Goal: Feedback & Contribution: Submit feedback/report problem

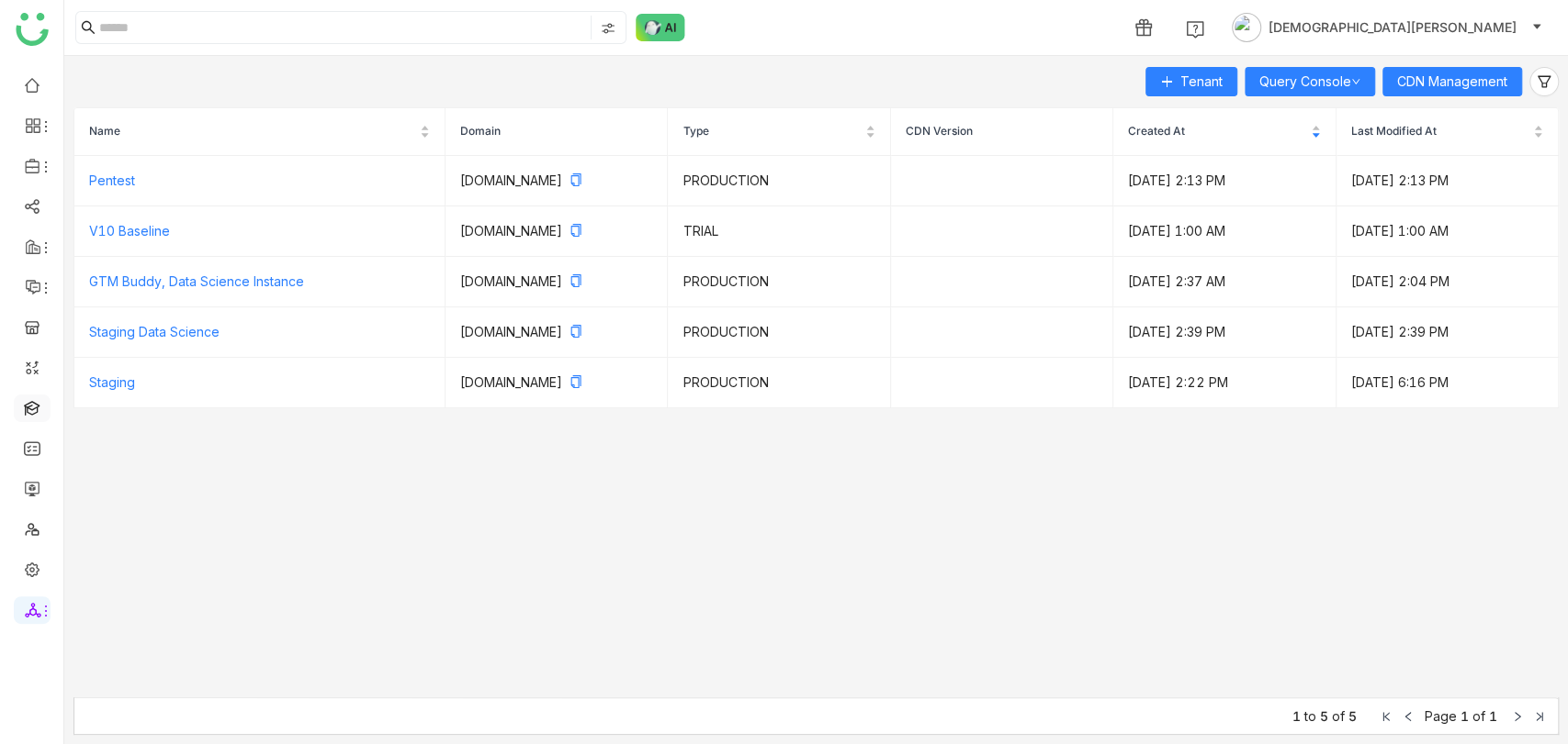
drag, startPoint x: 33, startPoint y: 393, endPoint x: 34, endPoint y: 409, distance: 16.0
click at [34, 409] on ul at bounding box center [32, 347] width 63 height 579
click at [34, 409] on link at bounding box center [33, 407] width 17 height 16
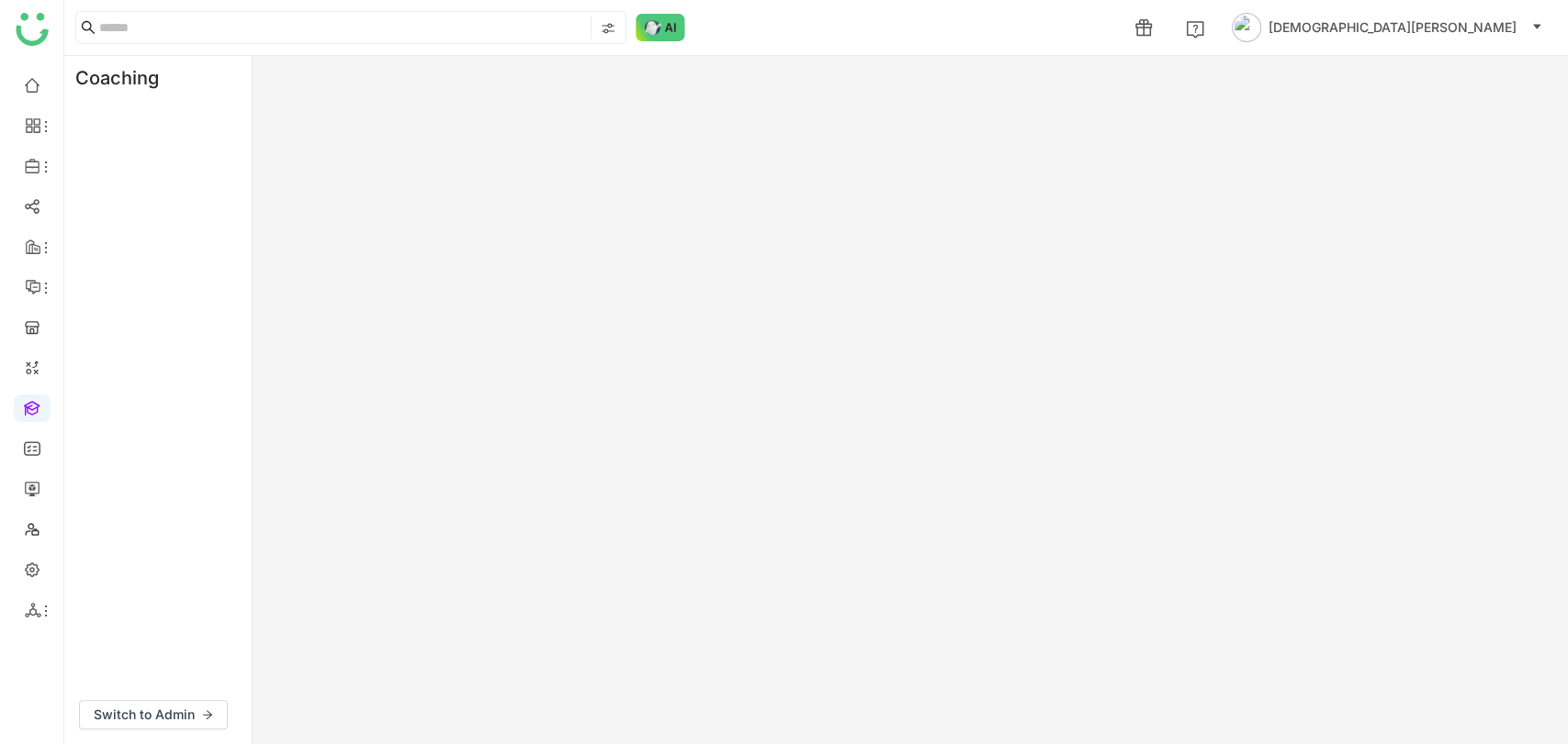
click at [34, 409] on link at bounding box center [33, 407] width 17 height 16
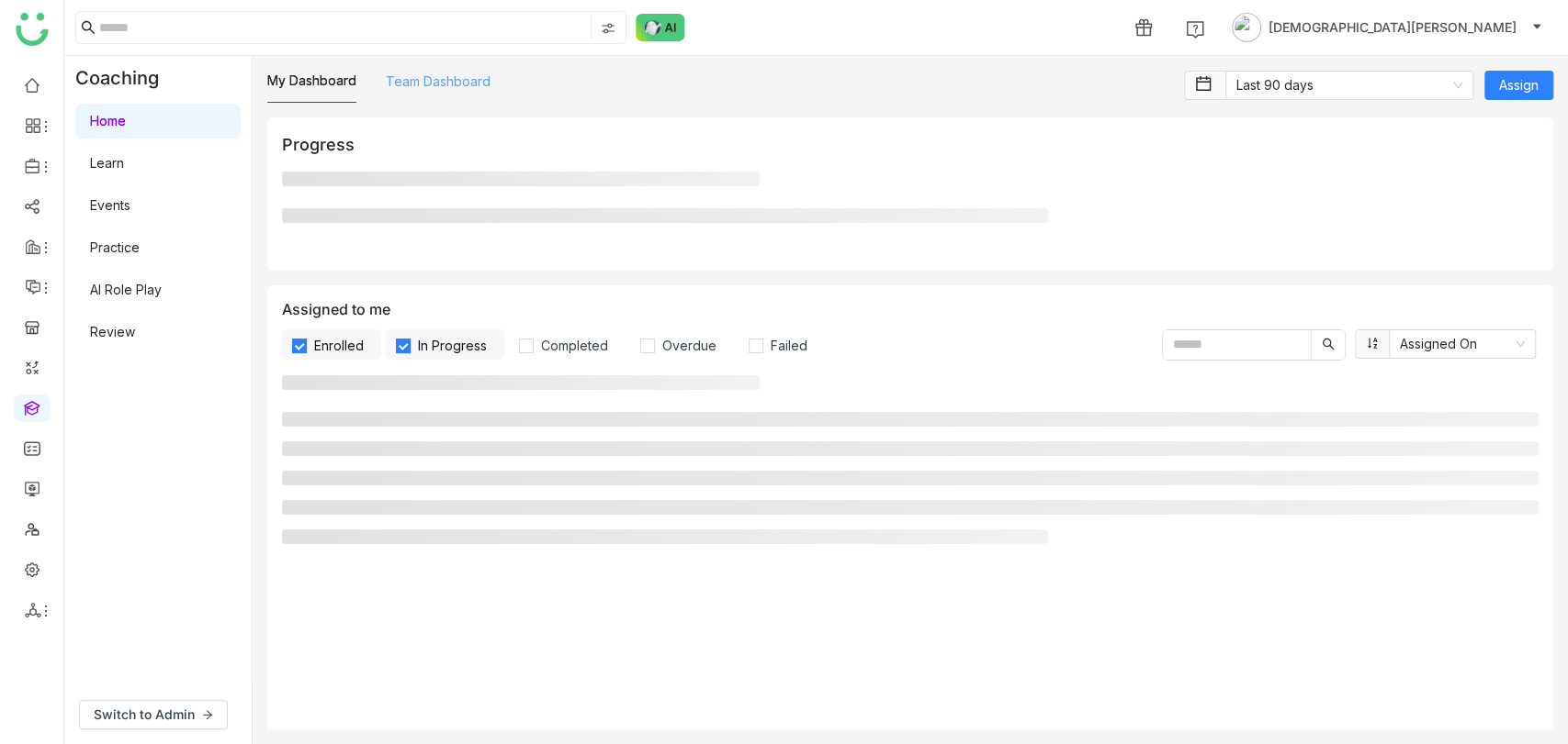
click at [446, 78] on link "Team Dashboard" at bounding box center [438, 81] width 105 height 16
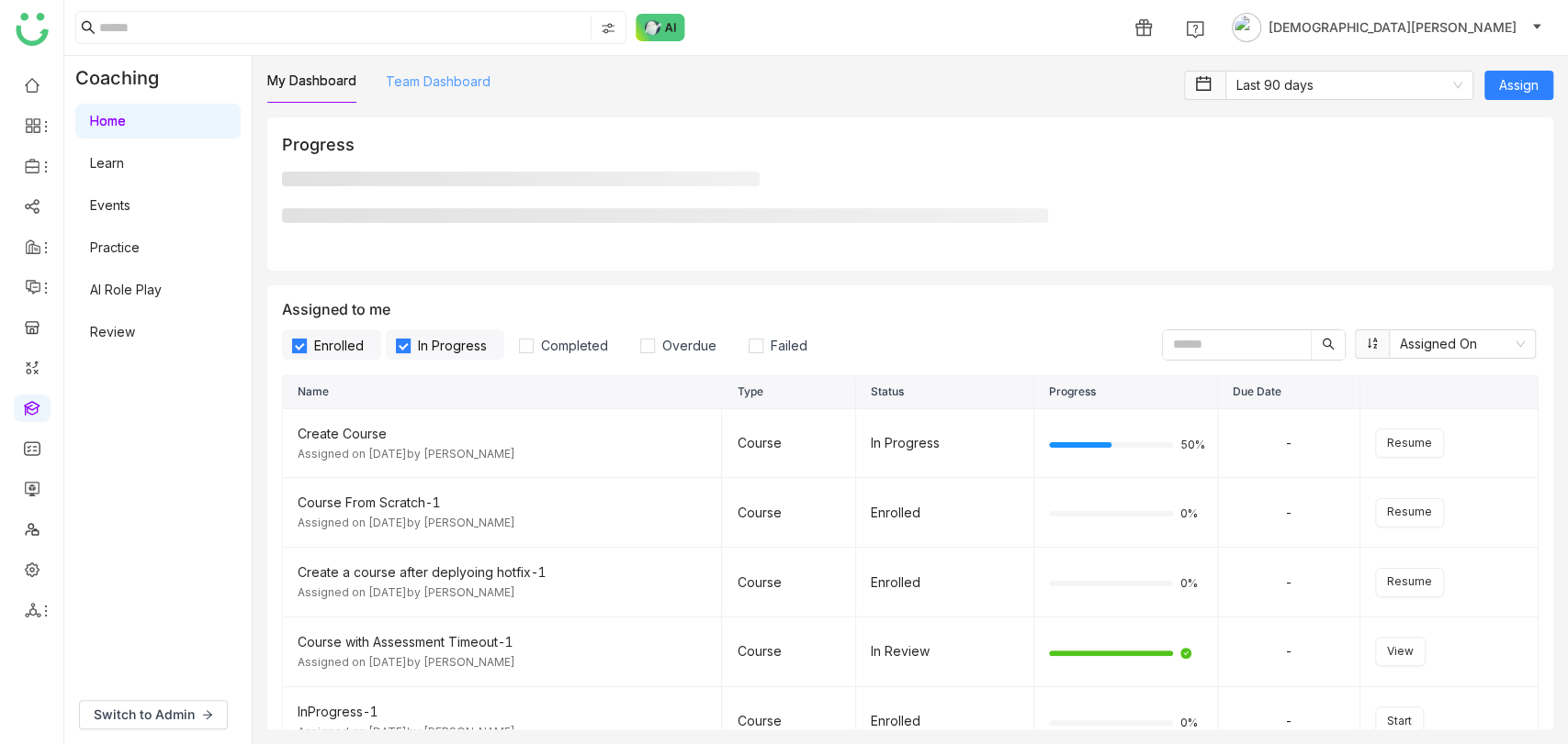
click at [446, 78] on link "Team Dashboard" at bounding box center [438, 81] width 105 height 16
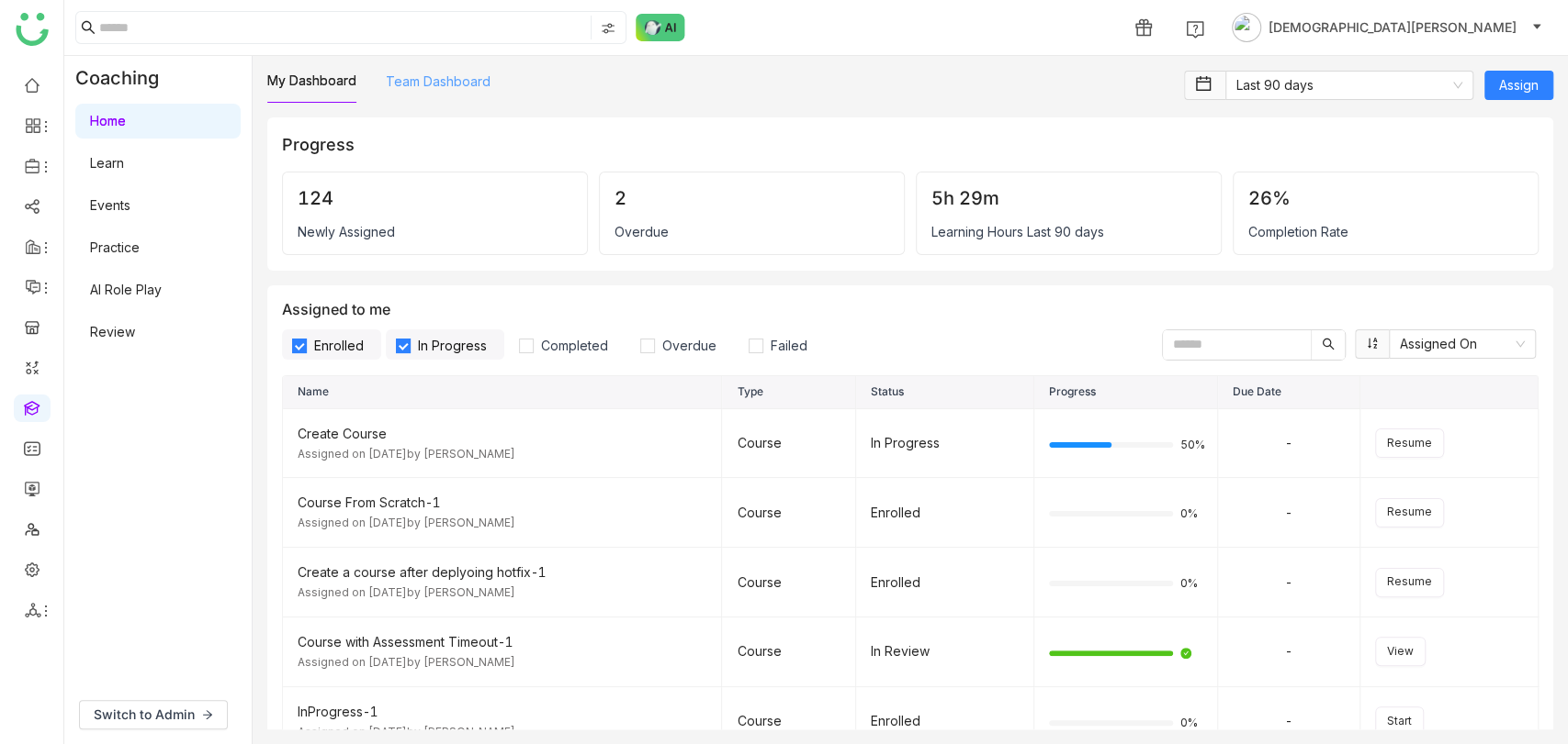
click at [446, 78] on link "Team Dashboard" at bounding box center [438, 81] width 105 height 16
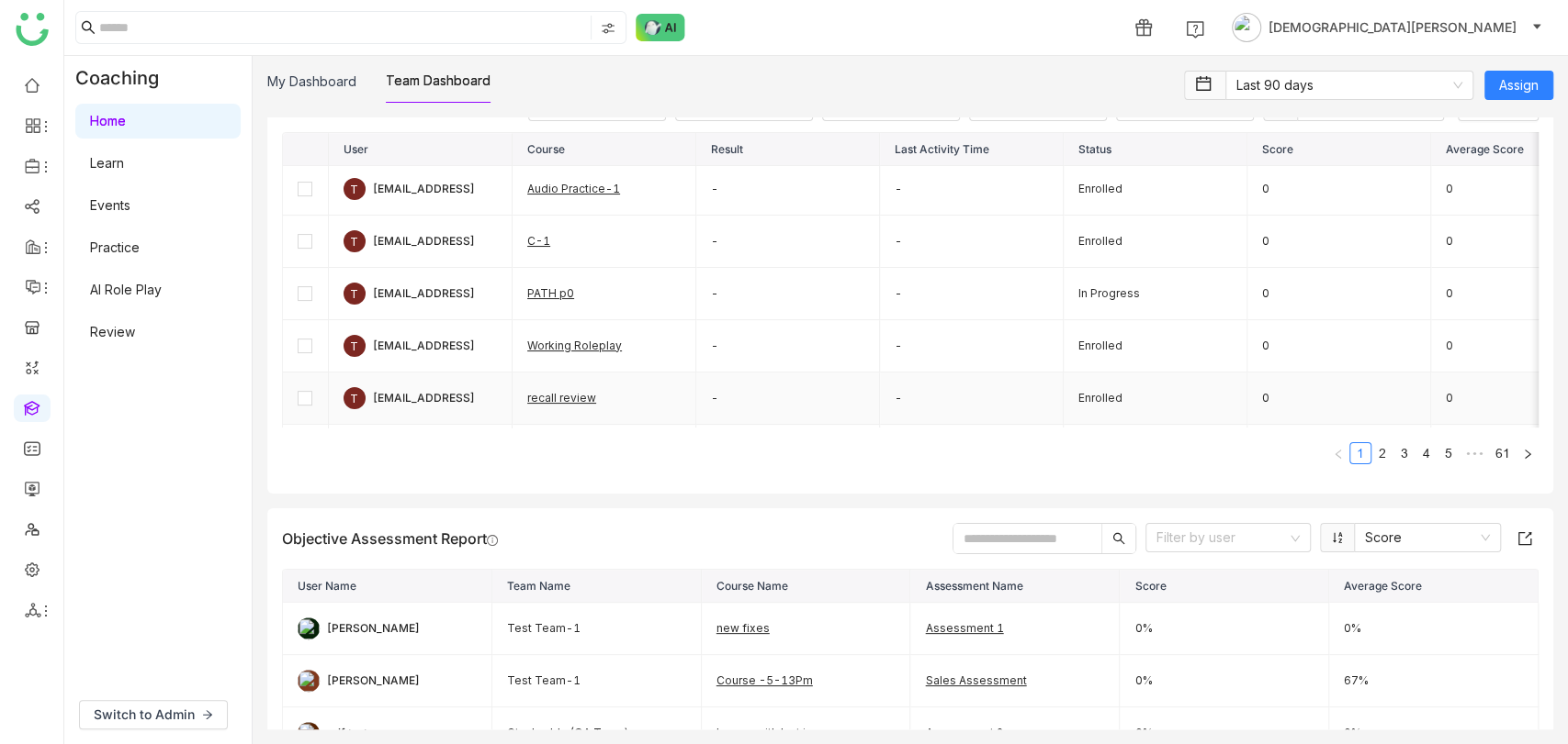
scroll to position [107, 0]
click at [32, 577] on link at bounding box center [33, 568] width 17 height 16
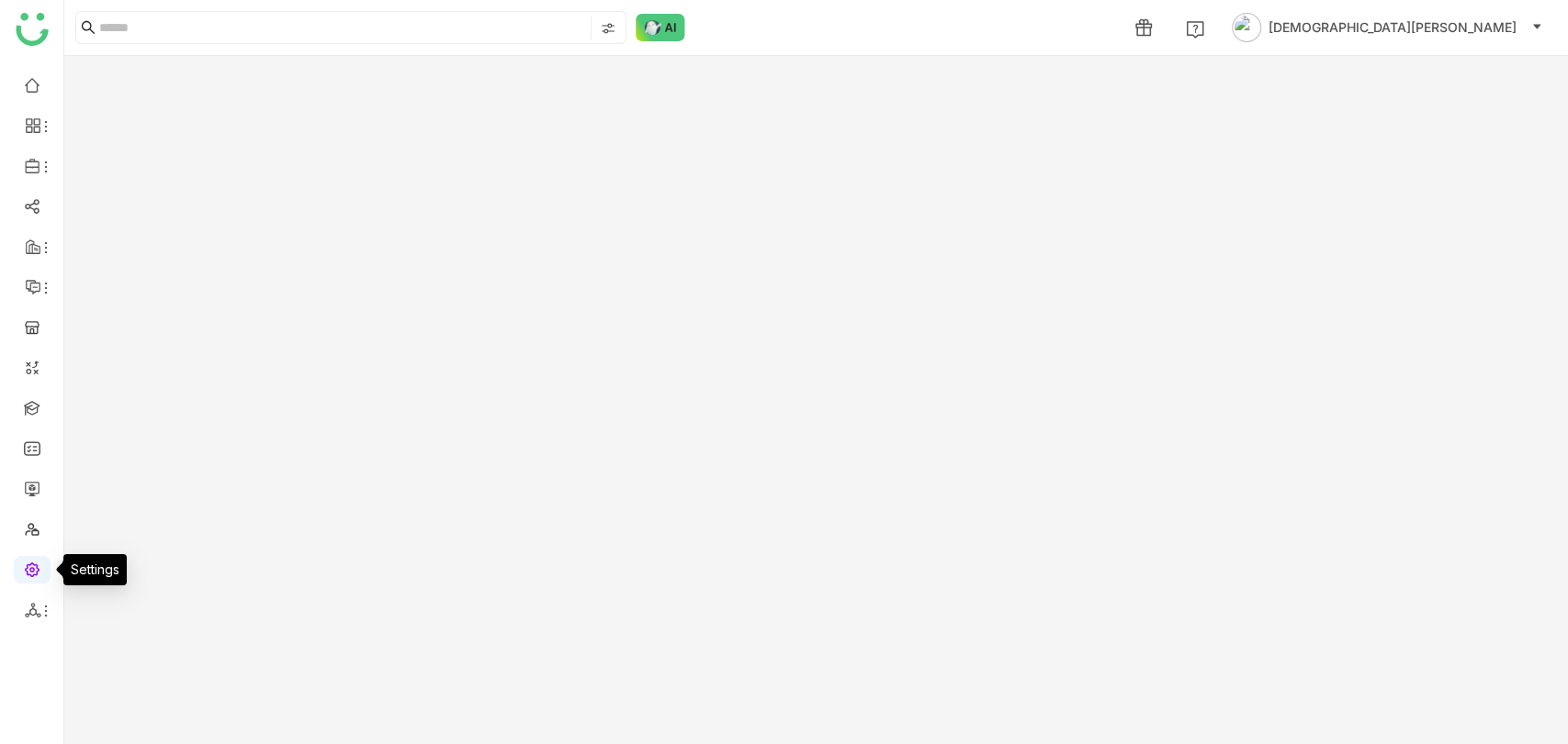
click at [33, 568] on link at bounding box center [33, 568] width 17 height 16
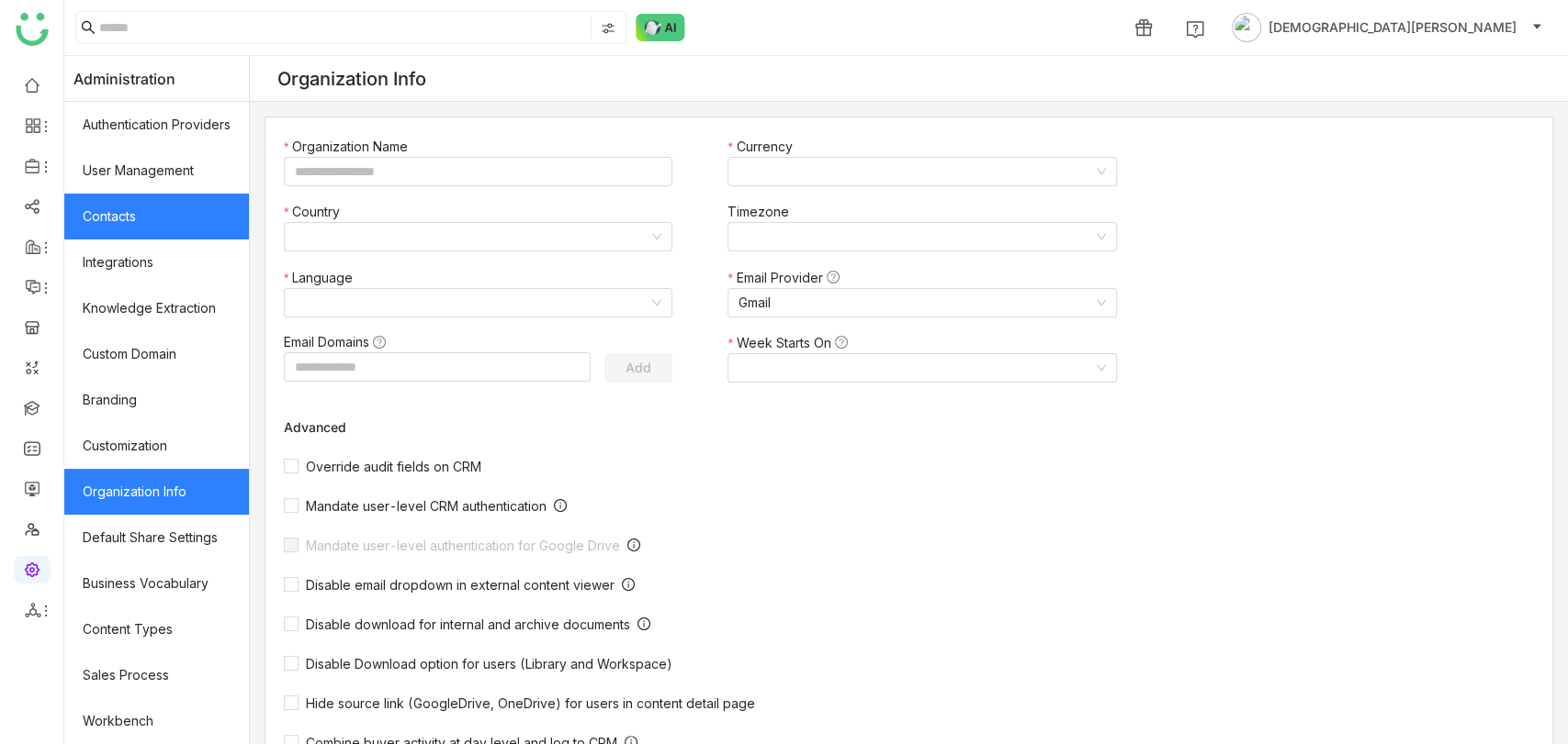
type input "*******"
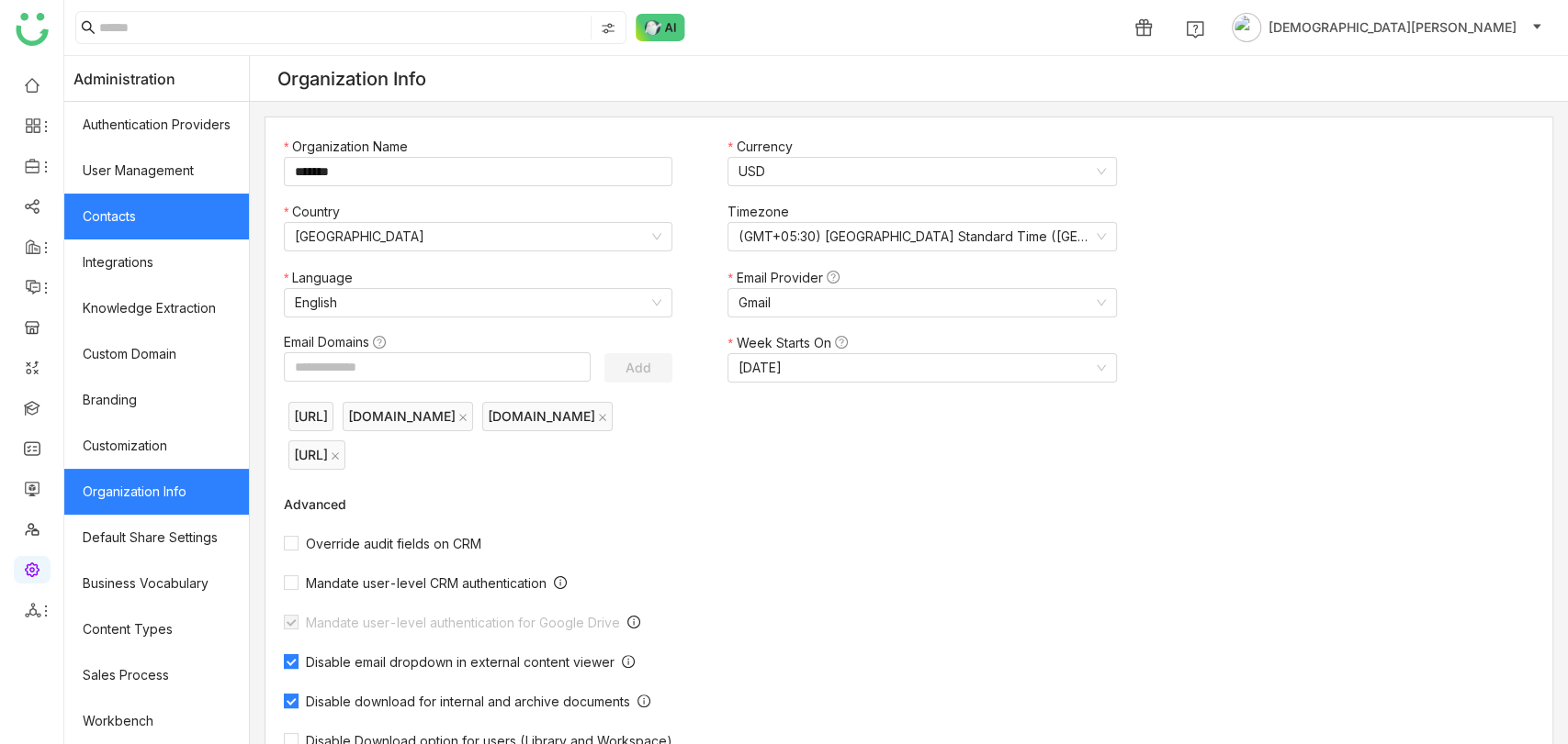
click at [147, 207] on link "Contacts" at bounding box center [156, 216] width 185 height 46
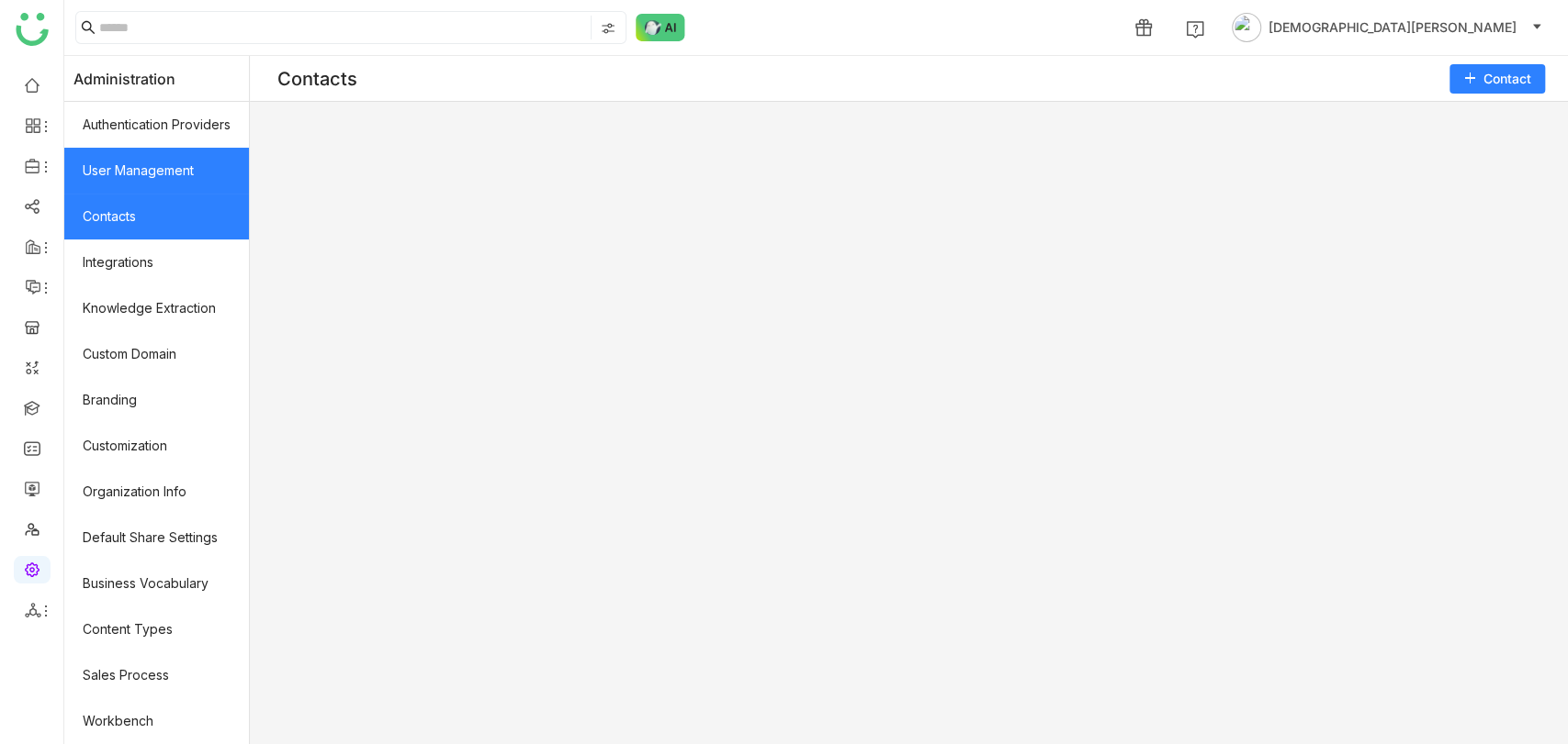
click at [216, 163] on link "User Management" at bounding box center [156, 170] width 185 height 46
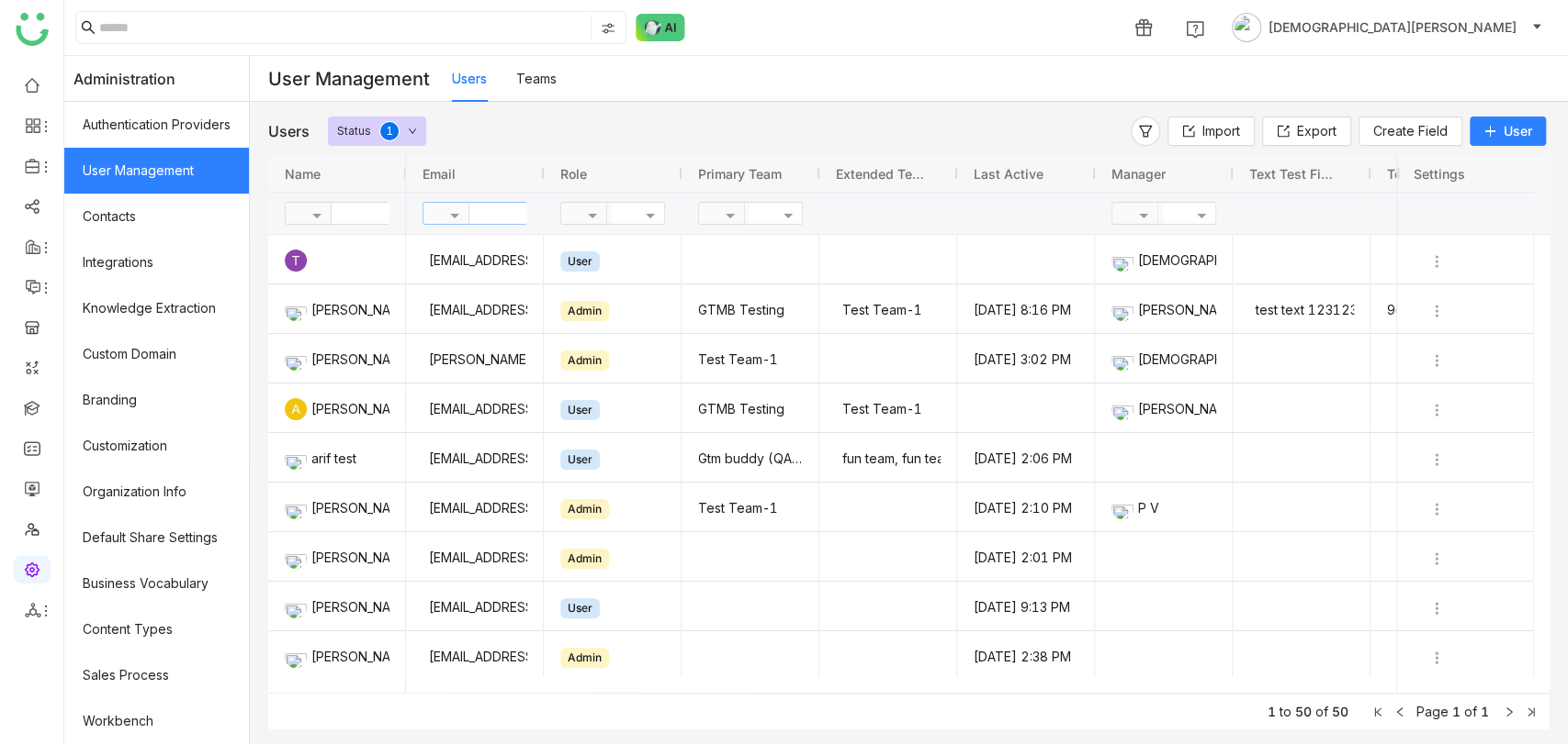
click at [520, 208] on input "text" at bounding box center [535, 213] width 133 height 21
type input "*"
type input "*****"
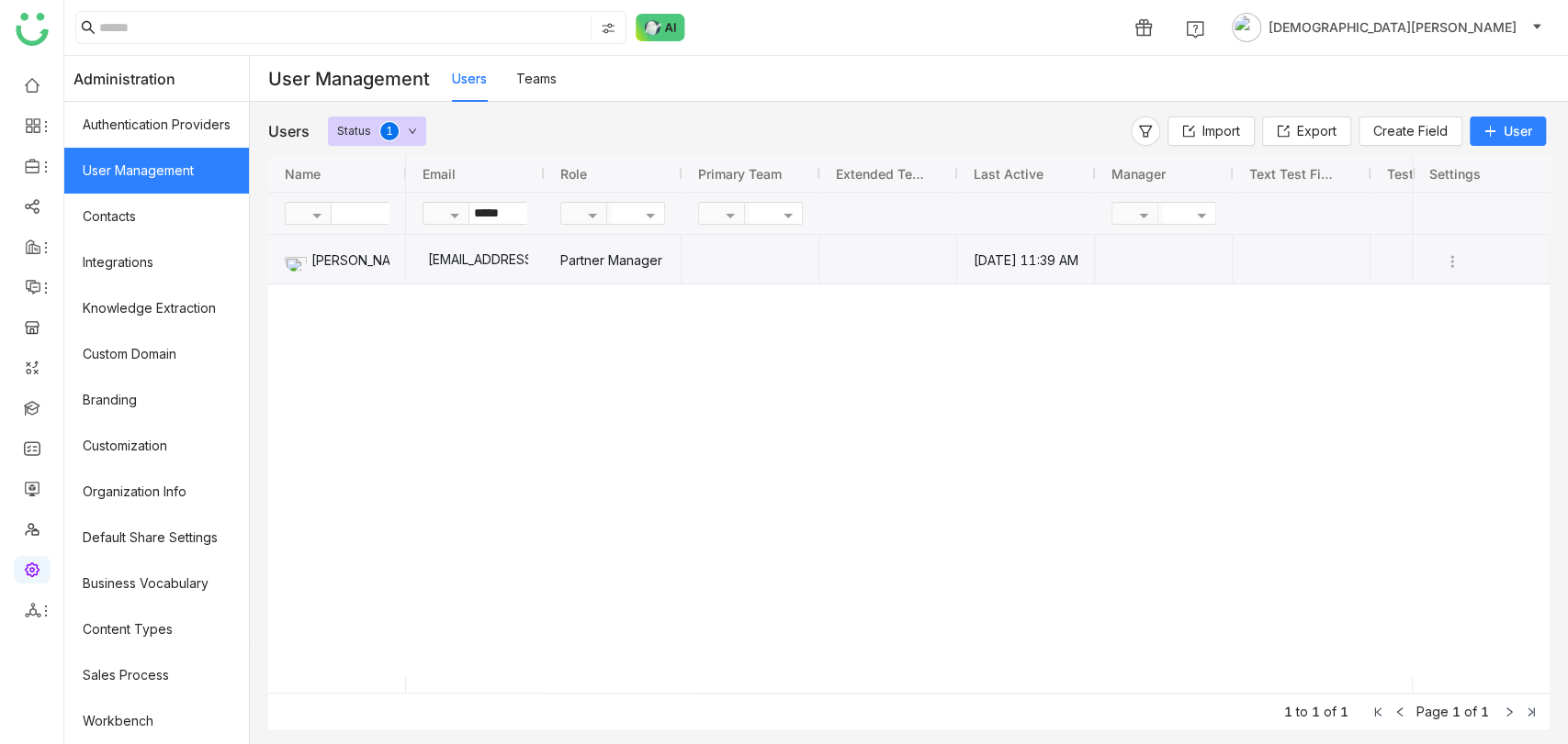
click at [512, 252] on div "chirubalaya216@gmail.com" at bounding box center [475, 259] width 107 height 48
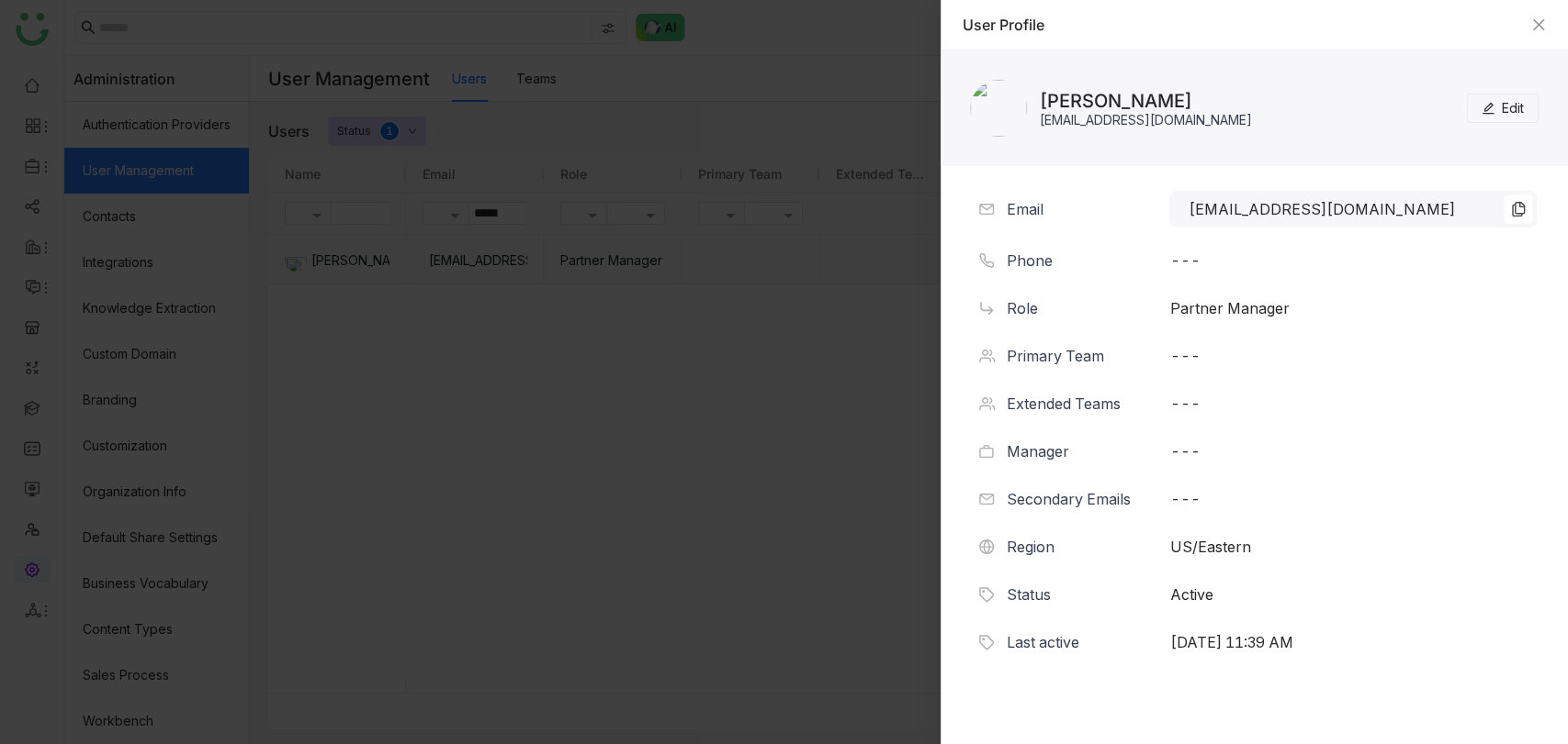
click at [1499, 110] on button "Edit" at bounding box center [1502, 109] width 72 height 30
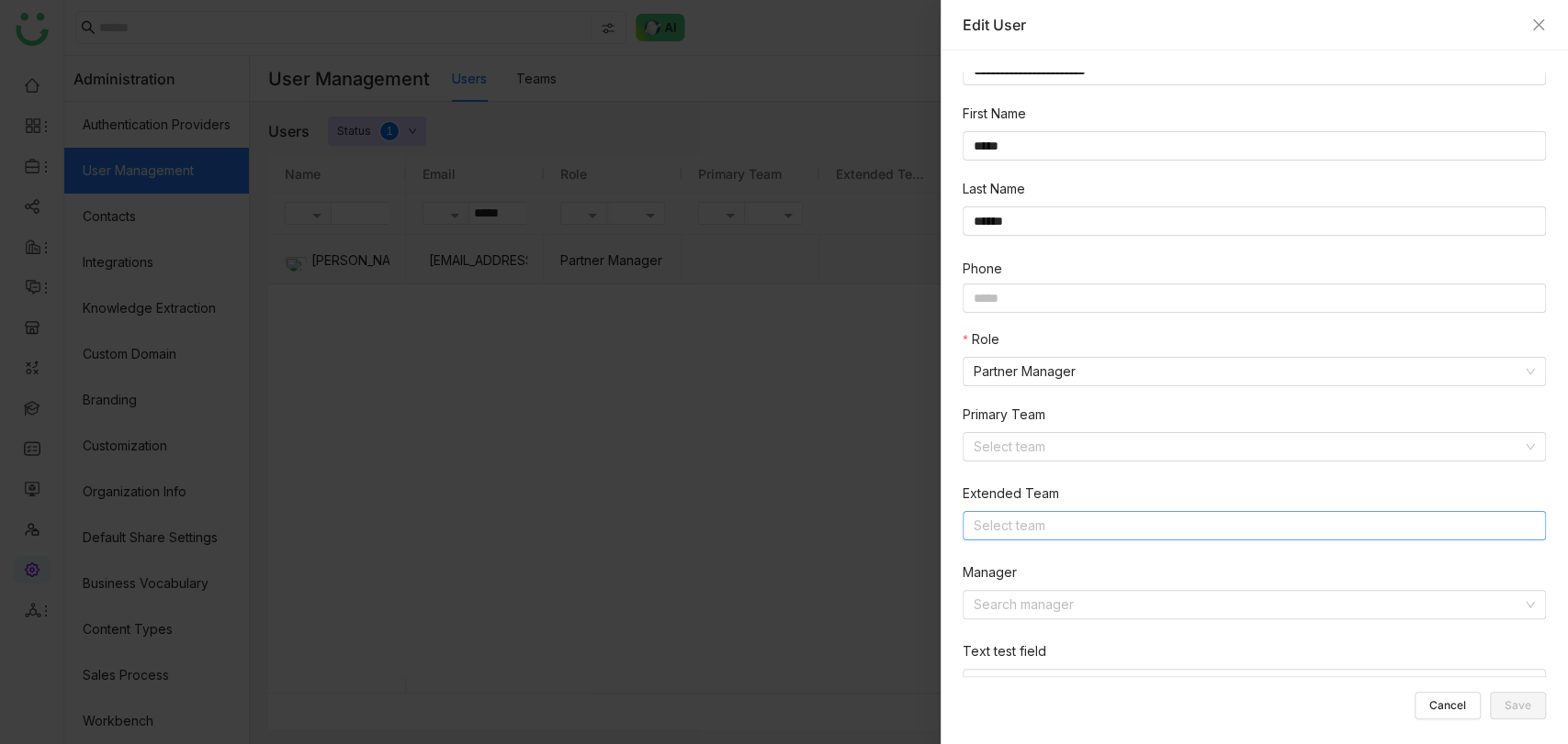
scroll to position [44, 0]
click at [1036, 599] on input at bounding box center [1248, 605] width 548 height 28
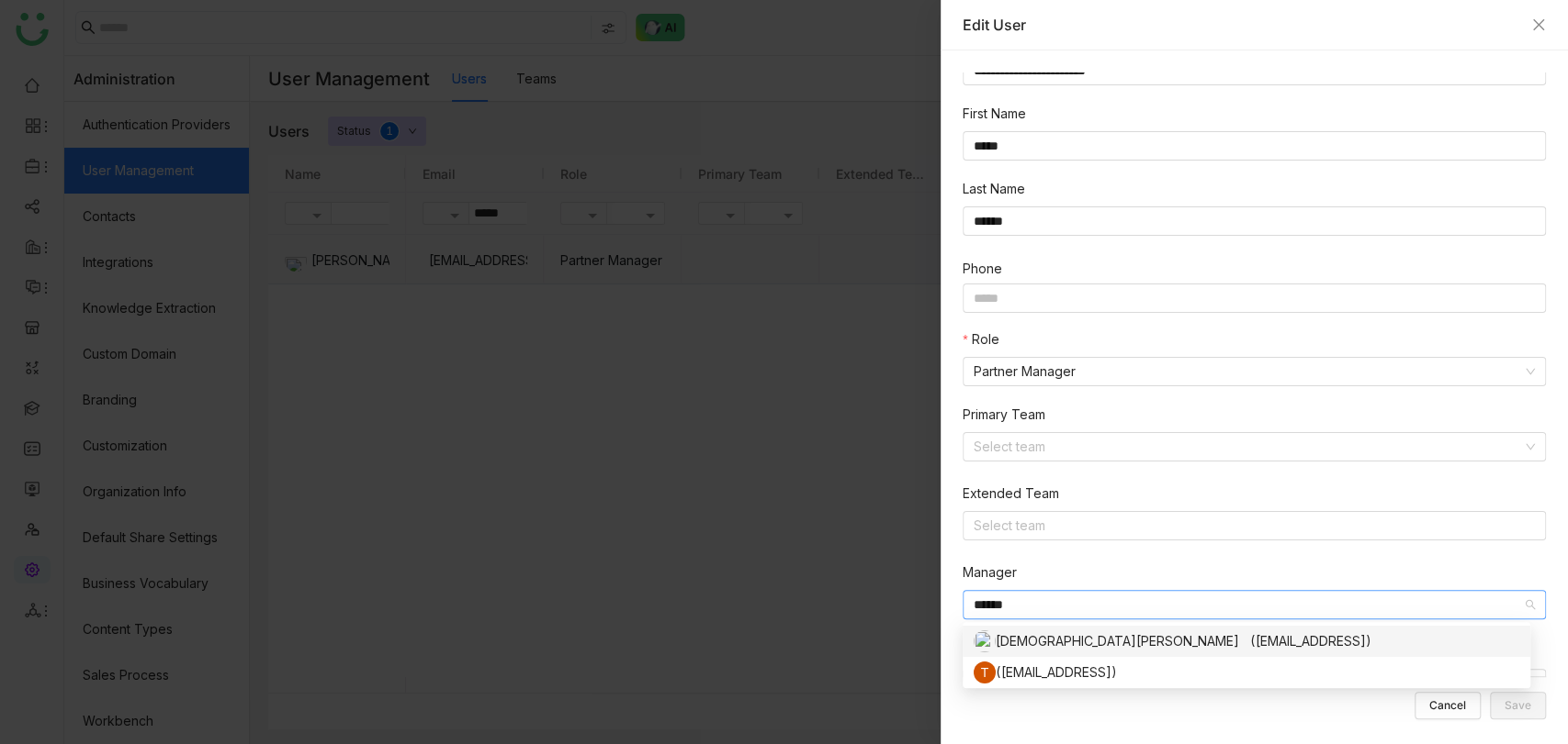
type input "******"
click at [1078, 639] on div "Vishnu Vardhan (vishnuv@gtmbuddy.ai)" at bounding box center [1246, 642] width 546 height 22
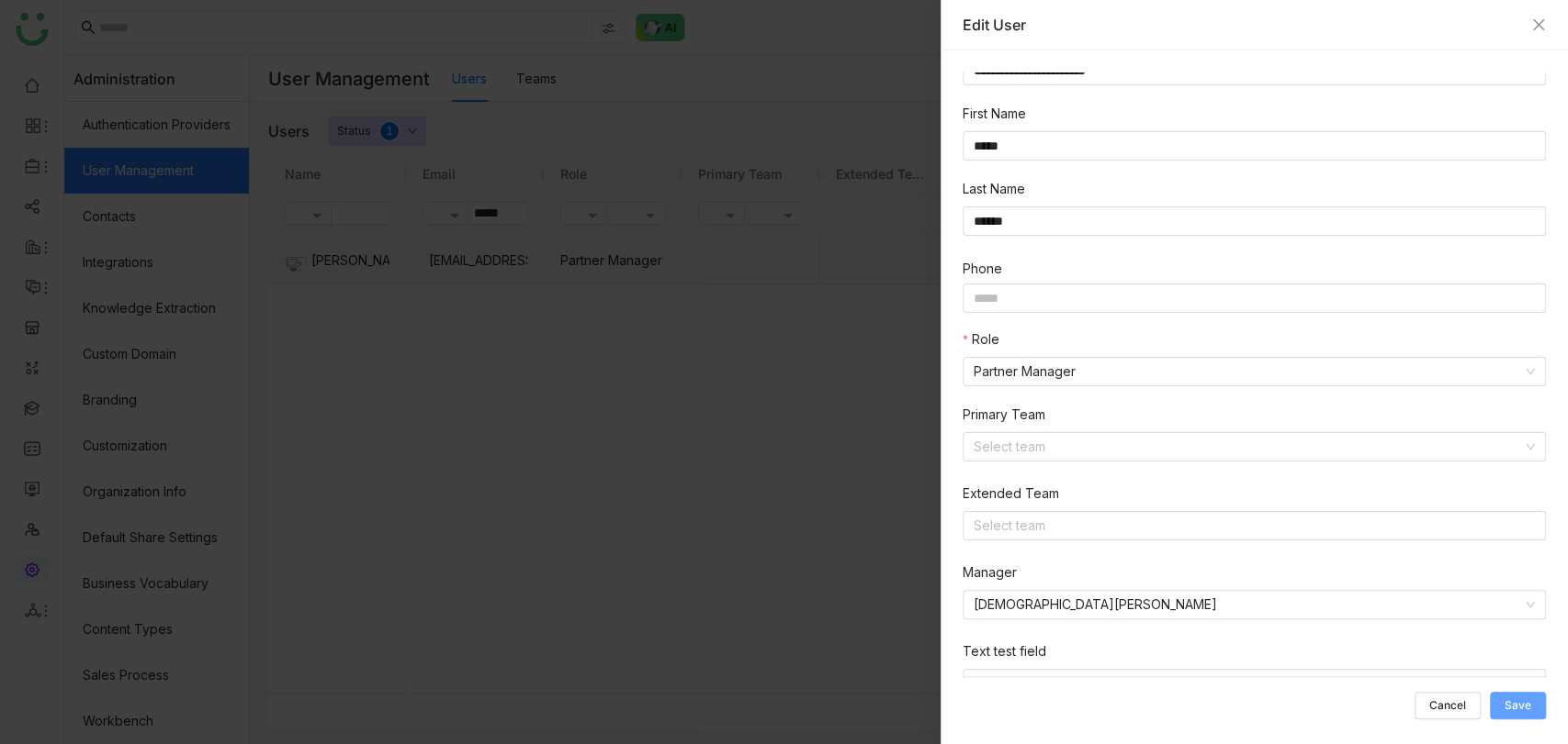
click at [1505, 697] on button "Save" at bounding box center [1518, 706] width 56 height 28
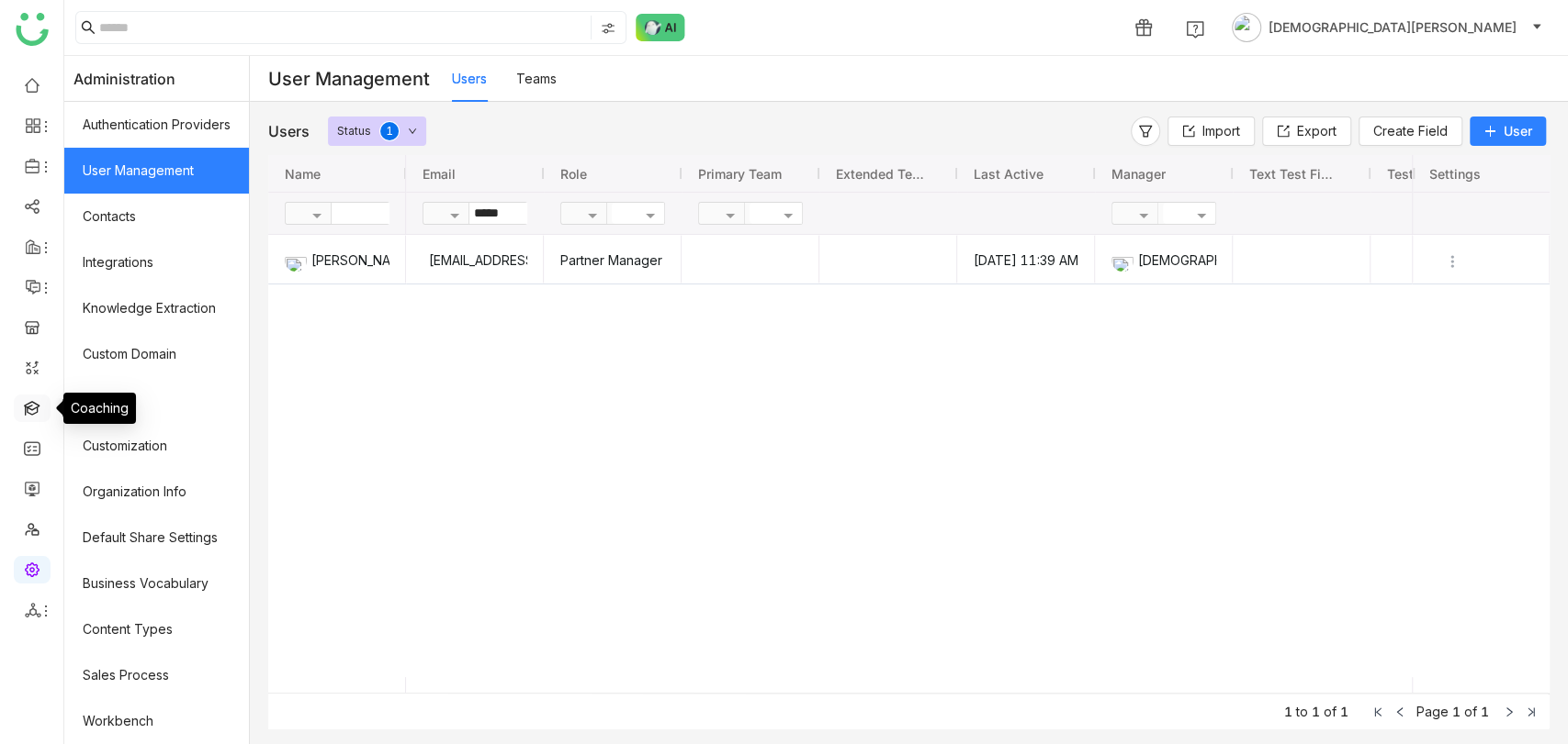
click at [30, 415] on link at bounding box center [33, 407] width 17 height 16
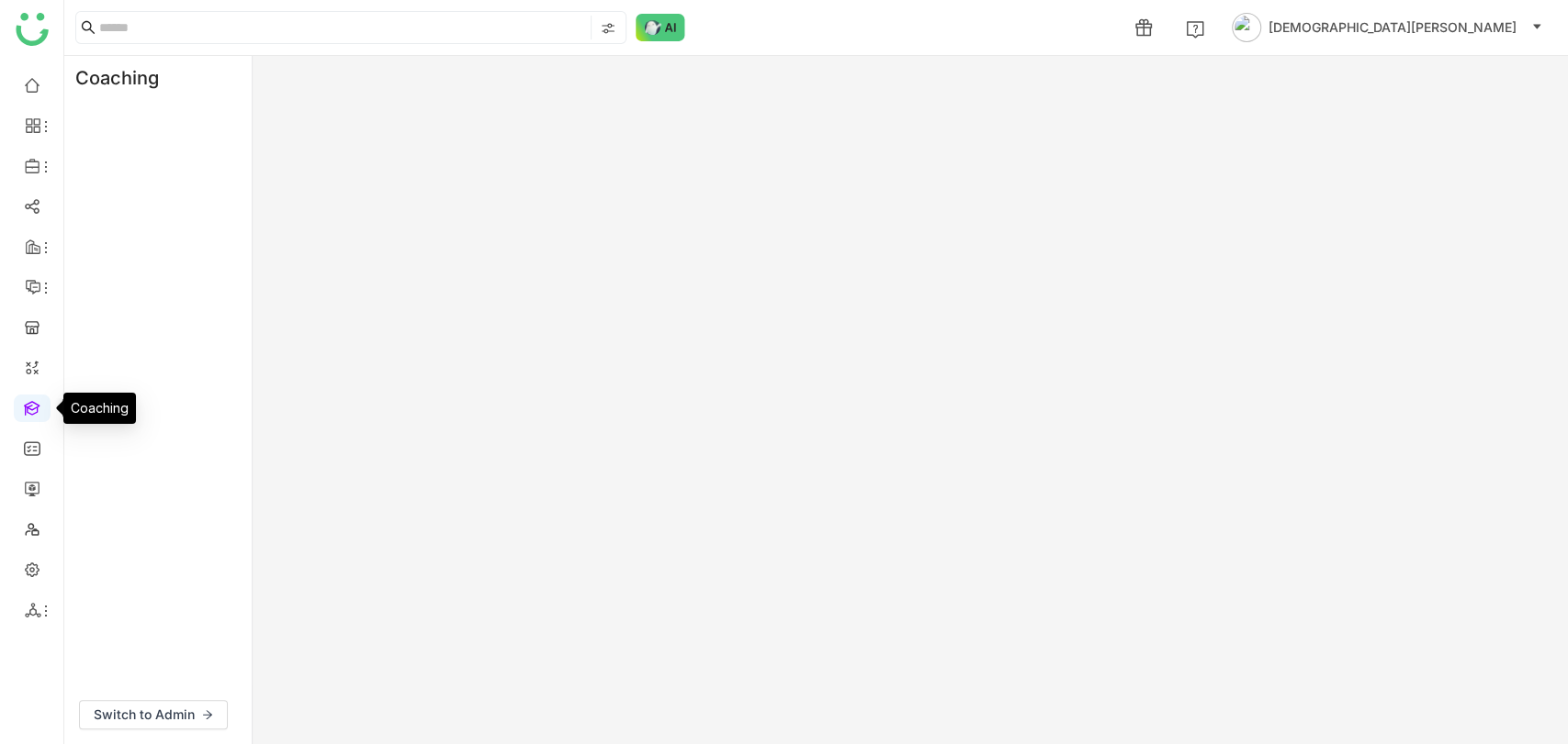
click at [30, 415] on link at bounding box center [33, 407] width 17 height 16
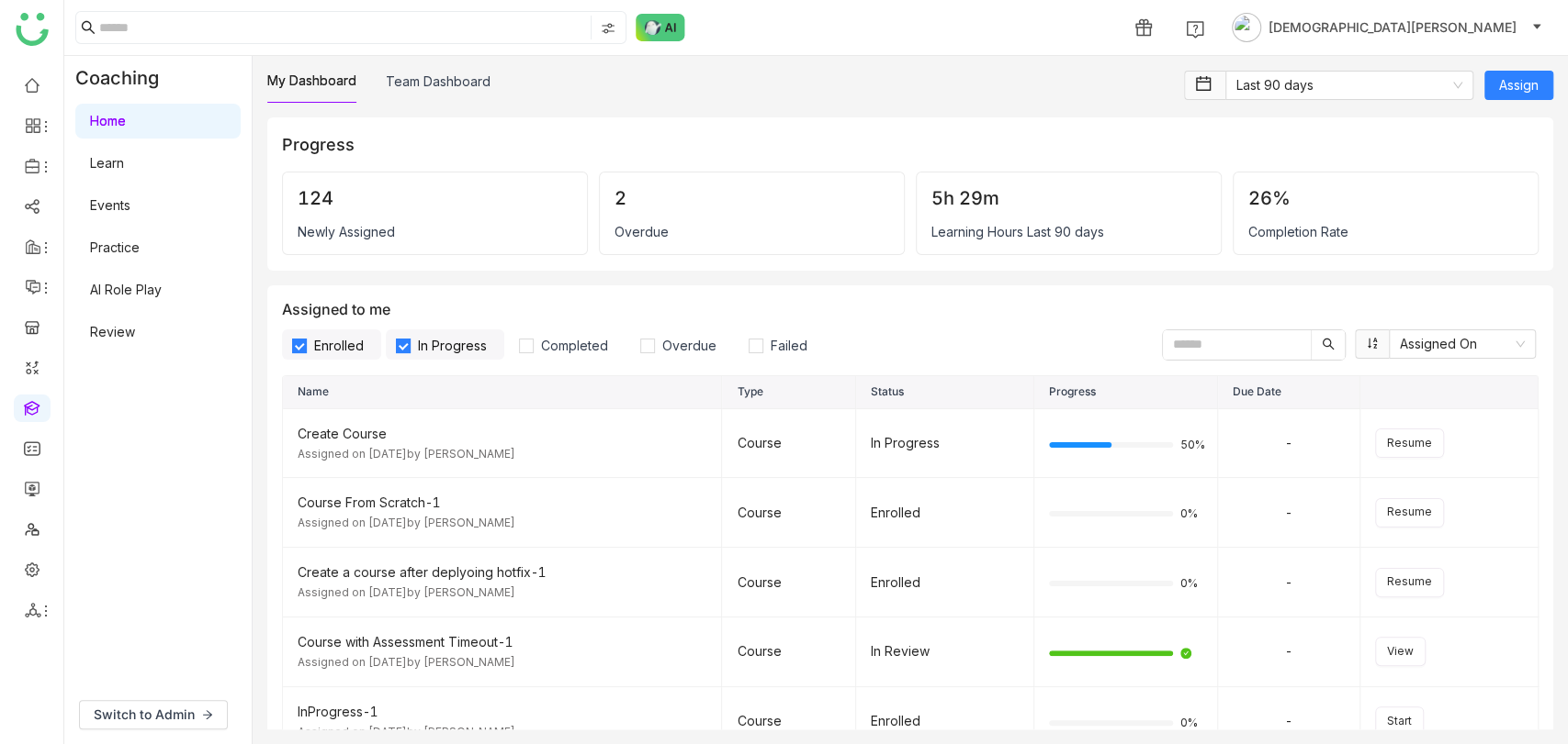
click at [152, 291] on link "AI Role Play" at bounding box center [125, 289] width 72 height 16
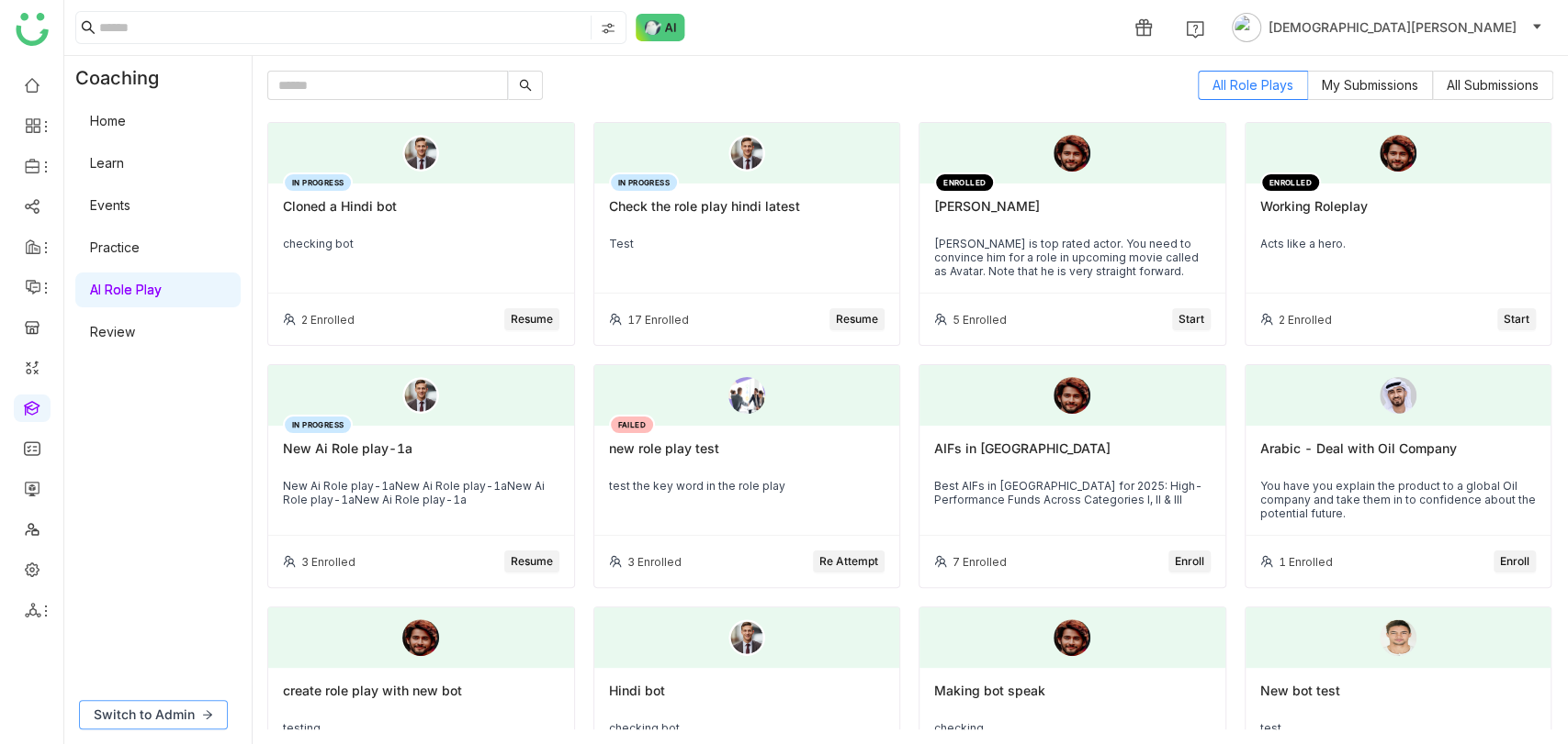
click at [196, 714] on button "Switch to Admin" at bounding box center [153, 715] width 149 height 30
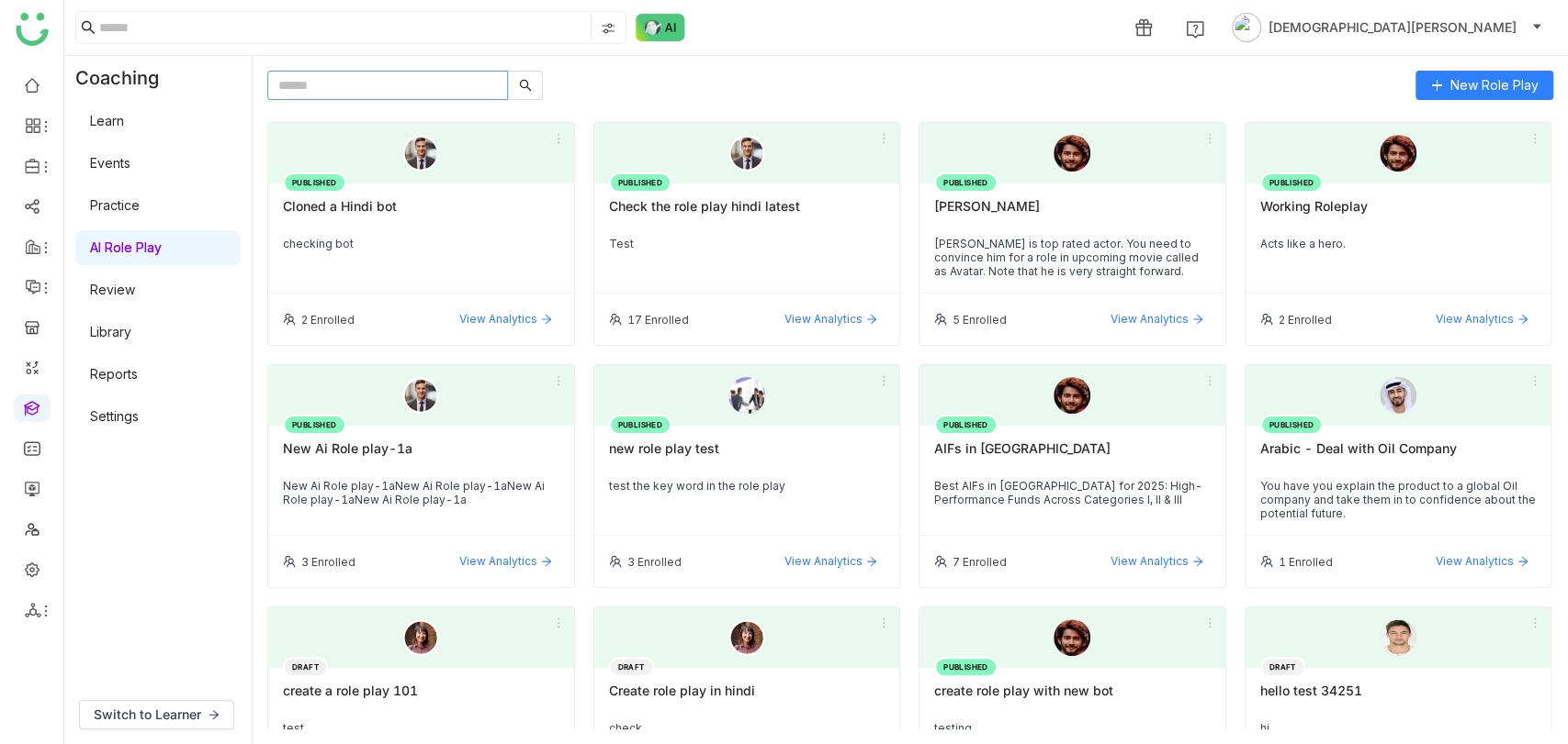
click at [366, 88] on input "text" at bounding box center [388, 85] width 241 height 30
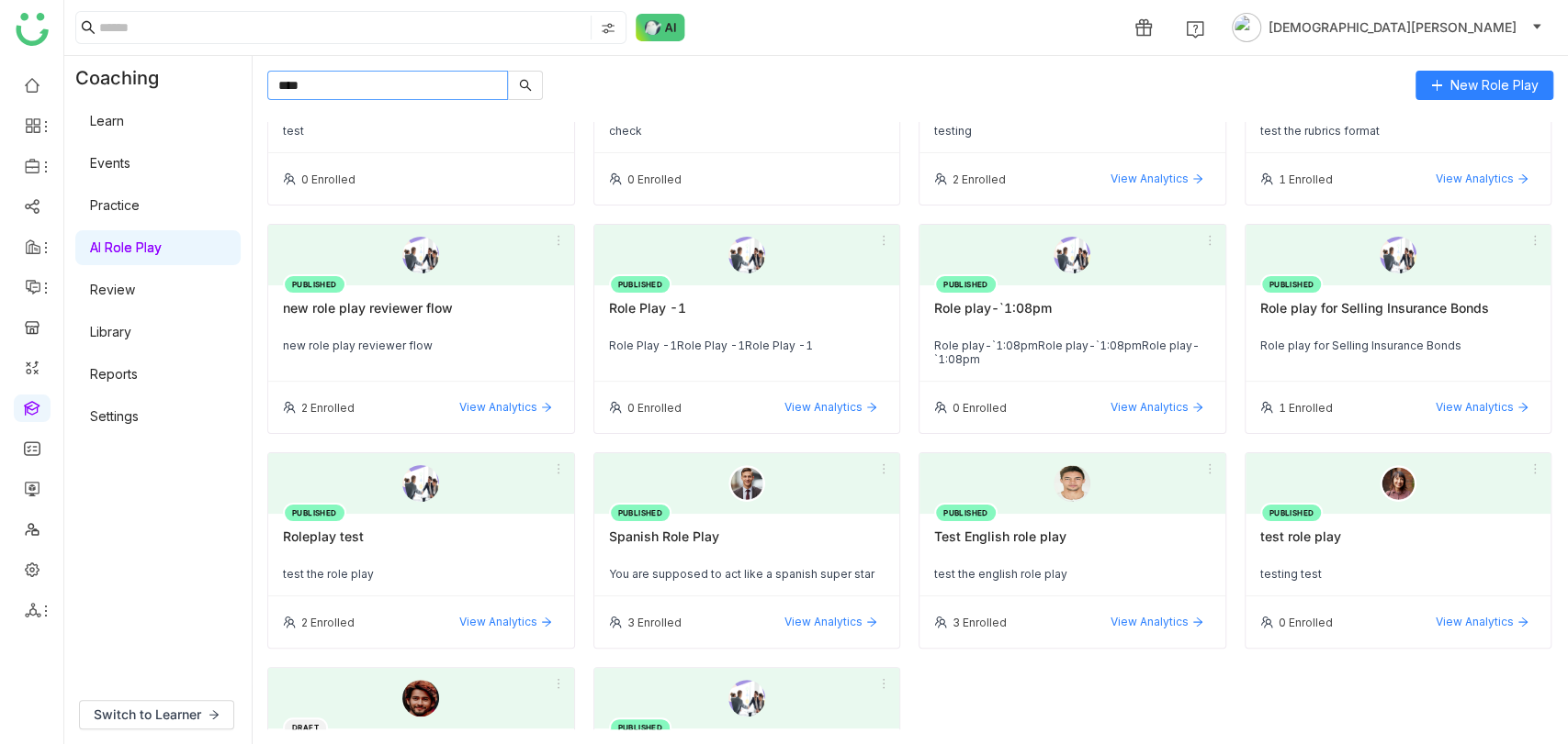
scroll to position [372, 0]
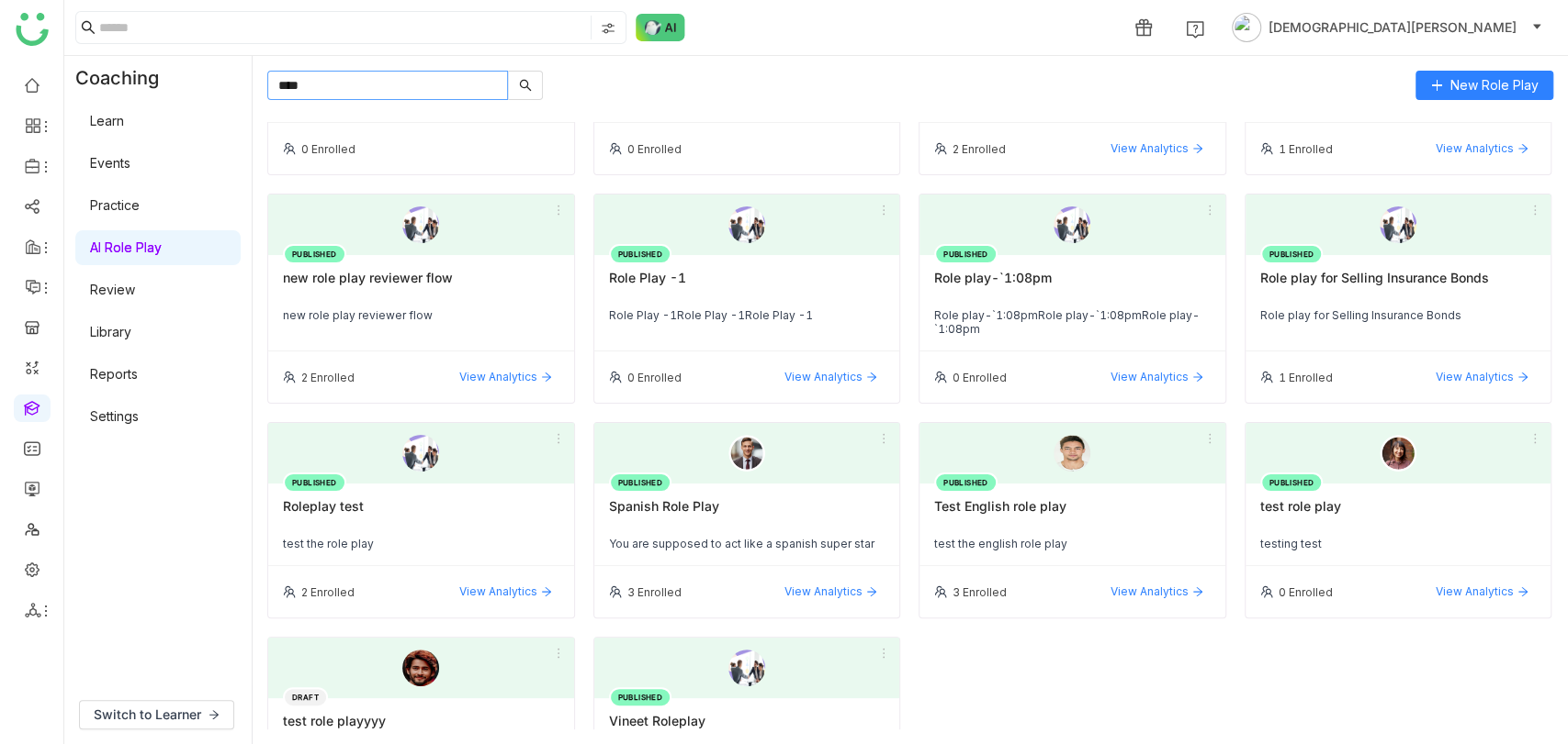
type input "****"
click at [1405, 300] on div "PUBLISHED Role play for Selling Insurance Bonds Role play for Selling Insurance…" at bounding box center [1398, 304] width 306 height 97
click at [1389, 279] on div "Role play for Selling Insurance Bonds" at bounding box center [1398, 286] width 276 height 32
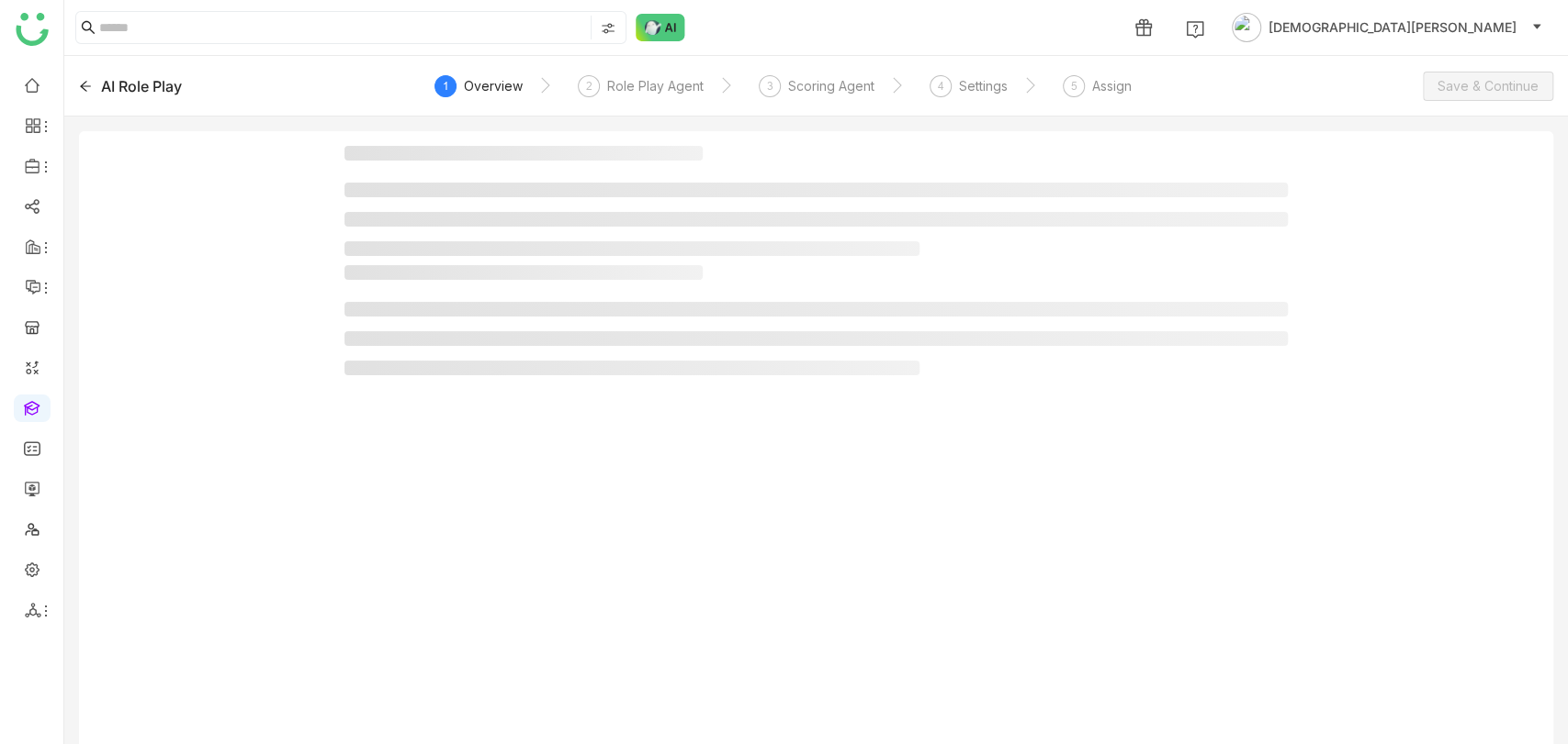
click at [1389, 279] on div at bounding box center [816, 445] width 1474 height 628
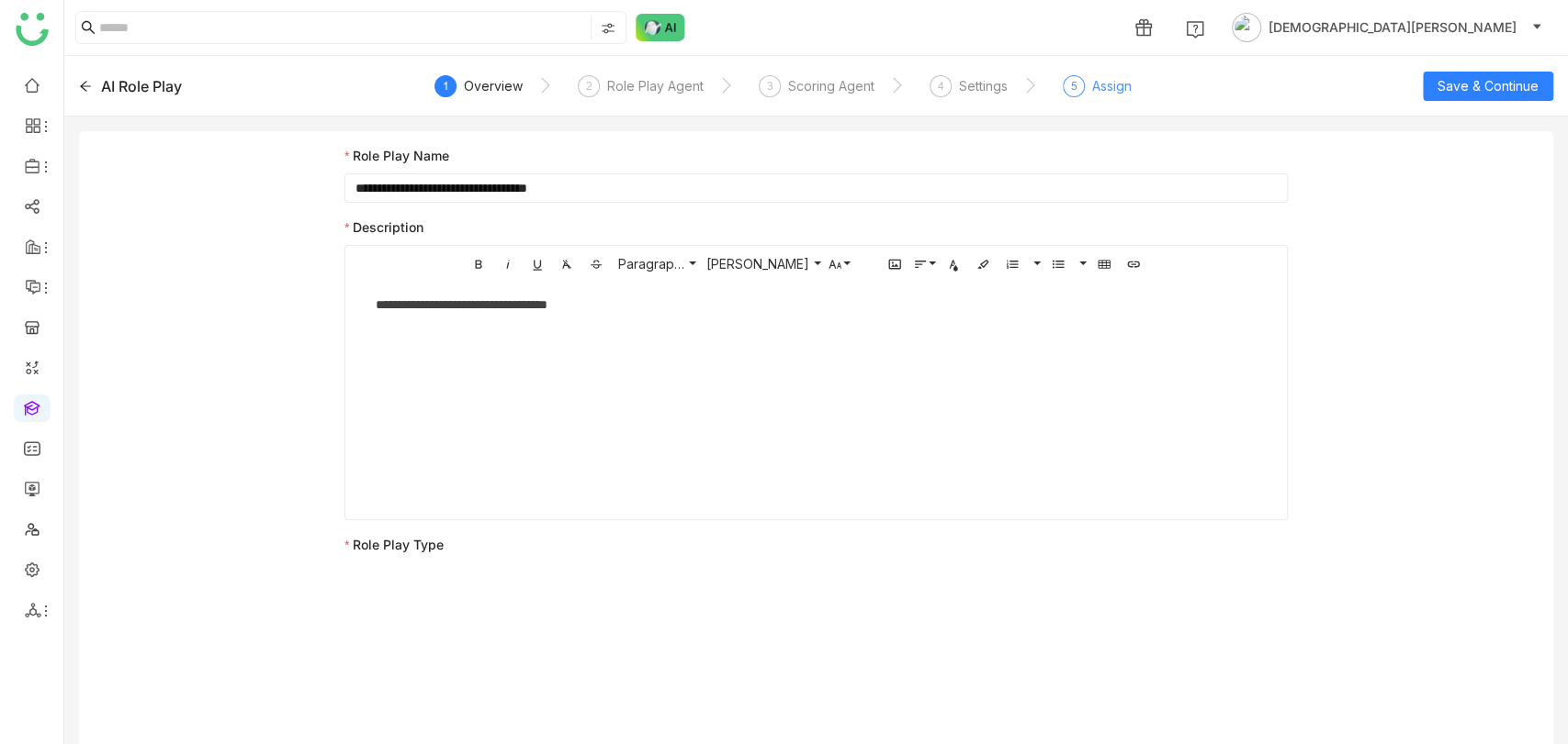
click at [1097, 93] on div "Assign" at bounding box center [1112, 86] width 39 height 22
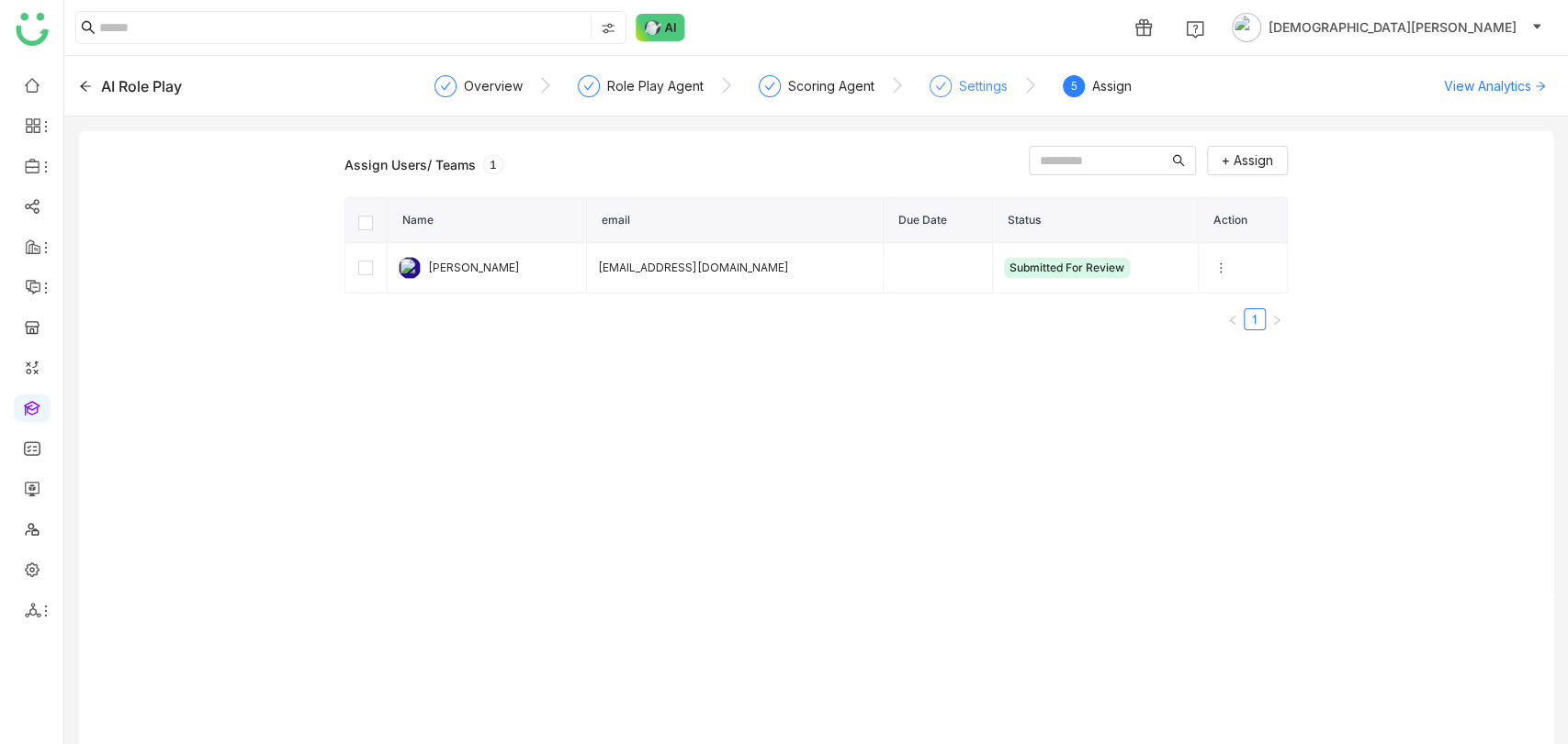
click at [936, 85] on icon at bounding box center [941, 85] width 10 height 8
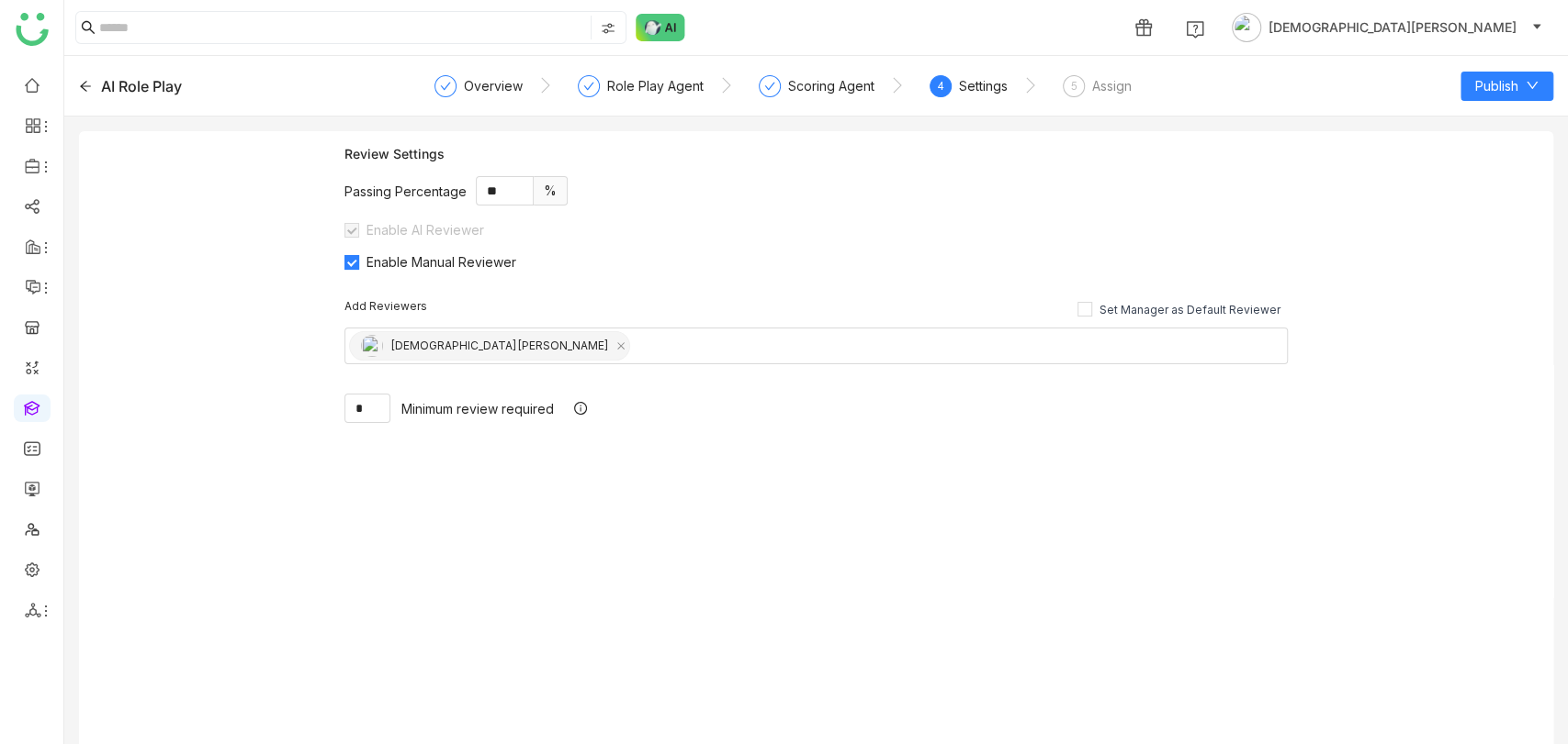
click at [81, 85] on icon at bounding box center [86, 85] width 11 height 10
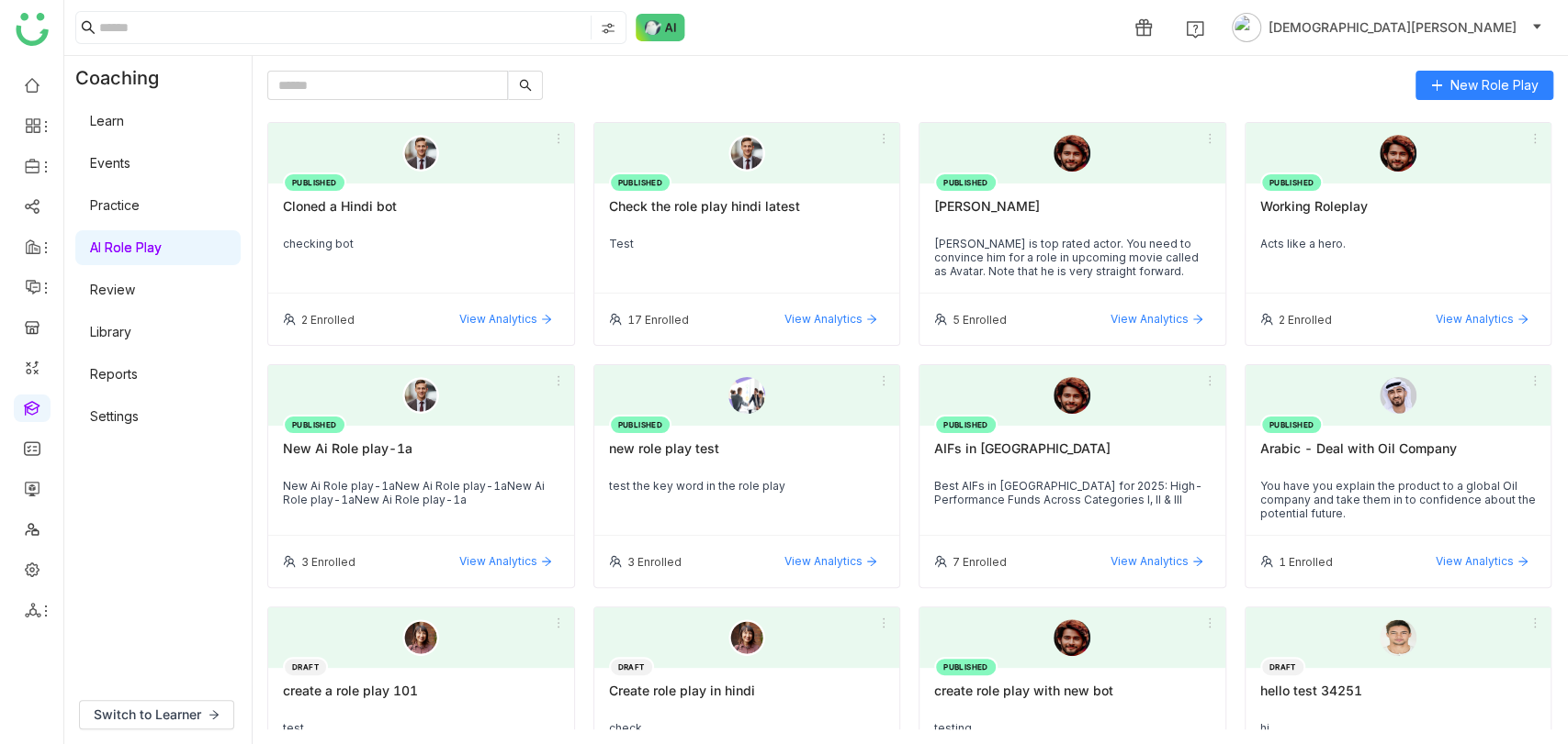
click at [135, 293] on link "Review" at bounding box center [112, 289] width 45 height 16
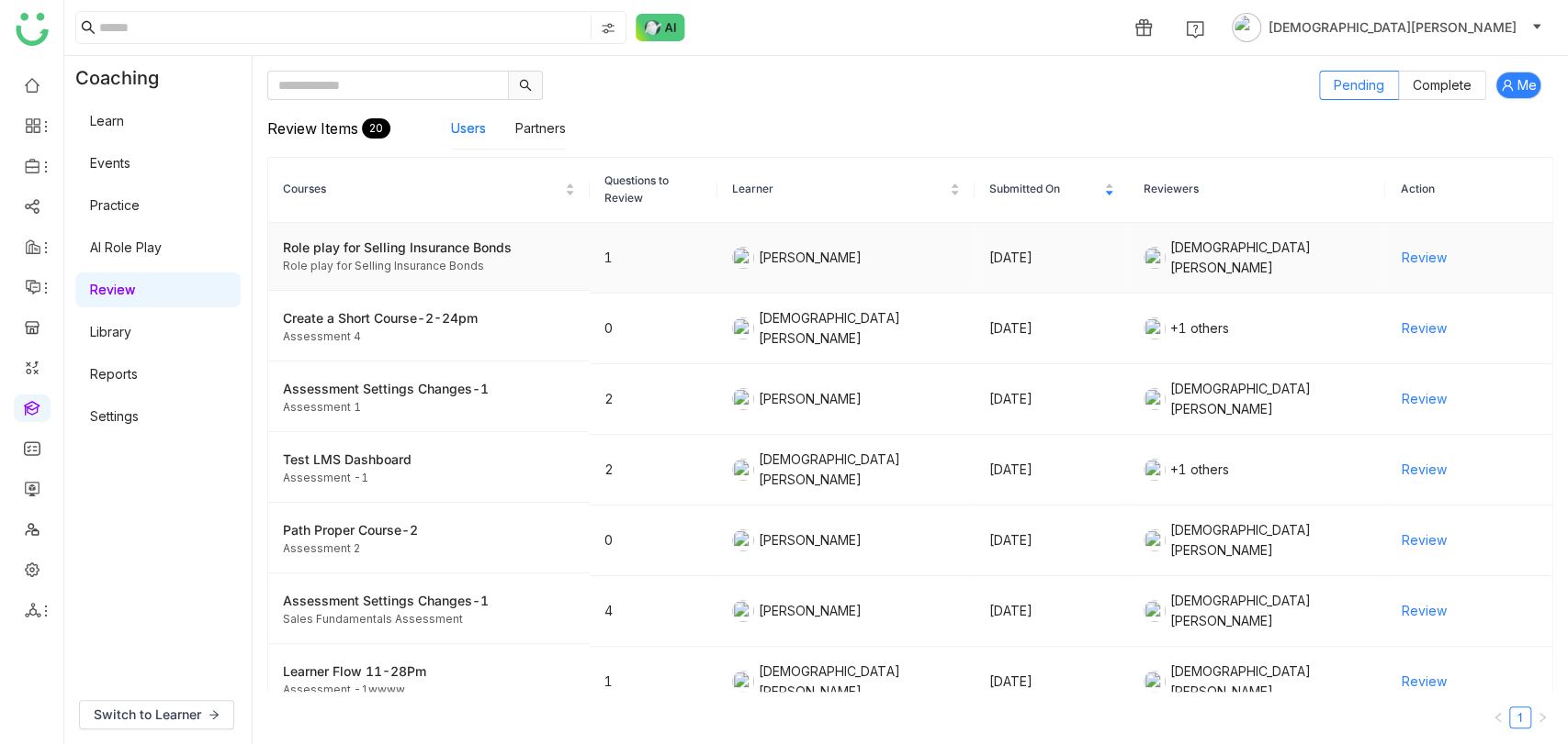
click at [1411, 255] on span "Review" at bounding box center [1423, 258] width 45 height 20
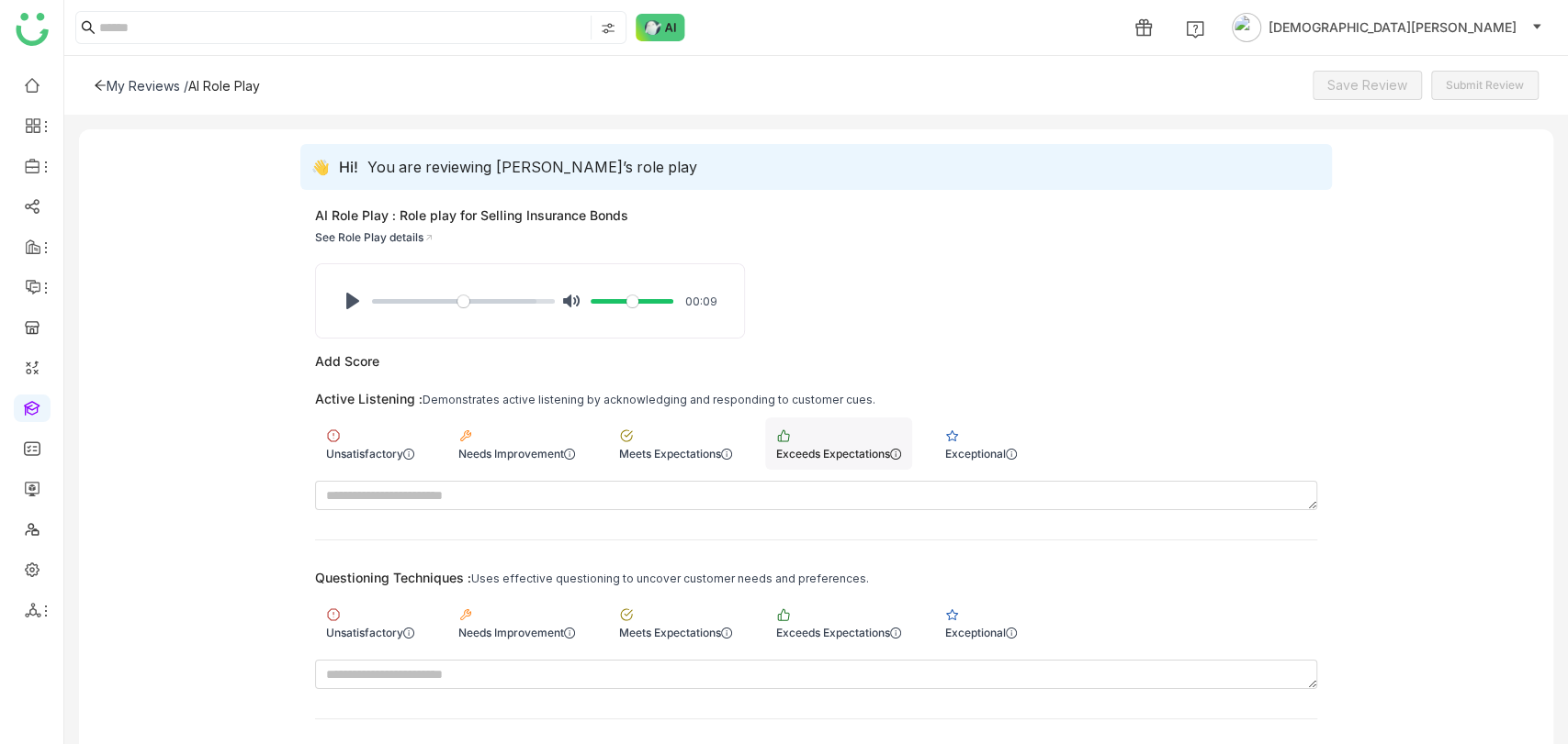
click at [850, 441] on div "Exceeds Expectations" at bounding box center [838, 444] width 147 height 52
click at [819, 632] on div "Exceeds Expectations" at bounding box center [838, 633] width 125 height 14
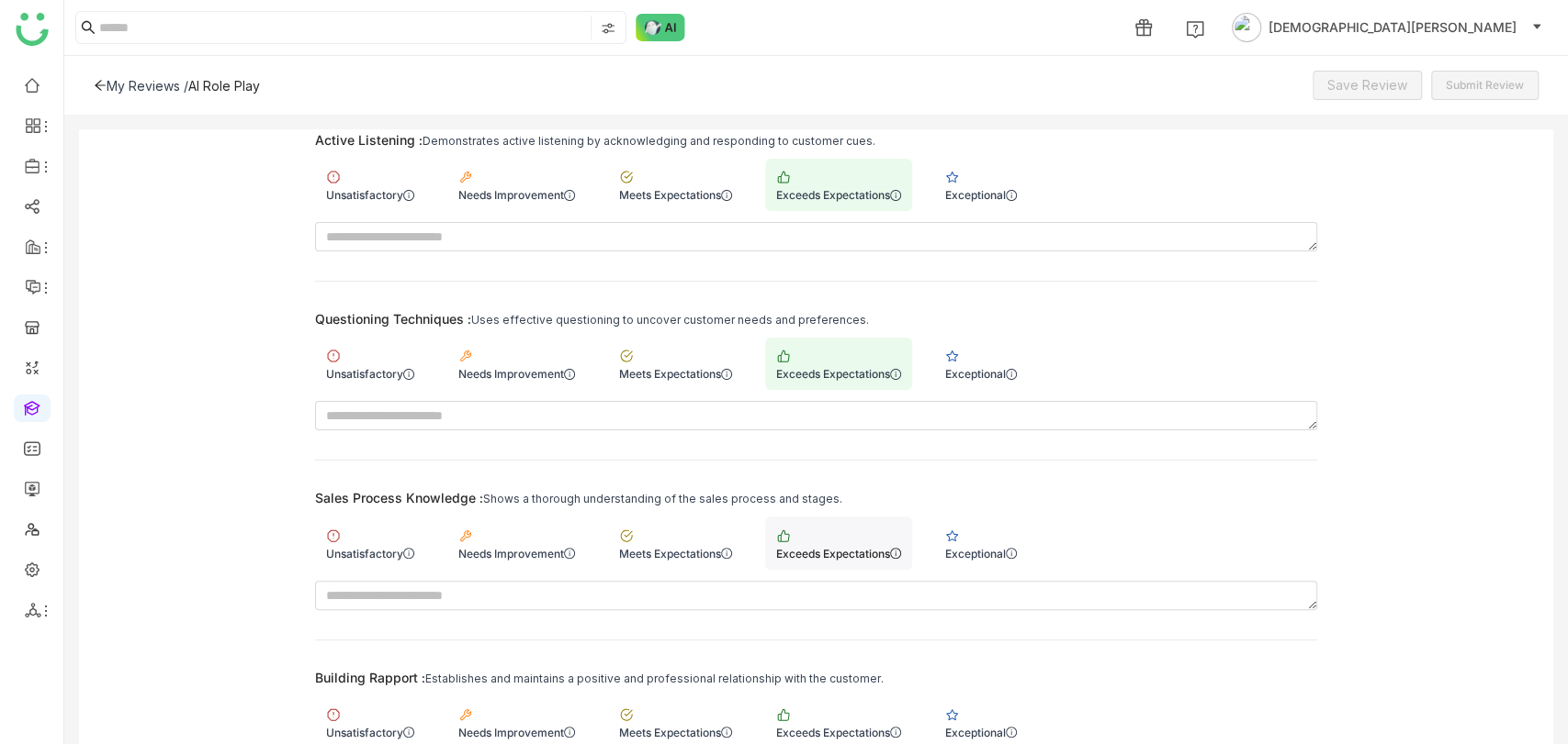
click at [834, 538] on div "Exceeds Expectations" at bounding box center [838, 542] width 147 height 52
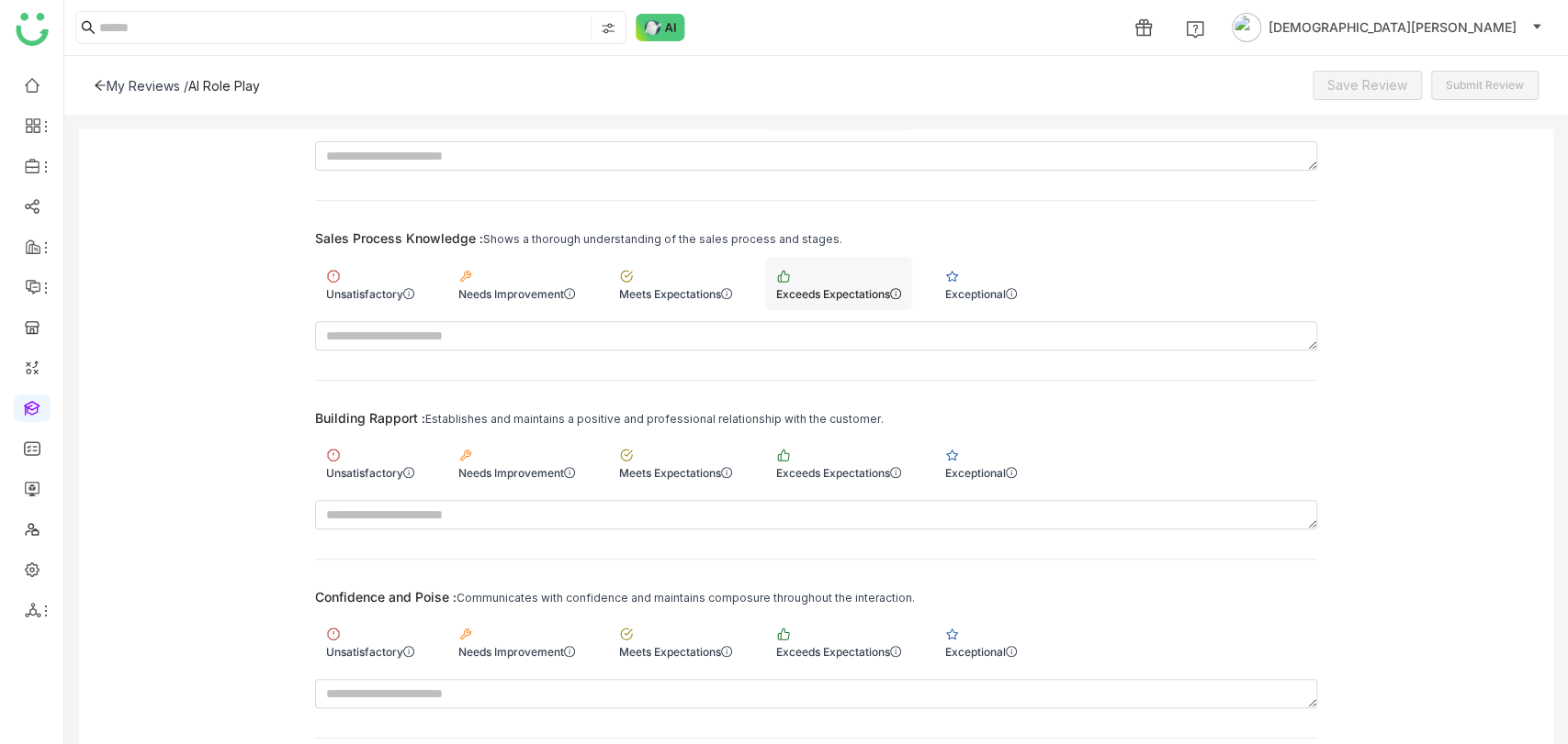
scroll to position [542, 0]
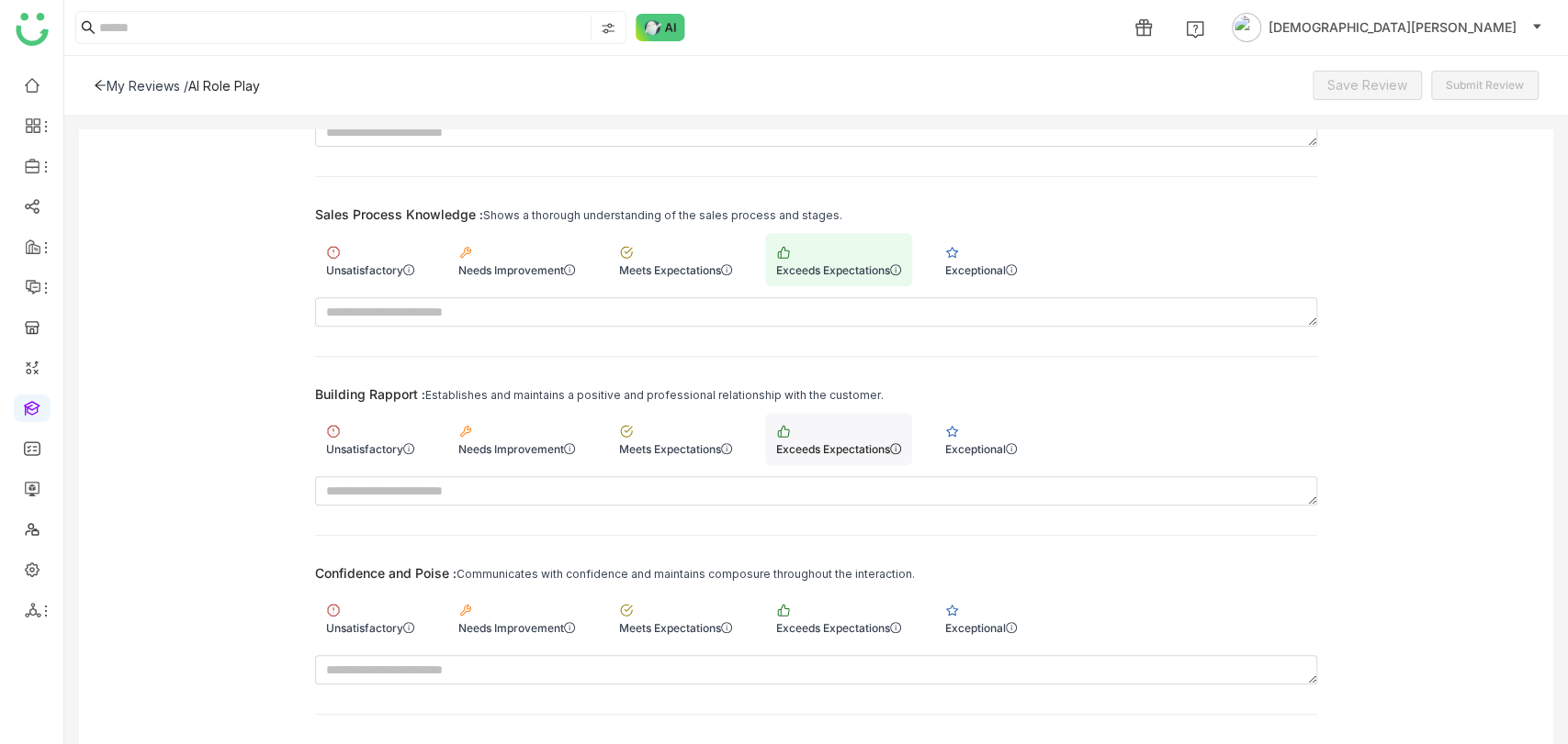
click at [845, 448] on div "Exceeds Expectations" at bounding box center [838, 449] width 125 height 14
click at [840, 604] on div "Exceeds Expectations" at bounding box center [838, 618] width 147 height 52
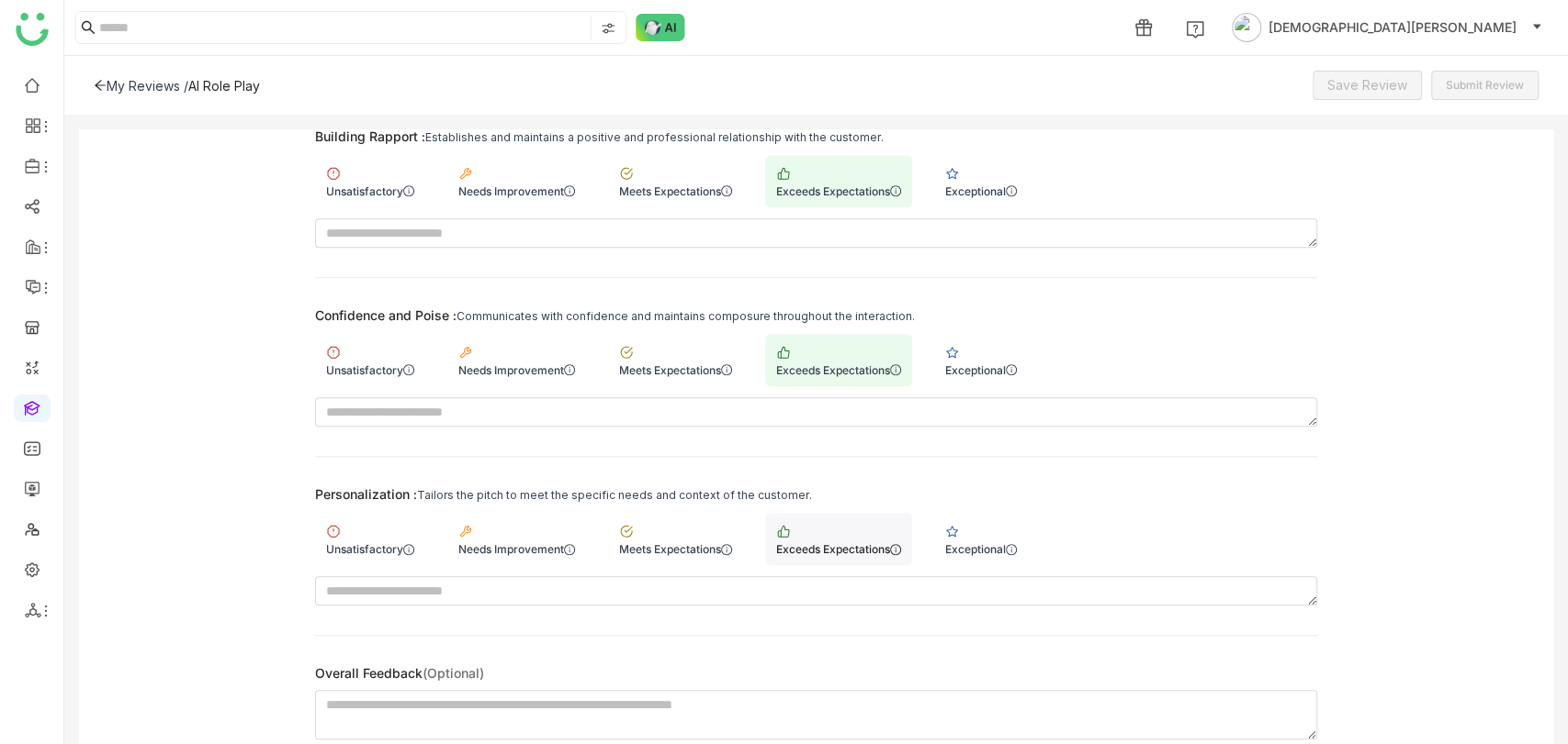
click at [889, 542] on div "Exceeds Expectations" at bounding box center [838, 549] width 125 height 14
click at [1381, 86] on span "Save Review" at bounding box center [1367, 85] width 80 height 20
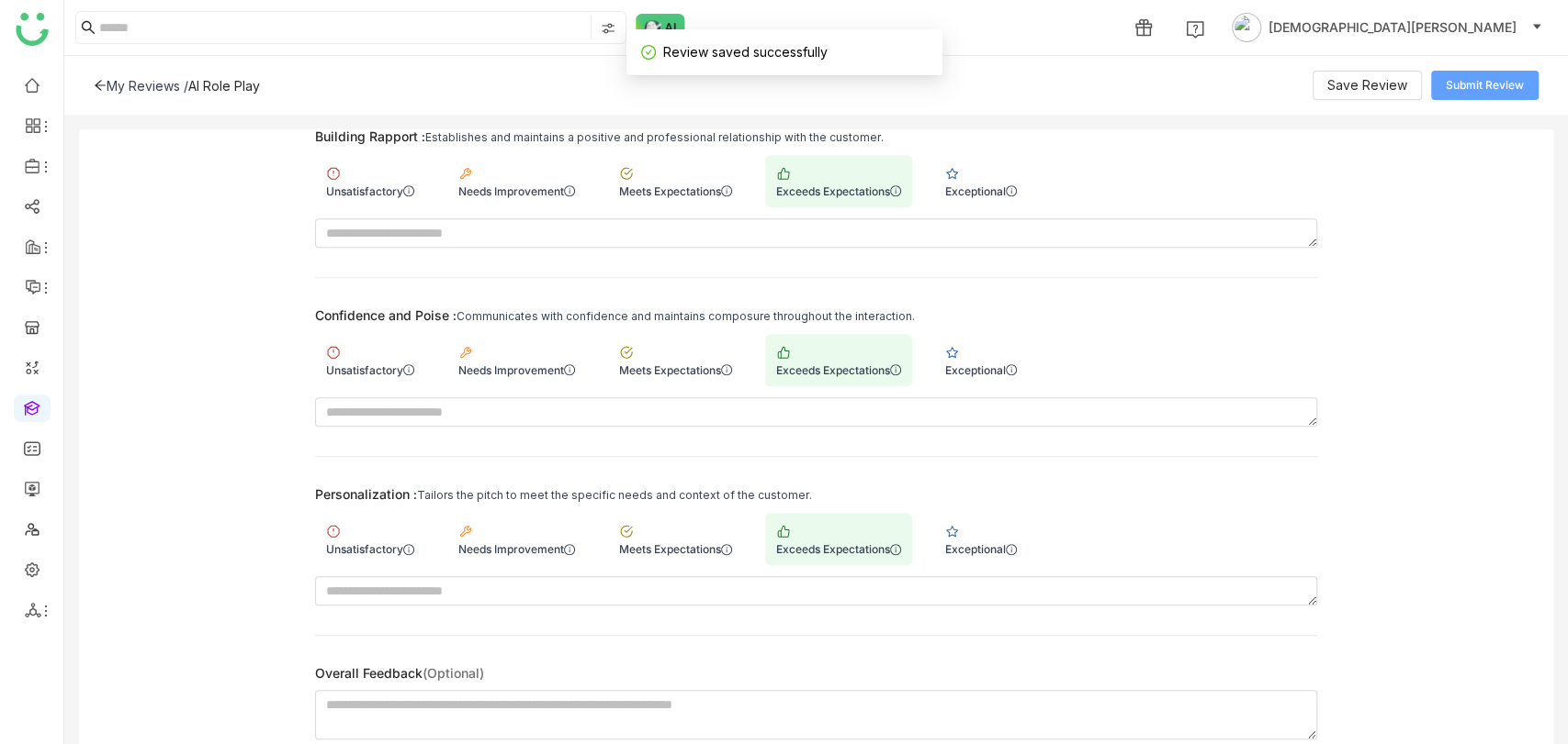
click at [1501, 85] on span "Submit Review" at bounding box center [1484, 85] width 78 height 18
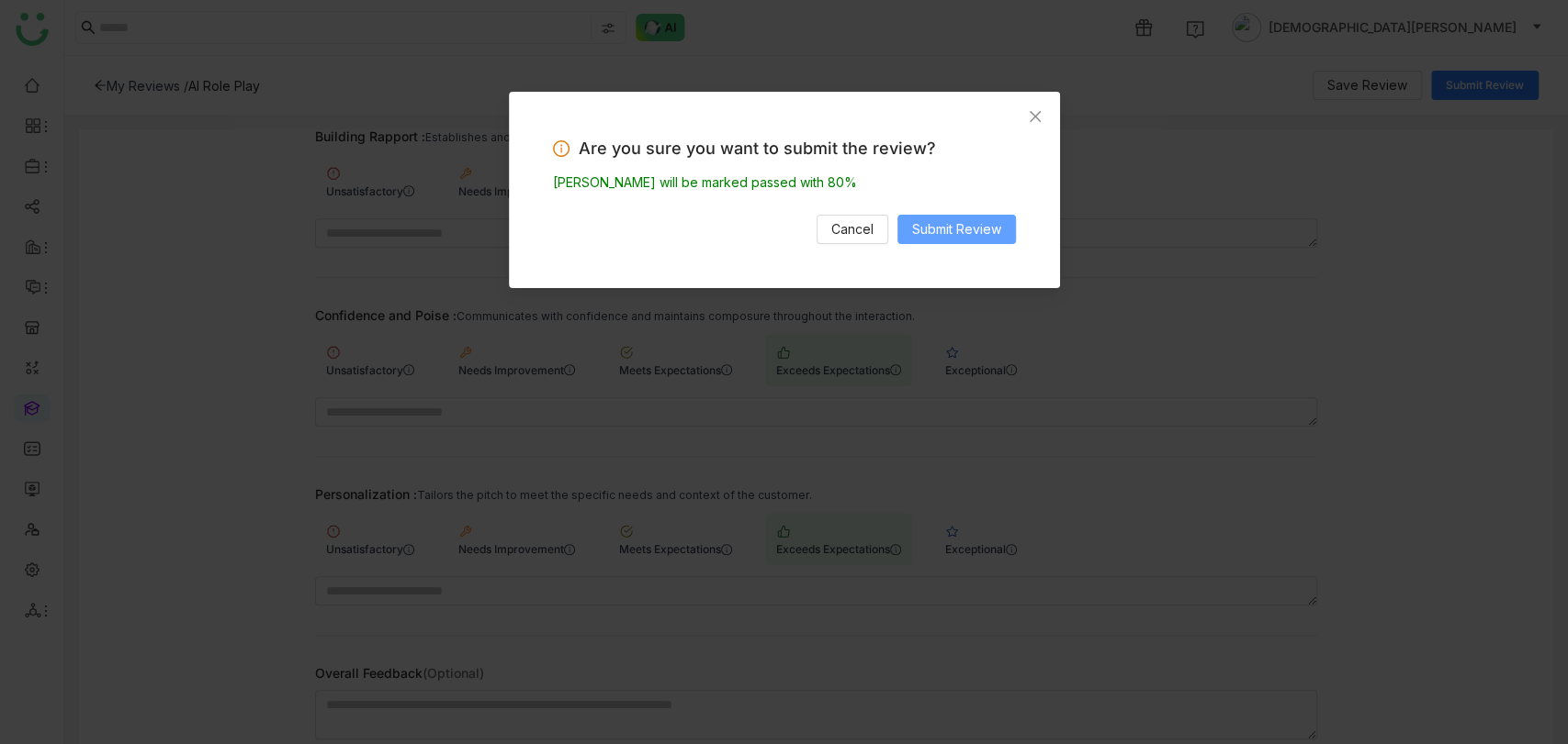
click at [963, 228] on span "Submit Review" at bounding box center [956, 229] width 89 height 20
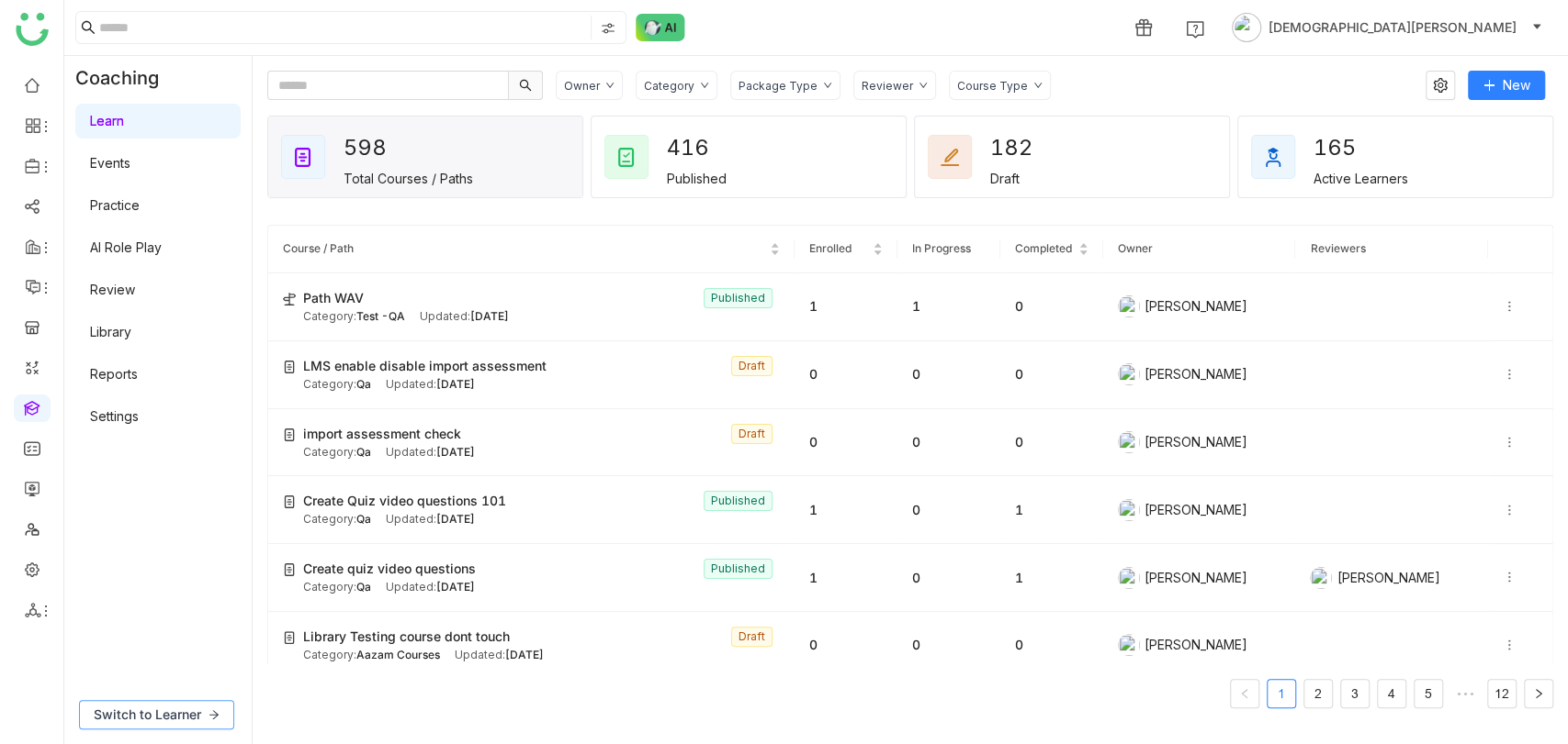
click at [176, 716] on span "Switch to Learner" at bounding box center [148, 715] width 108 height 20
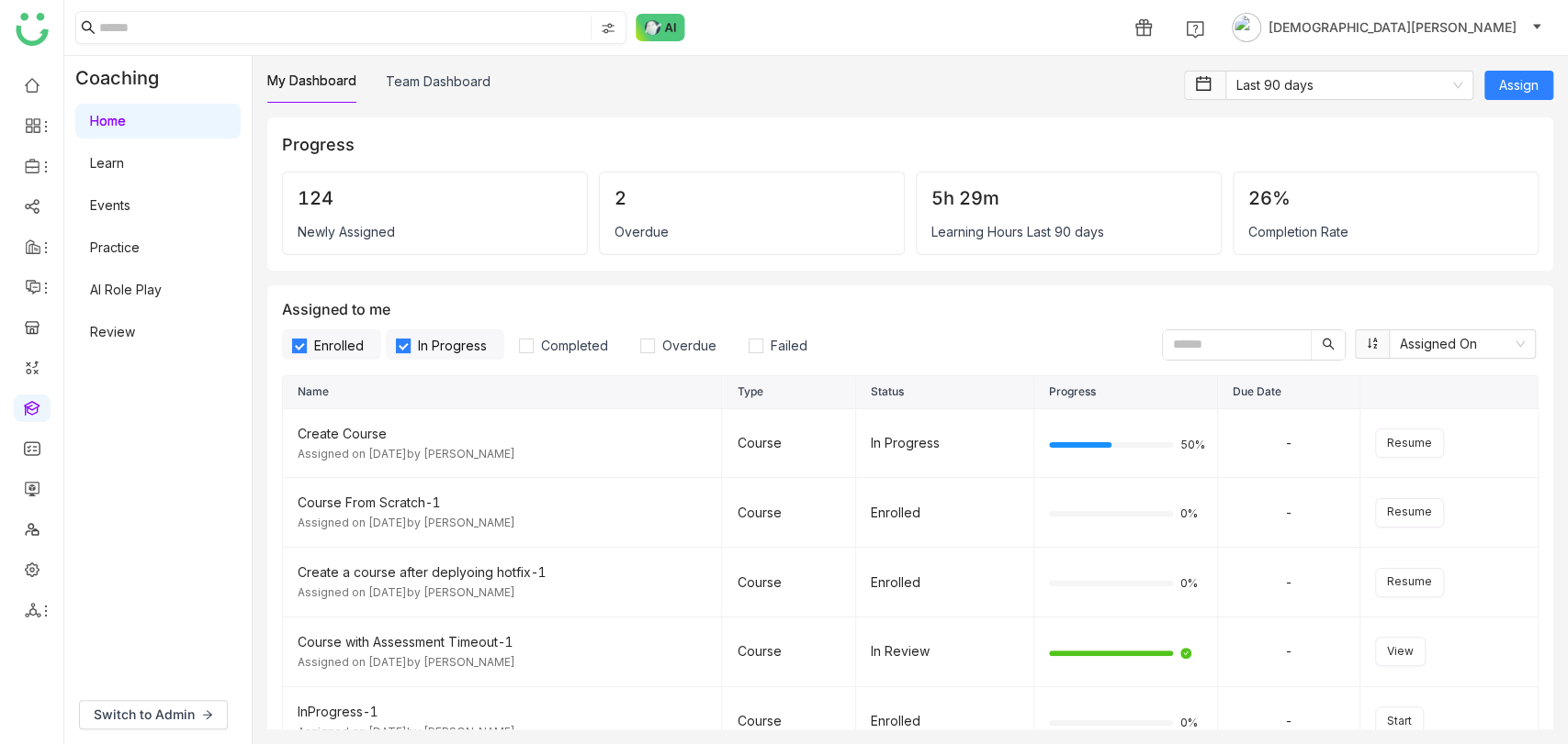
click at [205, 39] on input at bounding box center [343, 28] width 488 height 24
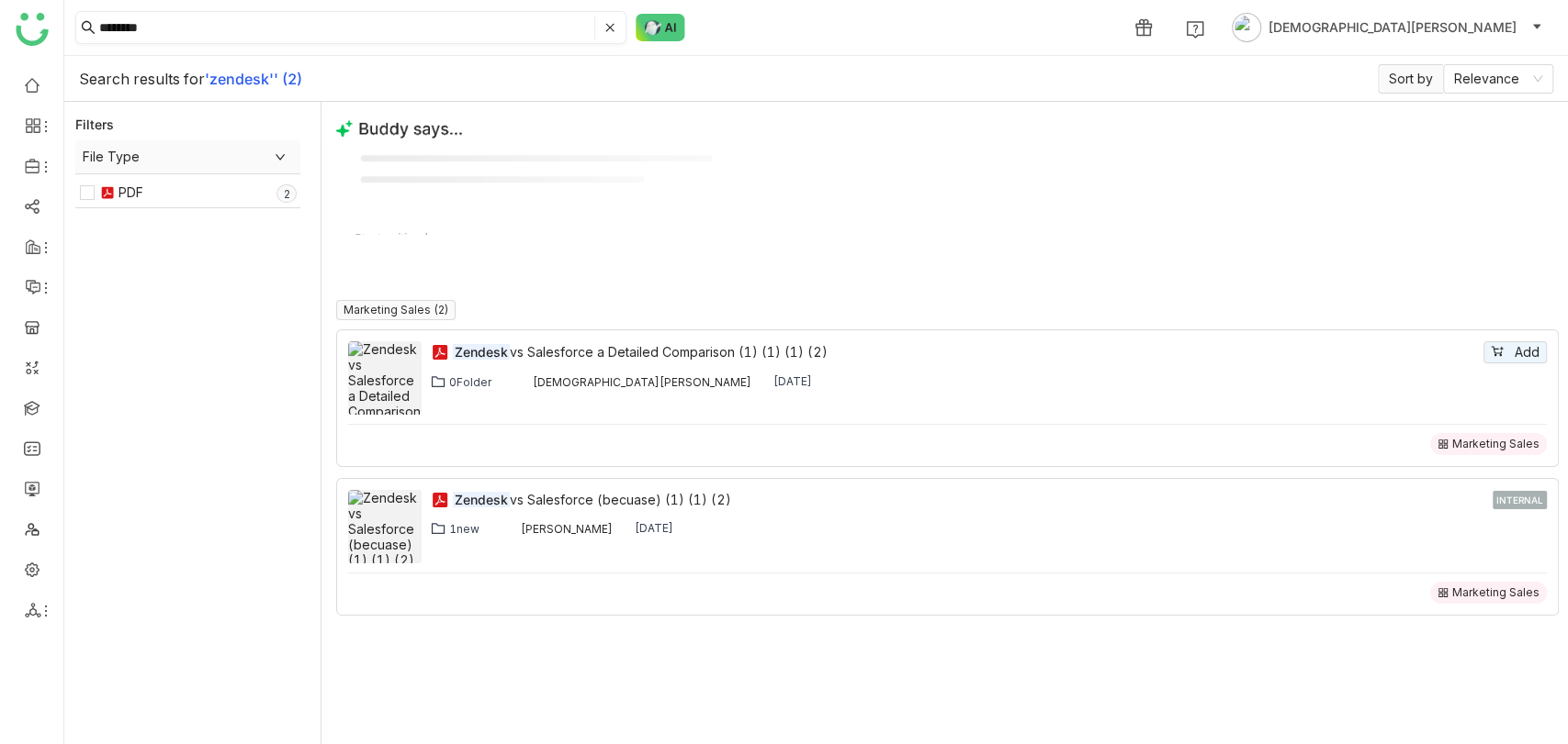
click at [238, 27] on input "********" at bounding box center [345, 28] width 492 height 24
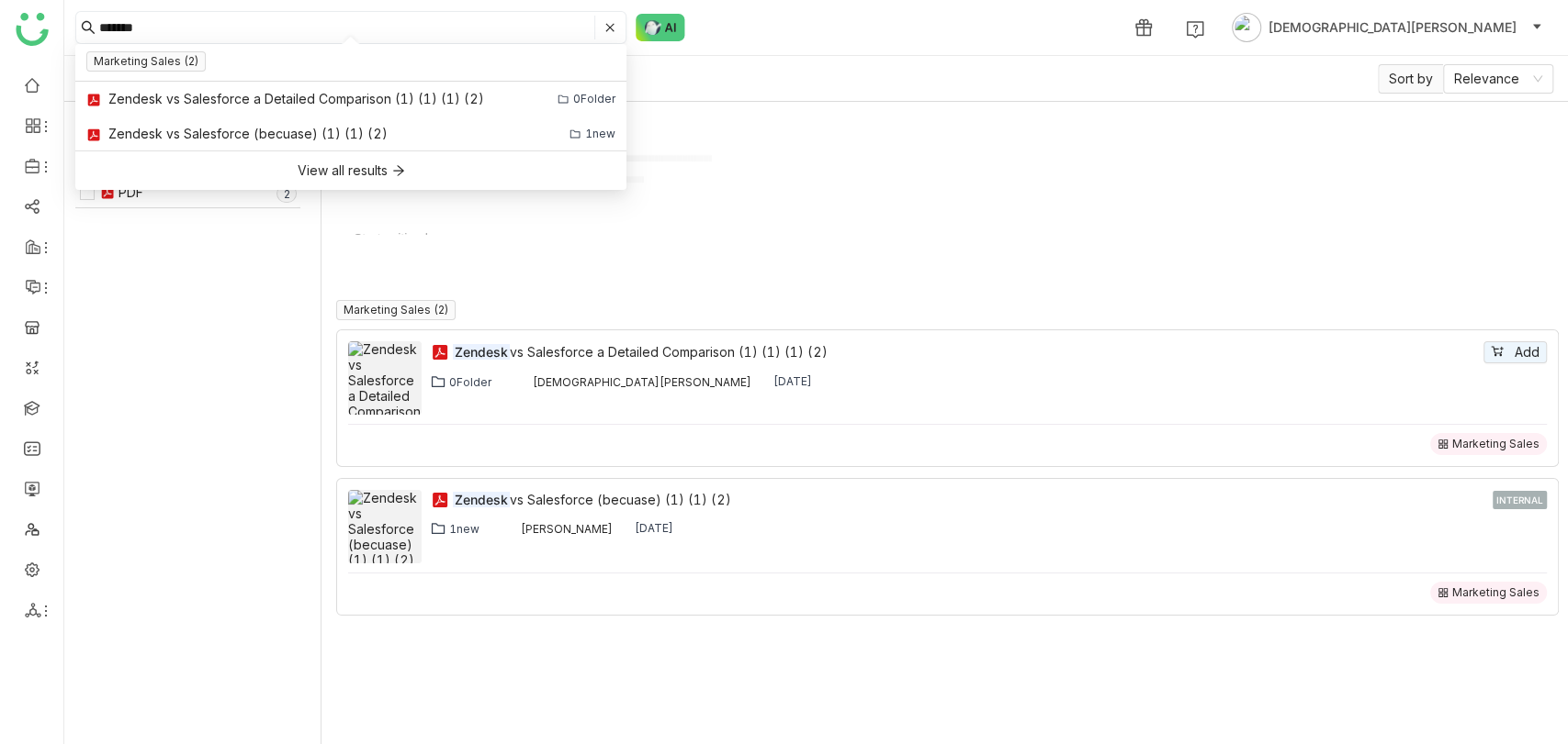
type input "*******"
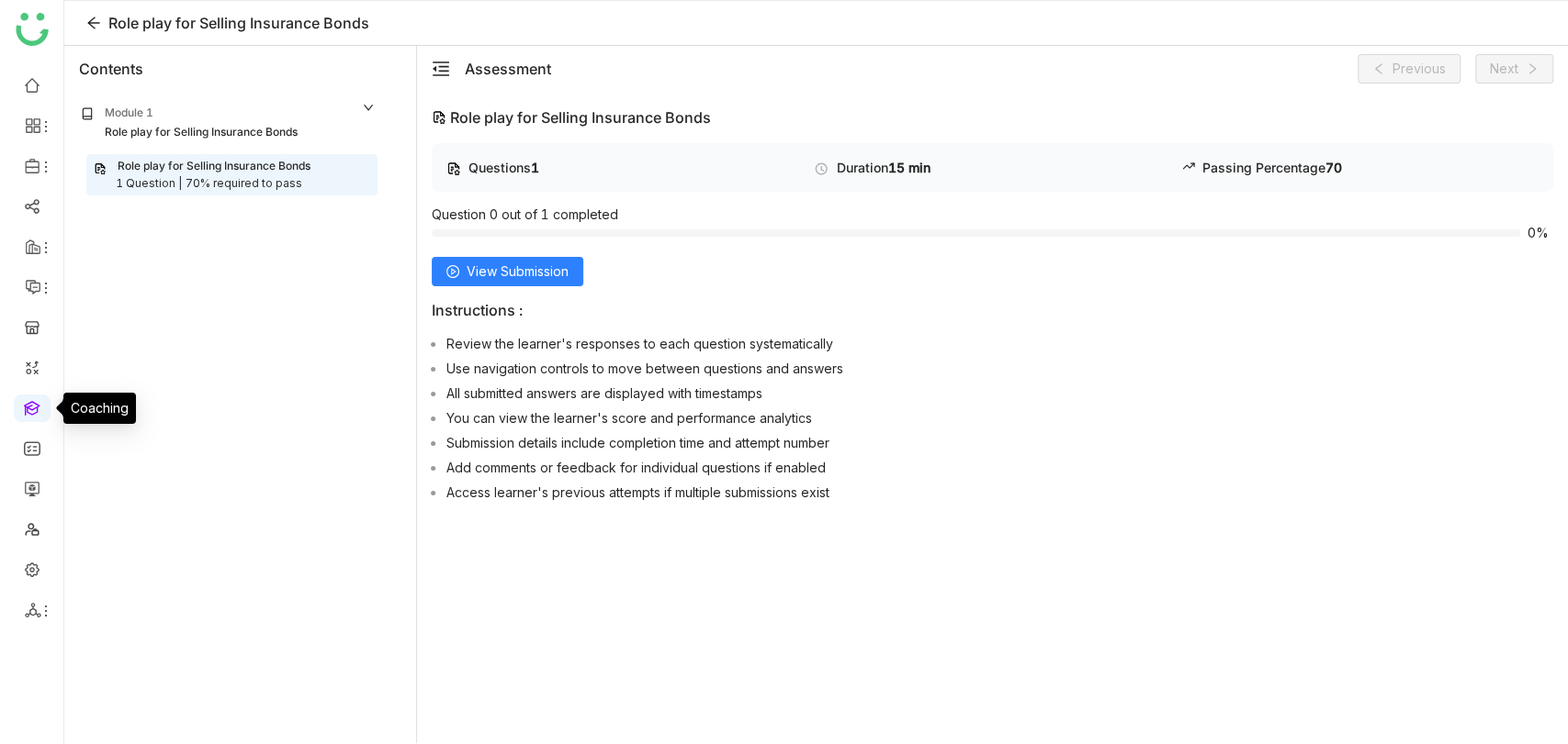
click at [31, 410] on link at bounding box center [33, 407] width 17 height 16
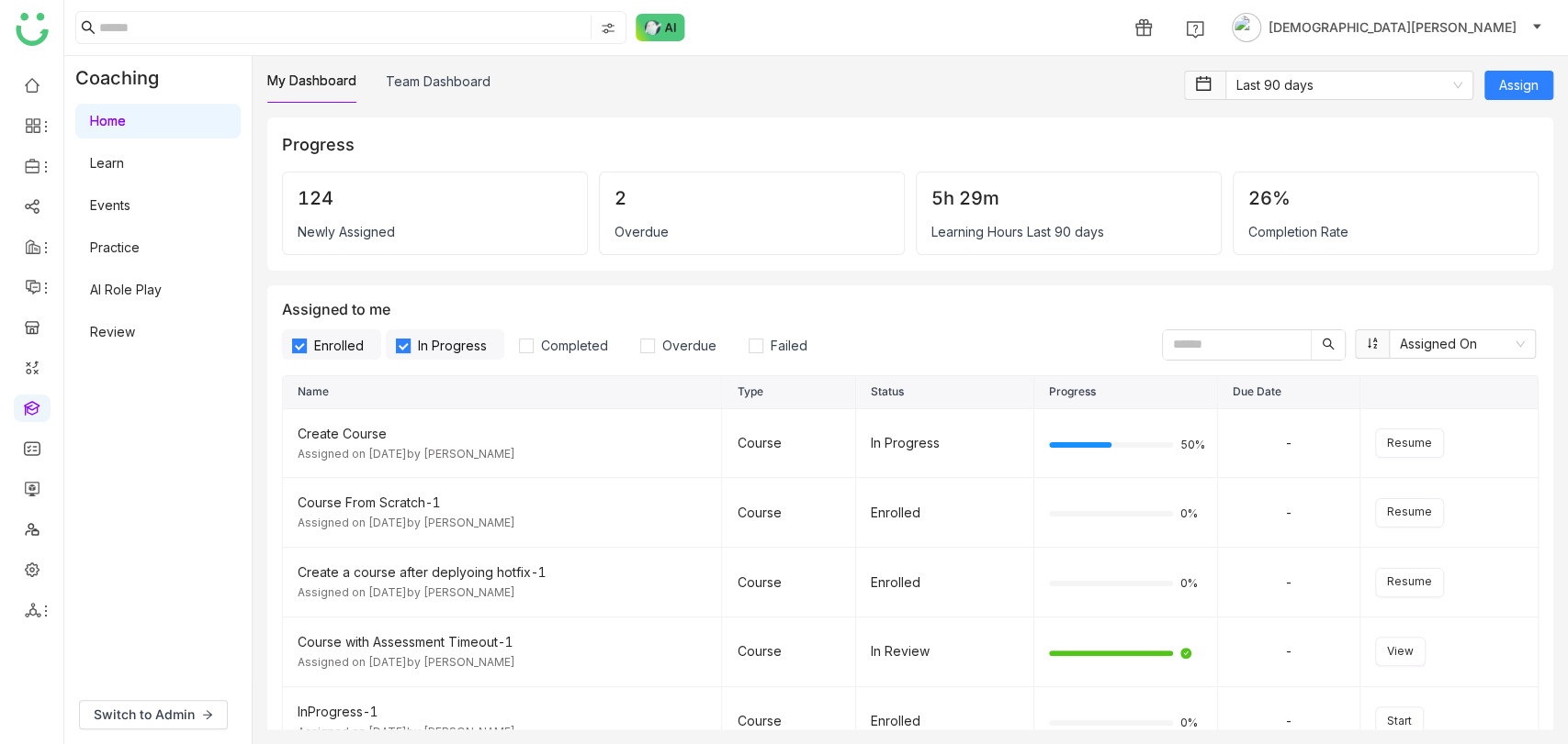
click at [162, 294] on link "AI Role Play" at bounding box center [125, 289] width 72 height 16
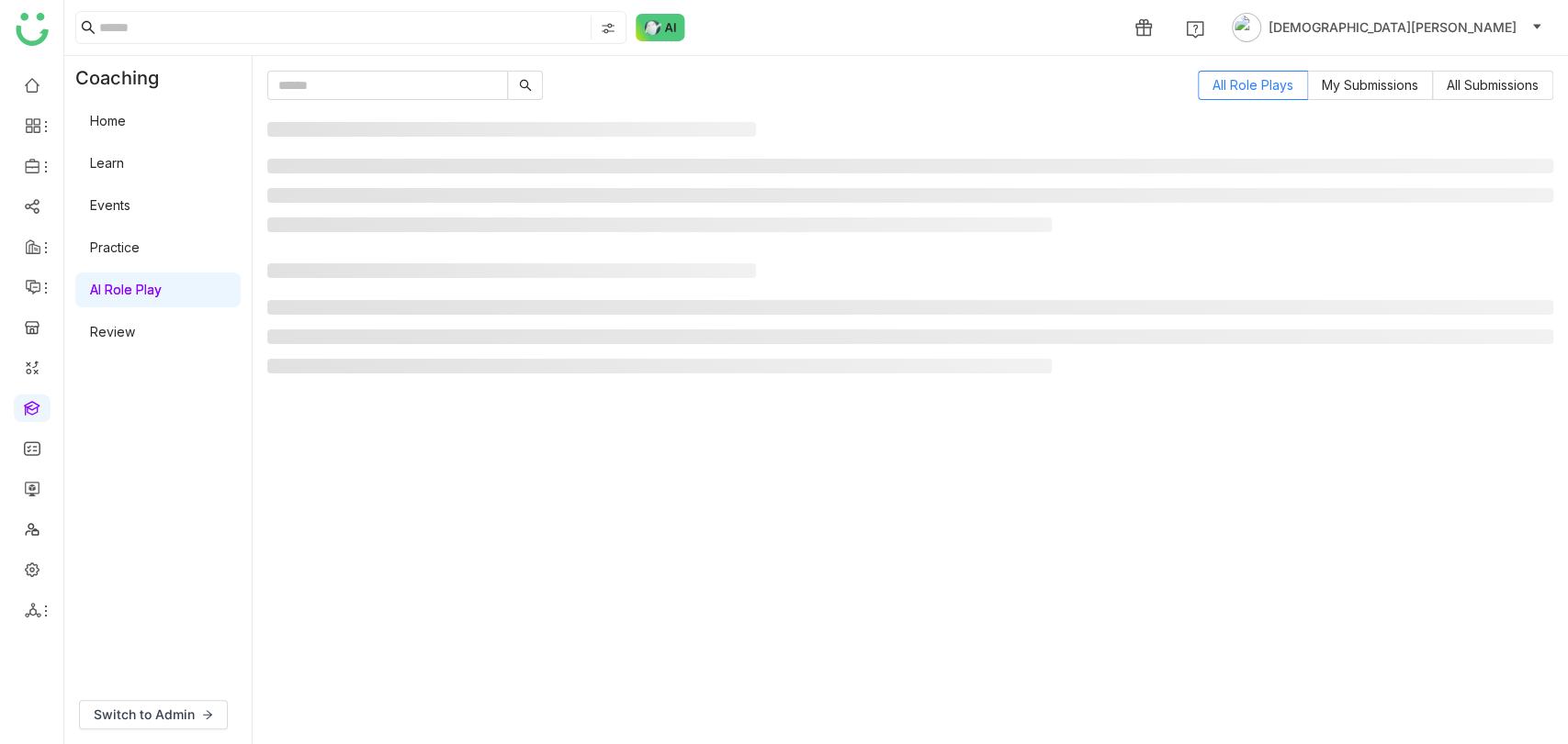
click at [162, 294] on link "AI Role Play" at bounding box center [125, 289] width 72 height 16
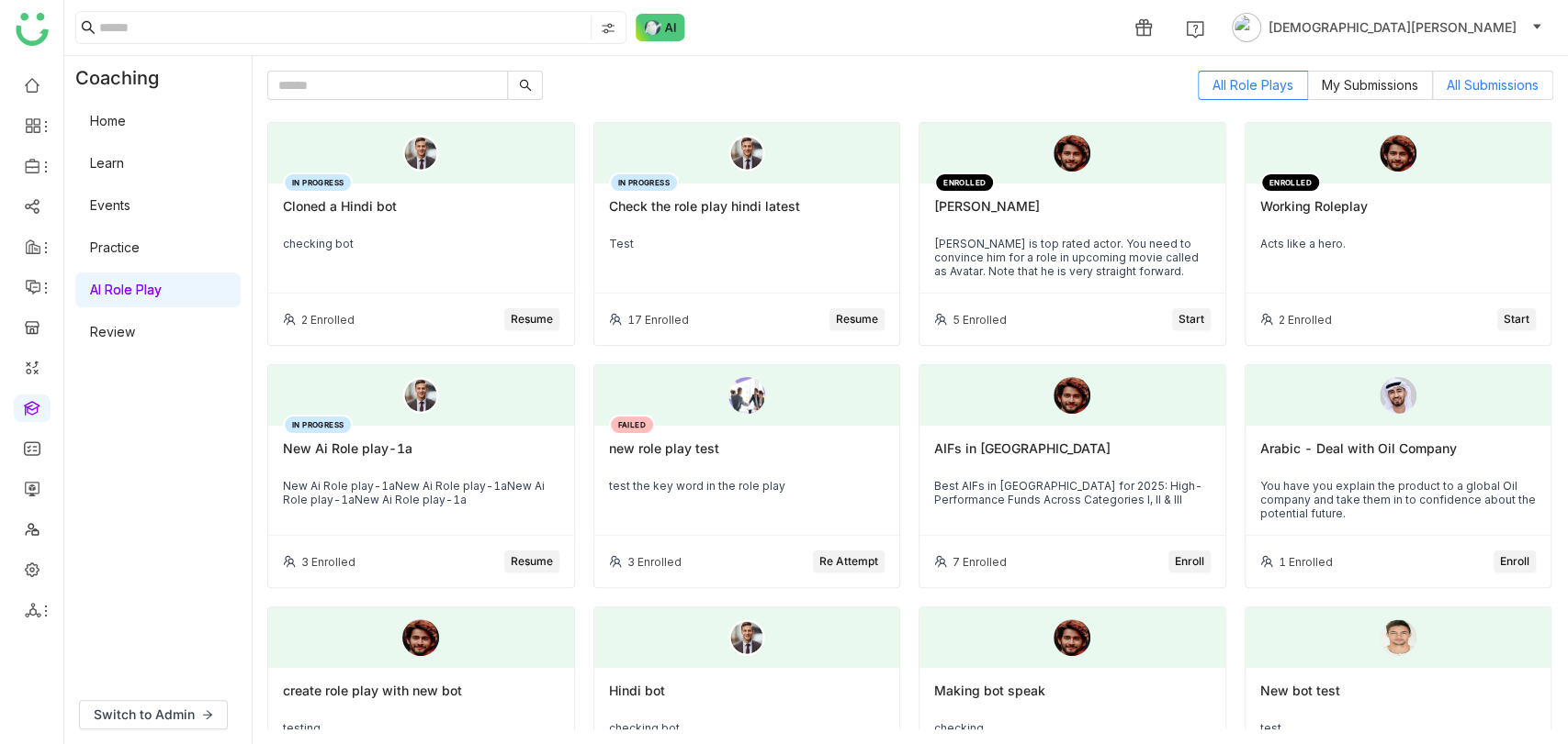
click at [1474, 80] on span "All Submissions" at bounding box center [1492, 85] width 92 height 16
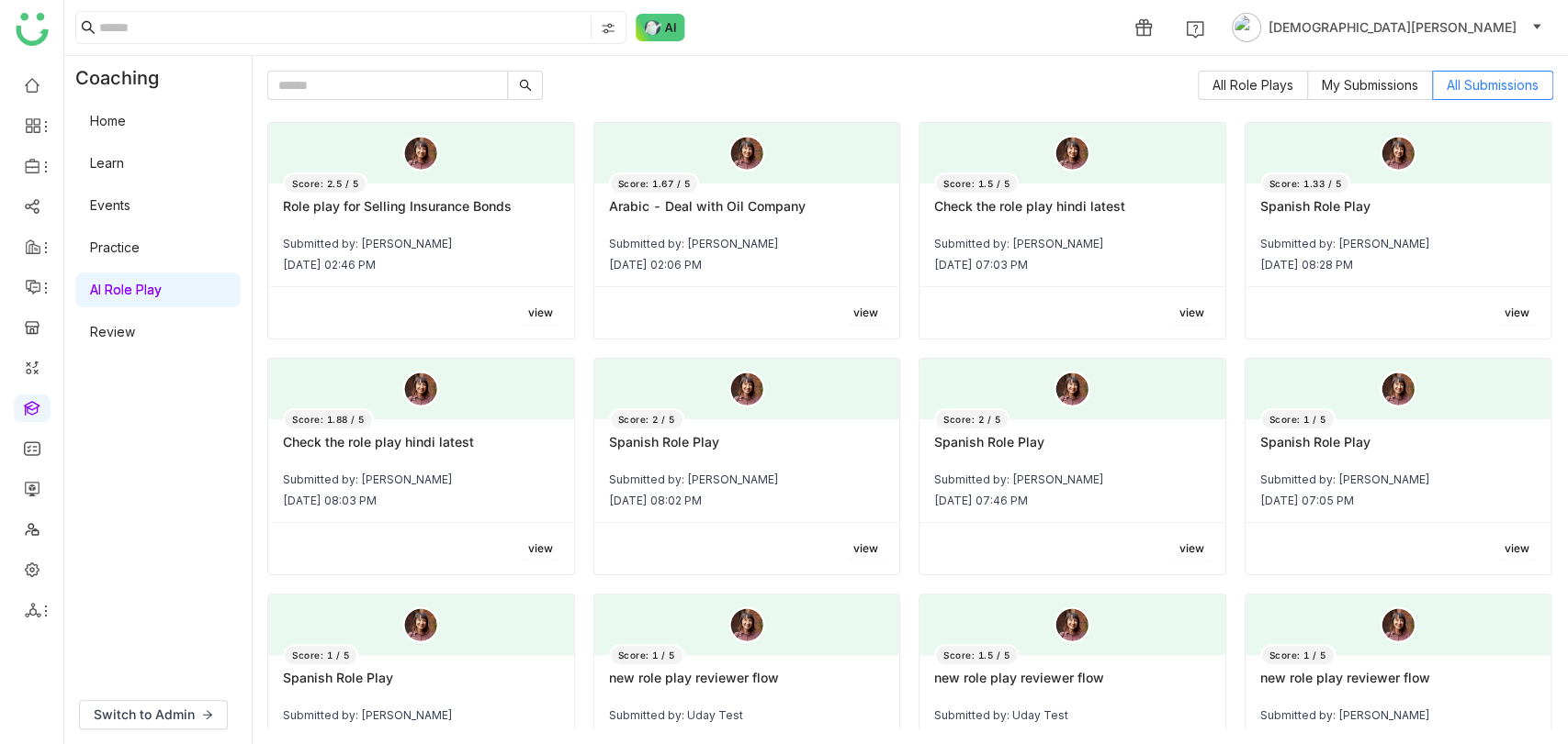
click at [376, 242] on div "Submitted by: [PERSON_NAME]" at bounding box center [420, 243] width 276 height 14
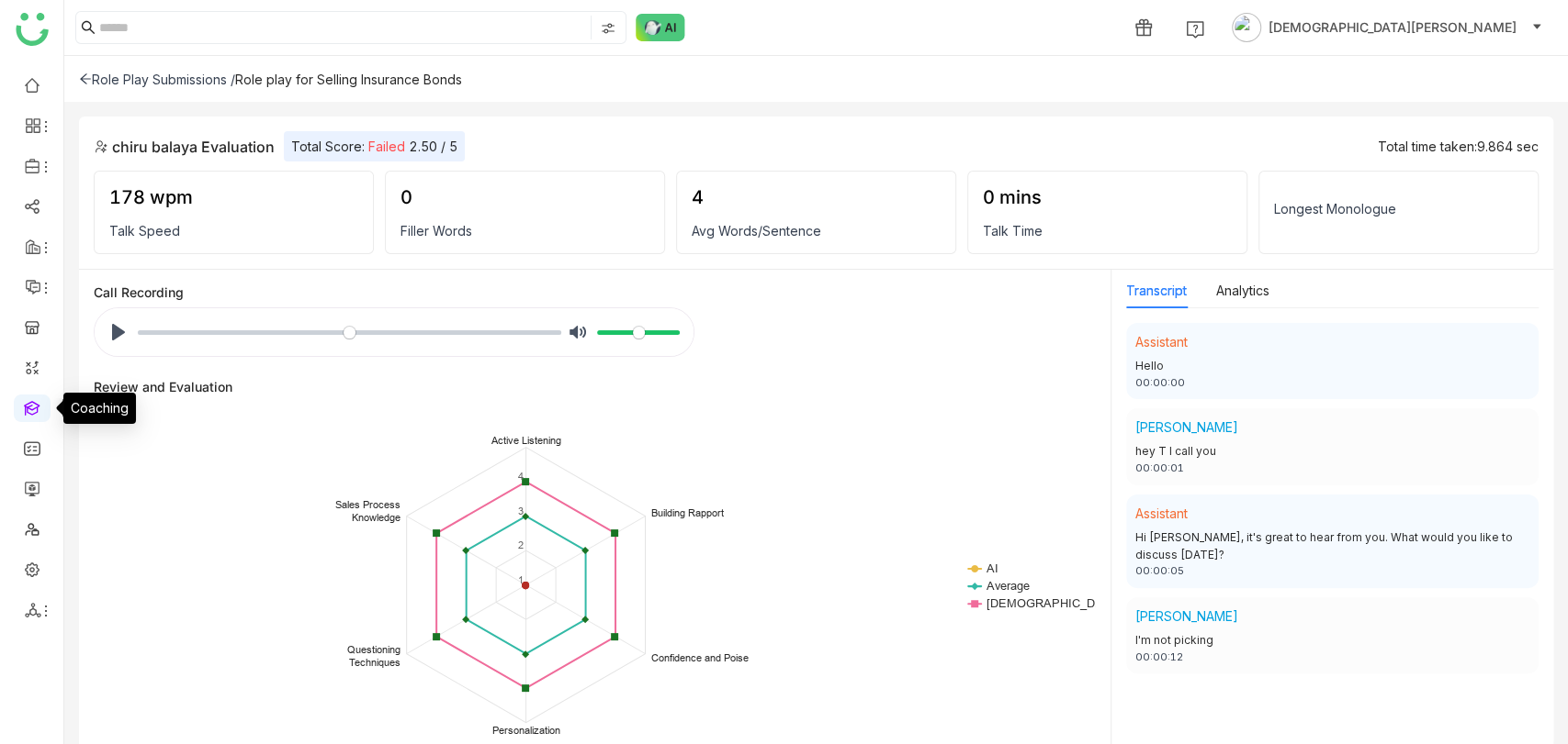
click at [37, 403] on link at bounding box center [33, 407] width 17 height 16
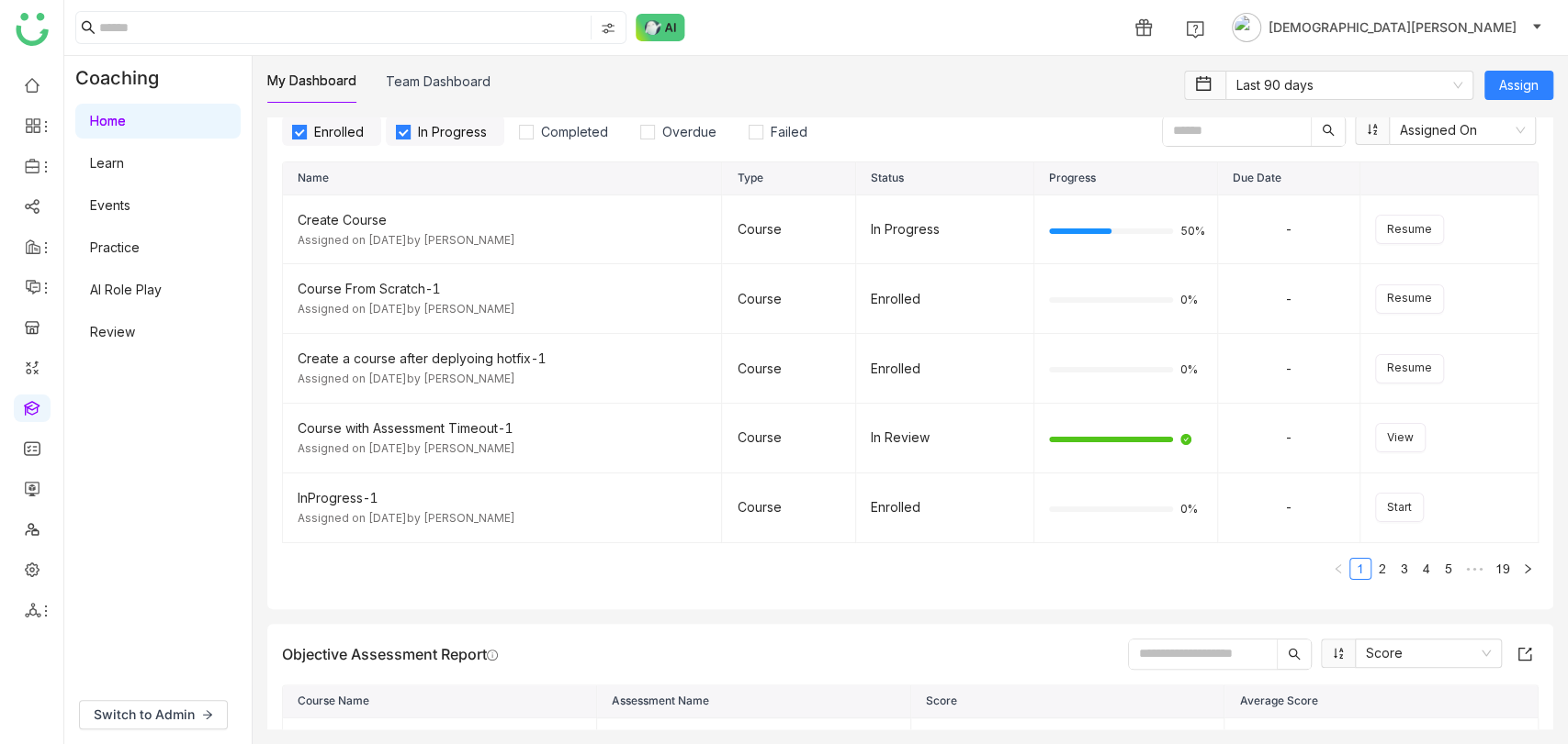
scroll to position [206, 0]
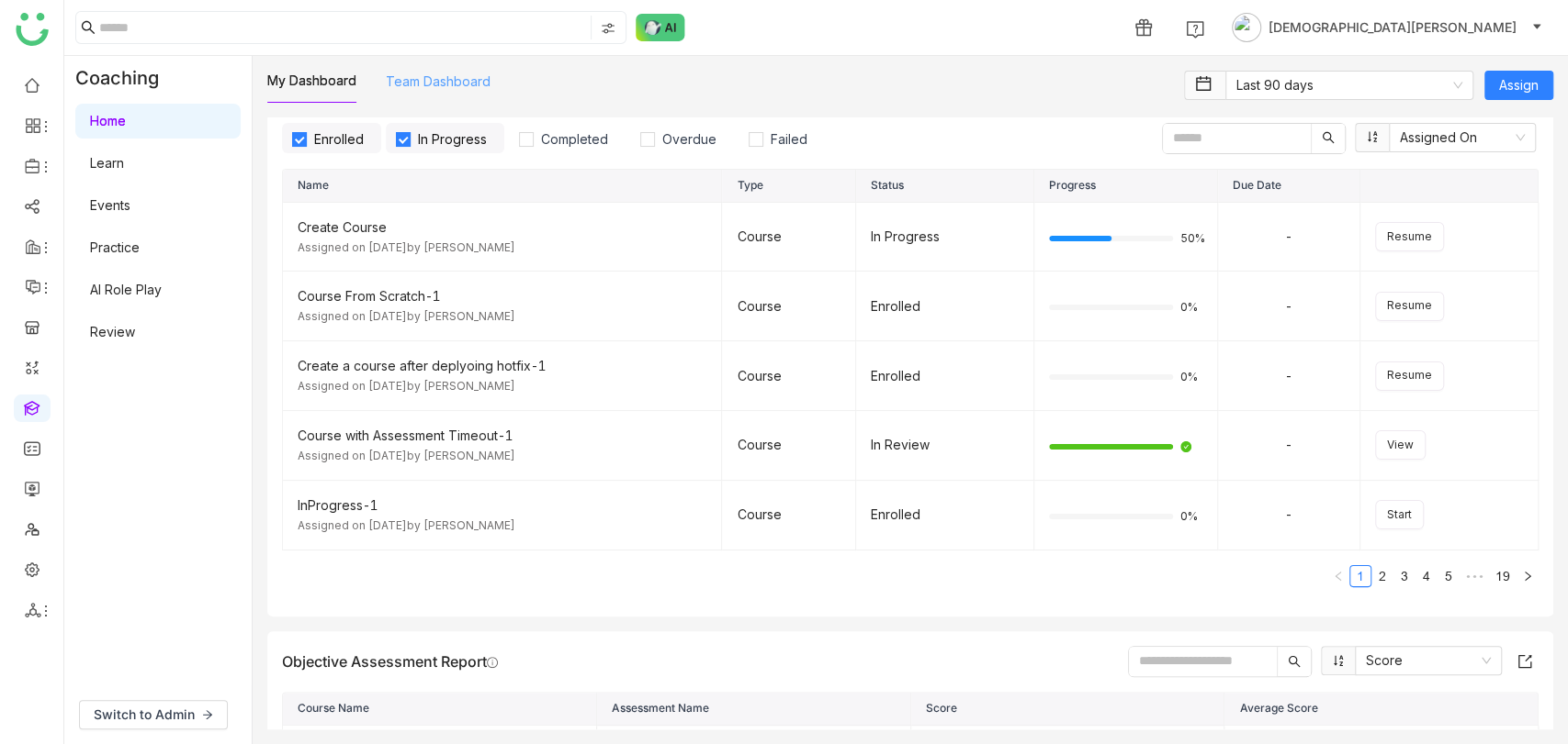
click at [408, 73] on link "Team Dashboard" at bounding box center [438, 81] width 105 height 16
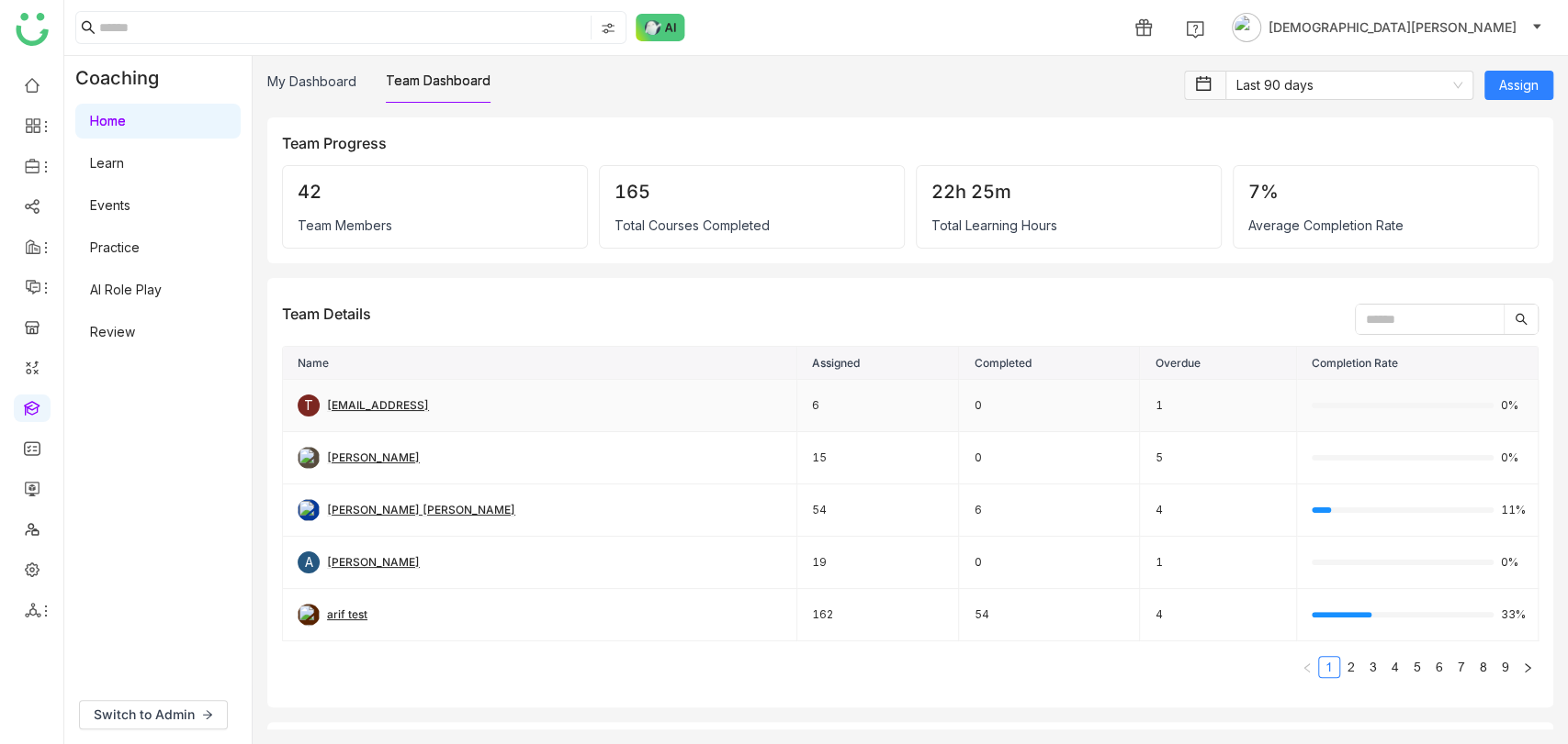
click at [367, 403] on div "testvishns@gtmbuddy.ai" at bounding box center [378, 406] width 102 height 18
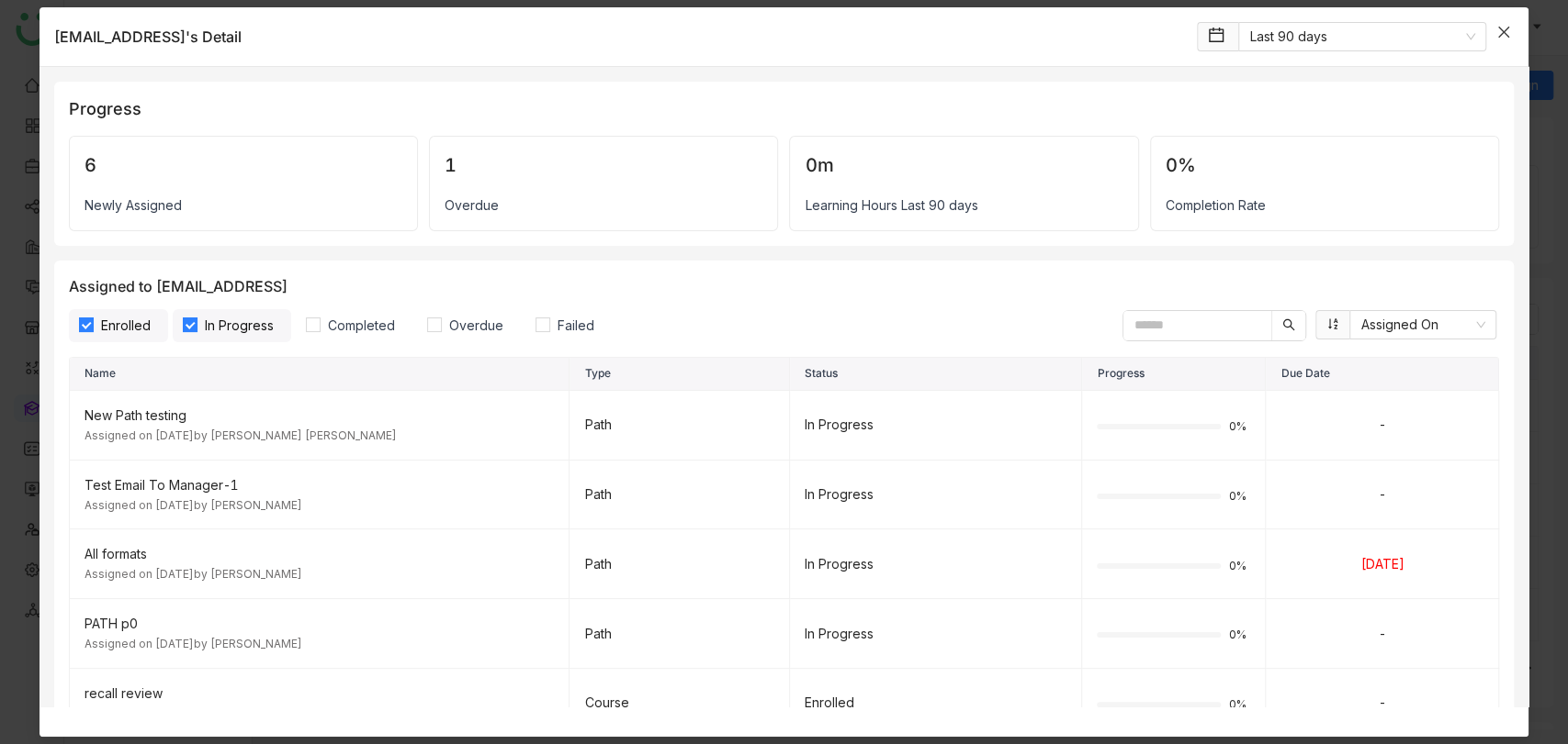
click at [1500, 39] on span "Close" at bounding box center [1503, 32] width 49 height 49
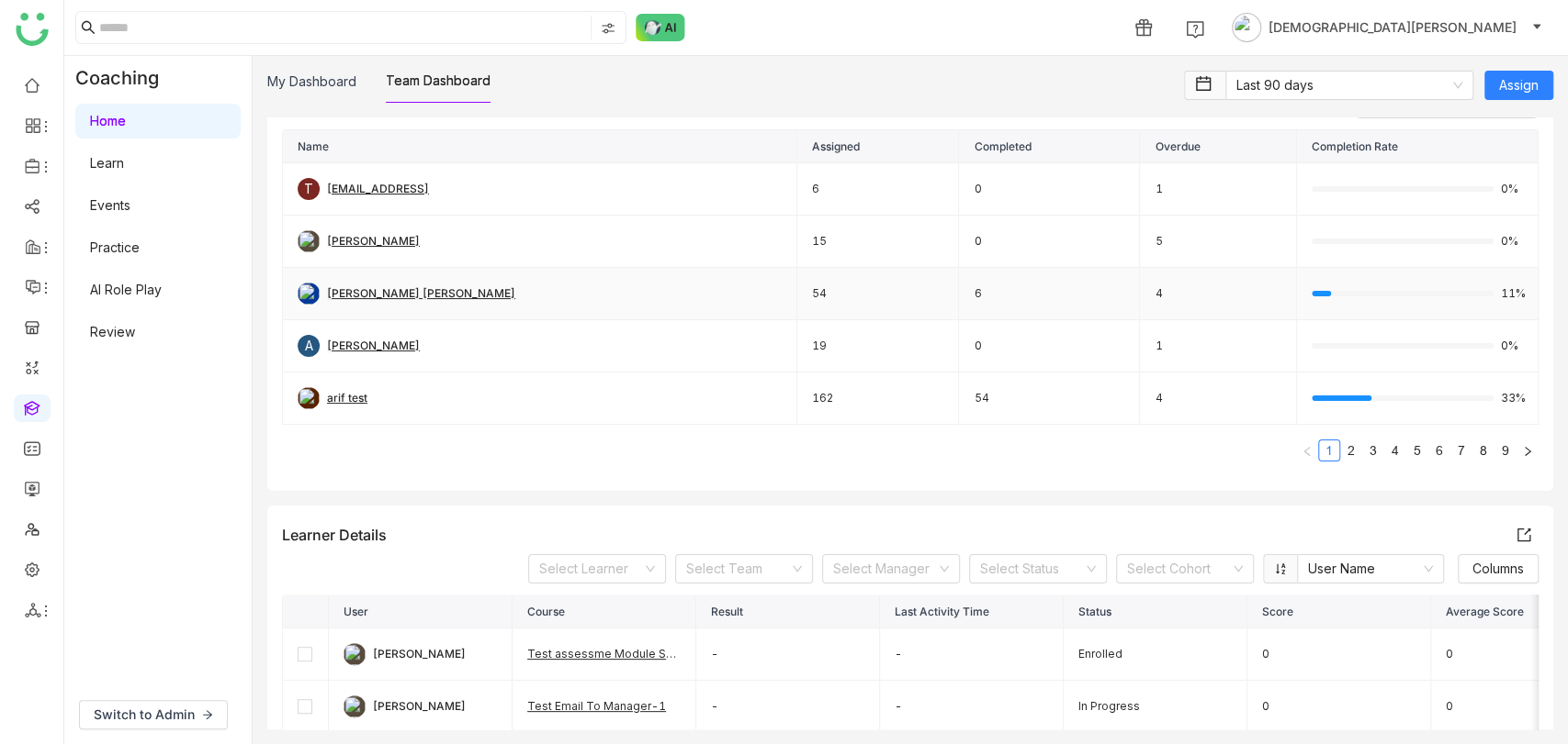
click at [425, 295] on div "Anil Reddy Kesireddy" at bounding box center [421, 294] width 189 height 18
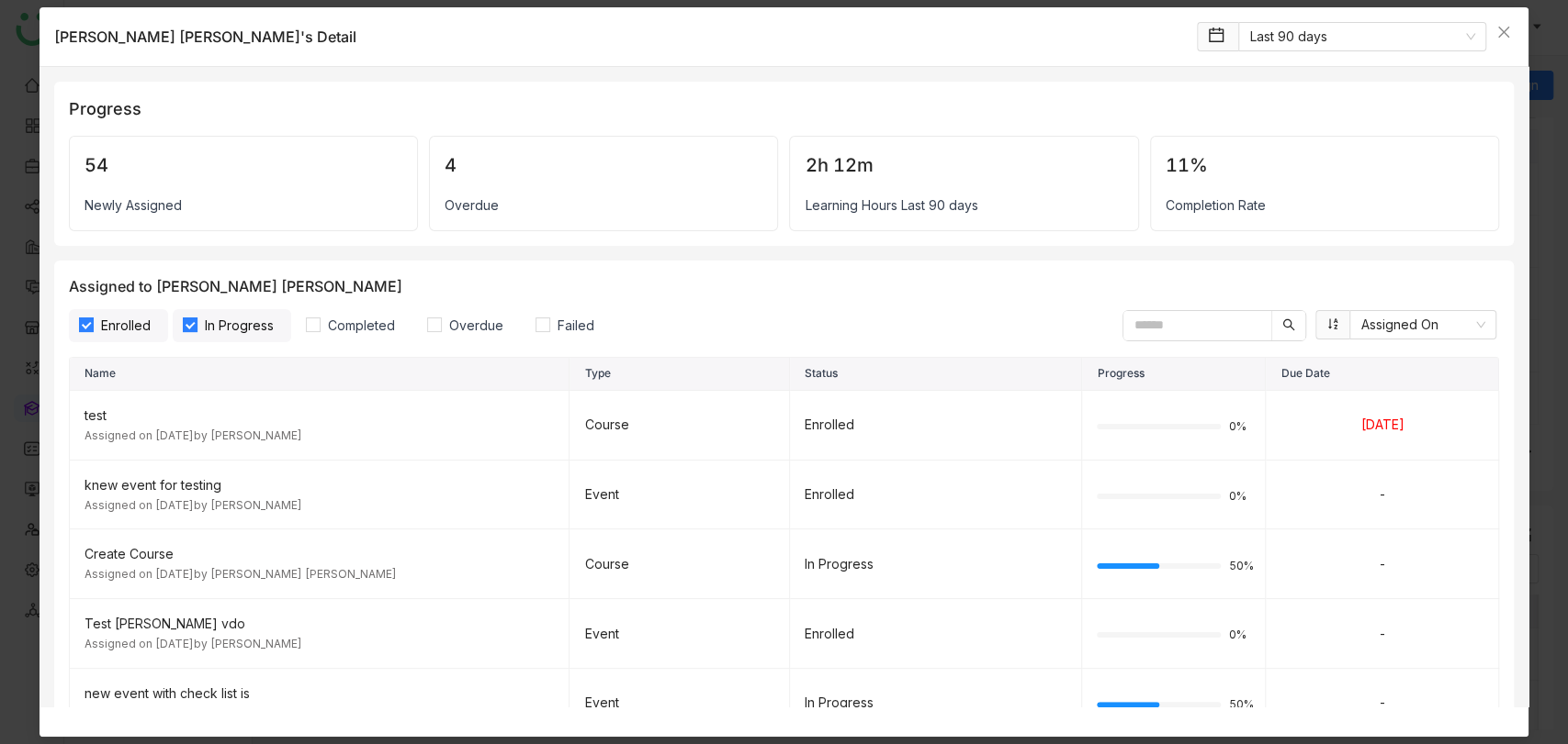
click at [241, 333] on span "In Progress" at bounding box center [239, 326] width 84 height 20
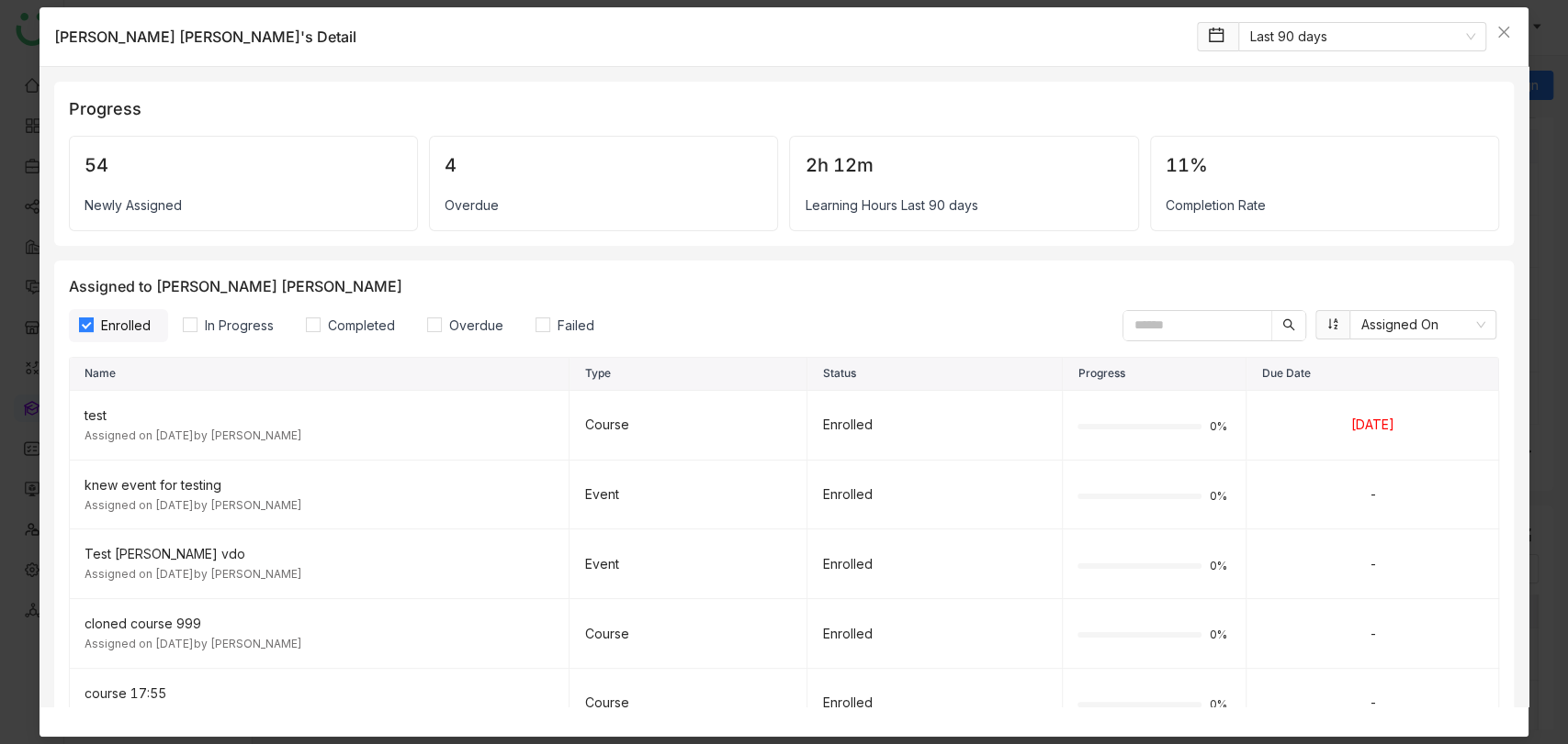
click at [118, 311] on label "Enrolled" at bounding box center [118, 326] width 99 height 33
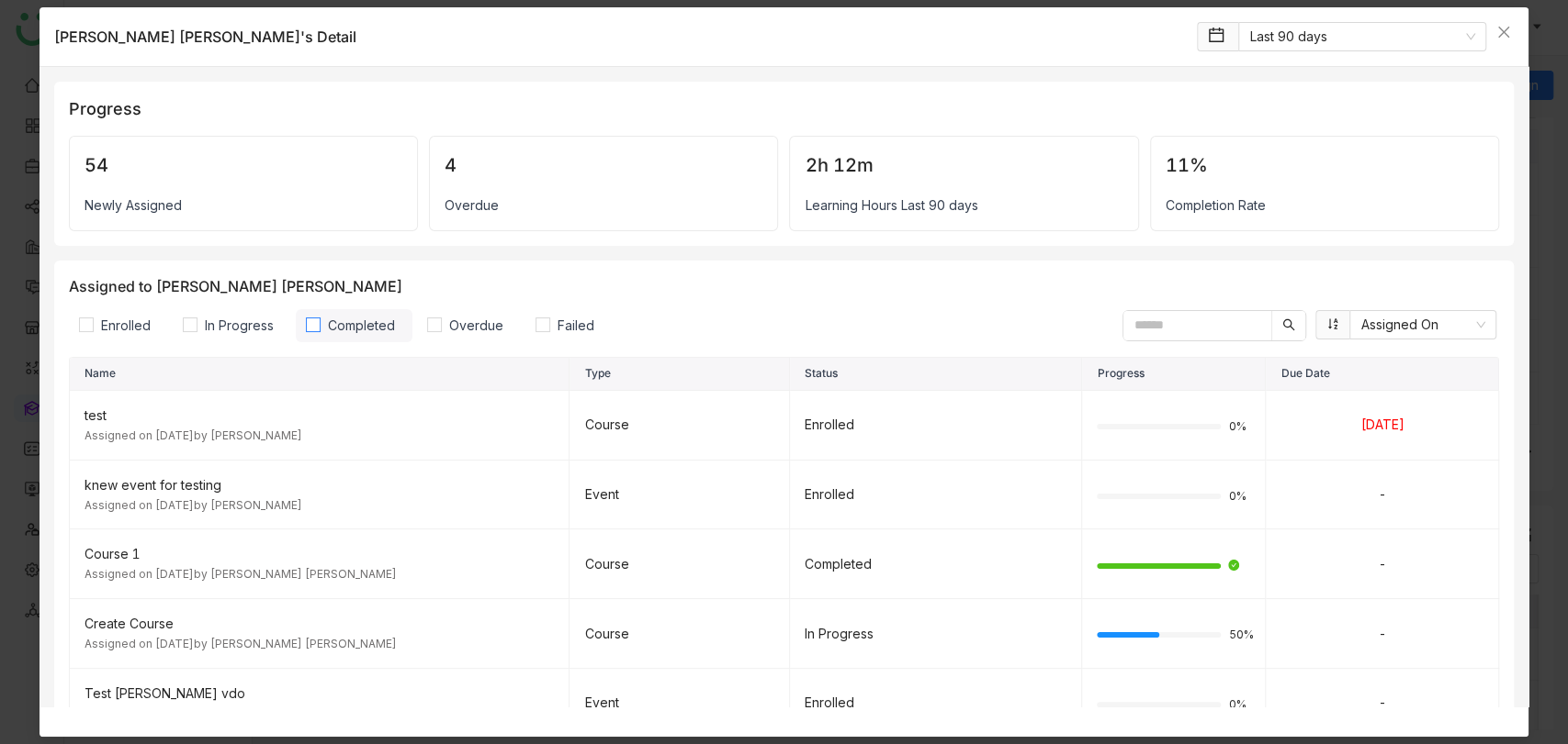
click at [356, 318] on span "Completed" at bounding box center [362, 326] width 82 height 20
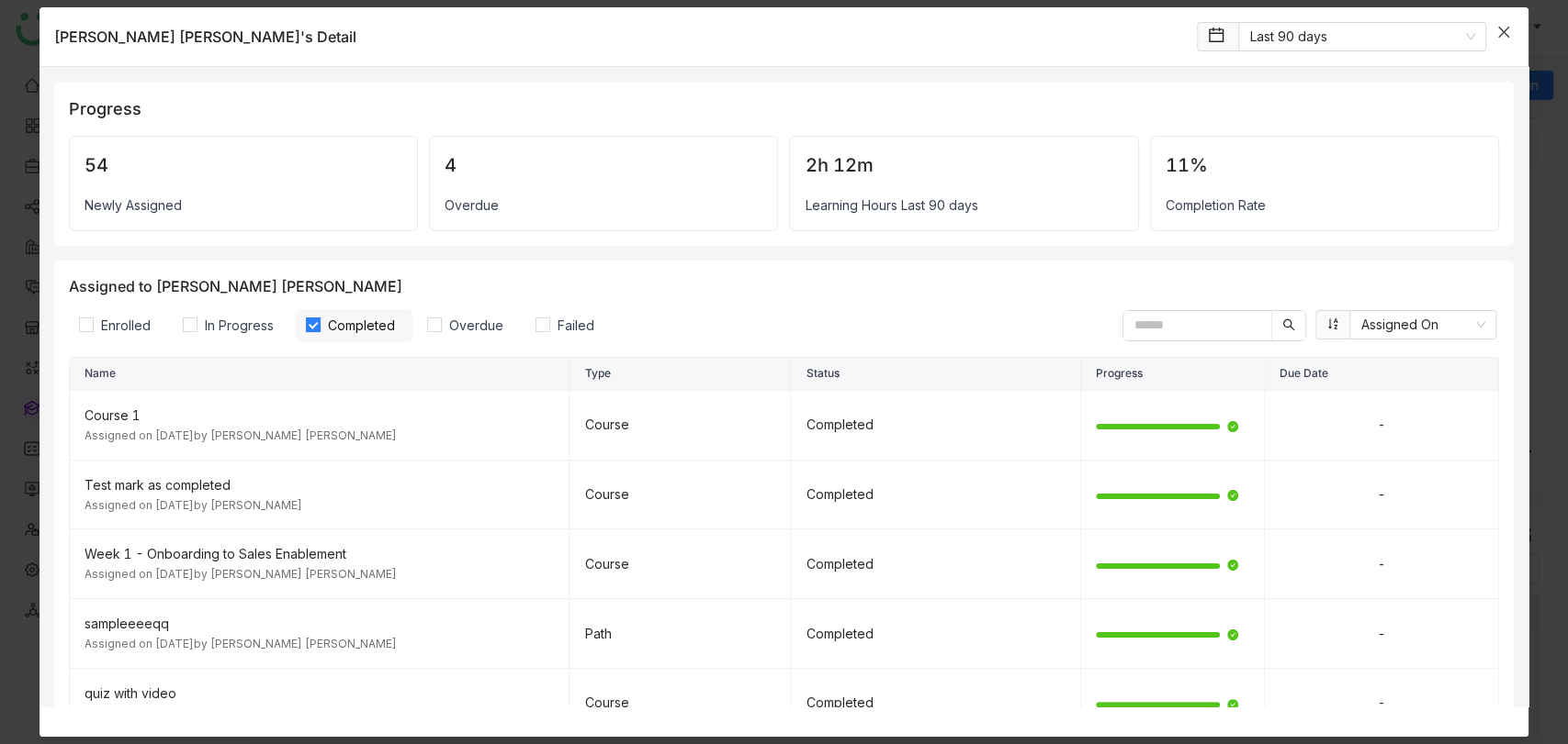
click at [1514, 18] on span "Close" at bounding box center [1503, 32] width 49 height 49
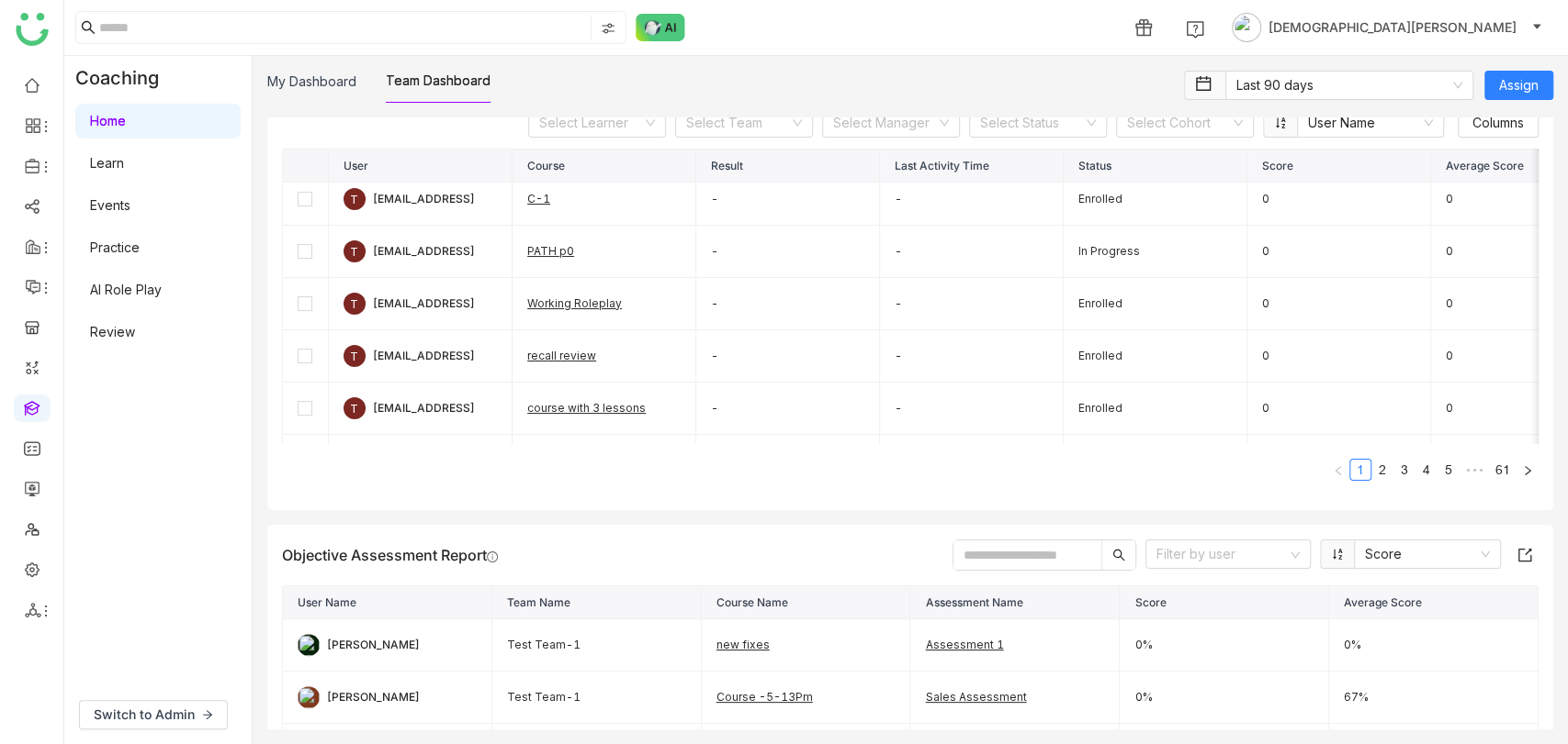
scroll to position [88, 0]
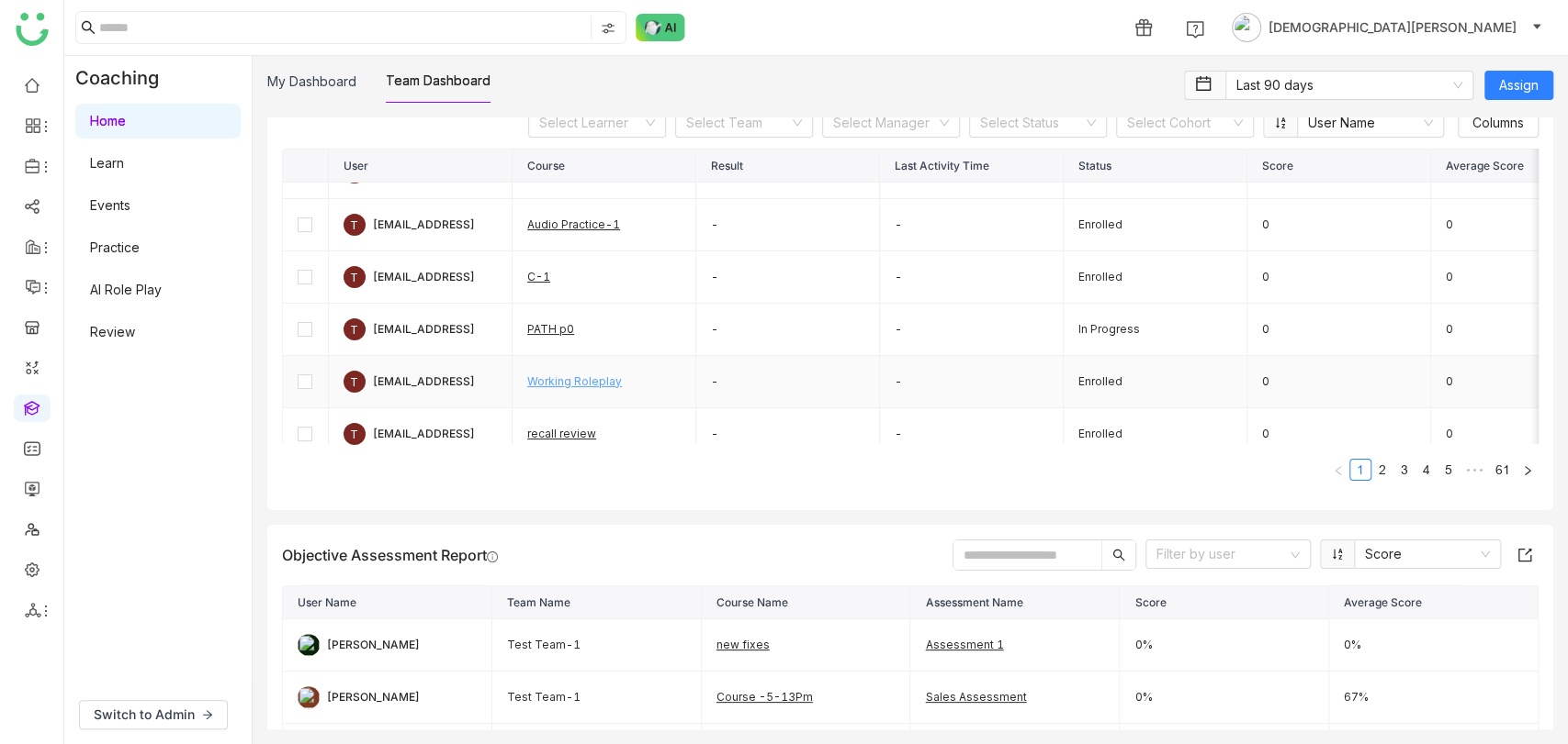
click at [594, 376] on link "Working Roleplay" at bounding box center [574, 381] width 95 height 14
click at [581, 225] on link "Audio Practice-1" at bounding box center [573, 224] width 93 height 14
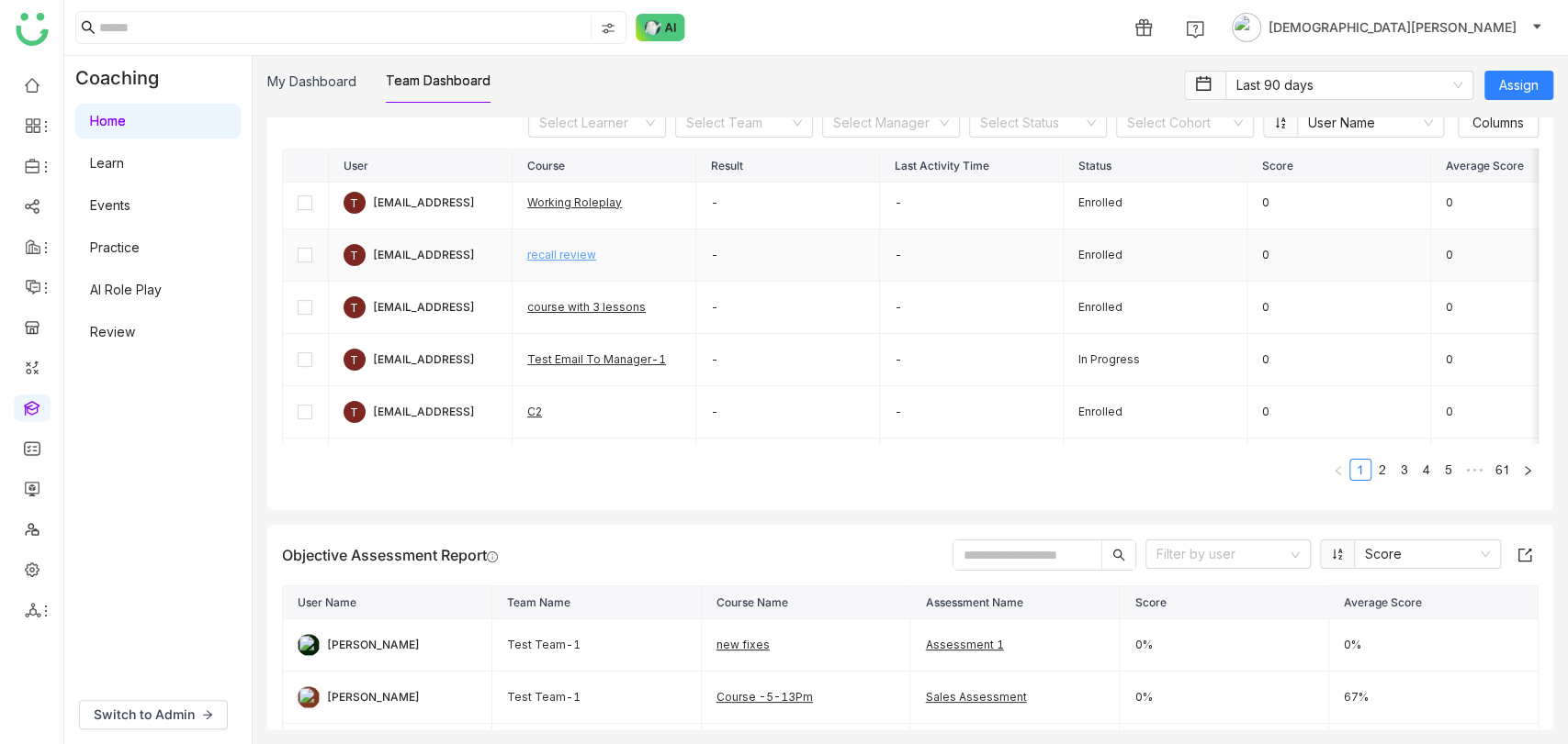
scroll to position [290, 0]
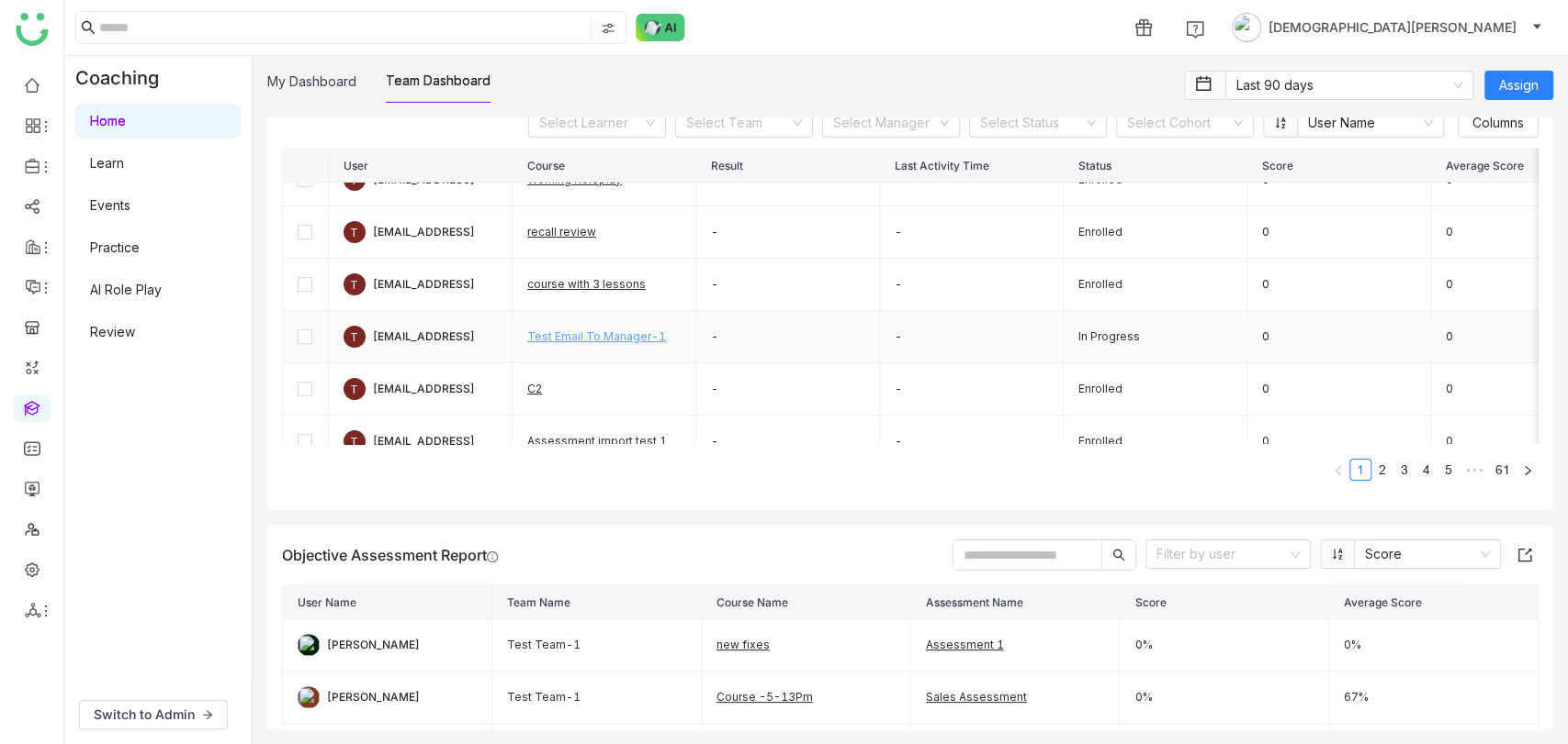
click at [575, 330] on link "Test Email To Manager-1" at bounding box center [596, 336] width 138 height 14
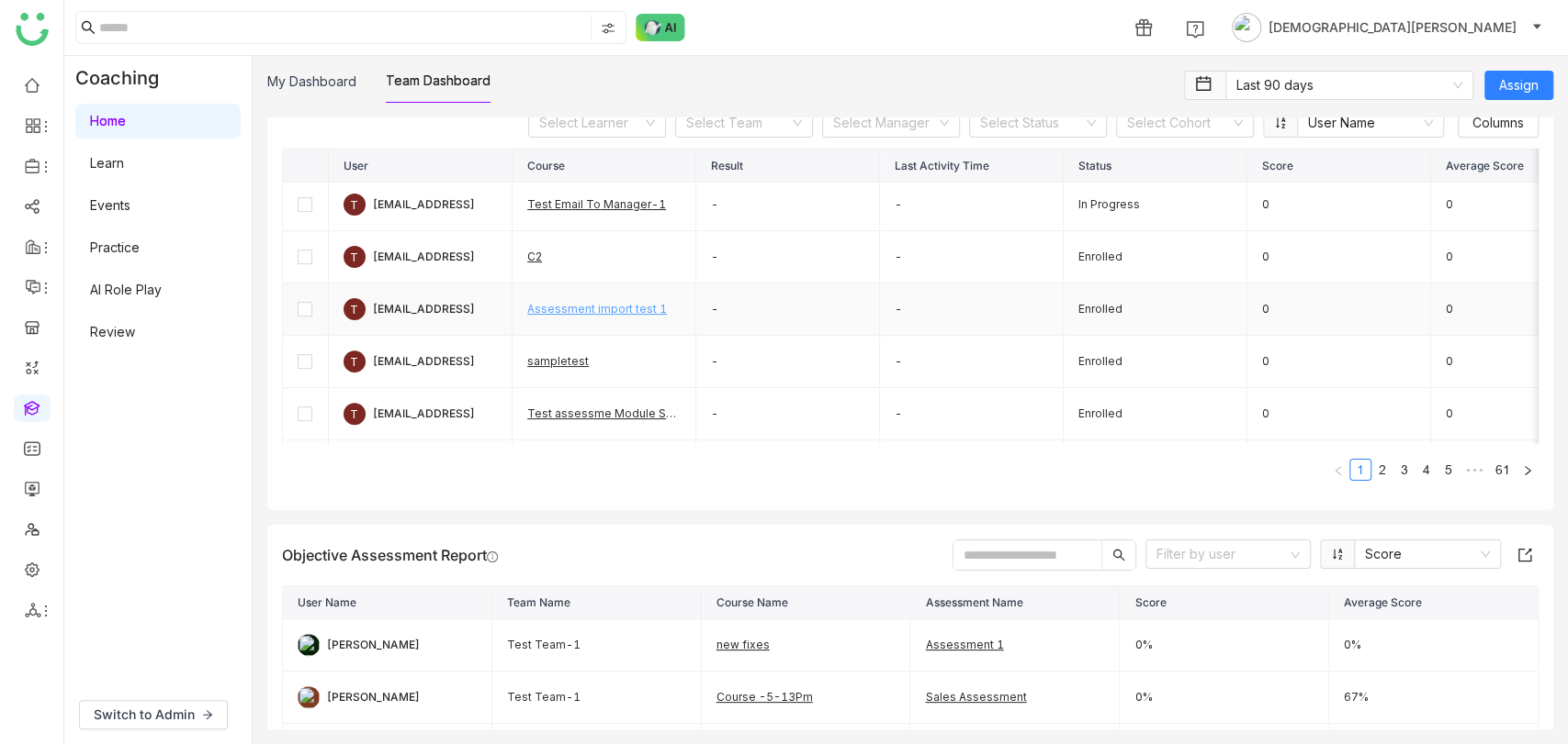
click at [586, 303] on link "Assessment import test 1" at bounding box center [597, 308] width 139 height 14
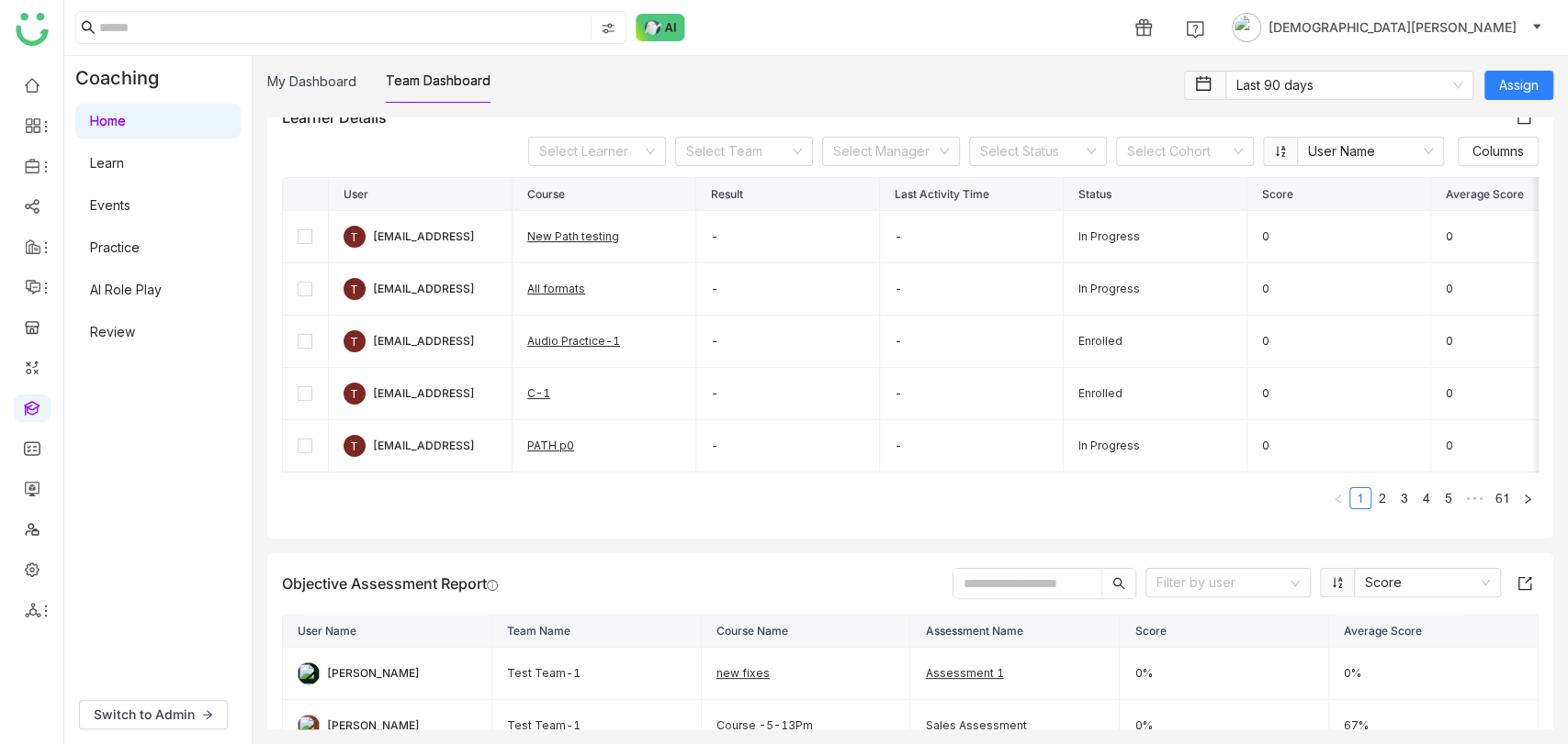
scroll to position [584, 0]
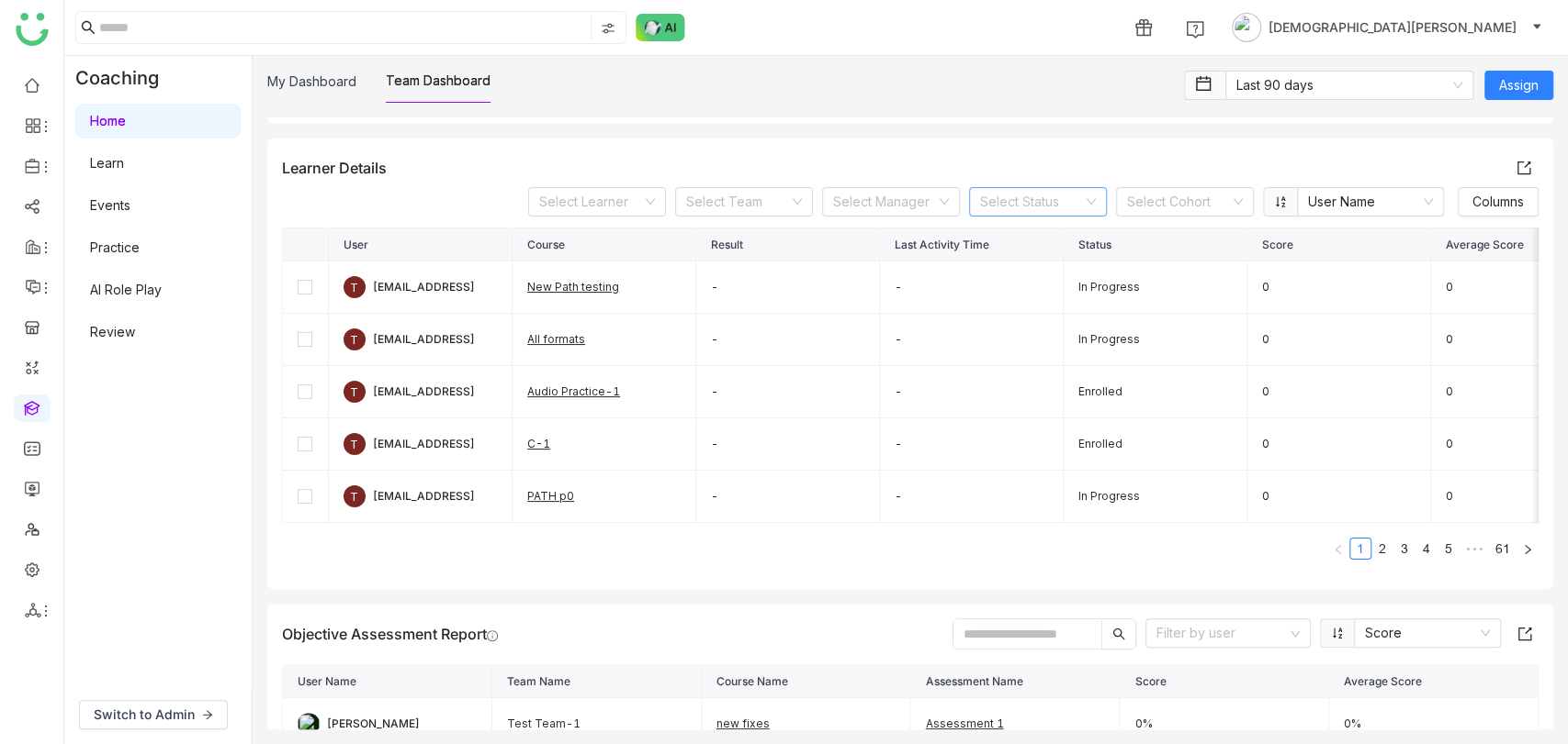
click at [1048, 194] on input at bounding box center [1031, 202] width 103 height 28
click at [992, 265] on div "Completed" at bounding box center [1021, 267] width 116 height 20
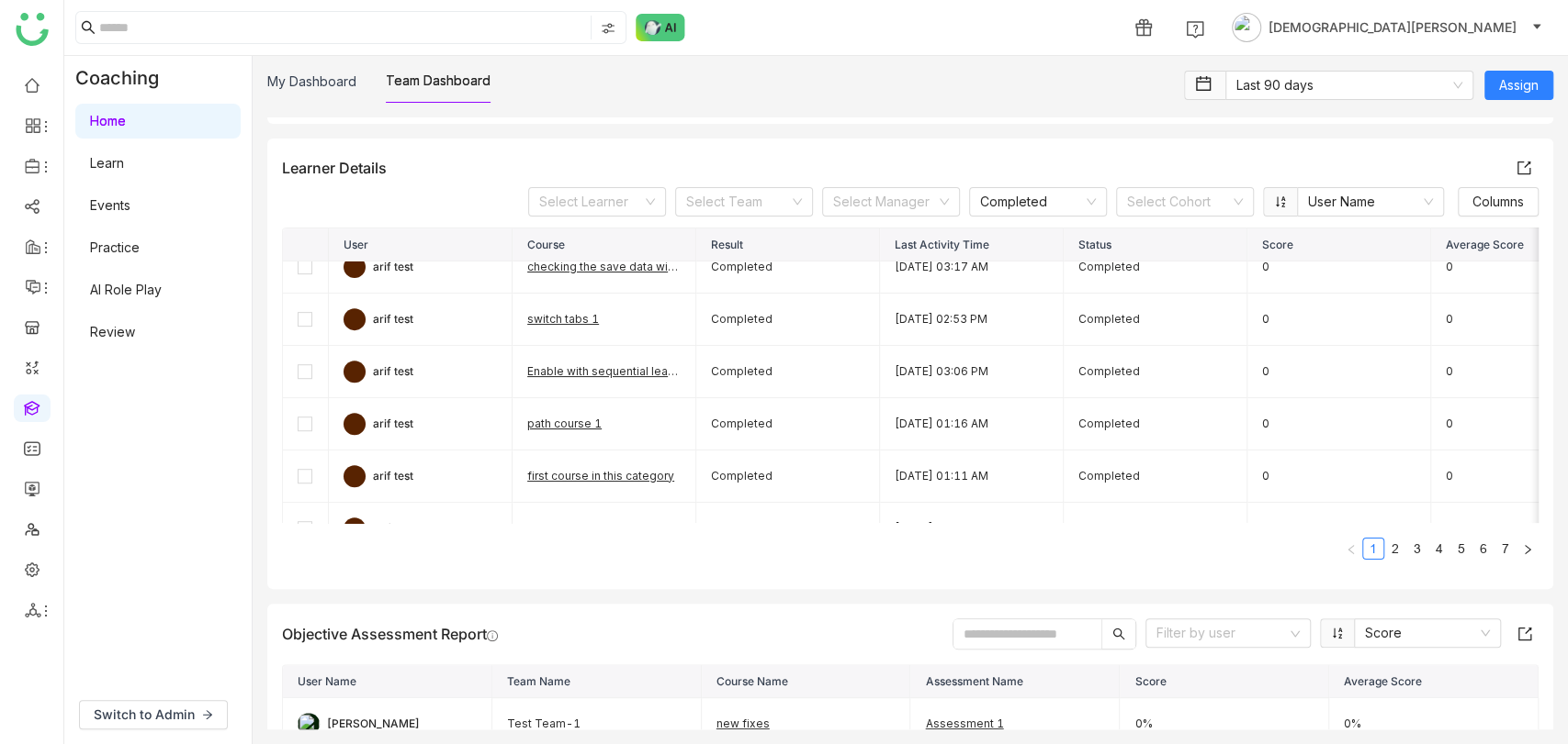
scroll to position [607, 0]
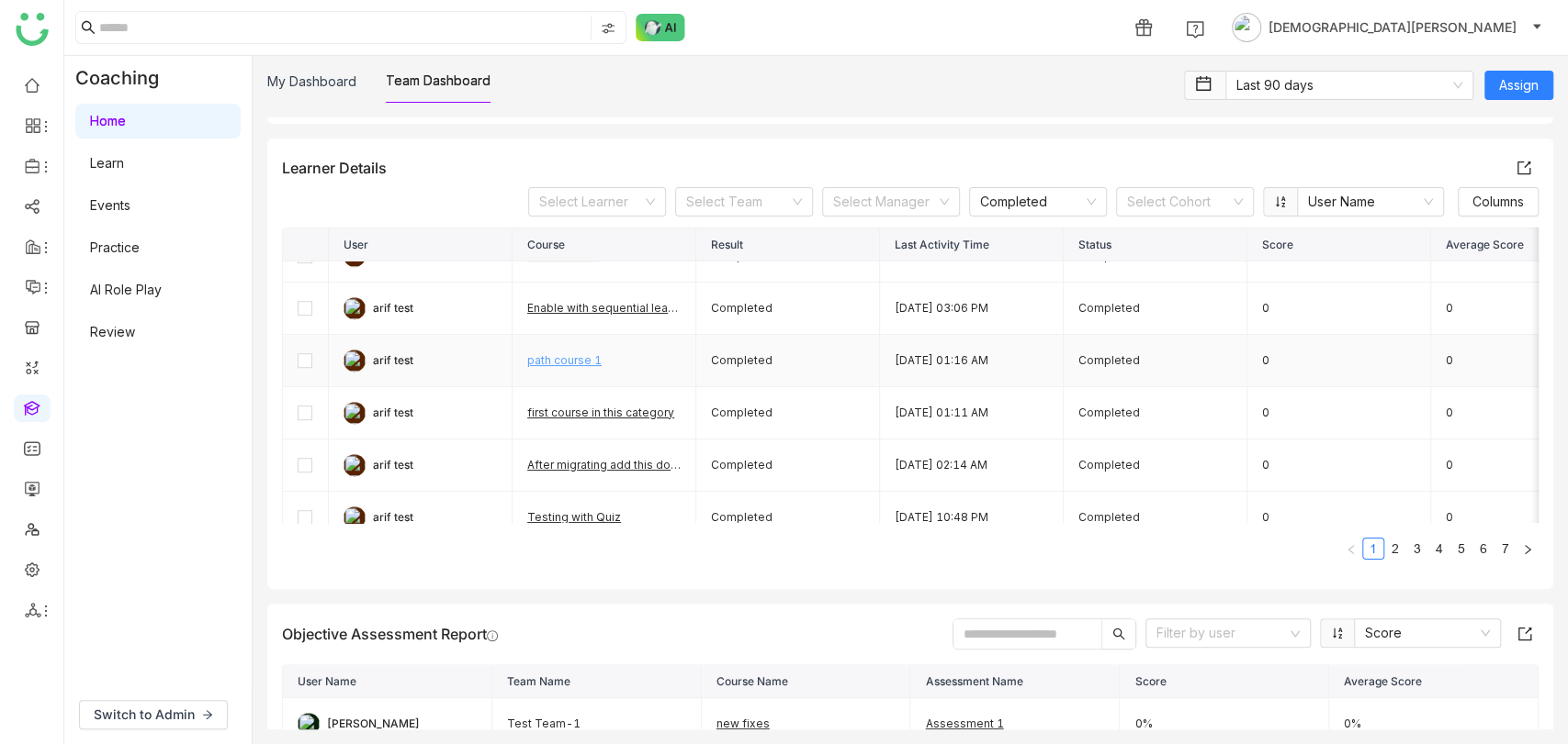
click at [561, 358] on link "path course 1" at bounding box center [564, 359] width 74 height 14
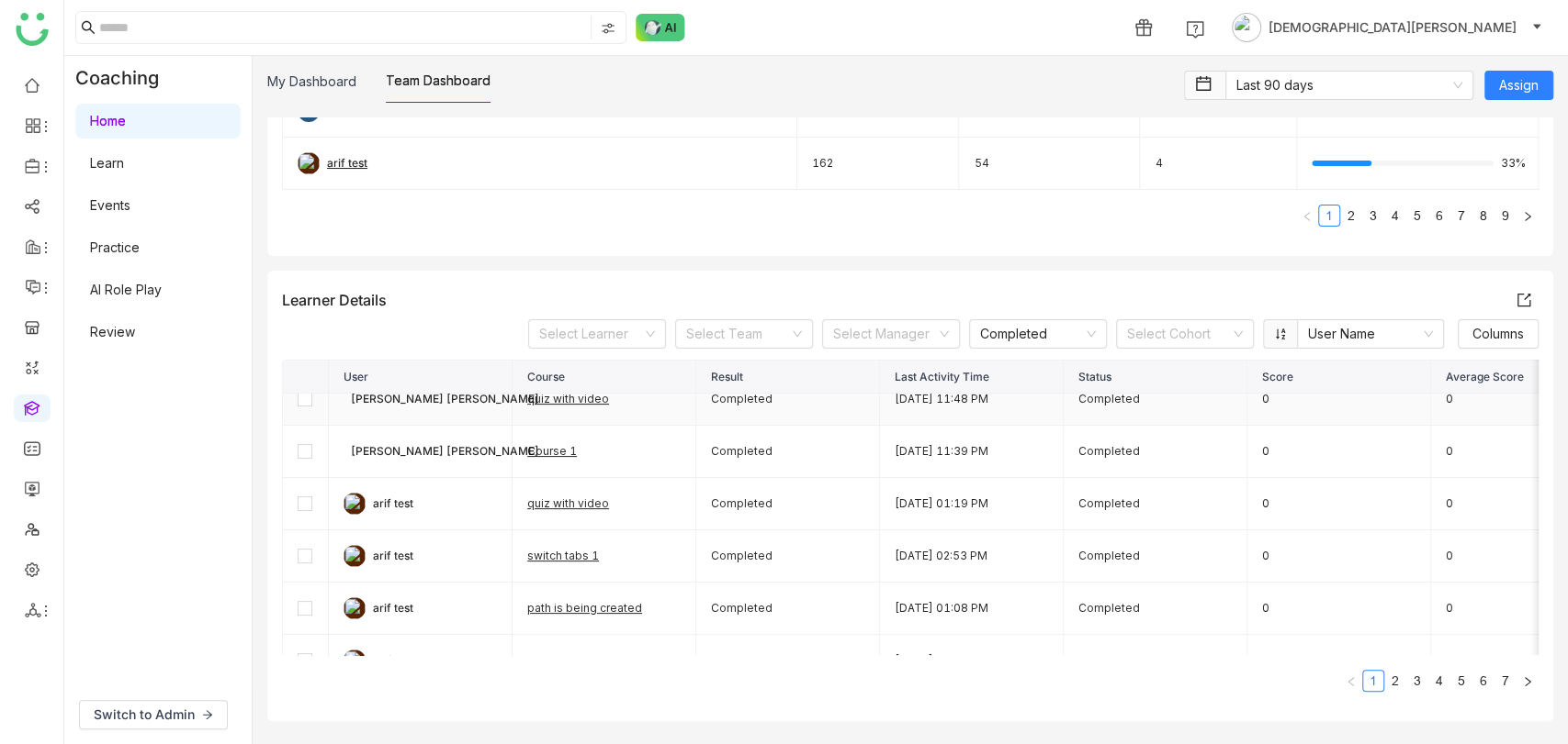
scroll to position [0, 0]
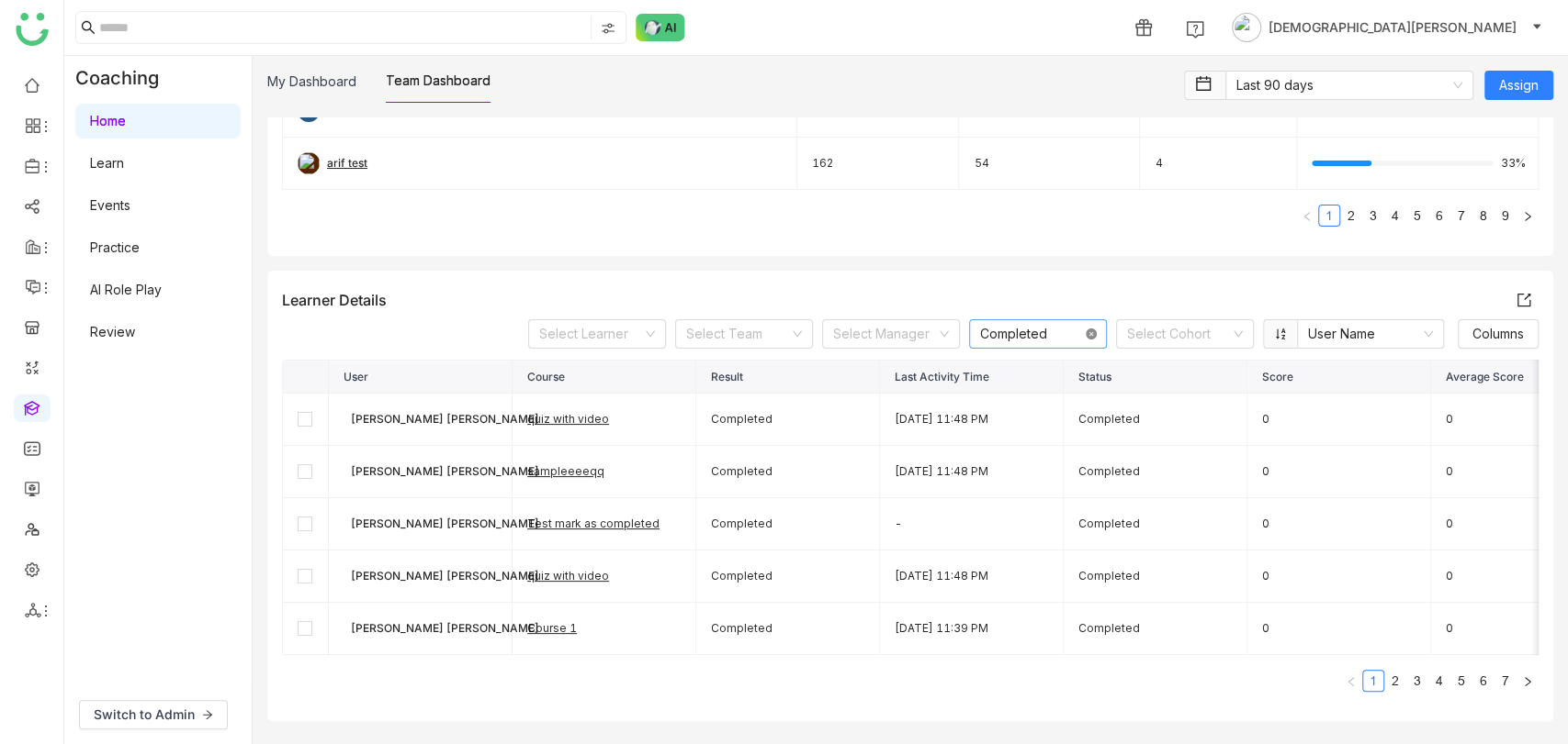
click at [1086, 329] on icon at bounding box center [1091, 334] width 11 height 11
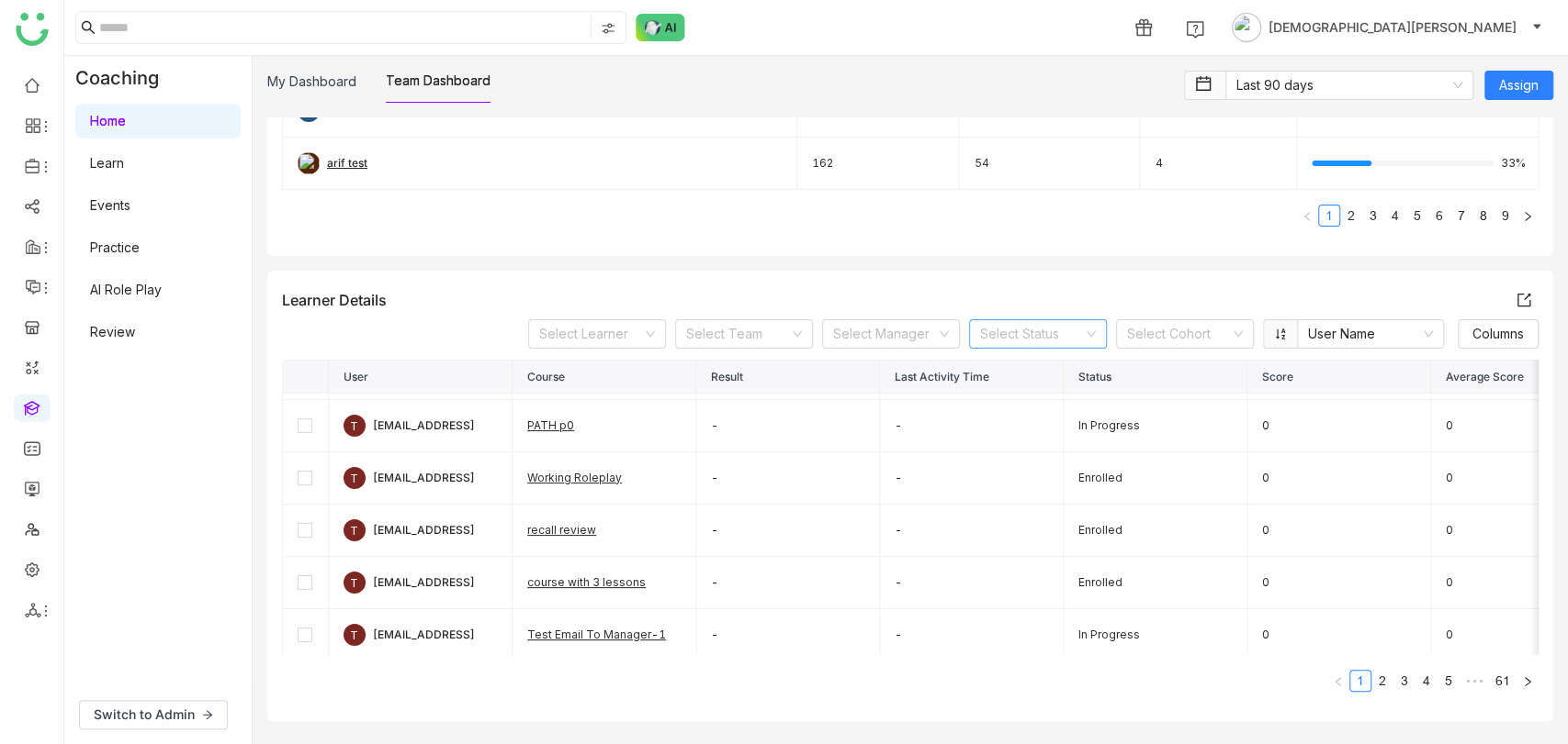
scroll to position [215, 0]
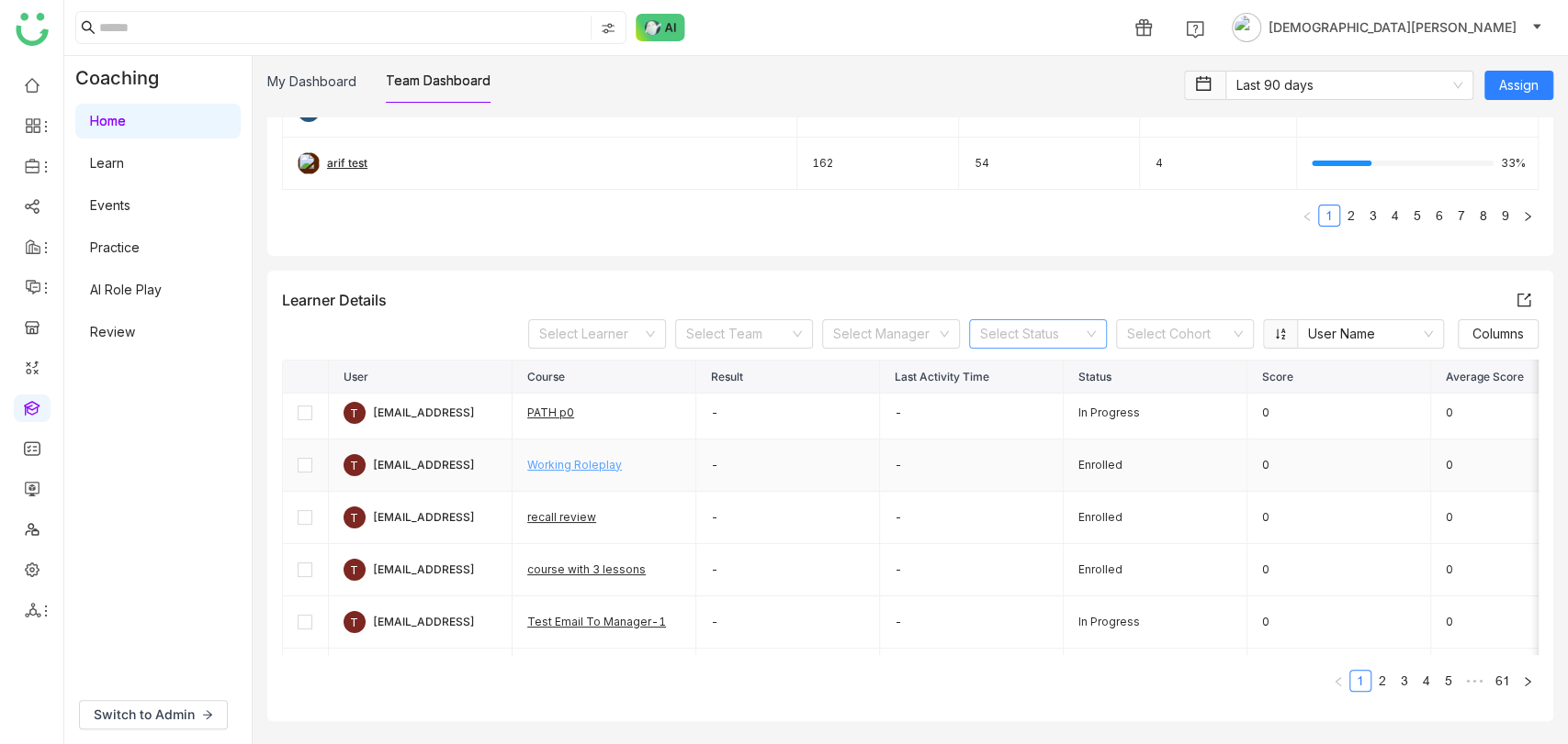
drag, startPoint x: 642, startPoint y: 460, endPoint x: 528, endPoint y: 462, distance: 114.0
click at [528, 462] on td "Working Roleplay" at bounding box center [604, 465] width 184 height 52
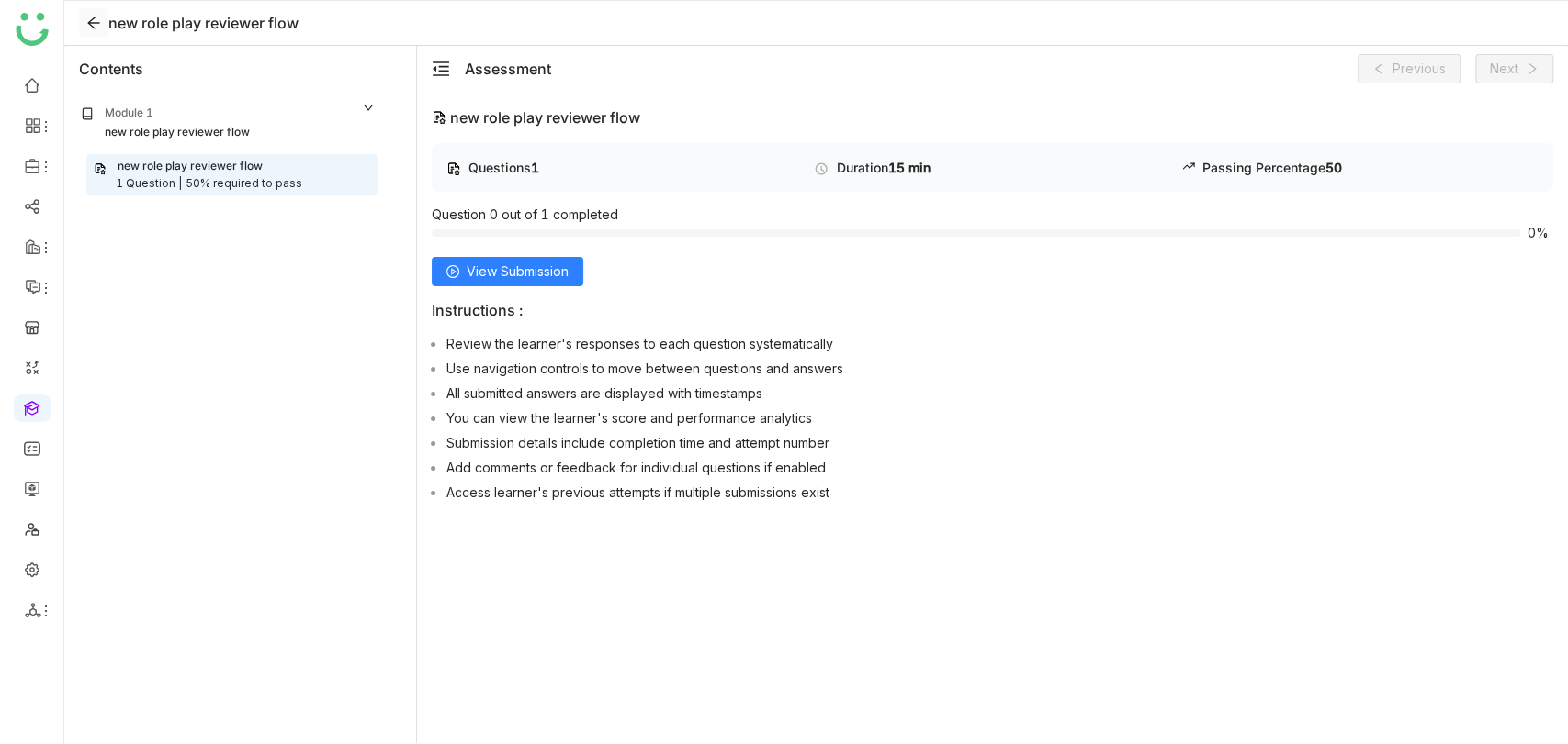
click at [95, 18] on icon at bounding box center [93, 23] width 12 height 12
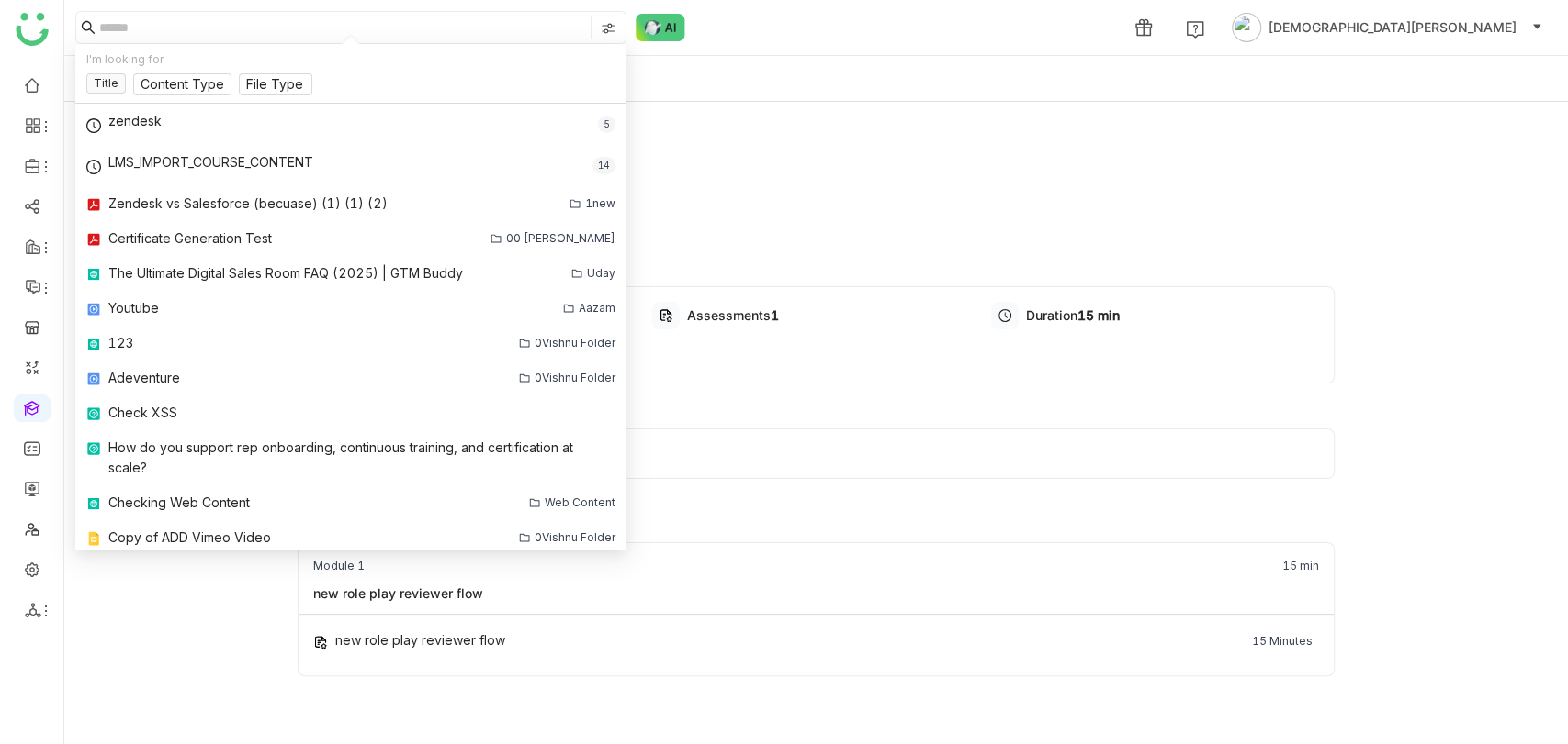
click at [178, 671] on div "new role play reviewer flow Skills You'll Gain Call to Action Clarity and Artic…" at bounding box center [816, 419] width 1504 height 633
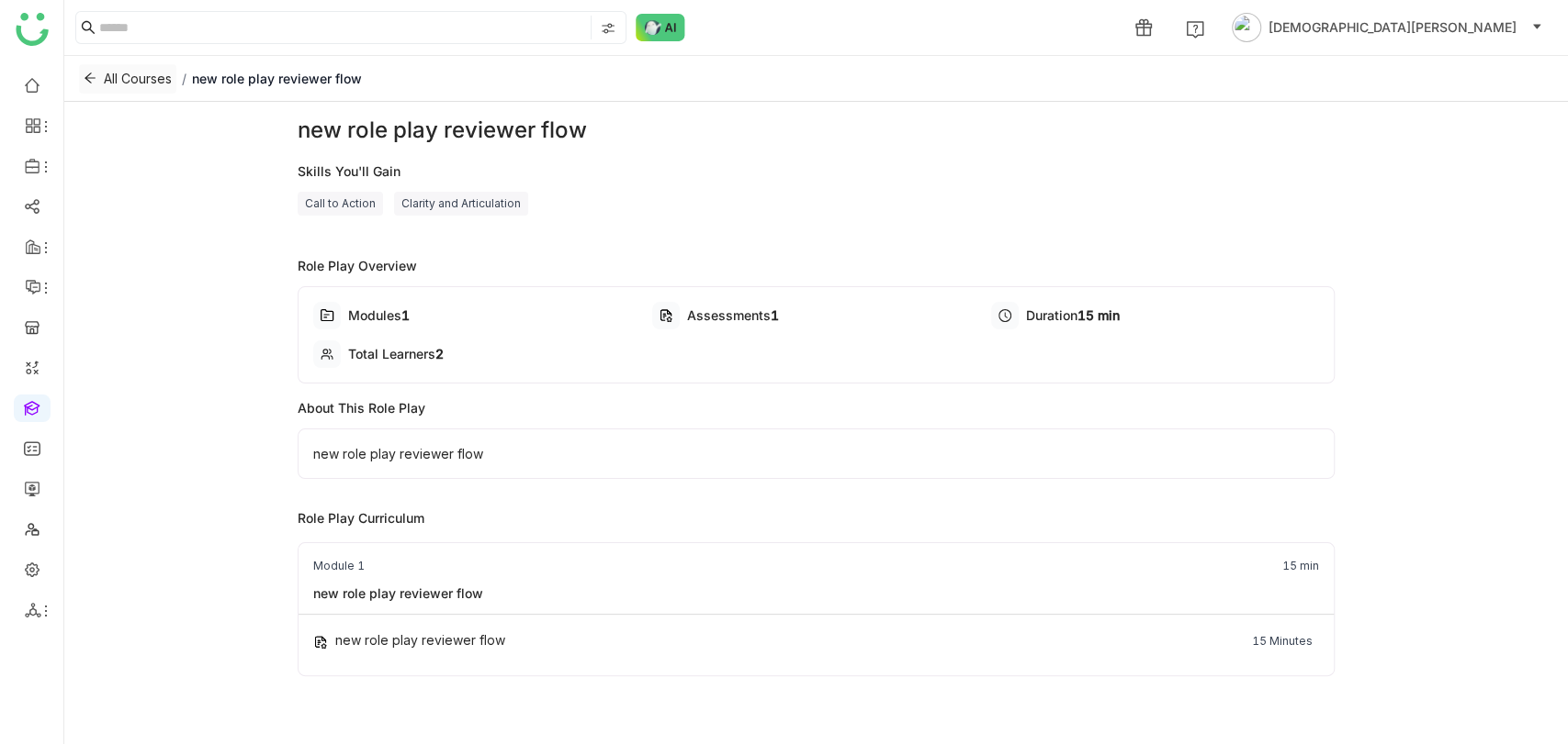
click at [84, 72] on icon at bounding box center [90, 78] width 13 height 13
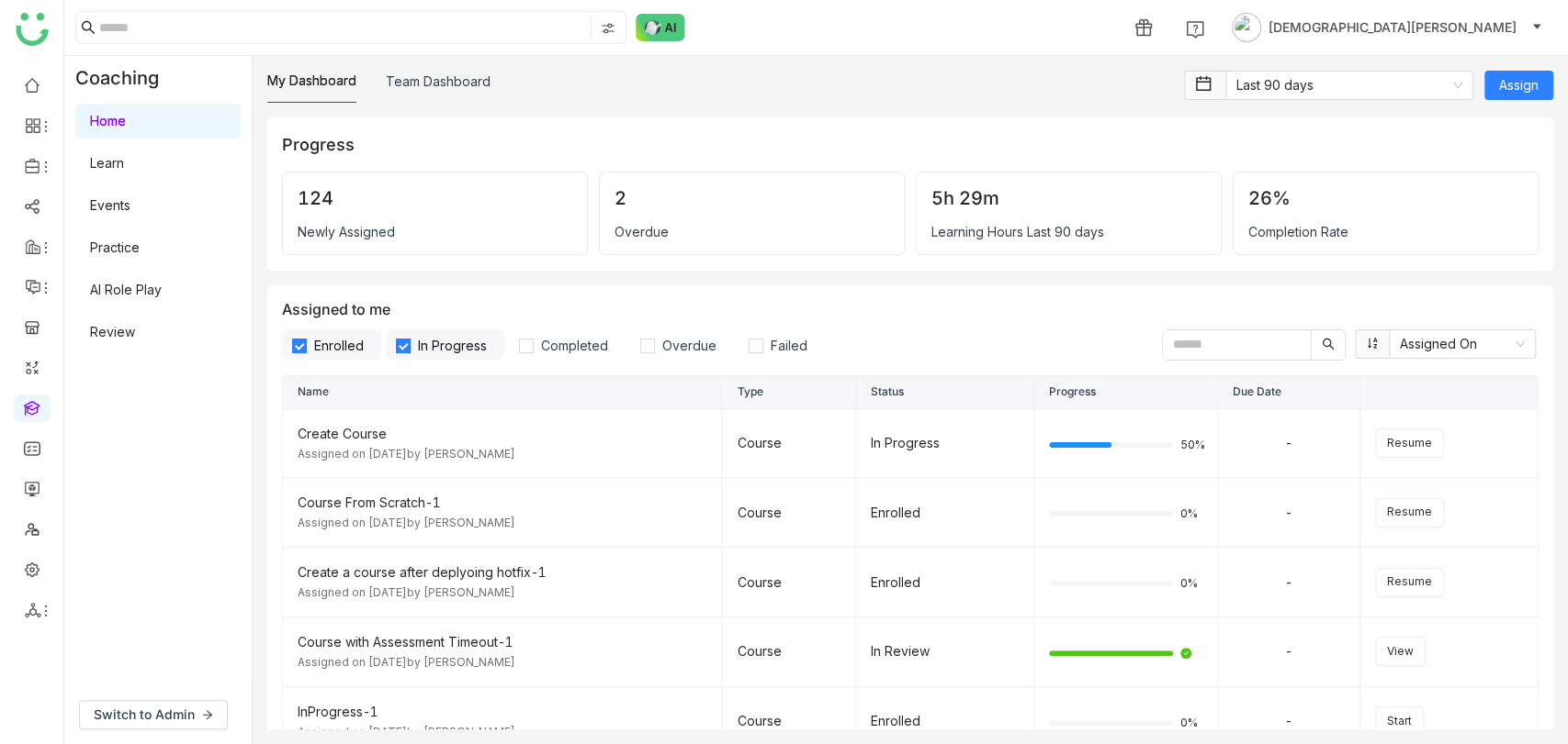
click at [135, 324] on link "Review" at bounding box center [112, 332] width 45 height 16
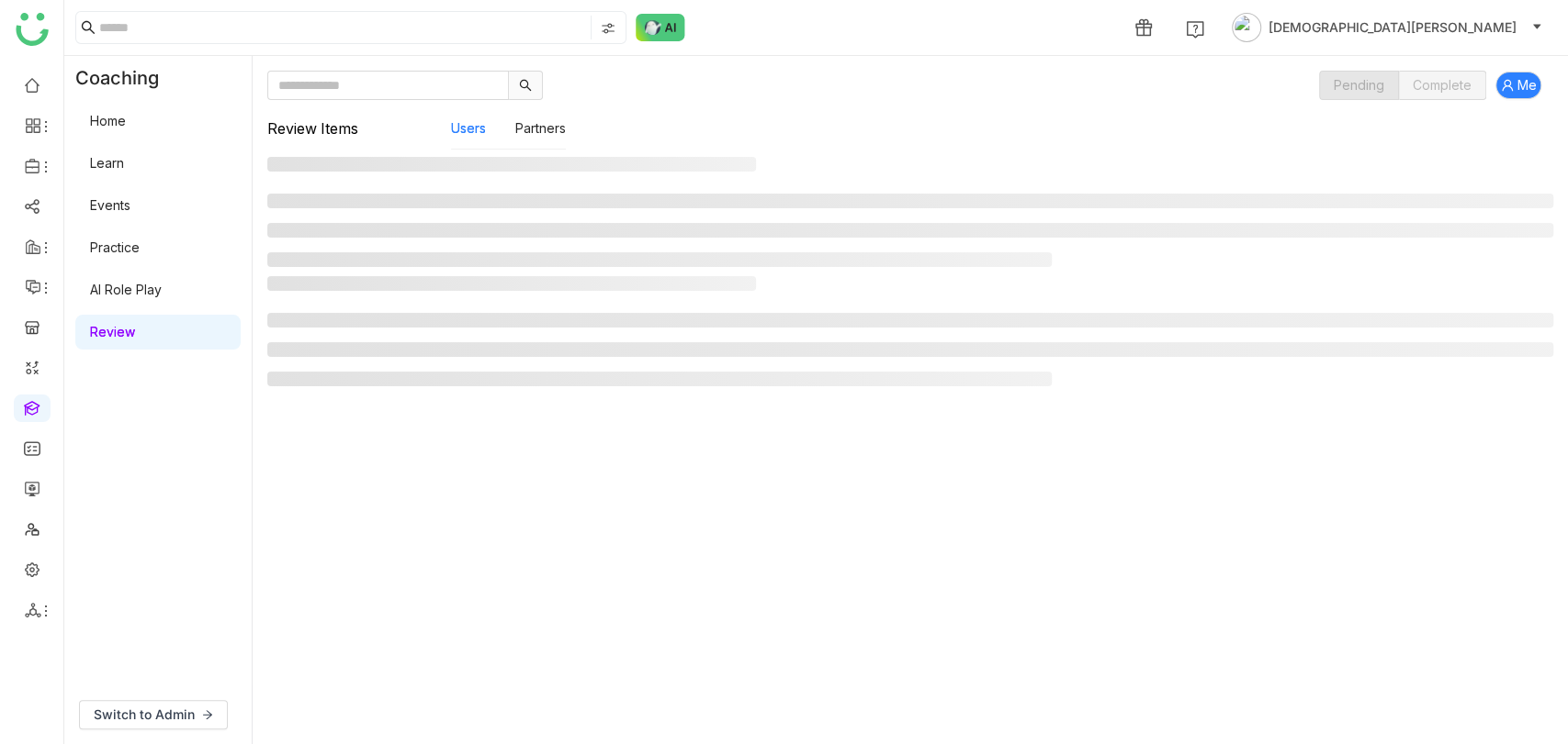
click at [135, 324] on link "Review" at bounding box center [112, 332] width 45 height 16
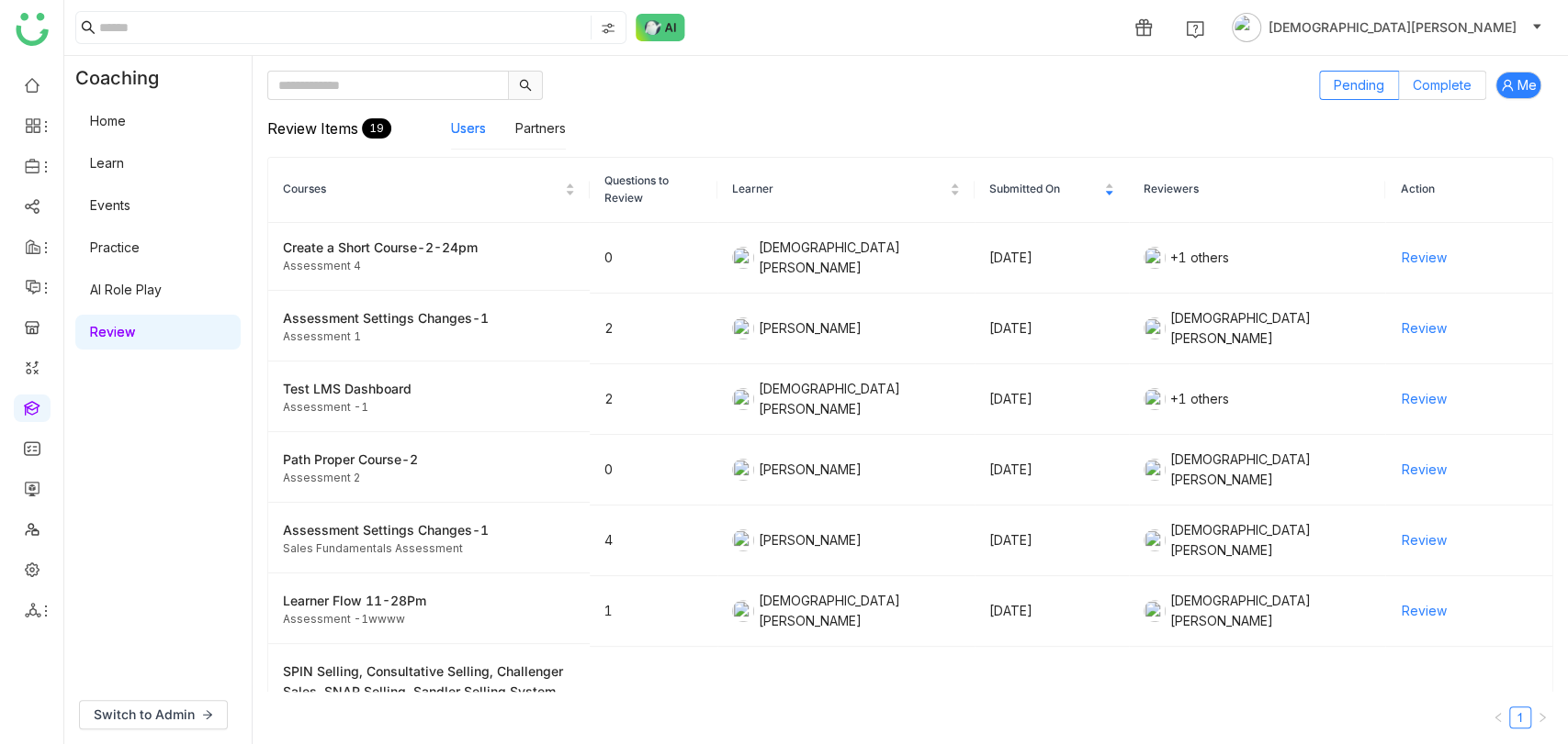
click at [1455, 89] on span "Complete" at bounding box center [1442, 85] width 59 height 16
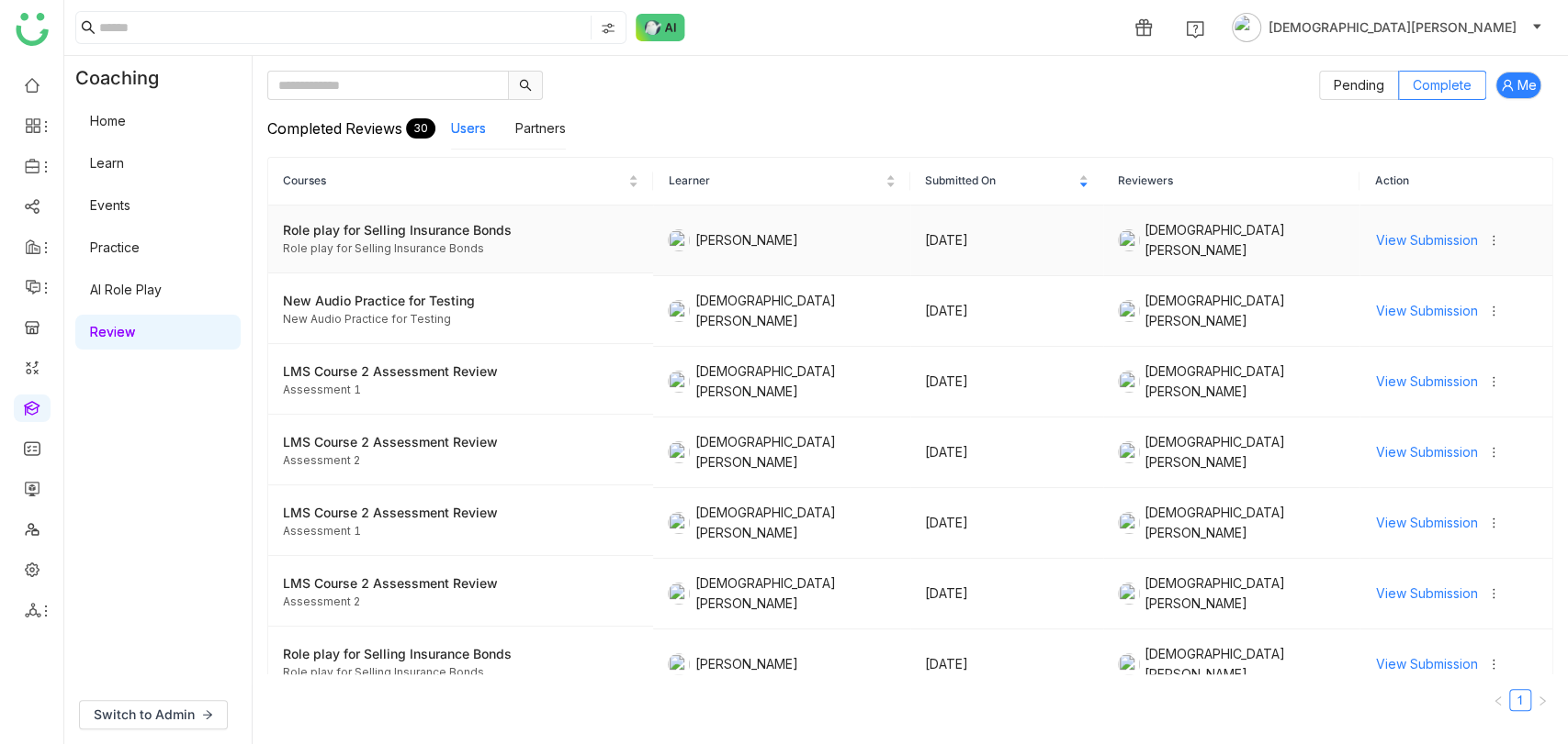
click at [1405, 236] on span "View Submission" at bounding box center [1426, 241] width 102 height 20
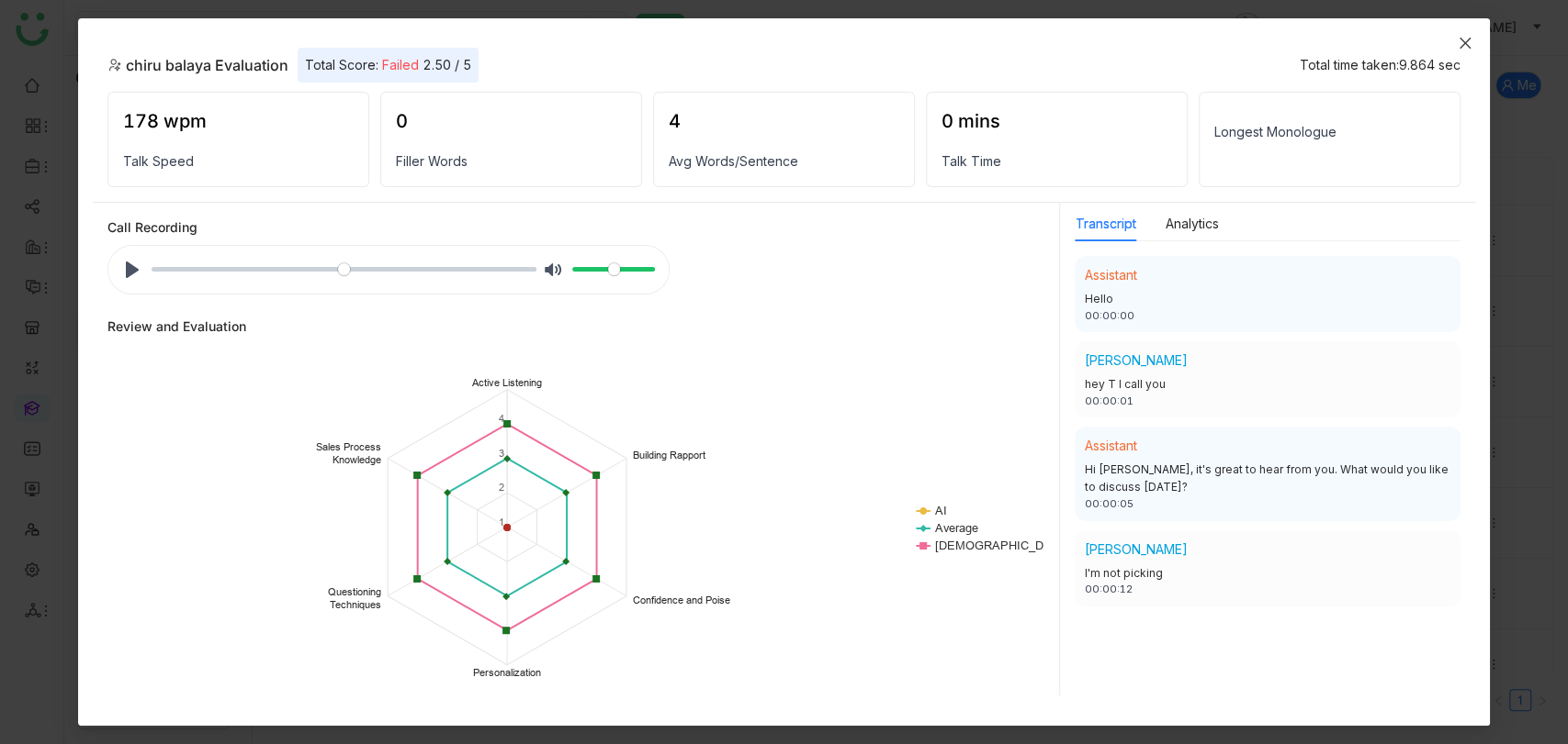
click at [1463, 43] on icon "Close" at bounding box center [1464, 44] width 11 height 11
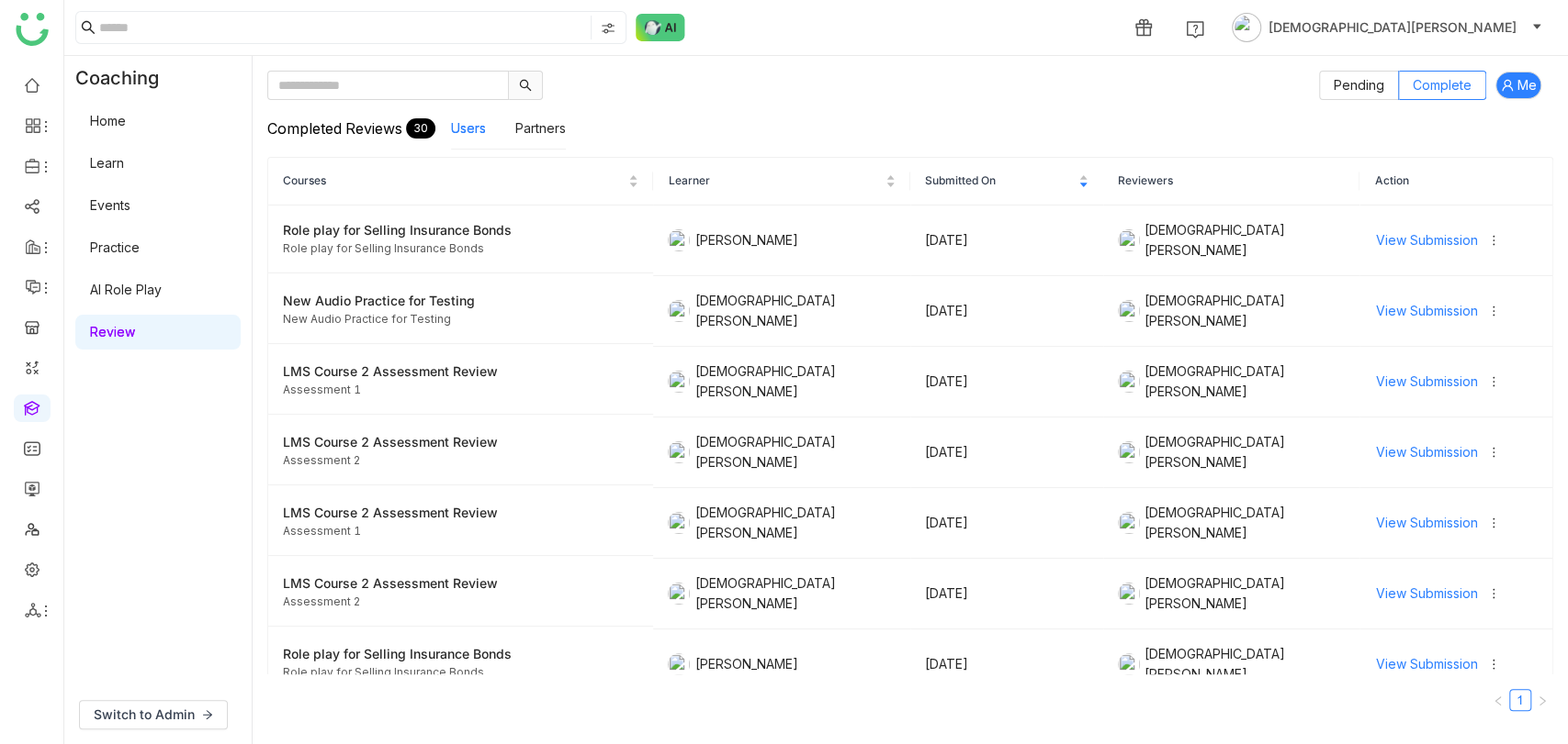
click at [135, 297] on link "AI Role Play" at bounding box center [125, 289] width 72 height 16
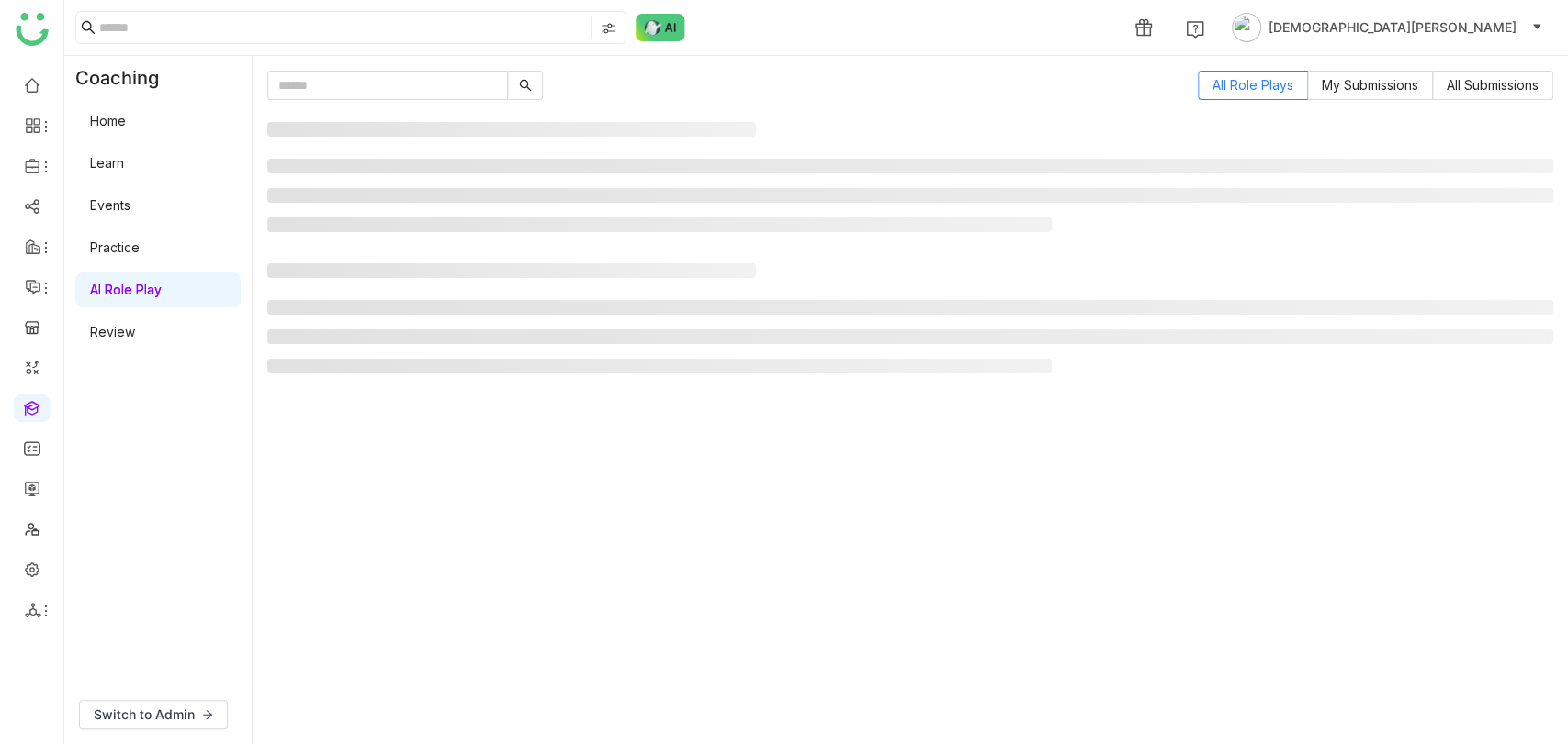
click at [135, 297] on link "AI Role Play" at bounding box center [125, 289] width 72 height 16
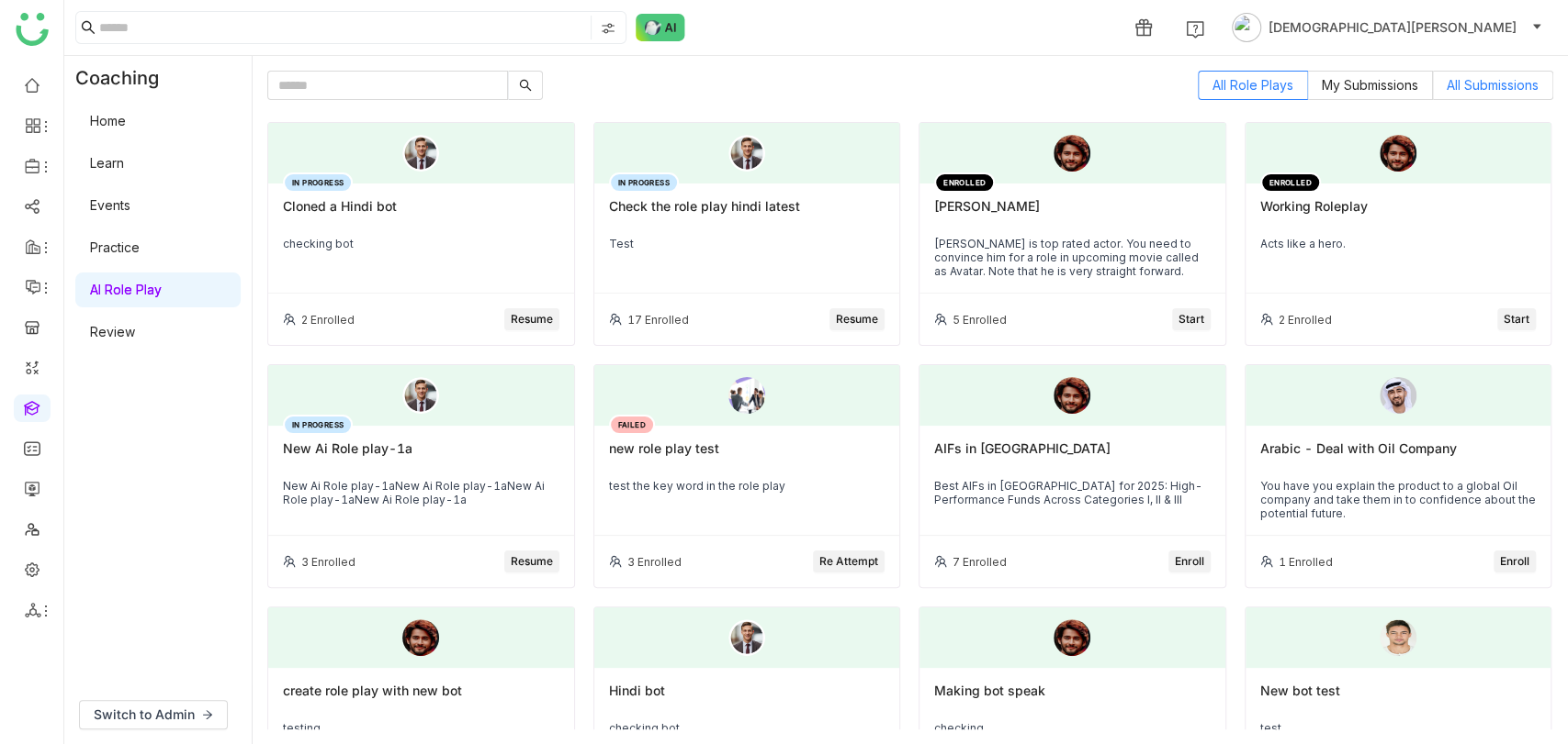
click at [1451, 95] on label "All Submissions" at bounding box center [1493, 85] width 120 height 30
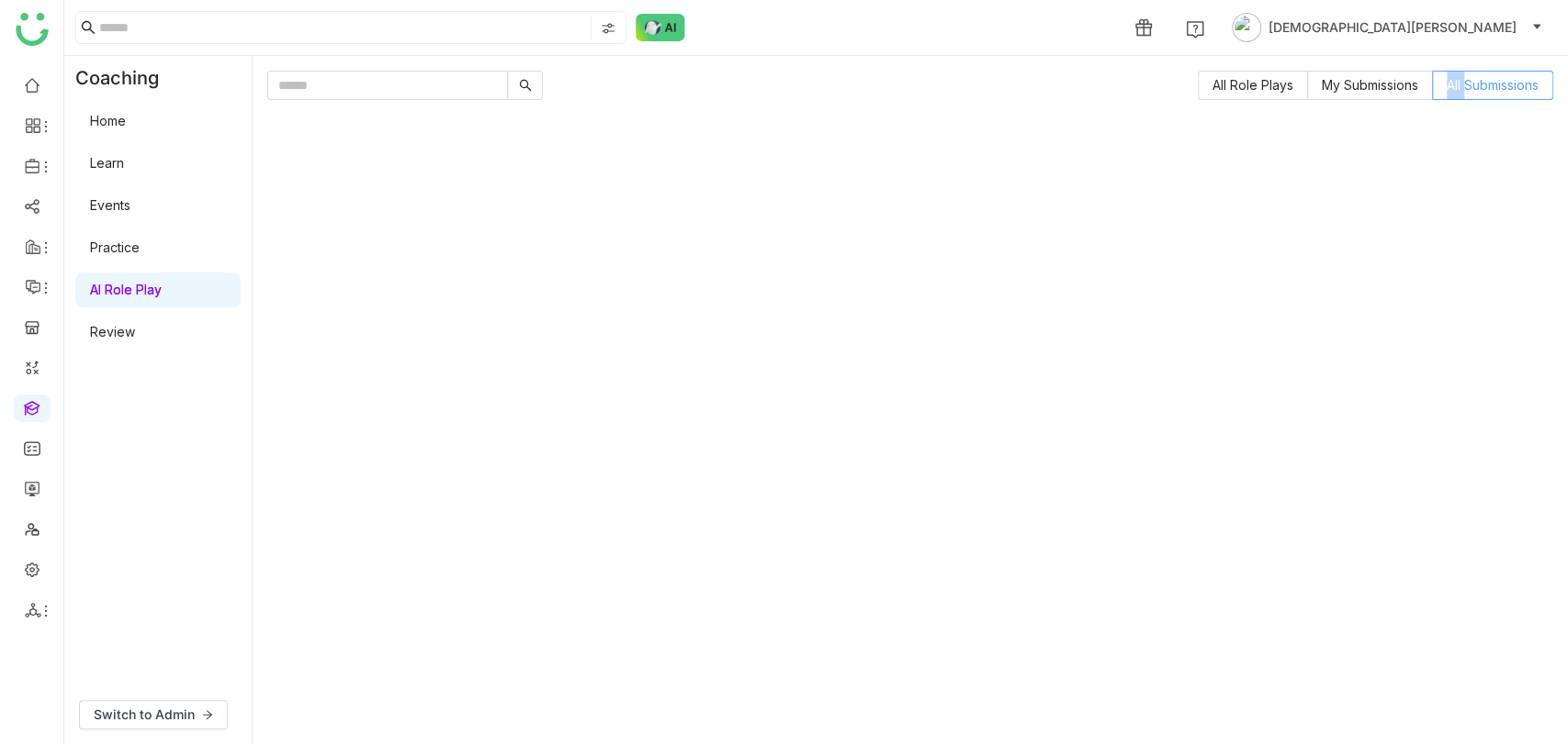
click at [1451, 95] on label "All Submissions" at bounding box center [1493, 85] width 120 height 30
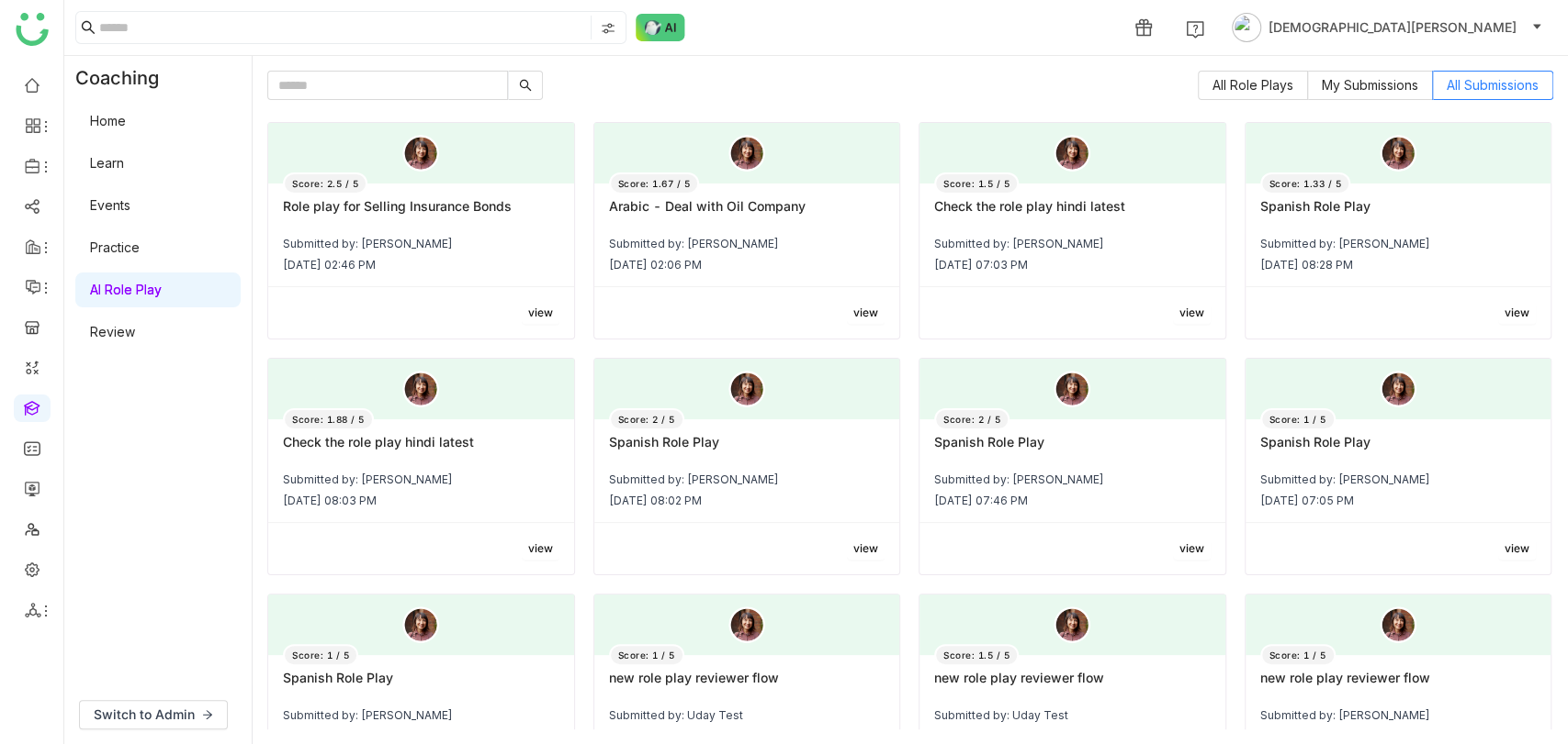
click at [405, 219] on div "Role play for Selling Insurance Bonds" at bounding box center [420, 214] width 276 height 32
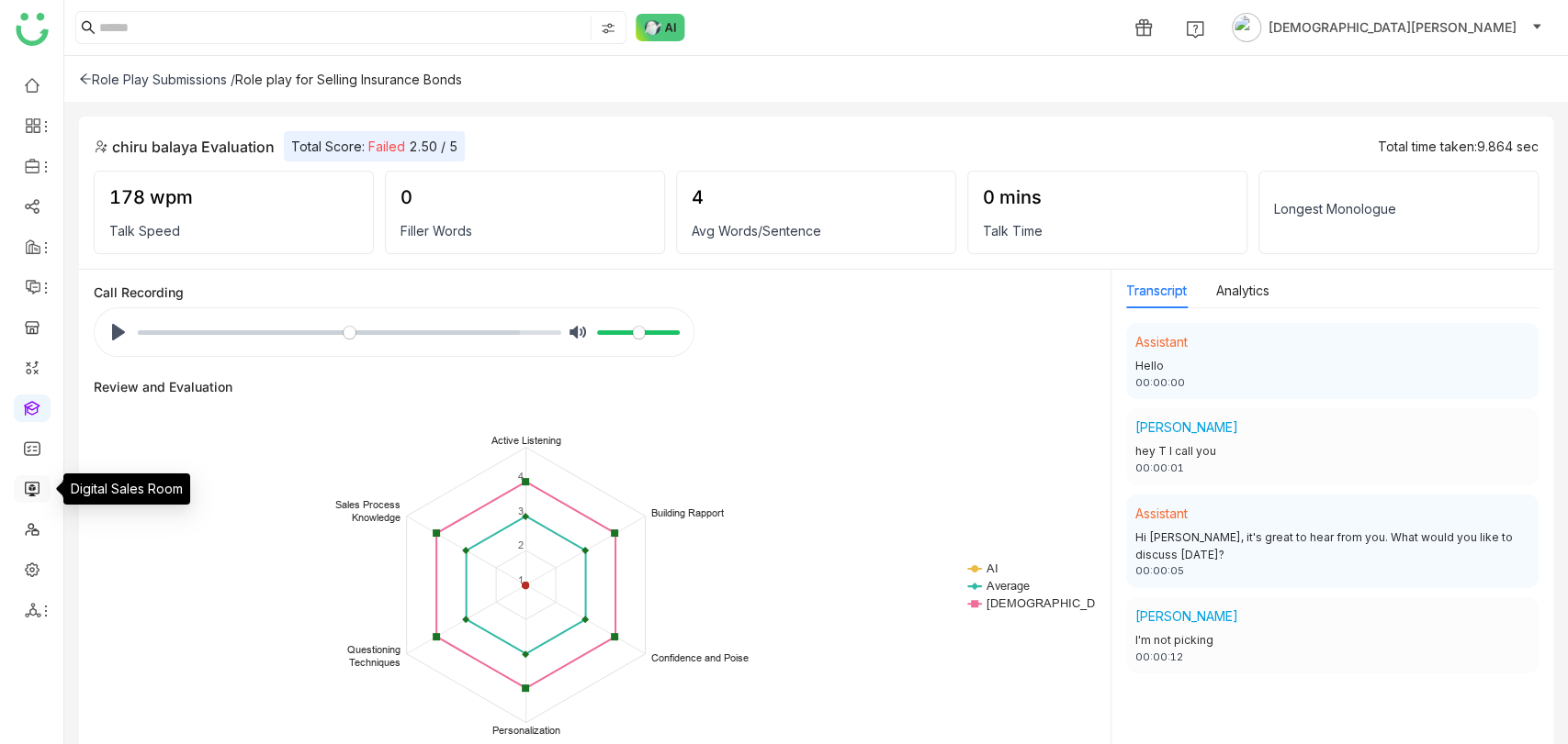
click at [36, 487] on link at bounding box center [33, 488] width 17 height 16
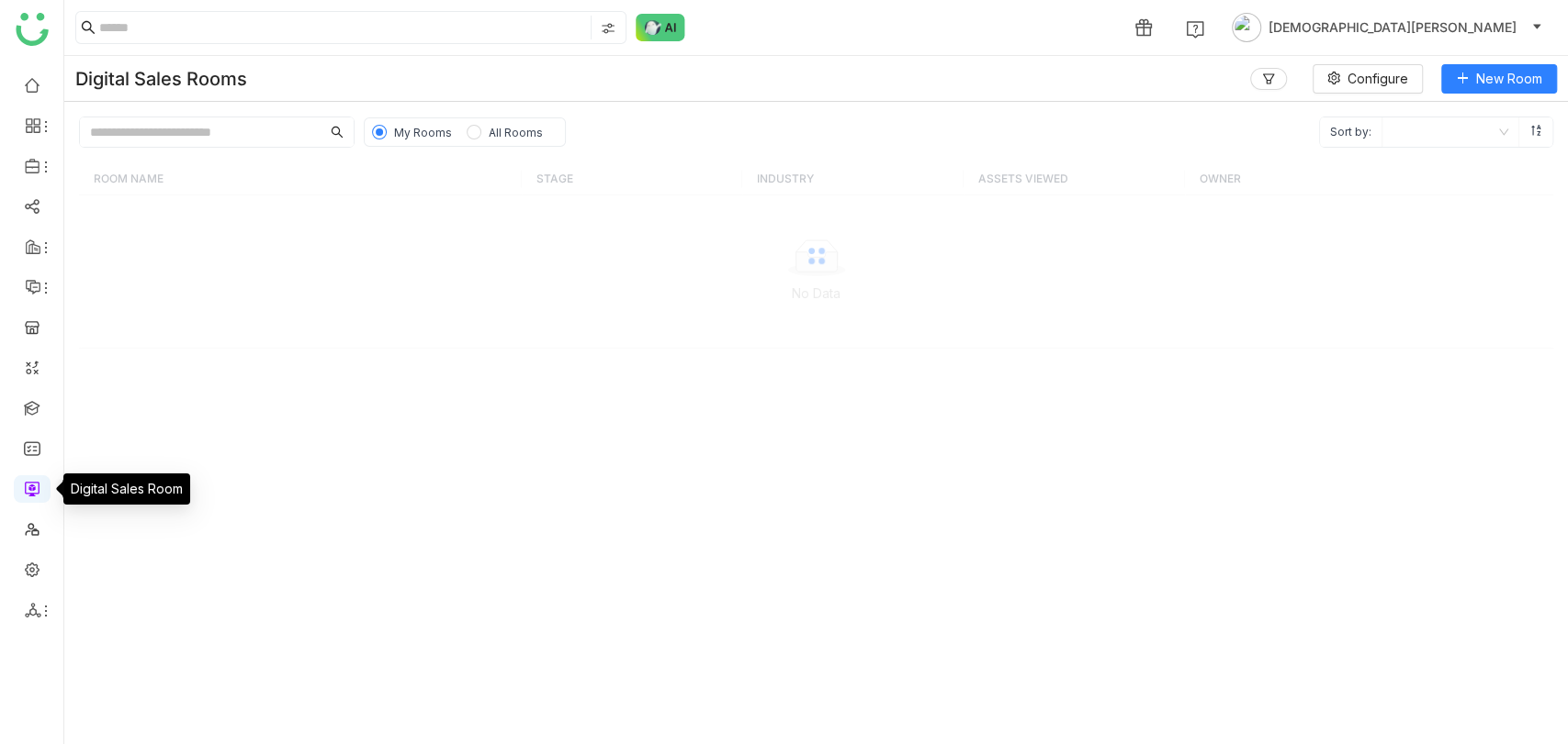
click at [36, 487] on link at bounding box center [33, 488] width 17 height 16
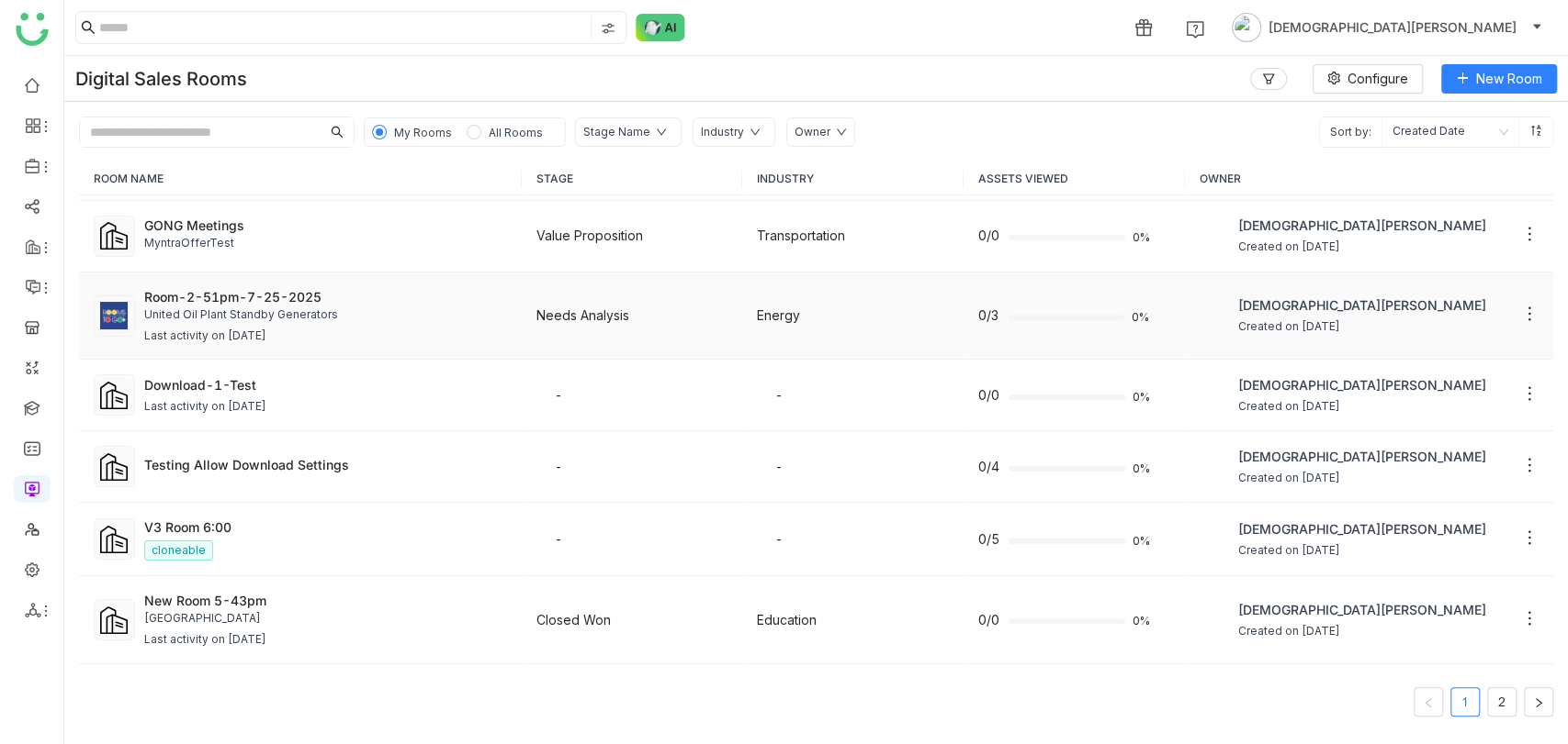
scroll to position [154, 0]
click at [331, 328] on div "Last activity on Aug 13, 2025" at bounding box center [325, 336] width 362 height 18
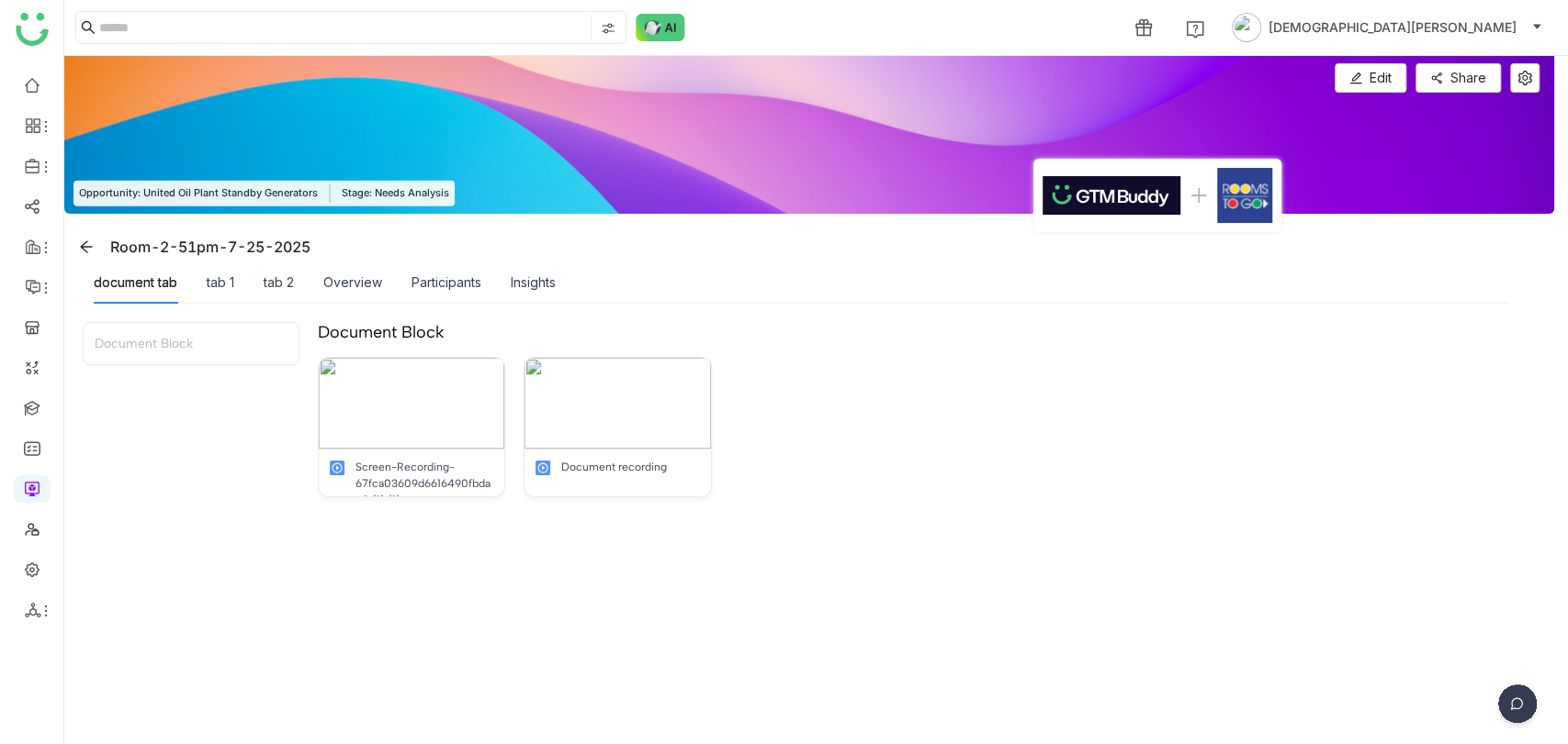
click at [1522, 706] on img at bounding box center [1517, 707] width 46 height 46
click at [1456, 578] on img at bounding box center [1447, 574] width 165 height 55
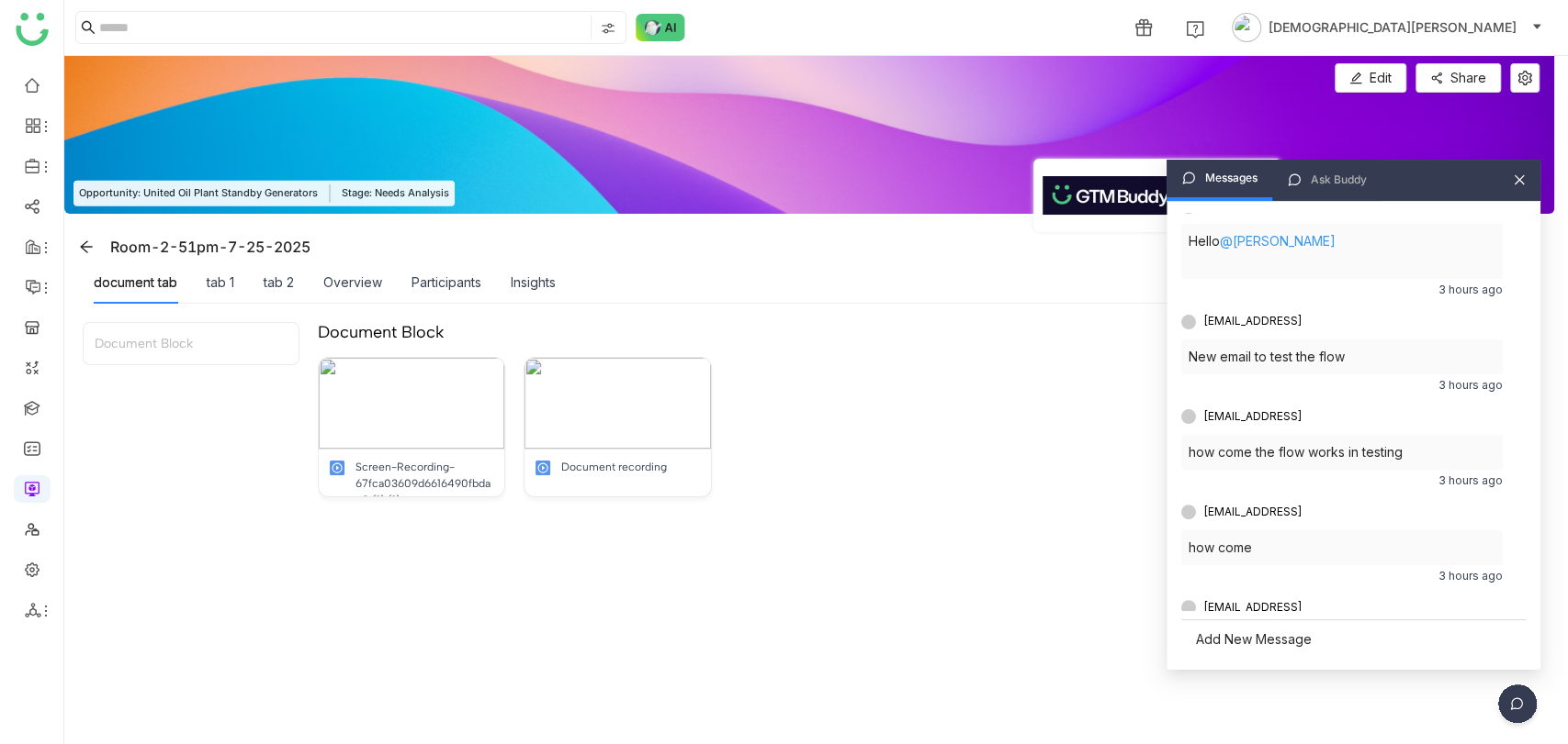
scroll to position [602, 0]
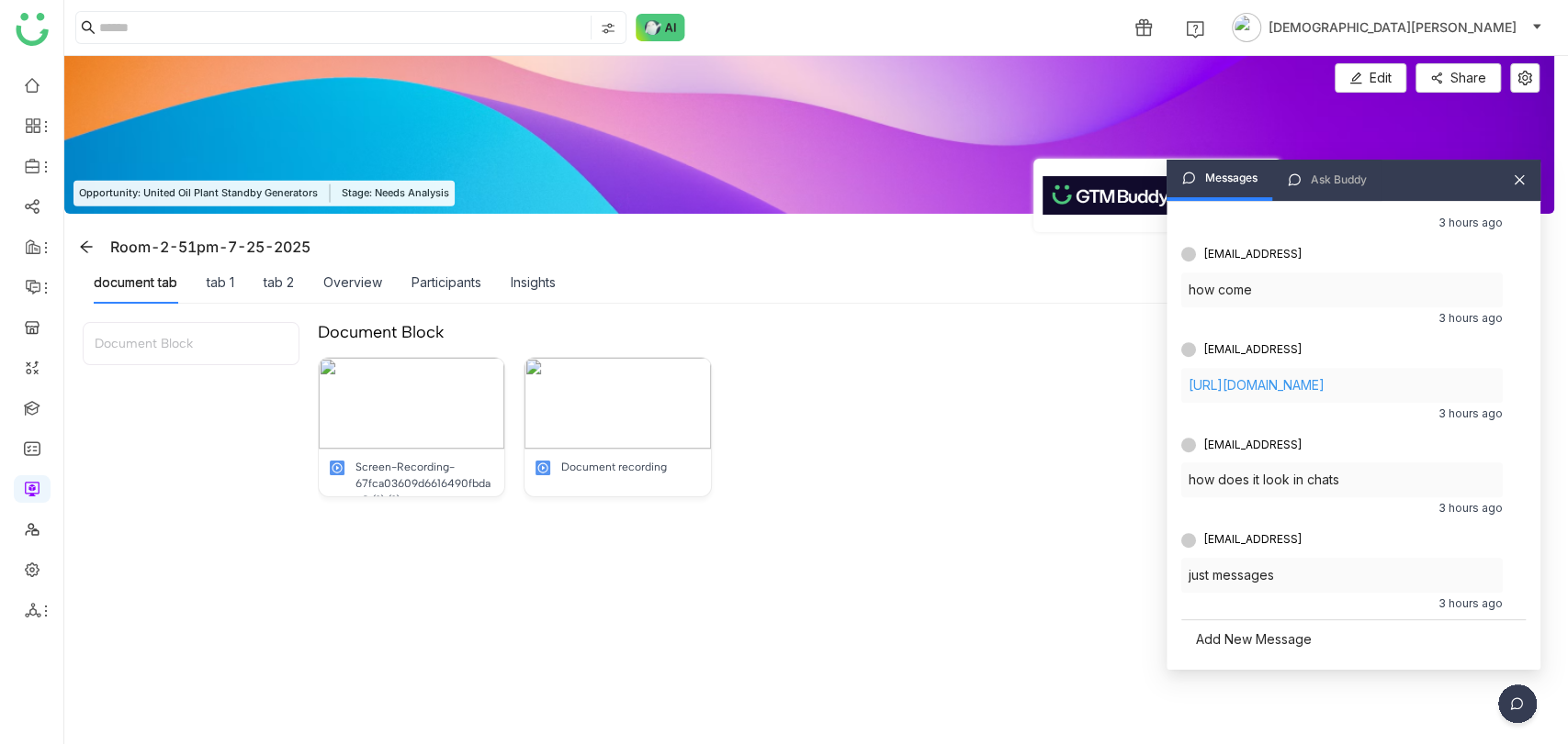
click at [1518, 184] on icon at bounding box center [1520, 180] width 13 height 13
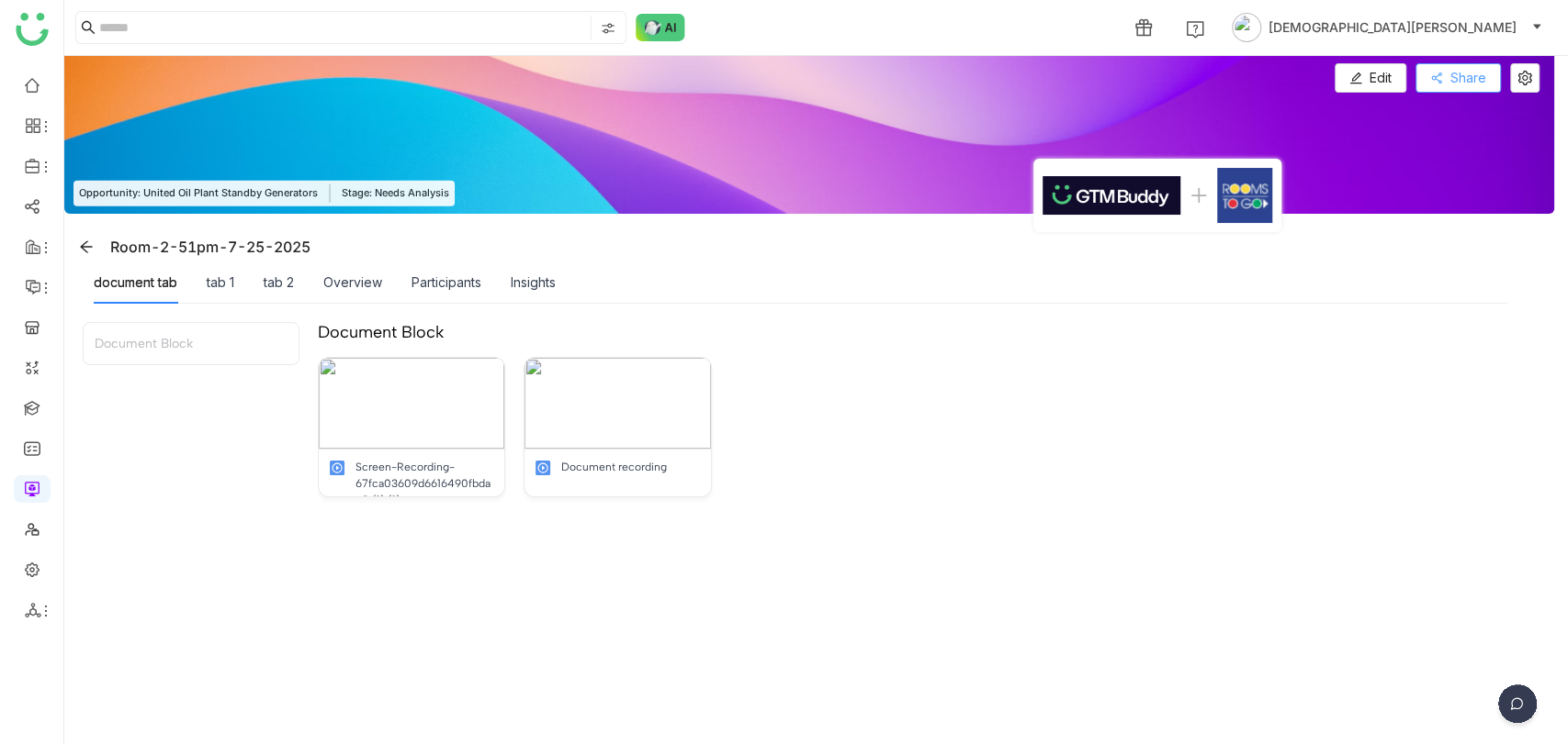
click at [1462, 76] on span "Share" at bounding box center [1468, 78] width 36 height 20
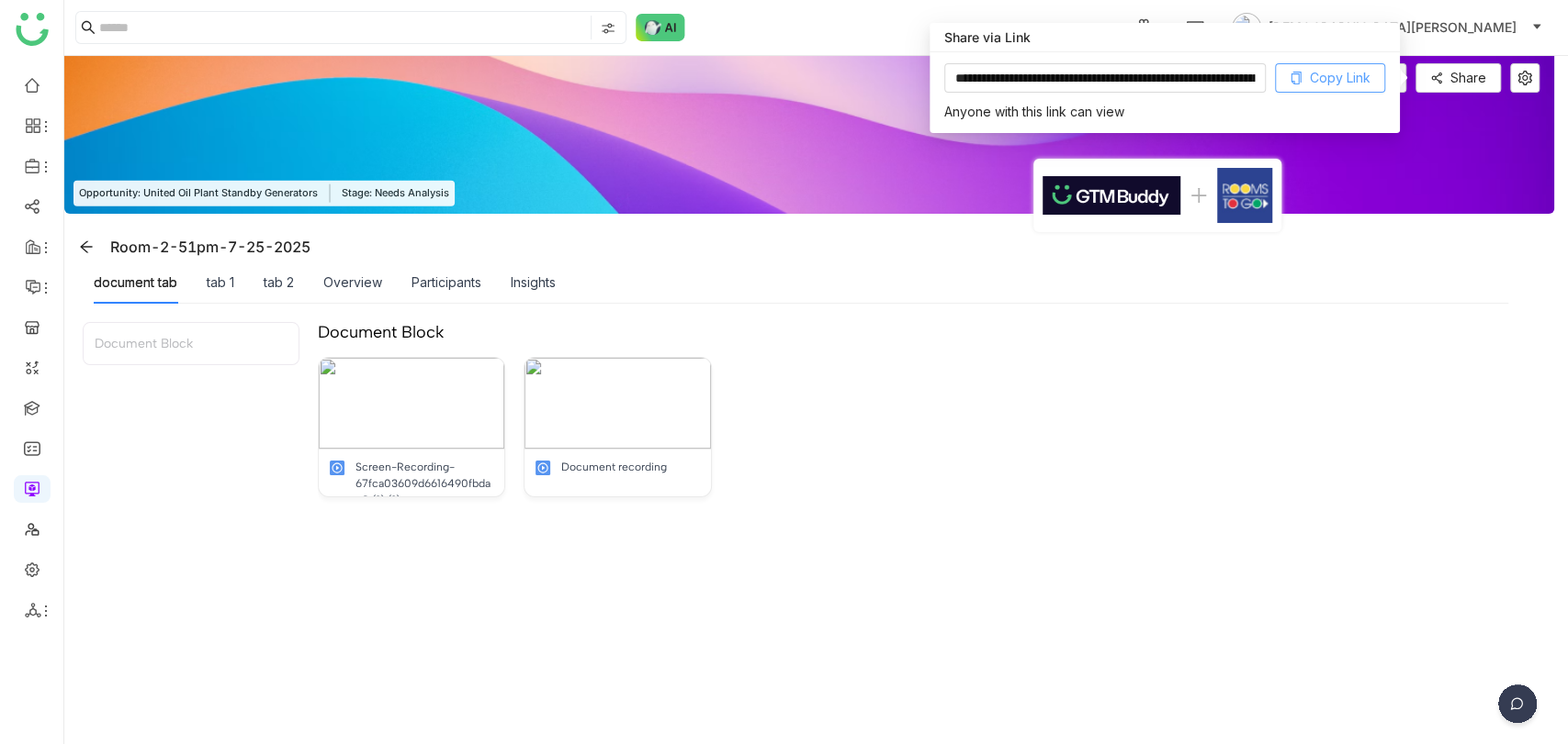
click at [1317, 61] on div "**********" at bounding box center [1165, 92] width 470 height 81
click at [1328, 75] on span "Copy Link" at bounding box center [1339, 78] width 60 height 20
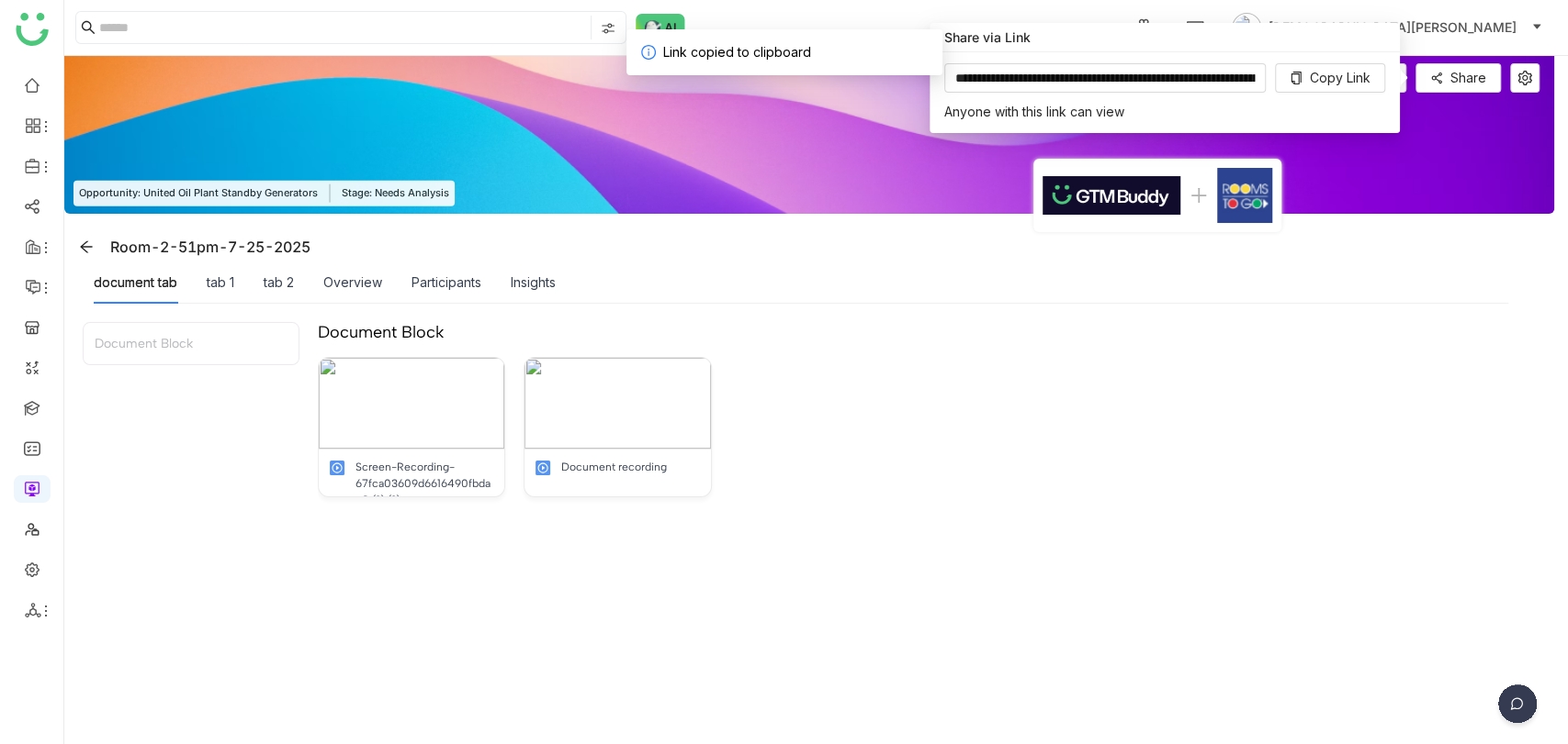
click at [1398, 289] on div "document tab tab 1 tab 2 Overview Participants Insights" at bounding box center [801, 282] width 1415 height 42
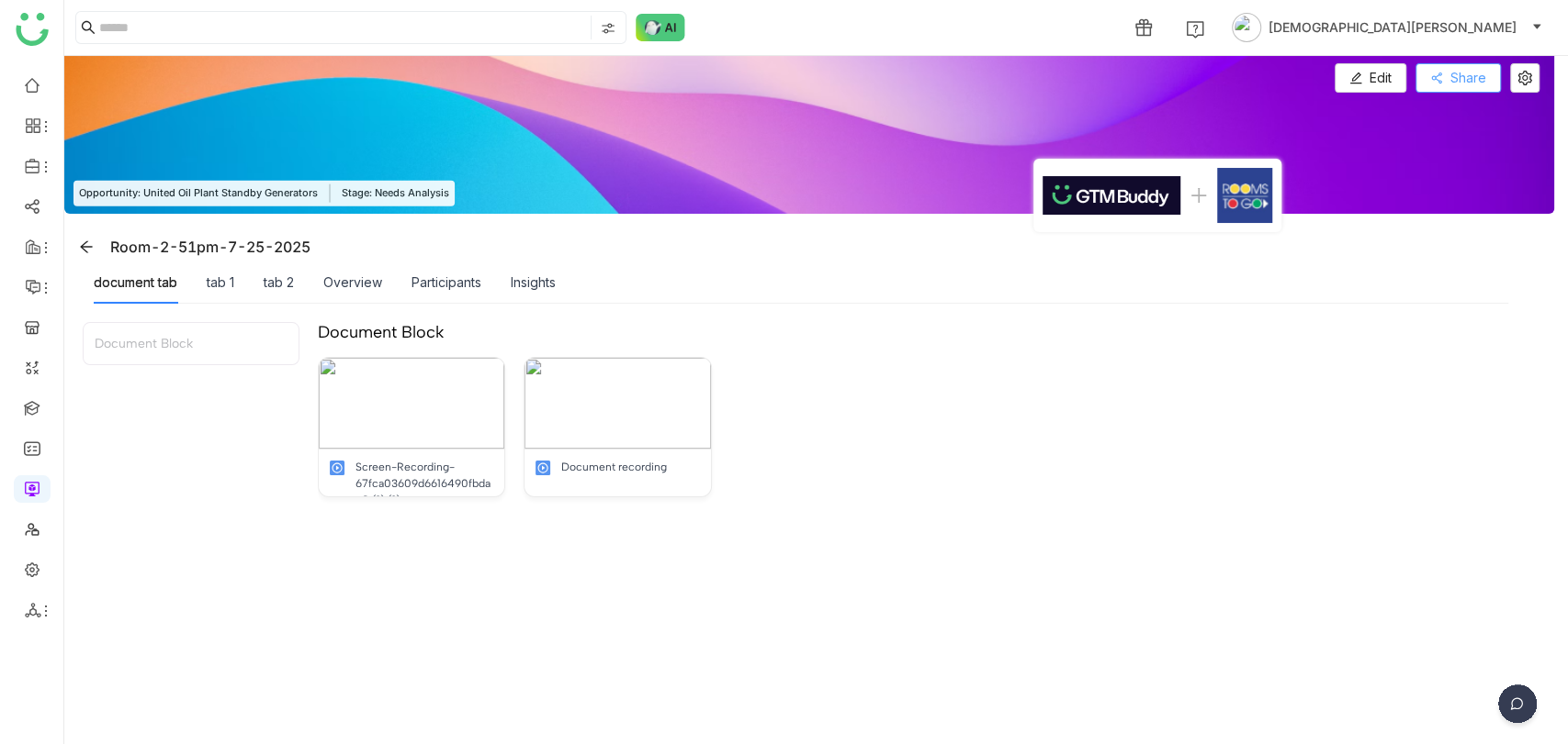
click at [1452, 76] on span "Share" at bounding box center [1468, 78] width 36 height 20
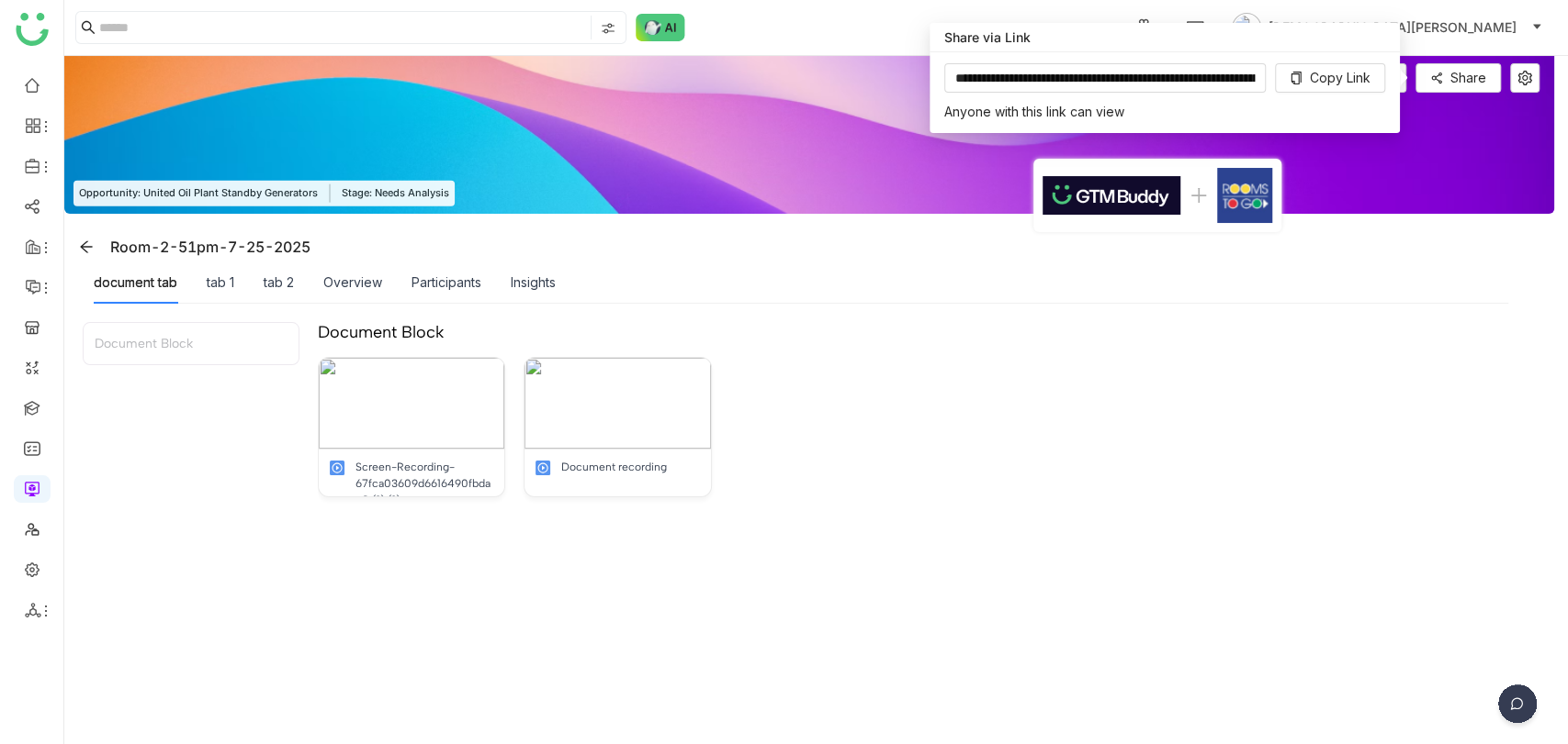
click at [1368, 228] on div "Room-2-51pm-7-25-2025" at bounding box center [809, 237] width 1490 height 47
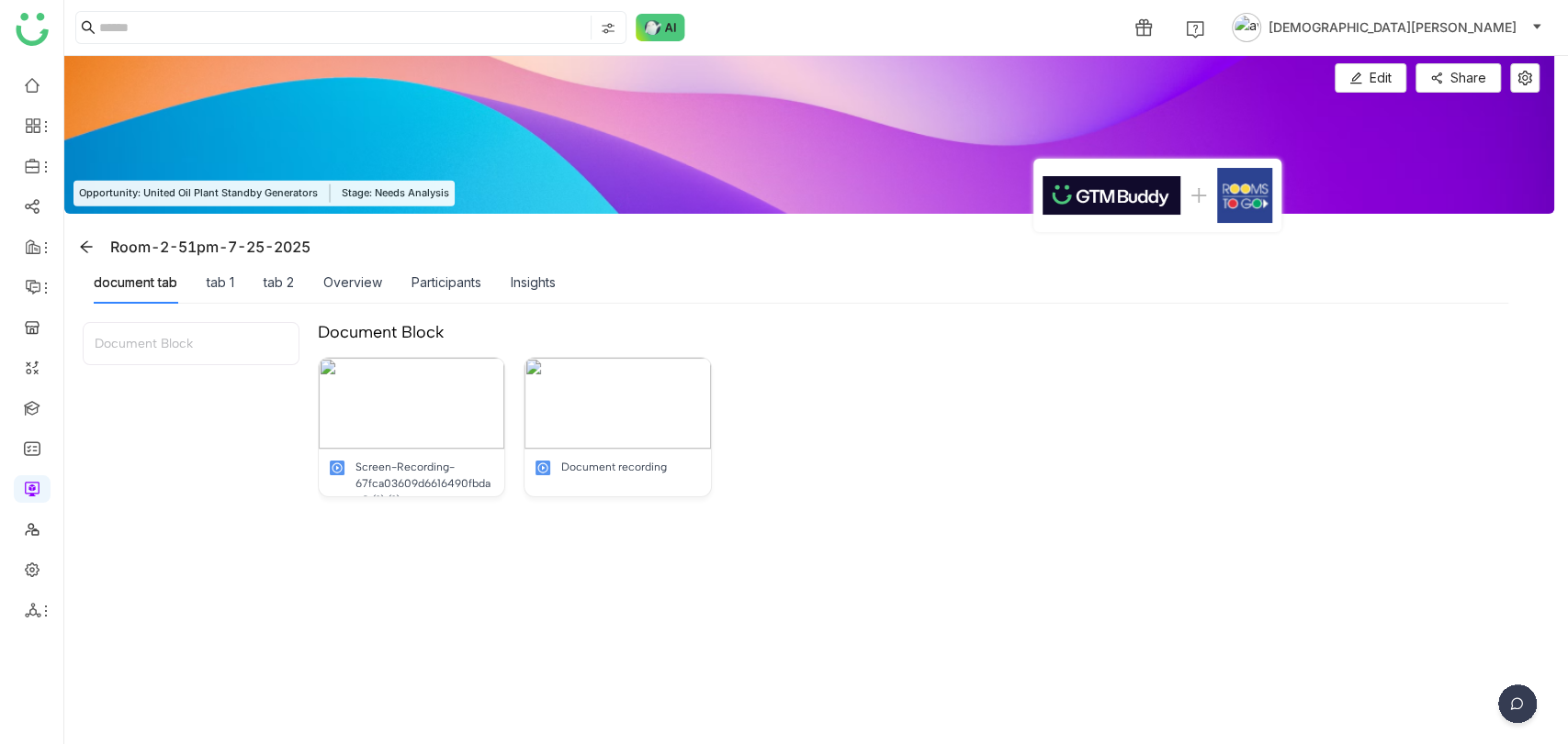
click at [1493, 18] on span "[DEMOGRAPHIC_DATA][PERSON_NAME]" at bounding box center [1392, 28] width 248 height 20
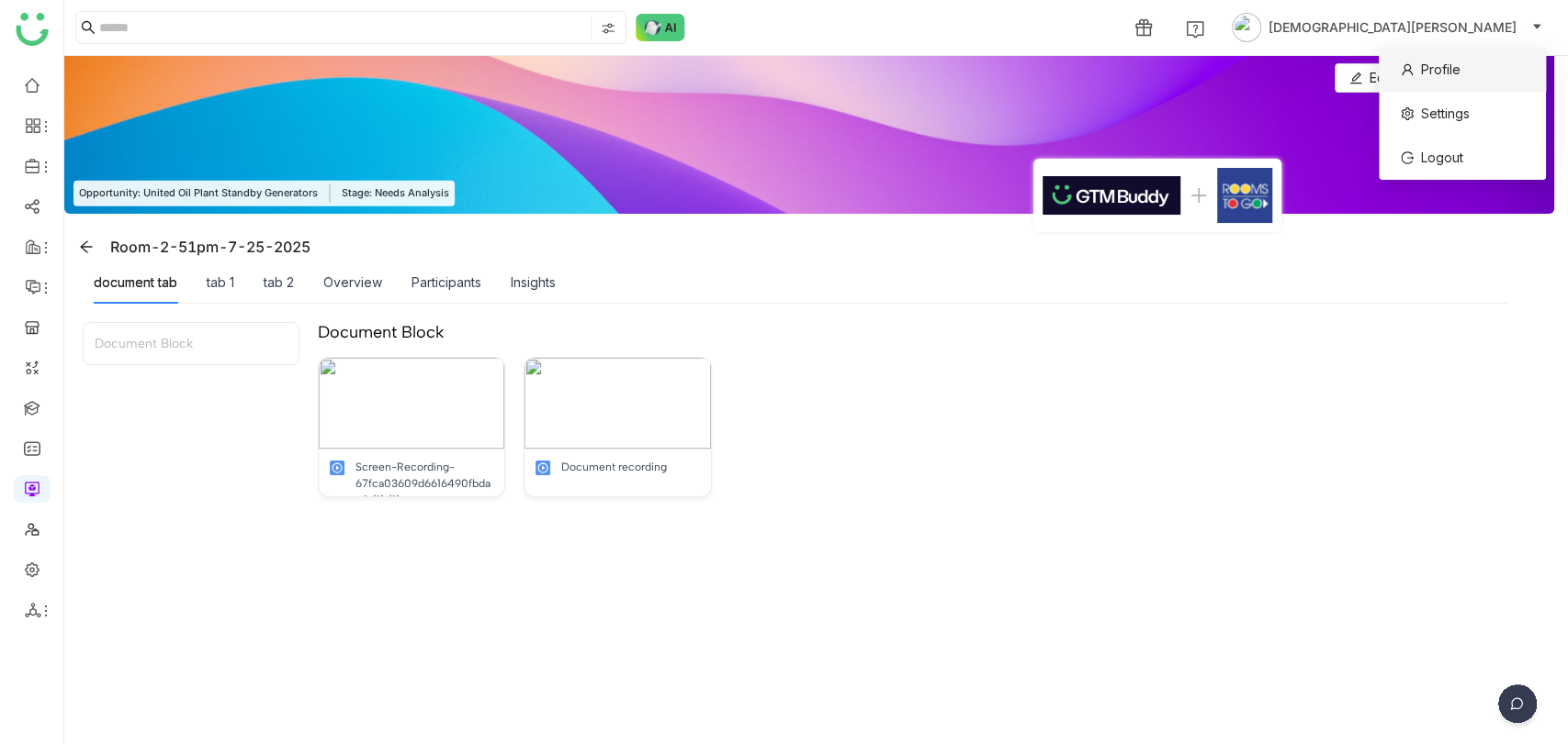
click at [1421, 66] on span "Profile" at bounding box center [1441, 69] width 39 height 16
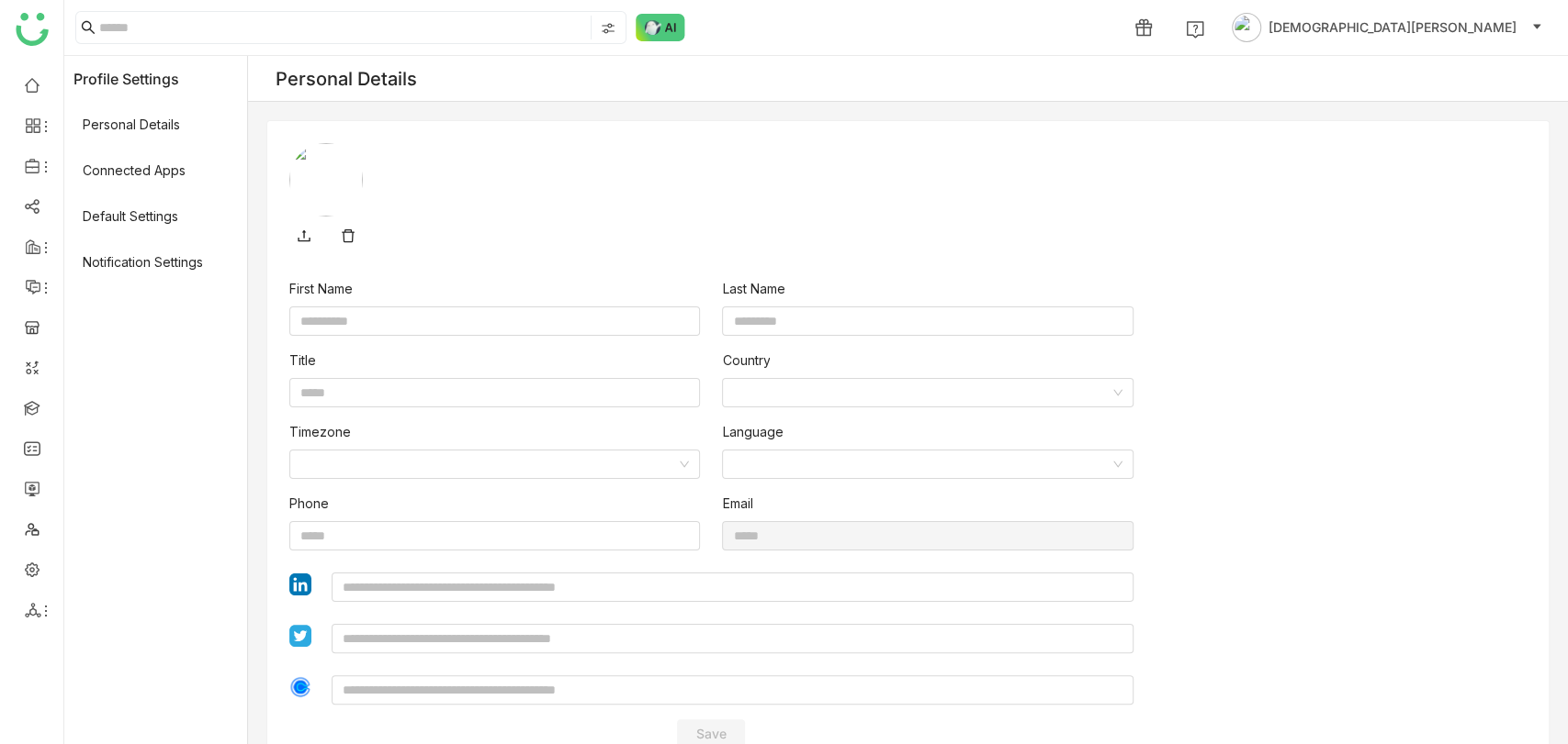
type input "******"
type input "*******"
type input "**********"
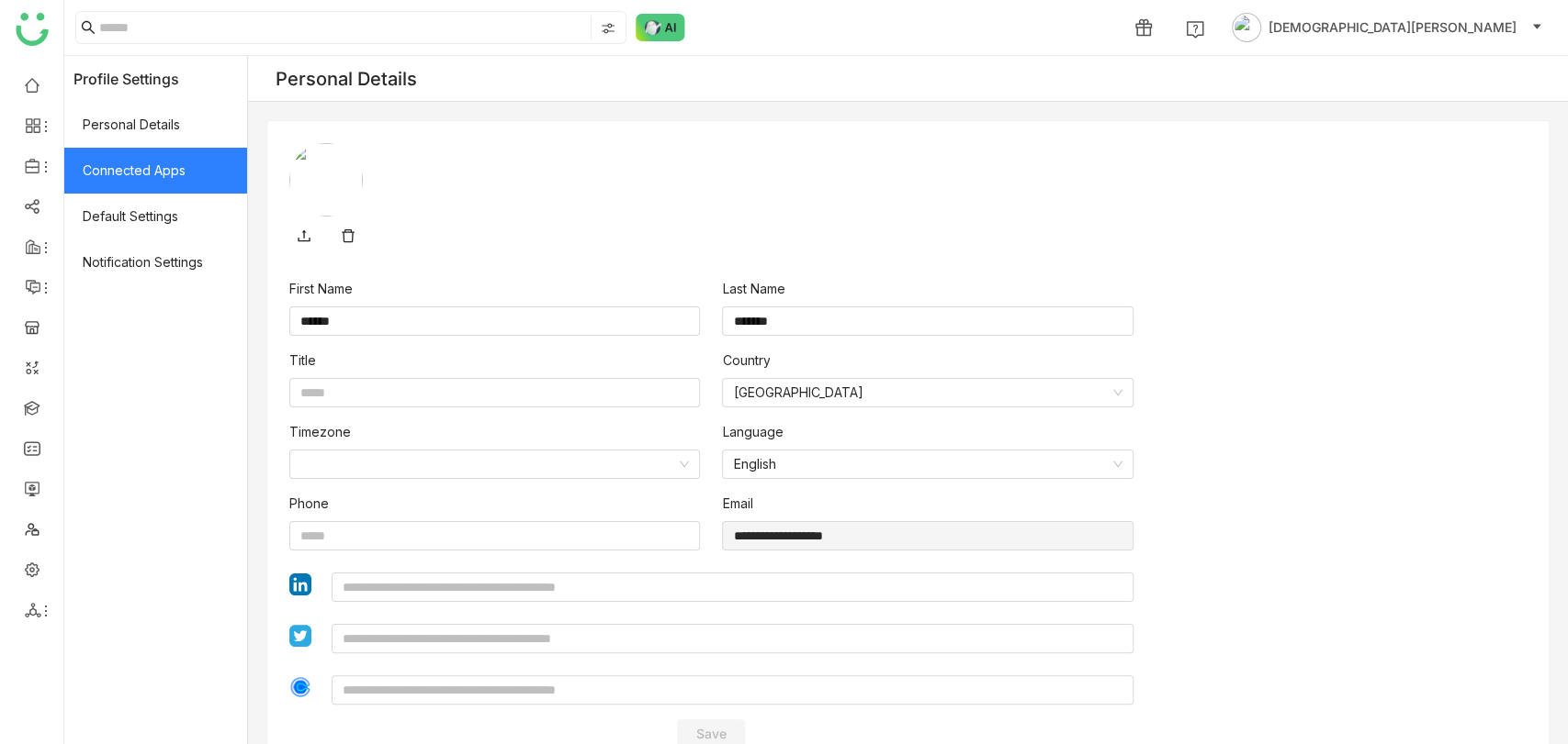
click at [117, 154] on span "Connected Apps" at bounding box center [155, 170] width 183 height 46
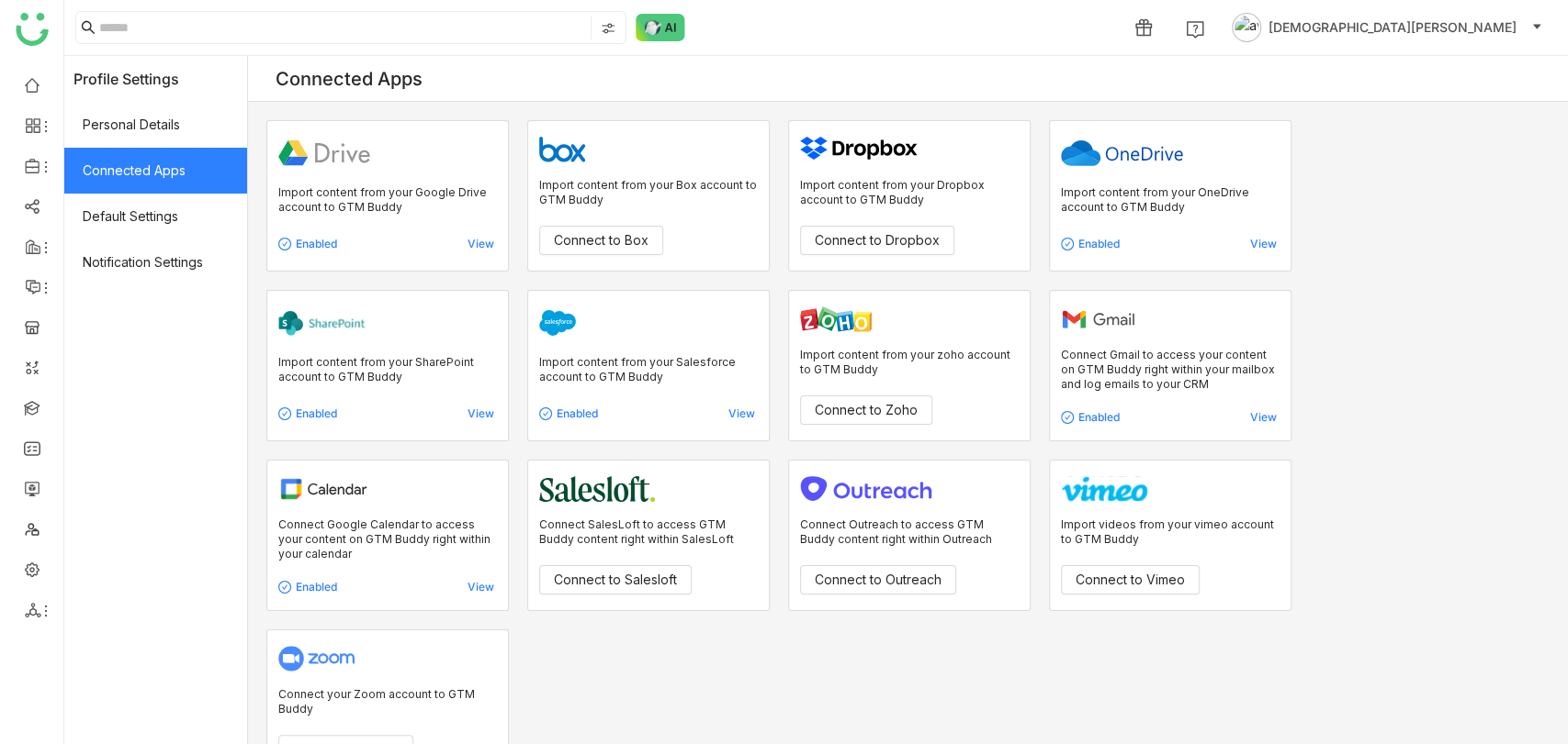
click at [1444, 15] on button "[DEMOGRAPHIC_DATA][PERSON_NAME]" at bounding box center [1387, 28] width 318 height 30
click at [1422, 78] on span "Profile" at bounding box center [1430, 70] width 59 height 20
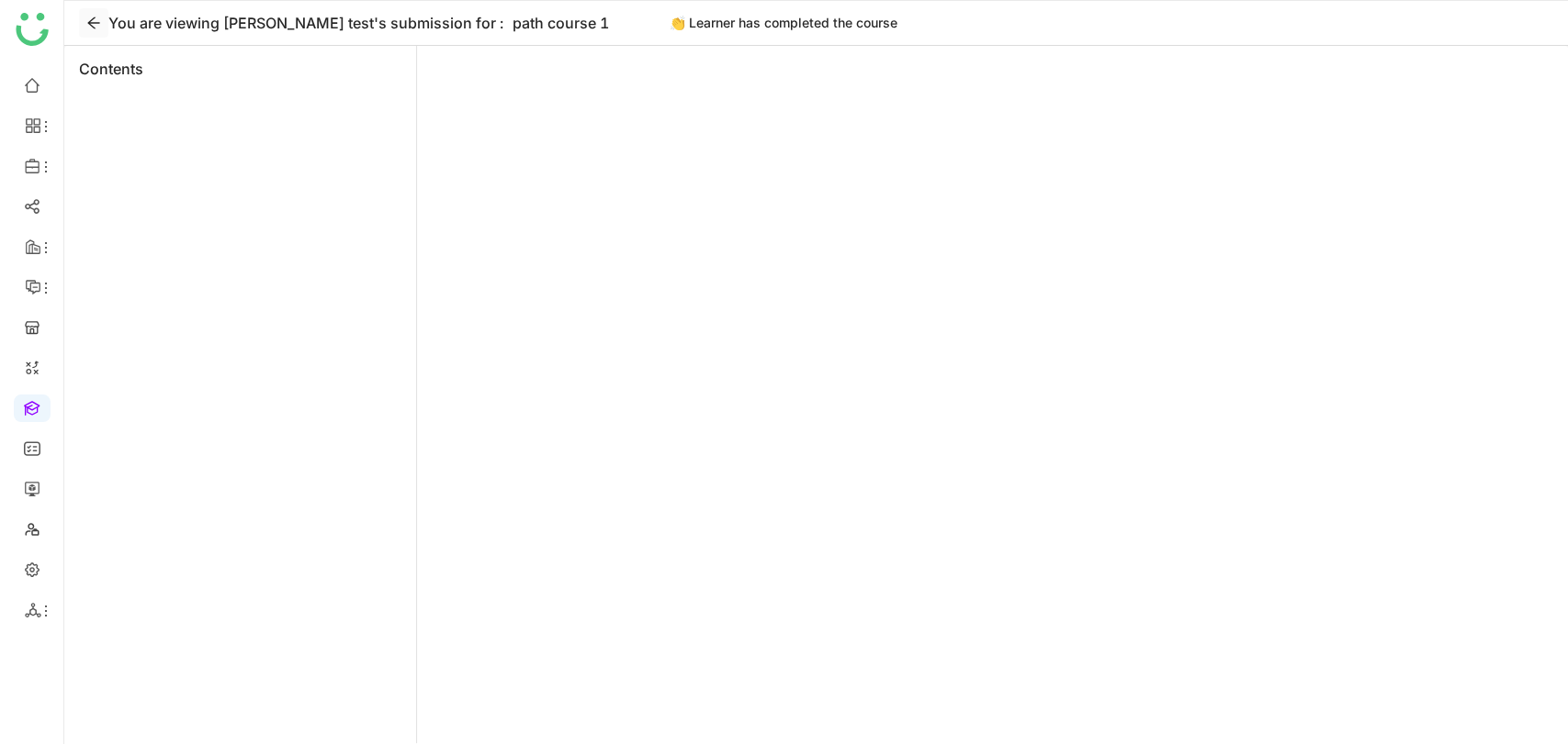
click at [94, 24] on icon at bounding box center [94, 23] width 15 height 15
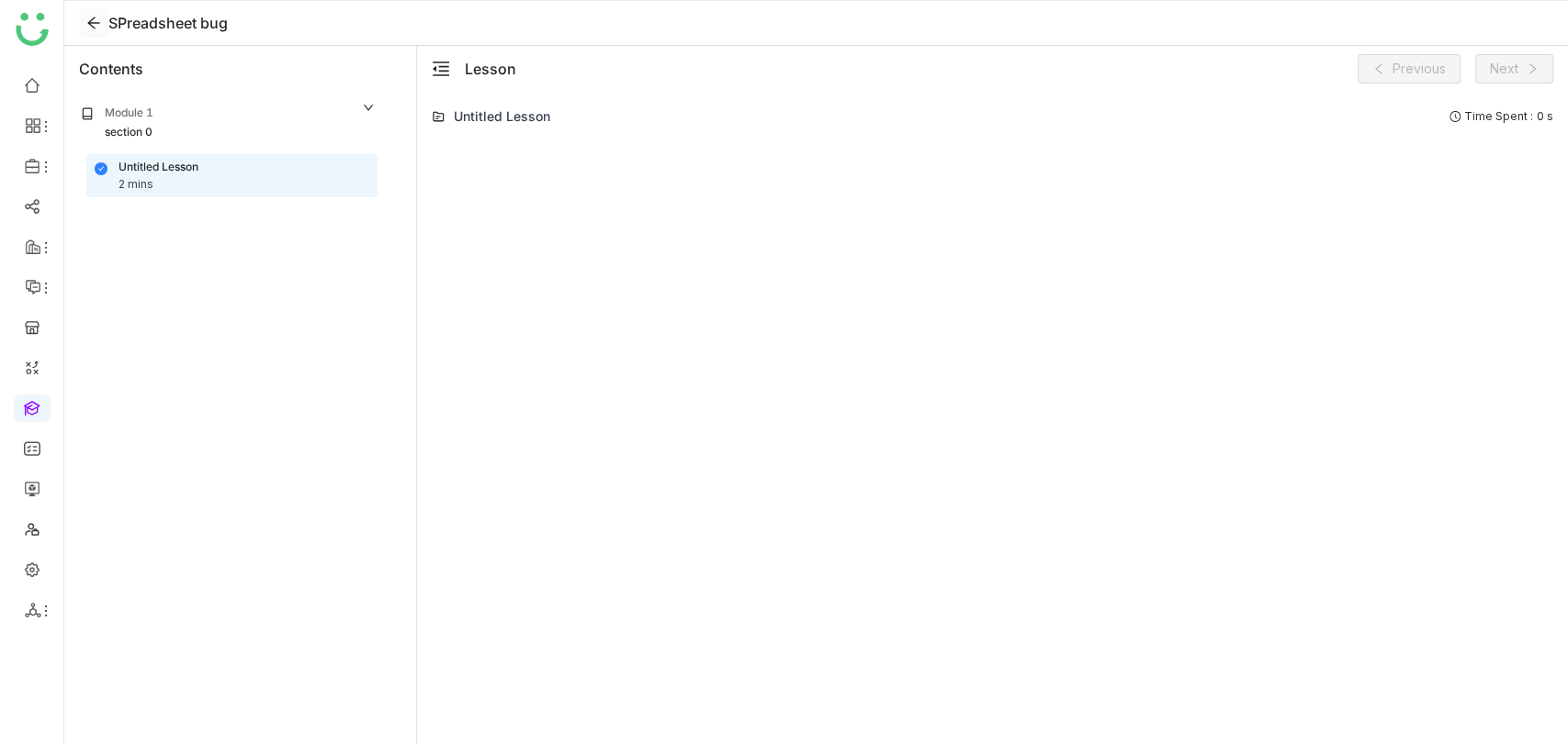
click at [88, 24] on icon at bounding box center [94, 23] width 15 height 15
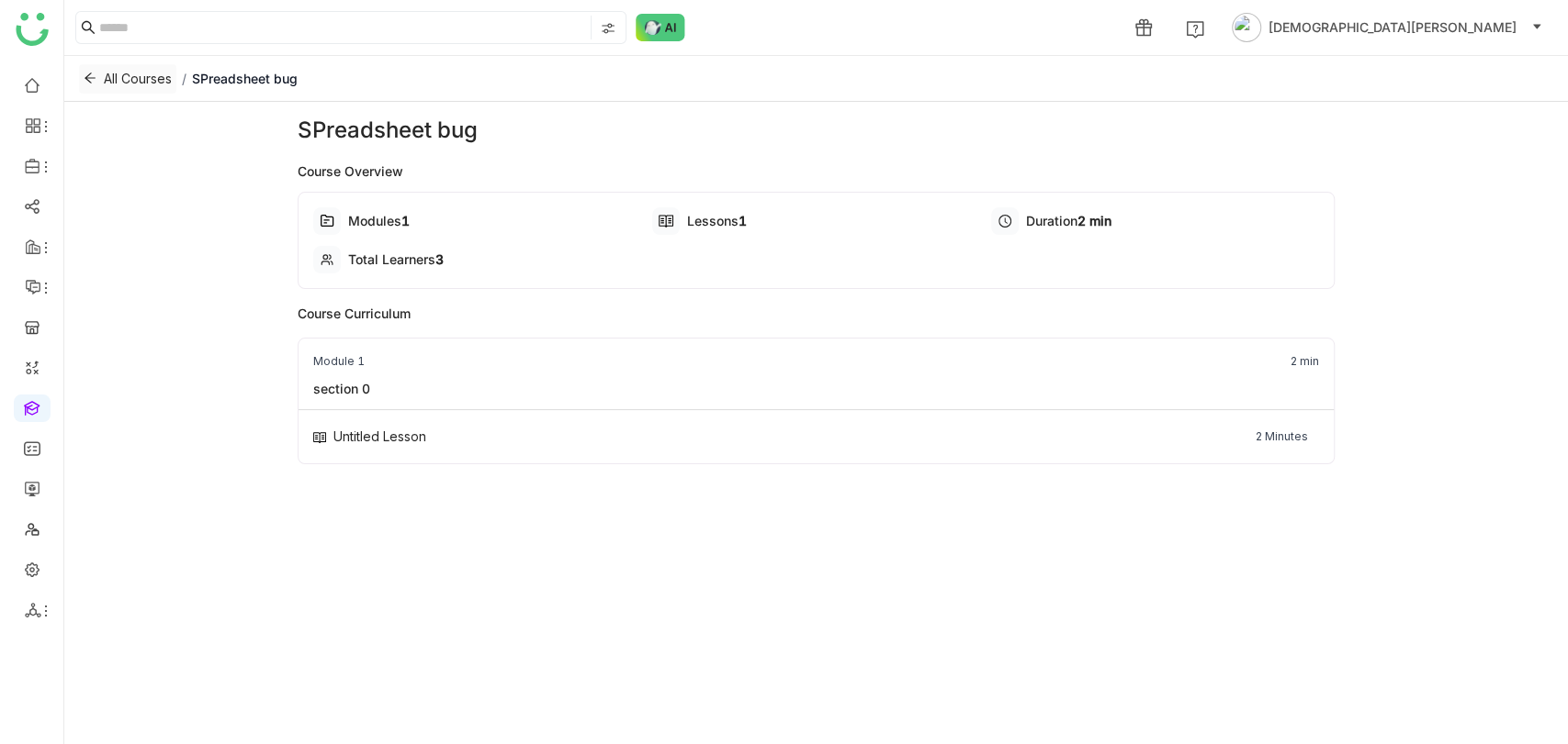
click at [115, 78] on span "All Courses" at bounding box center [138, 79] width 68 height 20
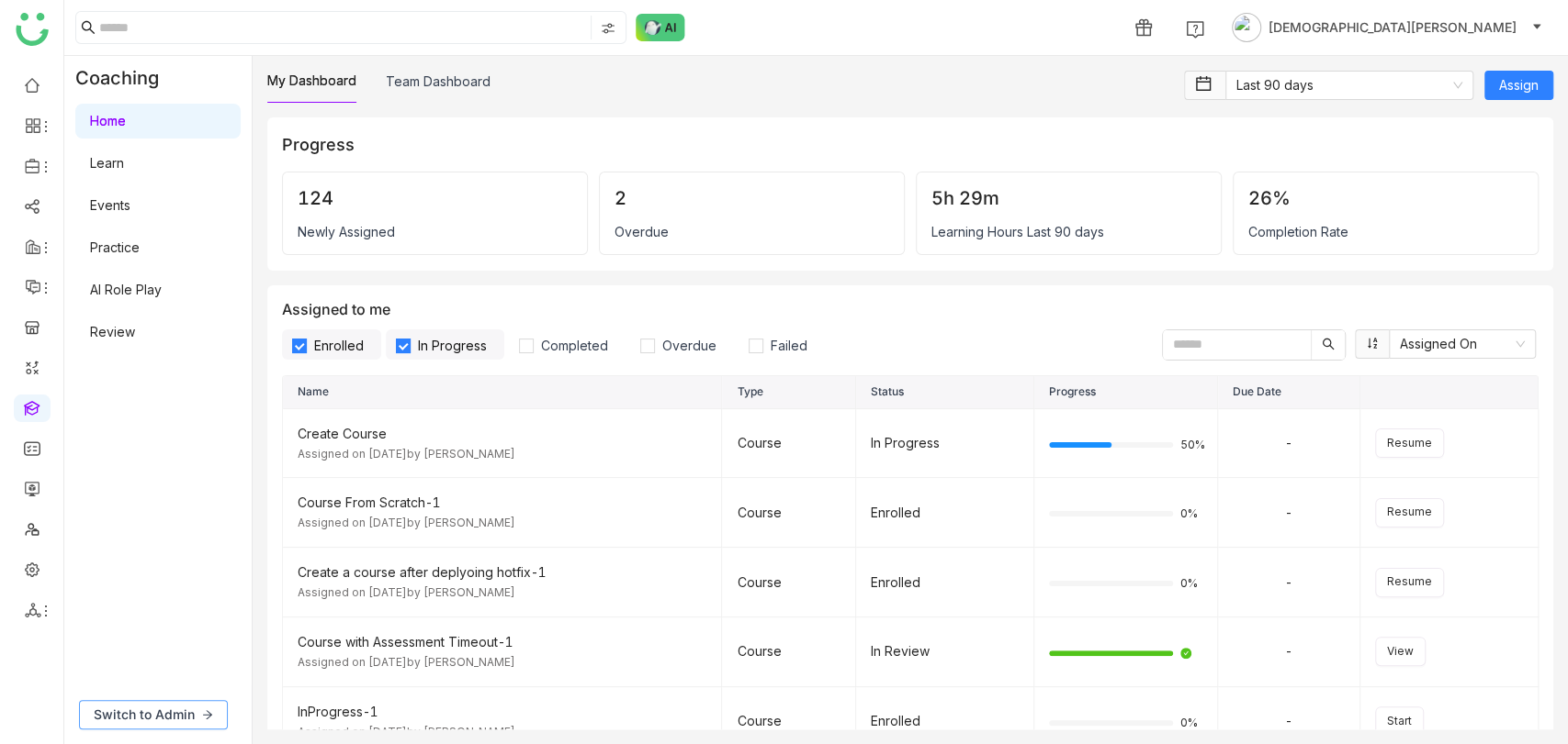
click at [164, 370] on span "Switch to Admin" at bounding box center [144, 715] width 101 height 20
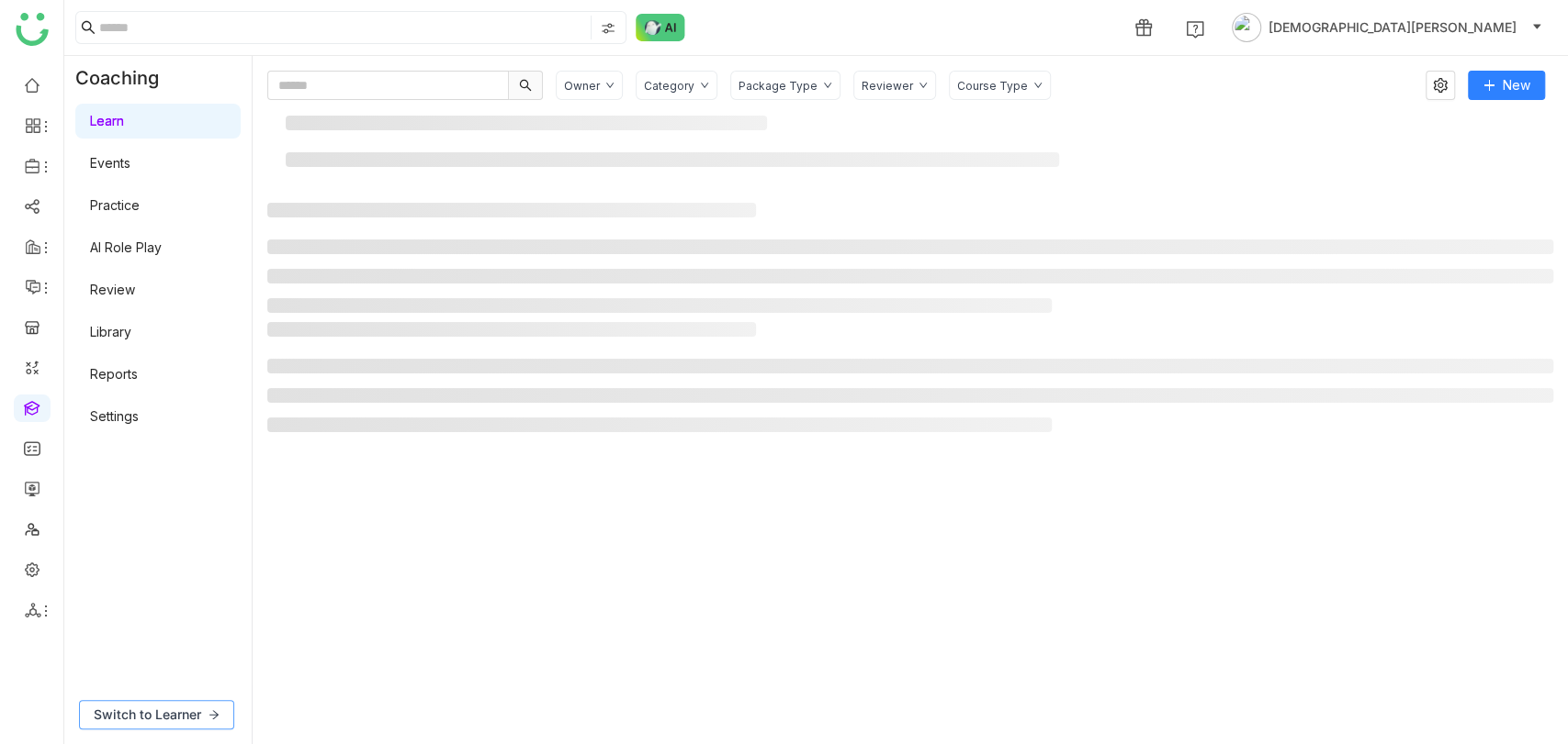
click at [126, 370] on span "Switch to Learner" at bounding box center [148, 715] width 108 height 20
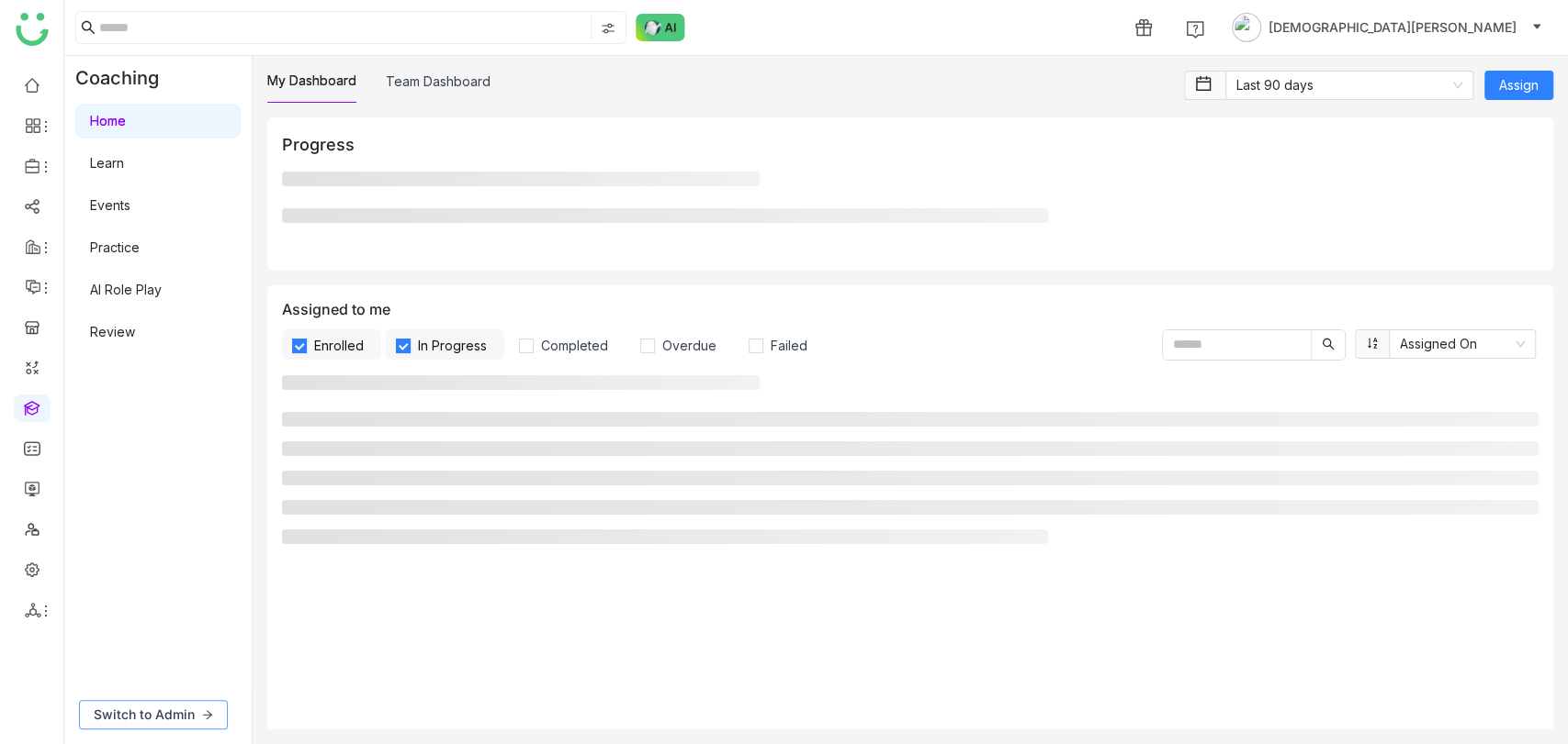
click at [140, 370] on span "Switch to Admin" at bounding box center [144, 715] width 101 height 20
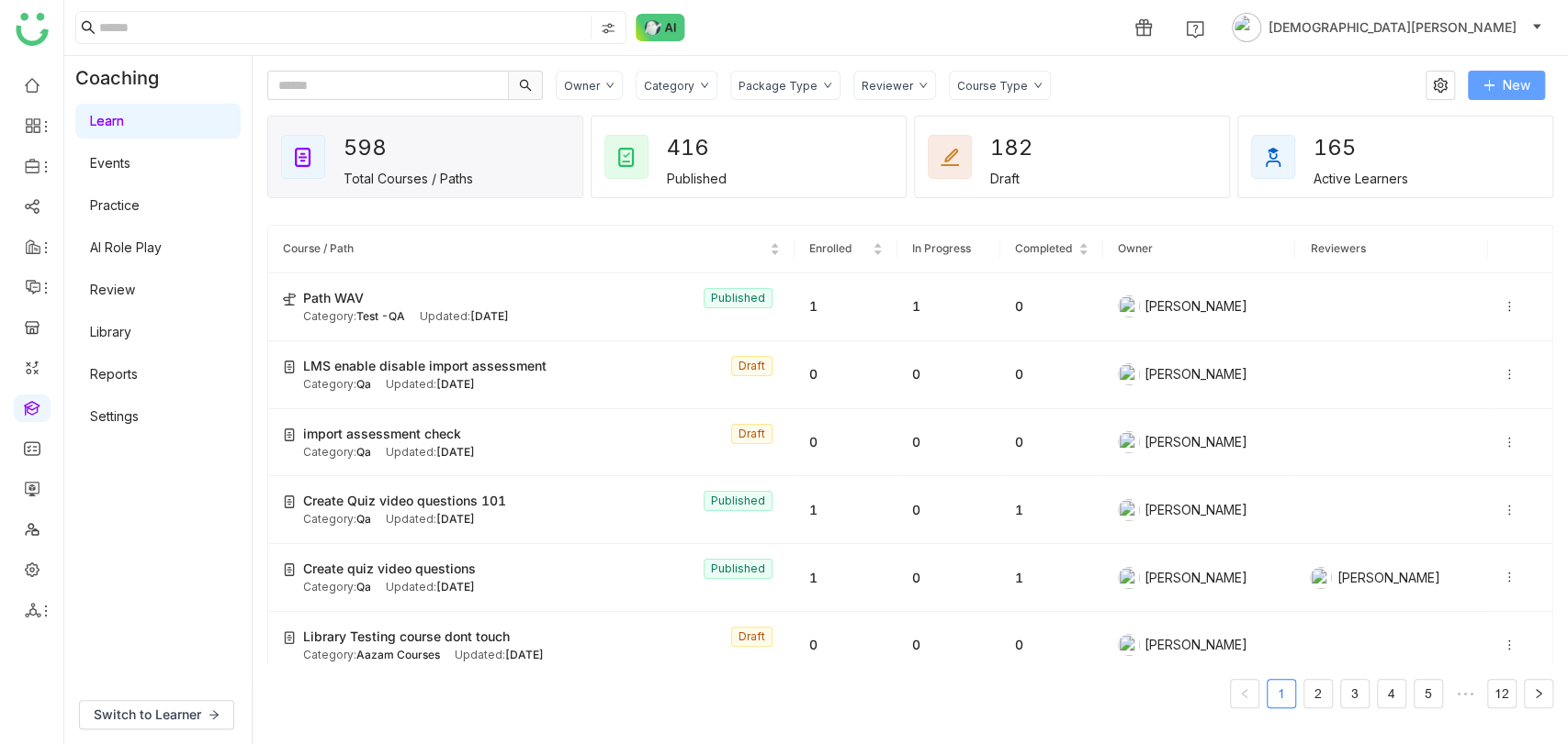
click at [1513, 73] on button "New" at bounding box center [1506, 85] width 77 height 30
click at [1511, 81] on span "New" at bounding box center [1517, 85] width 28 height 20
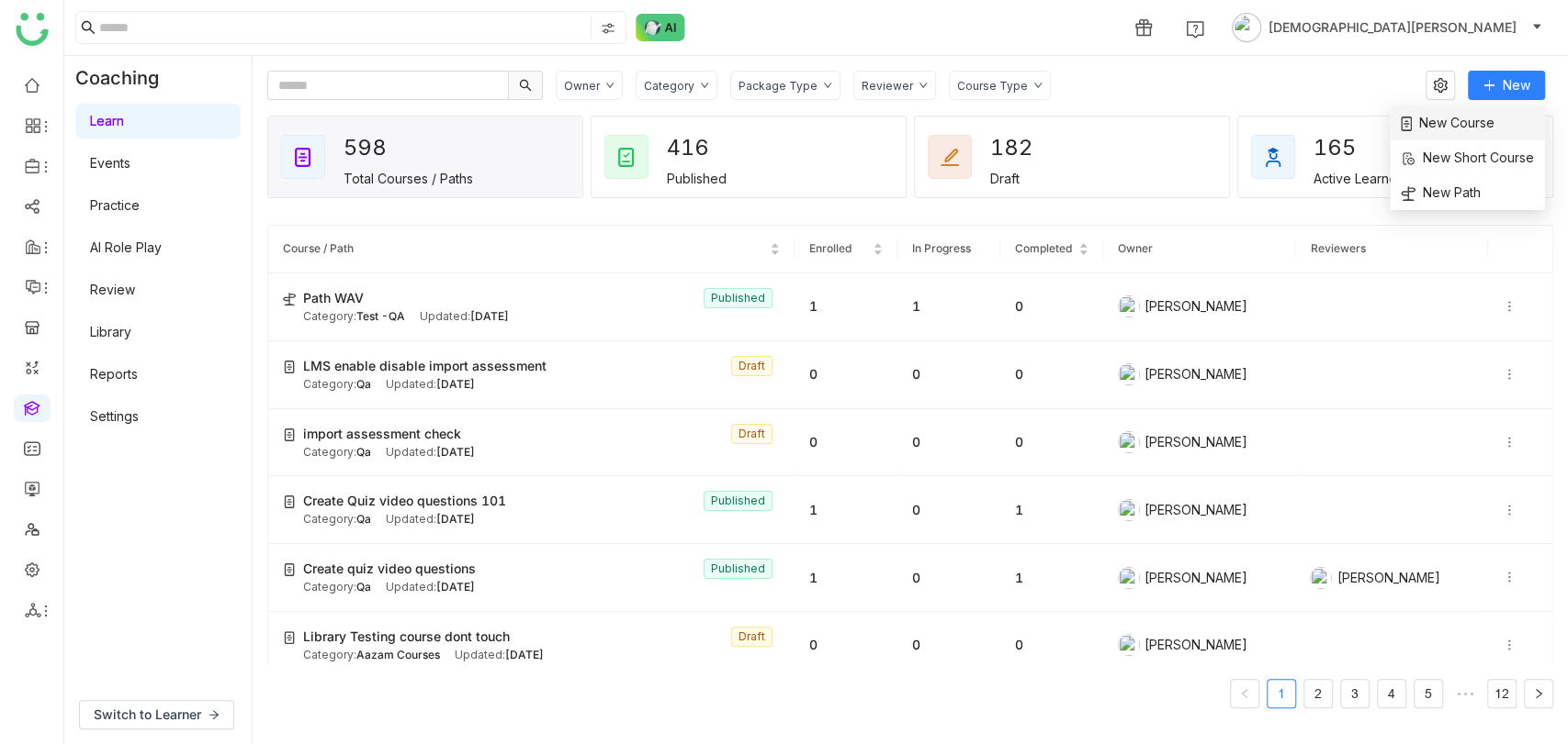
click at [1475, 122] on span "New Course" at bounding box center [1447, 124] width 94 height 20
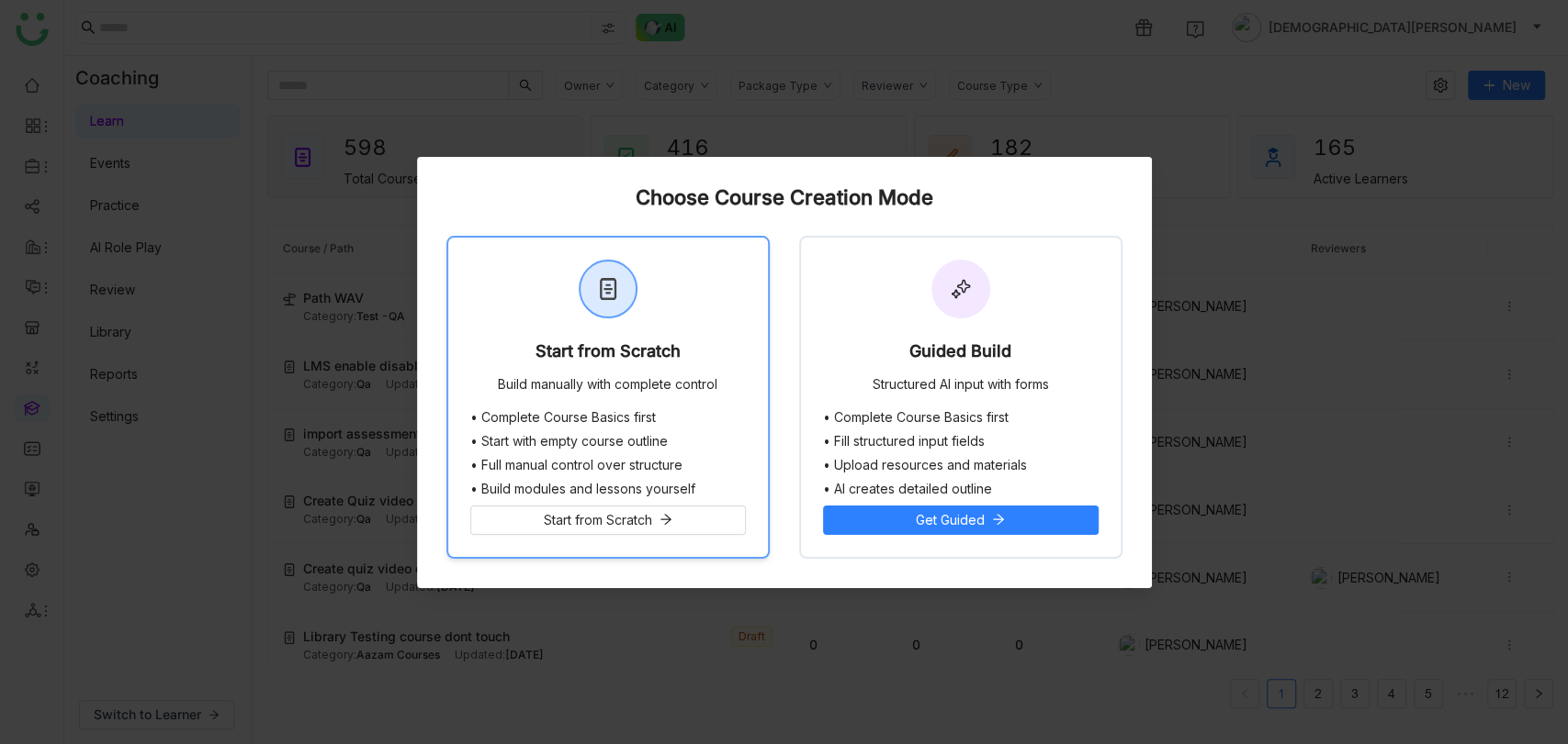
click at [595, 370] on div "Start from Scratch Build manually with complete control" at bounding box center [608, 324] width 320 height 173
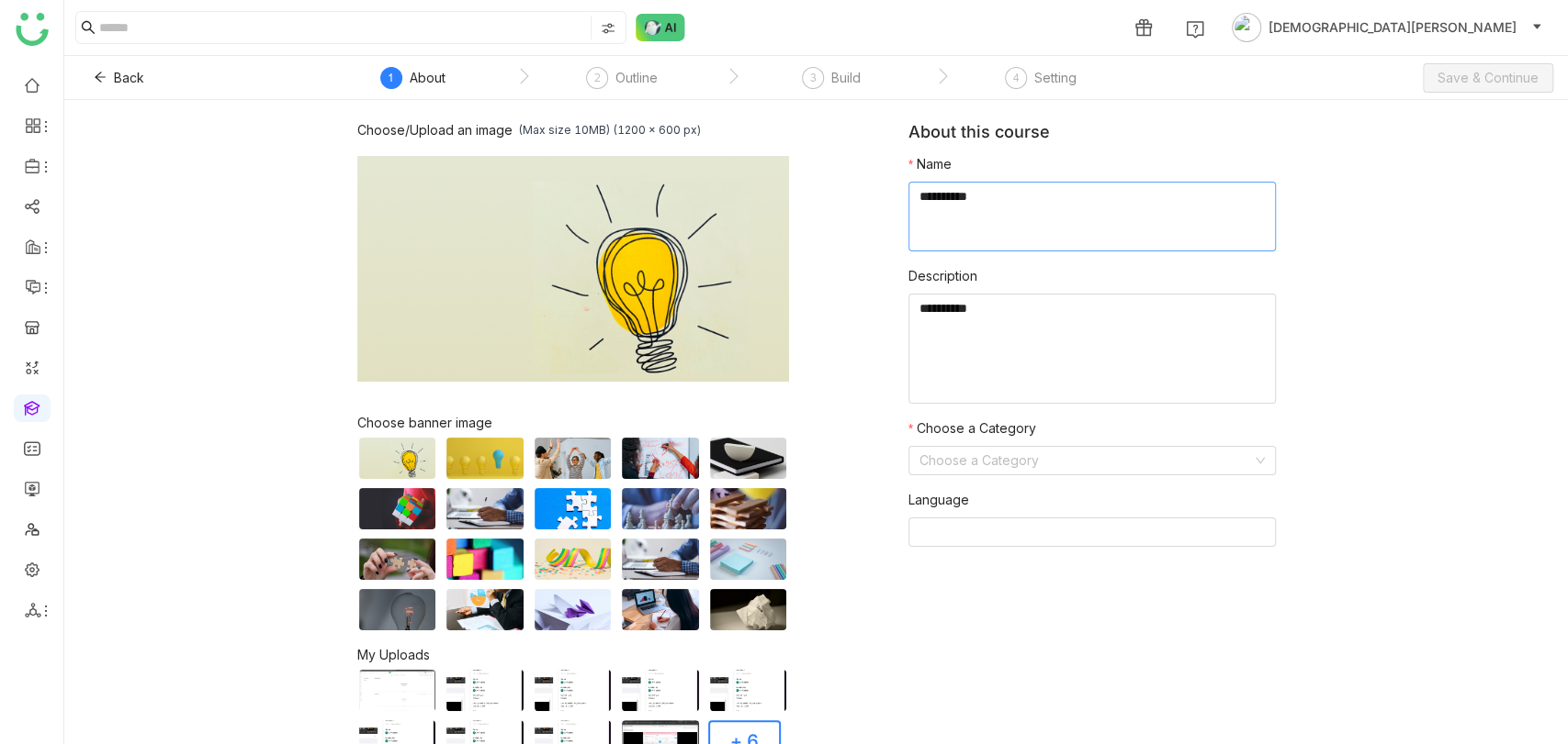
click at [955, 233] on textarea at bounding box center [1091, 216] width 367 height 70
click at [941, 198] on textarea at bounding box center [1091, 216] width 367 height 70
click at [933, 203] on textarea at bounding box center [1091, 216] width 367 height 70
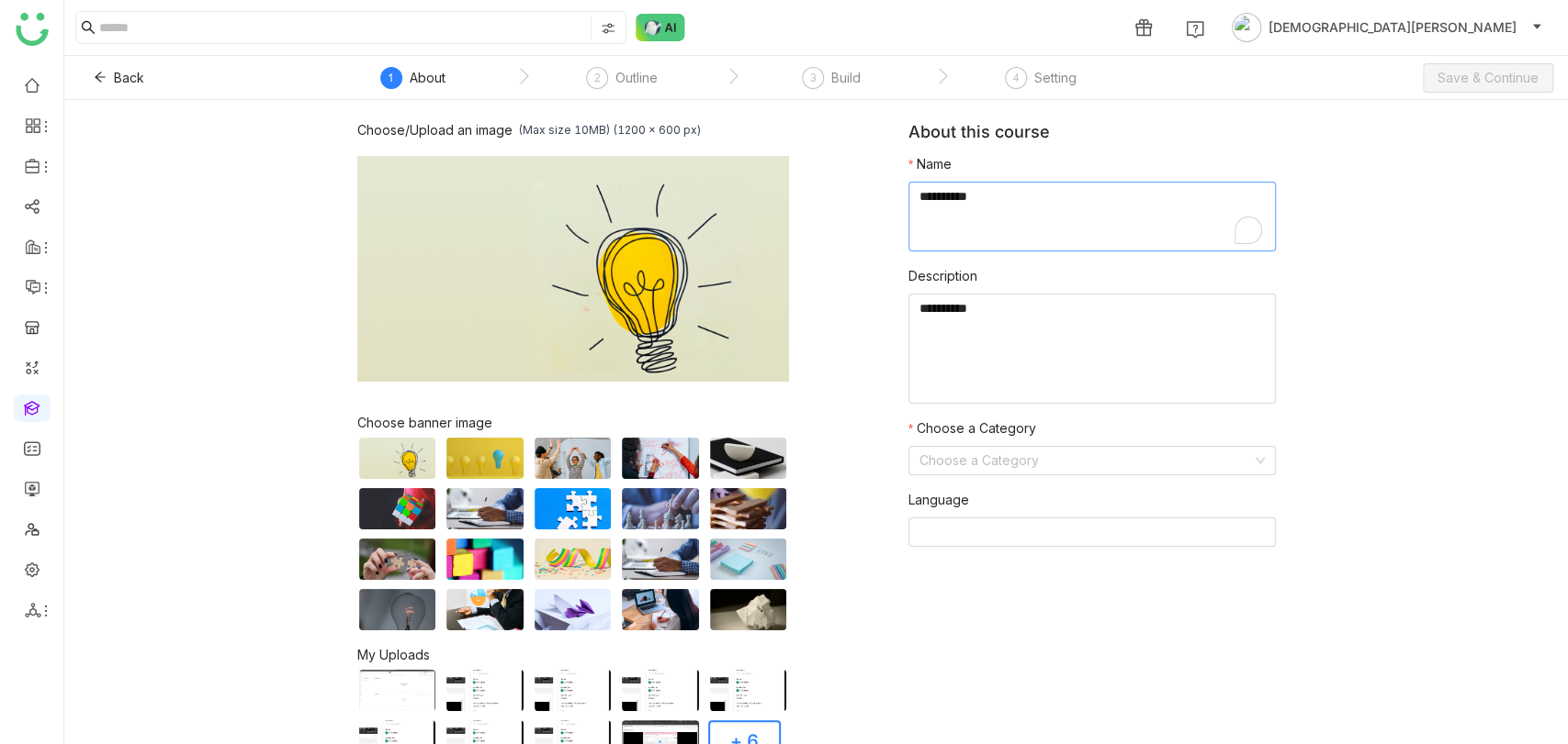
click at [946, 201] on textarea "To enrich screen reader interactions, please activate Accessibility in Grammarl…" at bounding box center [1091, 216] width 367 height 70
type textarea "**********"
click at [955, 308] on textarea at bounding box center [1091, 348] width 367 height 111
paste textarea "**********"
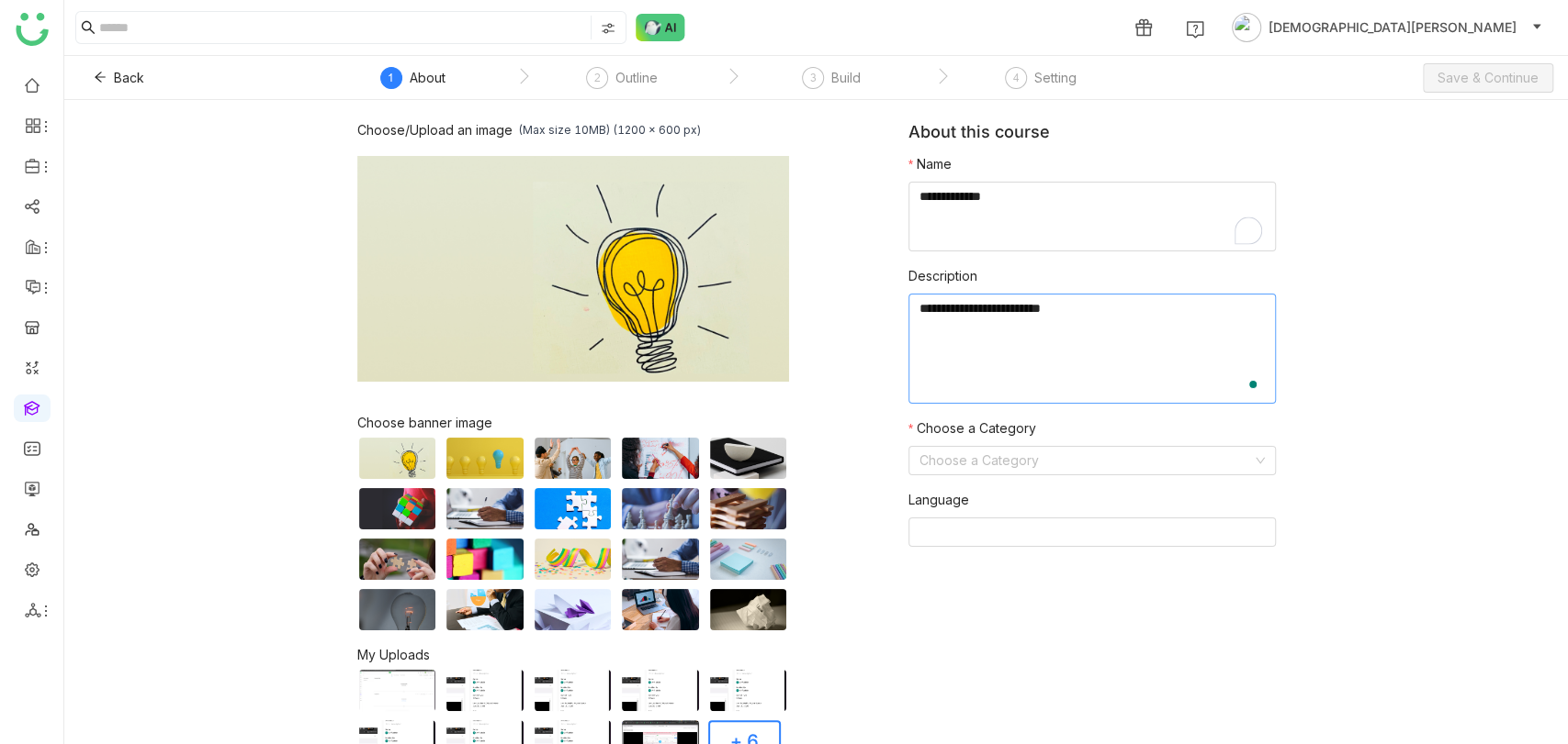
paste textarea "**********"
type textarea "**********"
click at [974, 370] on input at bounding box center [1086, 461] width 333 height 28
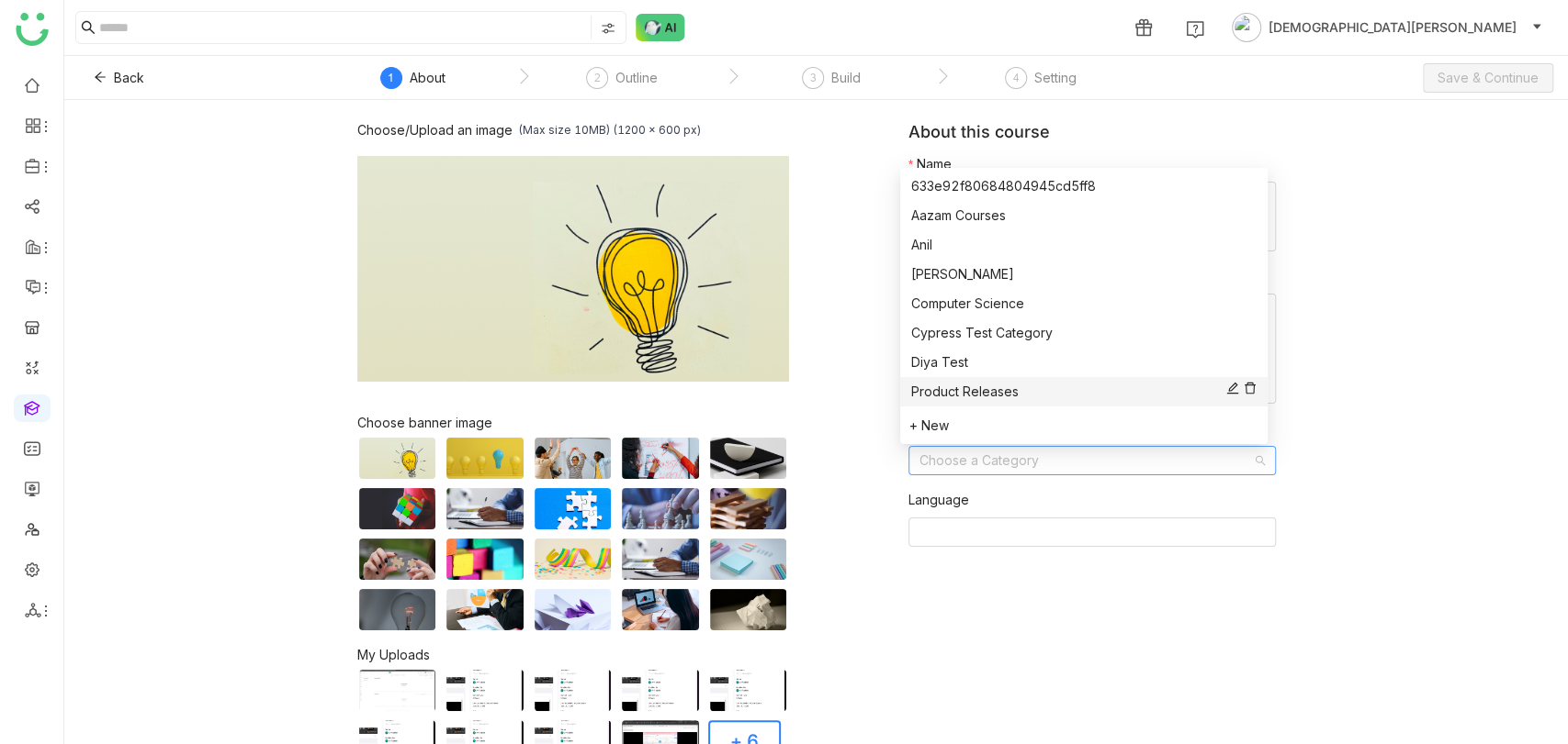
click at [965, 370] on div "Product Releases" at bounding box center [1084, 392] width 346 height 20
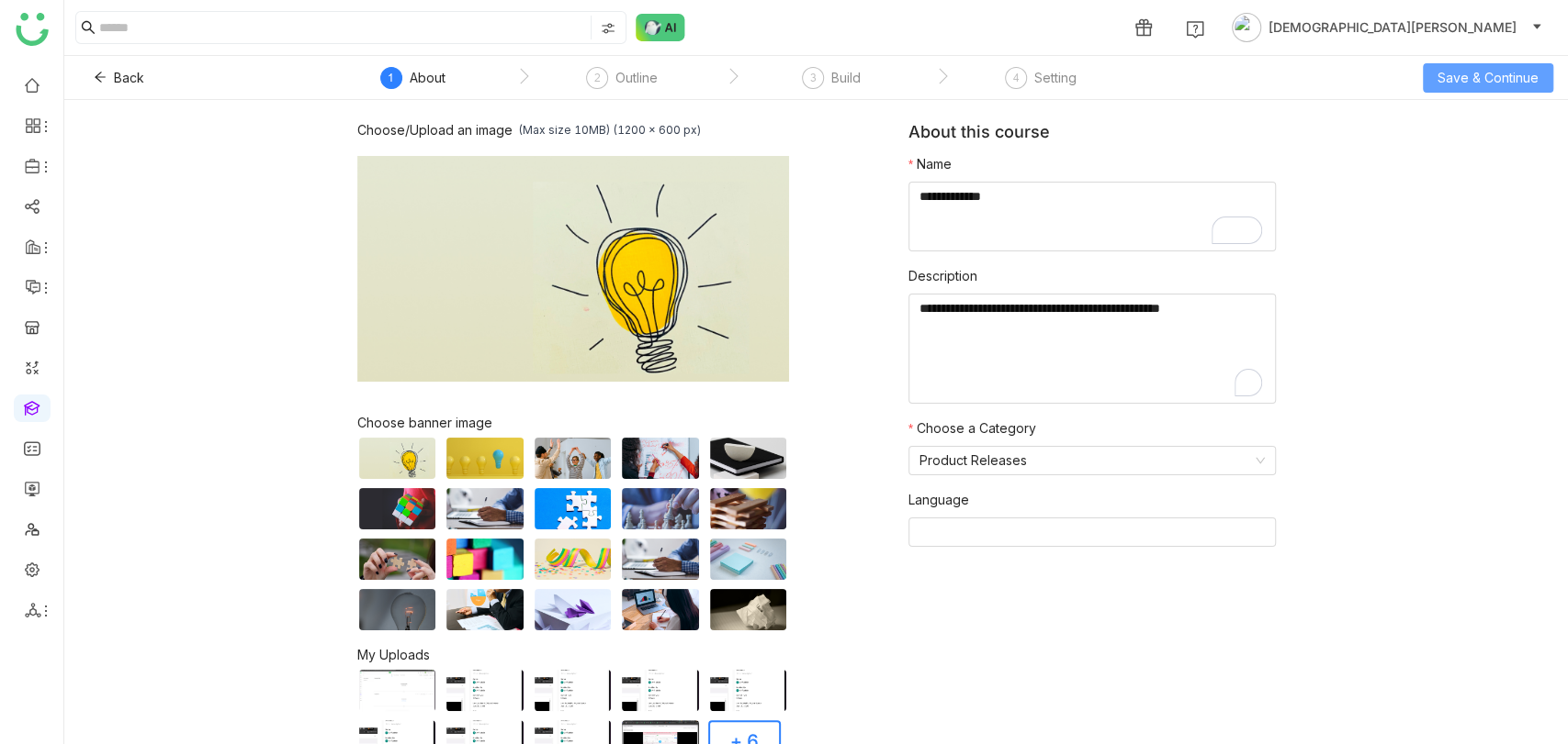
click at [1482, 75] on span "Save & Continue" at bounding box center [1488, 78] width 101 height 20
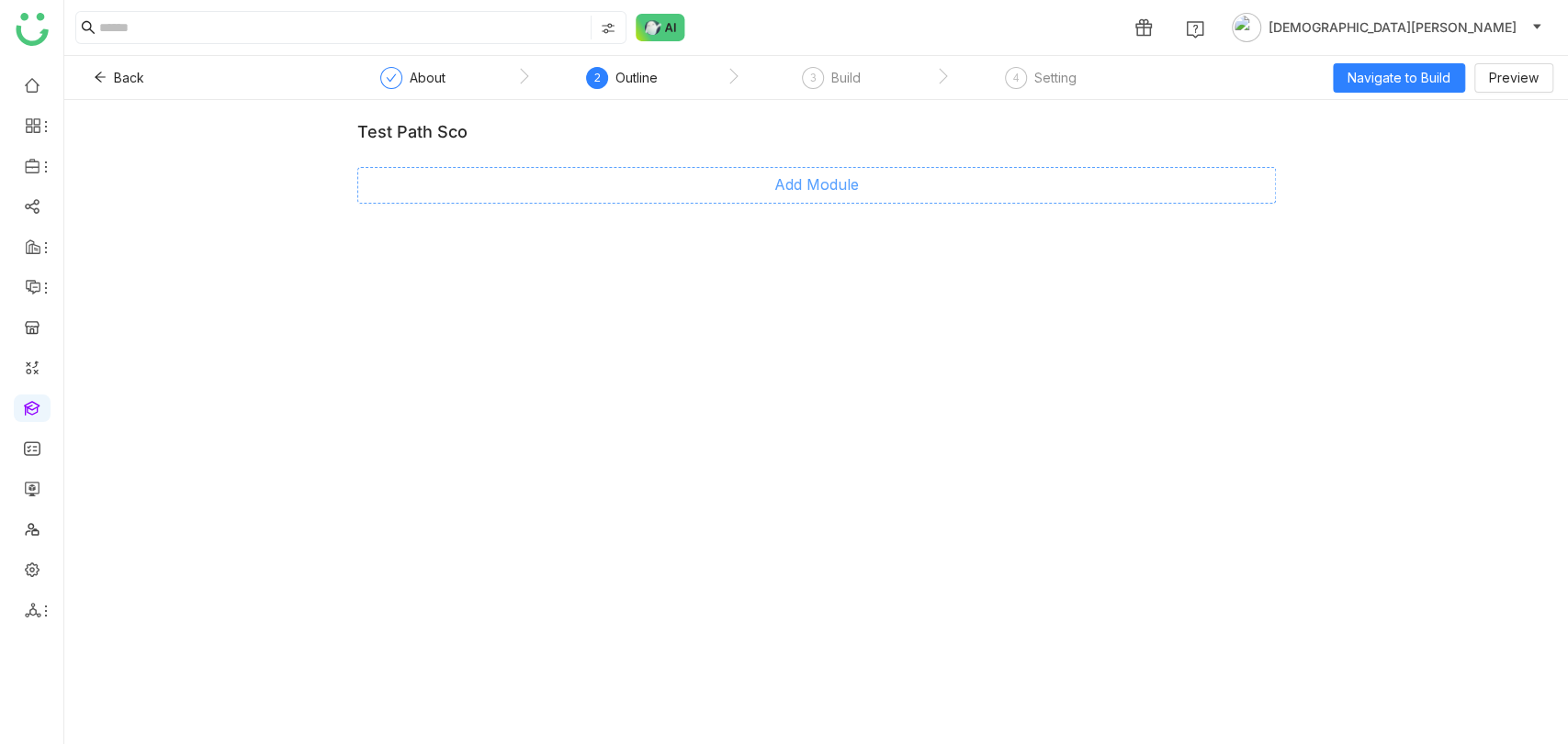
click at [748, 184] on button "Add Module" at bounding box center [816, 186] width 918 height 37
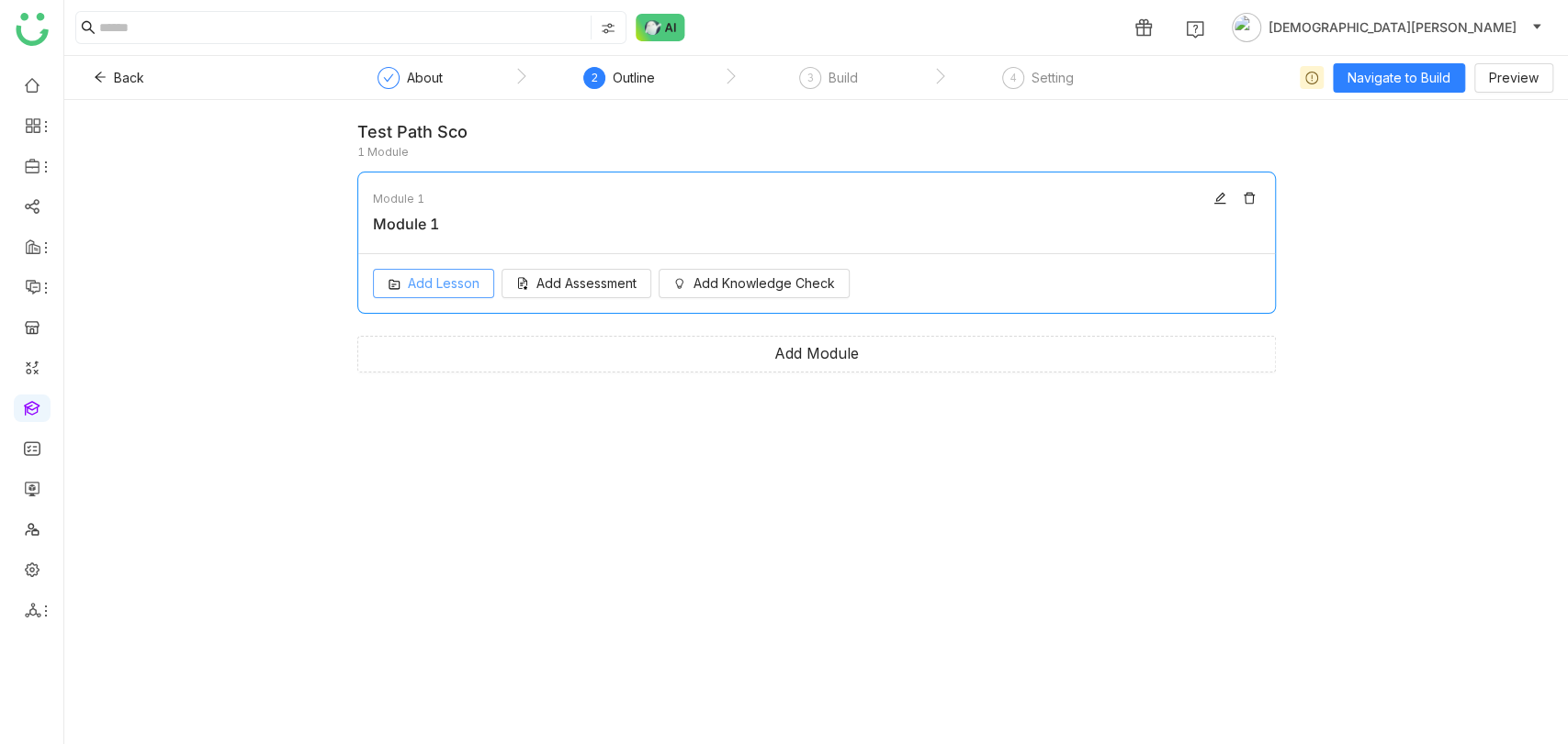
click at [427, 282] on span "Add Lesson" at bounding box center [443, 283] width 72 height 20
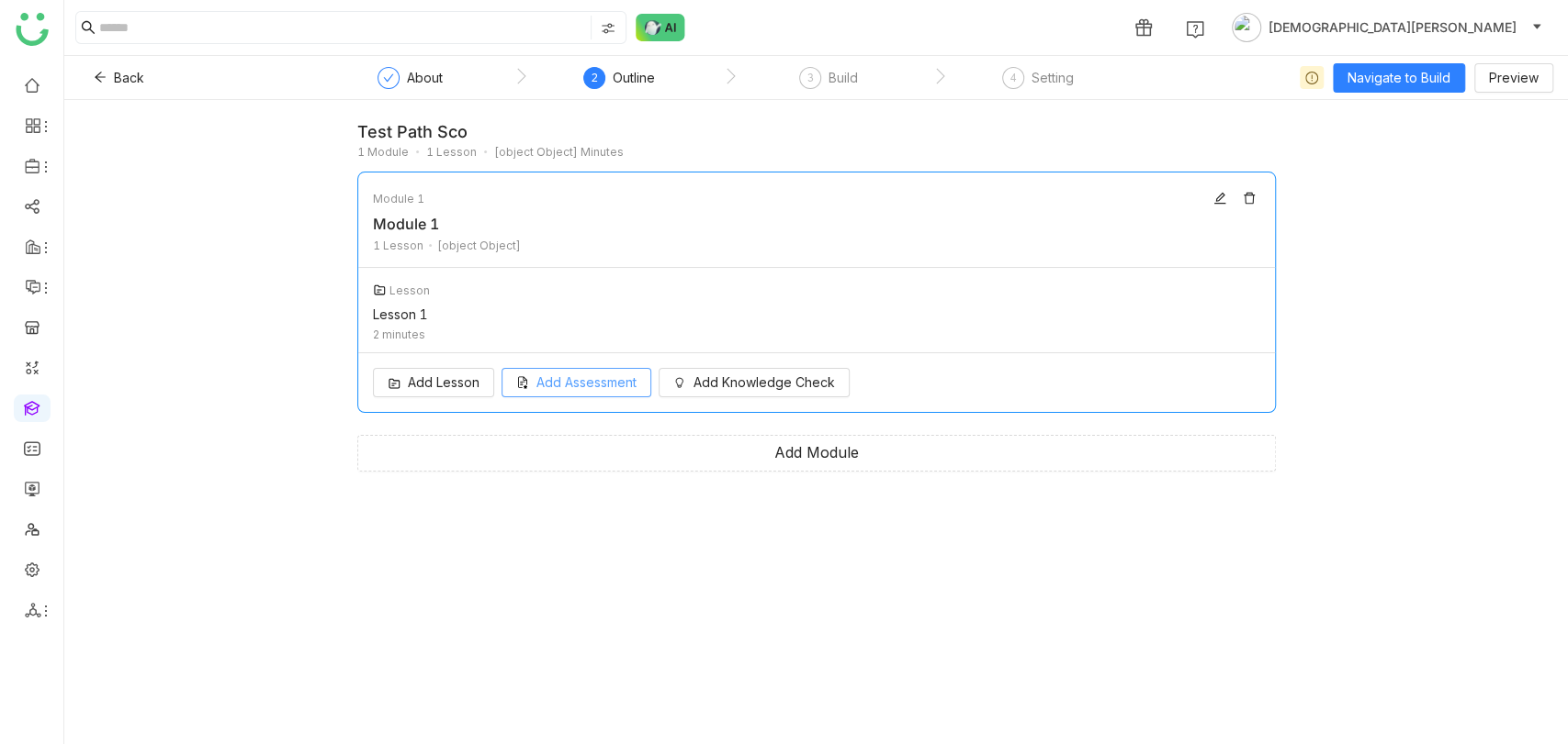
click at [575, 370] on span "Add Assessment" at bounding box center [586, 383] width 100 height 20
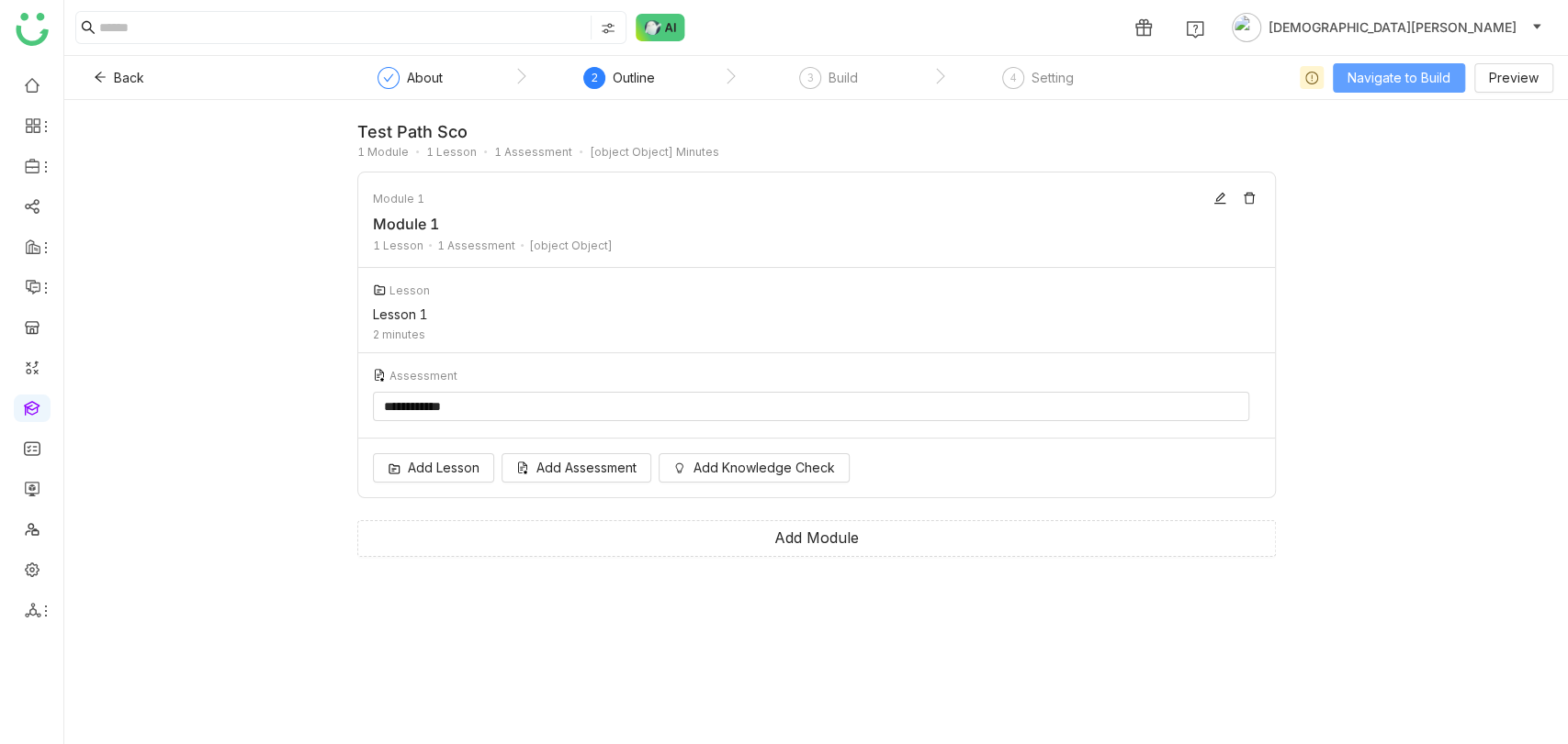
click at [1377, 79] on span "Navigate to Build" at bounding box center [1399, 78] width 103 height 20
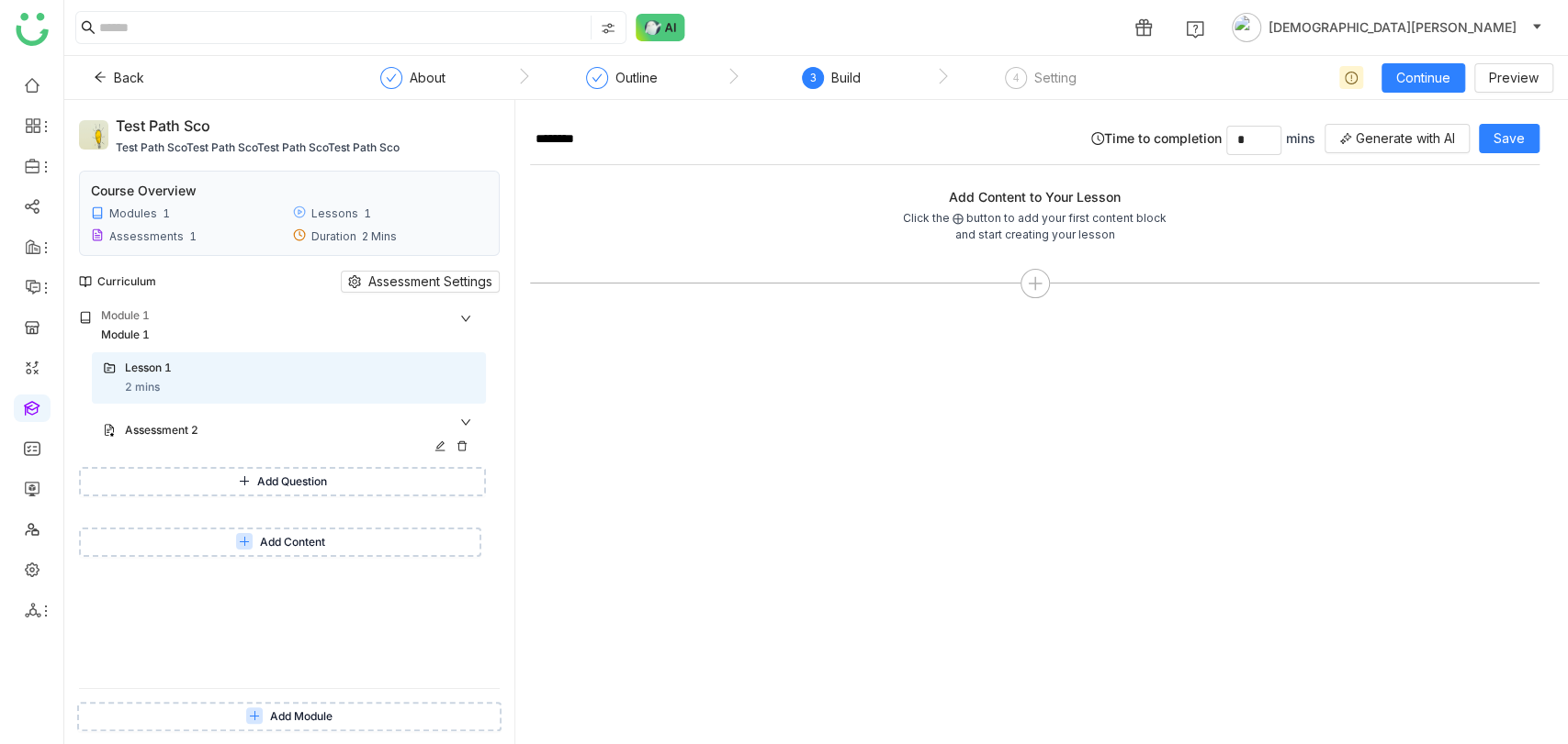
click at [201, 370] on div "Assessment 2" at bounding box center [278, 431] width 308 height 18
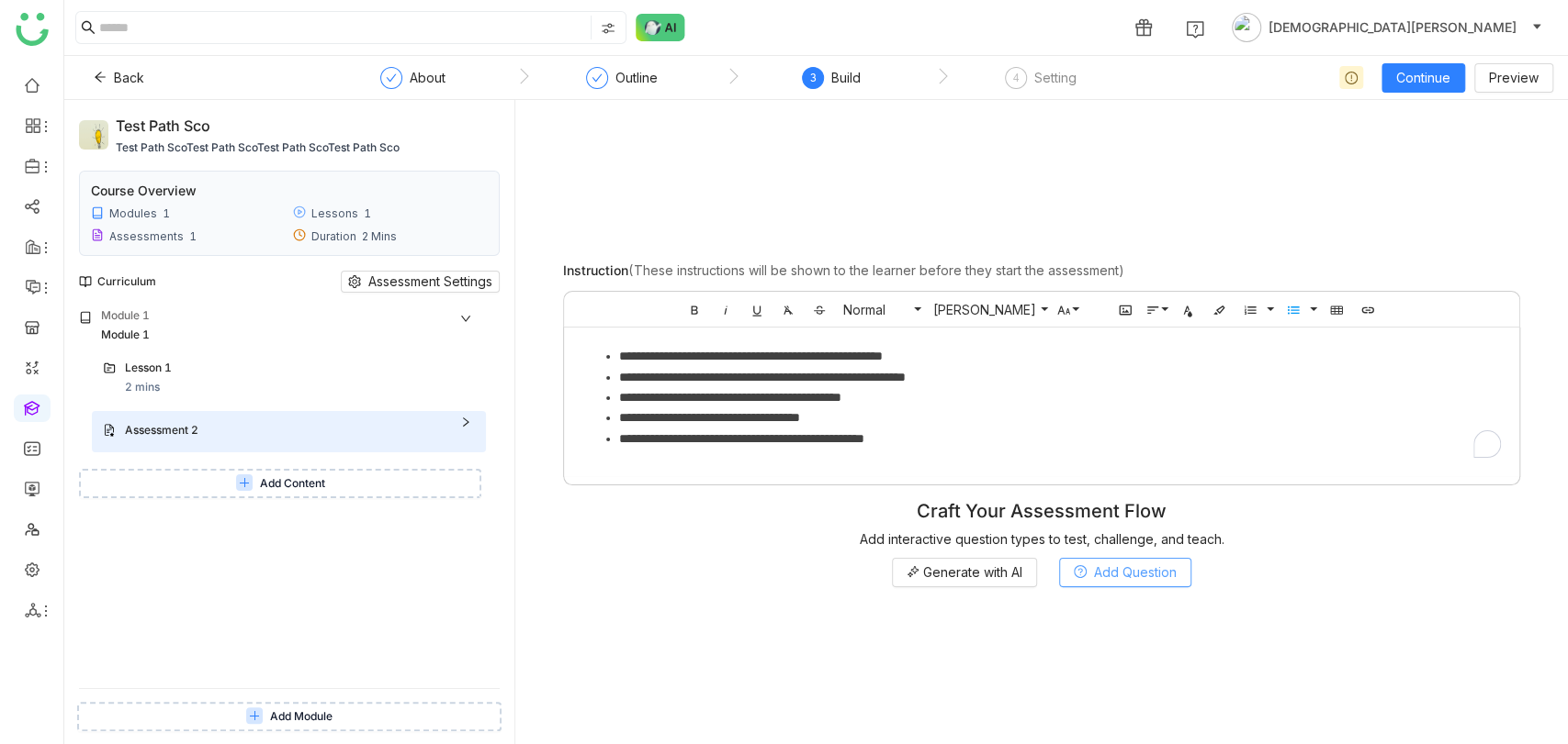
click at [1103, 370] on span "Add Question" at bounding box center [1135, 573] width 83 height 20
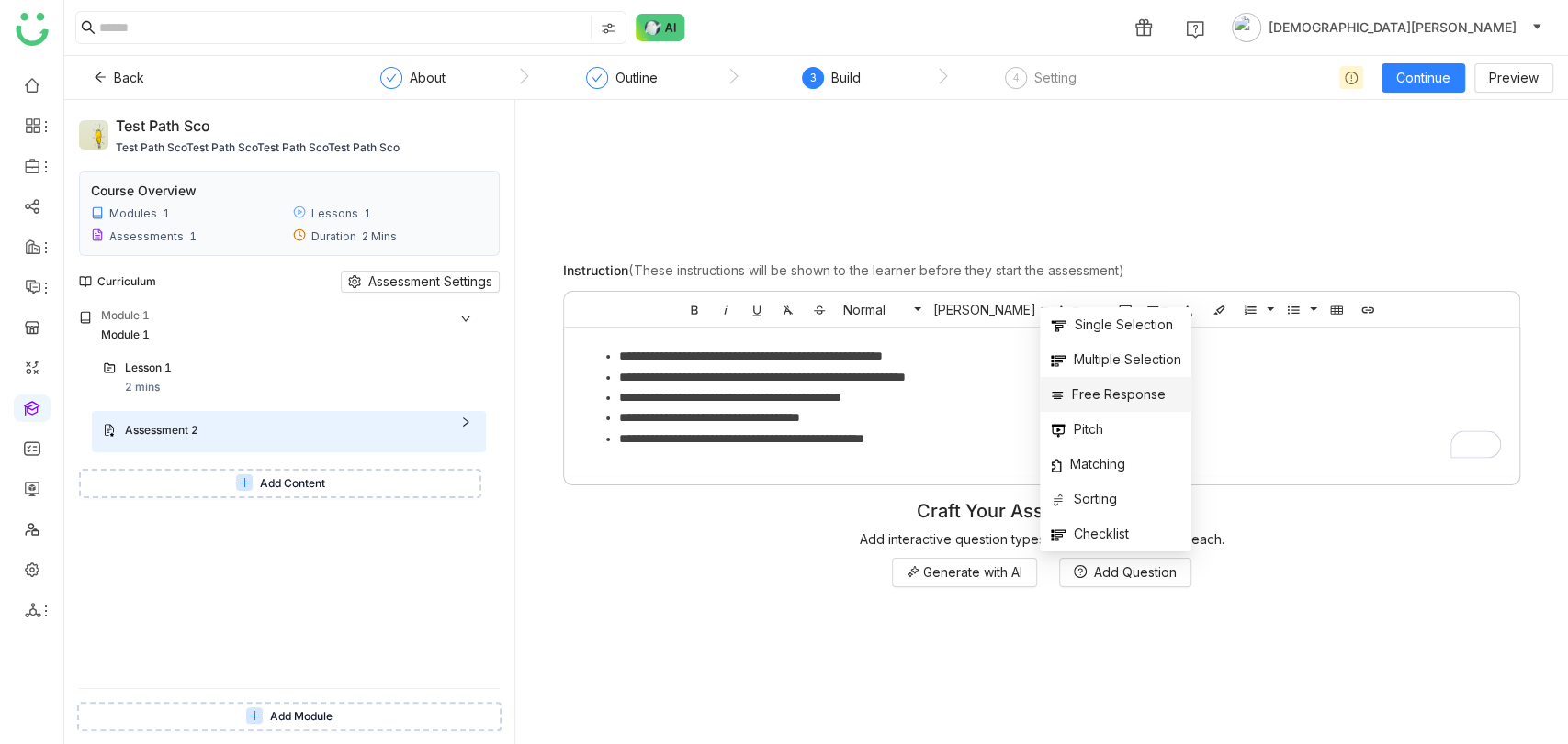
click at [1114, 370] on span "Free Response" at bounding box center [1108, 395] width 114 height 20
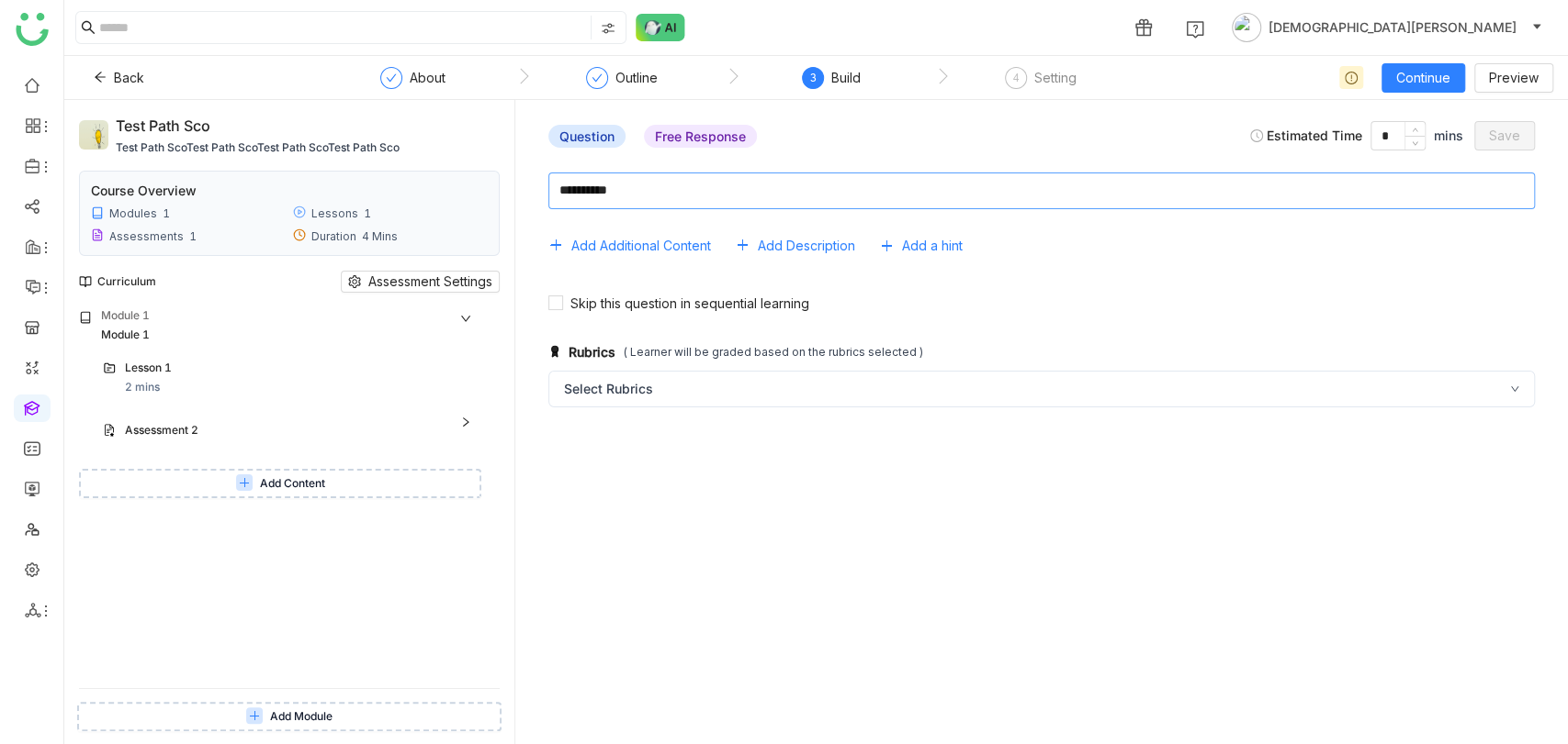
click at [731, 189] on textarea at bounding box center [1041, 191] width 986 height 37
paste textarea "**********"
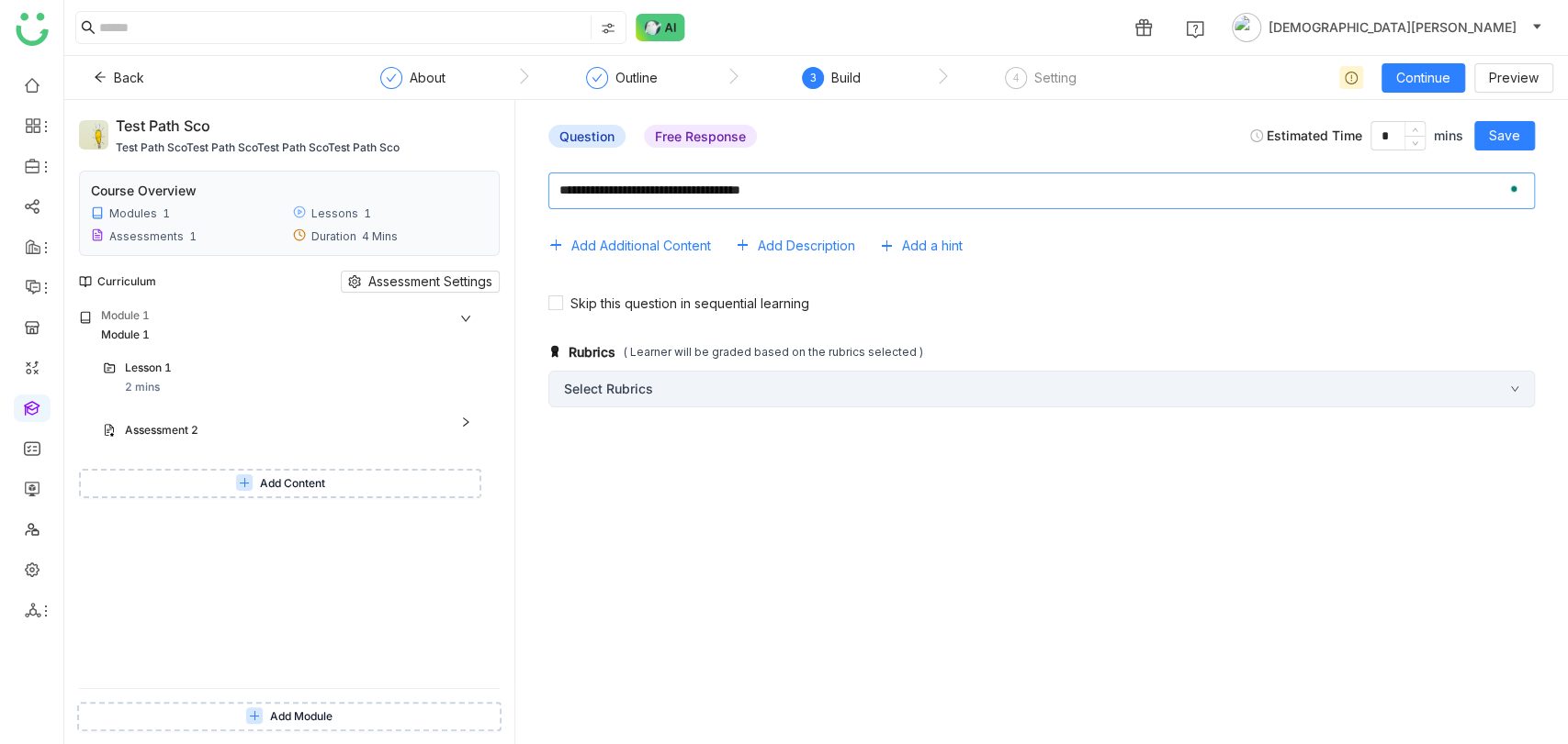
type textarea "**********"
click at [645, 370] on div "Select Rubrics" at bounding box center [1041, 389] width 986 height 37
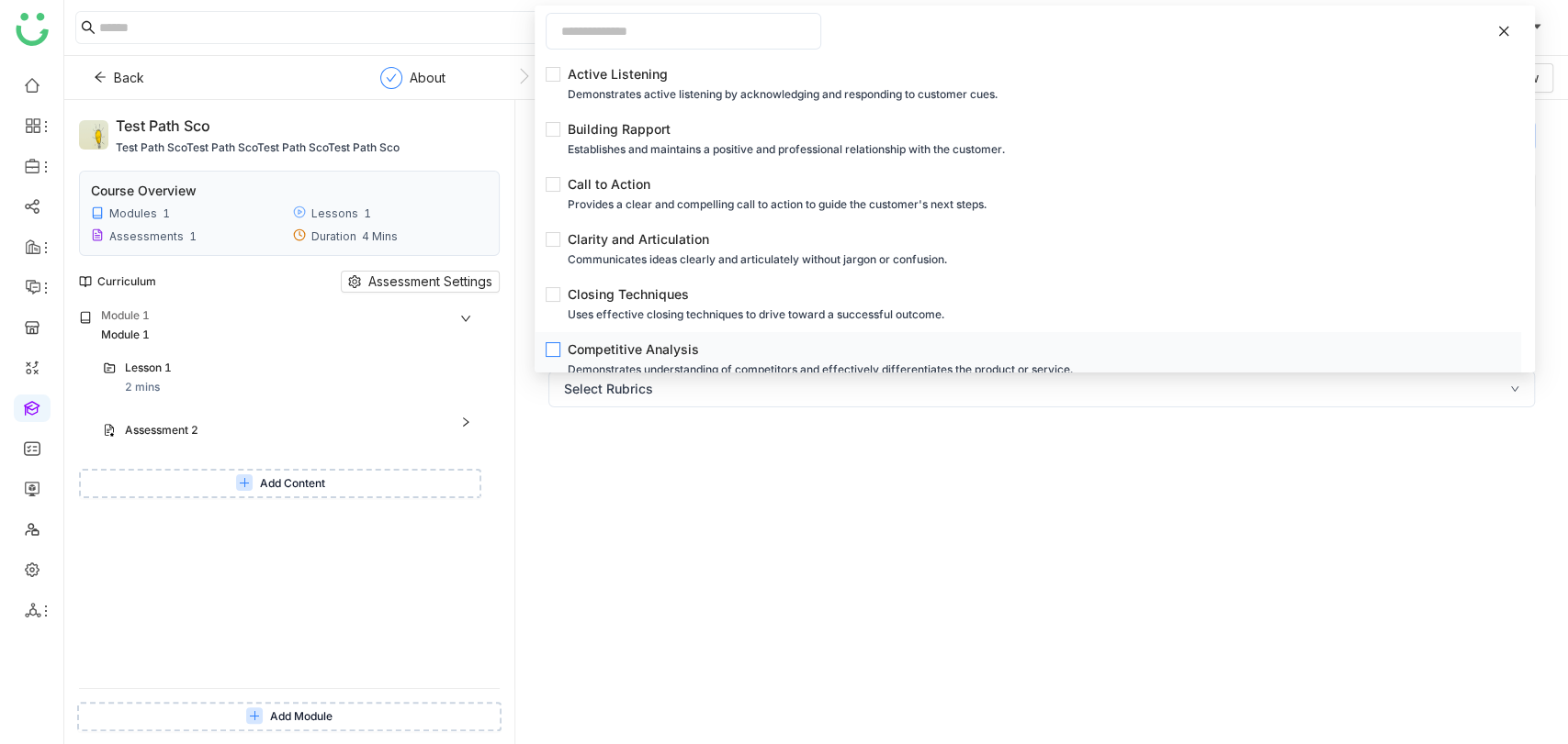
click at [586, 354] on div "Competitive Analysis" at bounding box center [1034, 350] width 931 height 20
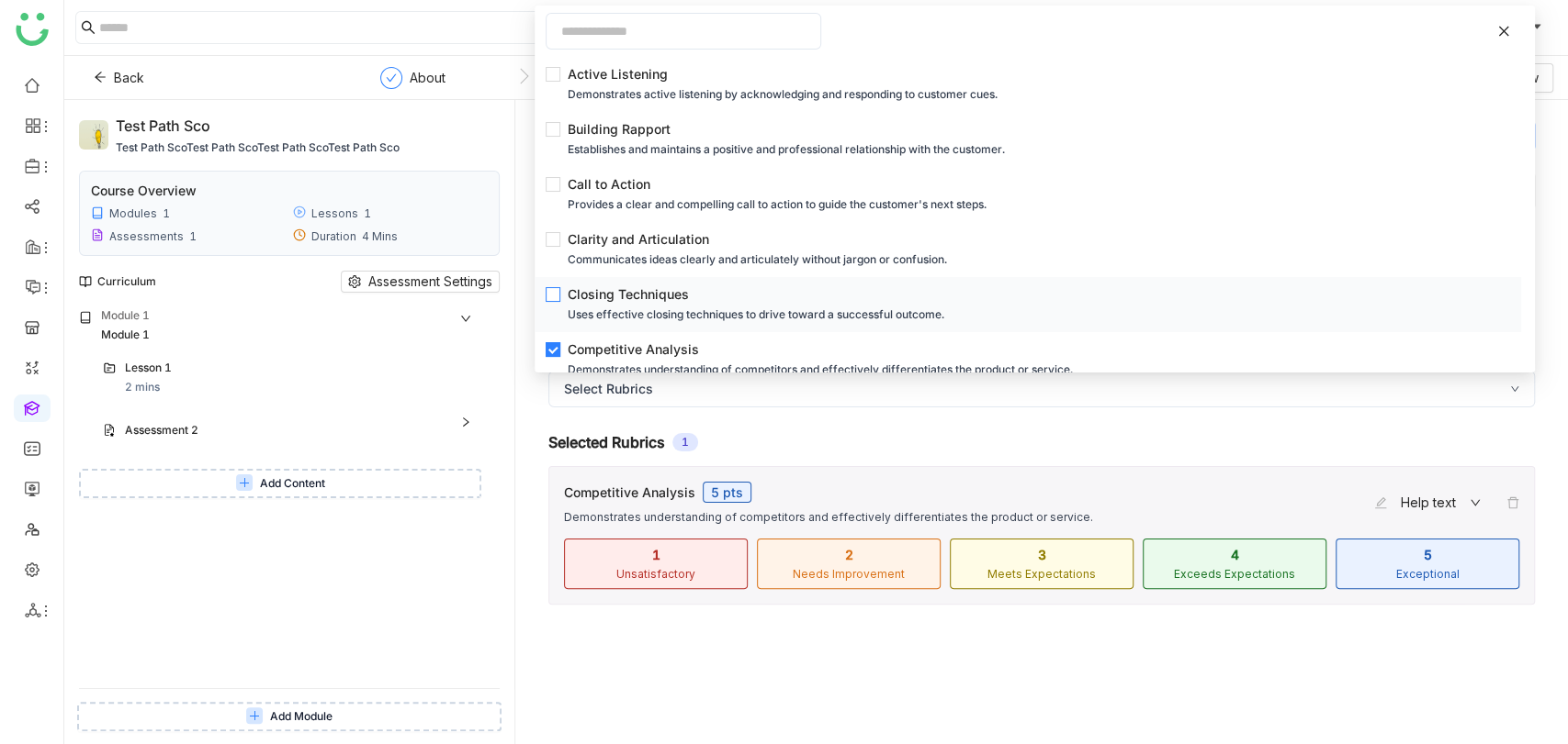
click at [599, 309] on div "Uses effective closing techniques to drive toward a successful outcome." at bounding box center [1034, 315] width 931 height 20
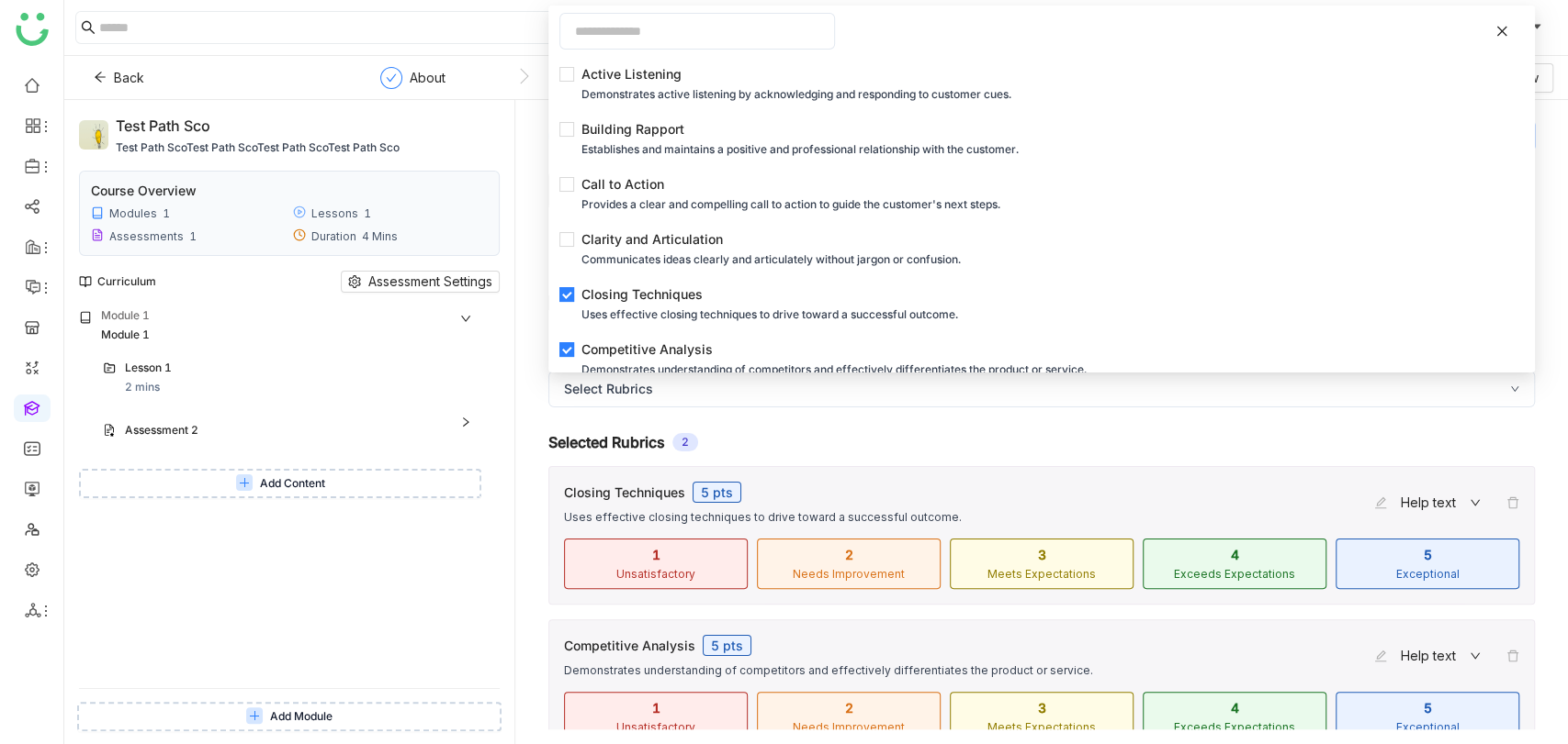
click at [493, 370] on div "Module 1 Module 1 Lesson 1 2 mins Assessment 2 Question 1 2 mins Add Question A…" at bounding box center [289, 498] width 421 height 381
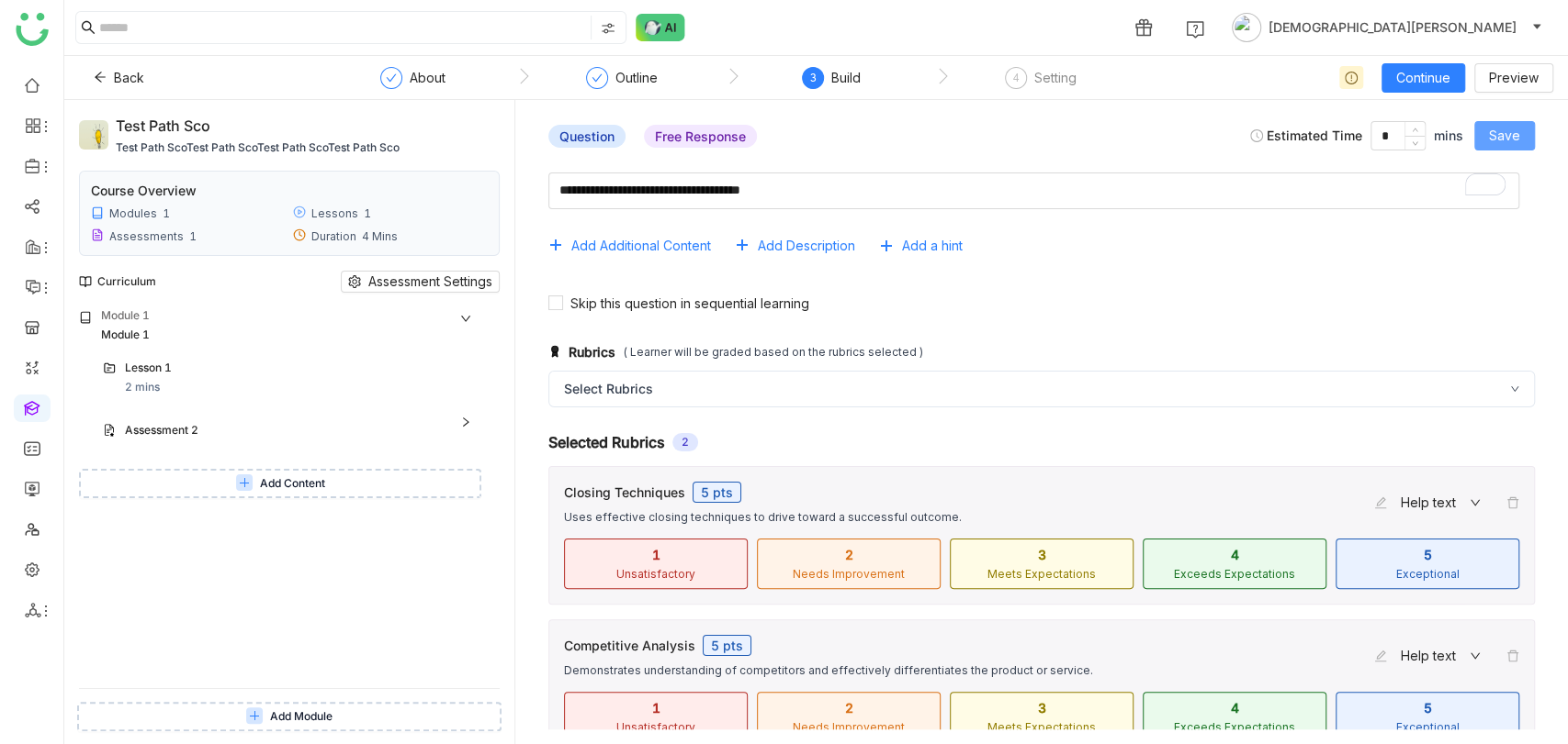
click at [1487, 127] on button "Save" at bounding box center [1504, 136] width 60 height 30
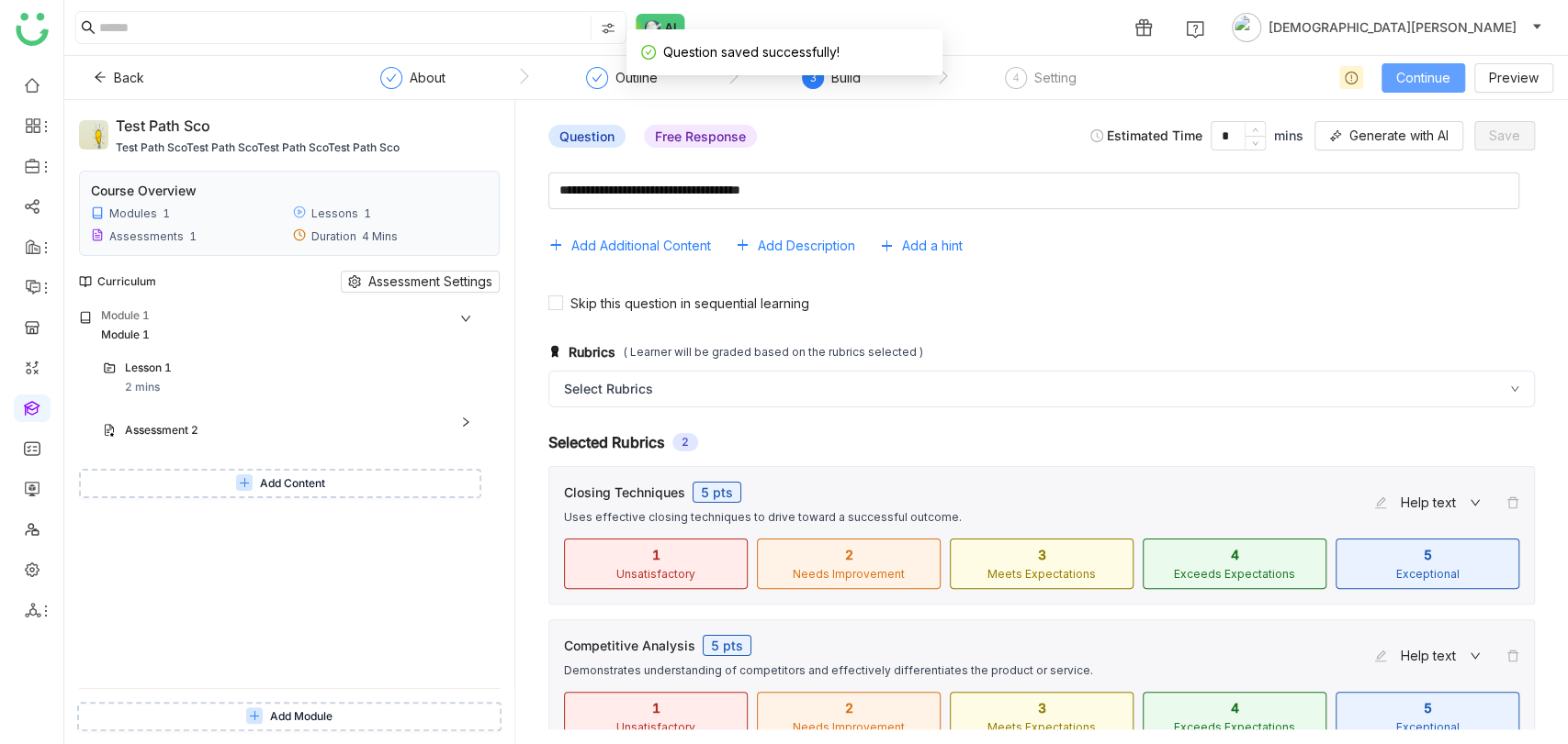
click at [1433, 75] on span "Continue" at bounding box center [1423, 78] width 54 height 20
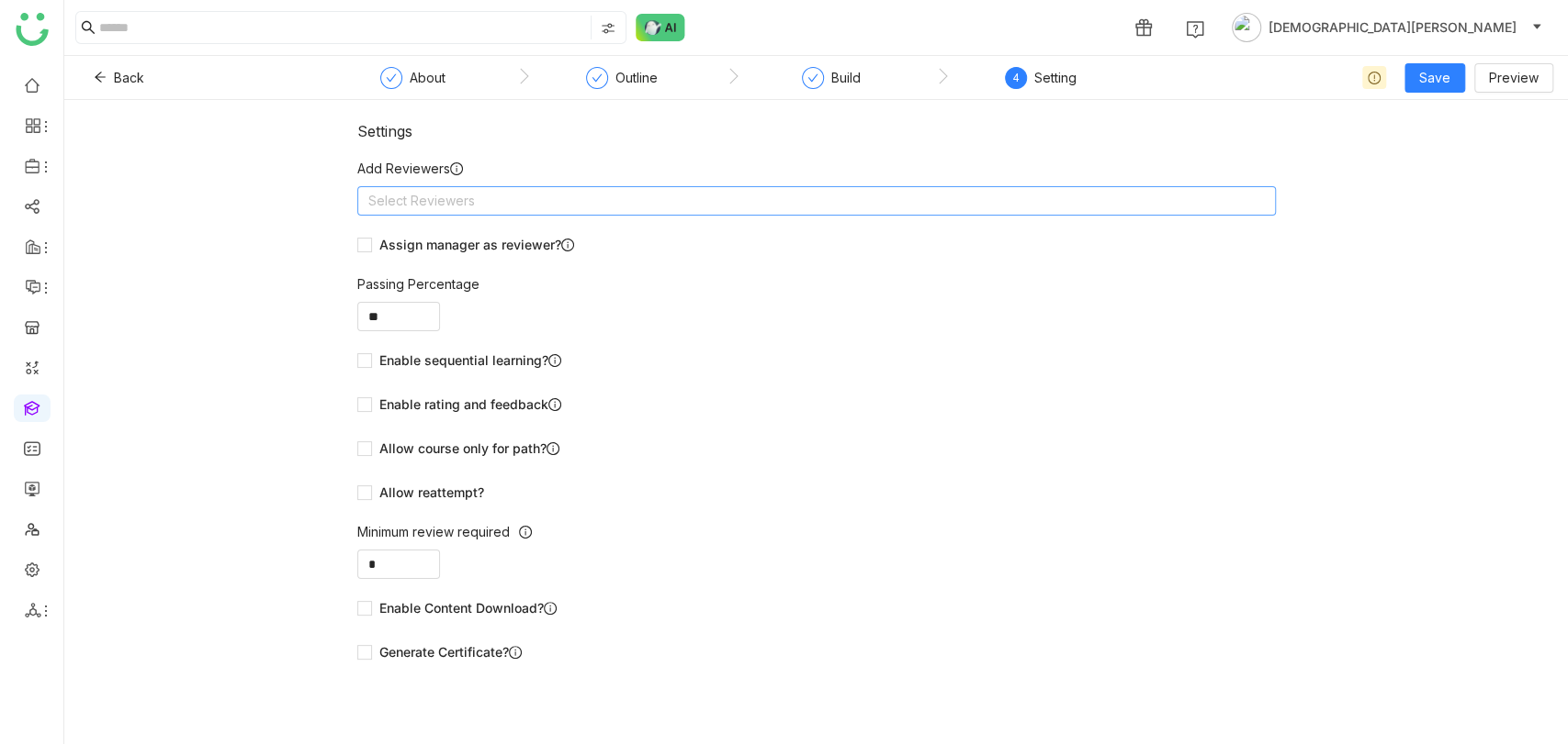
click at [468, 204] on nz-select-top-control "Select Reviewers" at bounding box center [816, 202] width 918 height 30
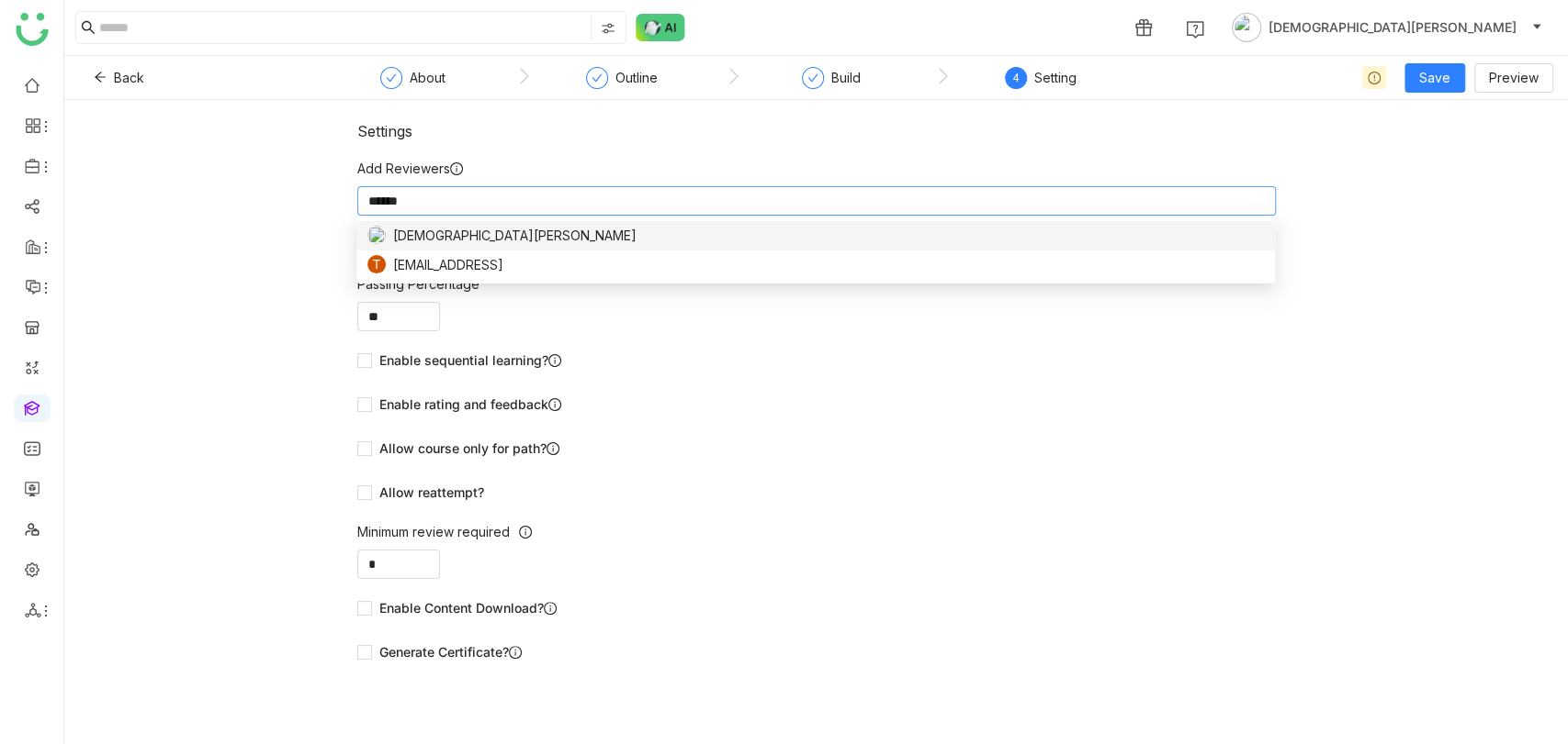
type input "******"
click at [496, 233] on div "[DEMOGRAPHIC_DATA][PERSON_NAME]" at bounding box center [815, 236] width 897 height 20
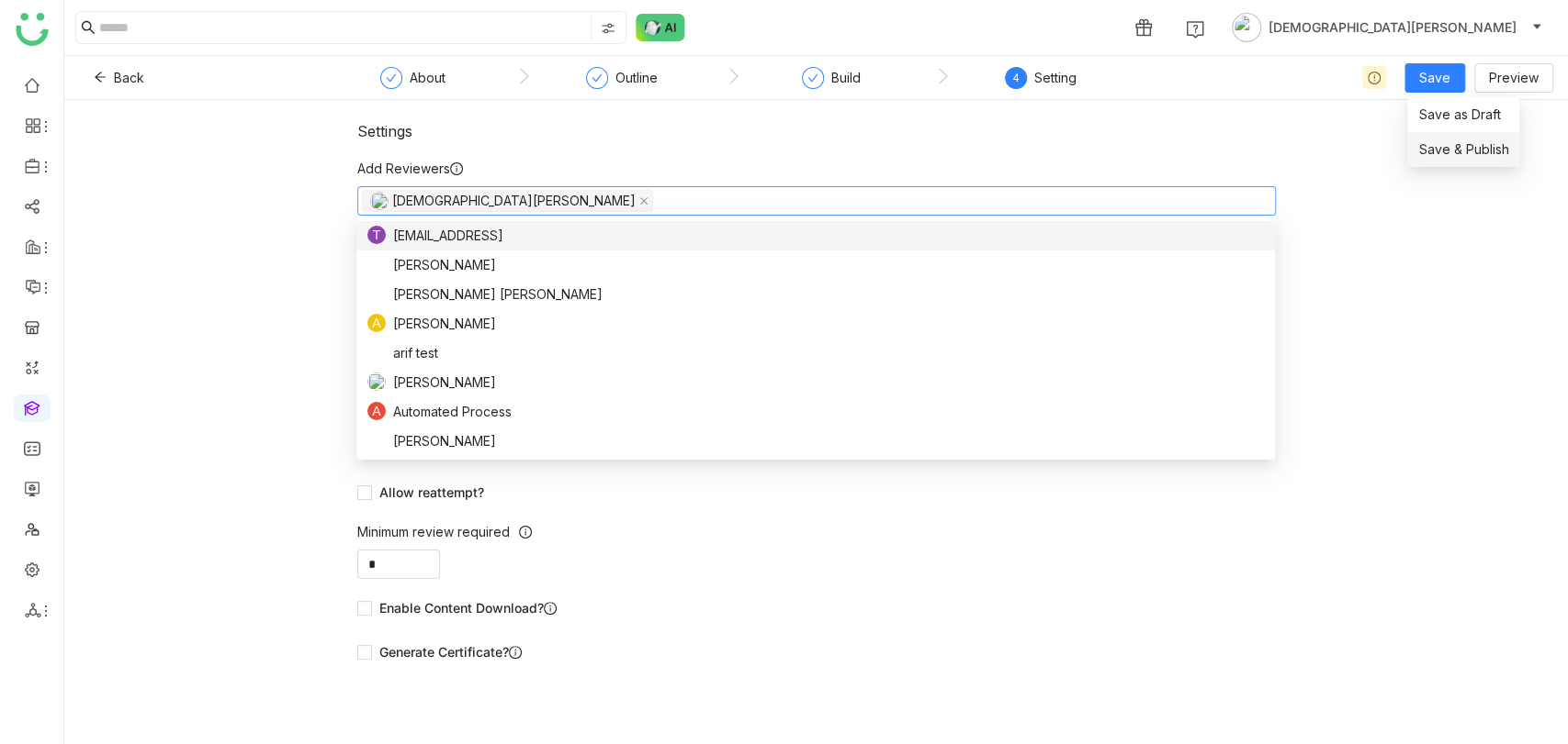
click at [1441, 141] on span "Save & Publish" at bounding box center [1463, 150] width 90 height 20
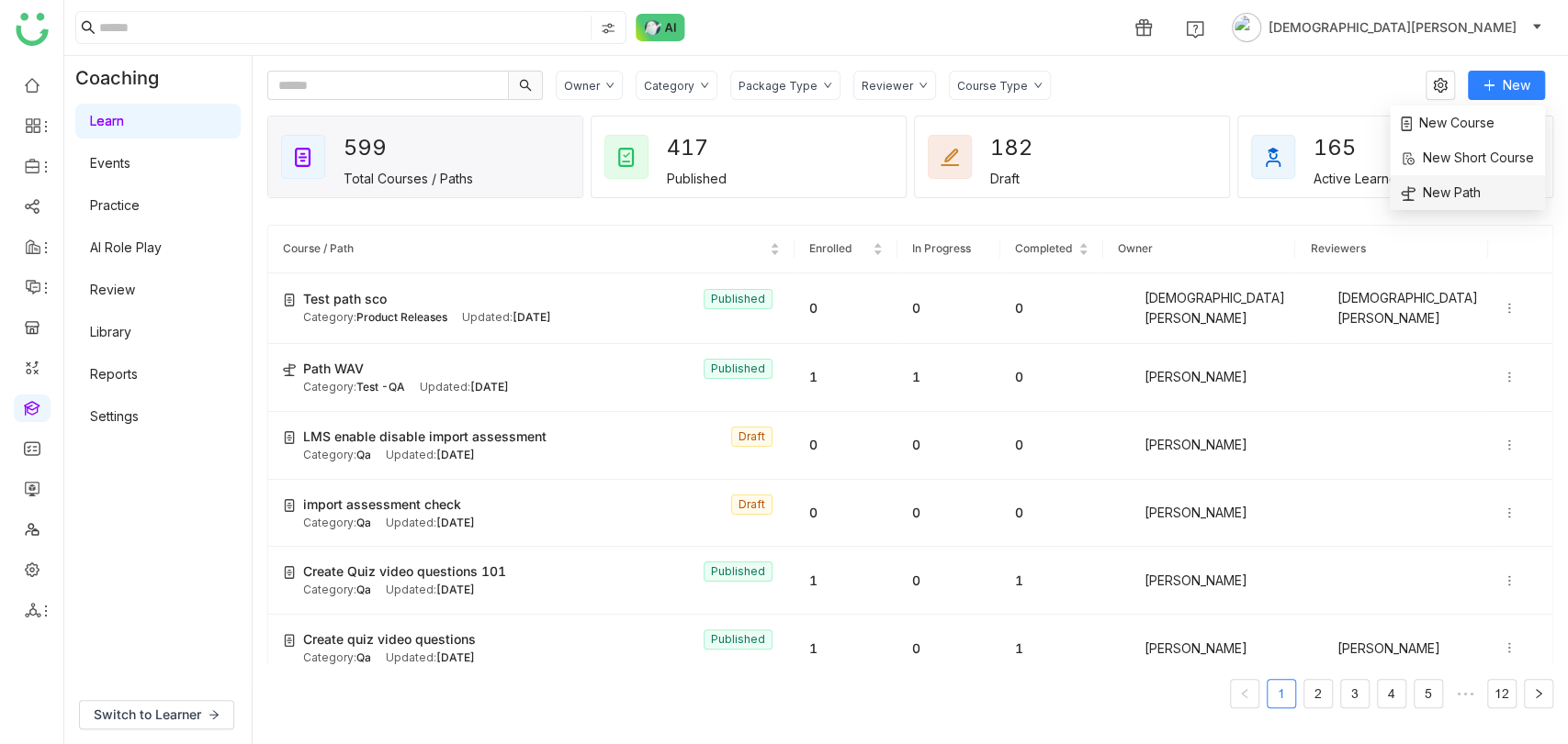
click at [1440, 193] on span "New Path" at bounding box center [1441, 193] width 80 height 20
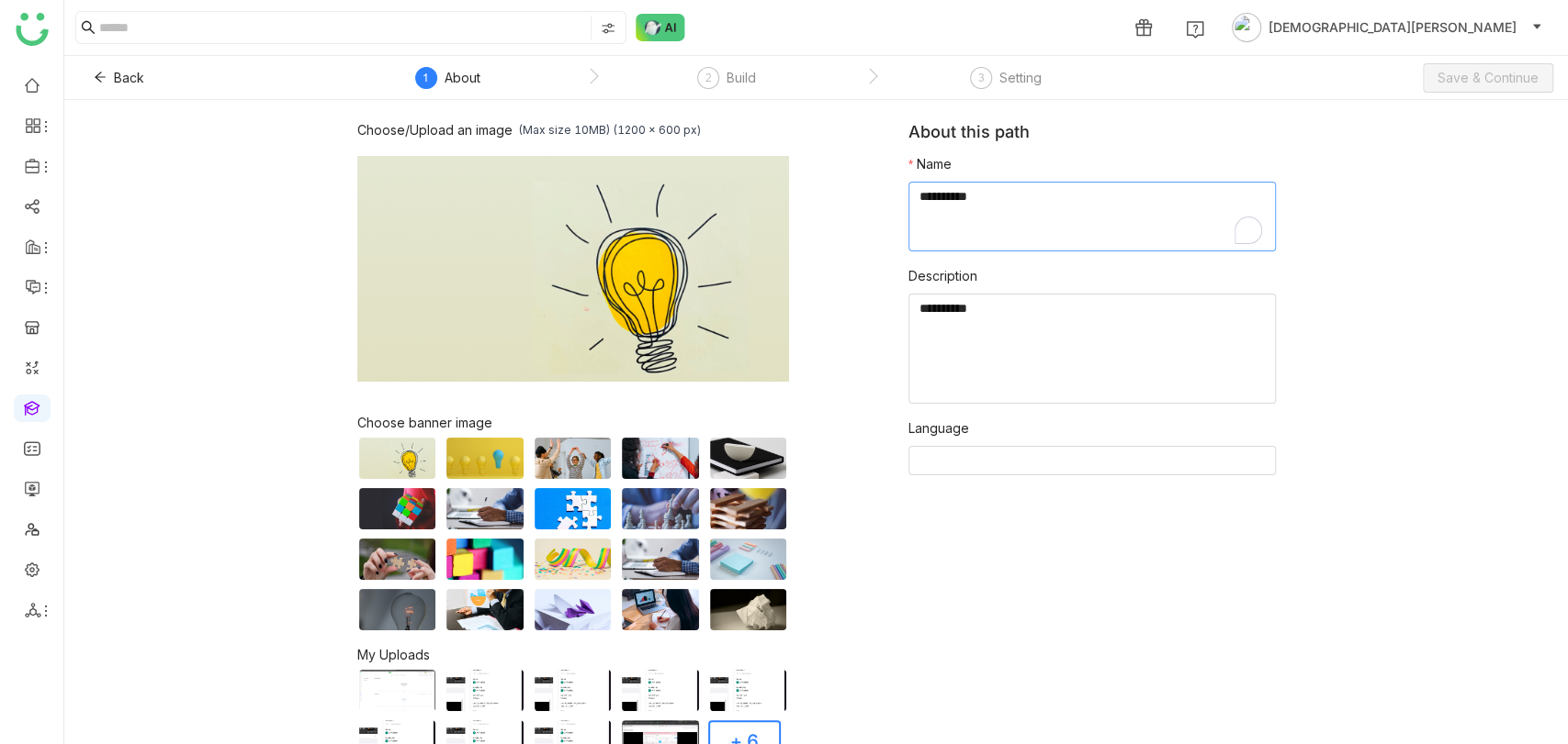
click at [964, 235] on textarea "To enrich screen reader interactions, please activate Accessibility in Grammarl…" at bounding box center [1091, 216] width 367 height 70
type textarea "**********"
click at [933, 323] on textarea at bounding box center [1091, 348] width 367 height 111
paste textarea "**********"
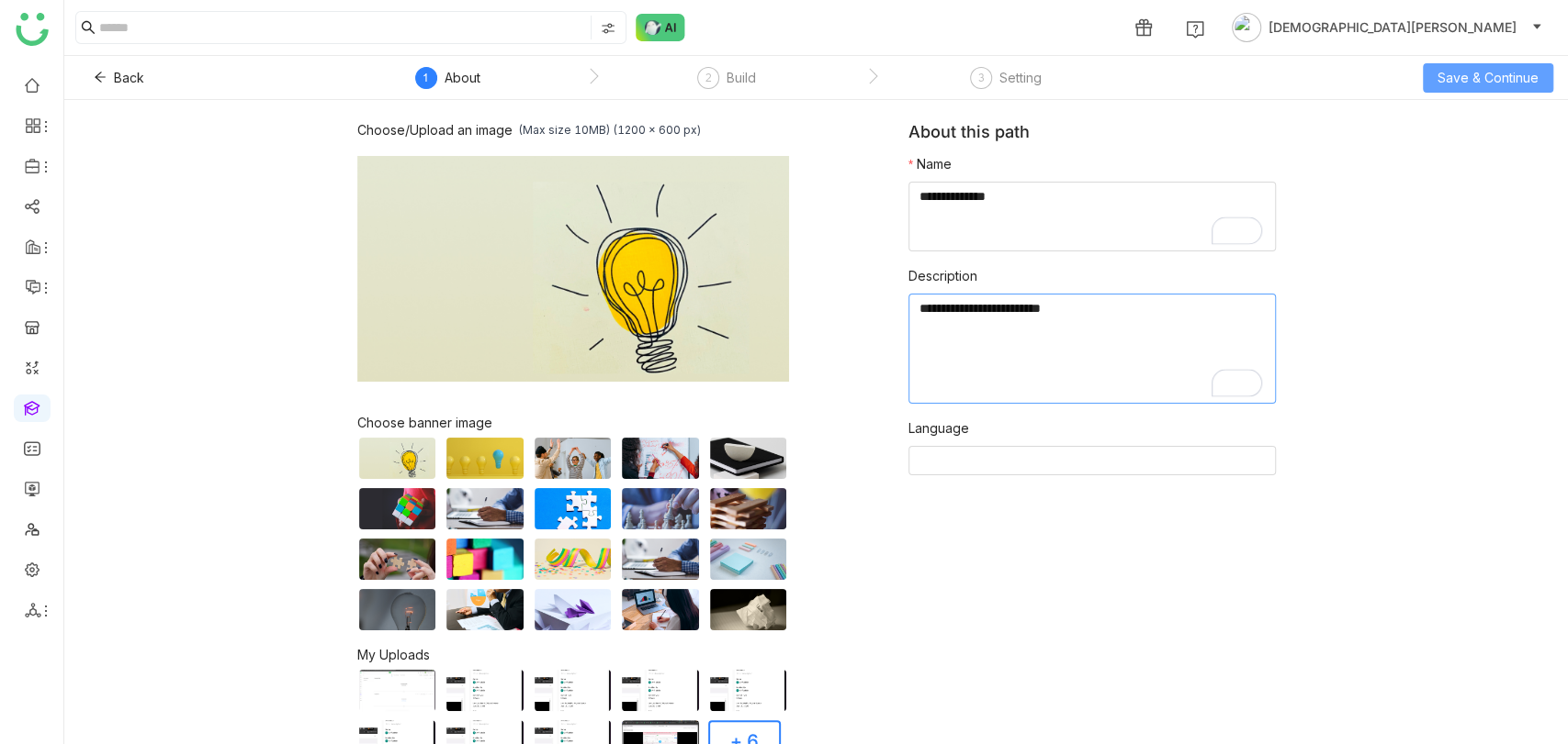
type textarea "**********"
click at [1492, 71] on span "Save & Continue" at bounding box center [1488, 78] width 101 height 20
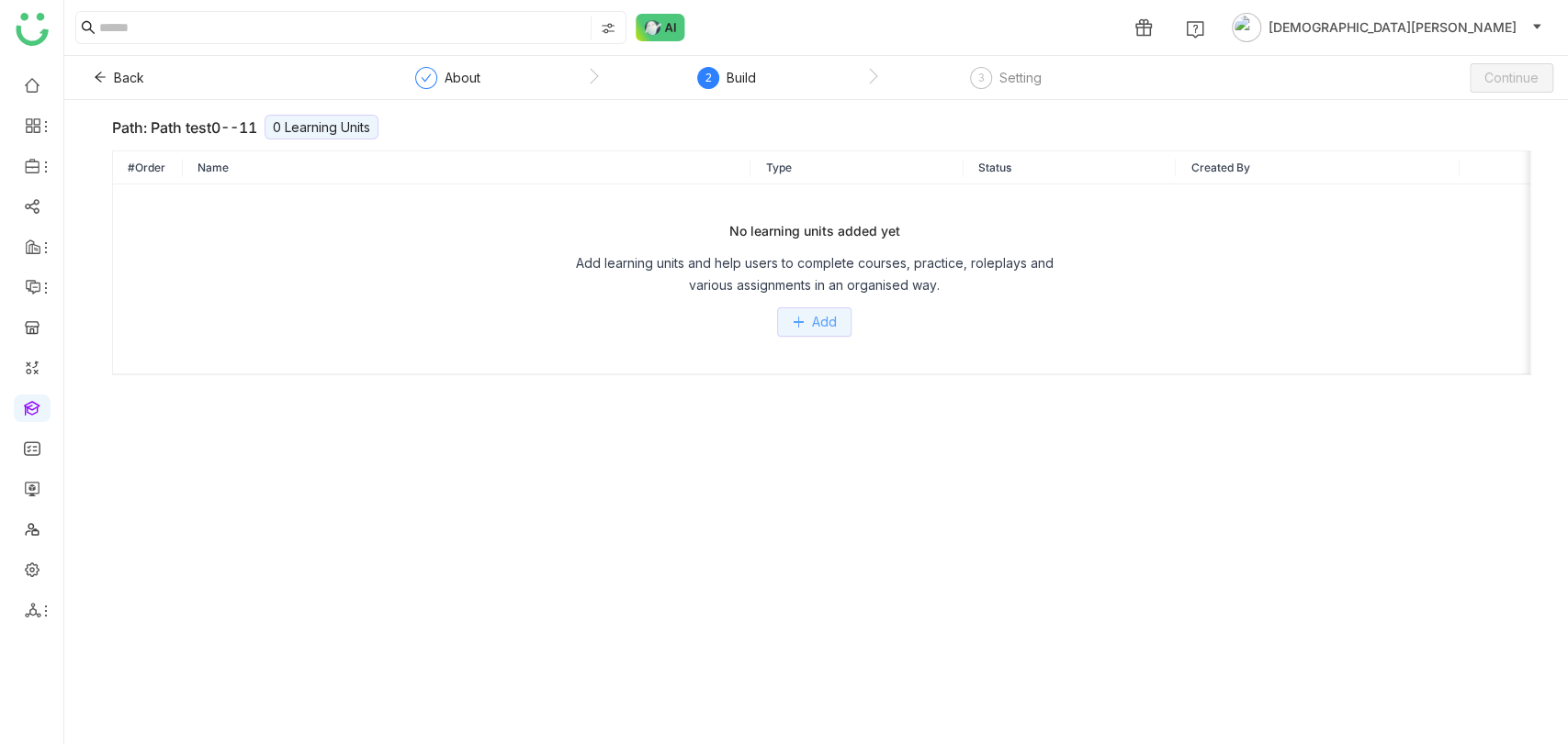
click at [821, 331] on span "Add" at bounding box center [824, 322] width 25 height 20
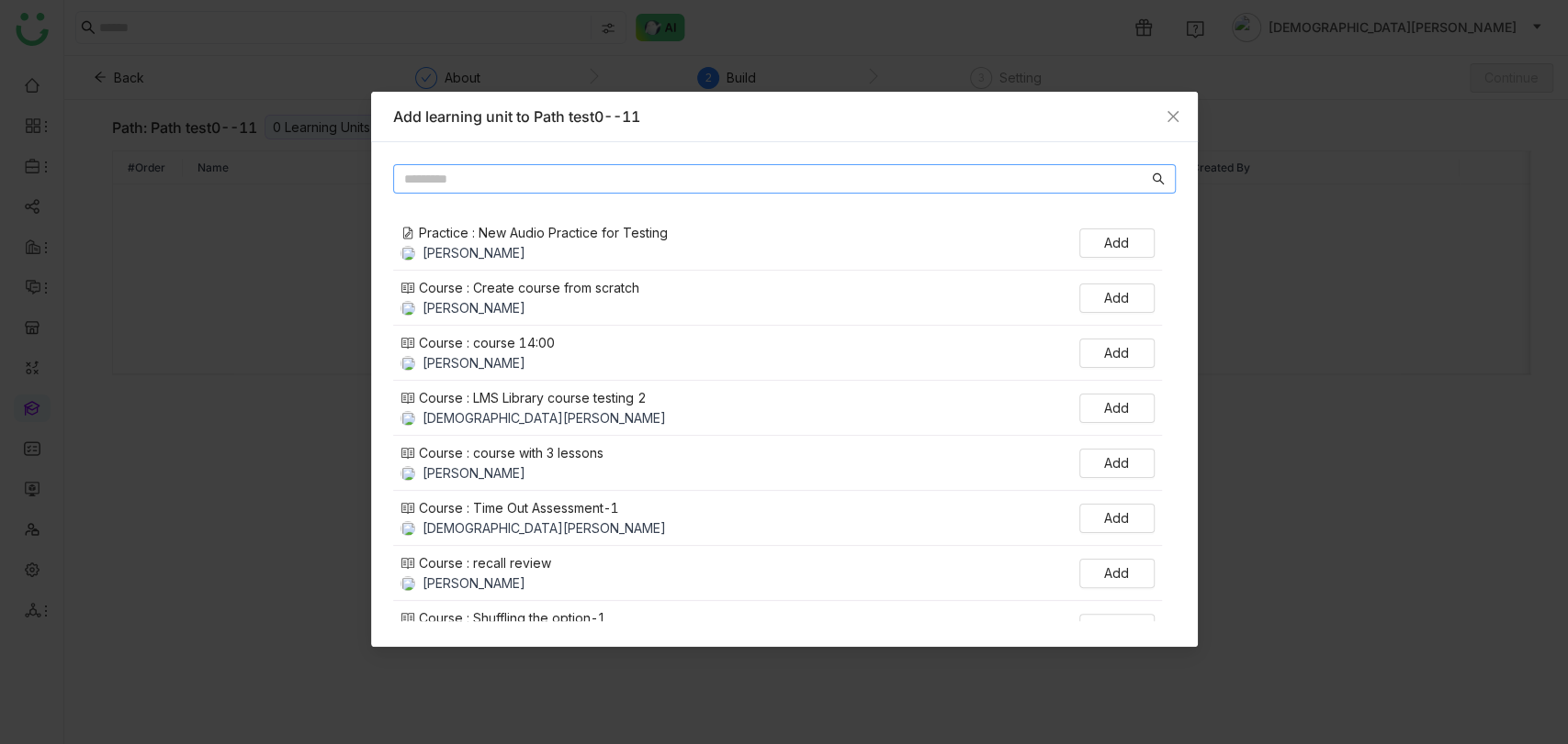
paste input "**********"
click at [564, 176] on input "**********" at bounding box center [776, 179] width 744 height 20
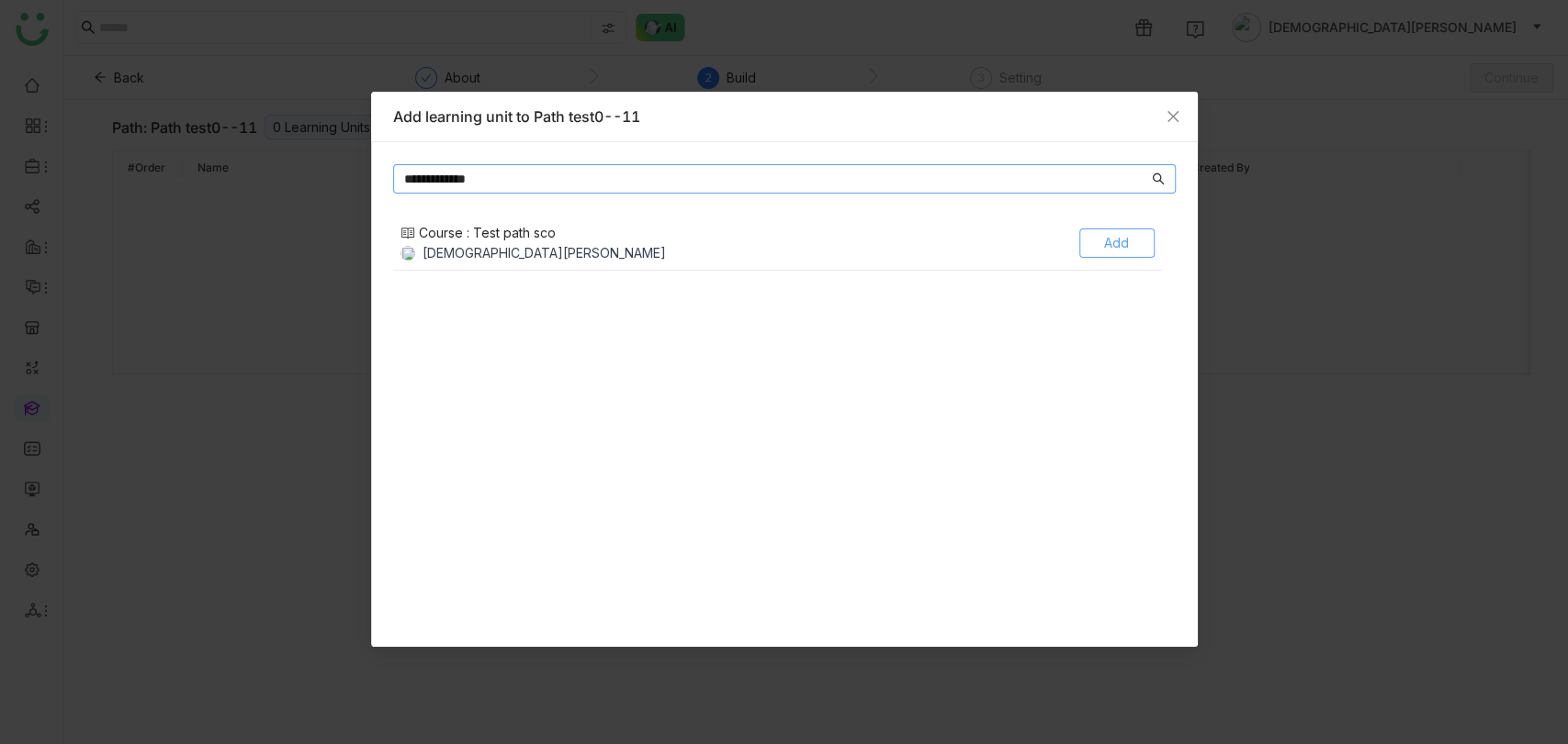
type input "**********"
click at [1119, 251] on span "Add" at bounding box center [1116, 243] width 25 height 20
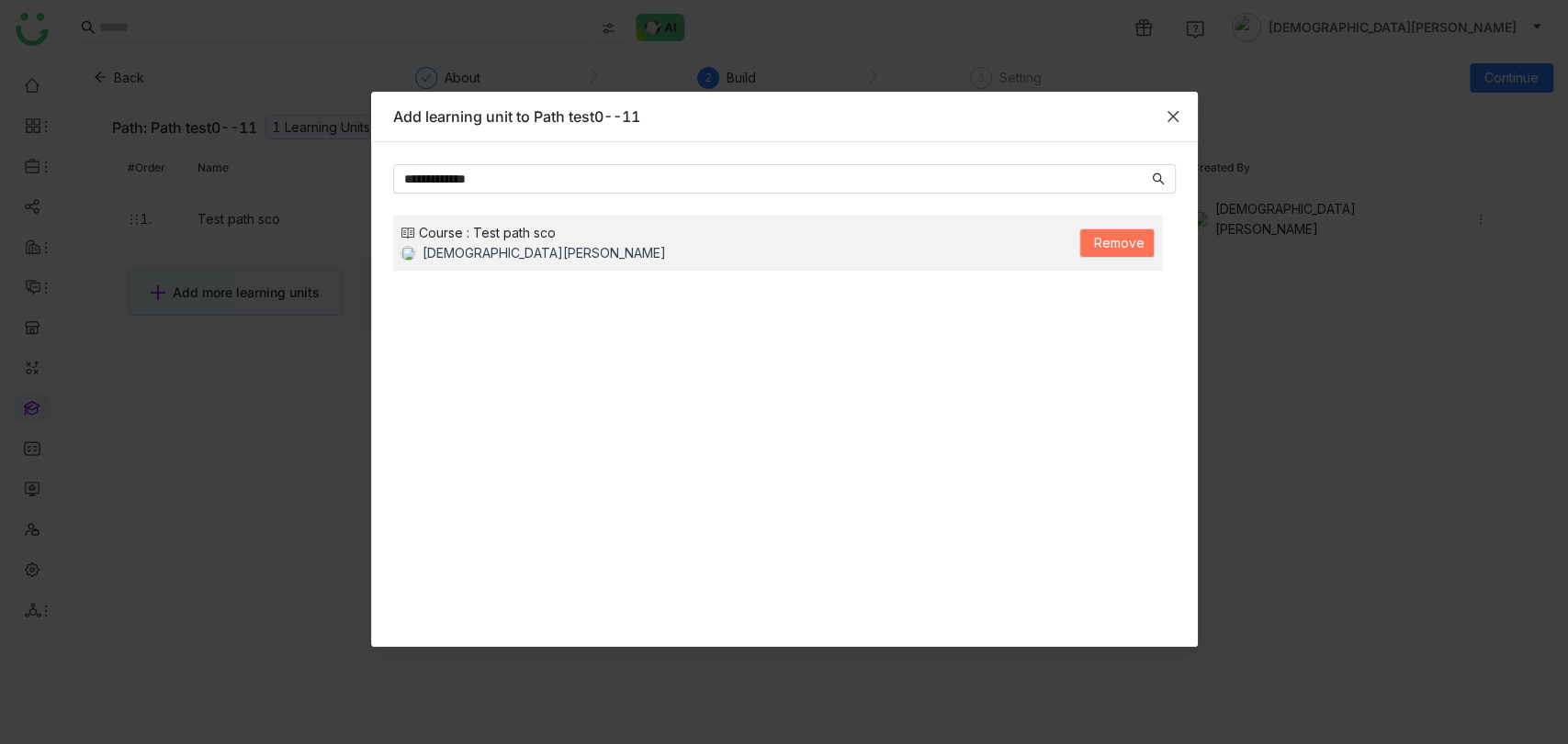
click at [1175, 121] on icon "Close" at bounding box center [1173, 117] width 15 height 15
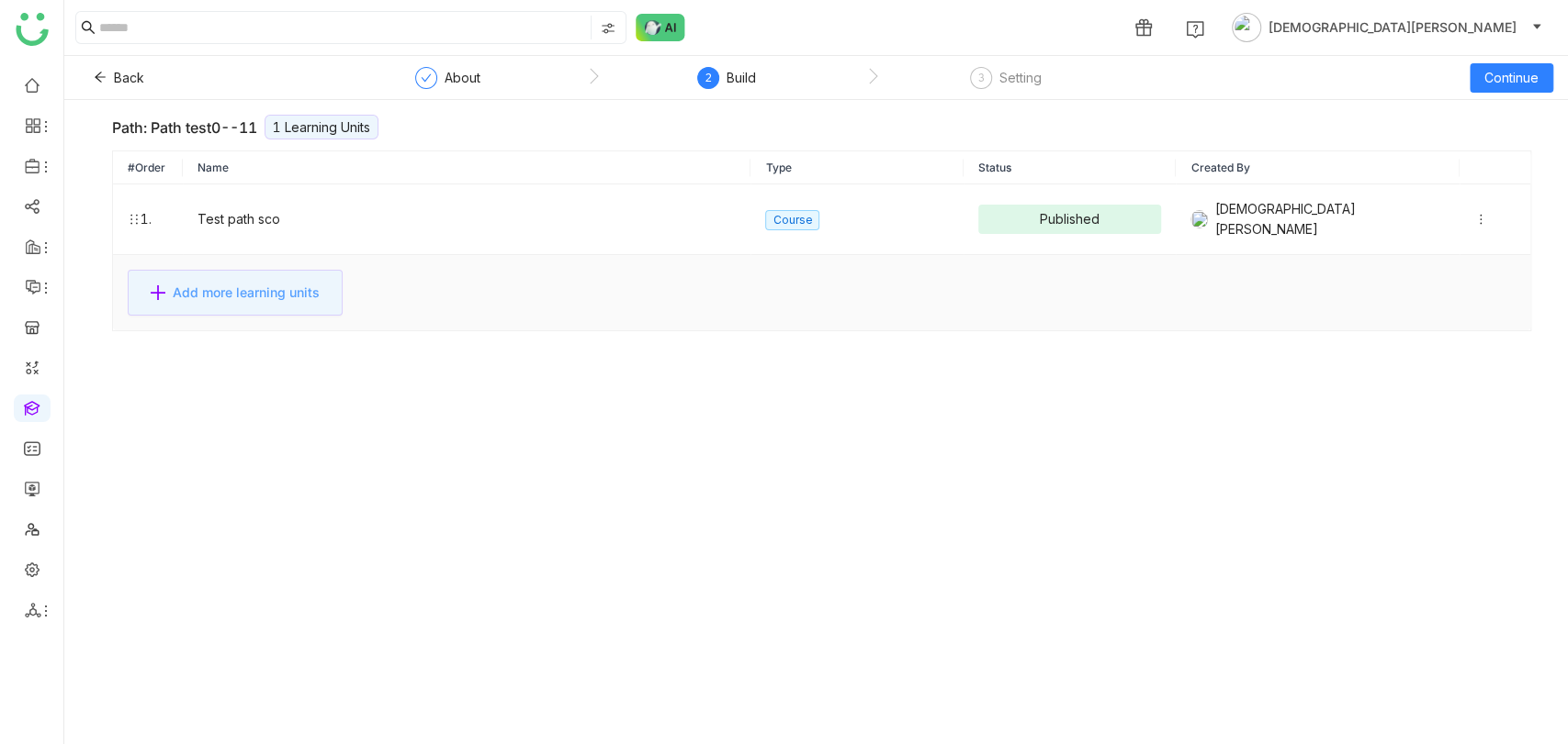
click at [272, 270] on button "Add more learning units" at bounding box center [234, 293] width 215 height 46
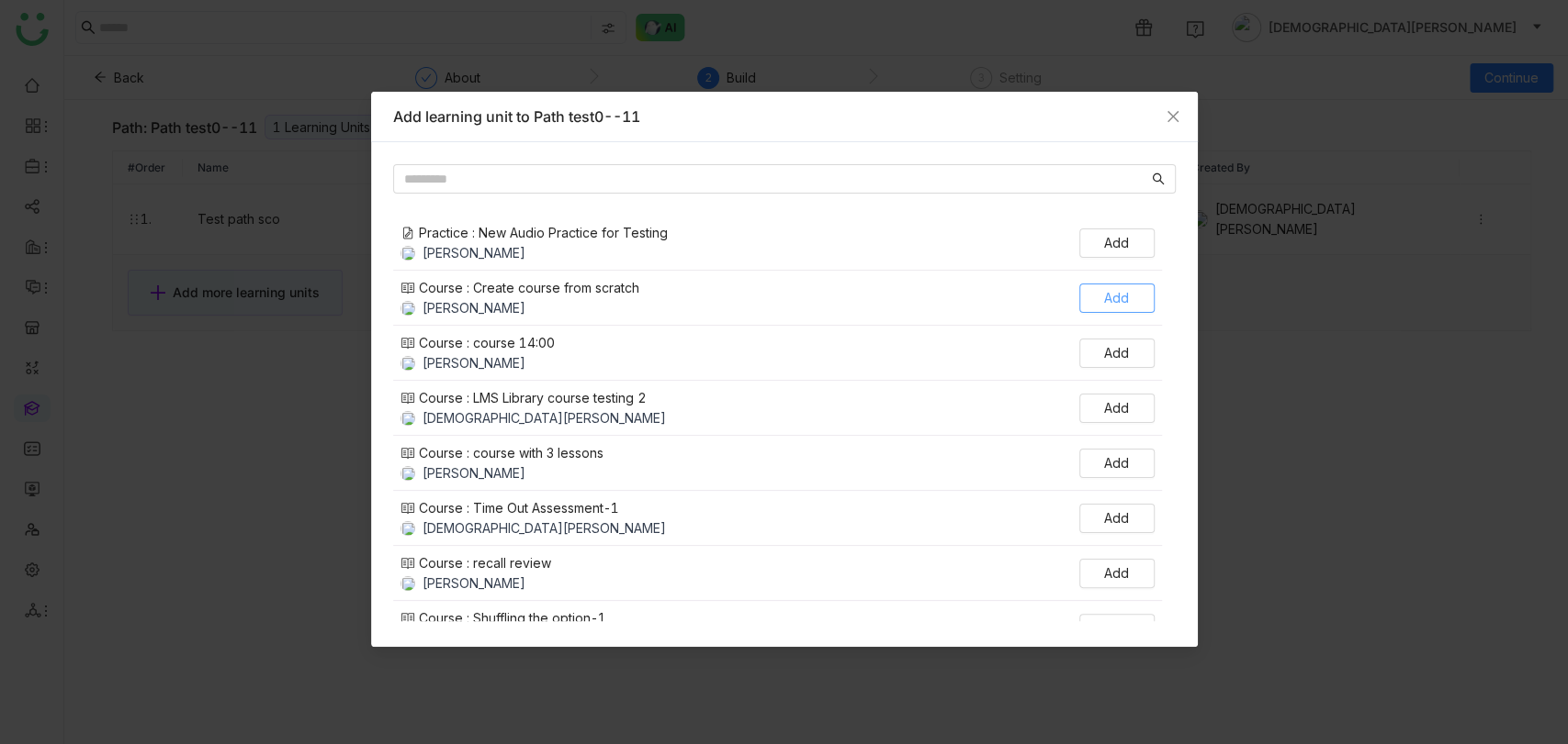
click at [1120, 295] on span "Add" at bounding box center [1116, 298] width 25 height 20
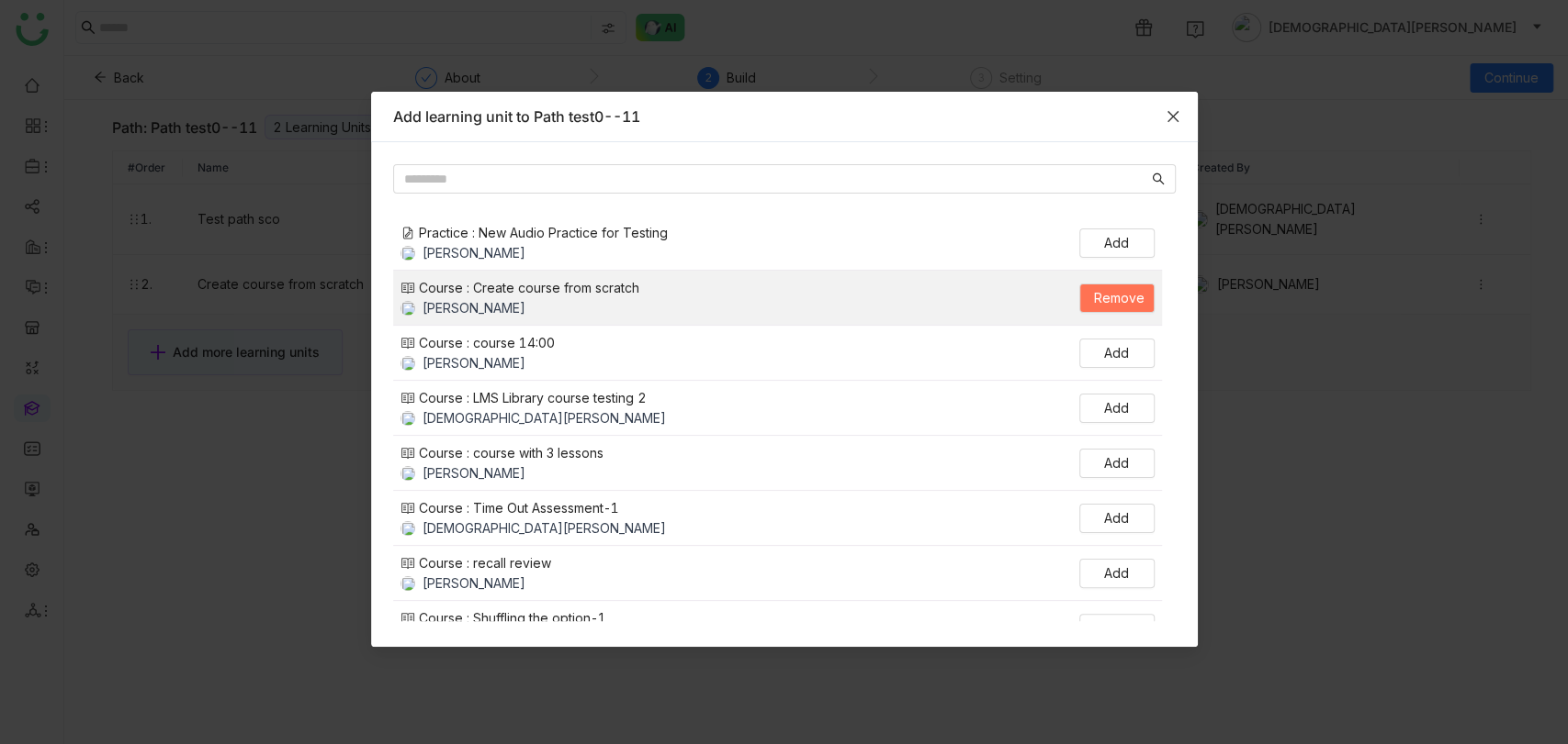
click at [1171, 124] on span "Close" at bounding box center [1172, 116] width 49 height 49
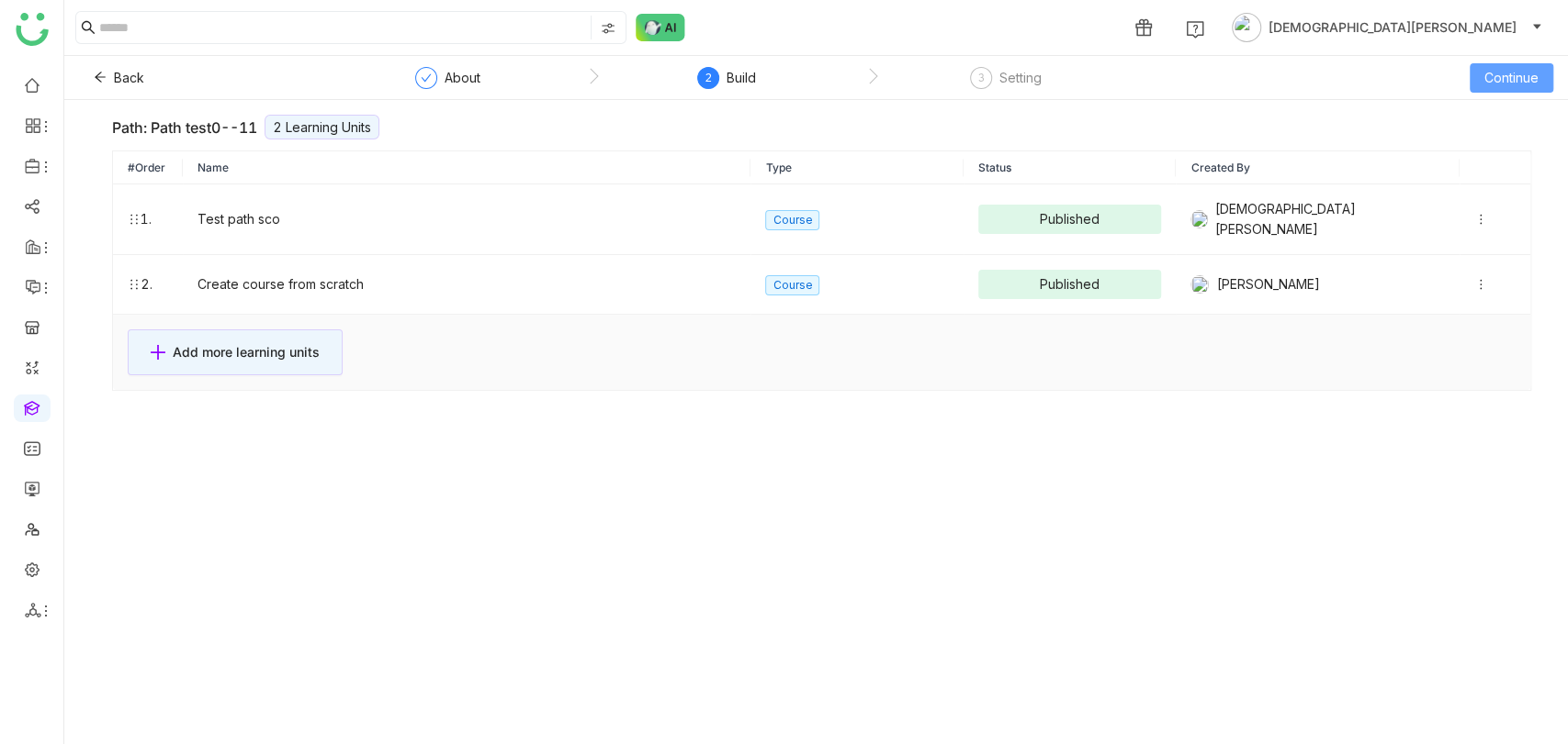
click at [1505, 79] on span "Continue" at bounding box center [1511, 78] width 54 height 20
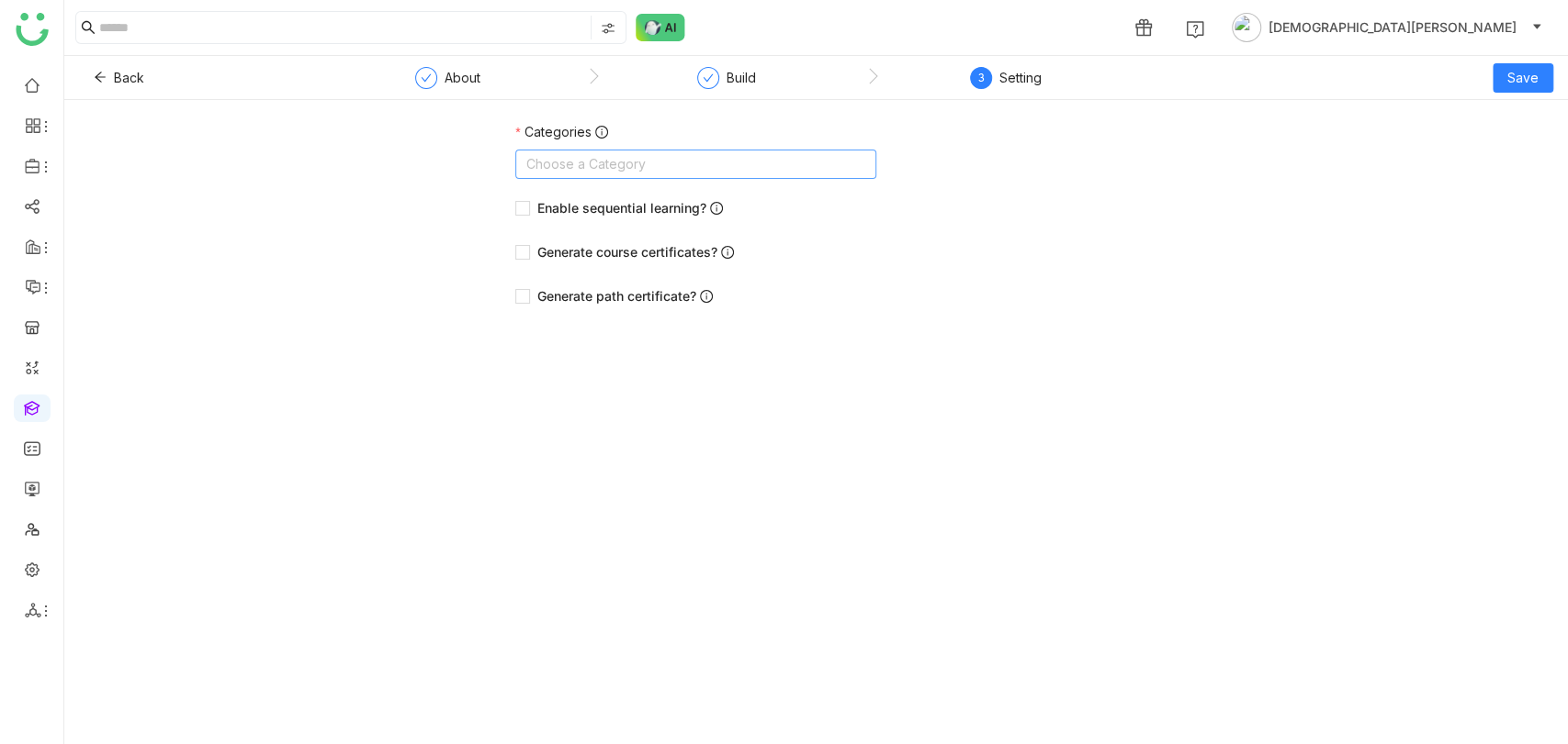
click at [694, 164] on nz-select-top-control "Choose a Category" at bounding box center [695, 164] width 361 height 30
type input "******"
click at [626, 205] on div "Vishnu Courses" at bounding box center [695, 202] width 339 height 20
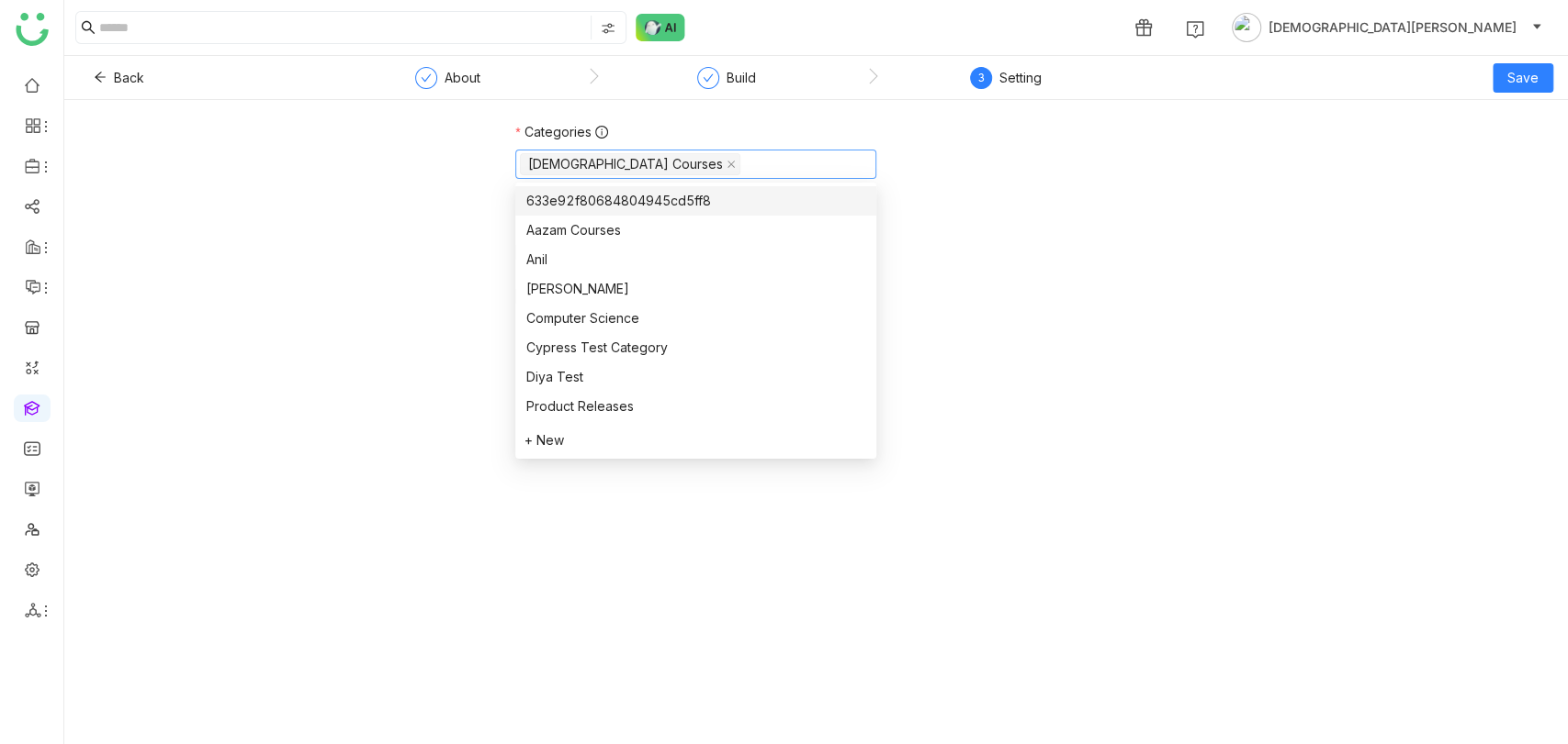
click at [285, 234] on div "Categories Vishnu Courses Enable sequential learning? Generate course certifica…" at bounding box center [816, 223] width 1504 height 203
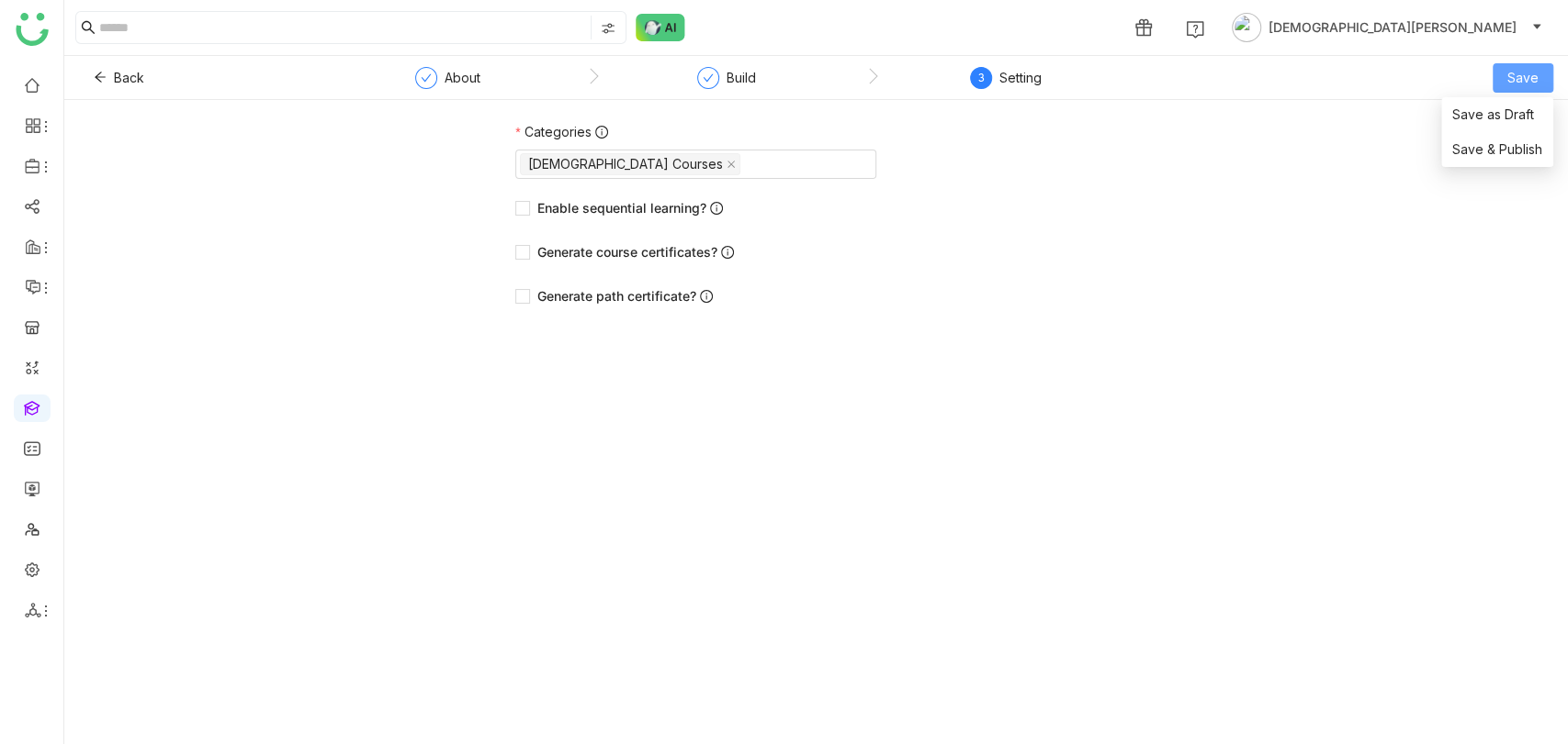
click at [1507, 85] on button "Save" at bounding box center [1522, 78] width 60 height 30
click at [1501, 147] on span "Save & Publish" at bounding box center [1496, 150] width 90 height 20
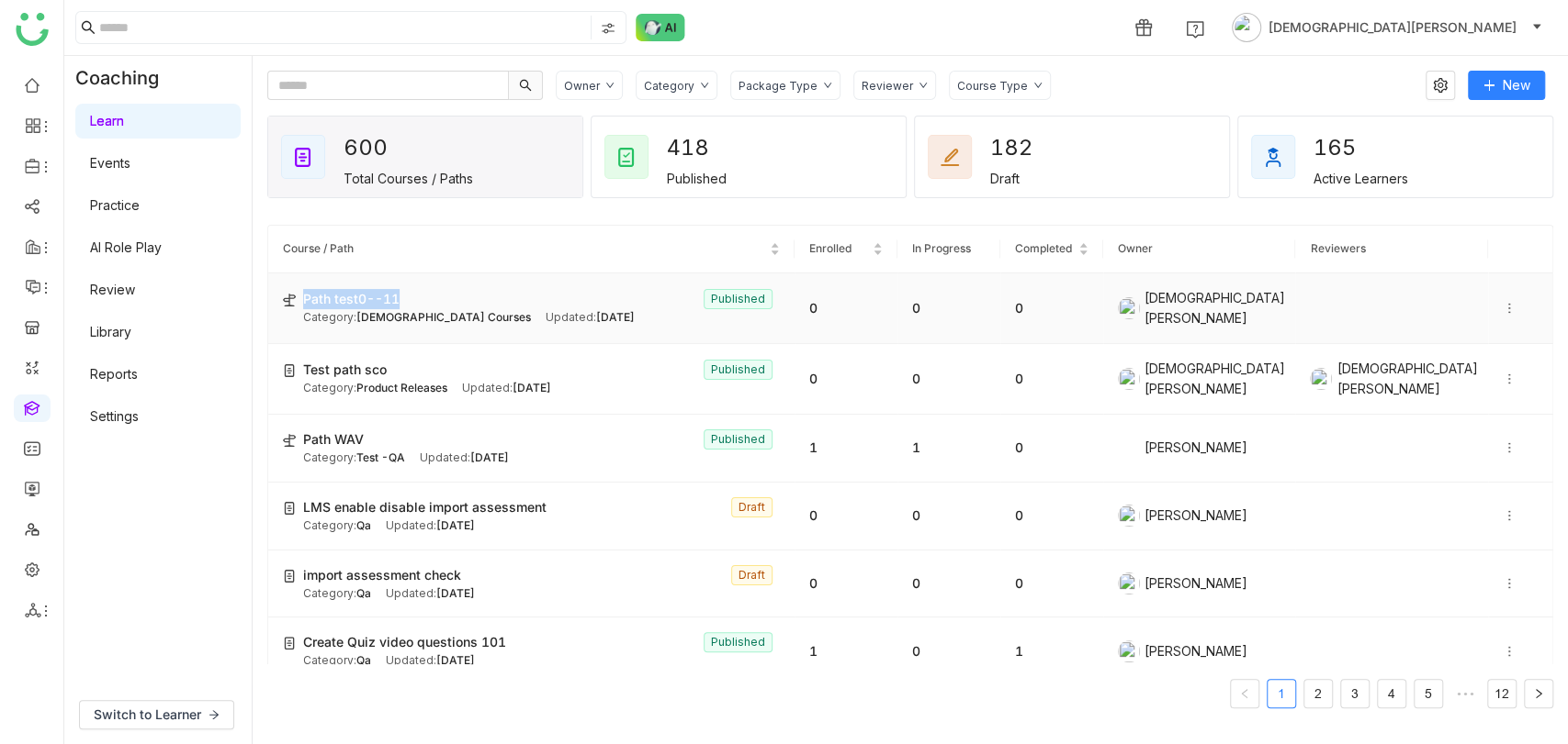
copy span "Path test0--11"
click at [135, 292] on link "Review" at bounding box center [112, 289] width 45 height 16
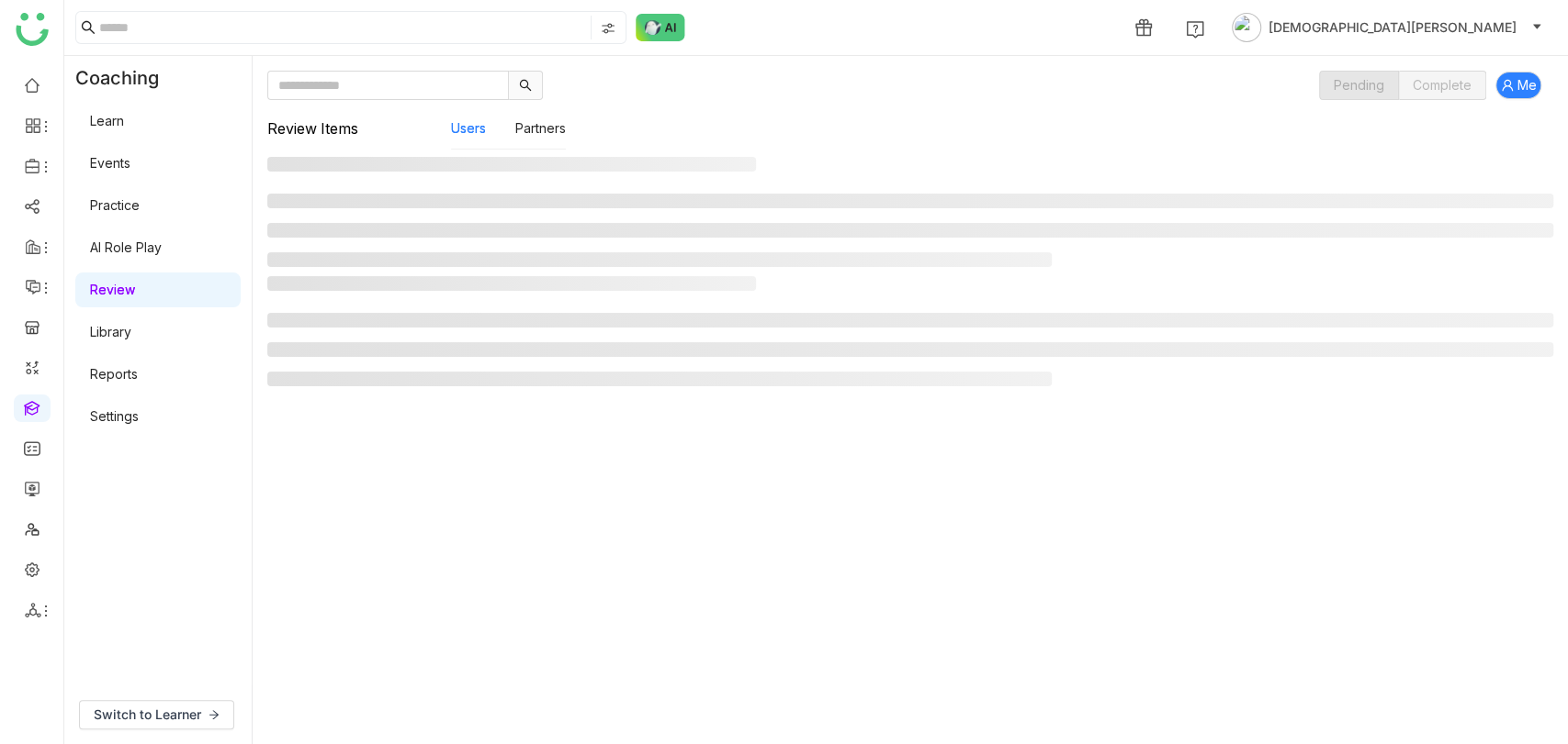
click at [135, 292] on link "Review" at bounding box center [112, 289] width 45 height 16
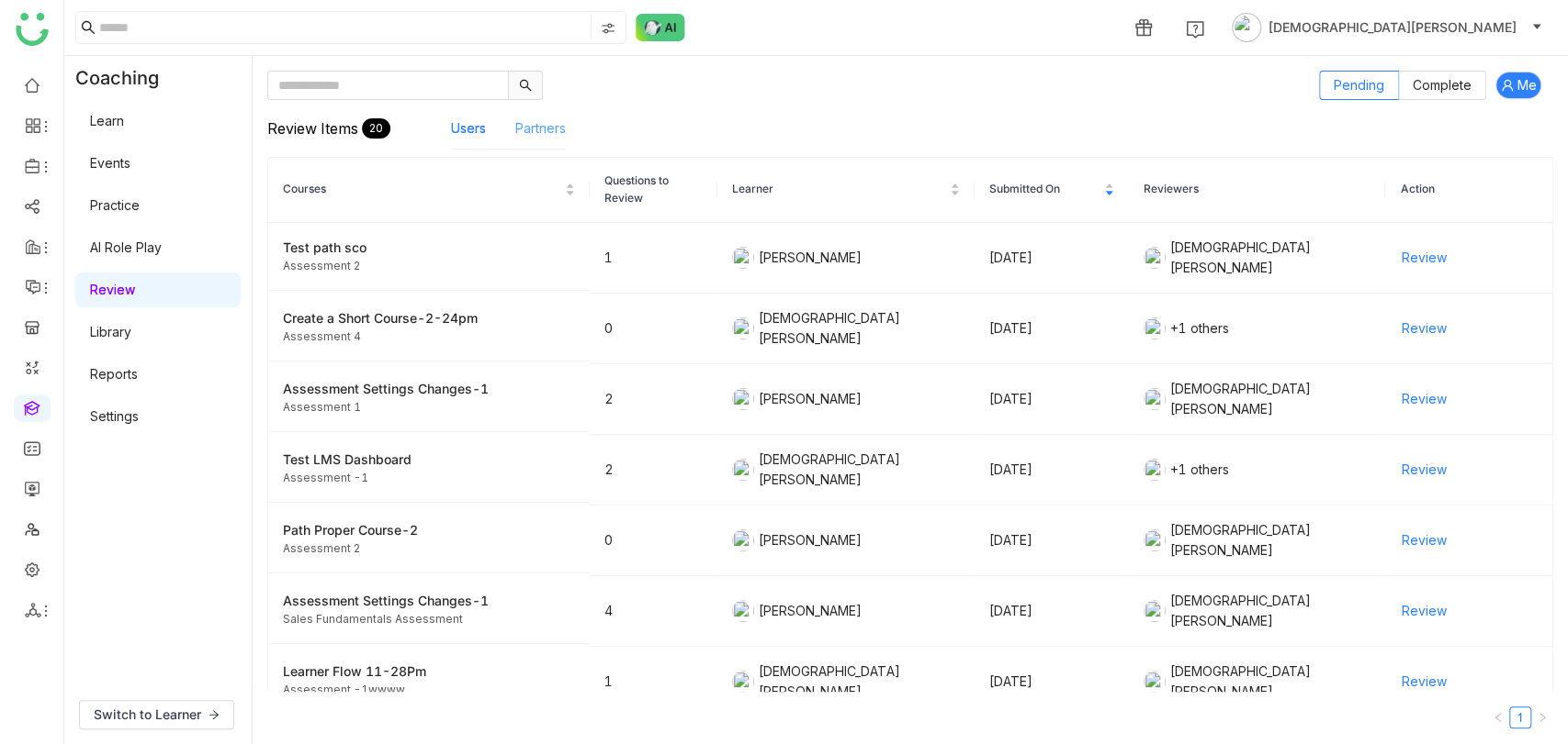
click at [544, 132] on link "Partners" at bounding box center [540, 127] width 50 height 16
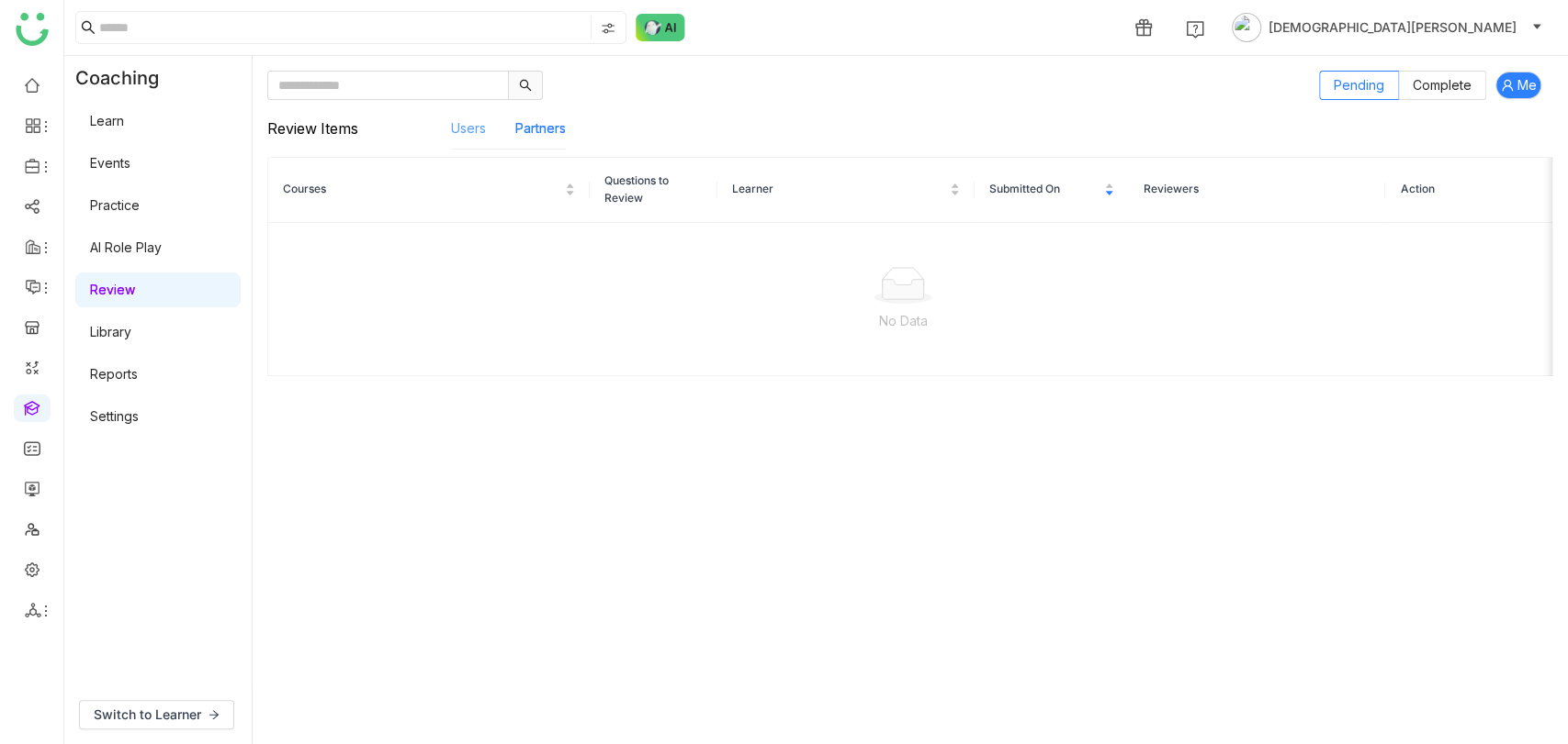
click at [468, 129] on link "Users" at bounding box center [468, 127] width 35 height 16
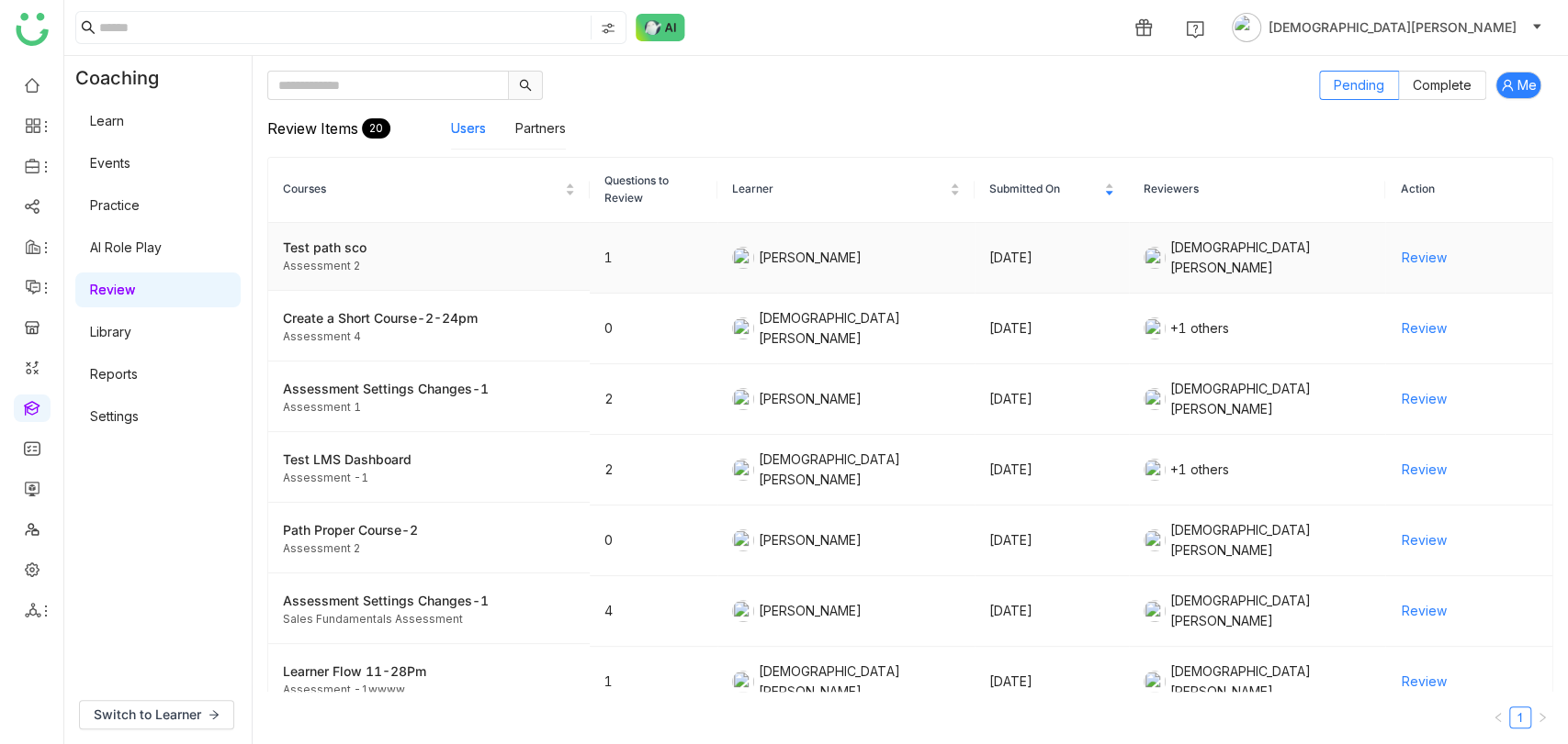
click at [1419, 252] on span "Review" at bounding box center [1423, 258] width 45 height 20
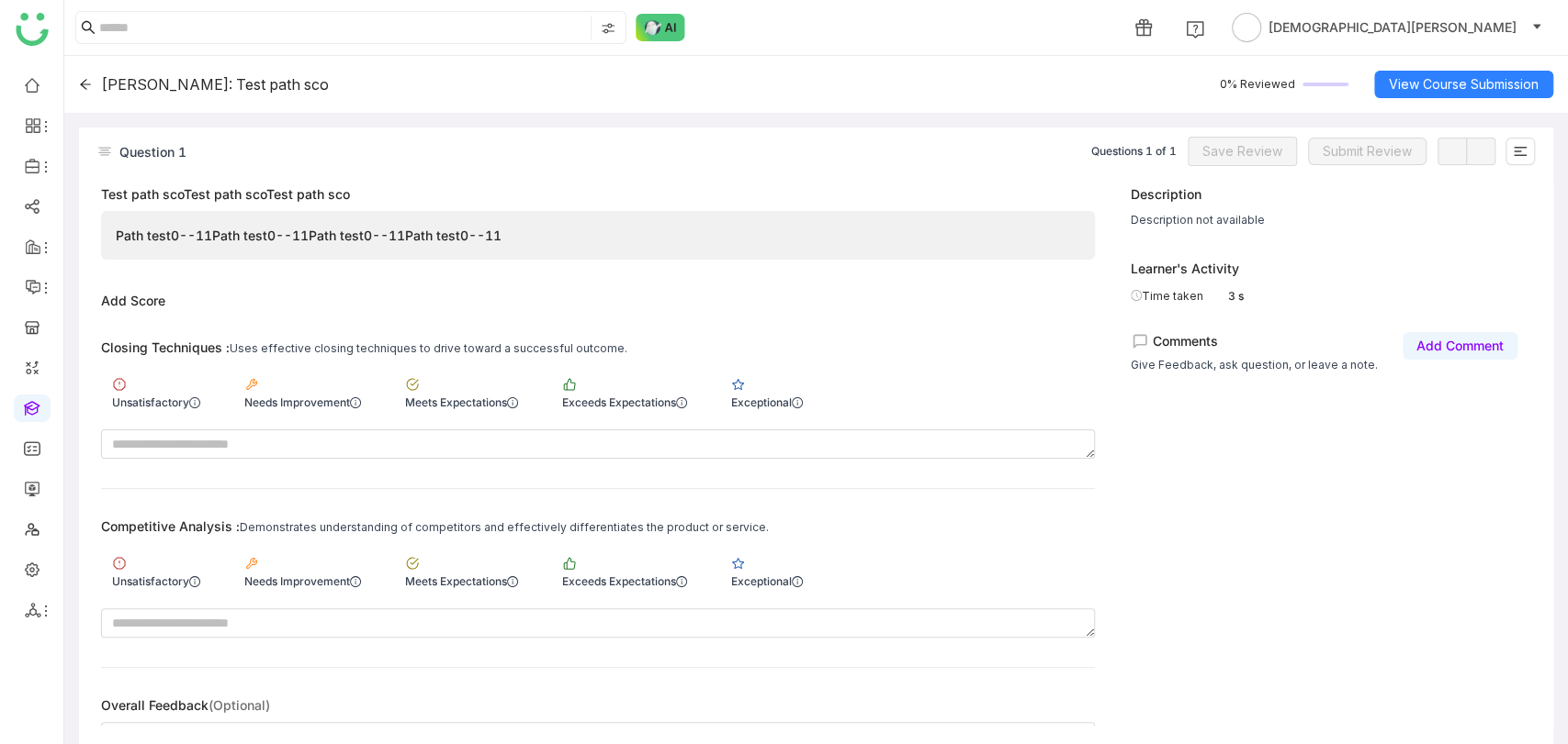
scroll to position [43, 0]
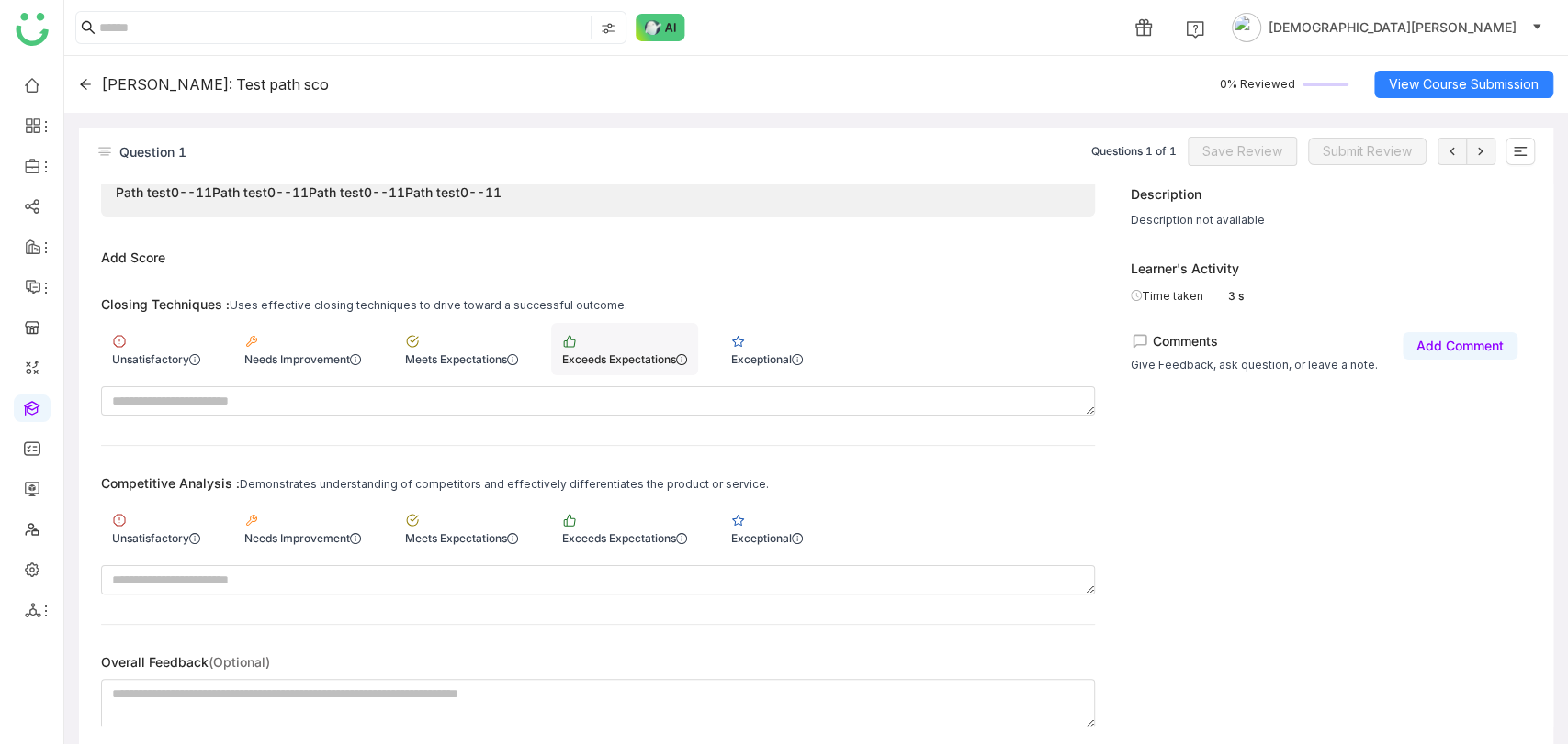
click at [658, 347] on div "Exceeds Expectations" at bounding box center [625, 349] width 147 height 52
click at [641, 521] on div "Exceeds Expectations" at bounding box center [625, 529] width 147 height 52
click at [1249, 157] on span "Save Review" at bounding box center [1243, 151] width 80 height 20
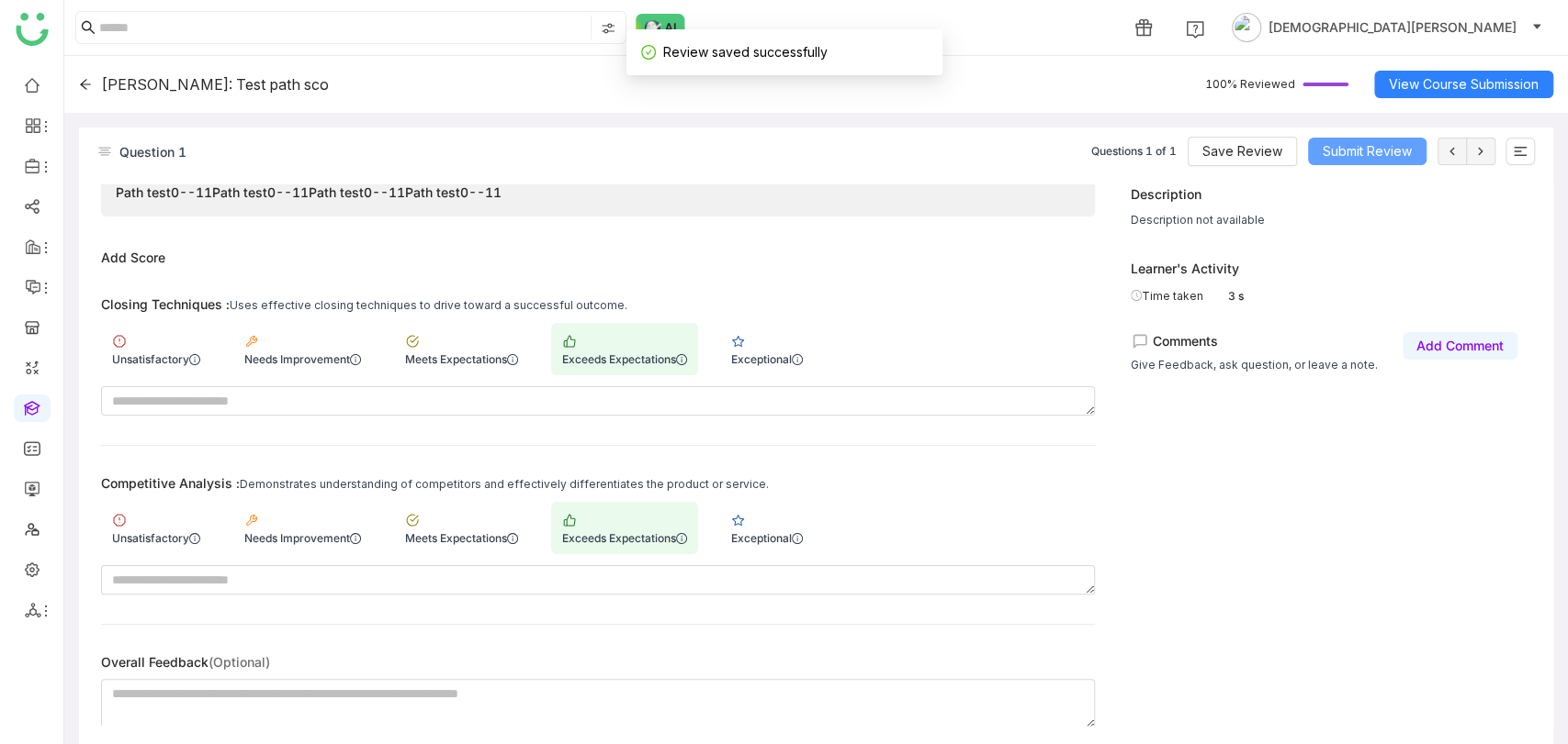
click at [1411, 155] on span "Submit Review" at bounding box center [1367, 151] width 89 height 20
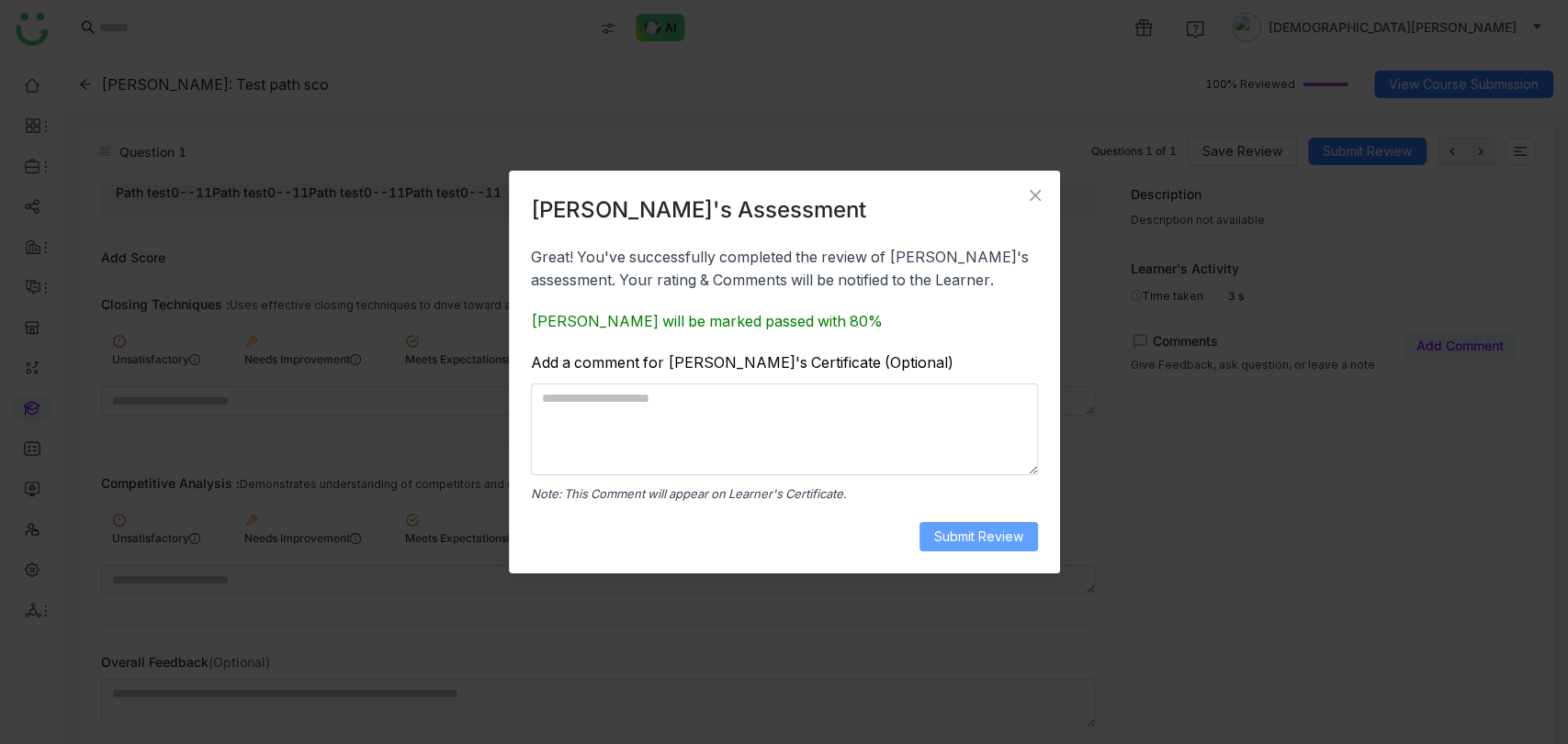
click at [976, 542] on span "Submit Review" at bounding box center [979, 537] width 89 height 20
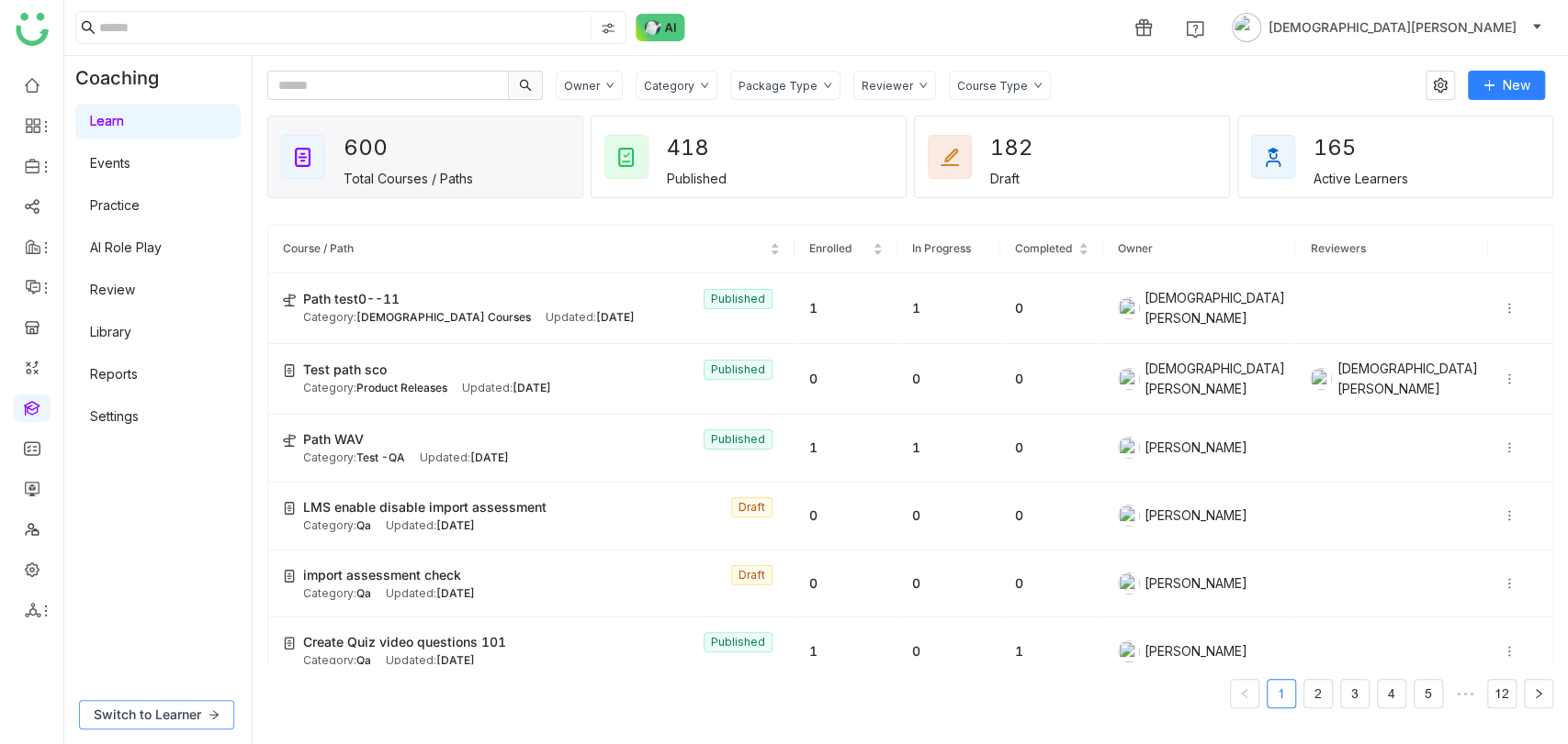
click at [178, 713] on span "Switch to Learner" at bounding box center [148, 715] width 108 height 20
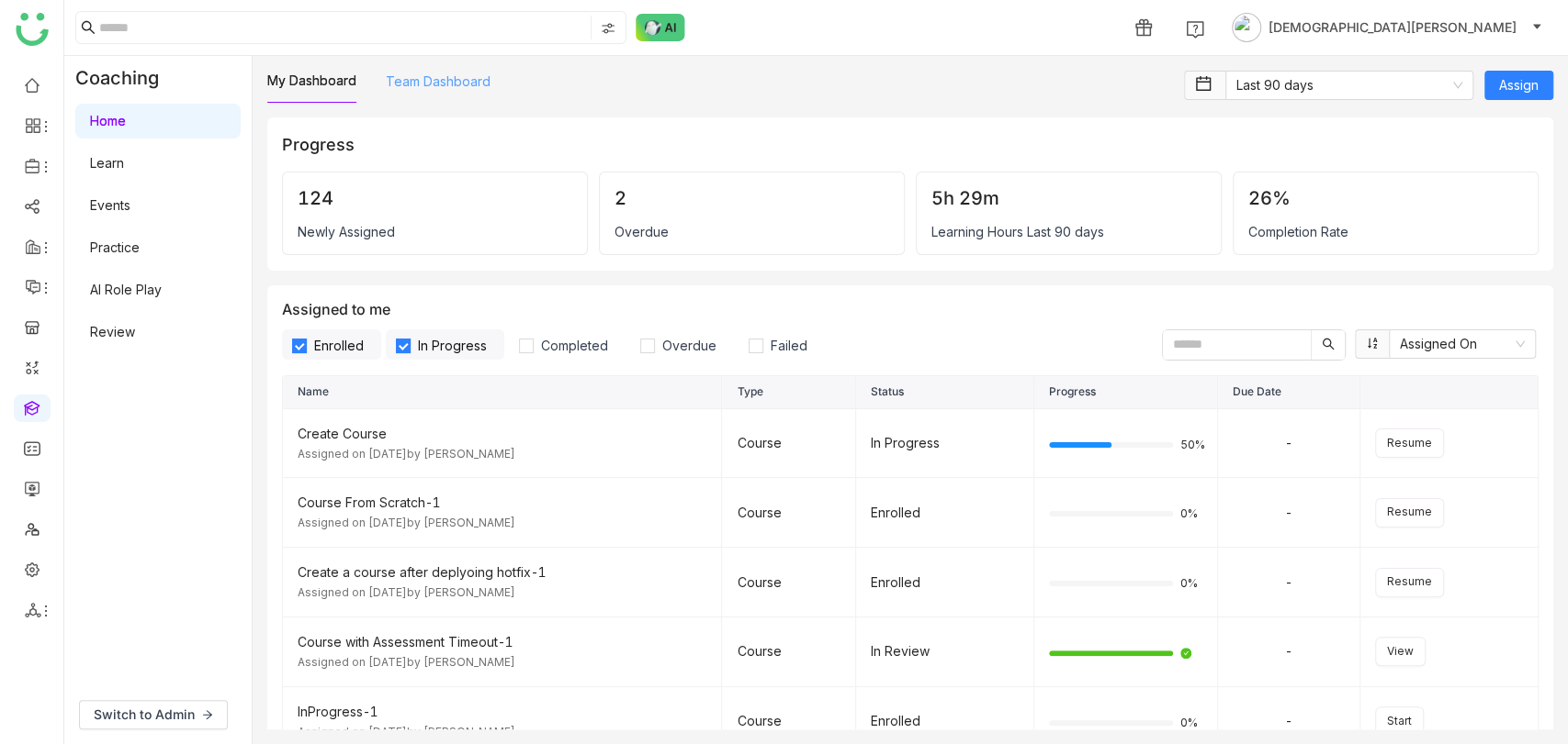
click at [447, 88] on link "Team Dashboard" at bounding box center [438, 81] width 105 height 16
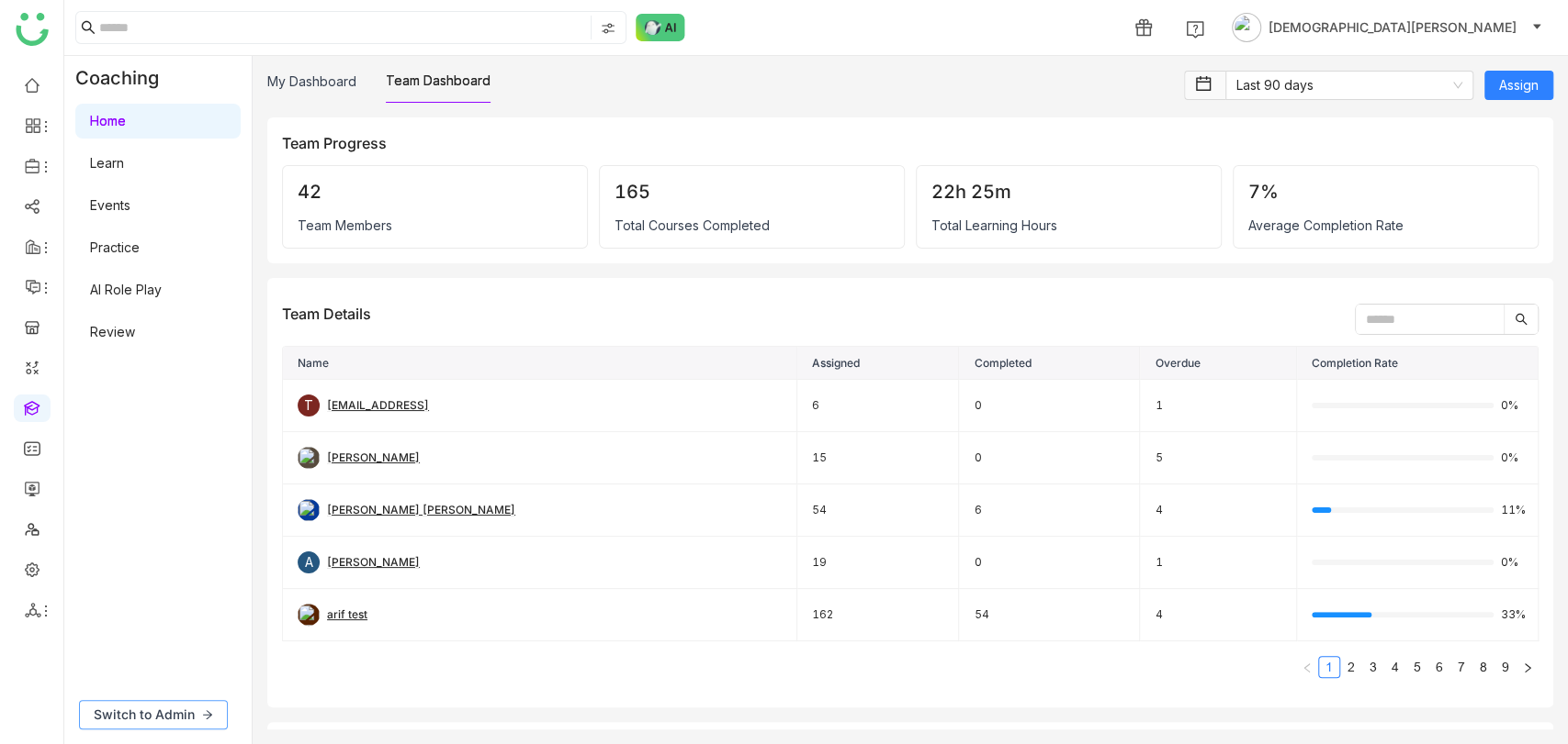
click at [152, 718] on span "Switch to Admin" at bounding box center [144, 715] width 101 height 20
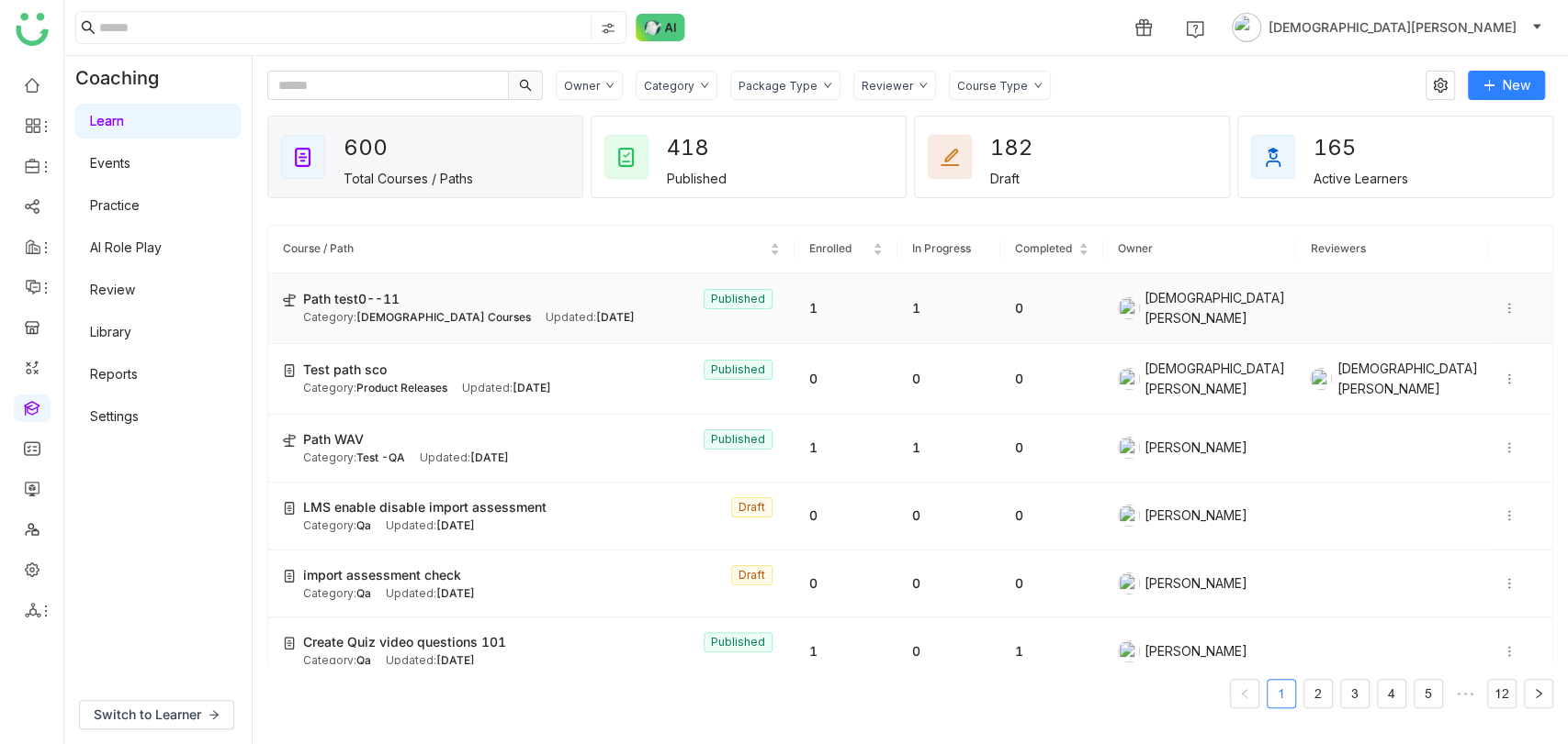
click at [1295, 298] on td at bounding box center [1391, 308] width 193 height 71
click at [1295, 303] on td at bounding box center [1391, 308] width 193 height 71
click at [596, 313] on span "[DATE]" at bounding box center [615, 317] width 39 height 14
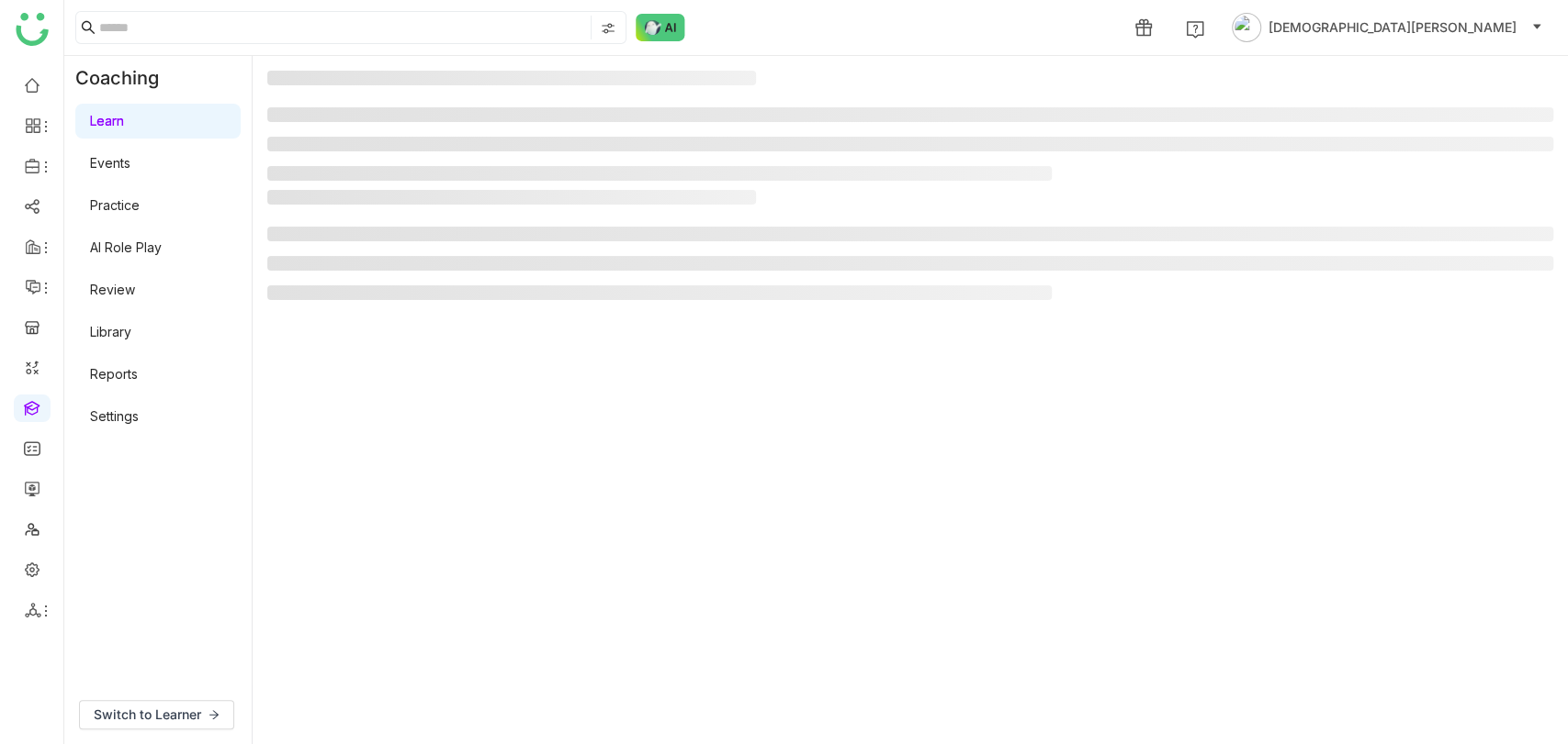
click at [537, 313] on gtmb-manage-path-detail-wrapper at bounding box center [911, 400] width 1286 height 659
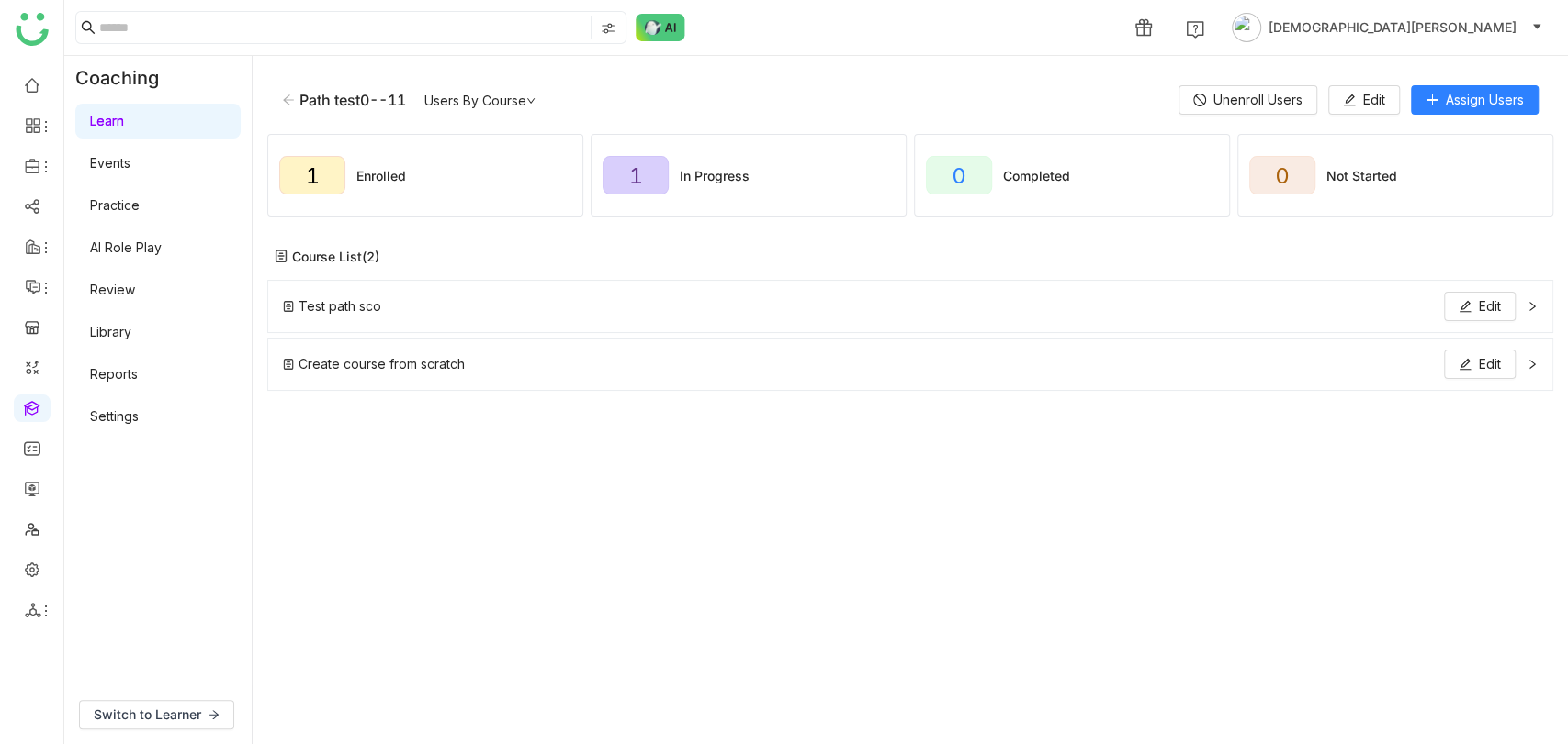
click at [1131, 320] on div "Test path sco Edit" at bounding box center [899, 307] width 1232 height 30
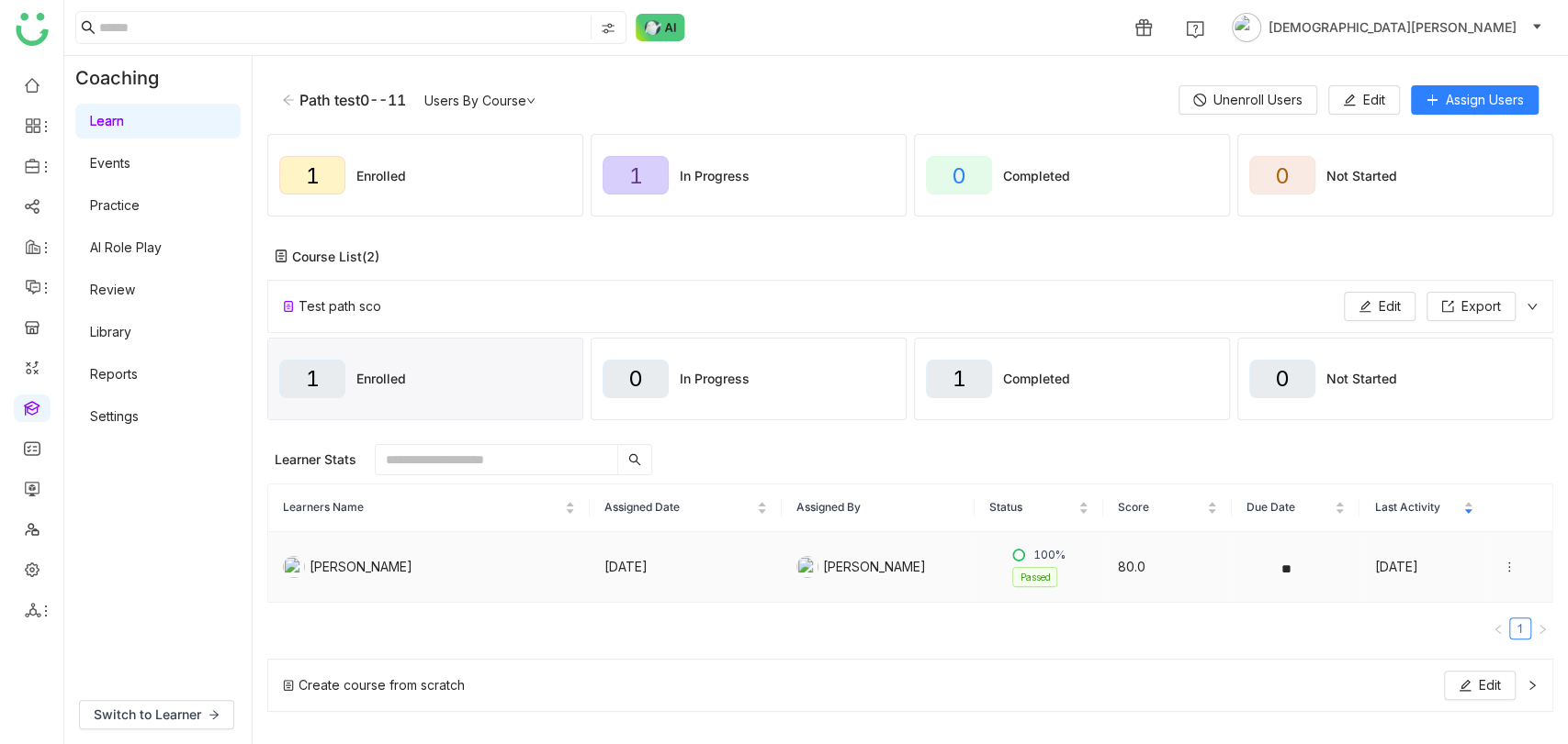
click at [1503, 565] on icon at bounding box center [1509, 568] width 13 height 13
click at [1416, 569] on div "View Submission" at bounding box center [1416, 567] width 122 height 20
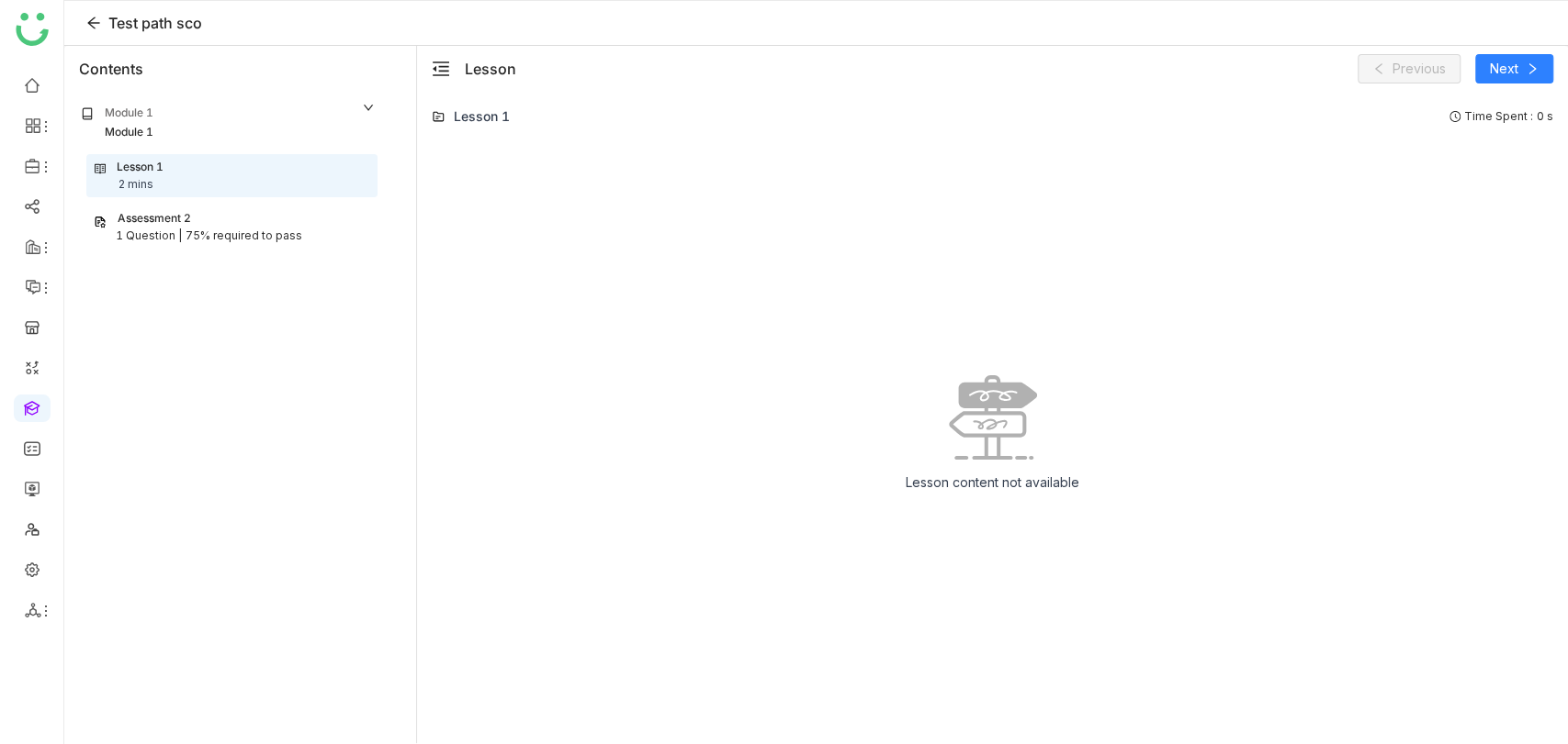
drag, startPoint x: 208, startPoint y: 256, endPoint x: 221, endPoint y: 222, distance: 36.4
click at [221, 222] on nz-collapse-panel "Module 1 Module 1 Lesson 1 2 mins Assessment 2 1 Question | 75% required to pass" at bounding box center [228, 180] width 321 height 177
click at [221, 222] on div "Assessment 2" at bounding box center [231, 218] width 276 height 18
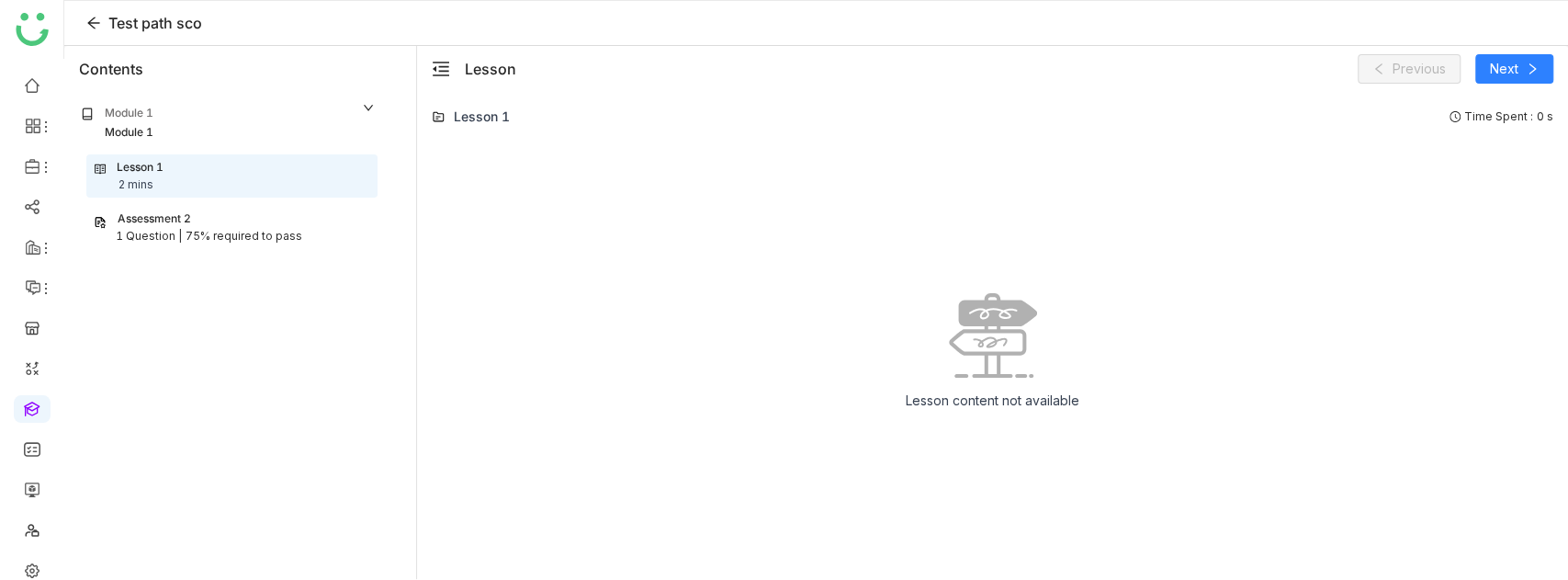
click at [158, 244] on div "1 Question |" at bounding box center [149, 236] width 66 height 18
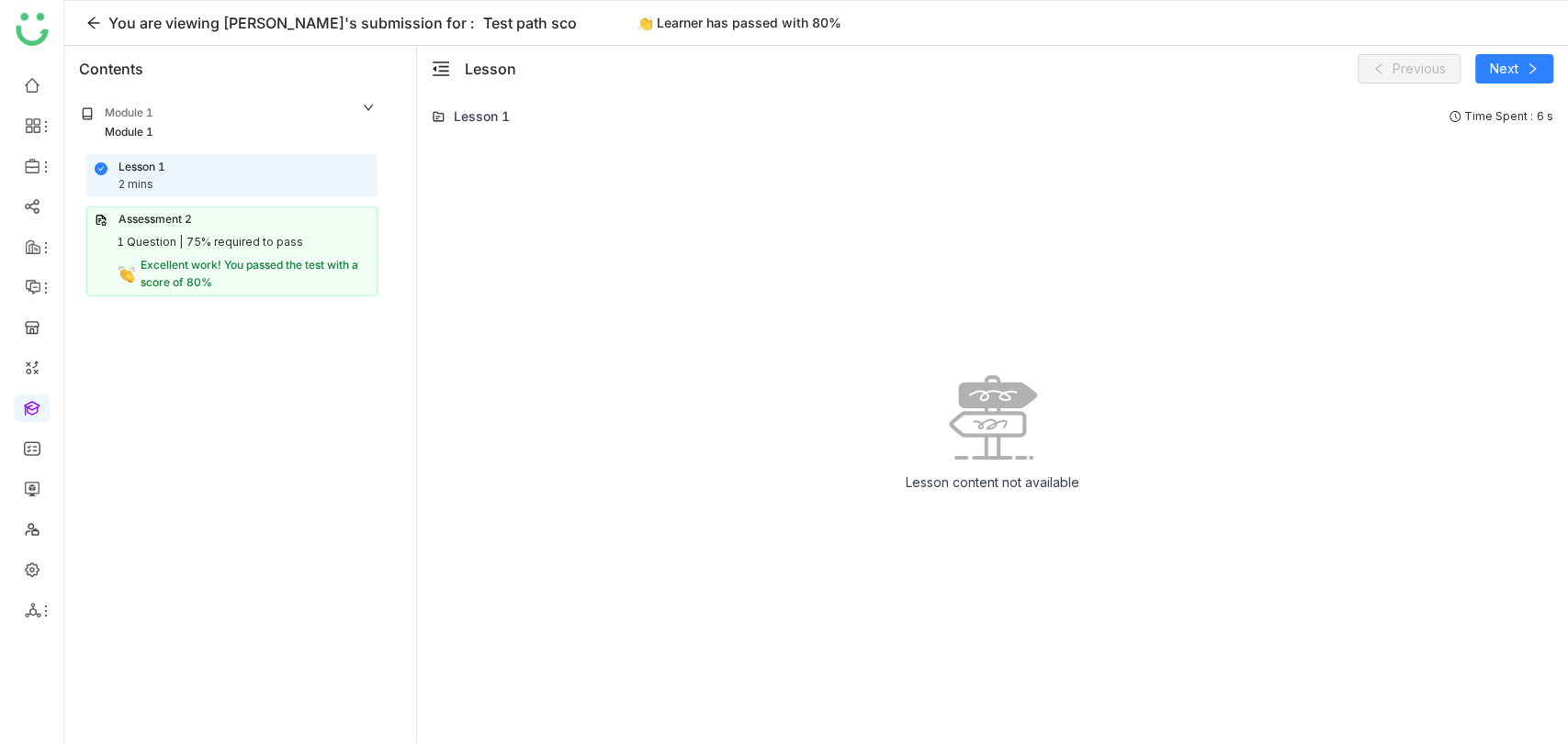
click at [297, 264] on span "Excellent work! You passed the test with a score of 80%" at bounding box center [249, 274] width 217 height 32
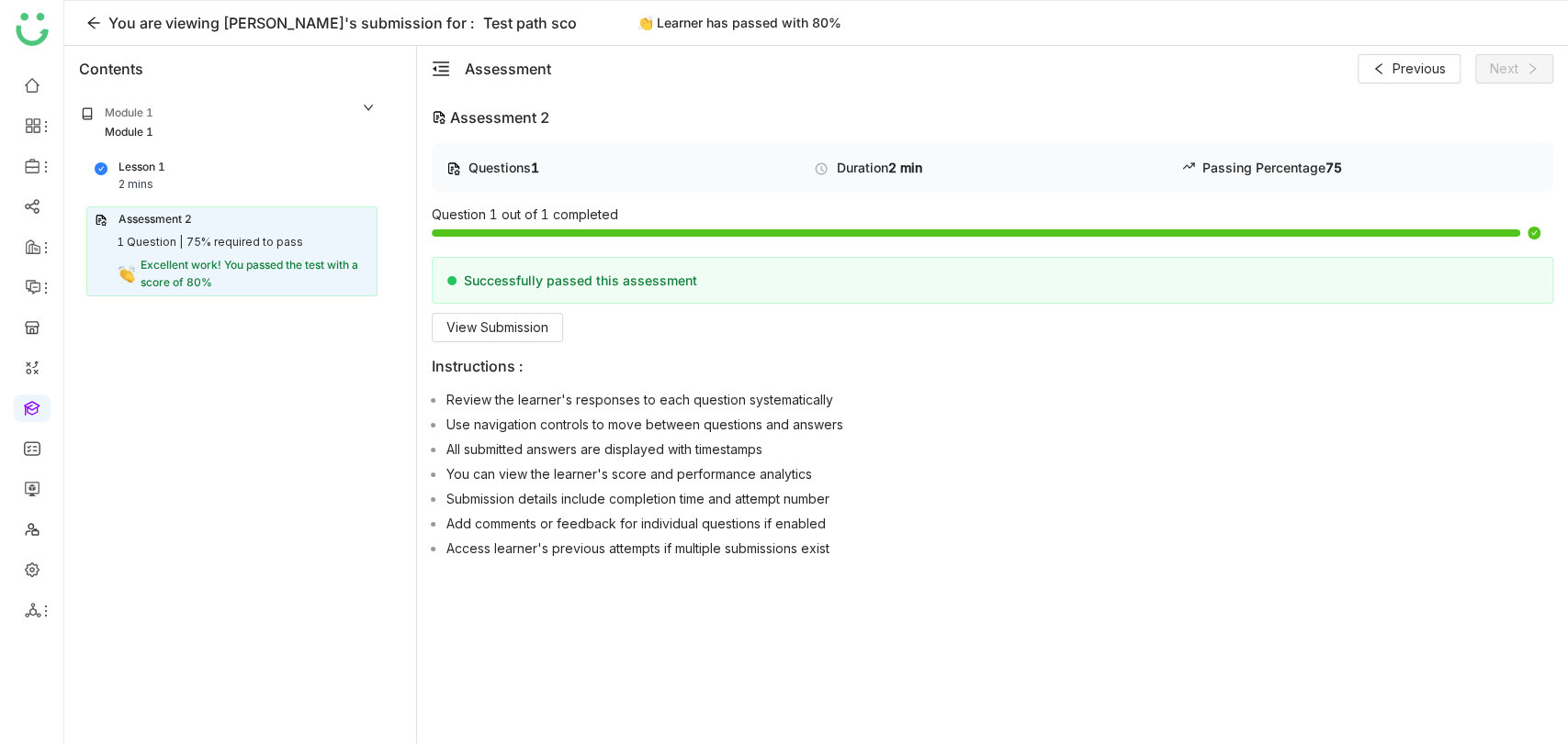
click at [138, 358] on div "Module 1 Module 1 Lesson 1 2 mins Assessment 2 1 Question | 75% required to pas…" at bounding box center [240, 417] width 351 height 651
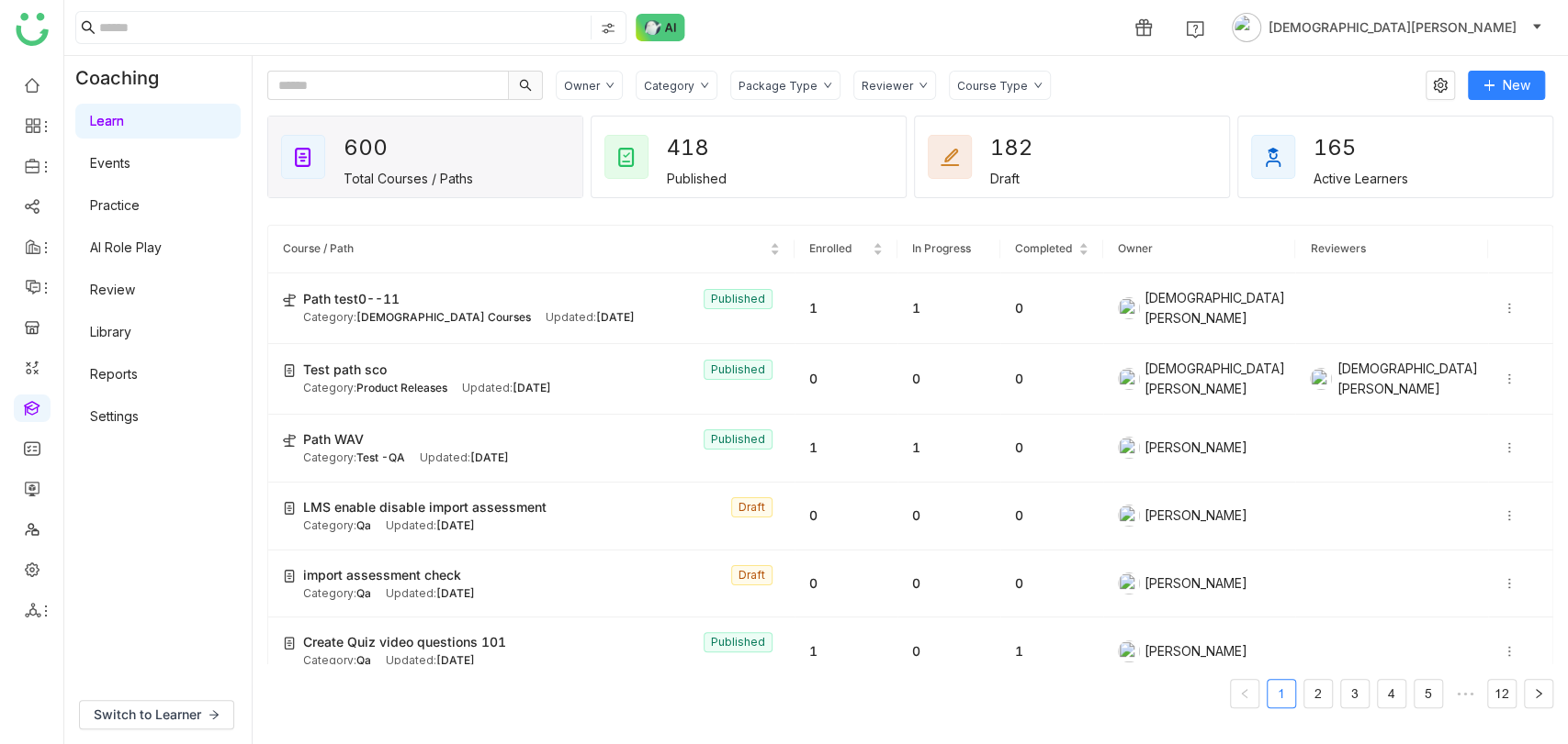
click at [179, 697] on div "Switch to Learner" at bounding box center [158, 714] width 188 height 59
click at [185, 718] on span "Switch to Learner" at bounding box center [148, 715] width 108 height 20
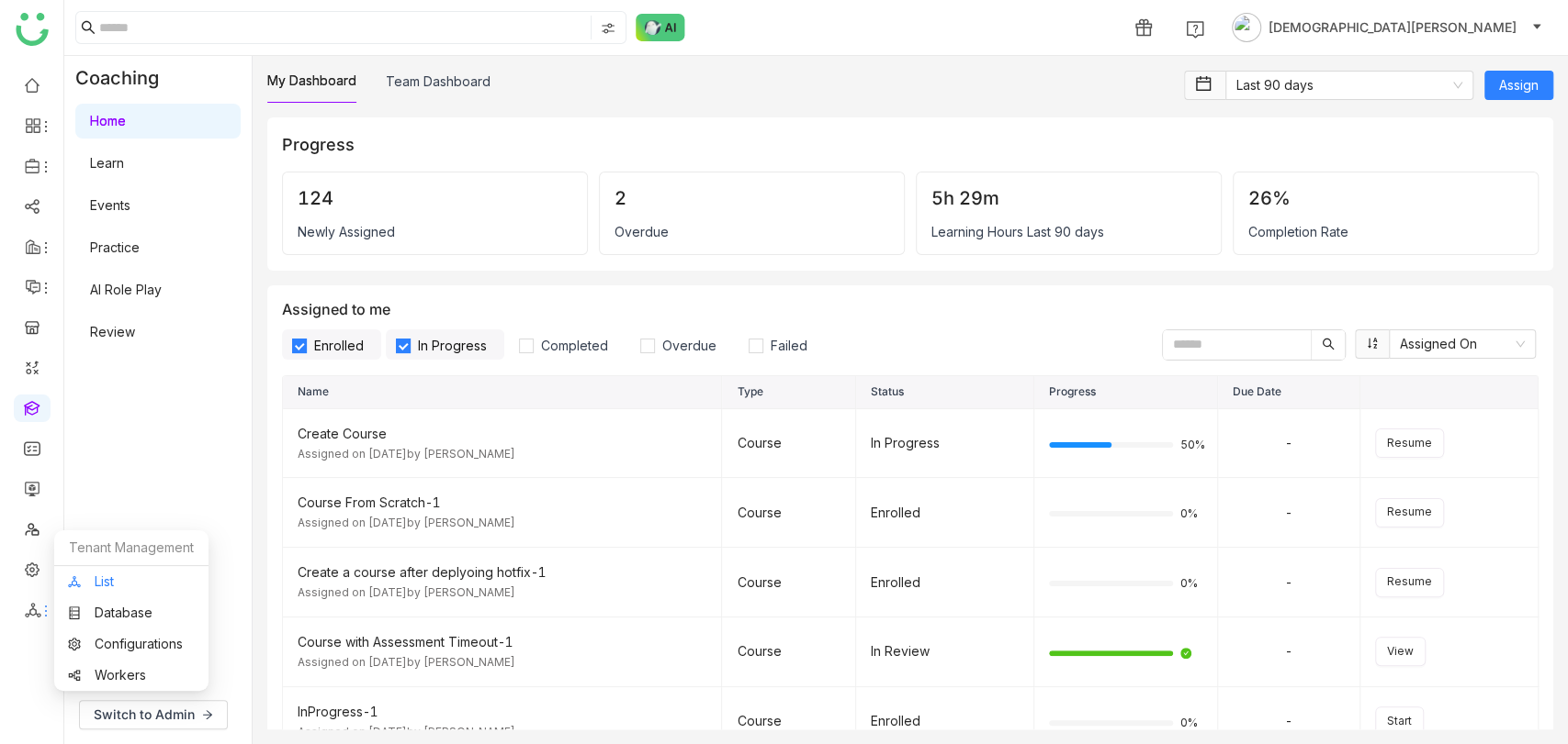
click at [95, 588] on link "List" at bounding box center [131, 582] width 126 height 13
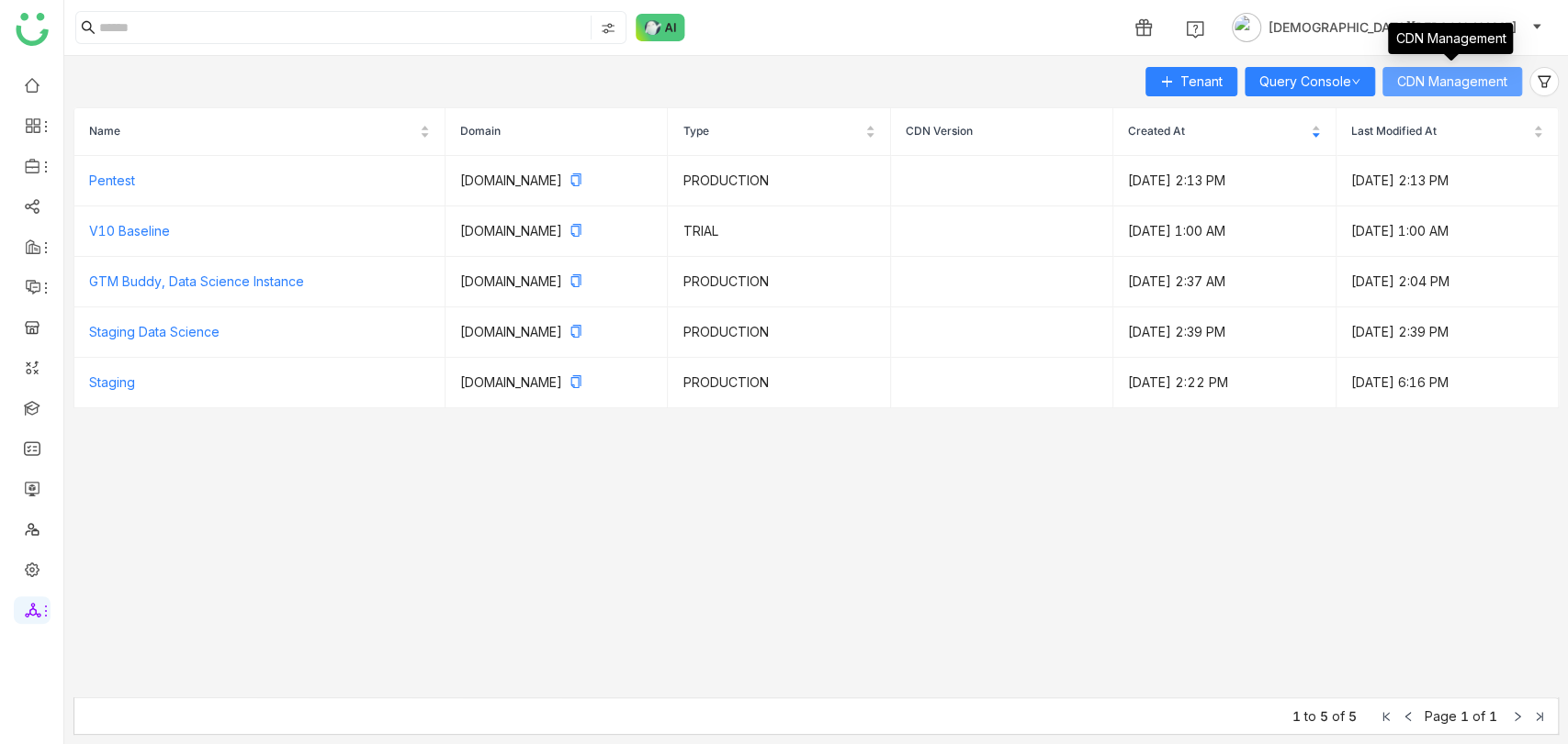
click at [1475, 79] on span "CDN Management" at bounding box center [1452, 82] width 111 height 20
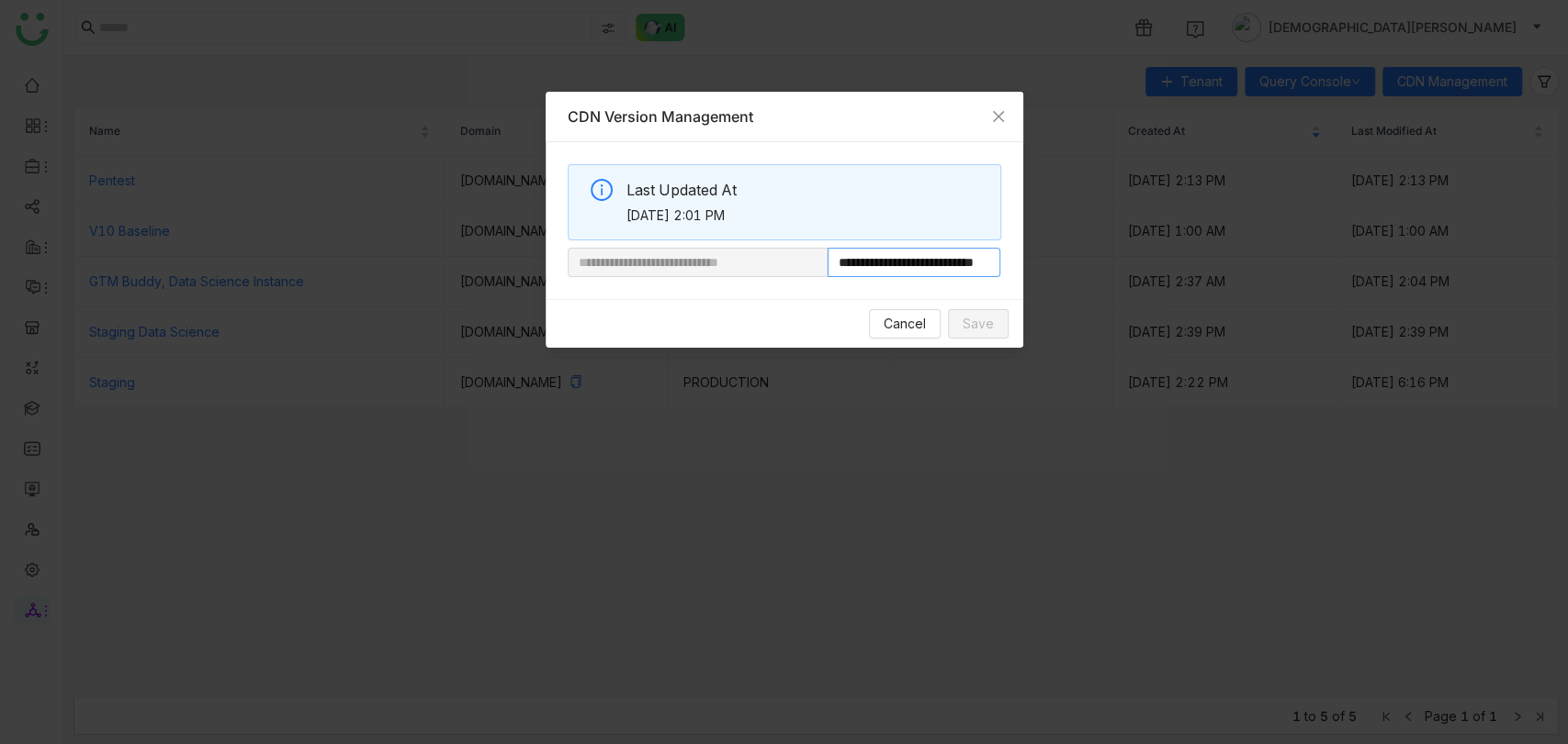
scroll to position [0, 69]
drag, startPoint x: 886, startPoint y: 266, endPoint x: 1230, endPoint y: 247, distance: 344.5
click at [1230, 247] on nz-modal-container "**********" at bounding box center [784, 372] width 1568 height 744
paste input "text"
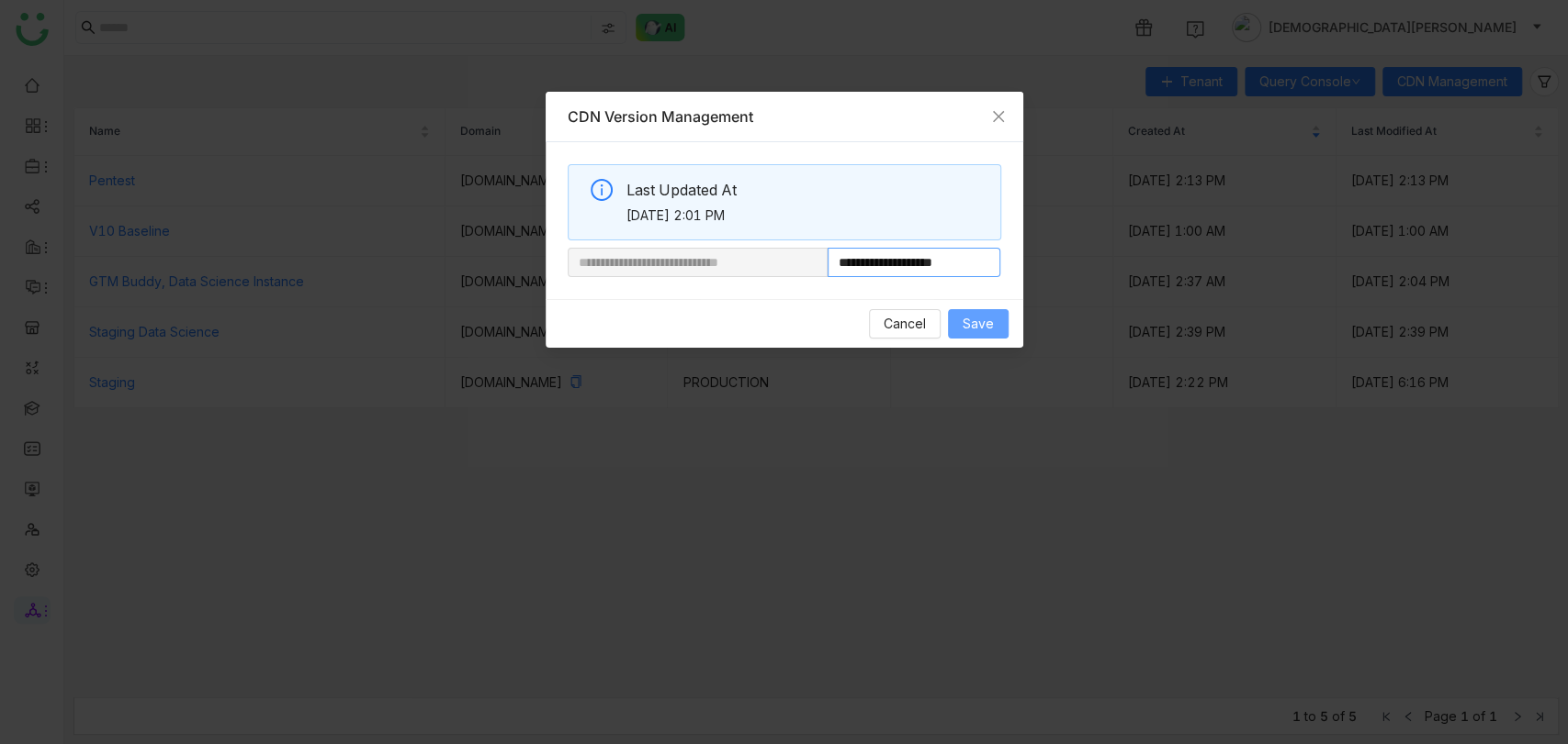
type input "**********"
click at [982, 318] on span "Save" at bounding box center [979, 324] width 32 height 20
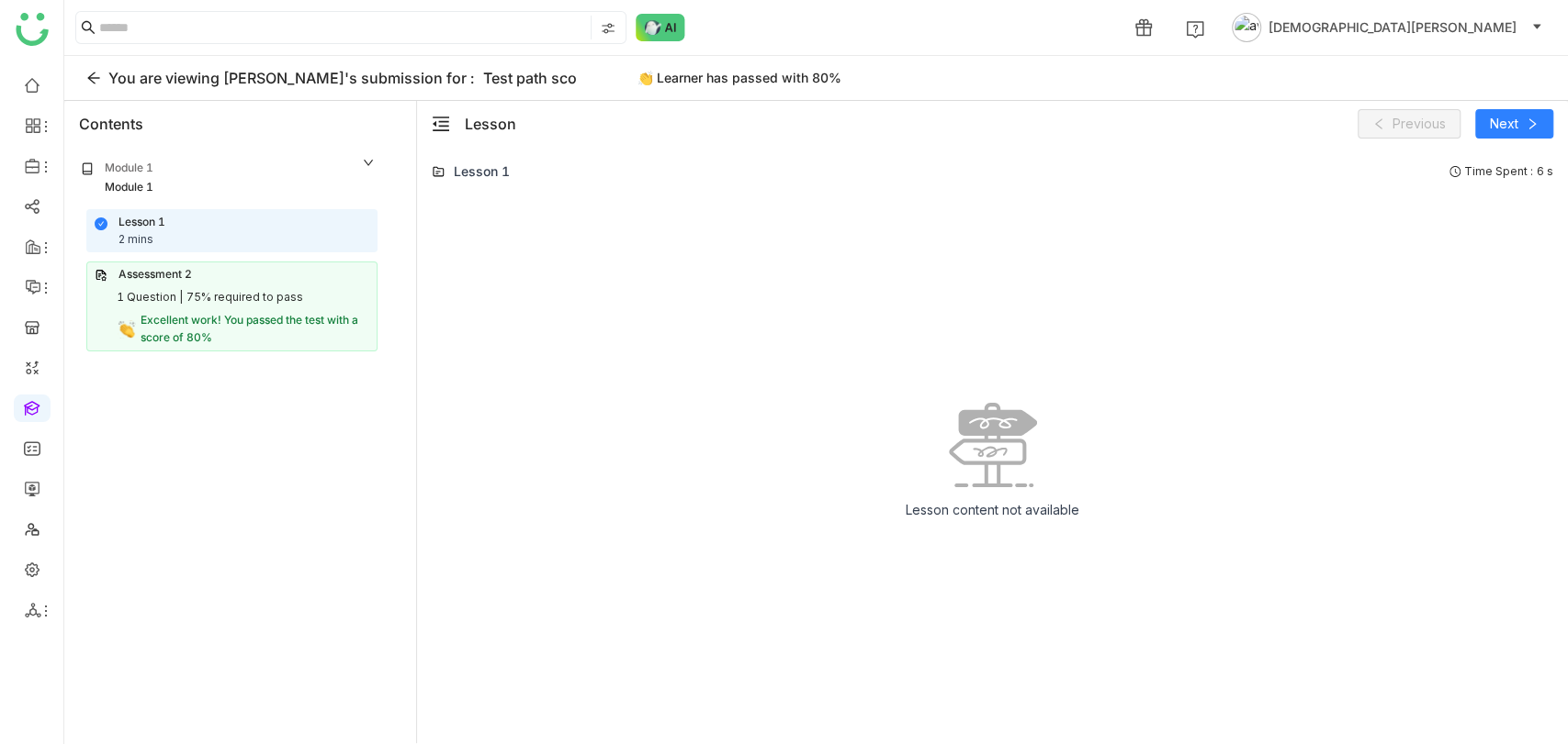
click at [1457, 26] on span "[DEMOGRAPHIC_DATA][PERSON_NAME]" at bounding box center [1392, 28] width 248 height 20
click at [1443, 59] on span "Profile" at bounding box center [1430, 70] width 59 height 20
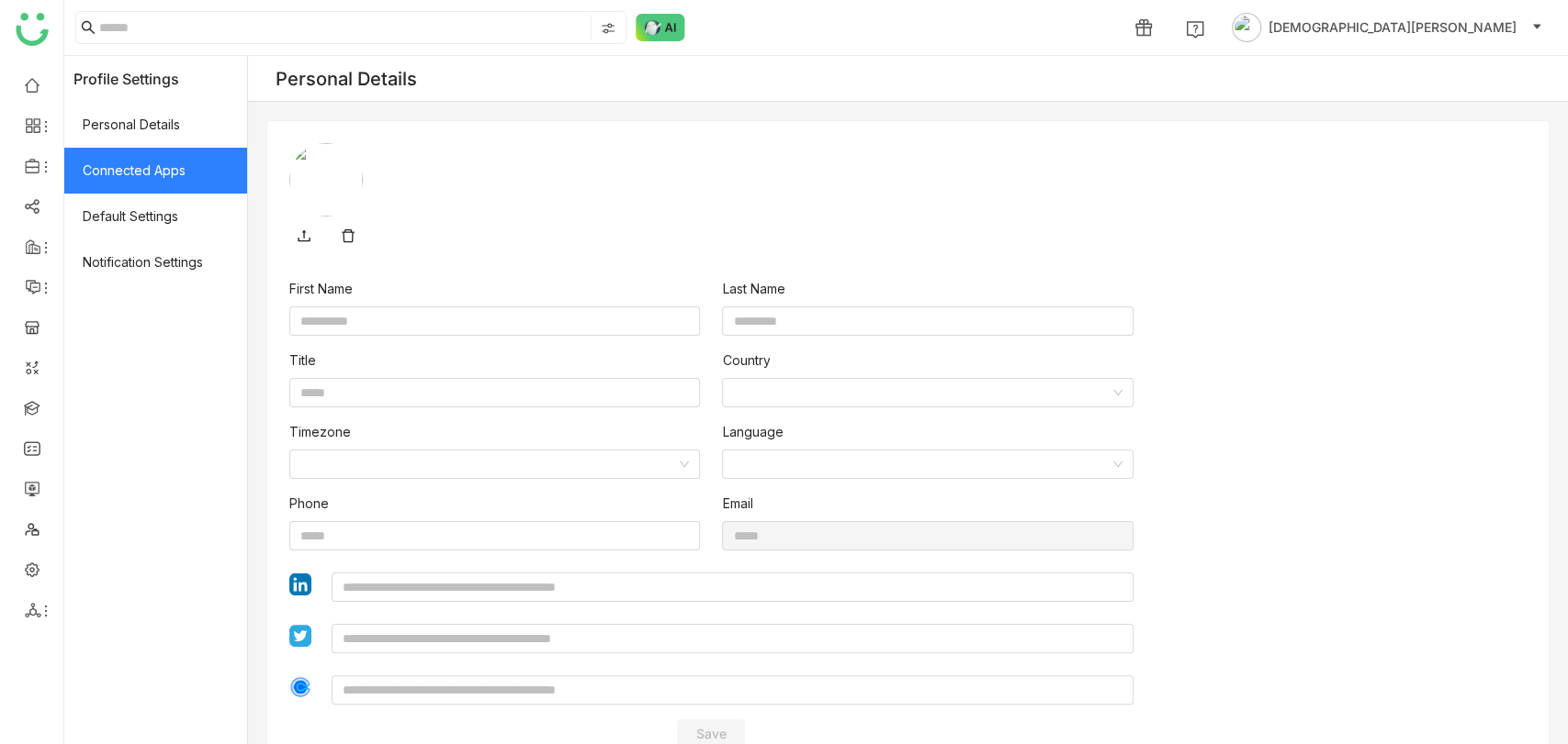
type input "******"
type input "*******"
type input "**********"
click at [203, 181] on span "Connected Apps" at bounding box center [155, 170] width 183 height 46
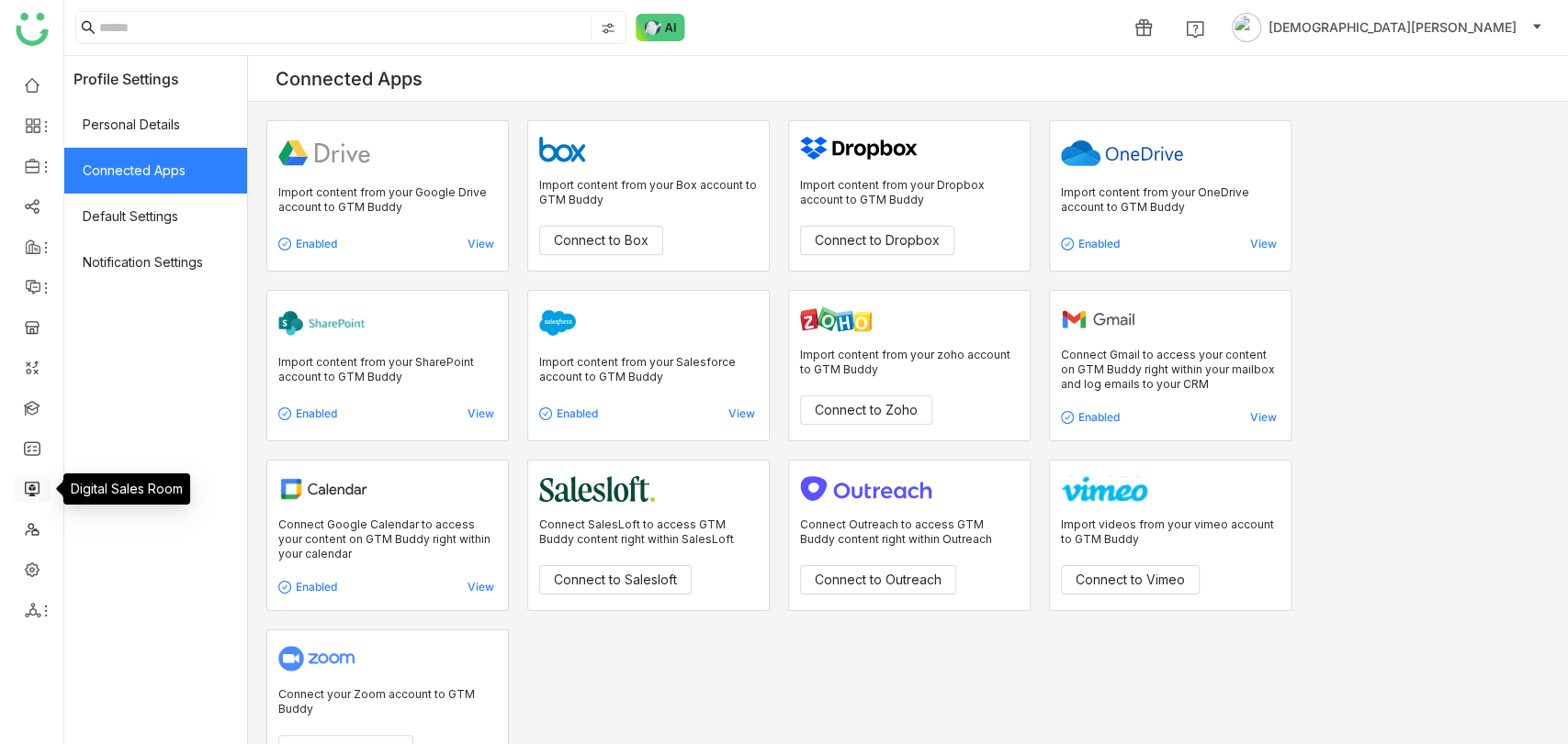
click at [36, 494] on link at bounding box center [33, 488] width 17 height 16
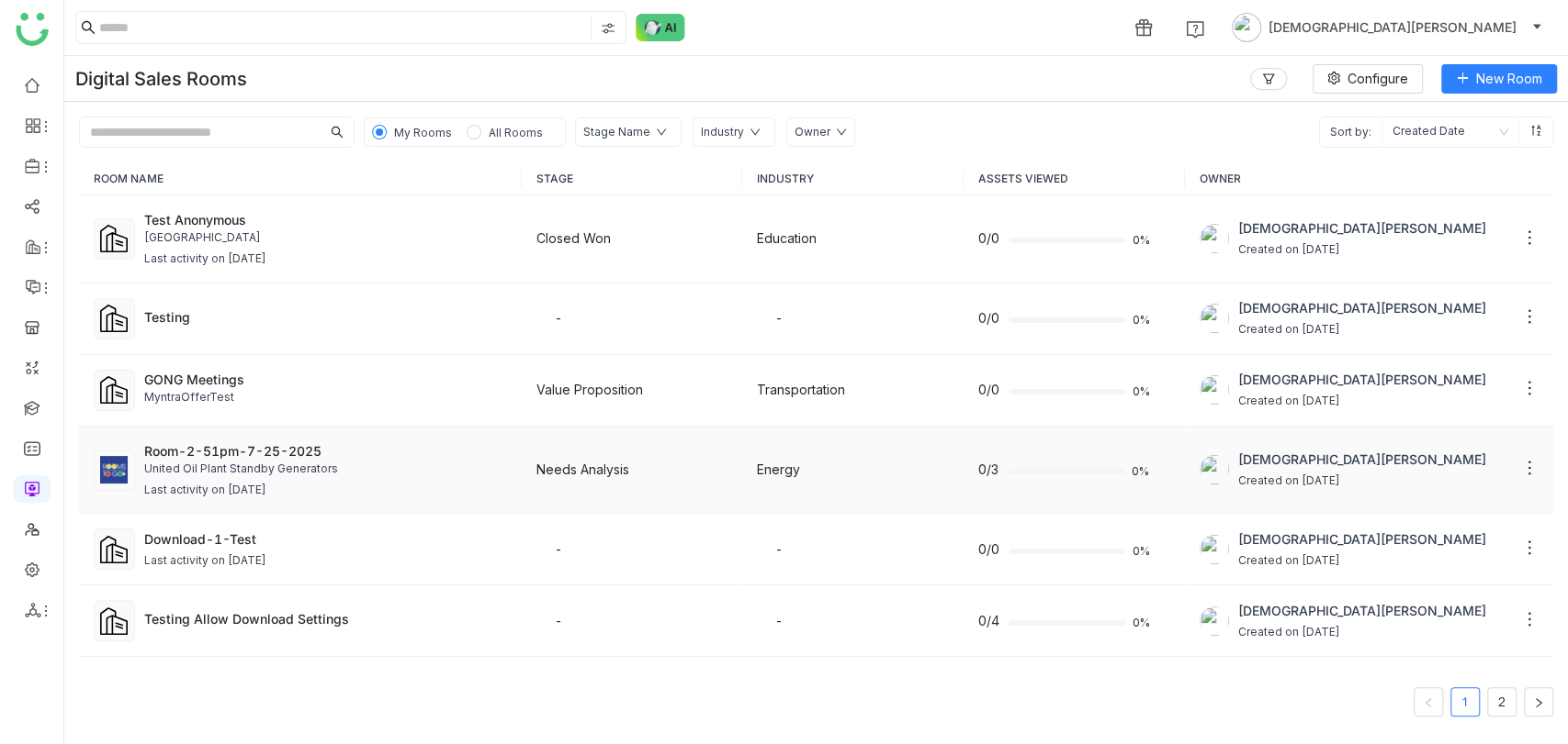
click at [258, 466] on div "United Oil Plant Standby Generators" at bounding box center [325, 469] width 362 height 18
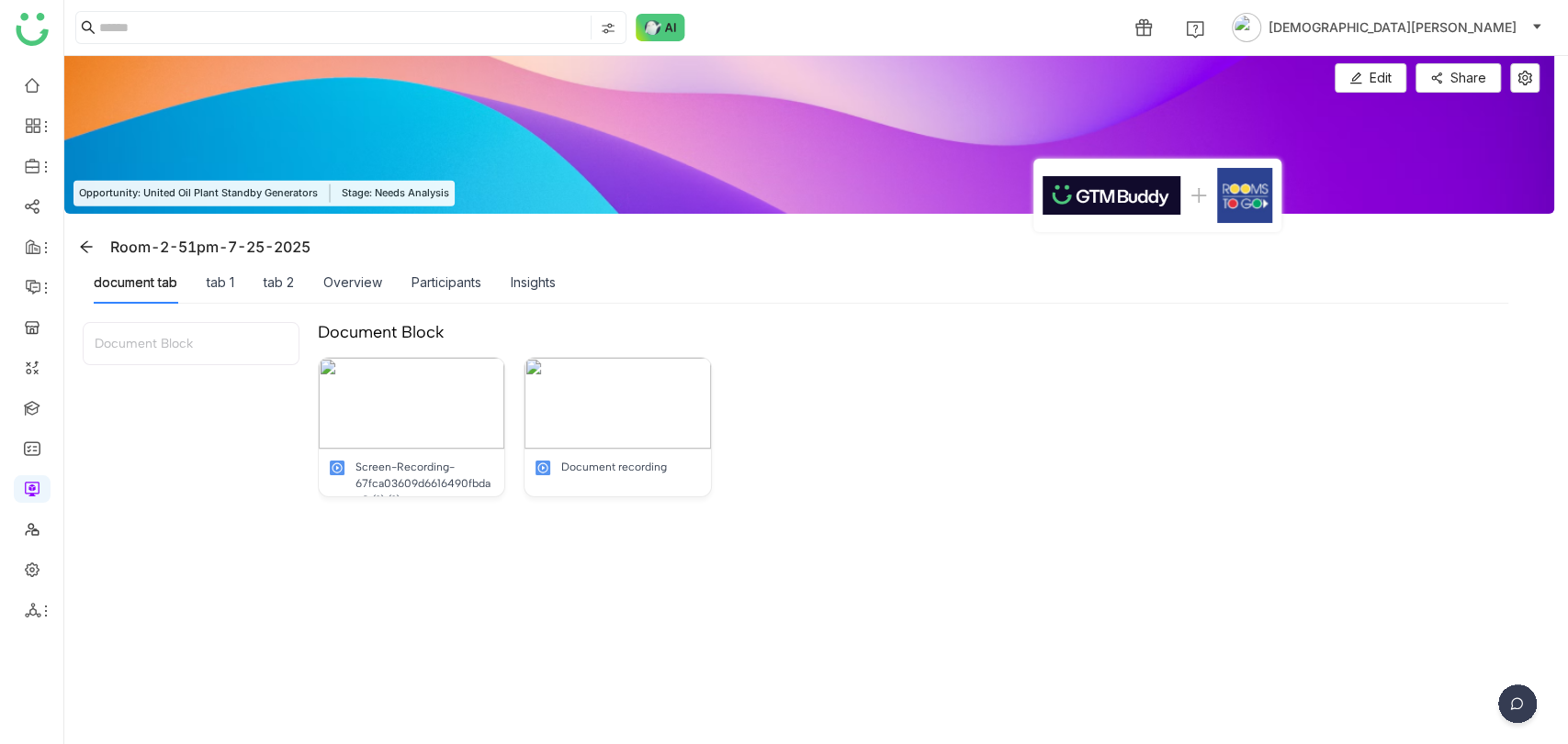
click at [1516, 713] on img at bounding box center [1517, 707] width 46 height 46
click at [446, 271] on div "Participants" at bounding box center [446, 282] width 70 height 42
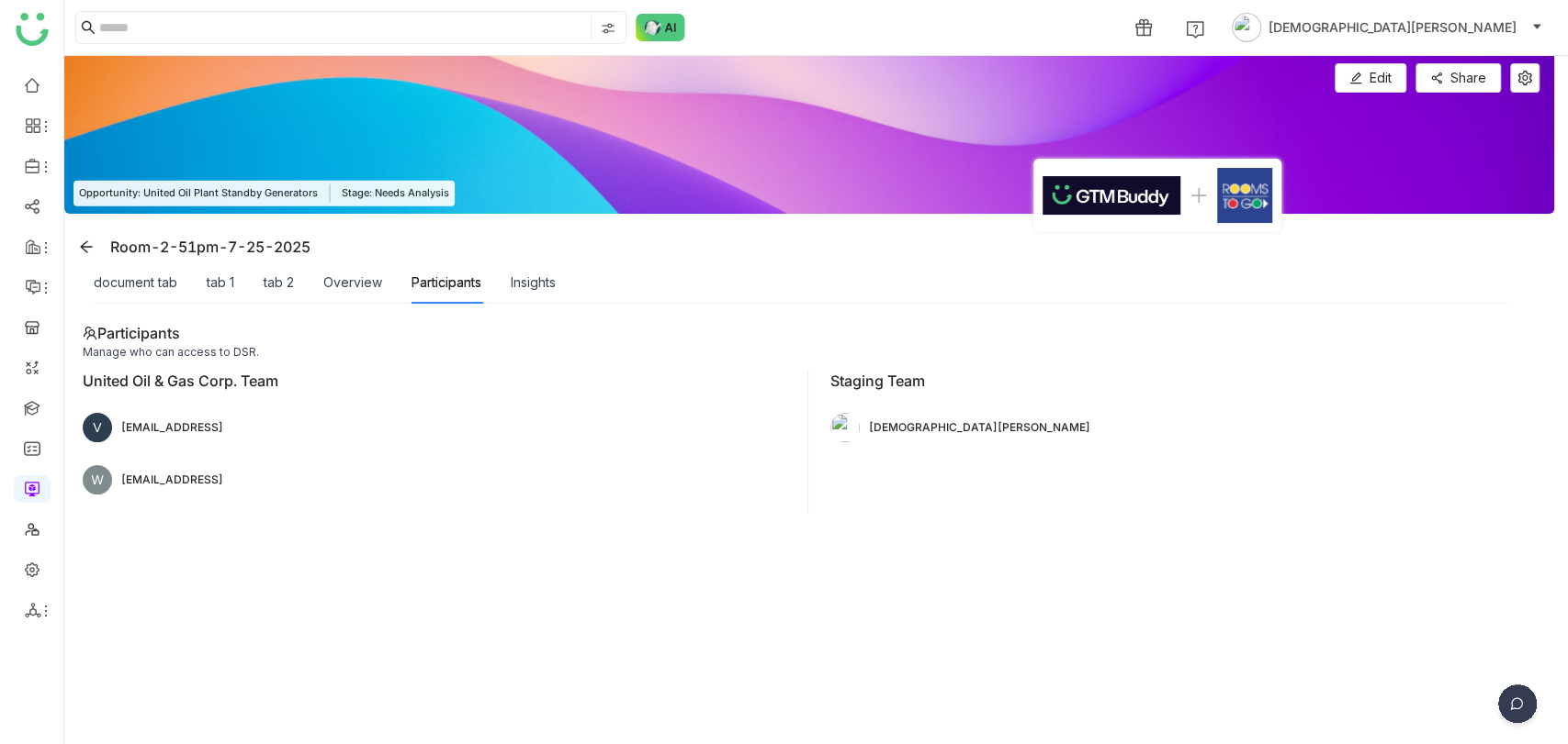
click at [1525, 698] on img at bounding box center [1517, 707] width 46 height 46
drag, startPoint x: 331, startPoint y: 439, endPoint x: 121, endPoint y: 428, distance: 210.3
click at [121, 428] on div "V vishnussssv@gtmbuddys.ai" at bounding box center [428, 428] width 692 height 39
drag, startPoint x: 315, startPoint y: 489, endPoint x: 122, endPoint y: 481, distance: 193.2
click at [122, 481] on div "W wevishnuv@gtmbdddduddy.ai" at bounding box center [428, 480] width 692 height 39
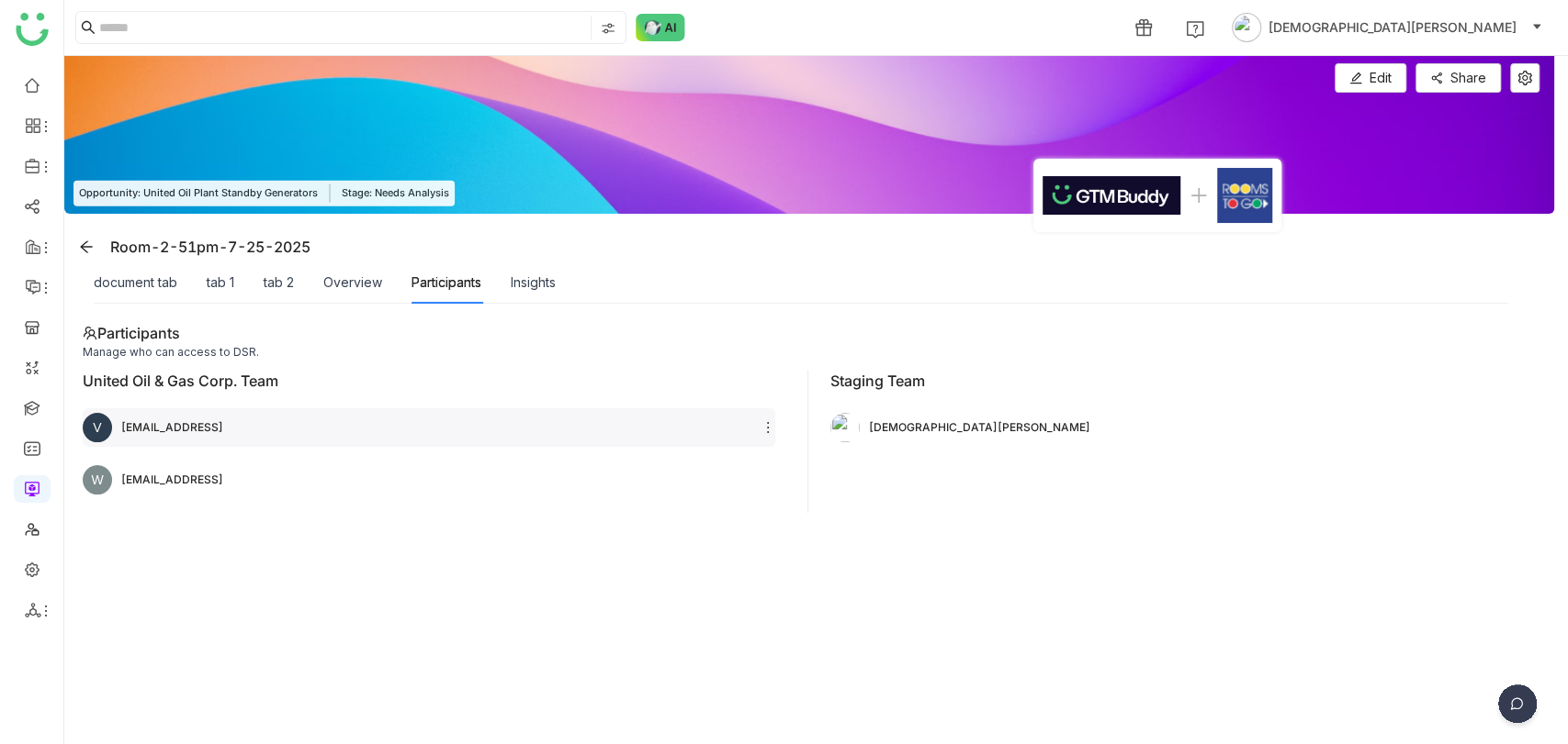
drag, startPoint x: 292, startPoint y: 431, endPoint x: 118, endPoint y: 424, distance: 174.1
click at [118, 424] on div "V vishnussssv@gtmbuddys.ai" at bounding box center [428, 428] width 692 height 39
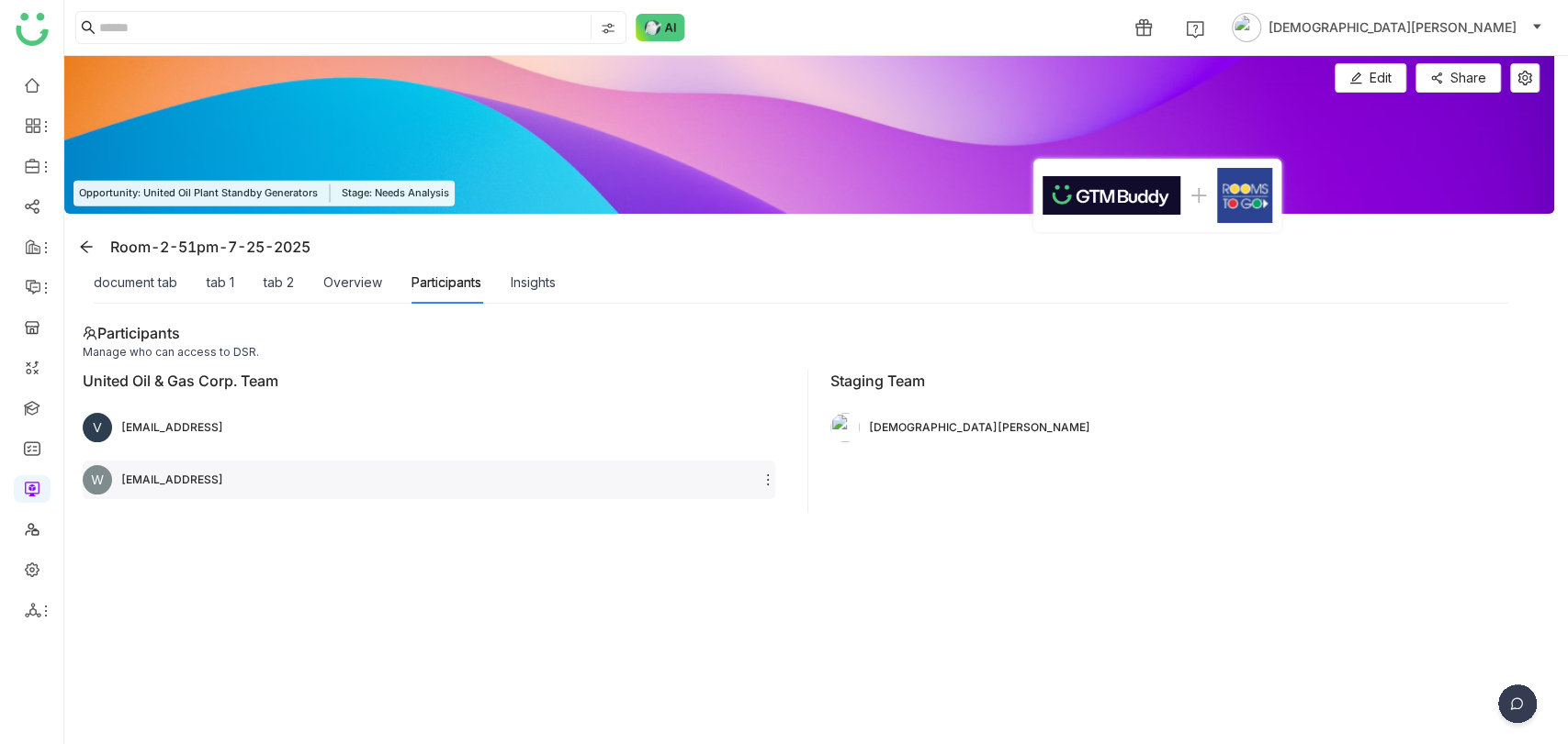
drag, startPoint x: 311, startPoint y: 486, endPoint x: 145, endPoint y: 470, distance: 166.8
click at [145, 470] on div "W wevishnuv@gtmbdddduddy.ai" at bounding box center [428, 480] width 692 height 39
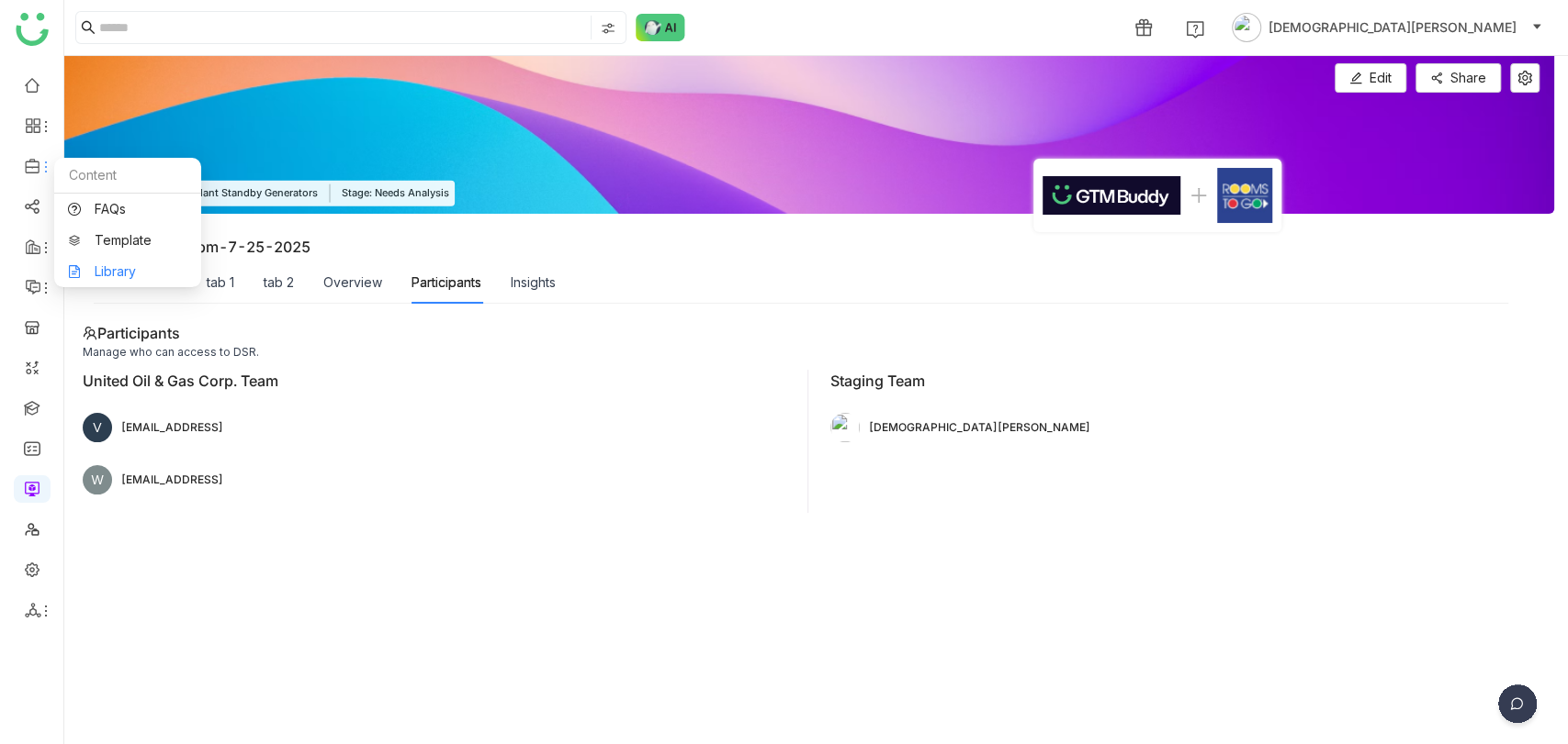
click at [125, 266] on link "Library" at bounding box center [127, 272] width 119 height 13
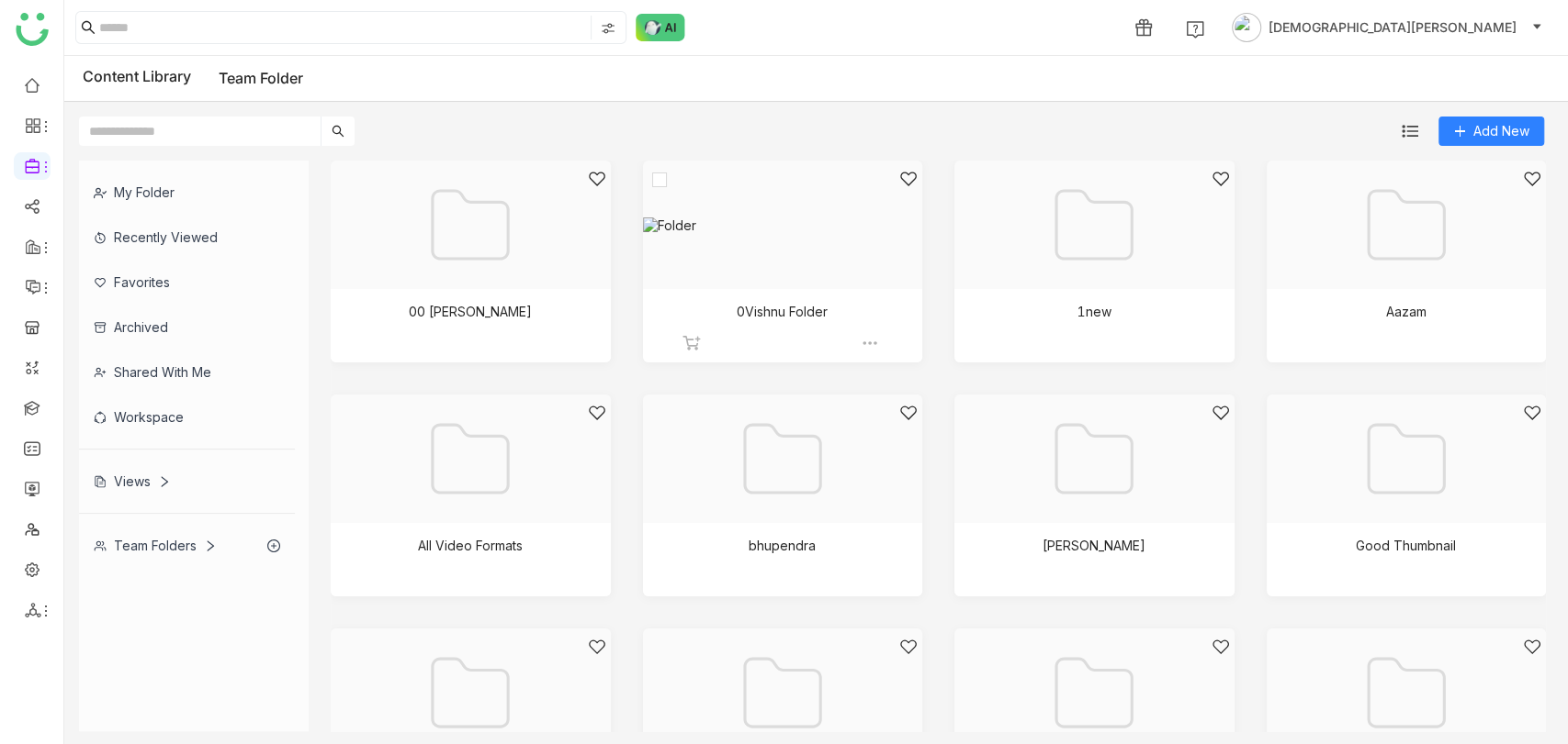
click at [794, 284] on div at bounding box center [777, 248] width 249 height 156
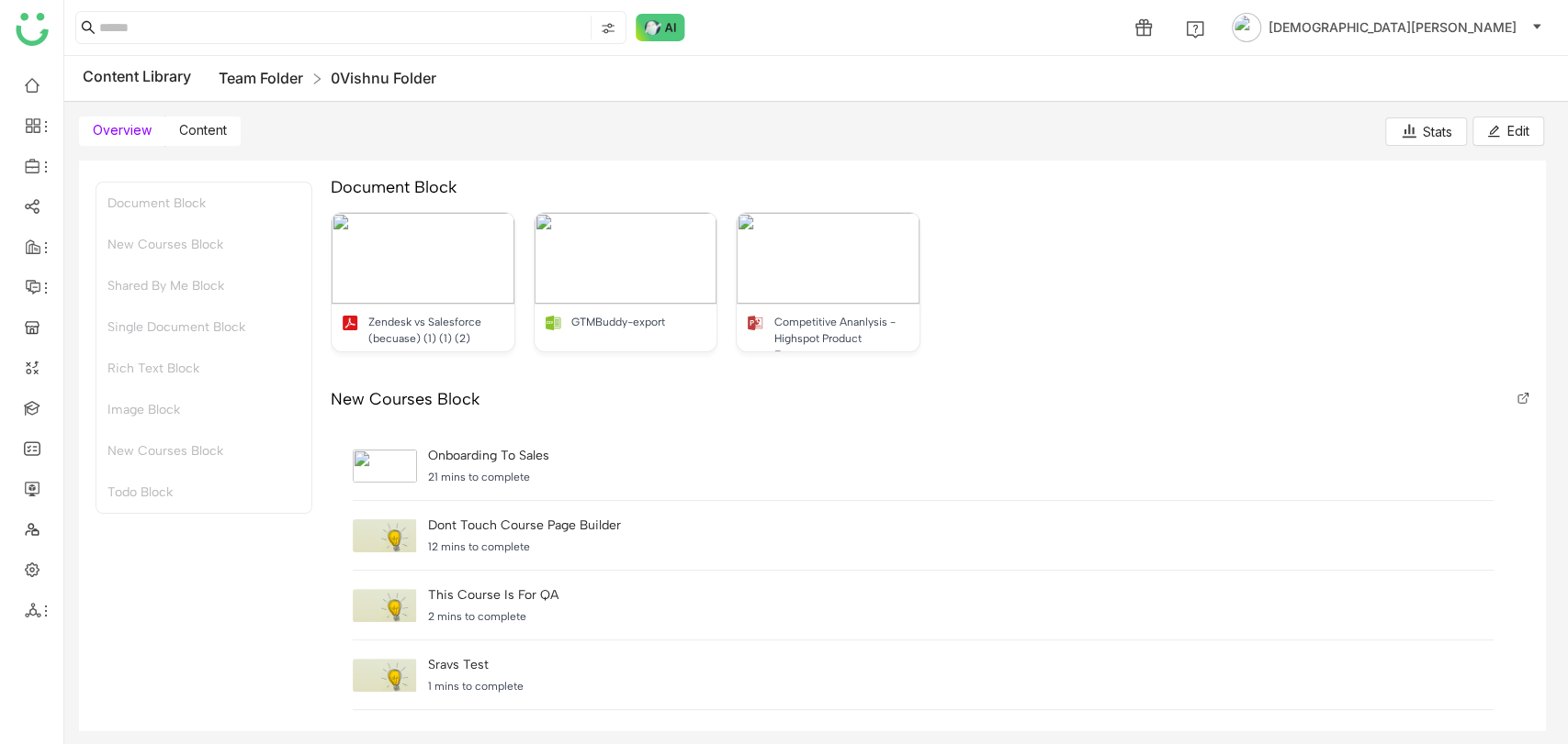
click at [272, 84] on link "Team Folder" at bounding box center [260, 78] width 85 height 19
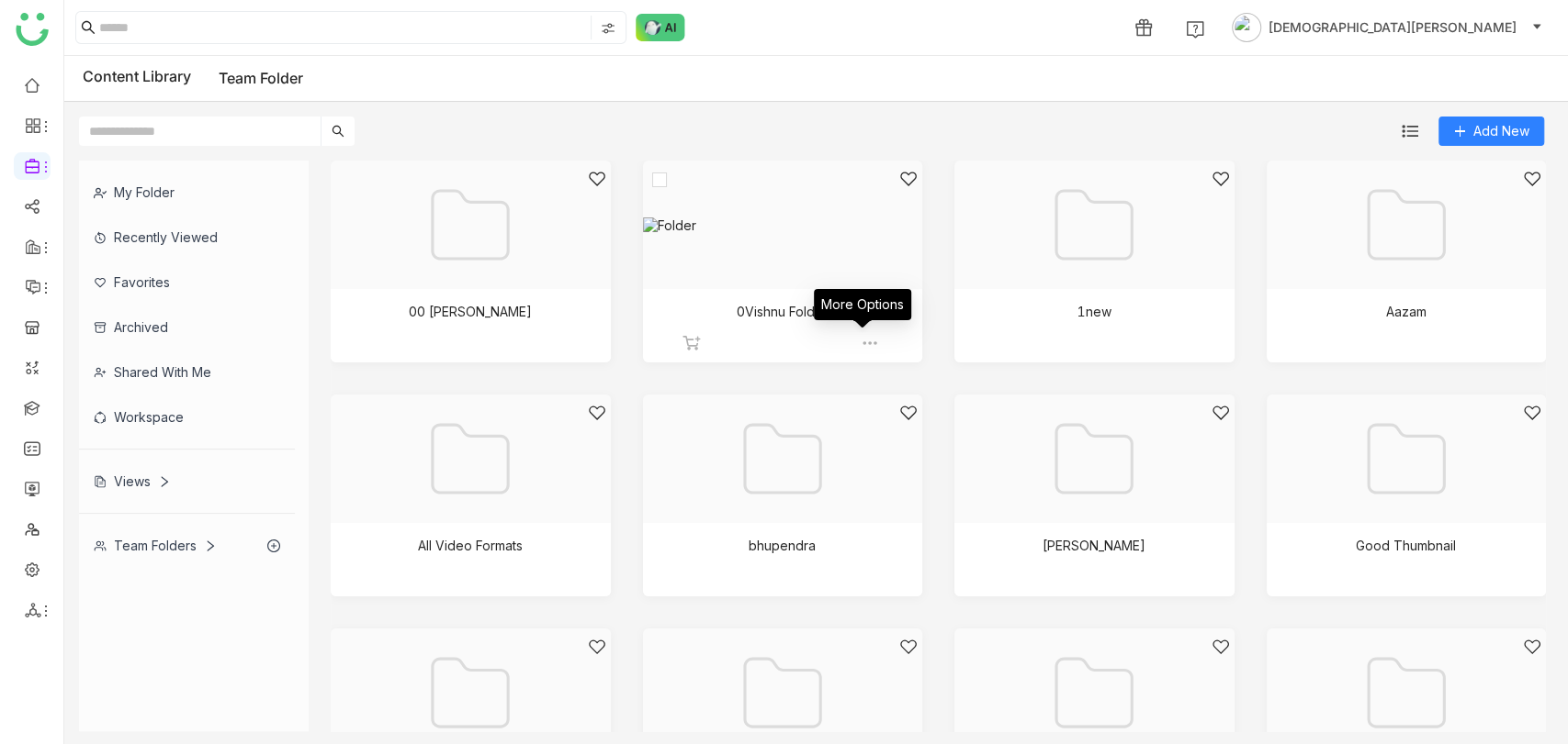
click at [862, 338] on img at bounding box center [870, 344] width 19 height 19
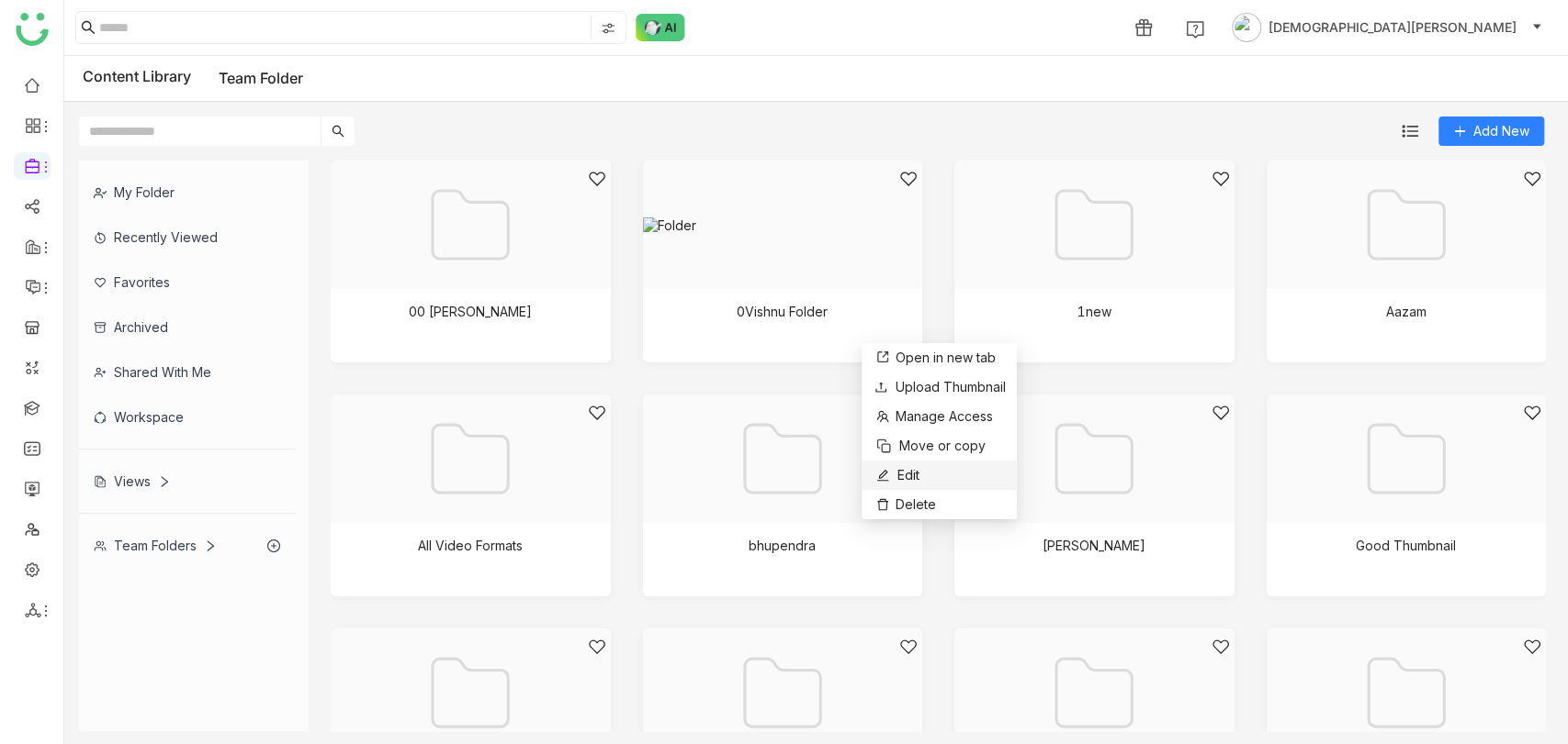
click at [923, 463] on li "Edit" at bounding box center [939, 476] width 155 height 30
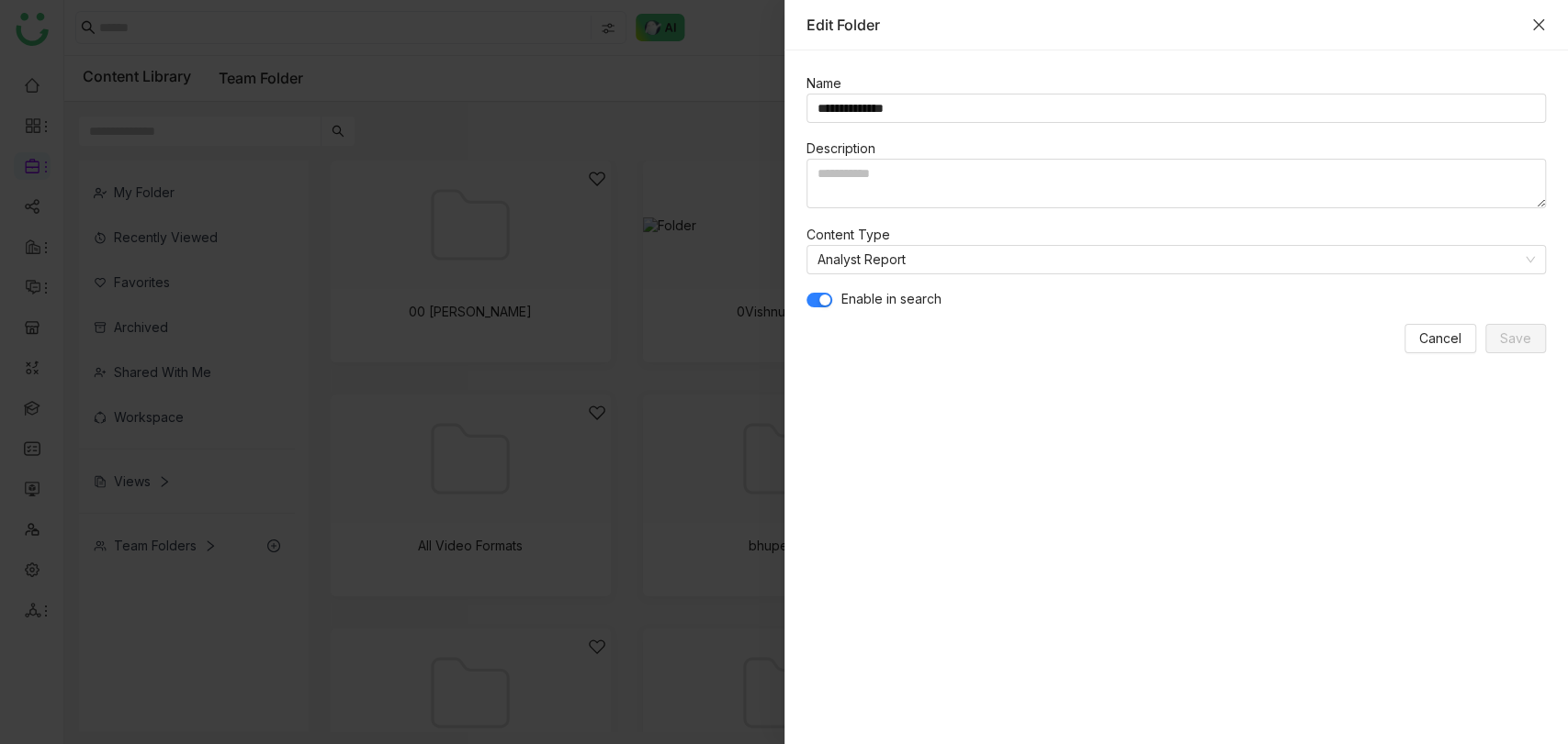
click at [1536, 31] on icon "Close" at bounding box center [1538, 25] width 15 height 15
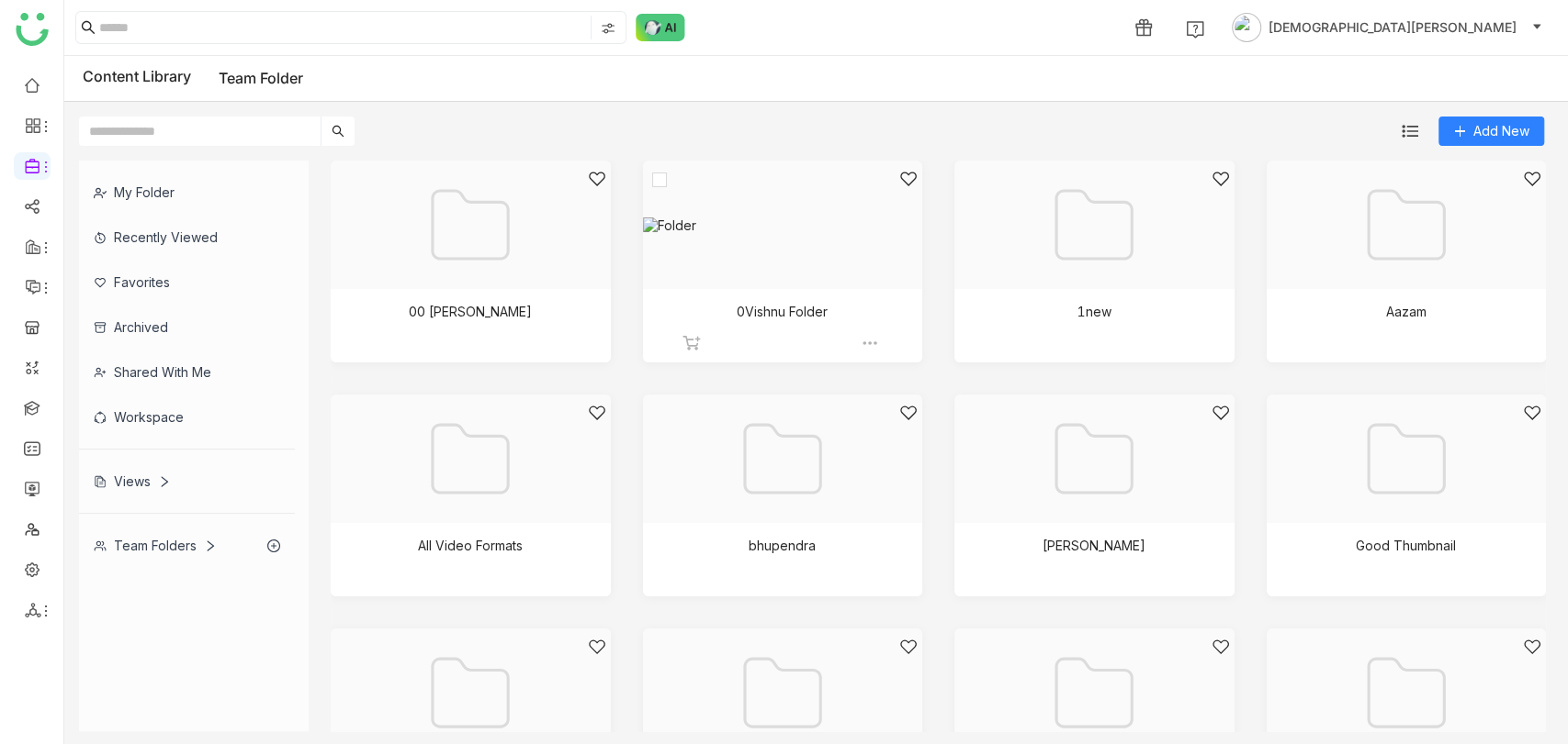
click at [775, 237] on div at bounding box center [777, 248] width 249 height 156
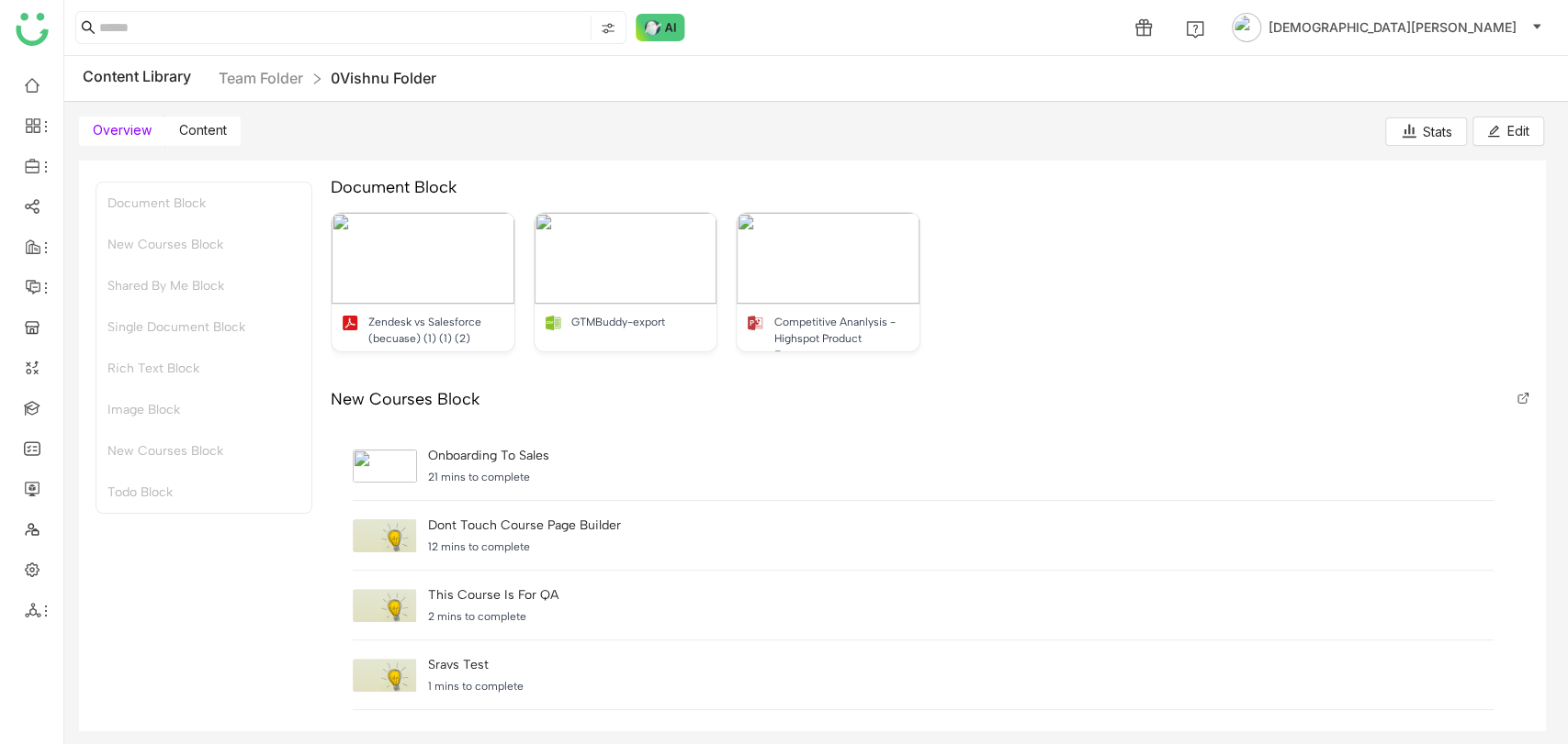
click at [179, 133] on span "Content" at bounding box center [203, 129] width 47 height 16
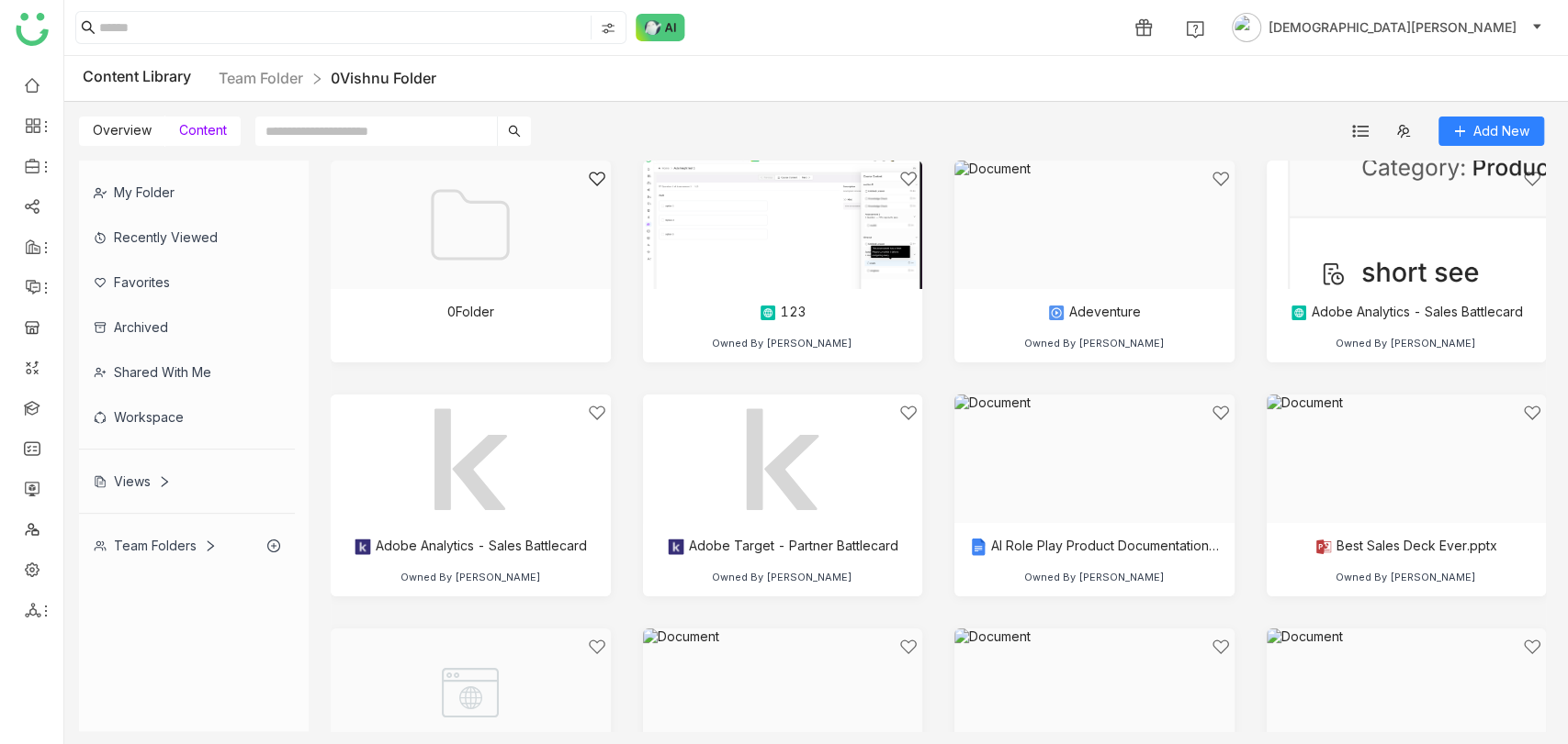
click at [179, 133] on span "Content" at bounding box center [203, 129] width 47 height 16
click at [1116, 274] on div at bounding box center [1088, 248] width 249 height 156
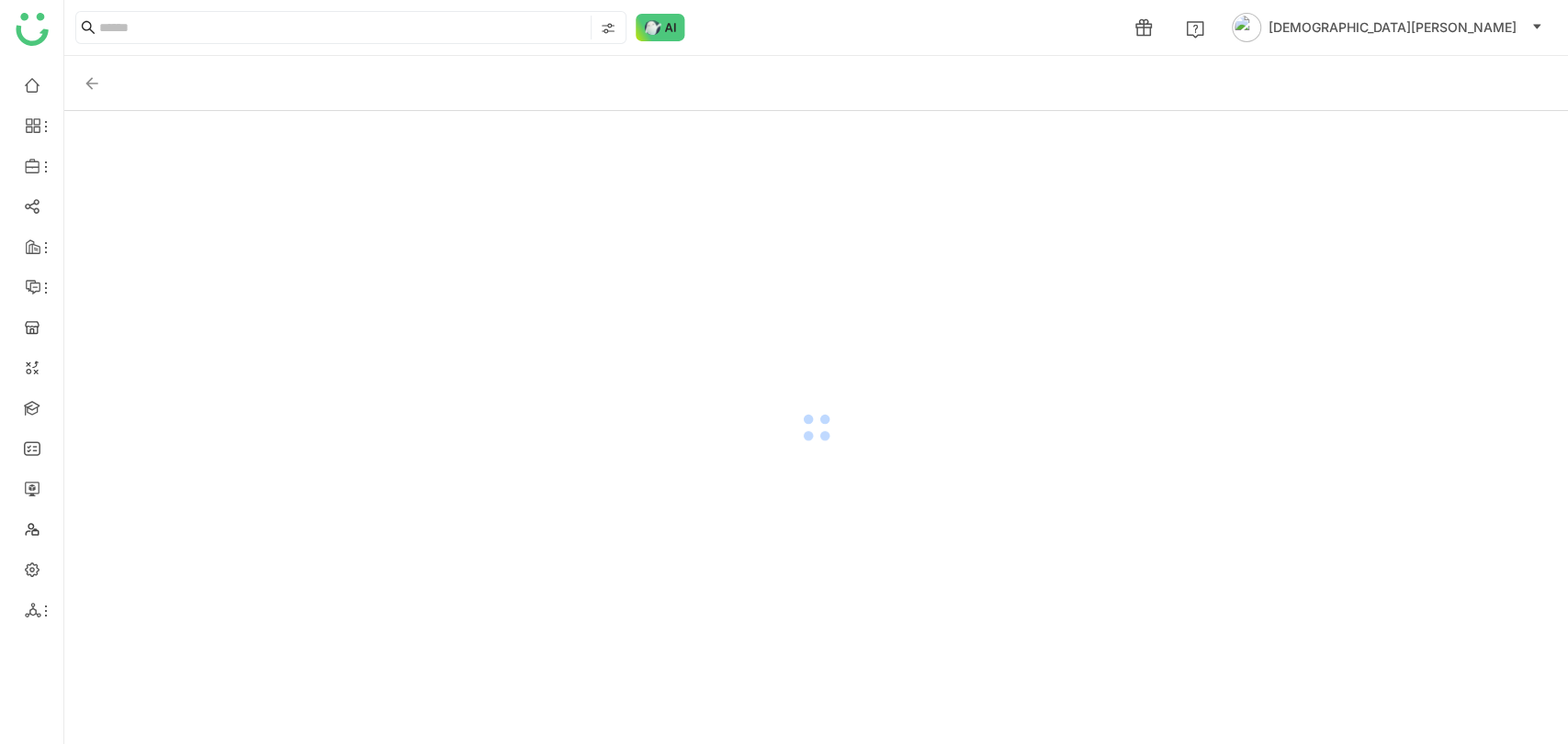
click at [1084, 273] on div at bounding box center [816, 428] width 1504 height 633
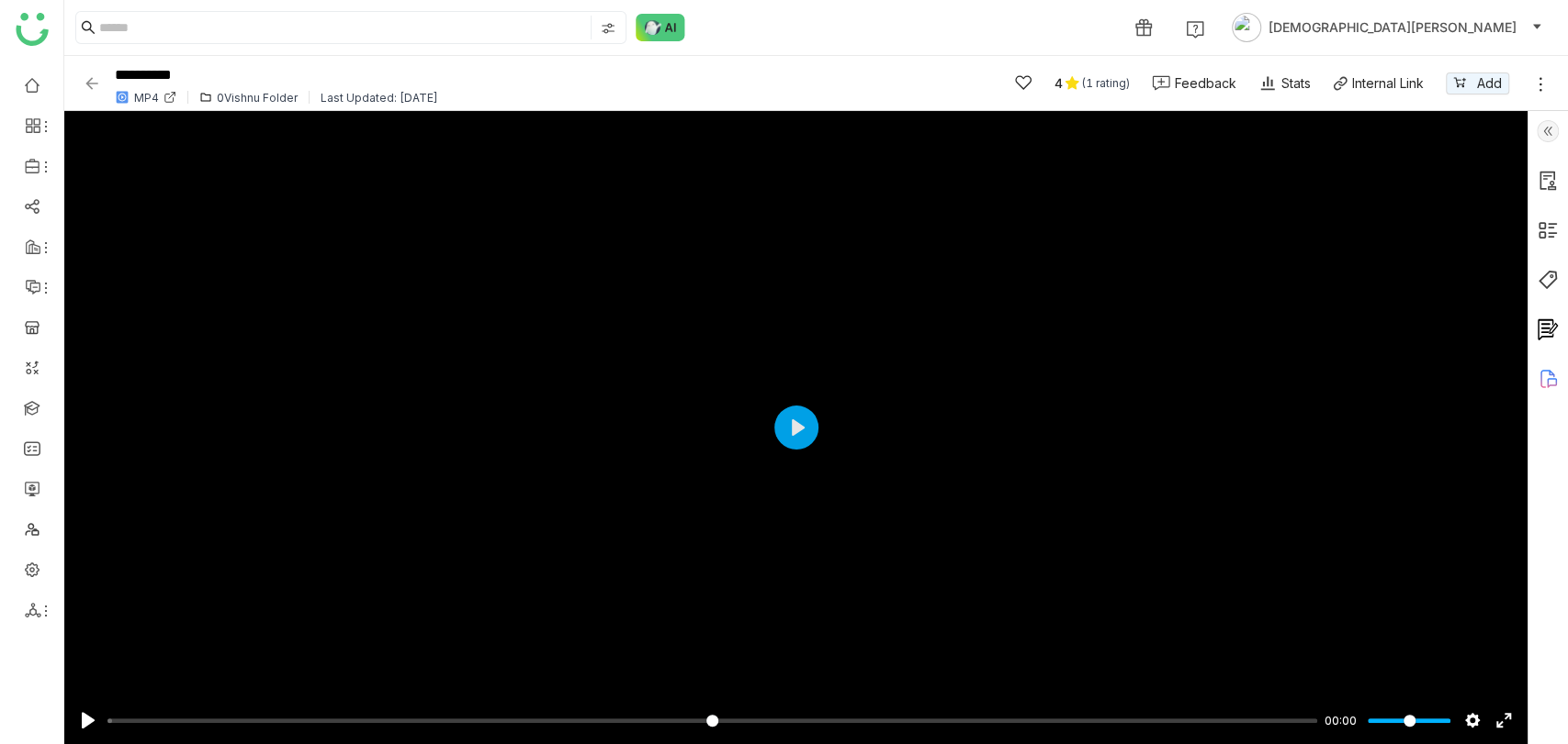
click at [1550, 137] on img at bounding box center [1548, 131] width 22 height 22
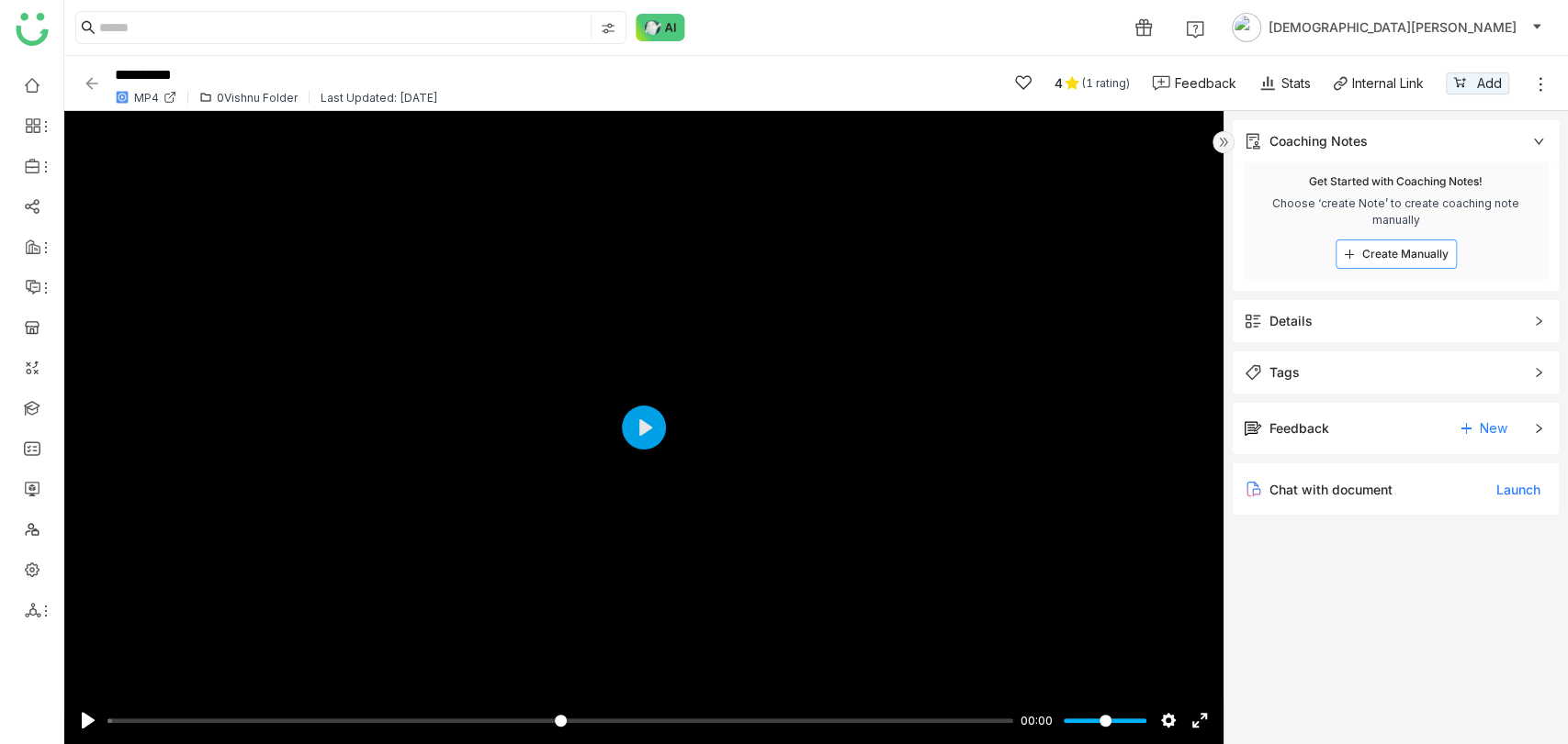
type input "*"
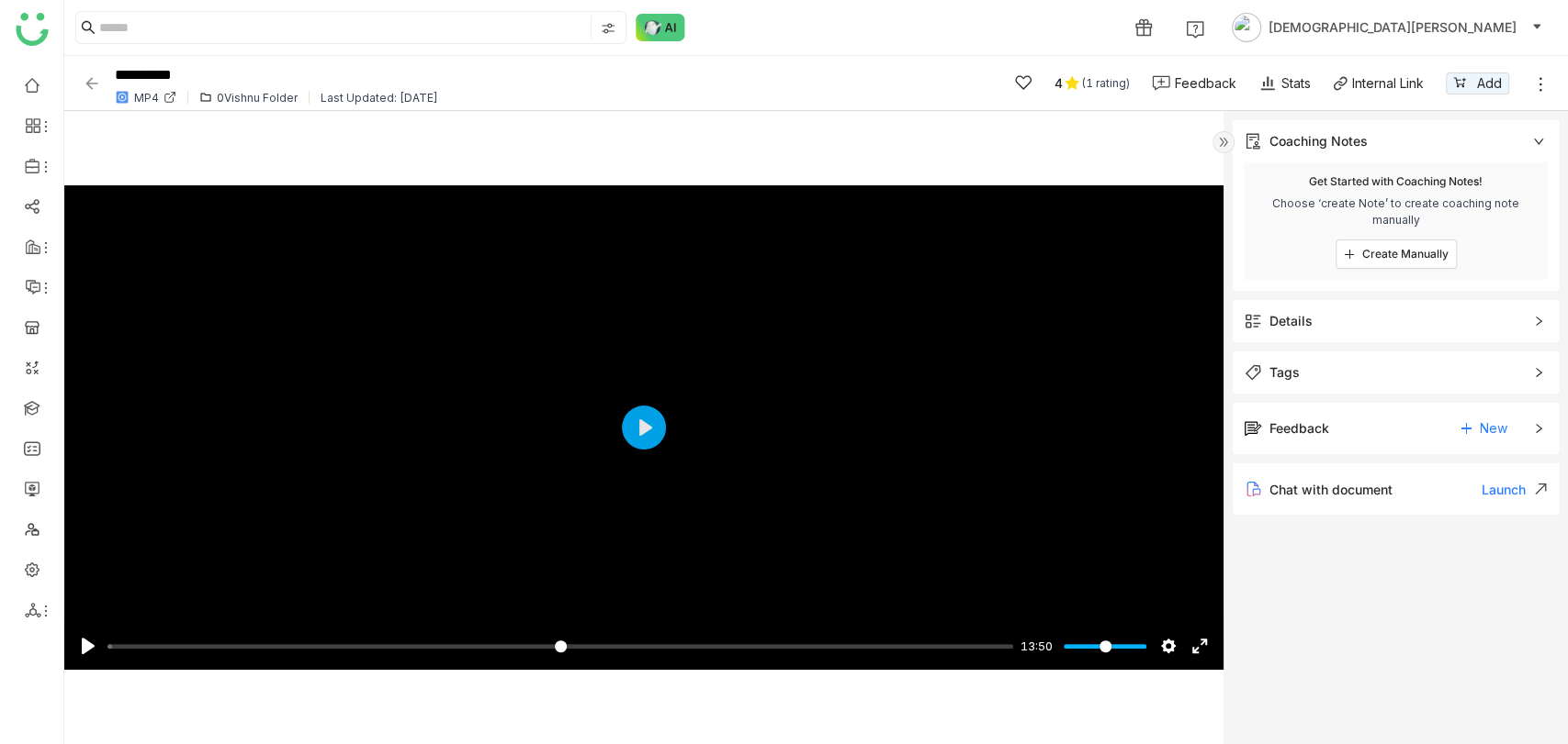
click at [1329, 327] on span "Details" at bounding box center [1382, 321] width 278 height 20
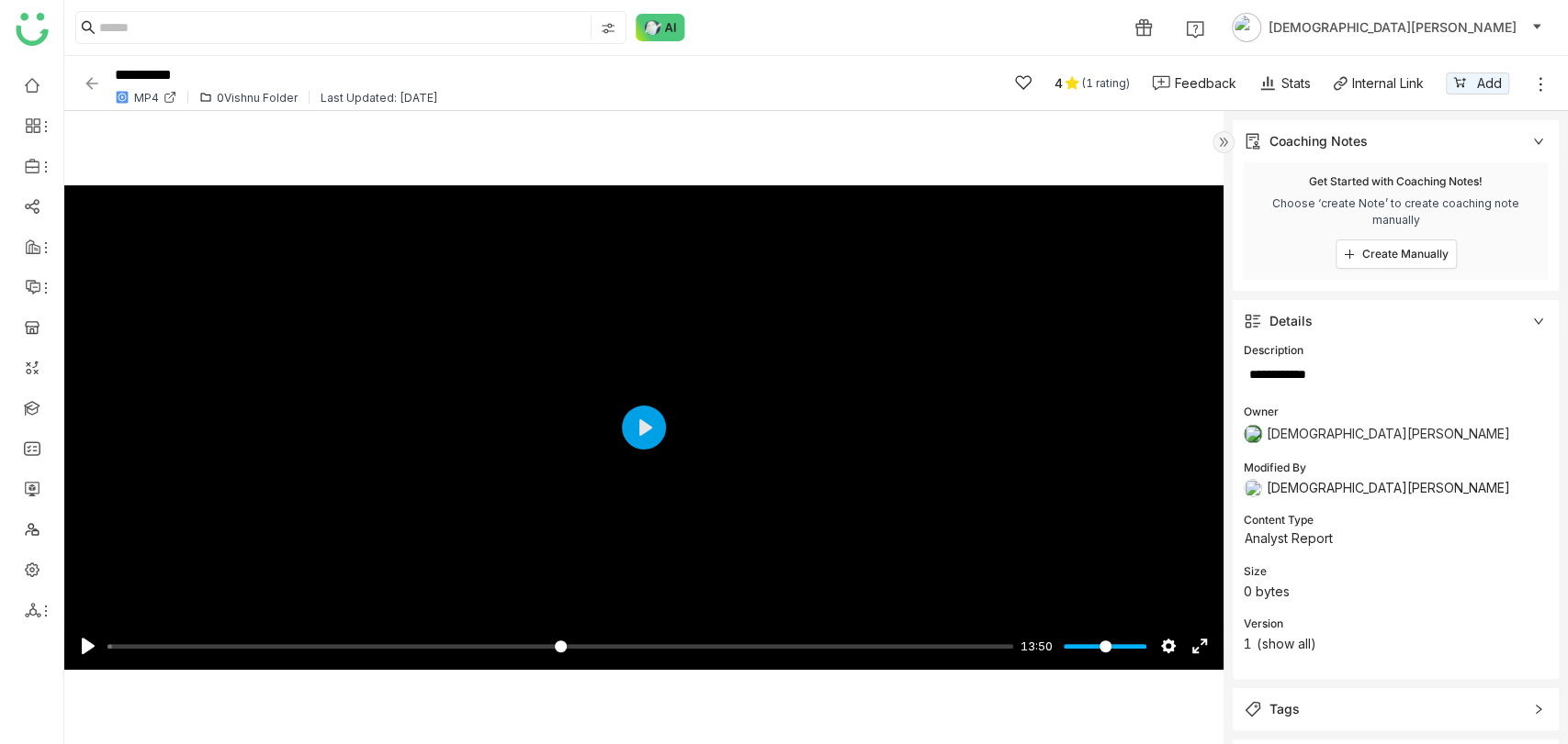
click at [89, 82] on img at bounding box center [92, 84] width 19 height 19
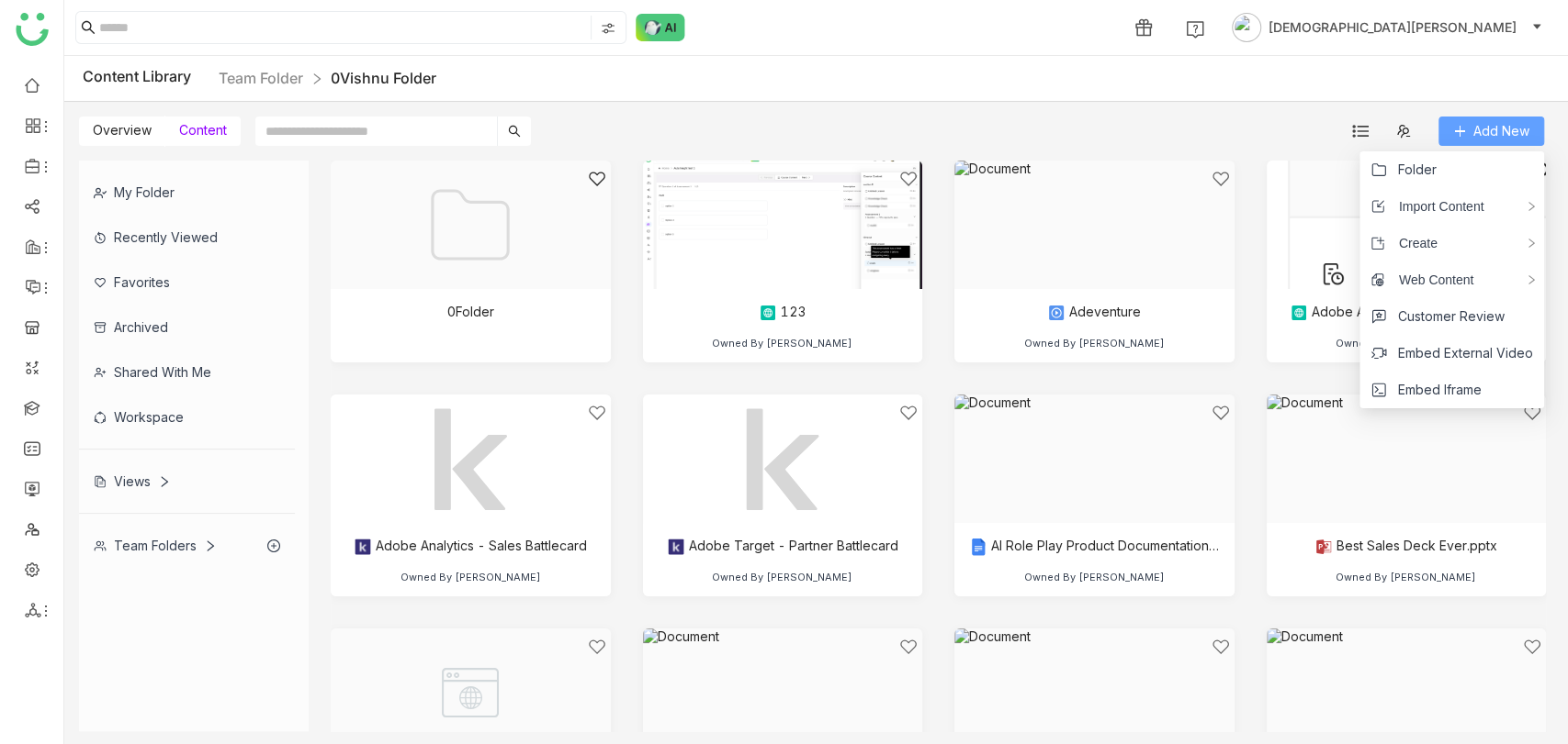
click at [1480, 117] on button "Add New" at bounding box center [1492, 132] width 106 height 30
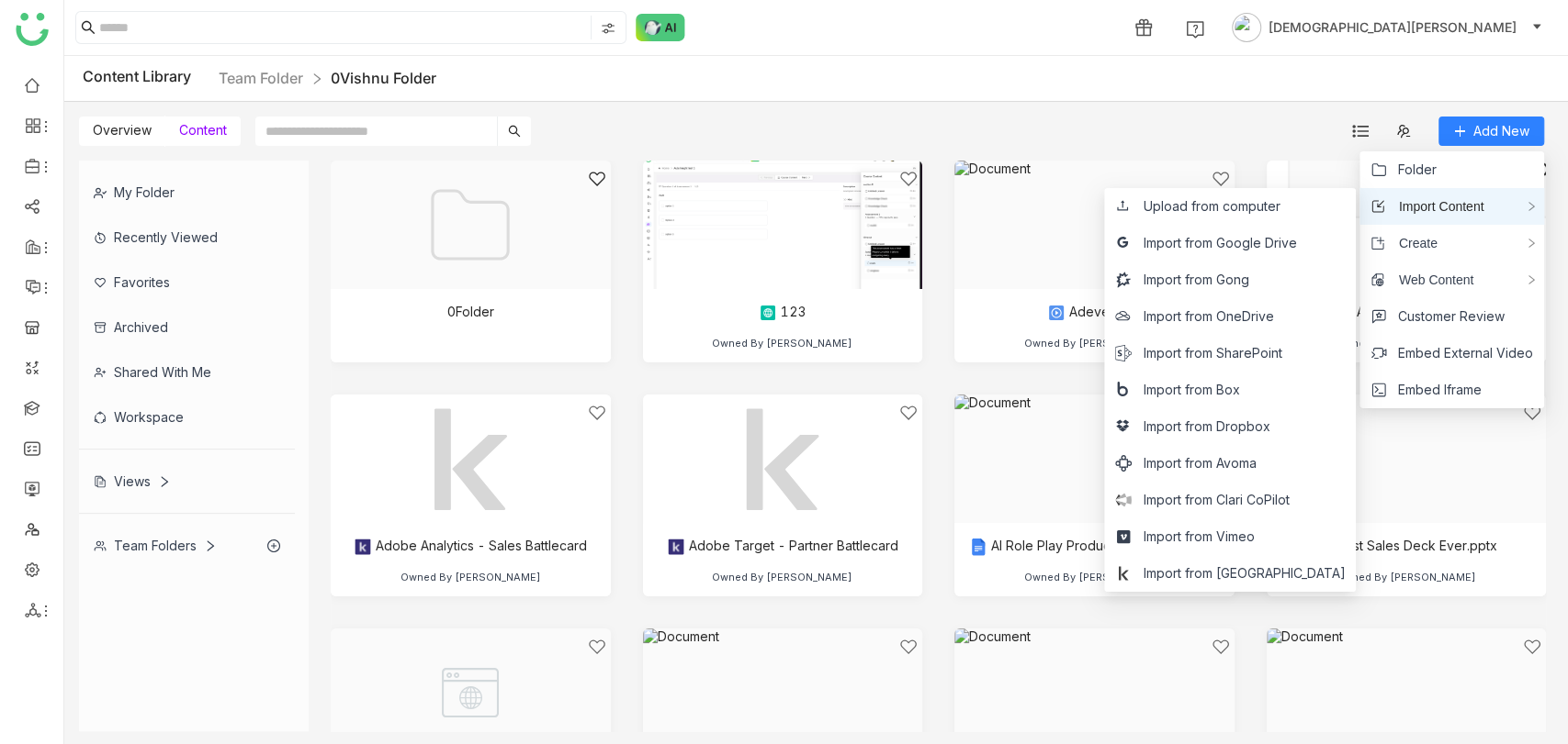
click at [1443, 215] on span "Import Content" at bounding box center [1434, 206] width 99 height 20
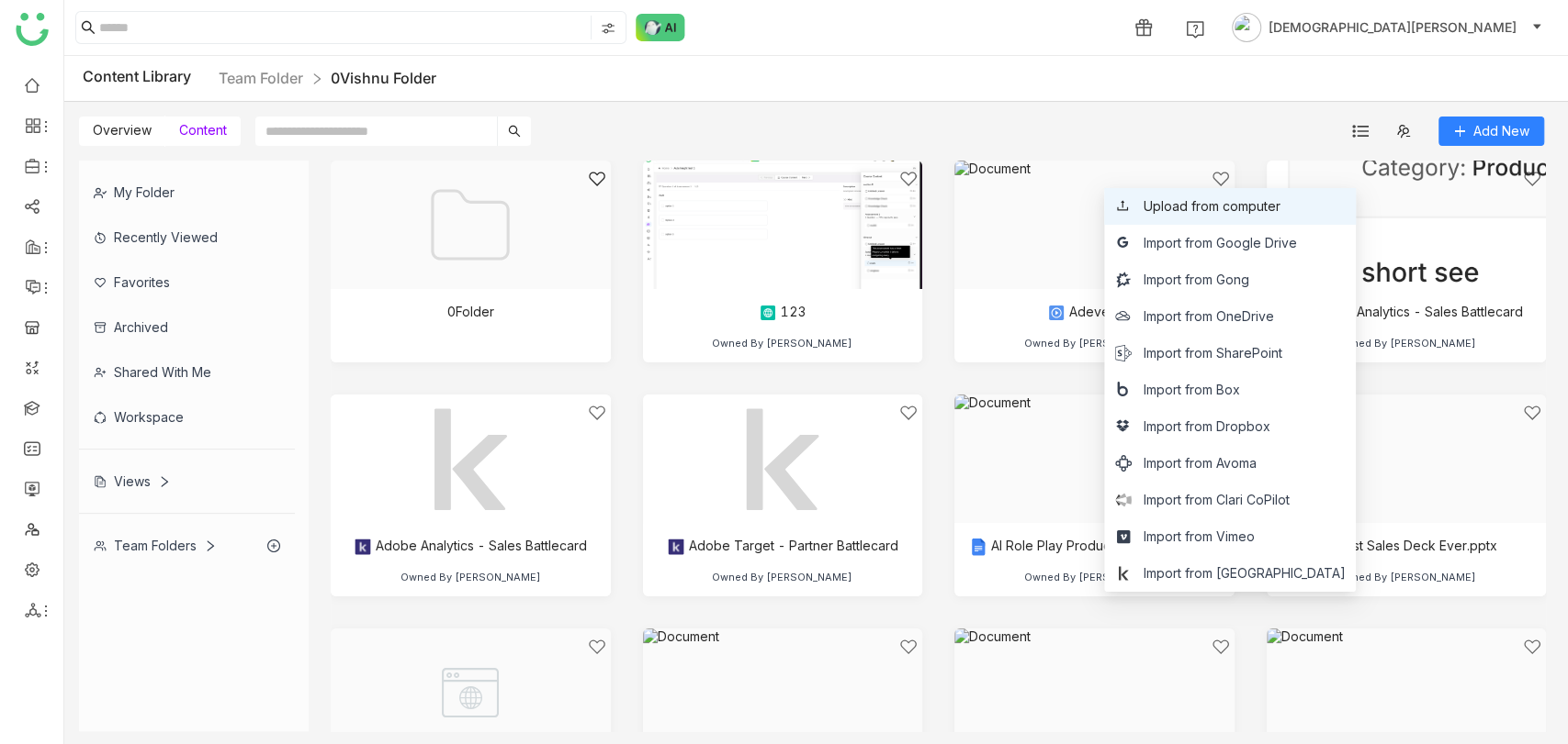
click at [1258, 207] on span "Upload from computer" at bounding box center [1210, 206] width 137 height 20
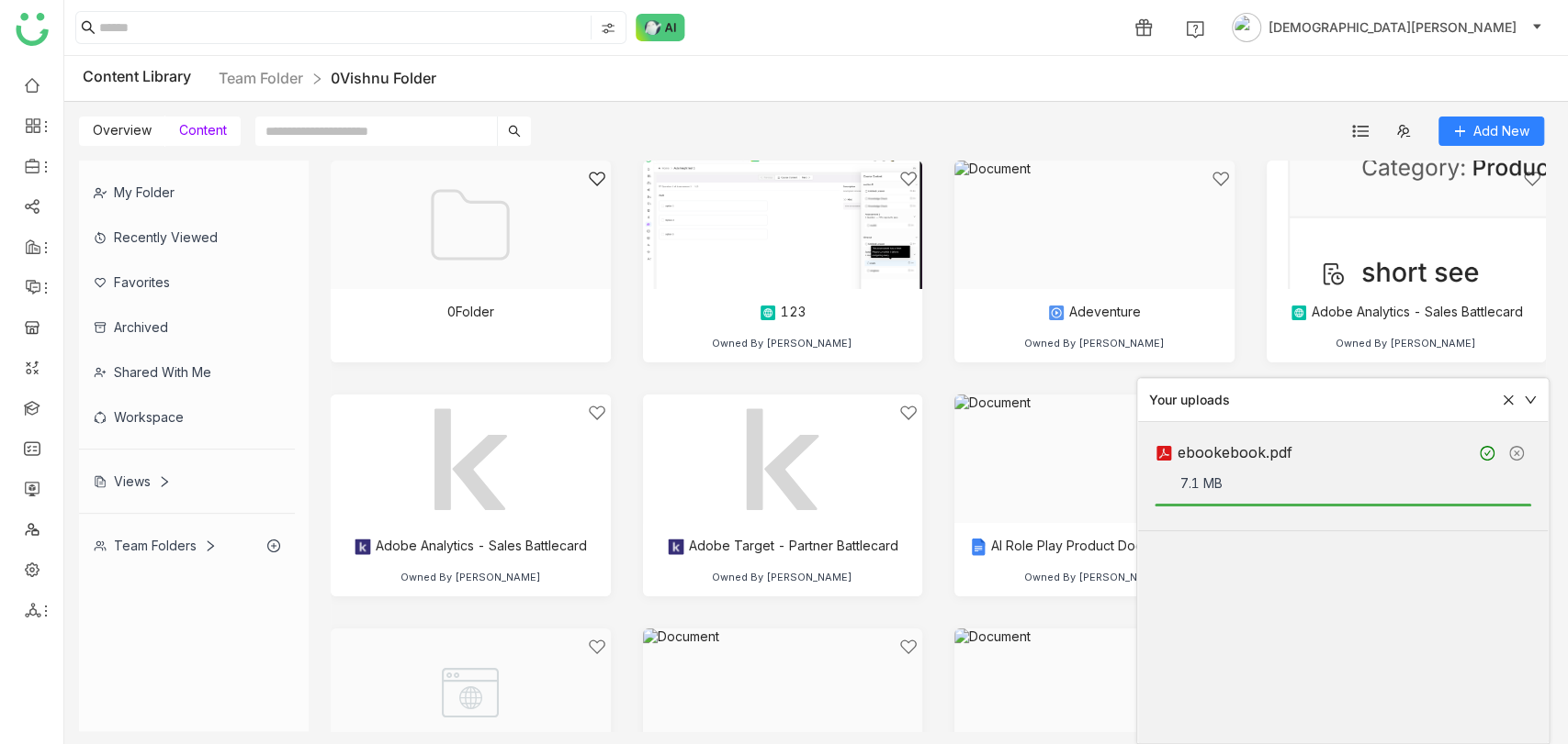
drag, startPoint x: 1311, startPoint y: 460, endPoint x: 1172, endPoint y: 450, distance: 139.4
click at [1172, 450] on div "ebookebook.pdf" at bounding box center [1313, 452] width 318 height 23
copy div "ebookebook.pdf"
click at [310, 128] on input "text" at bounding box center [376, 132] width 242 height 30
paste input "**********"
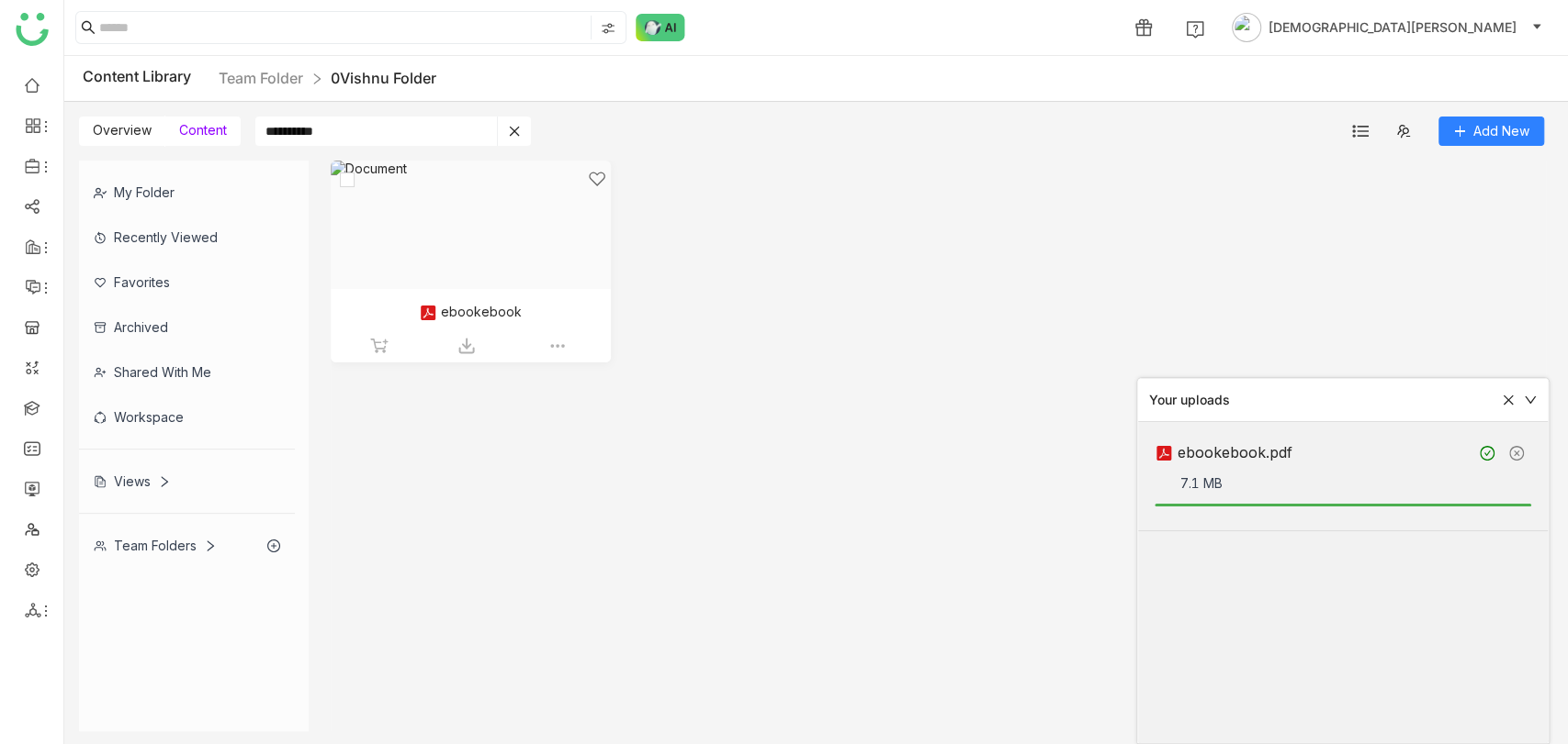
type input "**********"
click at [485, 233] on div at bounding box center [465, 248] width 249 height 156
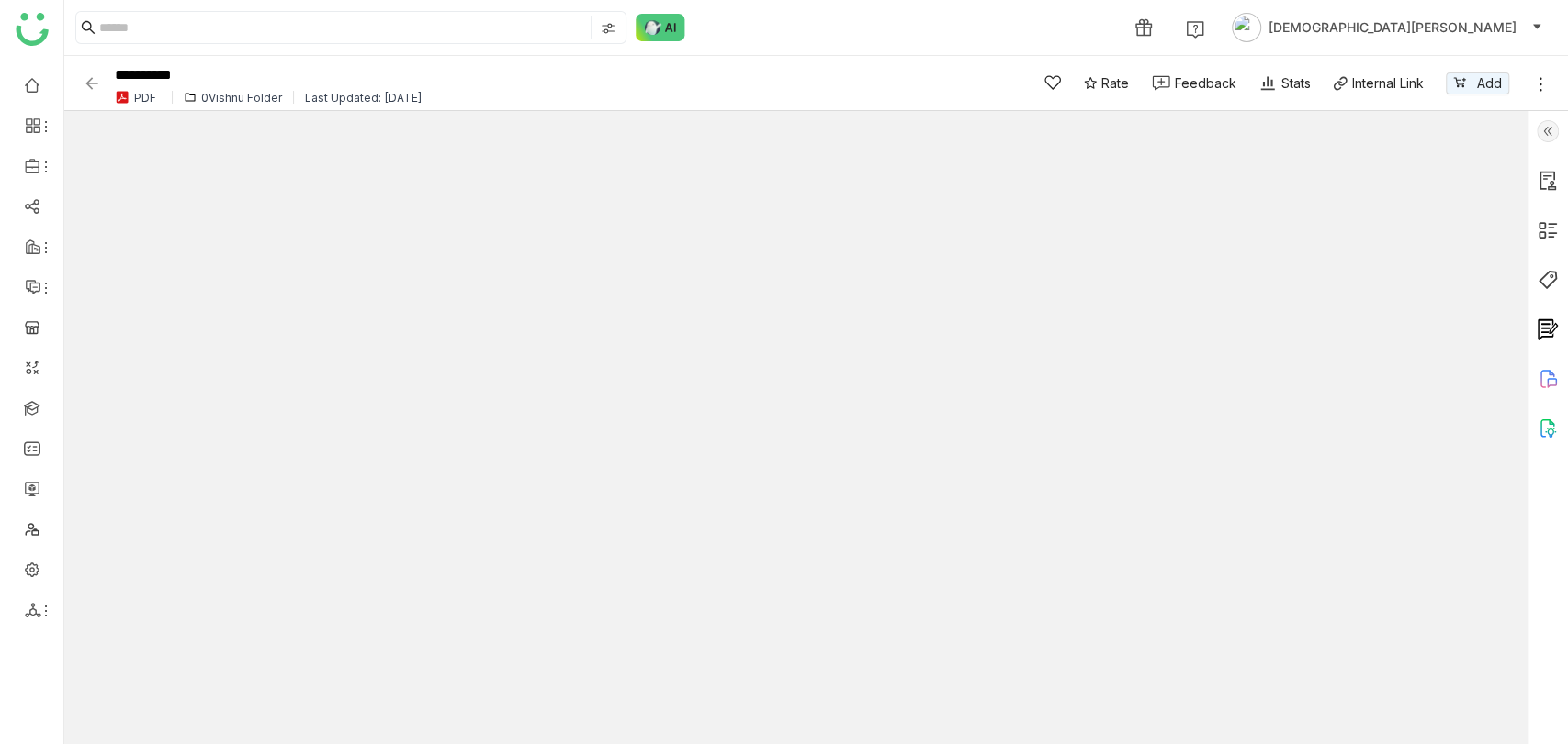
click at [1542, 127] on img at bounding box center [1548, 131] width 22 height 22
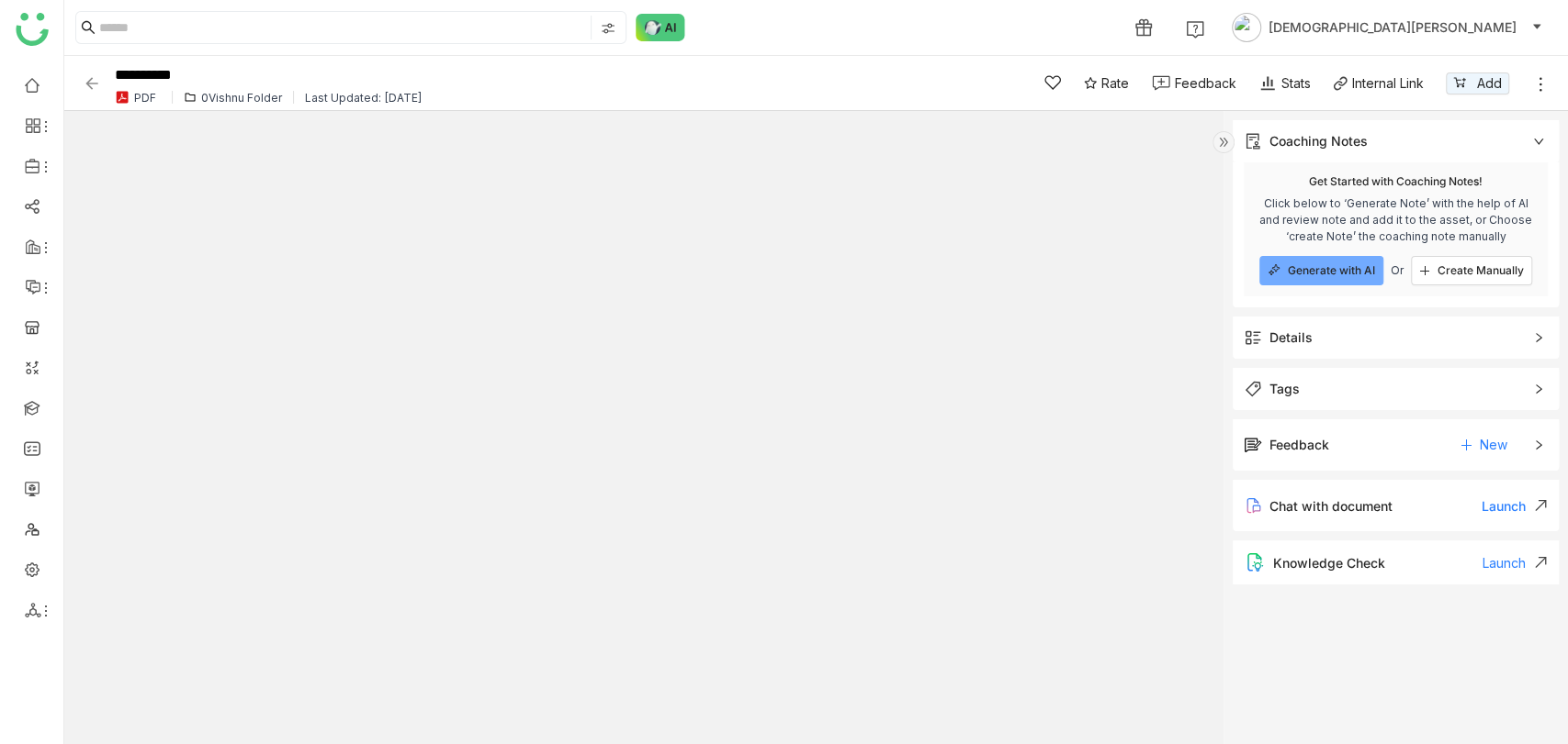
click at [1364, 342] on span "Details" at bounding box center [1382, 338] width 278 height 20
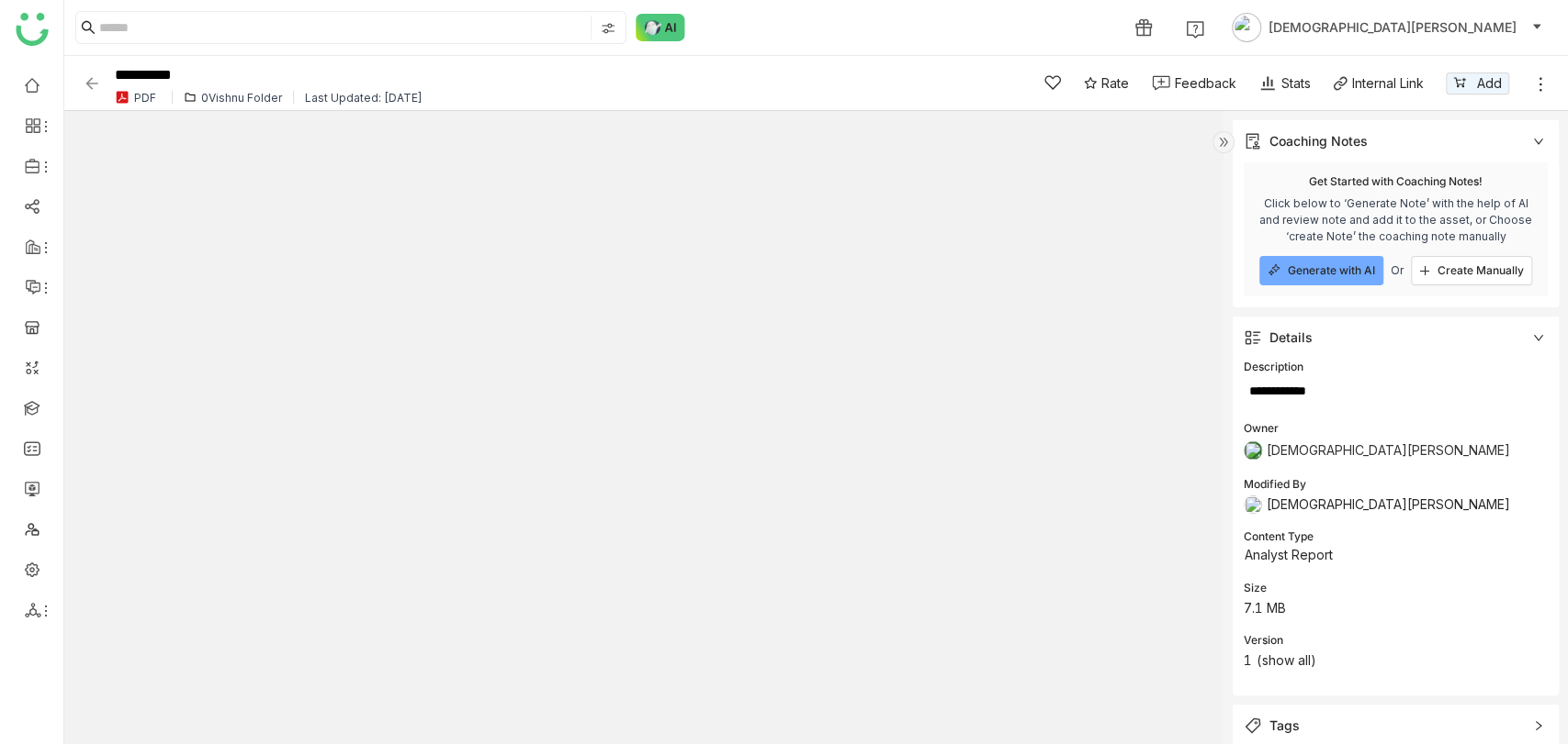
click at [85, 80] on img at bounding box center [92, 84] width 19 height 19
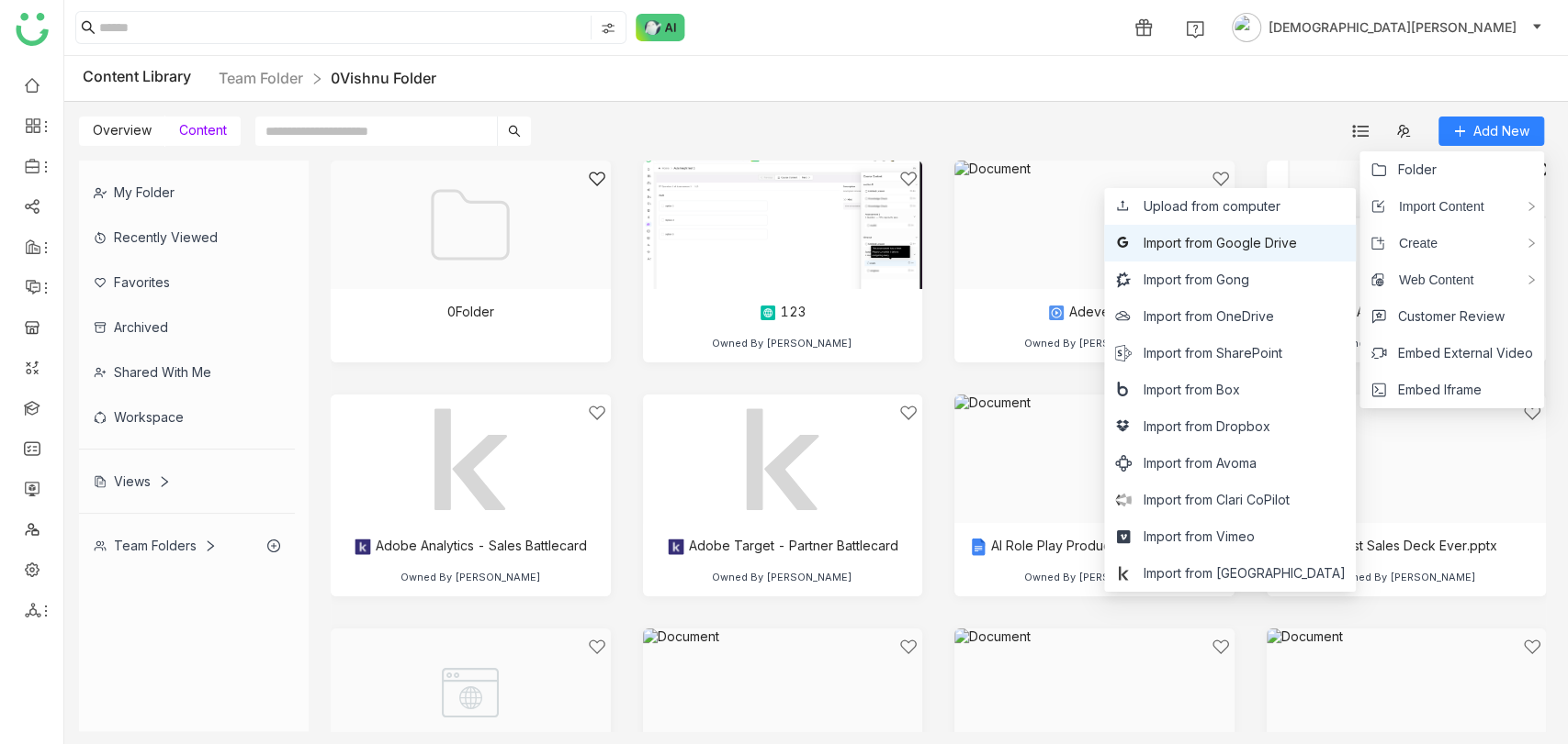
click at [1285, 255] on li "Import from Google Drive" at bounding box center [1230, 243] width 252 height 37
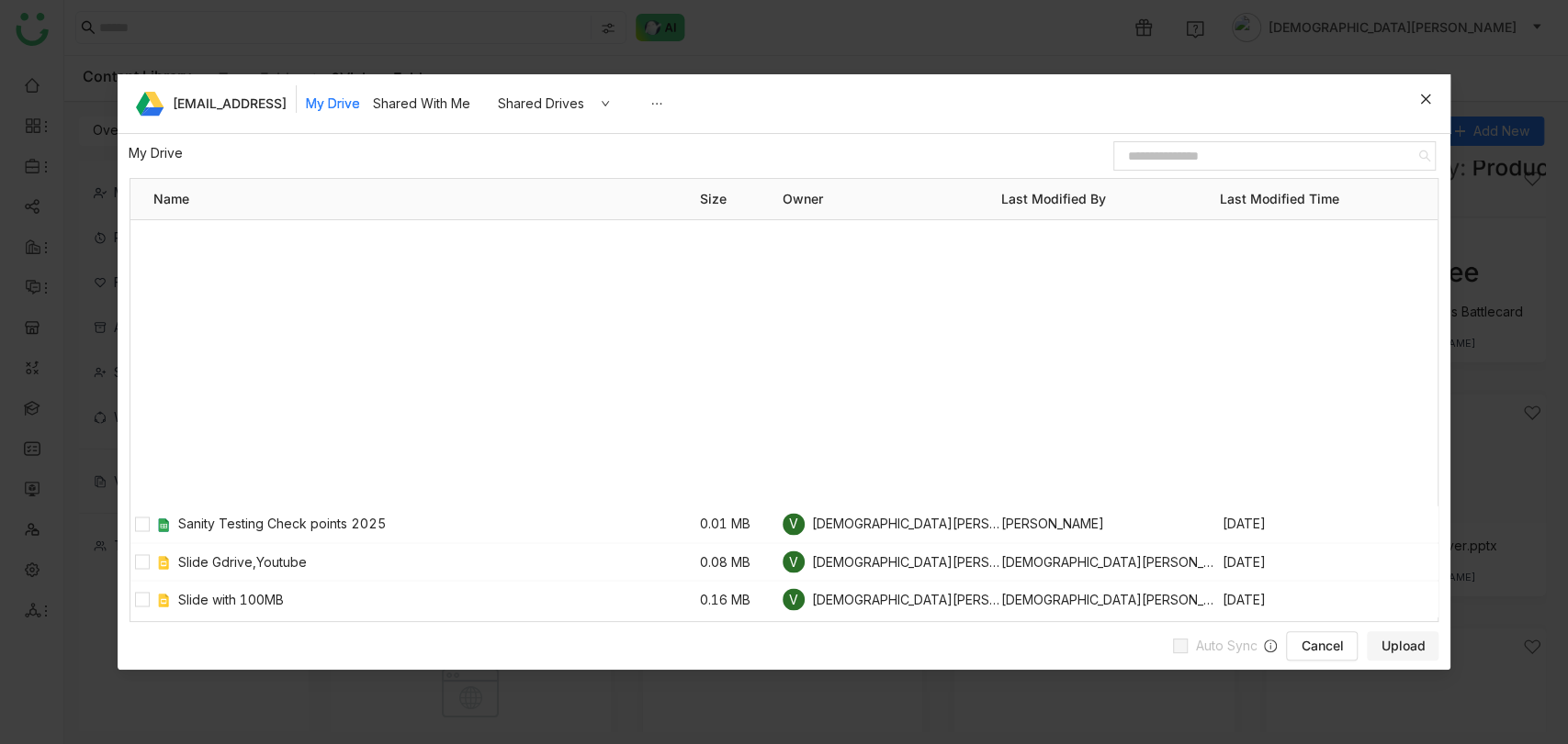
scroll to position [2710, 0]
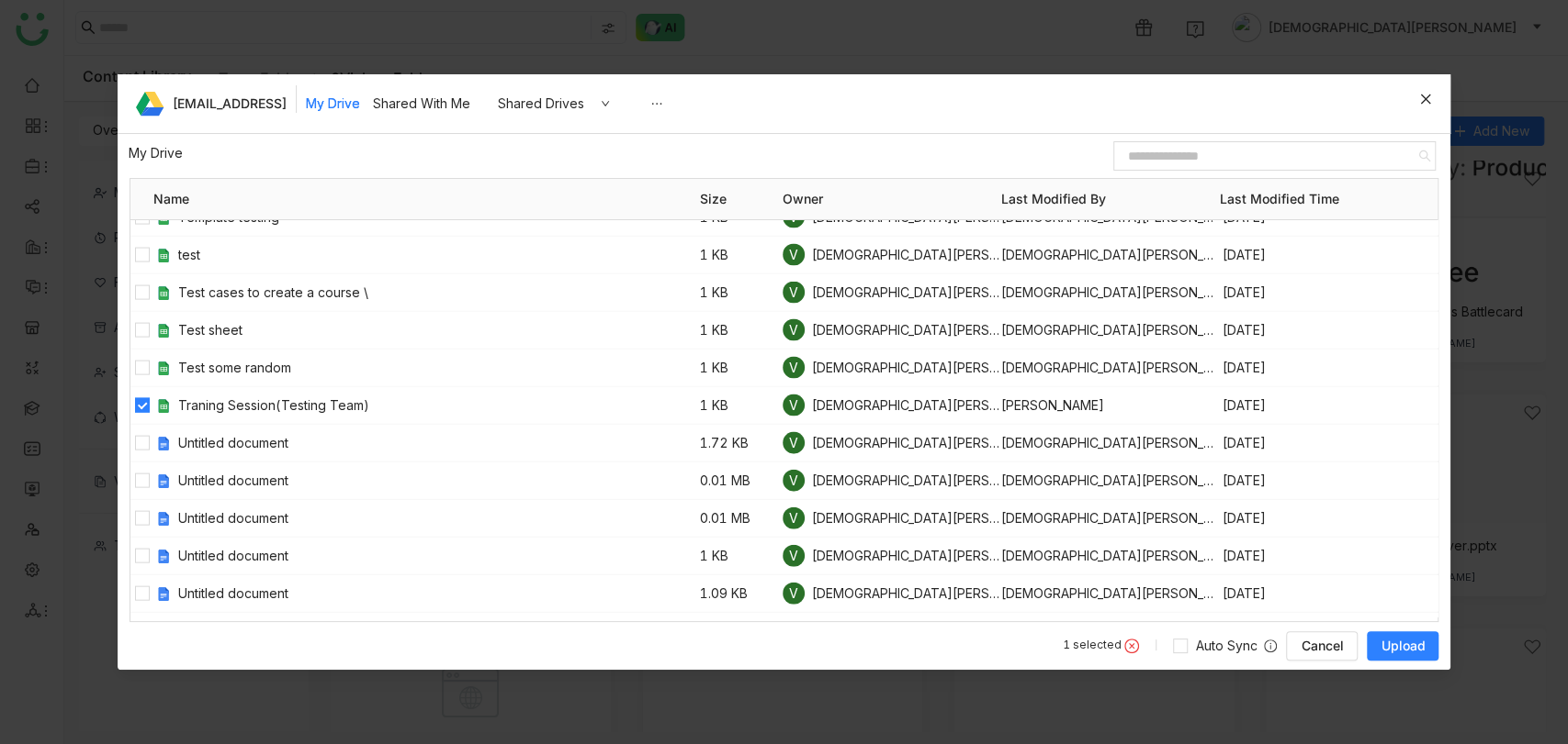
click at [1366, 634] on button "Upload" at bounding box center [1402, 646] width 72 height 30
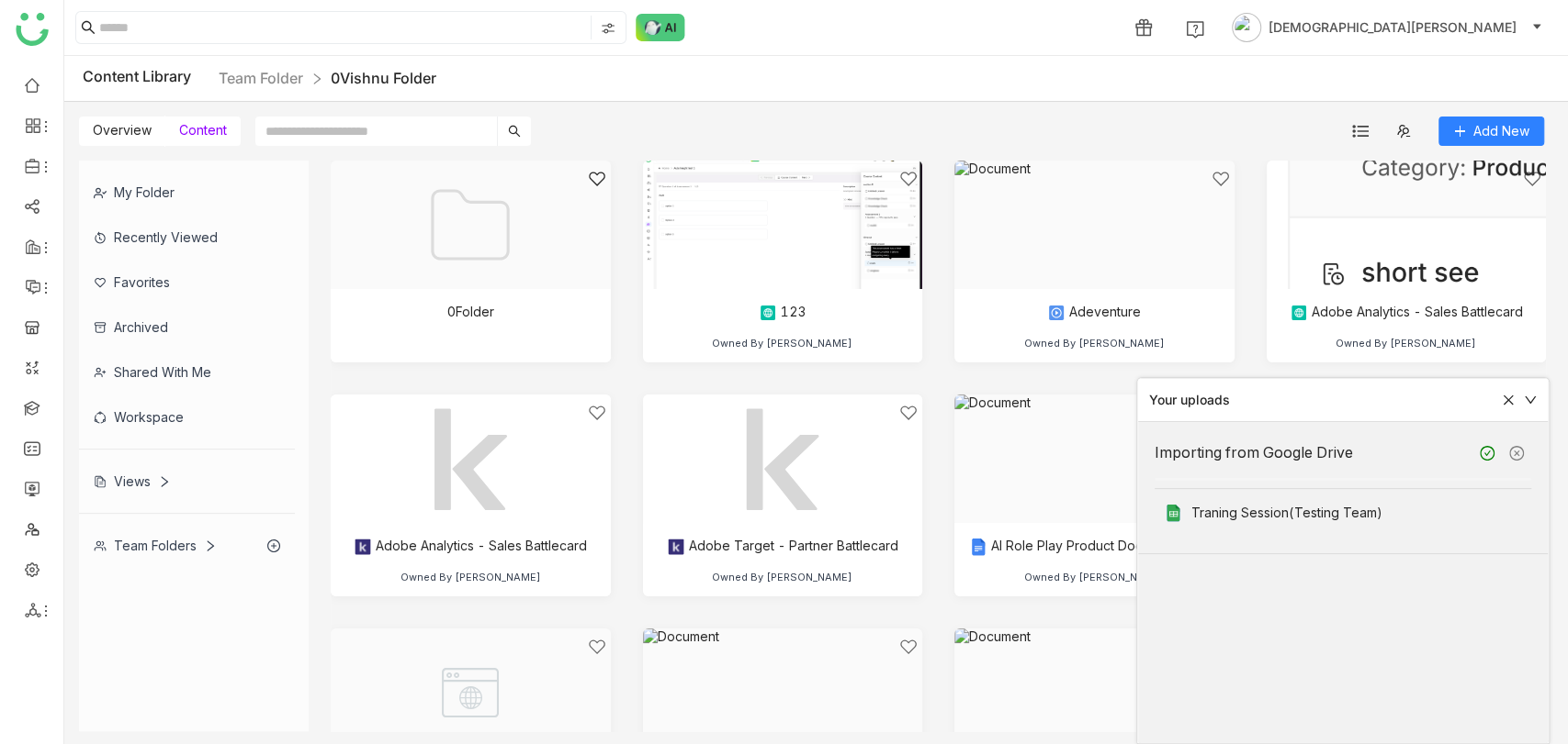
click at [441, 136] on input "text" at bounding box center [376, 132] width 242 height 30
type input "*"
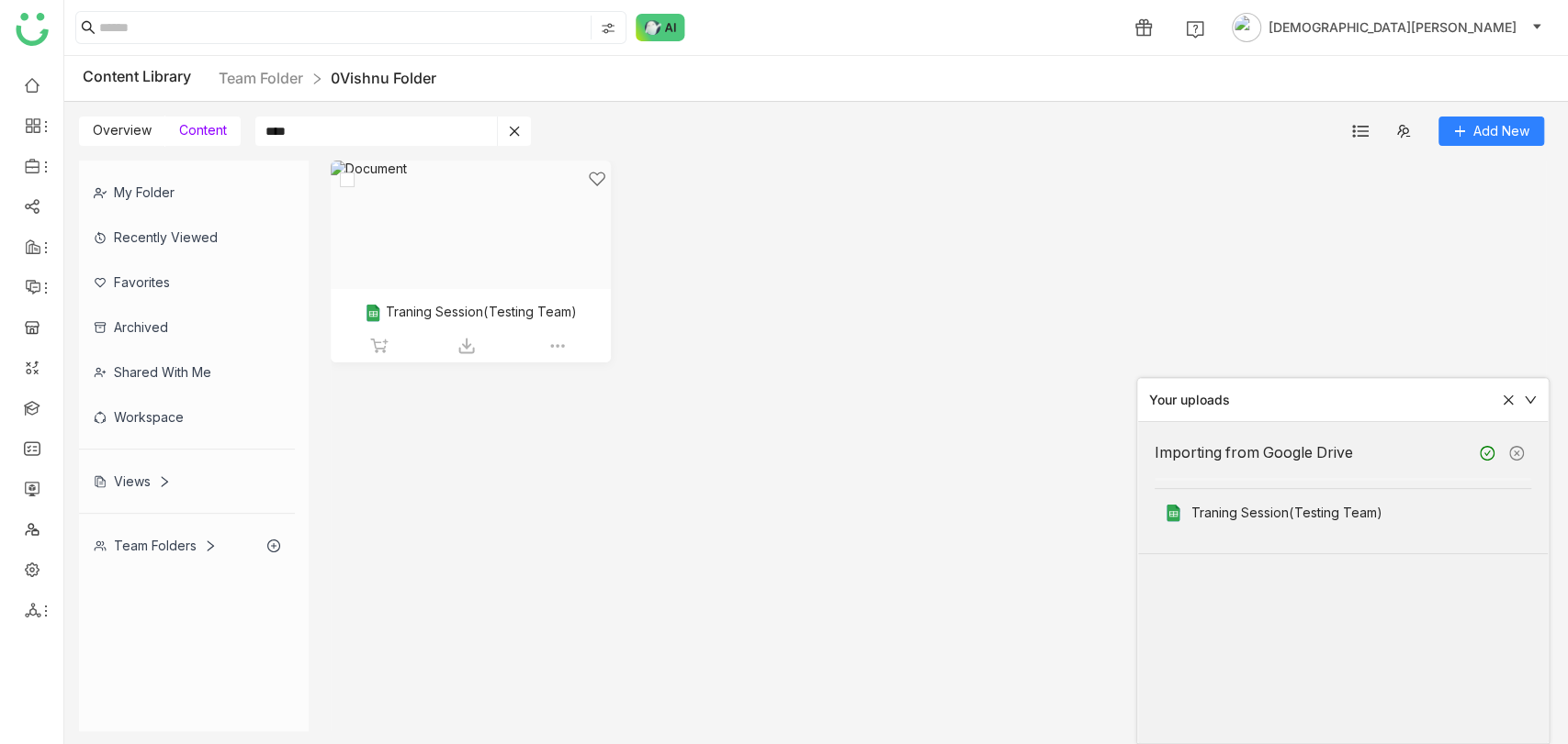
type input "****"
click at [505, 288] on div at bounding box center [465, 248] width 249 height 156
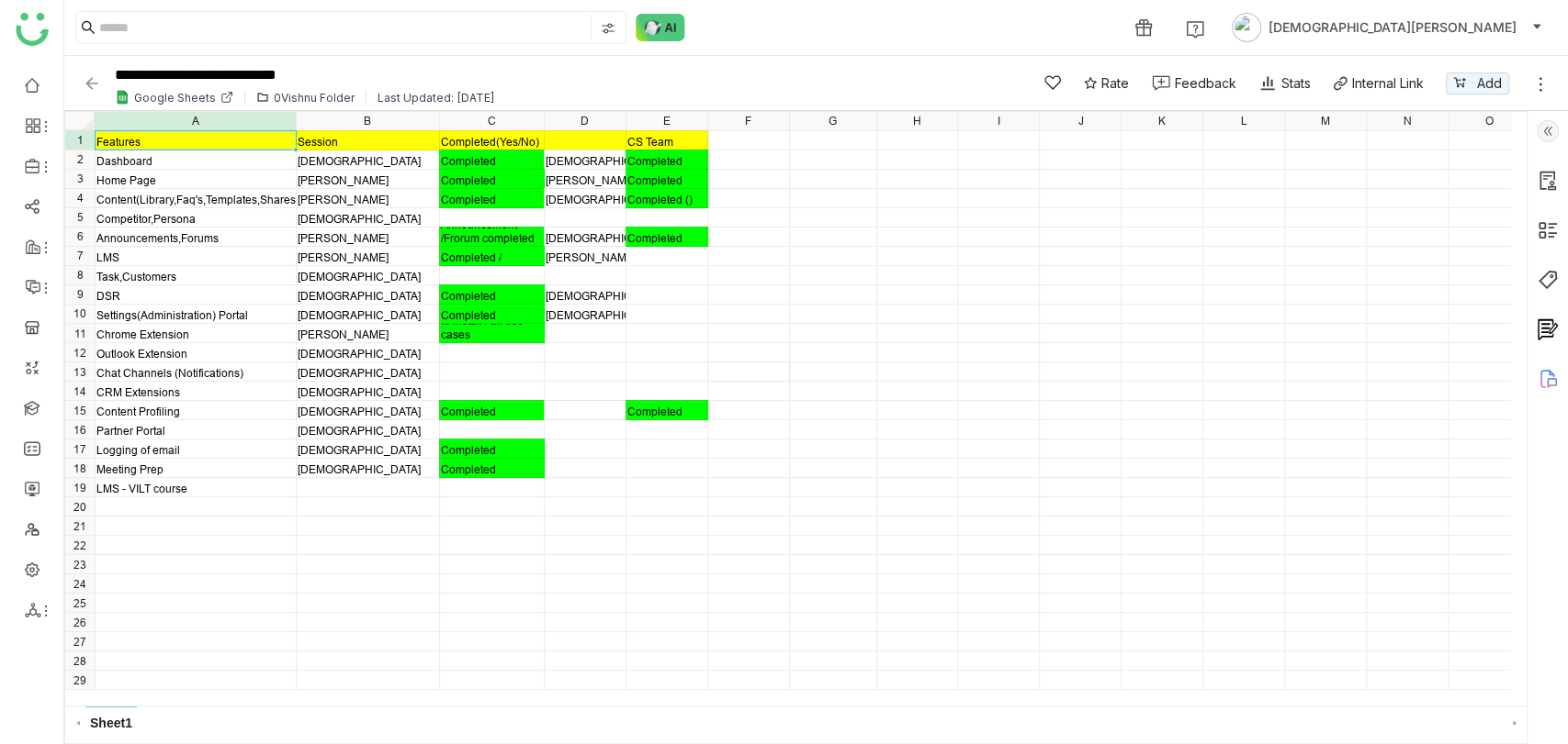
click at [1543, 141] on div at bounding box center [1547, 428] width 40 height 633
click at [1551, 120] on img at bounding box center [1548, 131] width 22 height 22
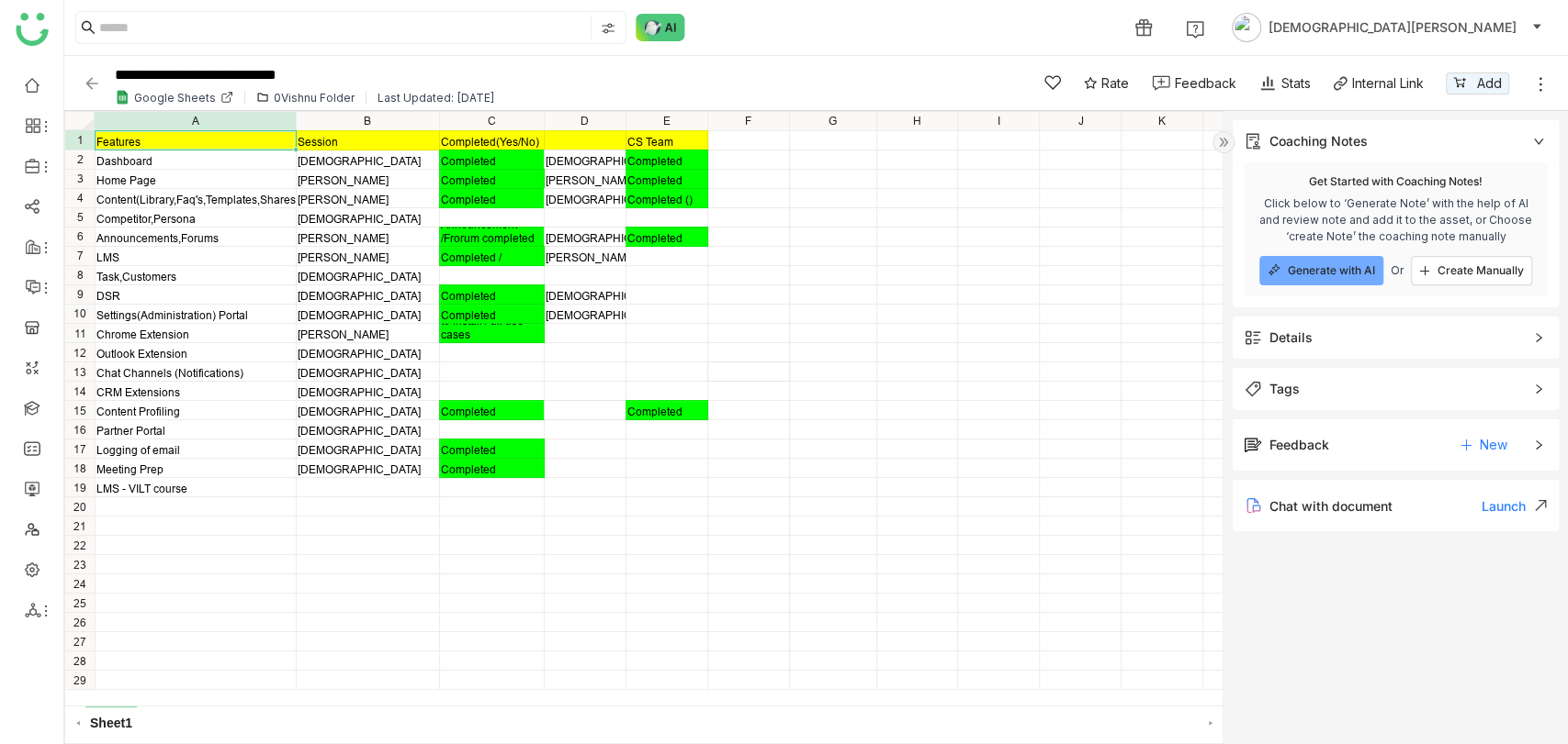
click at [1336, 334] on span "Details" at bounding box center [1382, 338] width 278 height 20
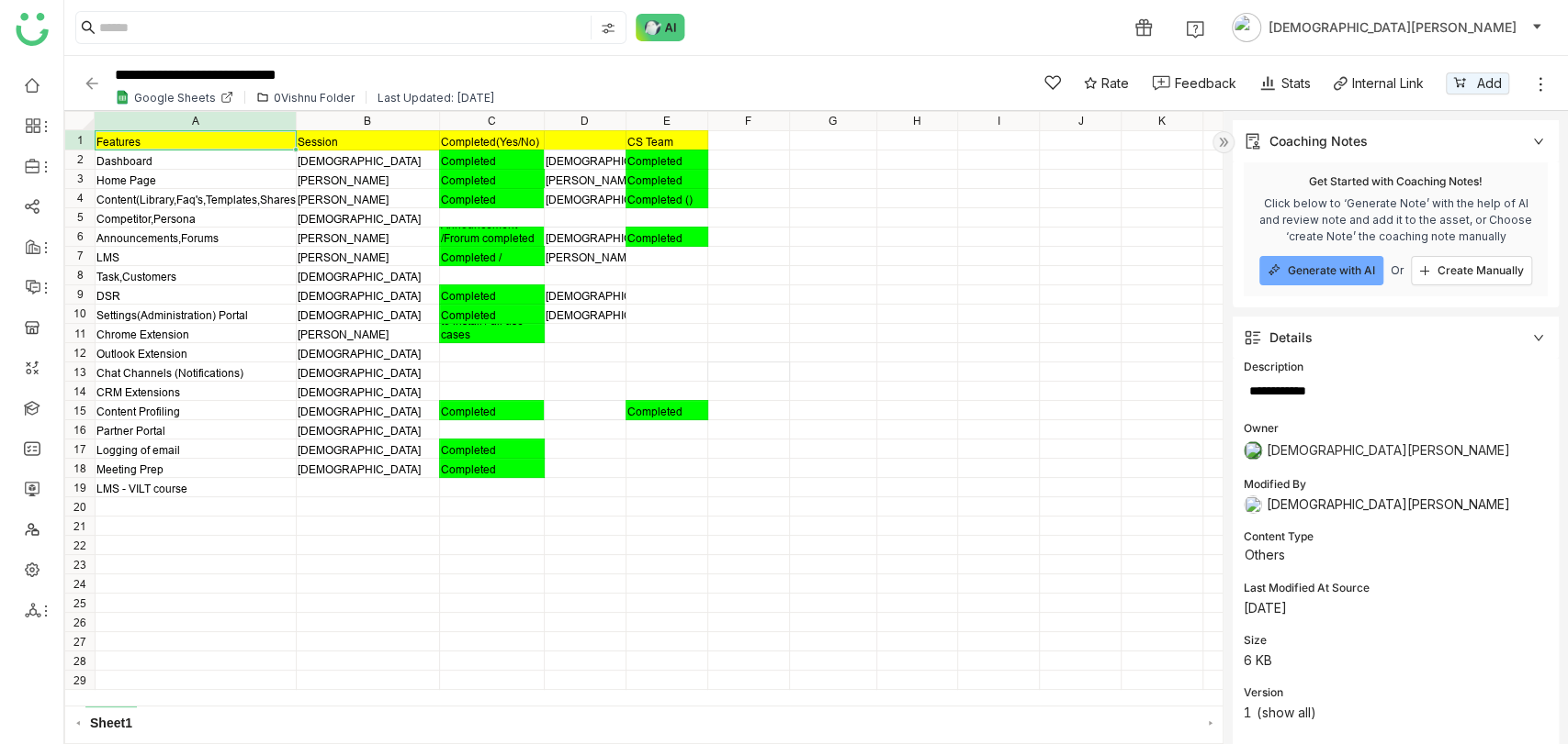
click at [1446, 418] on div "Description Owner Vishnu Vardhan Modified By Vishnu Vardhan Content Type Others…" at bounding box center [1395, 553] width 326 height 389
click at [91, 81] on img at bounding box center [92, 84] width 19 height 19
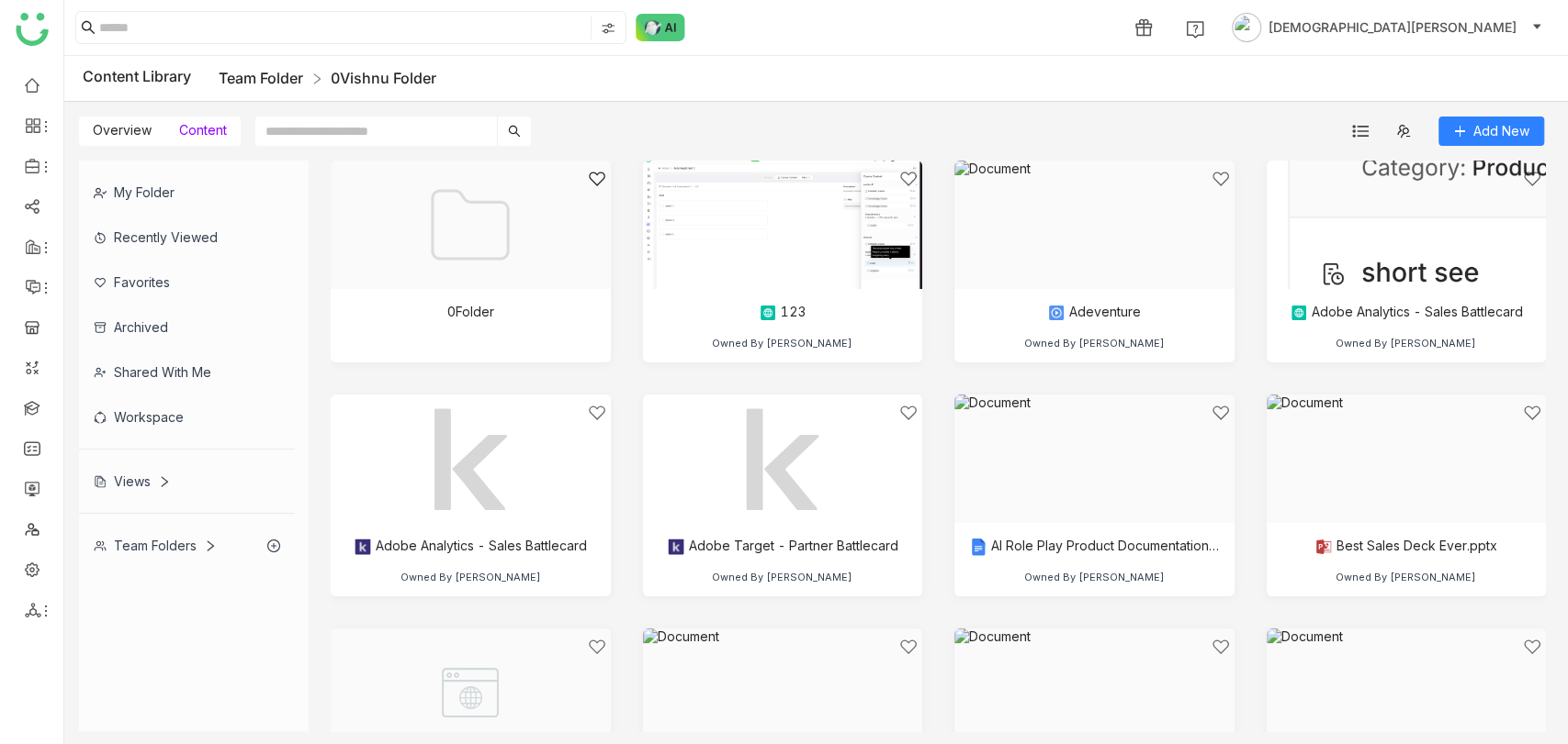
click at [256, 74] on link "Team Folder" at bounding box center [260, 78] width 85 height 19
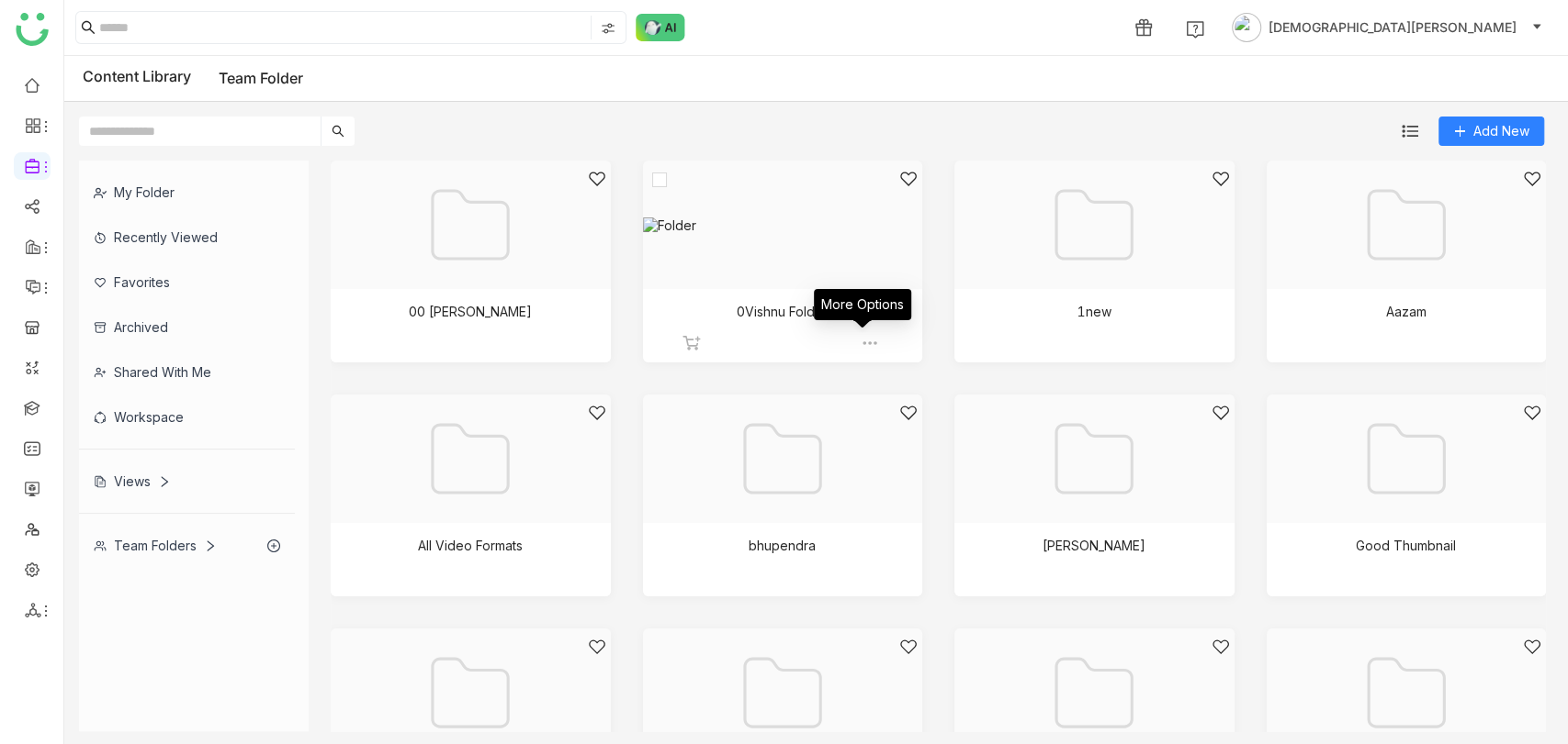
click at [864, 334] on img at bounding box center [870, 344] width 19 height 19
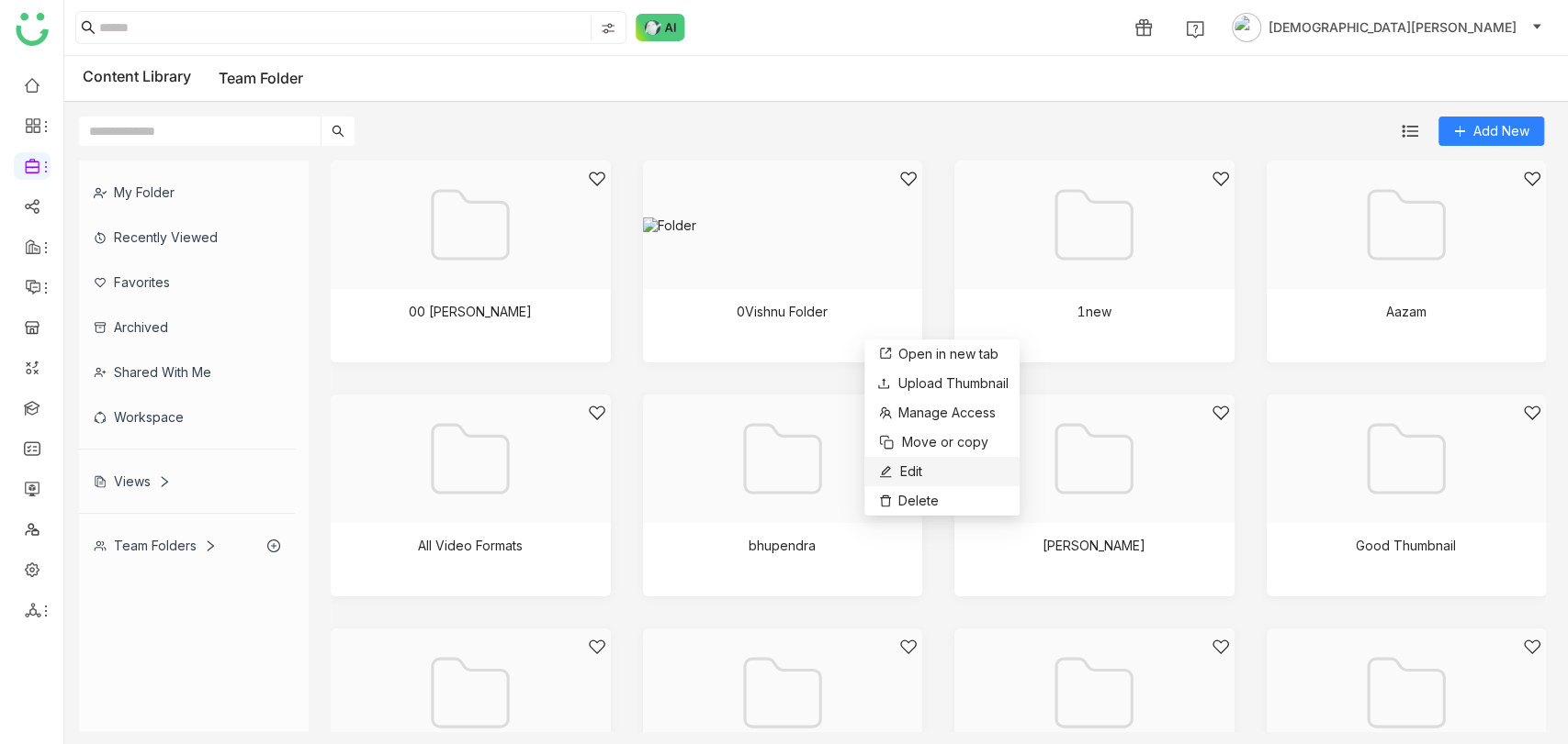
click at [918, 464] on span "Edit" at bounding box center [911, 472] width 22 height 20
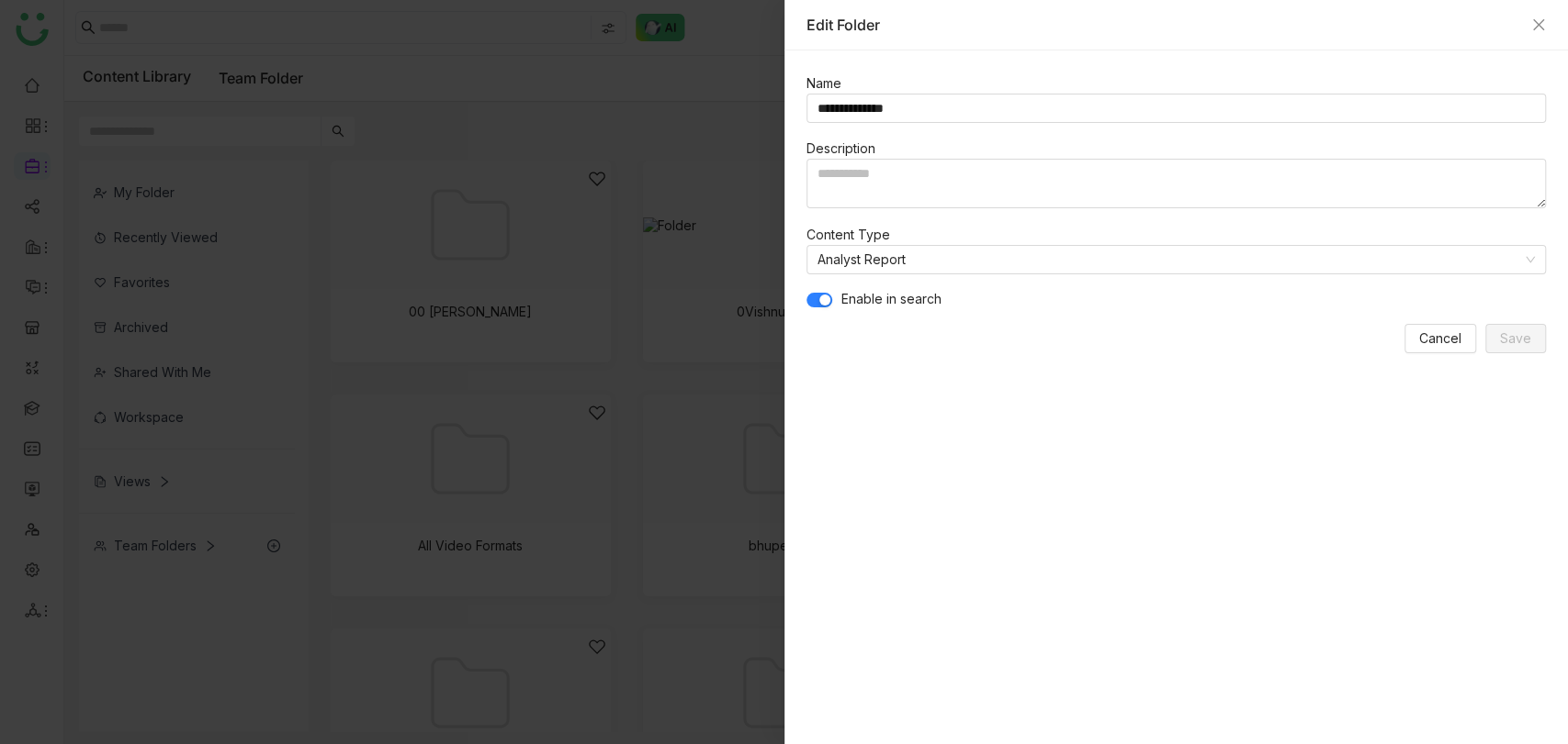
click at [1541, 16] on div "Edit Folder" at bounding box center [1177, 25] width 741 height 20
click at [1535, 29] on icon "Close" at bounding box center [1538, 25] width 15 height 15
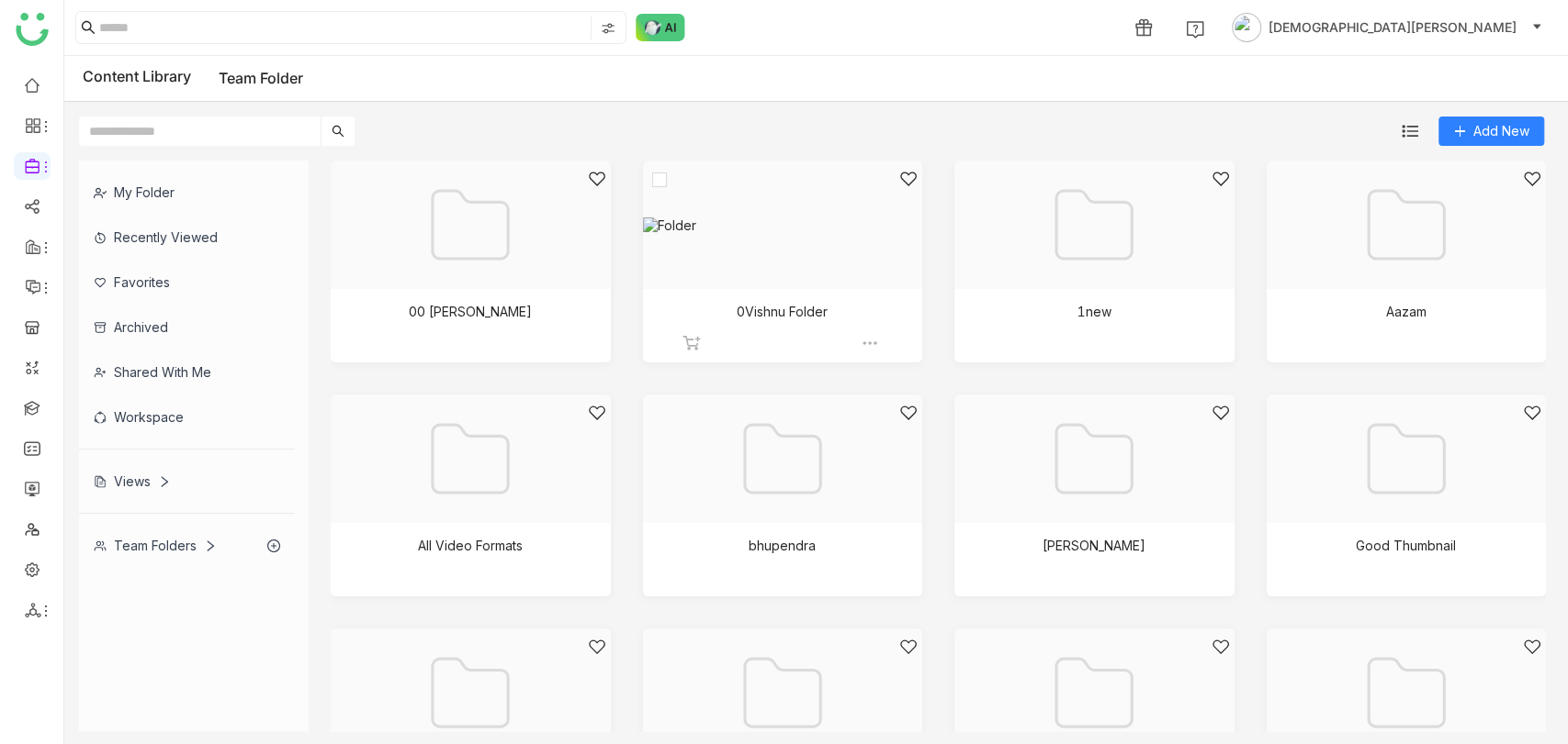
click at [782, 268] on div at bounding box center [777, 248] width 249 height 156
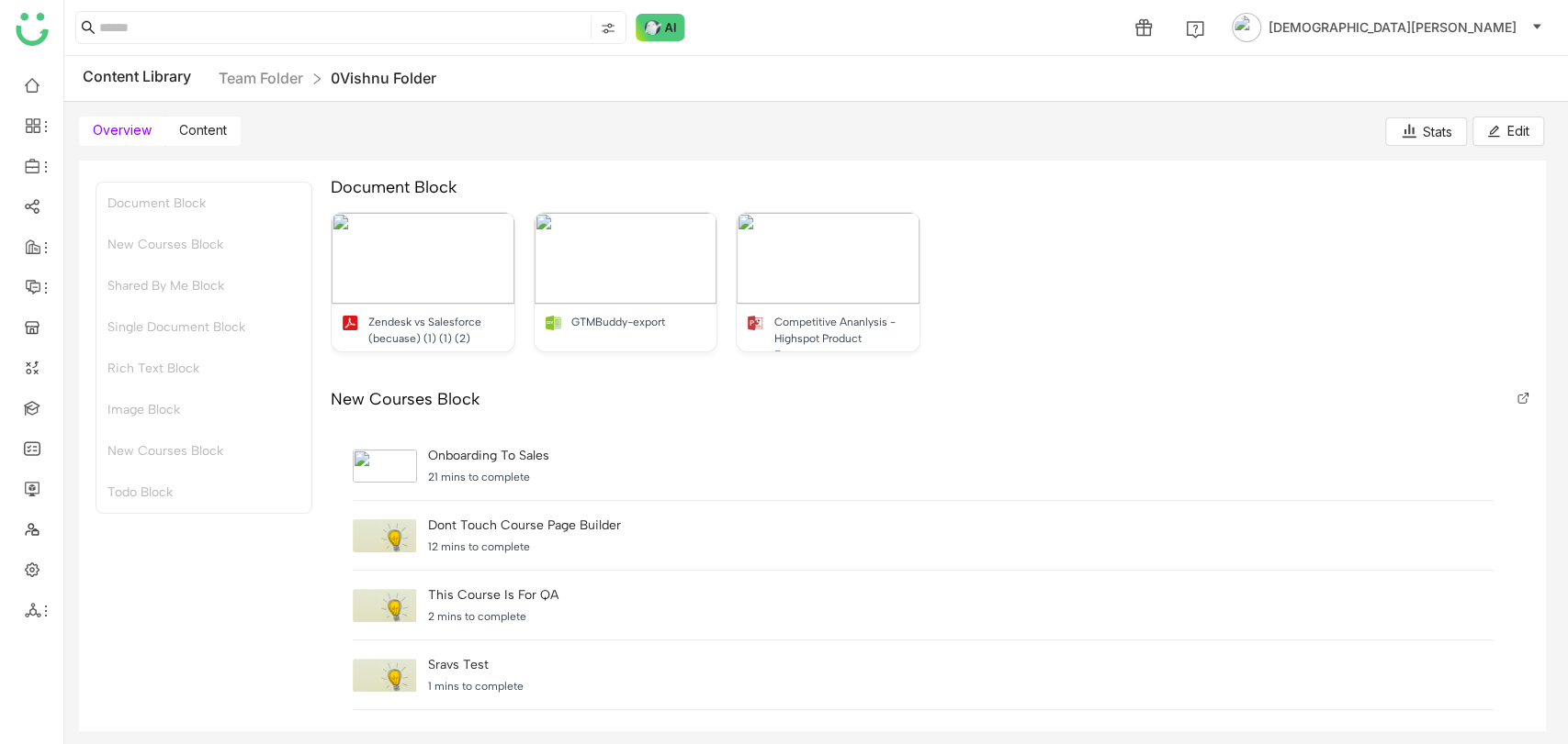
click at [212, 119] on label "Content" at bounding box center [203, 132] width 75 height 30
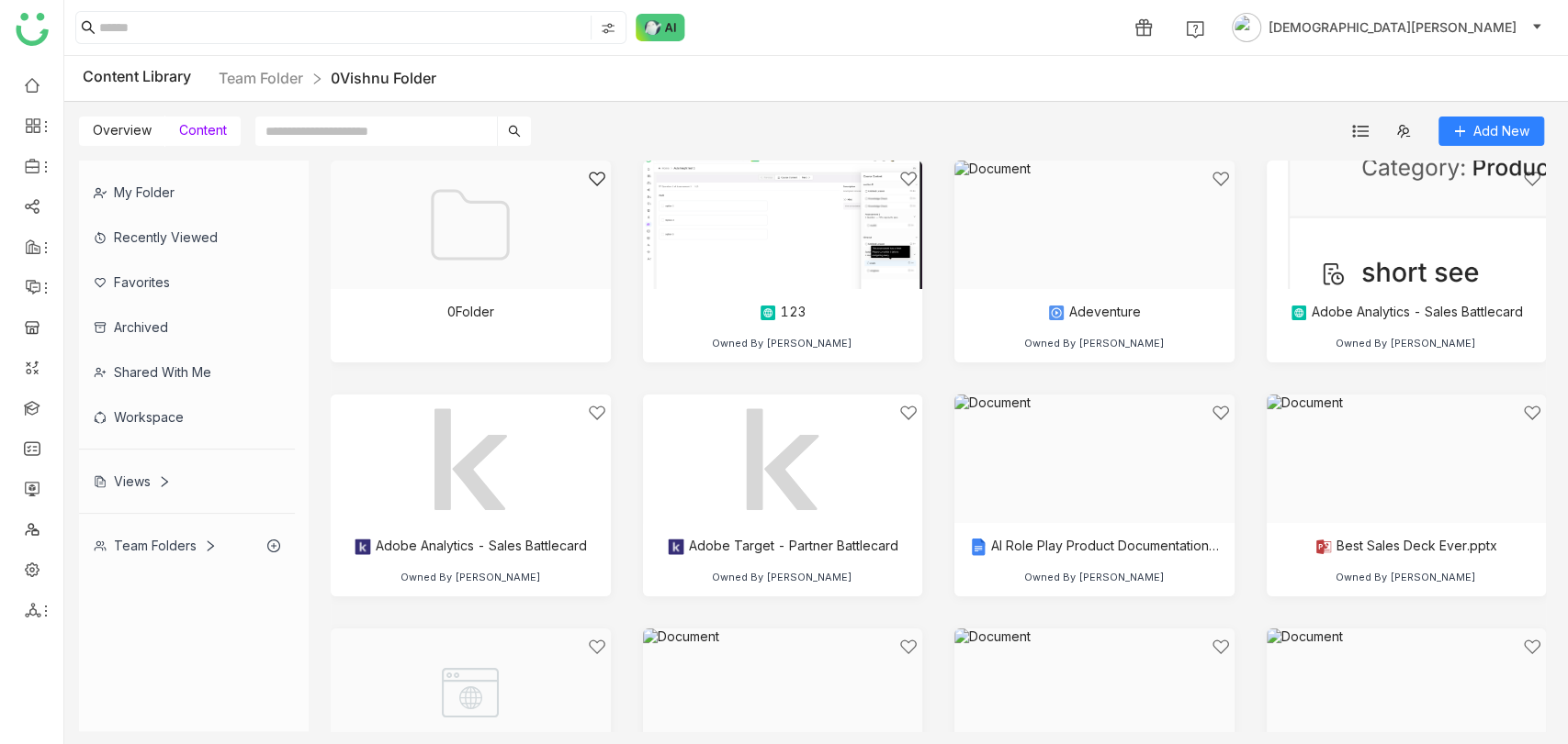
click at [313, 129] on input "text" at bounding box center [376, 132] width 242 height 30
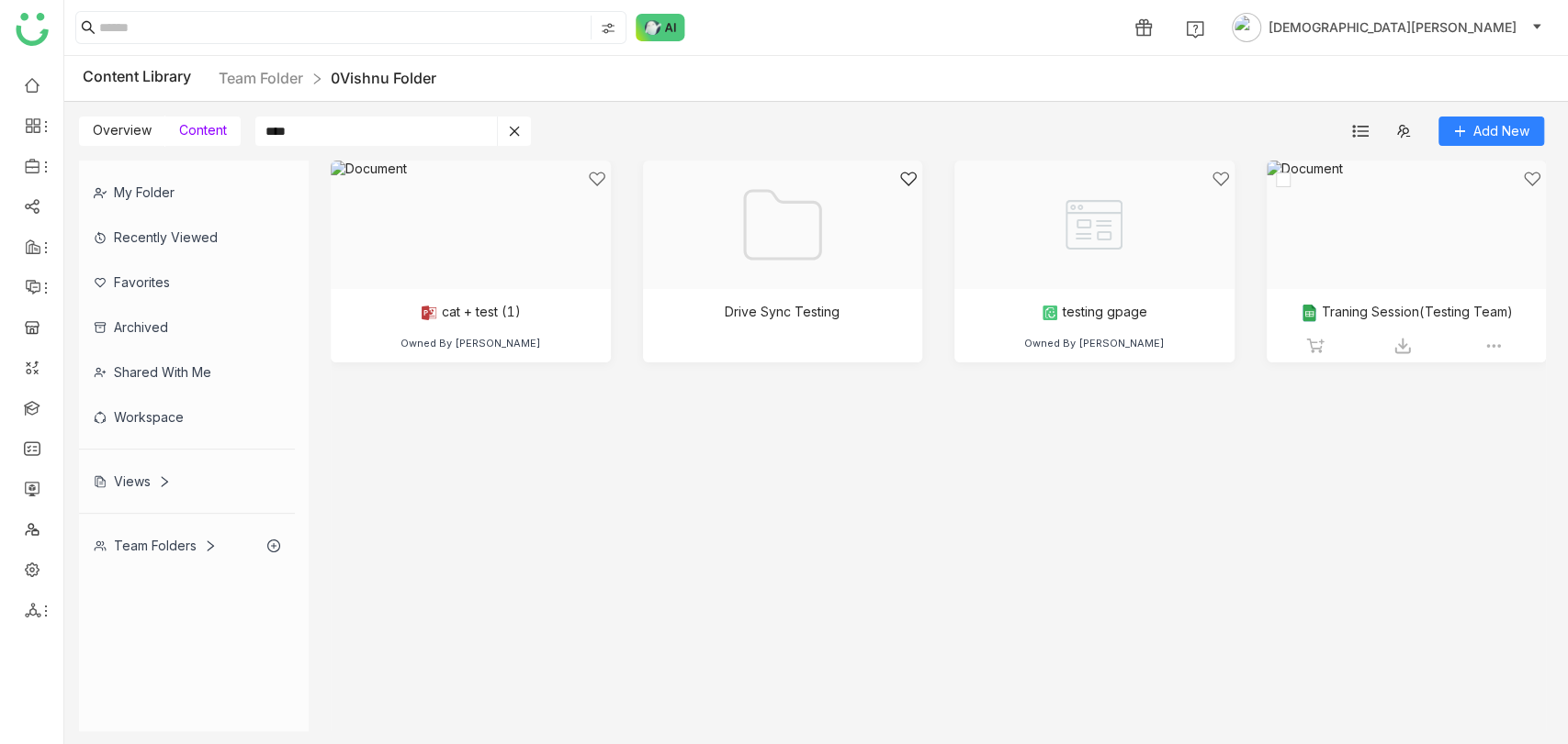
type input "****"
click at [1410, 299] on div at bounding box center [1401, 248] width 249 height 156
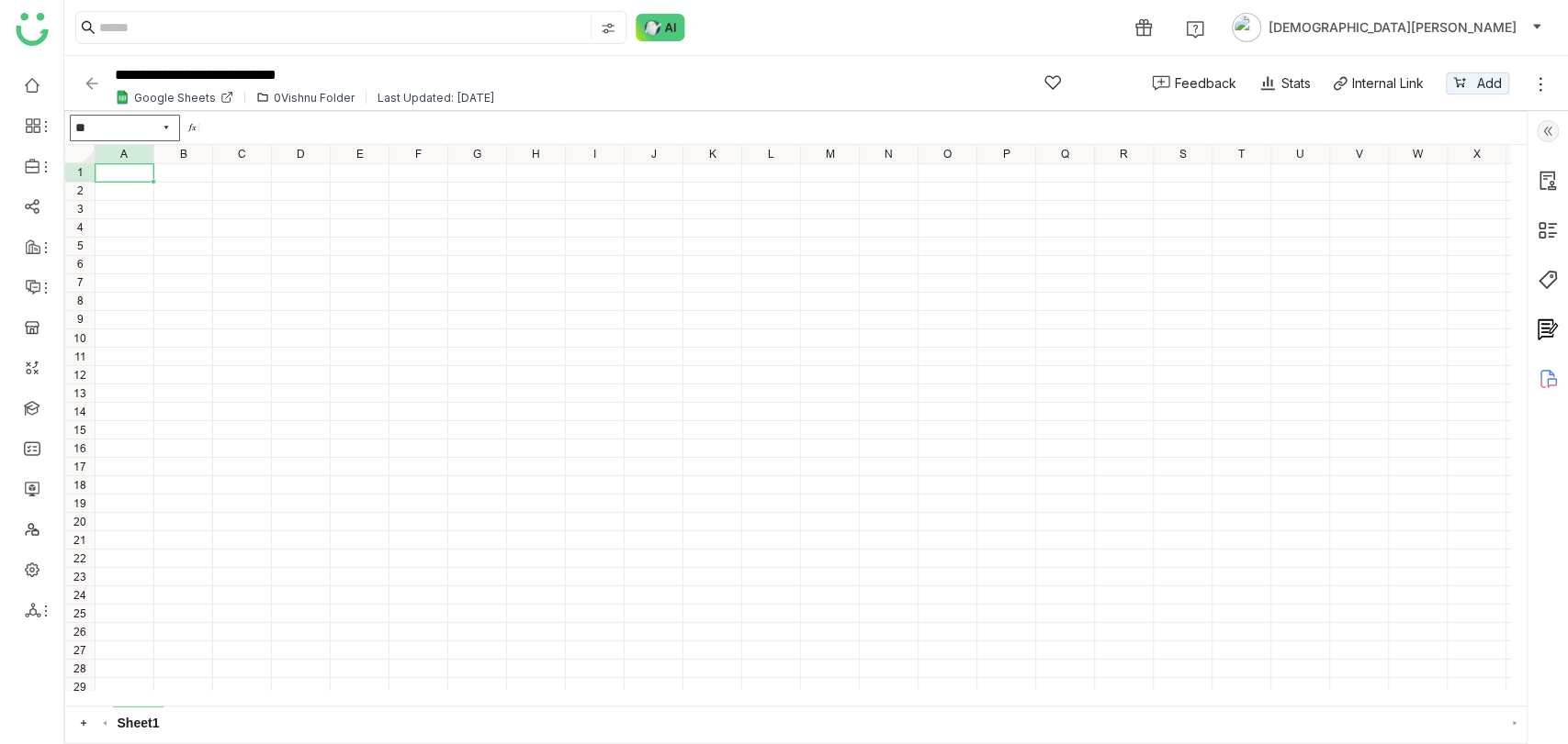
click at [1544, 128] on img at bounding box center [1548, 131] width 22 height 22
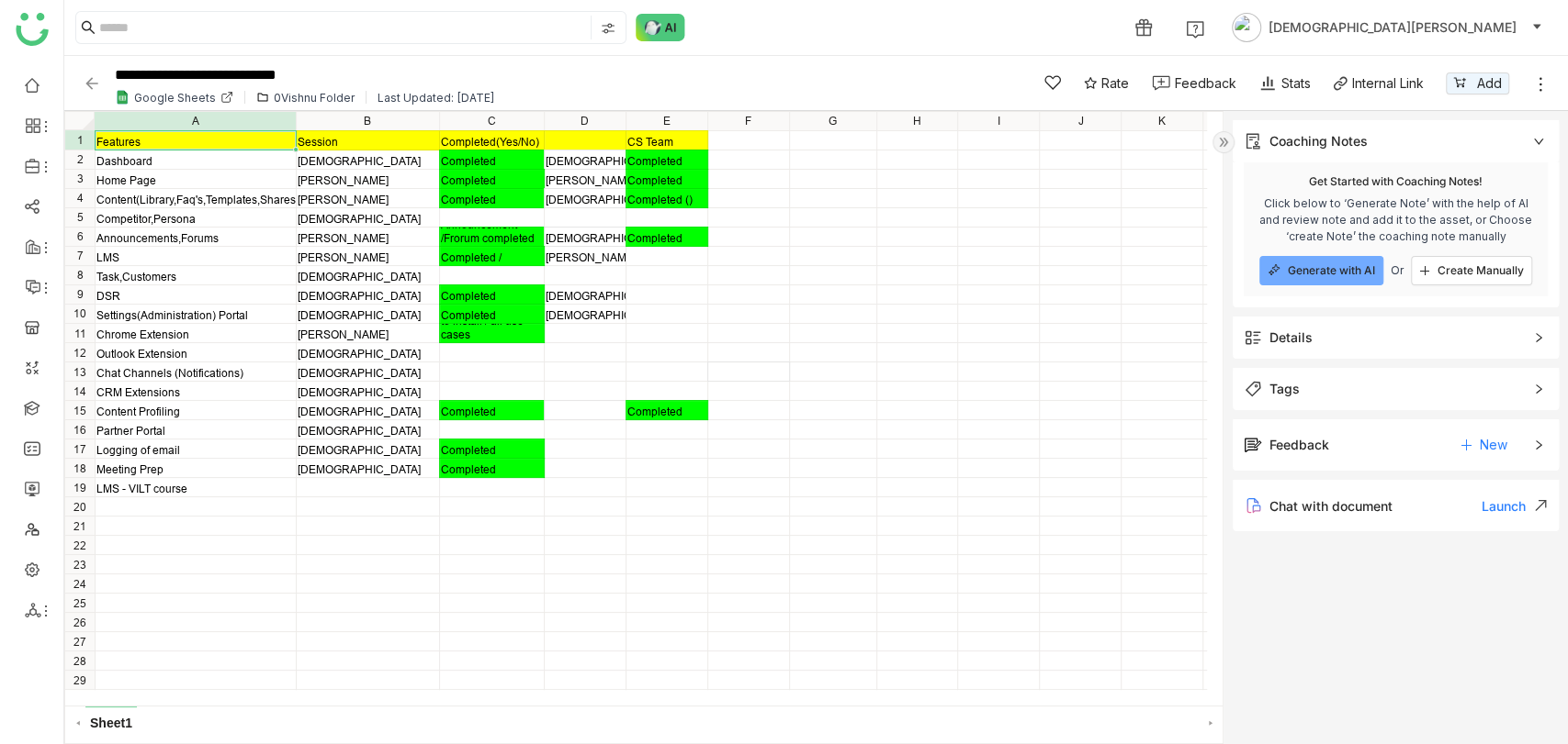
click at [1347, 346] on span "Details" at bounding box center [1382, 338] width 278 height 20
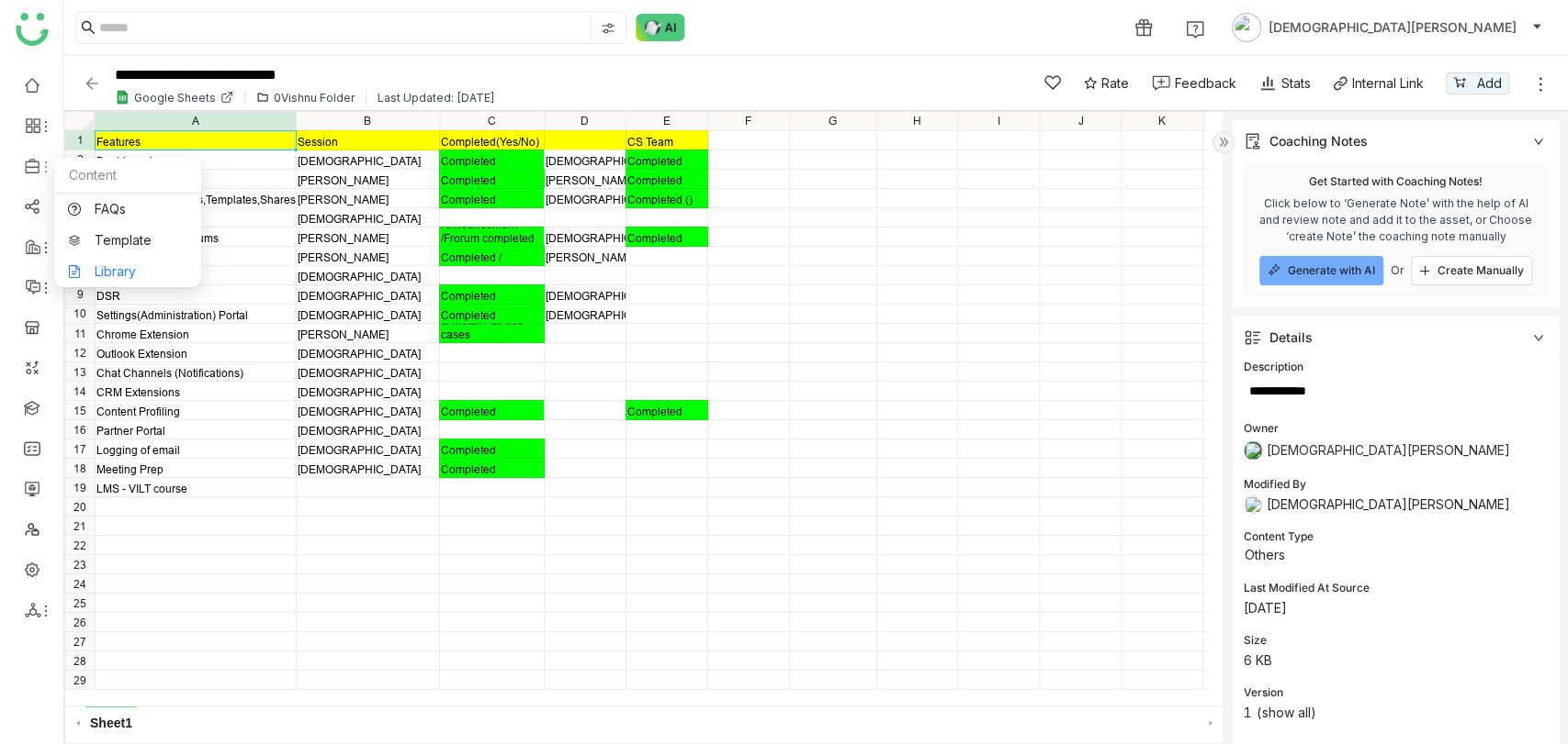
click at [124, 266] on link "Library" at bounding box center [127, 272] width 119 height 13
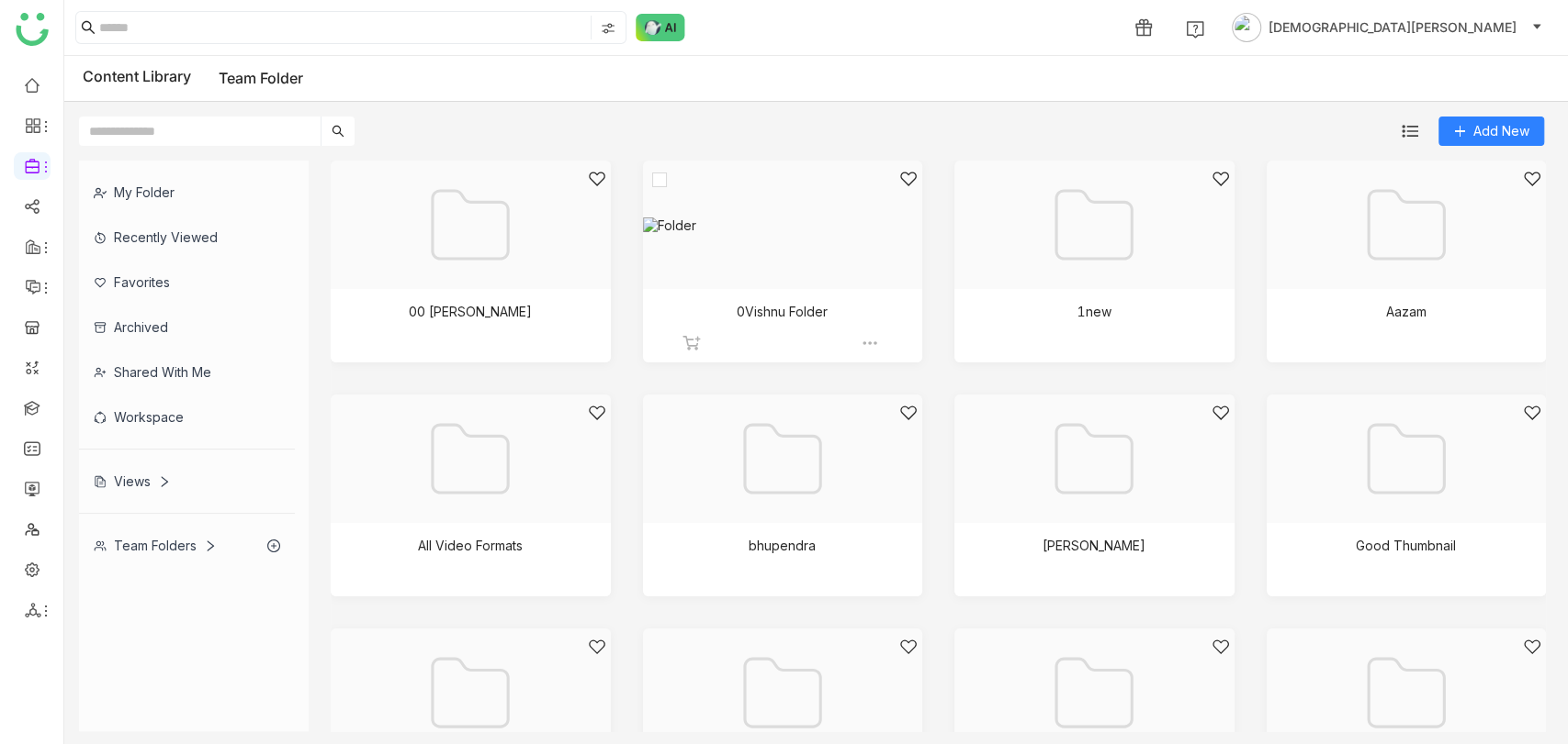
click at [769, 248] on div at bounding box center [777, 248] width 249 height 156
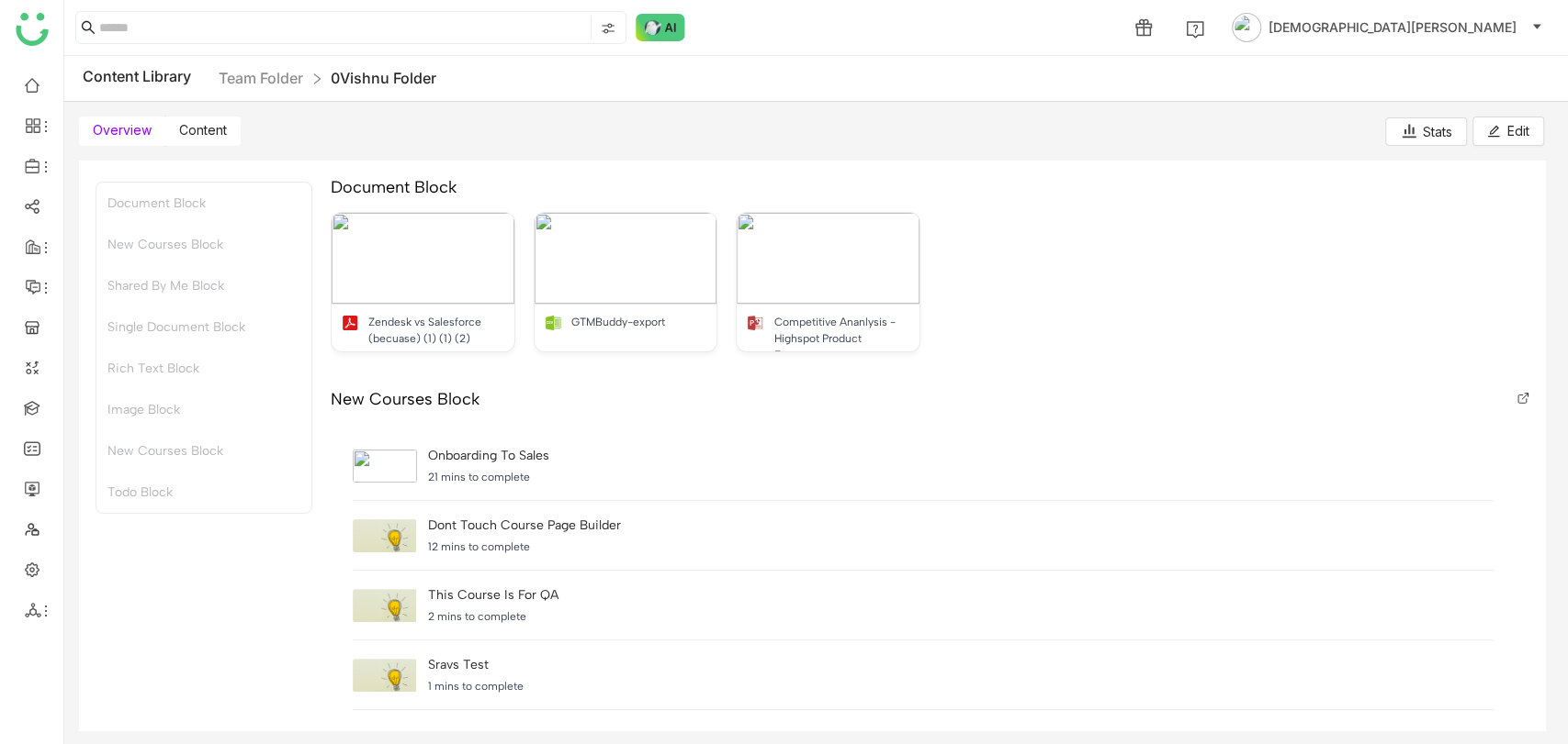
click at [229, 128] on label "Content" at bounding box center [203, 132] width 75 height 30
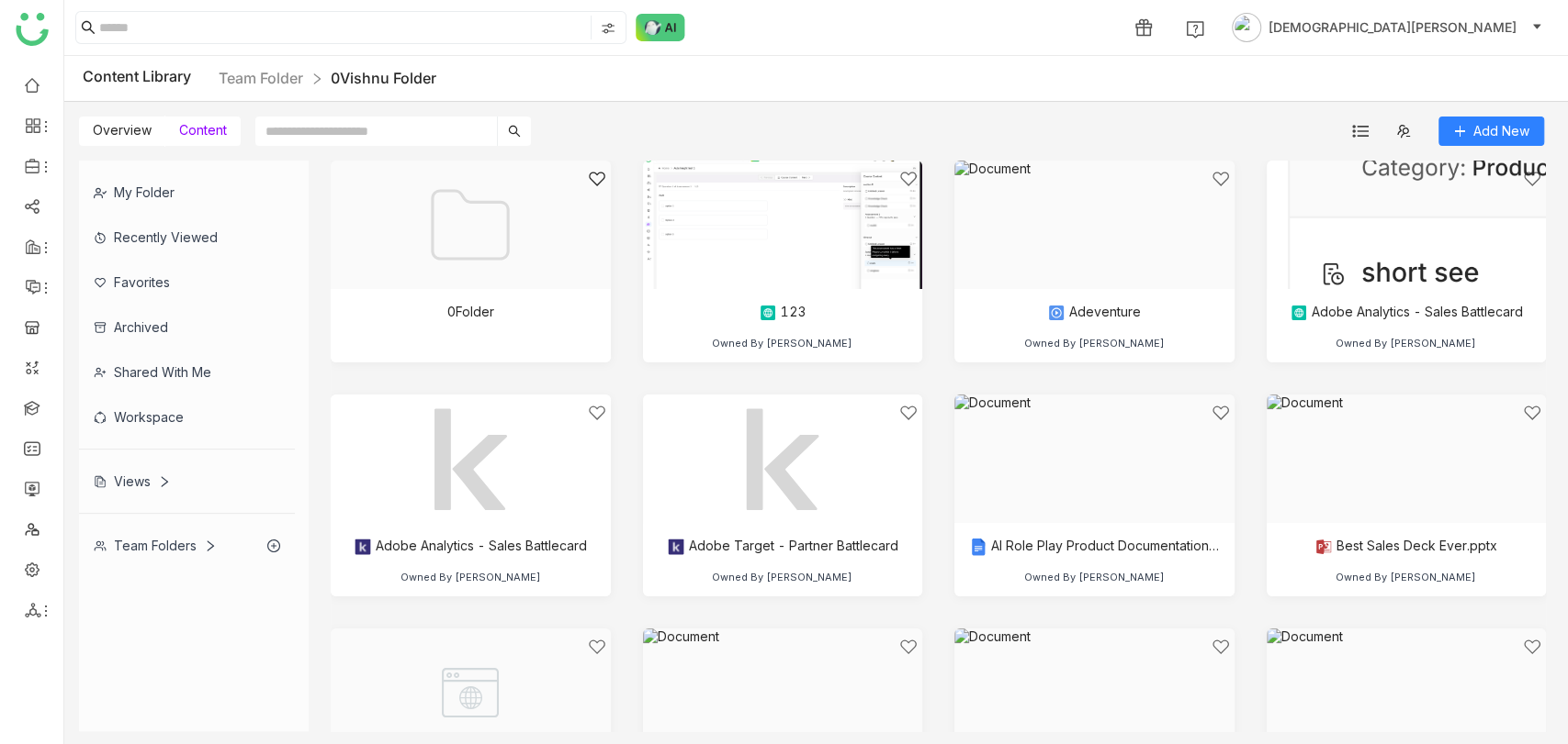
click at [229, 128] on span at bounding box center [203, 132] width 75 height 30
click at [548, 346] on img at bounding box center [558, 344] width 19 height 19
click at [81, 676] on gtmb-library-nav "My Folder Recently Viewed Favorites Archived Shared with me Workspace Views Tea…" at bounding box center [193, 446] width 230 height 571
click at [251, 82] on link "Team Folder" at bounding box center [260, 78] width 85 height 19
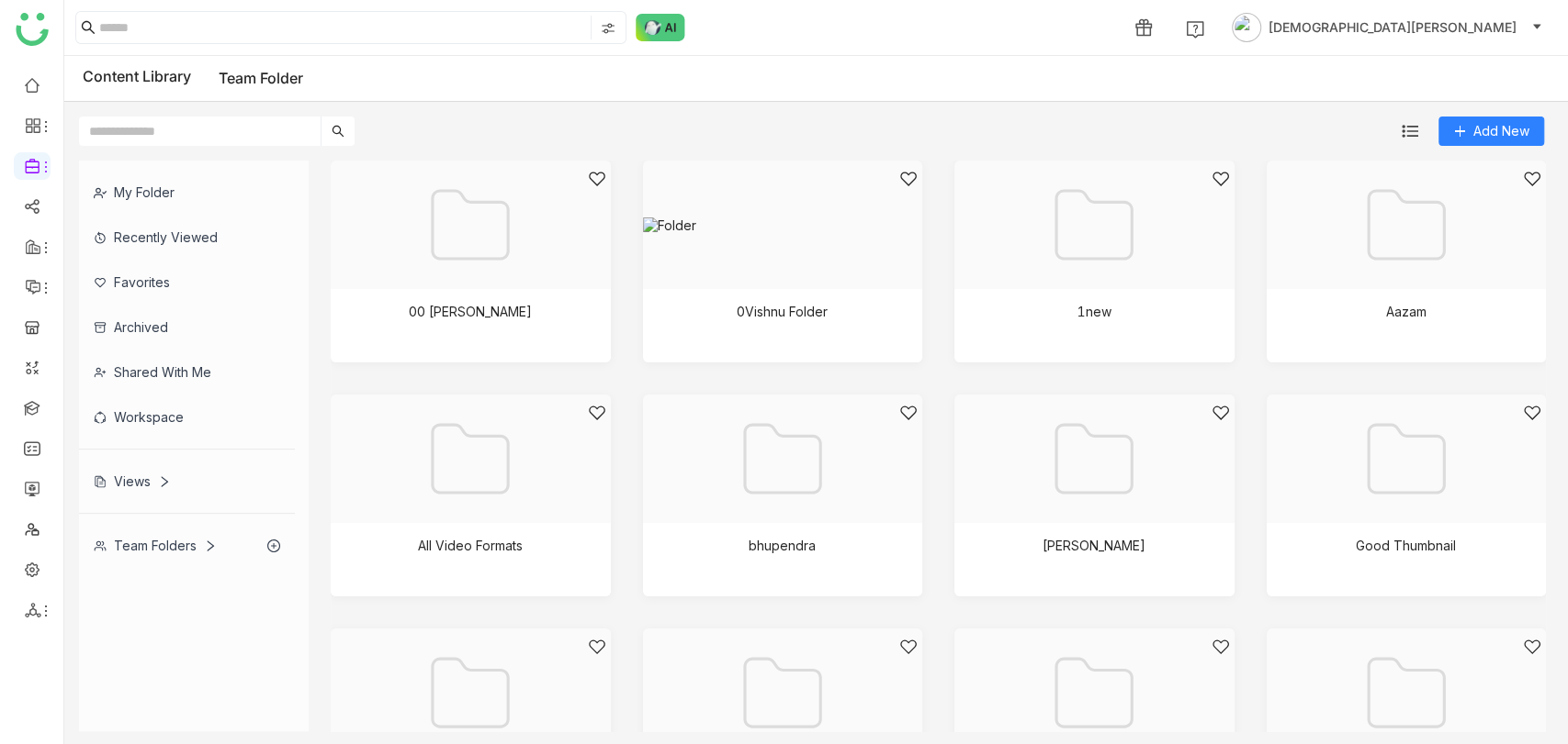
click at [132, 483] on div "Views" at bounding box center [132, 481] width 77 height 16
click at [132, 483] on div "My Folder Recently Viewed Favorites Archived Shared with me Workspace Views Tea…" at bounding box center [193, 364] width 230 height 408
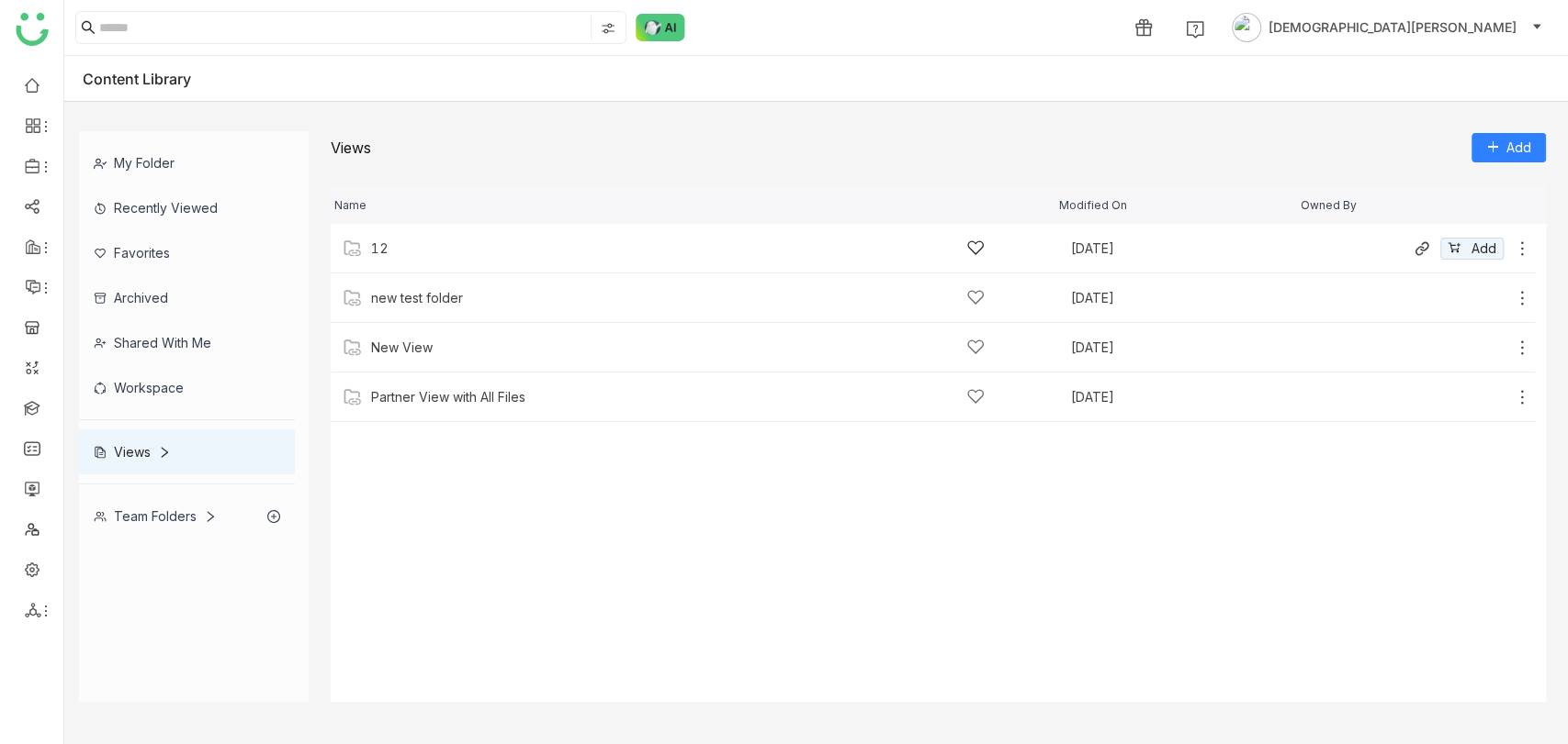
click at [1526, 254] on icon at bounding box center [1522, 249] width 19 height 19
click at [1458, 207] on li "Edit" at bounding box center [1454, 204] width 145 height 30
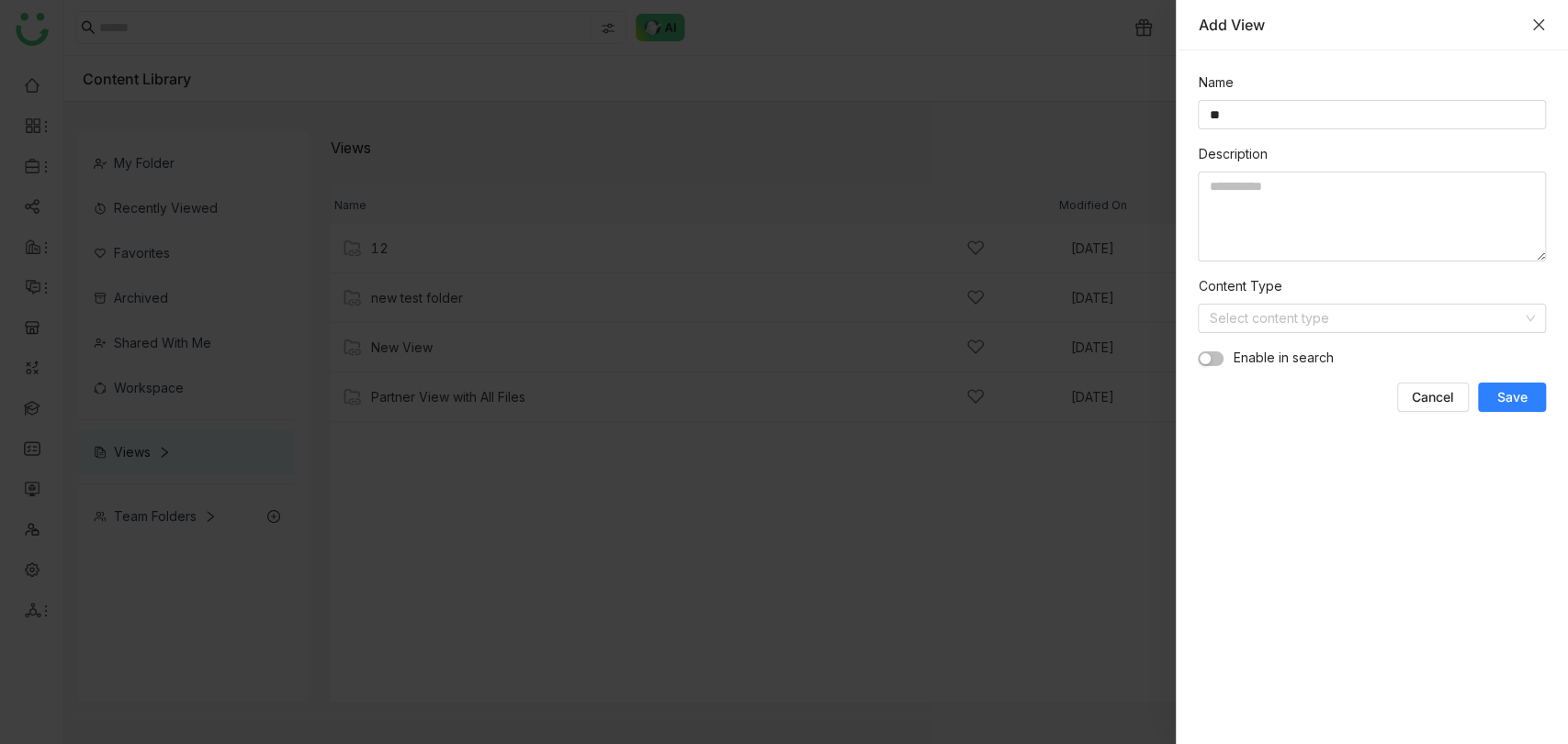
click at [1537, 25] on icon "Close" at bounding box center [1538, 25] width 15 height 15
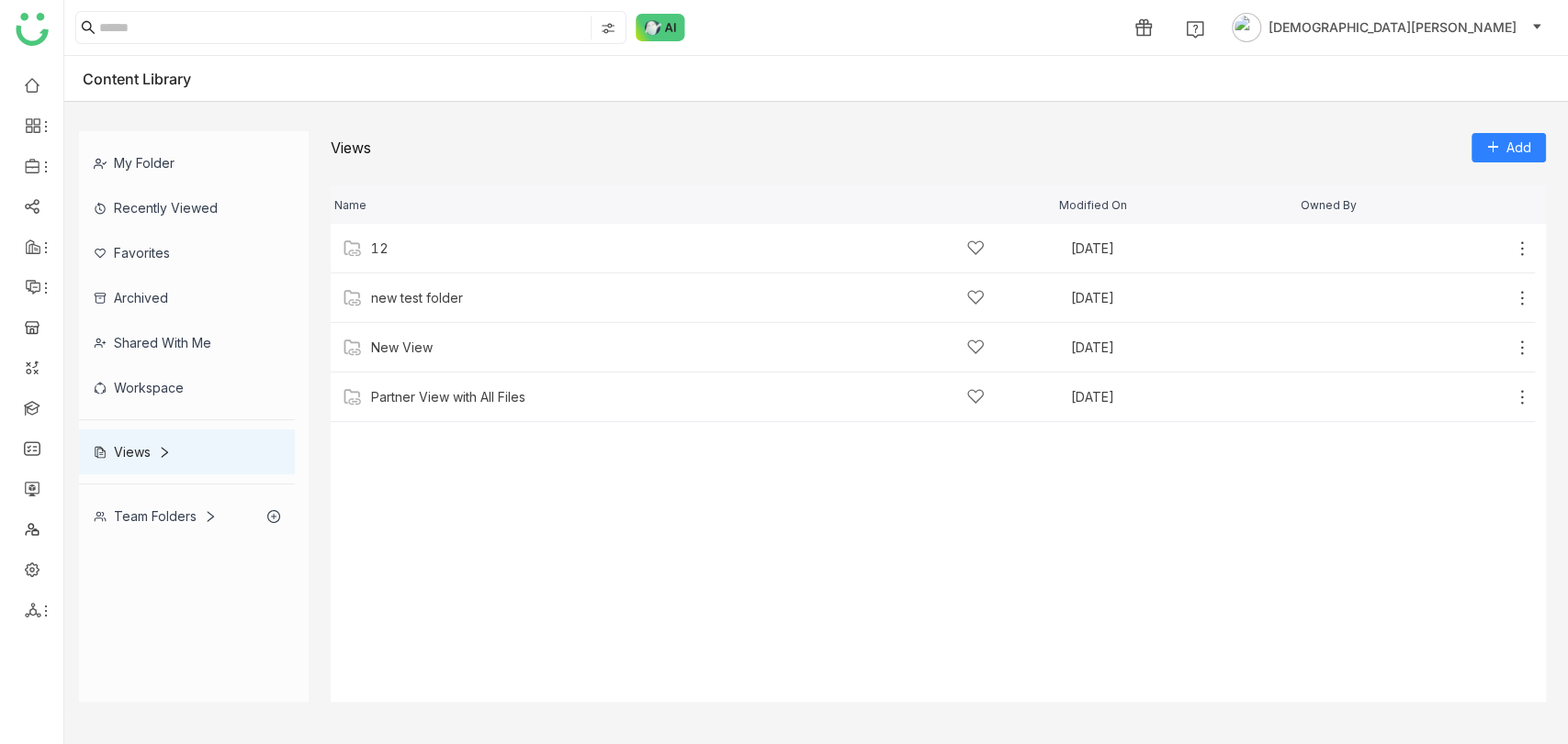
click at [138, 516] on div "Team Folders" at bounding box center [155, 516] width 123 height 16
click at [138, 516] on div "Team Folders" at bounding box center [187, 516] width 216 height 45
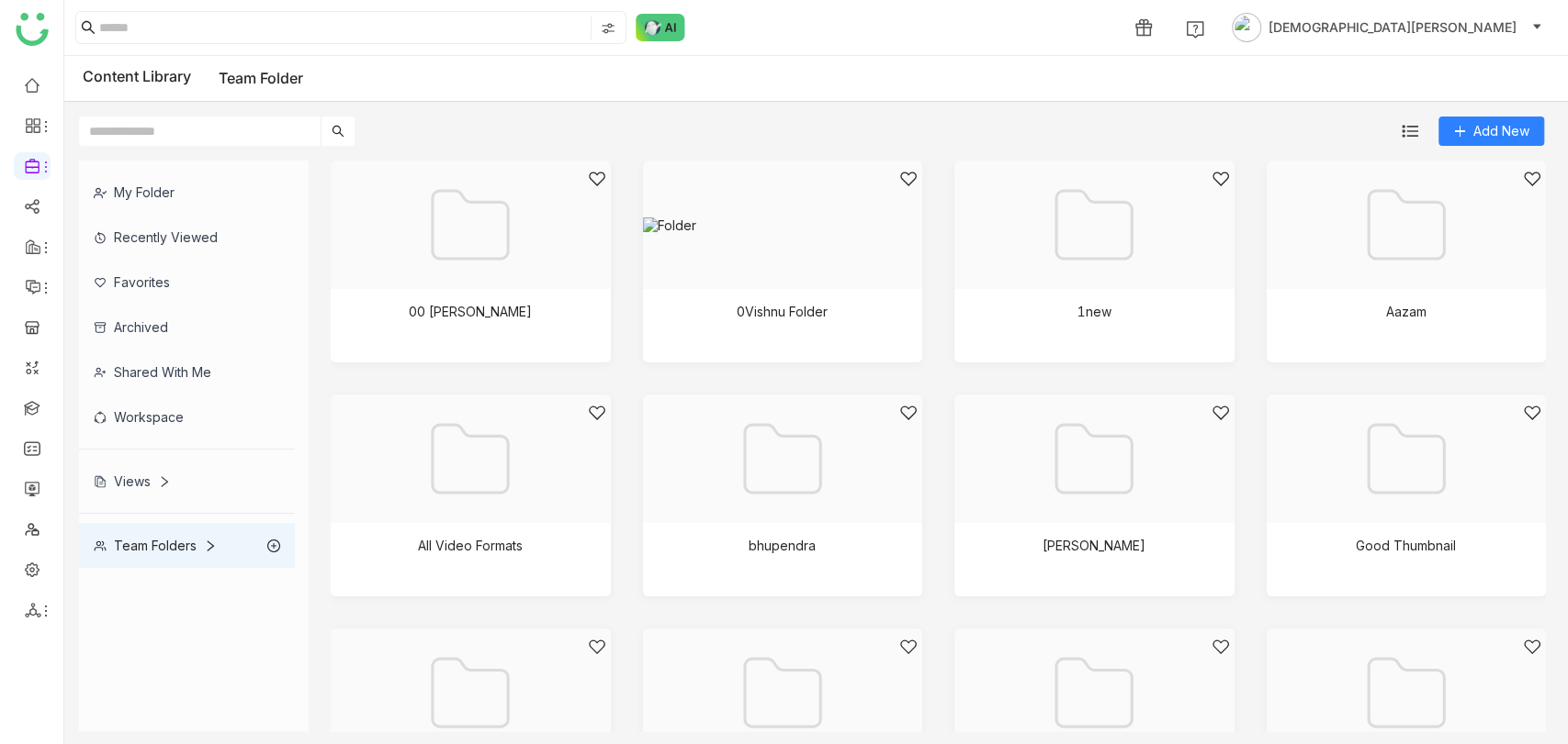
click at [151, 320] on div "Archived" at bounding box center [187, 327] width 216 height 45
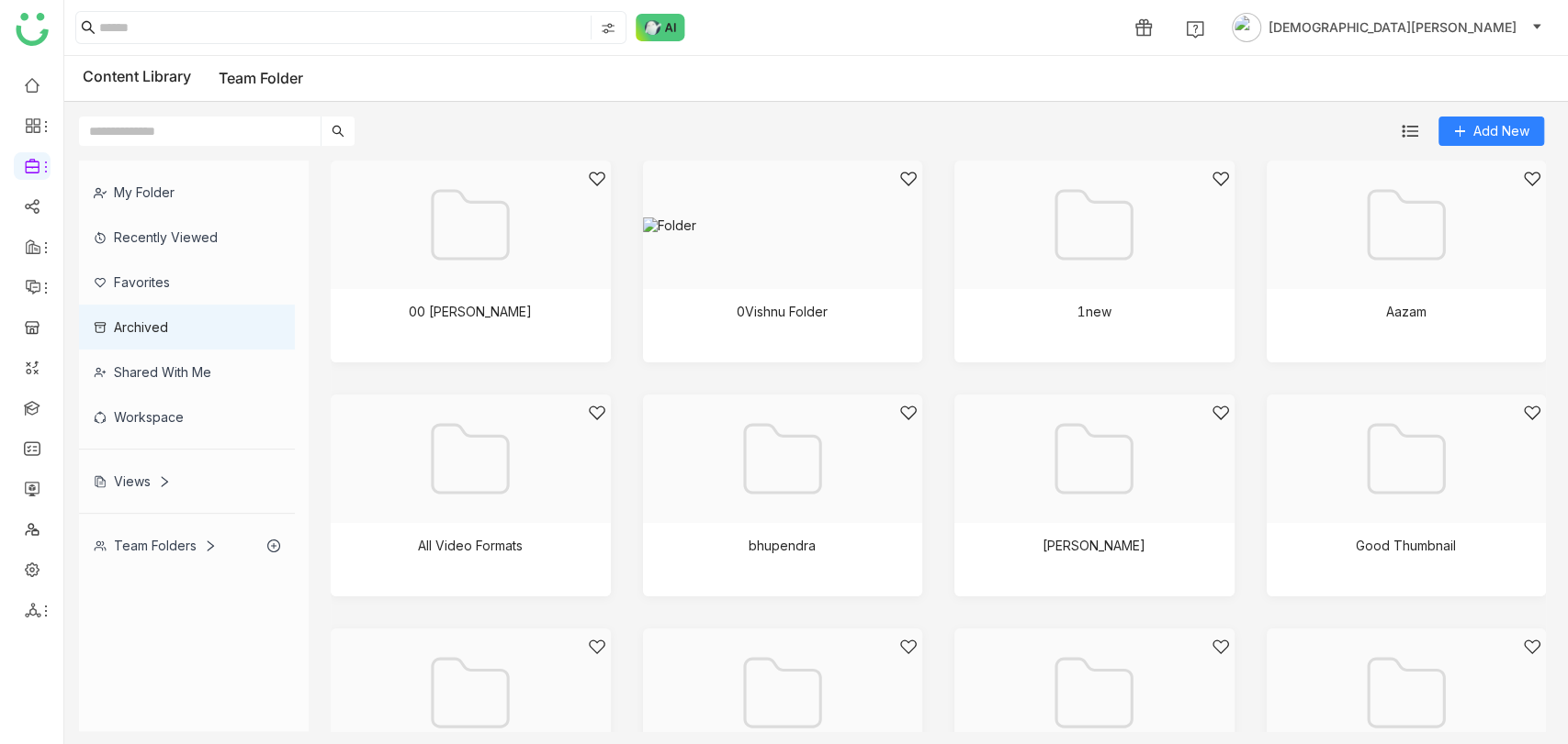
click at [167, 289] on div "Favorites" at bounding box center [187, 282] width 216 height 45
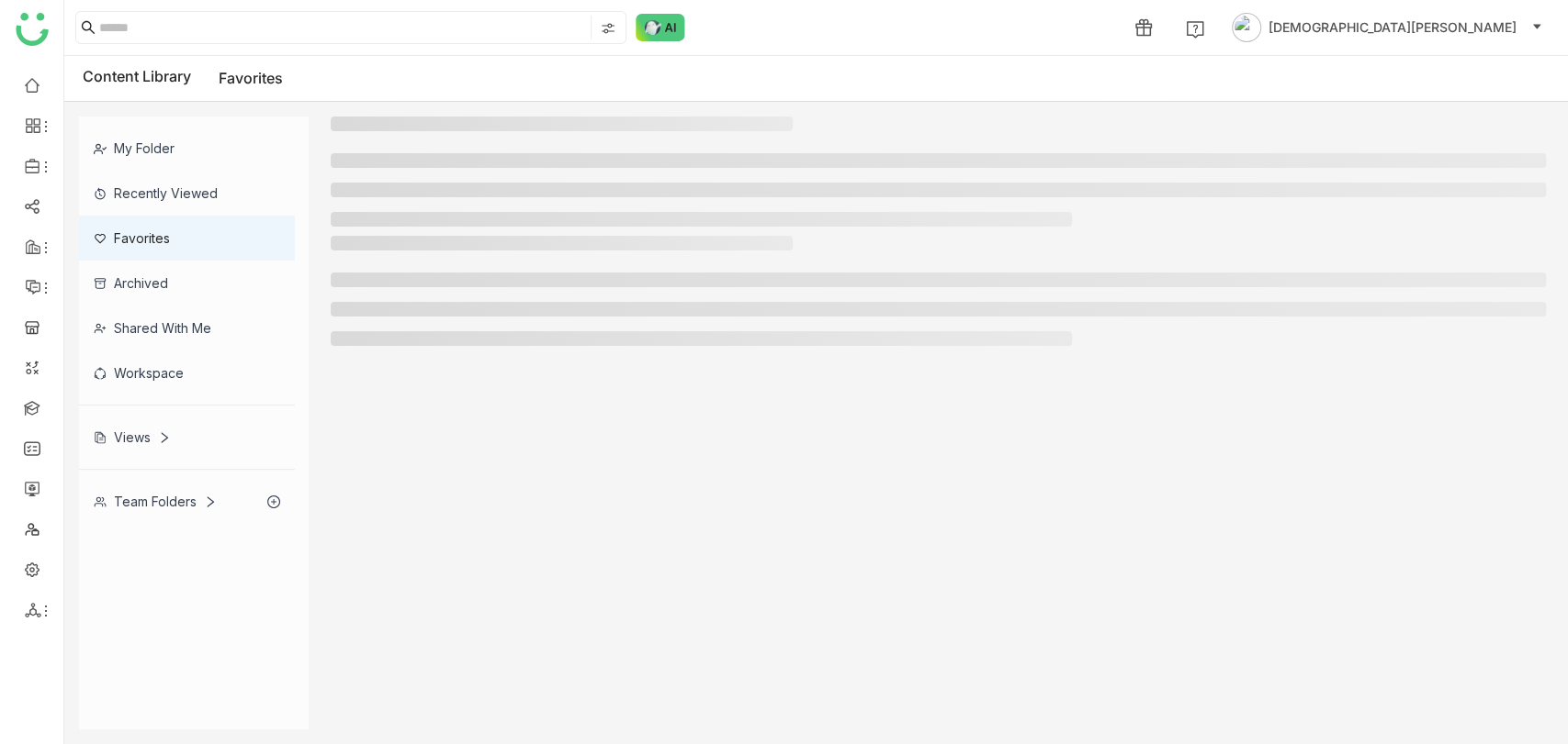
click at [167, 289] on div "Archived" at bounding box center [187, 283] width 216 height 45
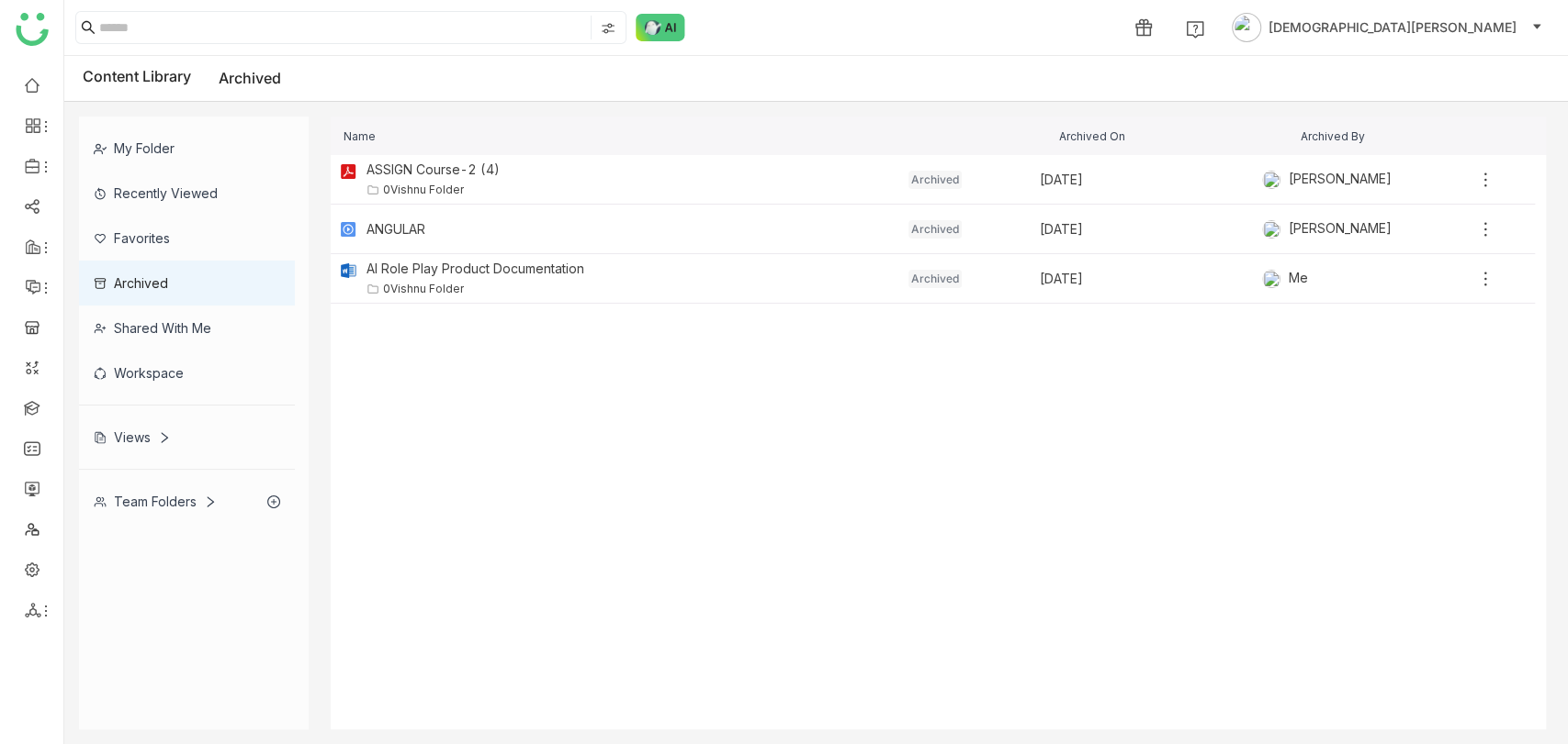
click at [160, 489] on div "Team Folders" at bounding box center [187, 502] width 216 height 45
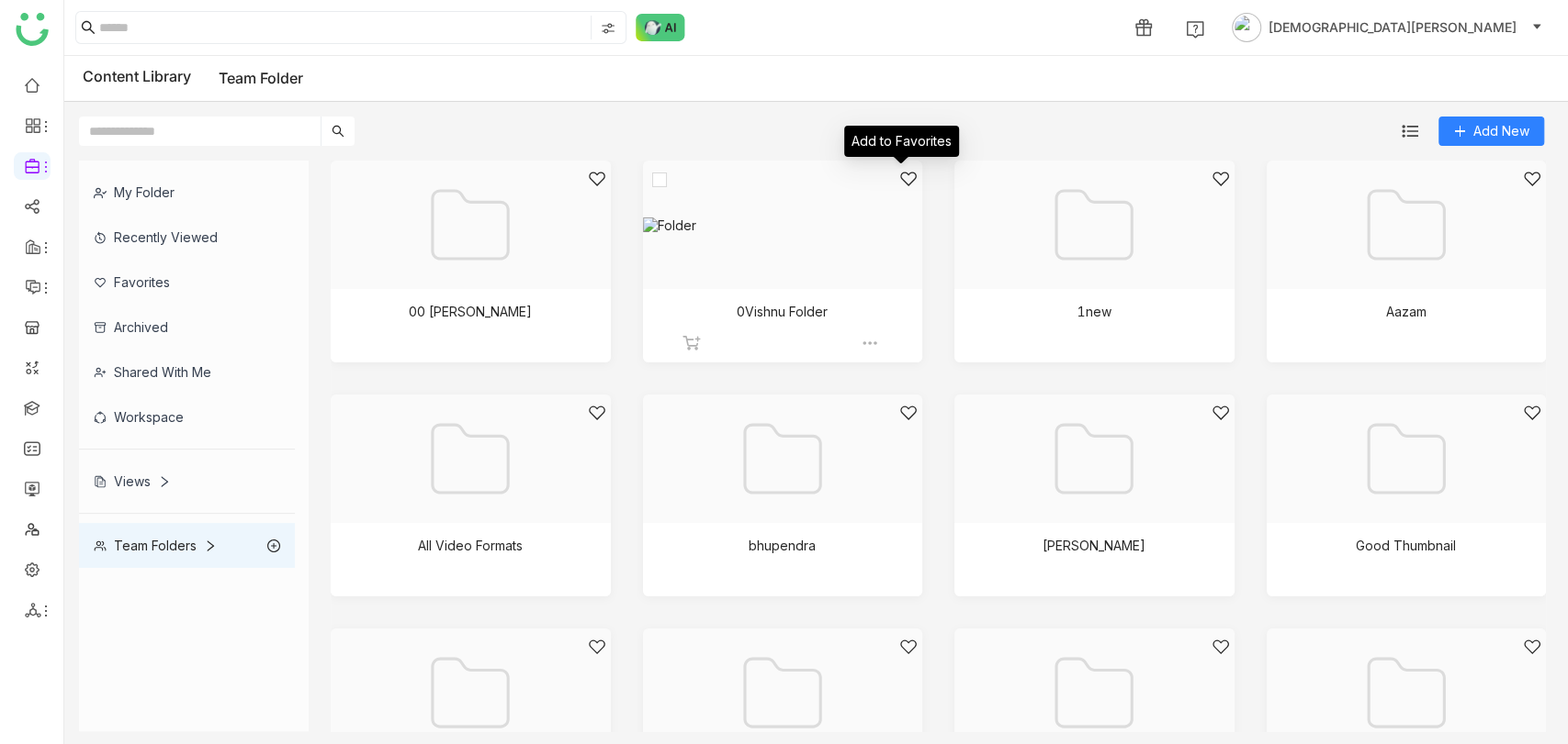
click at [899, 178] on icon at bounding box center [908, 179] width 19 height 19
click at [183, 290] on div "Favorites" at bounding box center [187, 282] width 216 height 45
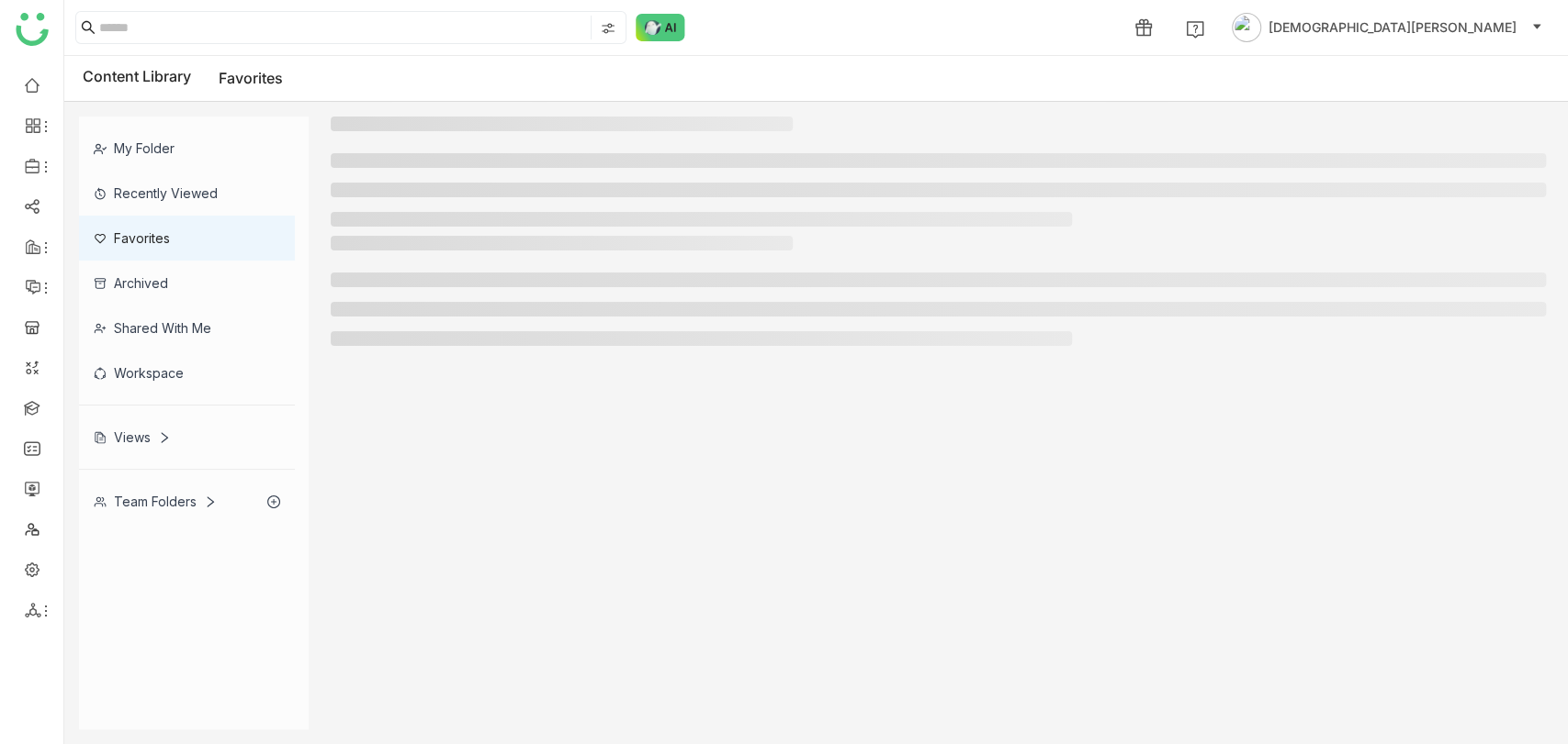
click at [183, 290] on div "Archived" at bounding box center [187, 283] width 216 height 45
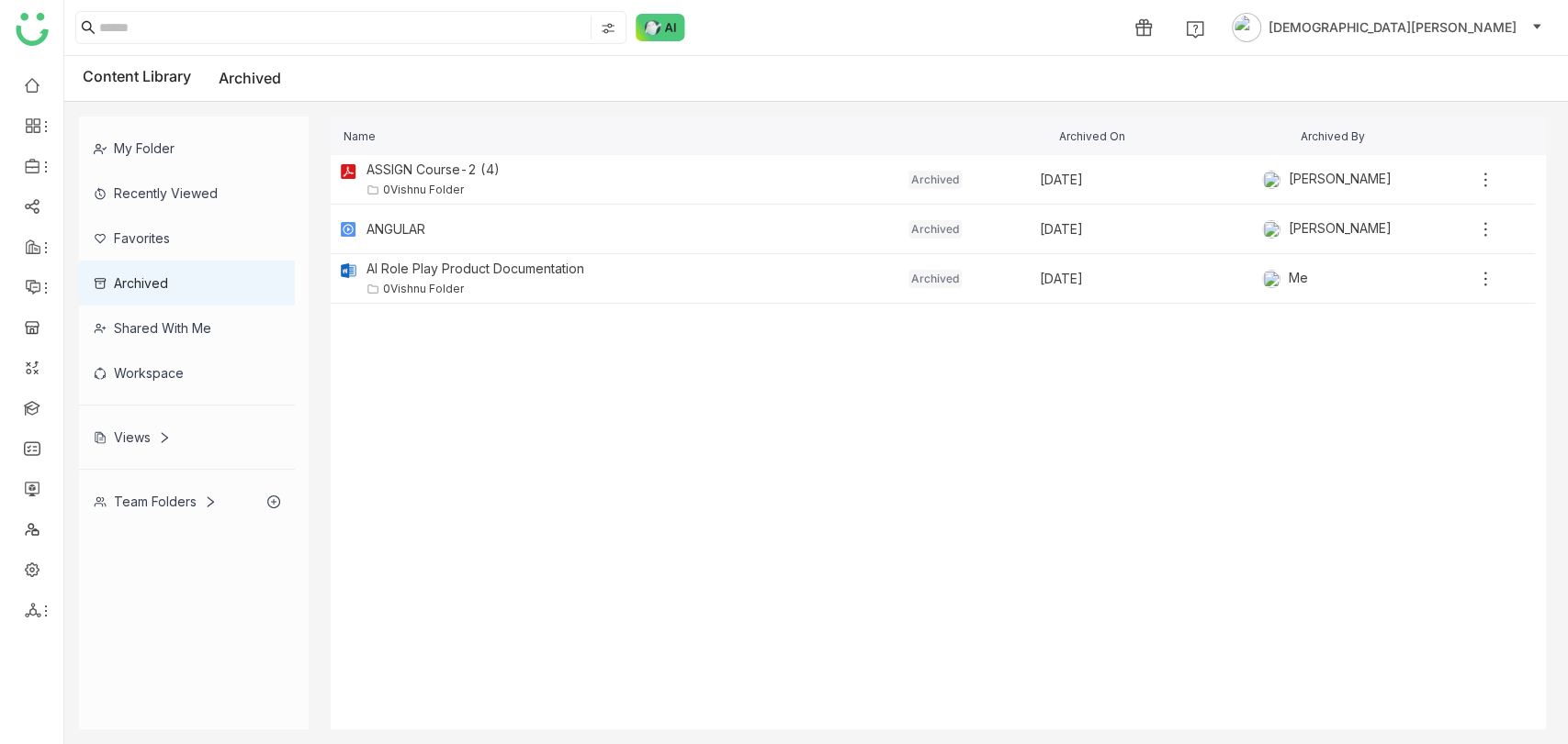
click at [219, 240] on div "Favorites" at bounding box center [187, 238] width 216 height 45
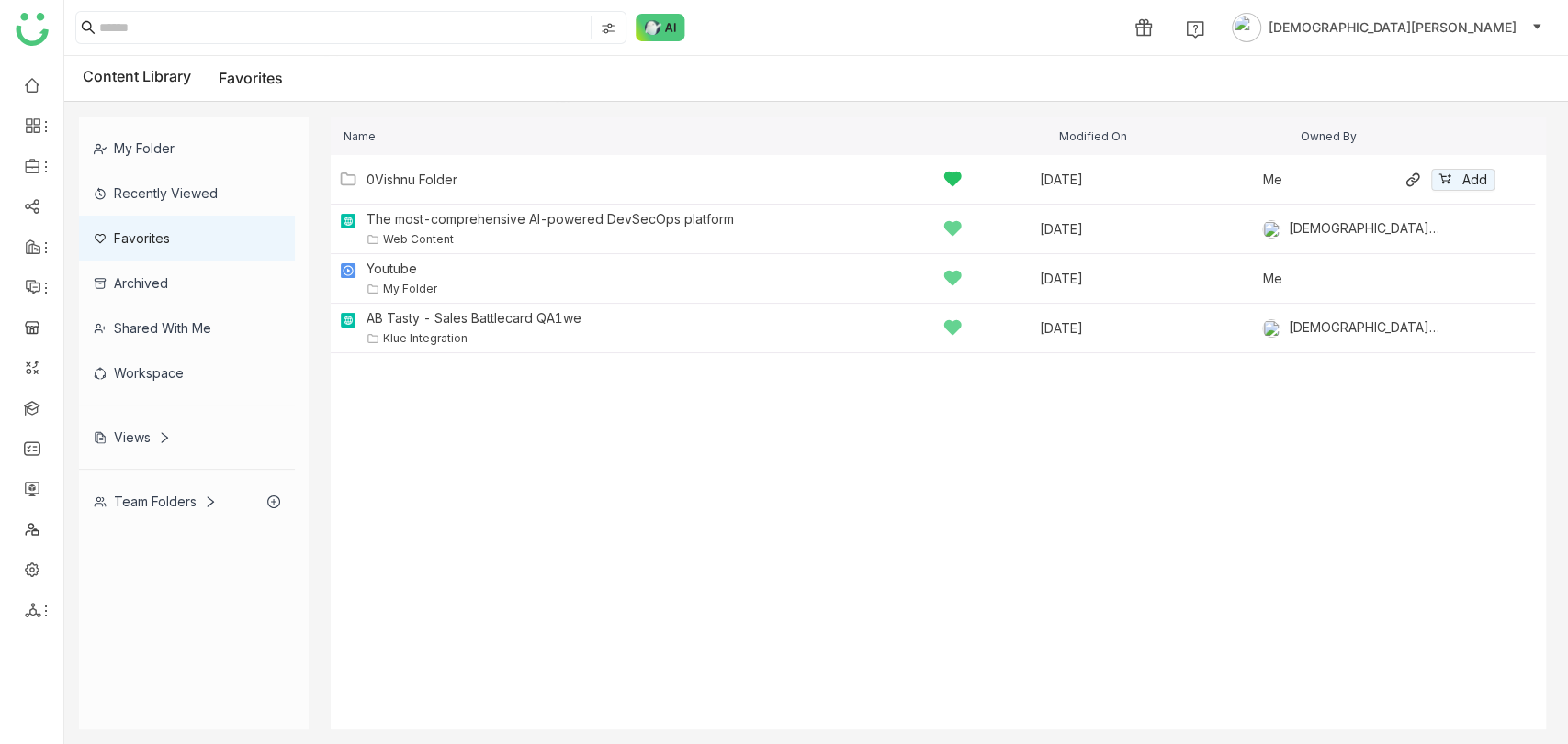
click at [635, 191] on div "0Vishnu Folder Aug 13, 2025 Me Add" at bounding box center [915, 179] width 1160 height 29
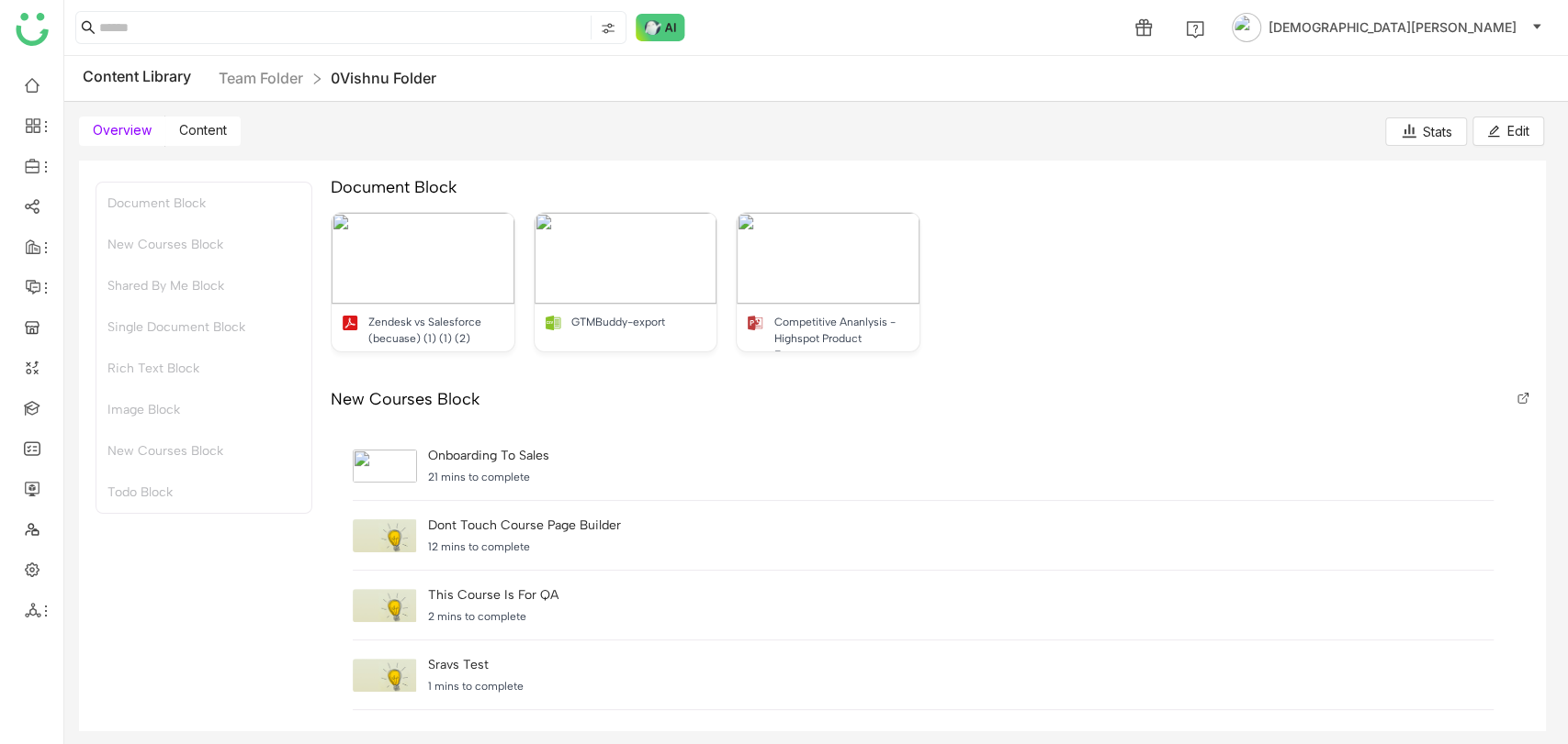
click at [194, 131] on span "Content" at bounding box center [203, 129] width 47 height 16
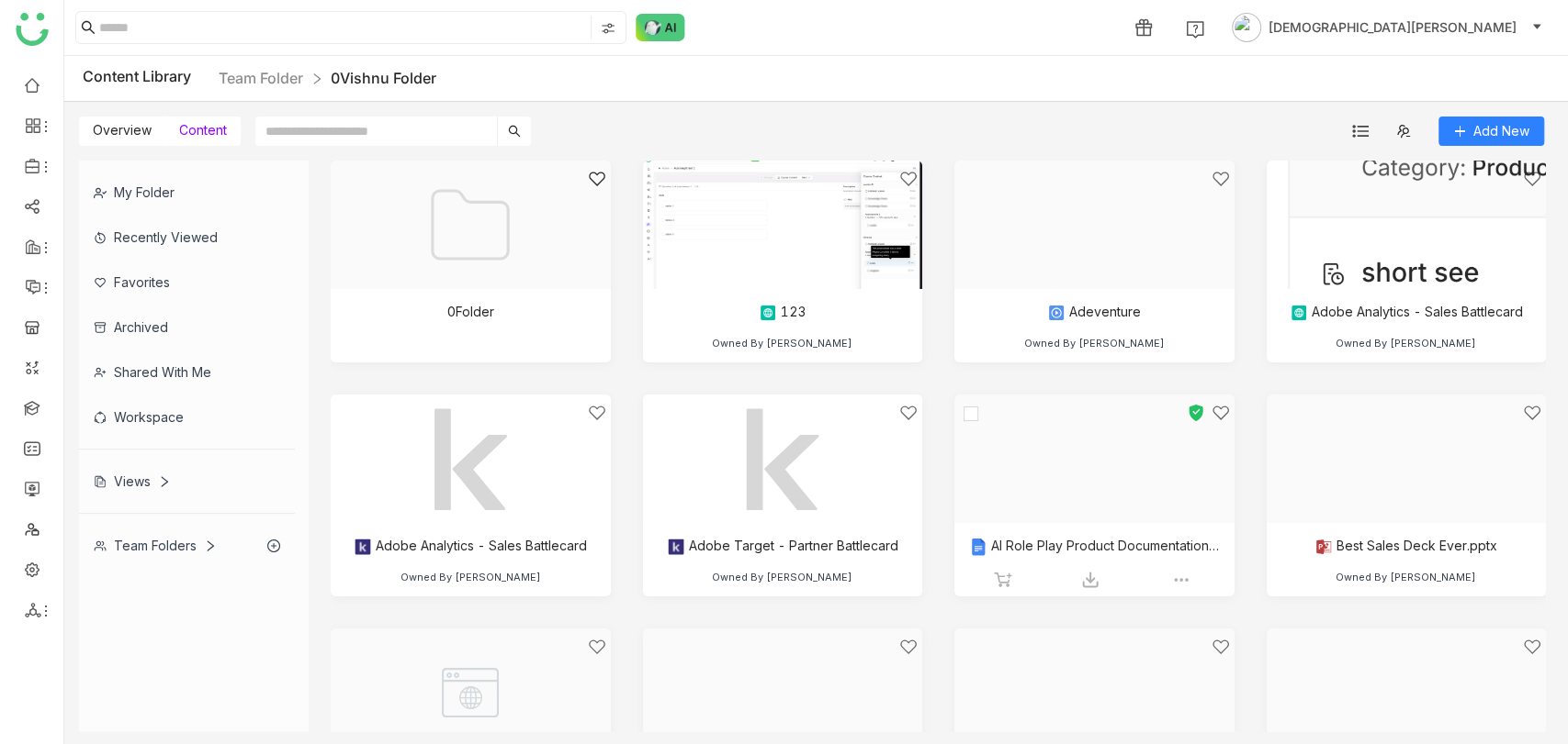
click at [1020, 513] on div at bounding box center [1088, 482] width 249 height 156
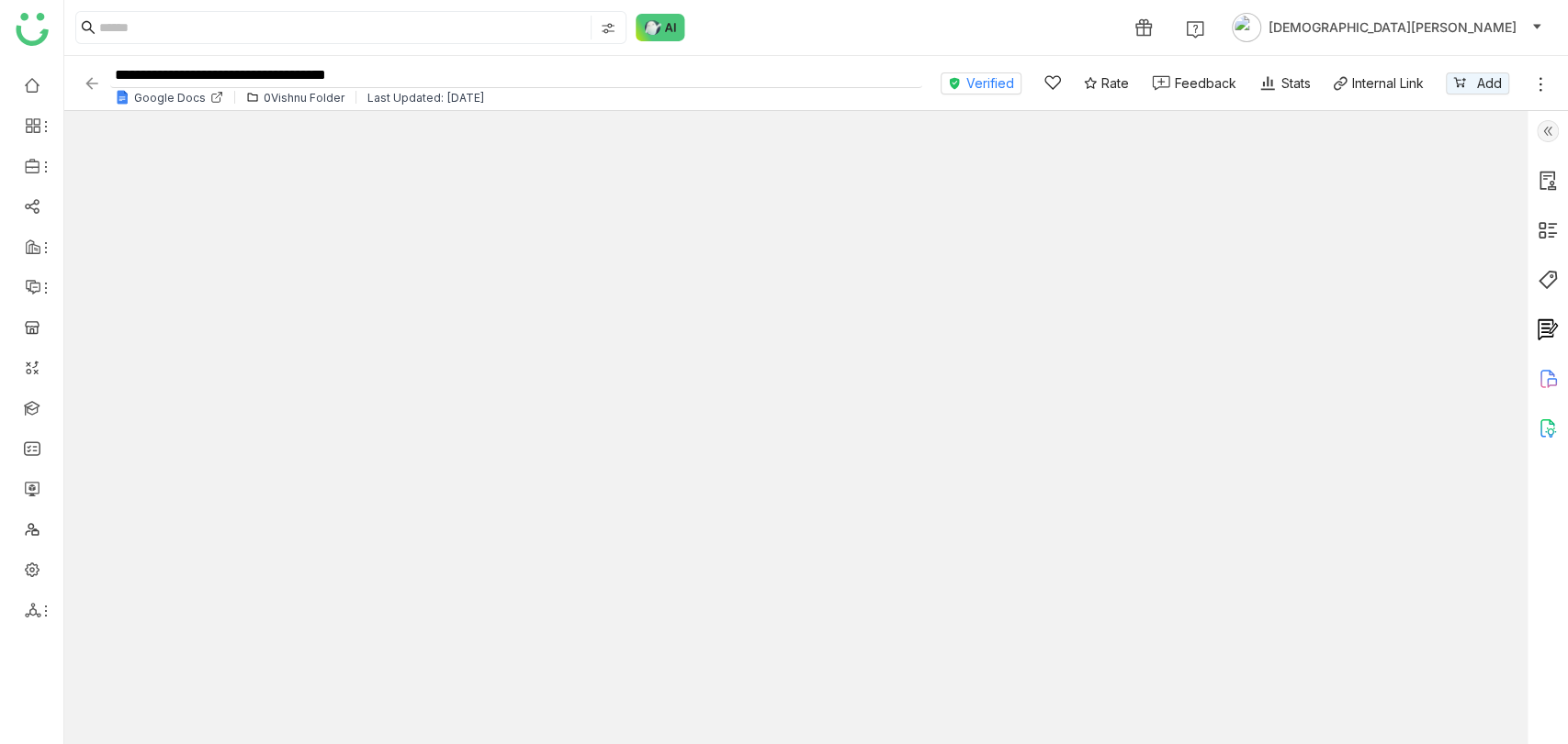
click at [405, 80] on input "**********" at bounding box center [517, 75] width 812 height 25
click at [1540, 132] on img at bounding box center [1548, 131] width 22 height 22
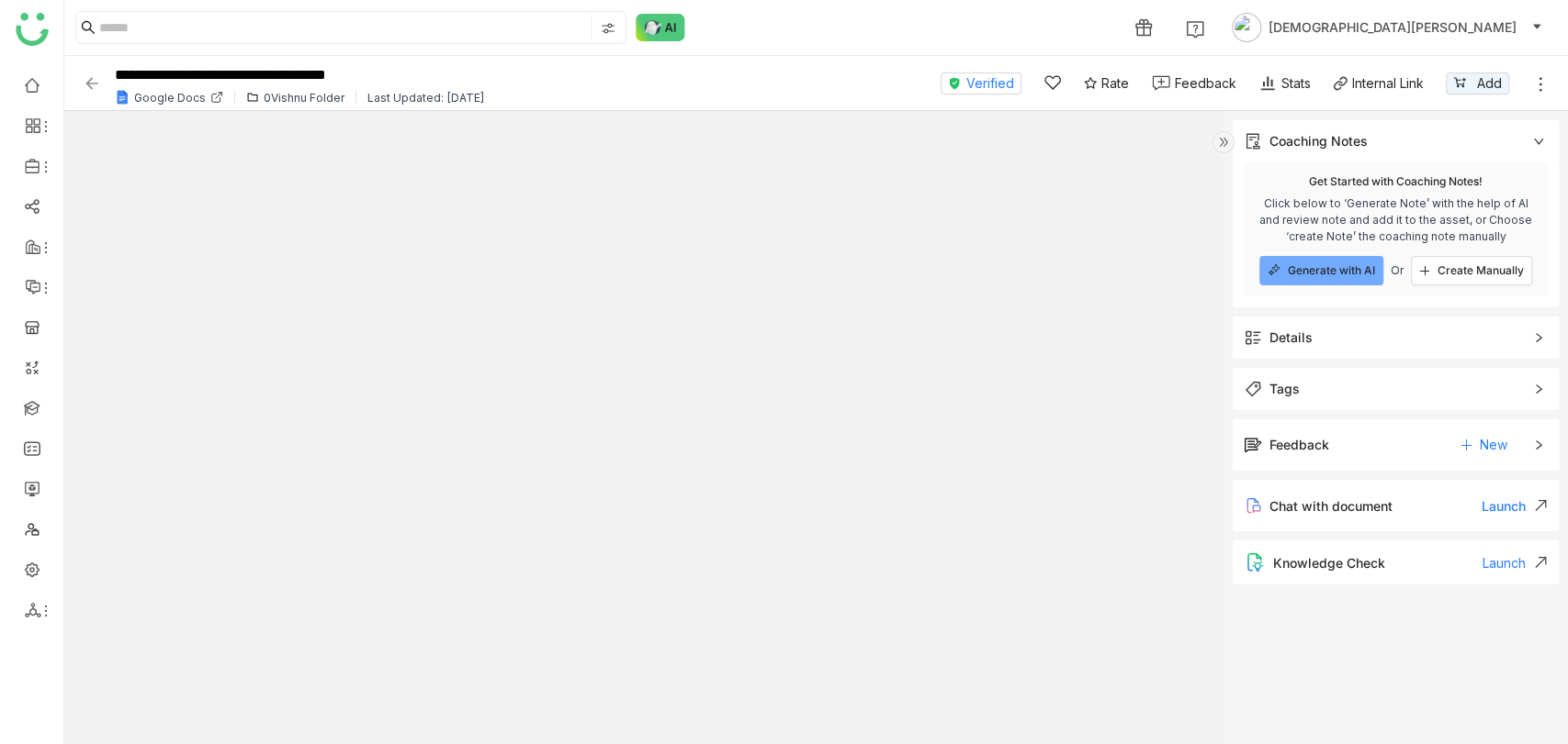
click at [1321, 343] on span "Details" at bounding box center [1382, 338] width 278 height 20
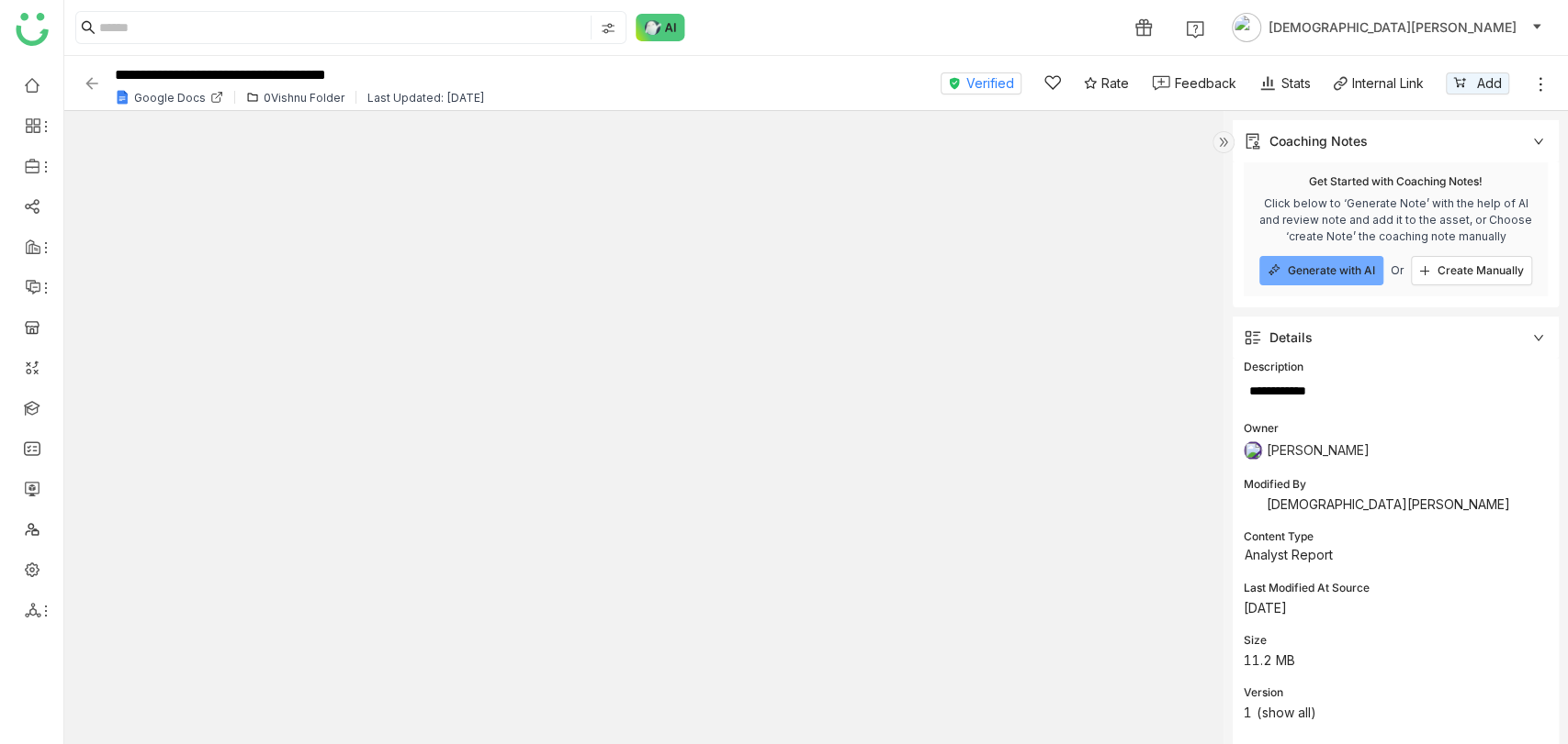
click at [88, 80] on img at bounding box center [92, 84] width 19 height 19
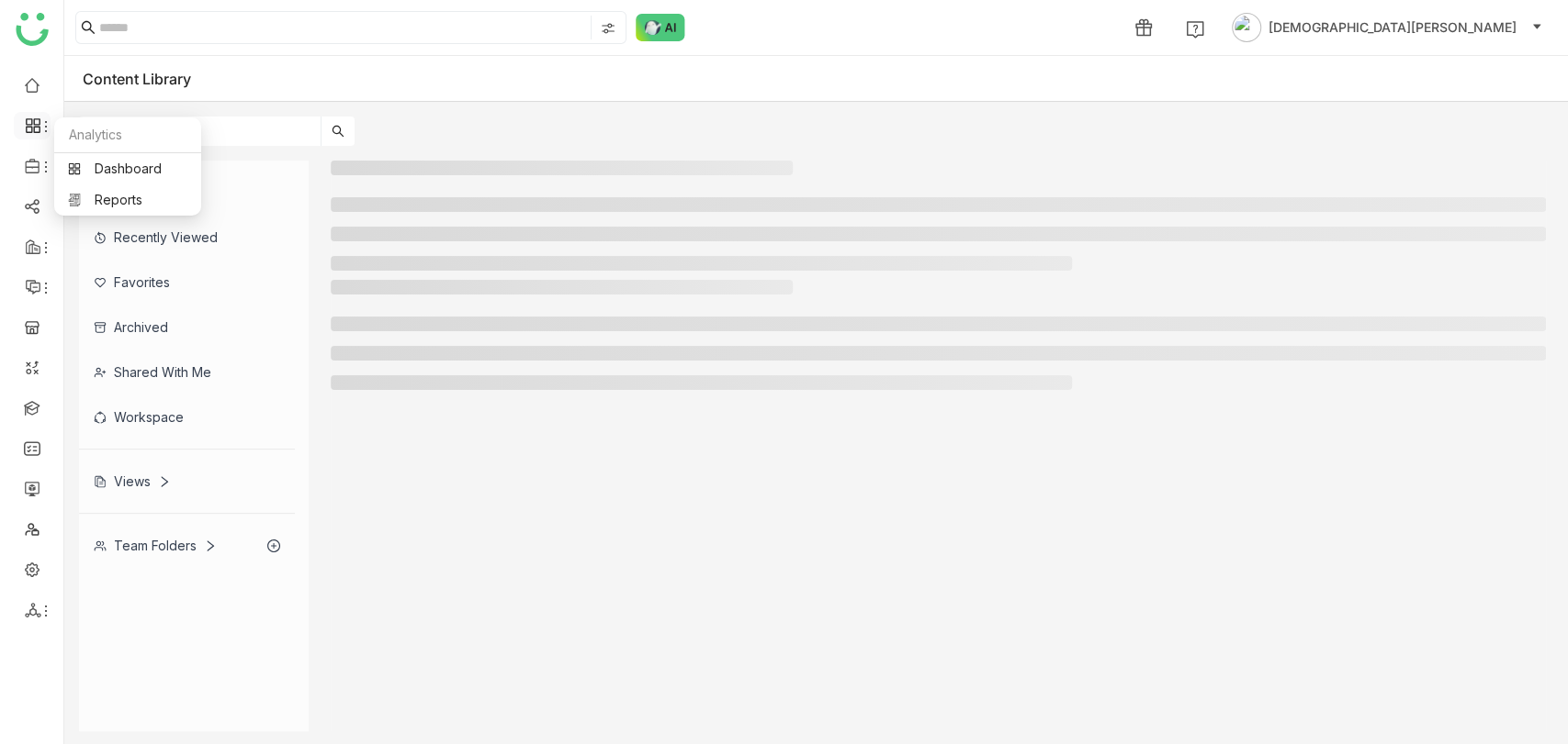
click at [29, 129] on icon at bounding box center [33, 125] width 17 height 17
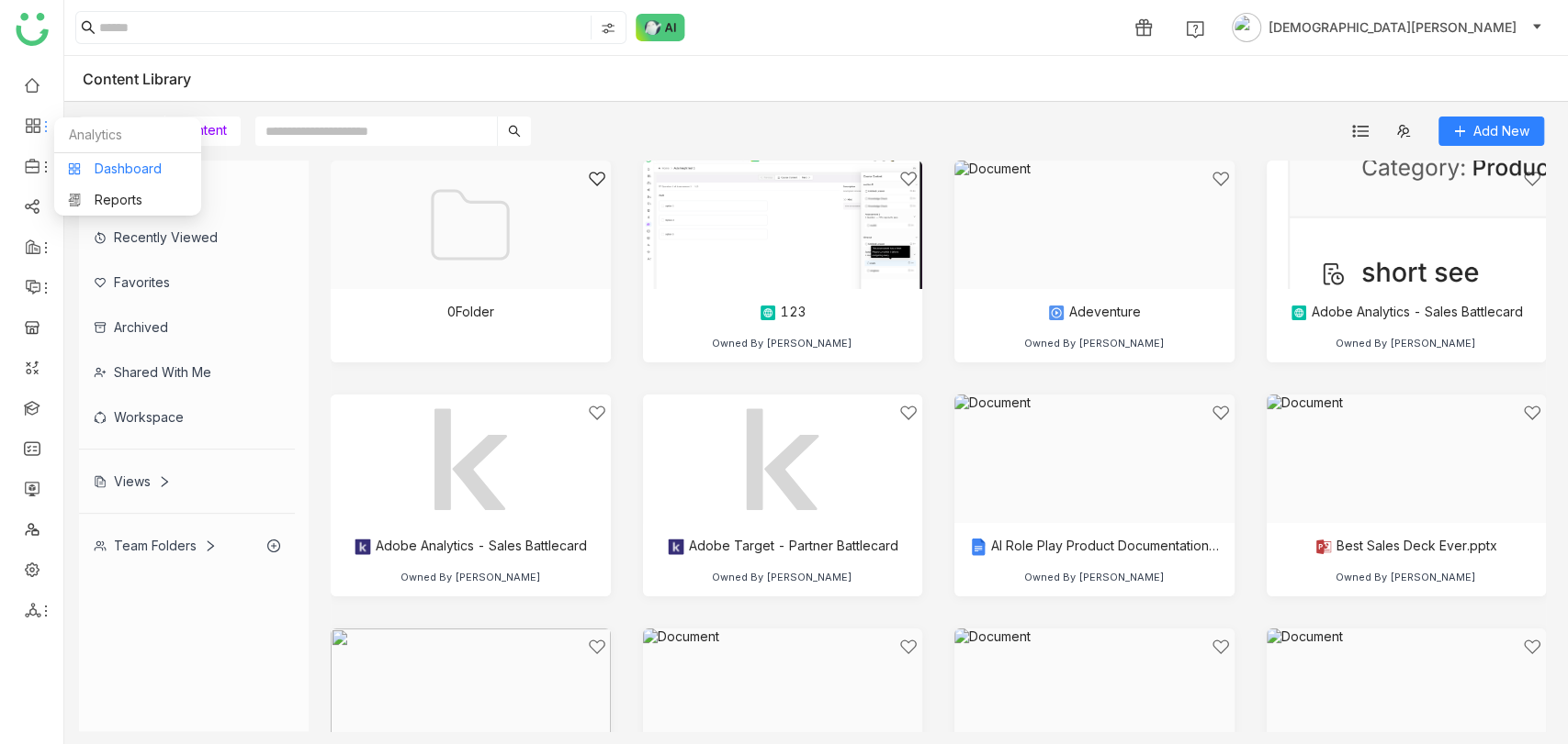
click at [142, 171] on link "Dashboard" at bounding box center [127, 169] width 119 height 13
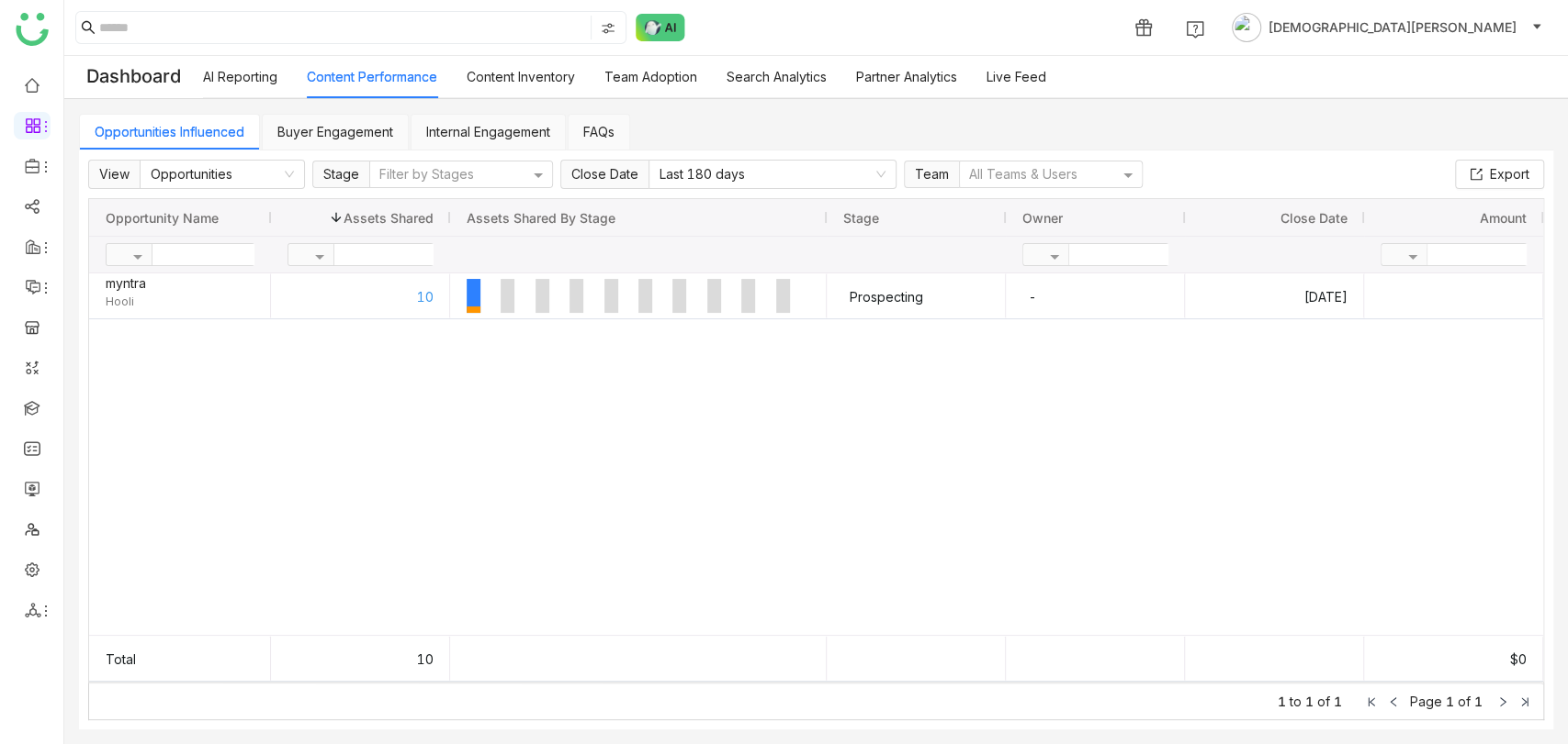
click at [641, 79] on link "Team Adoption" at bounding box center [651, 76] width 93 height 16
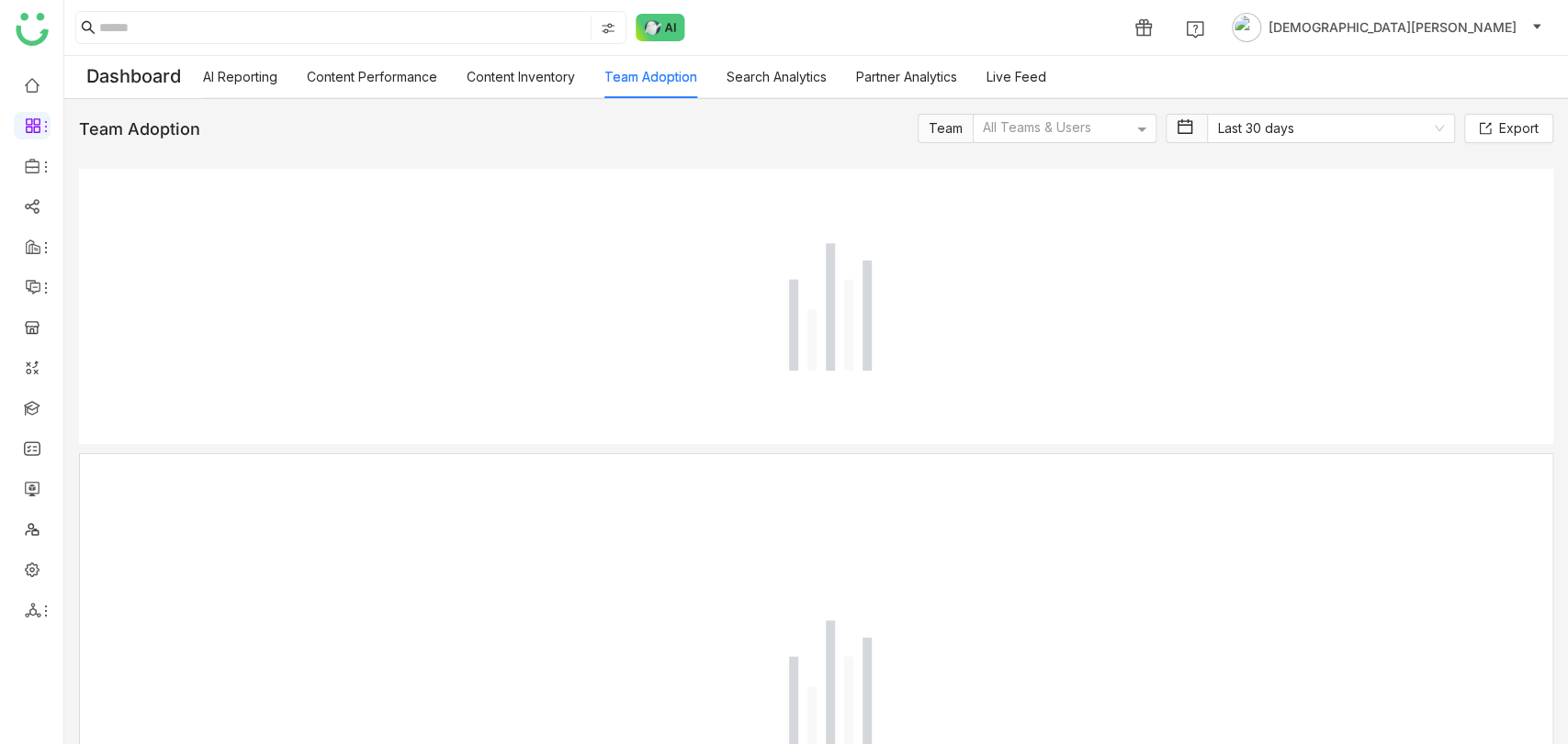
click at [511, 75] on link "Content Inventory" at bounding box center [520, 76] width 109 height 16
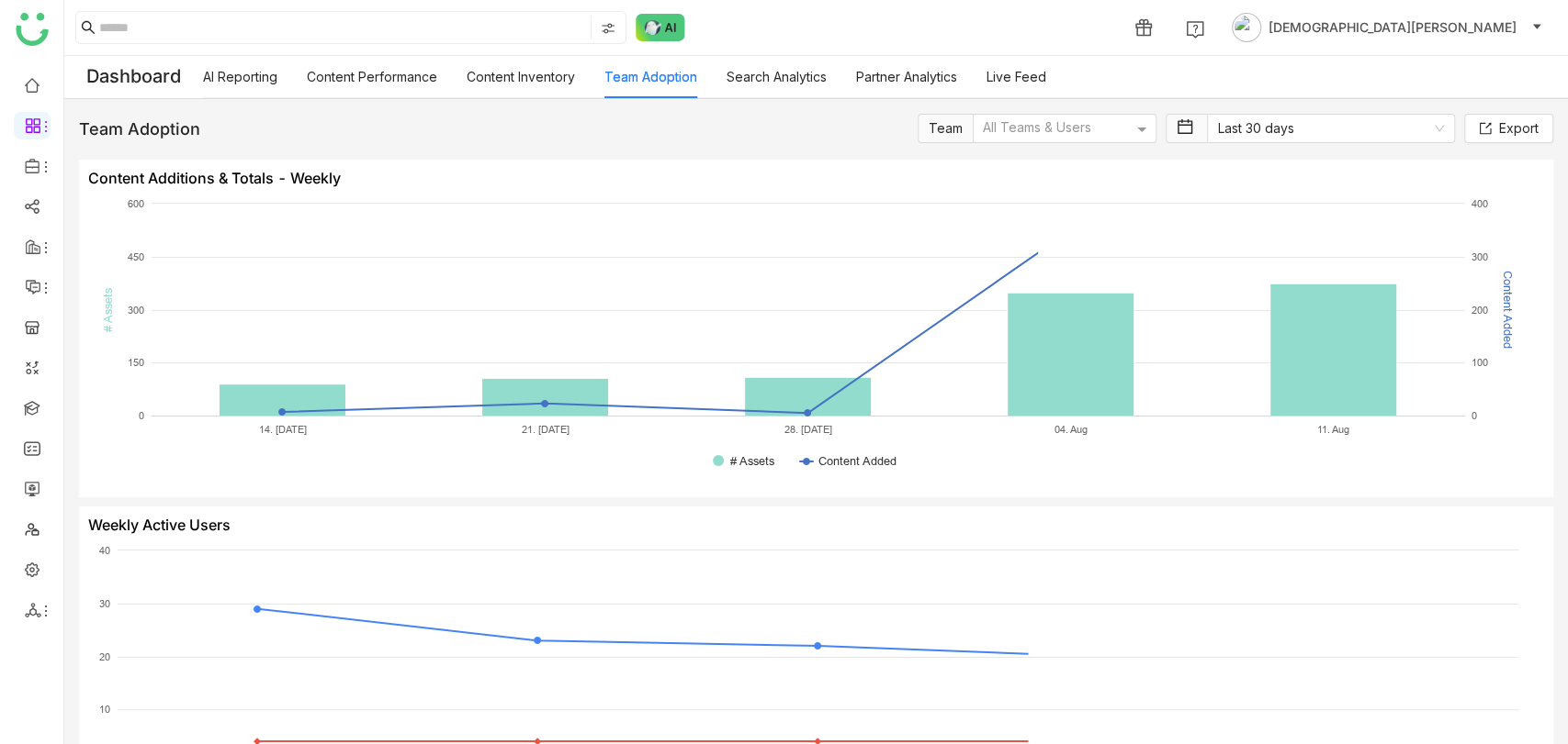
click at [511, 75] on link "Content Inventory" at bounding box center [520, 76] width 109 height 16
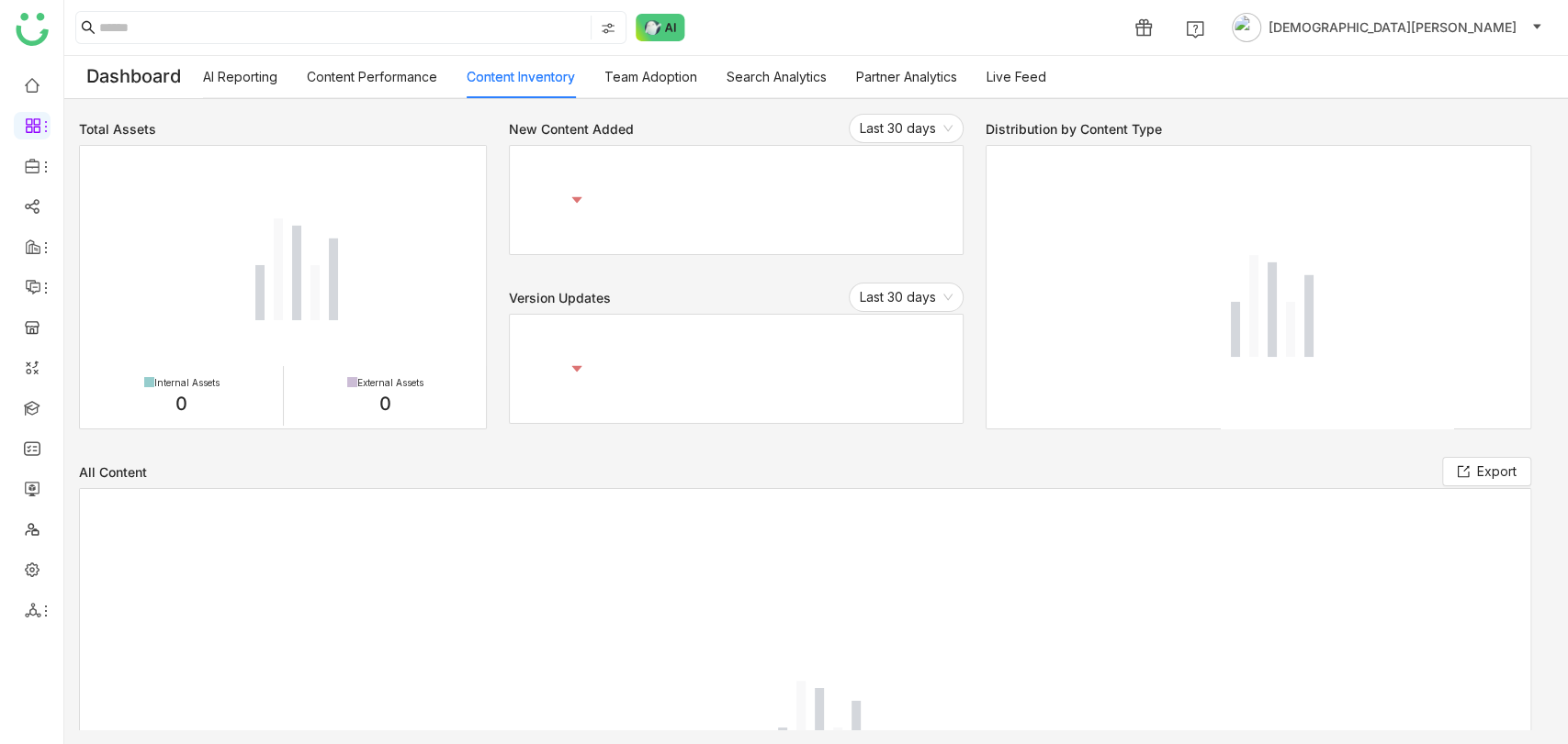
click at [551, 76] on link "Content Inventory" at bounding box center [520, 76] width 109 height 16
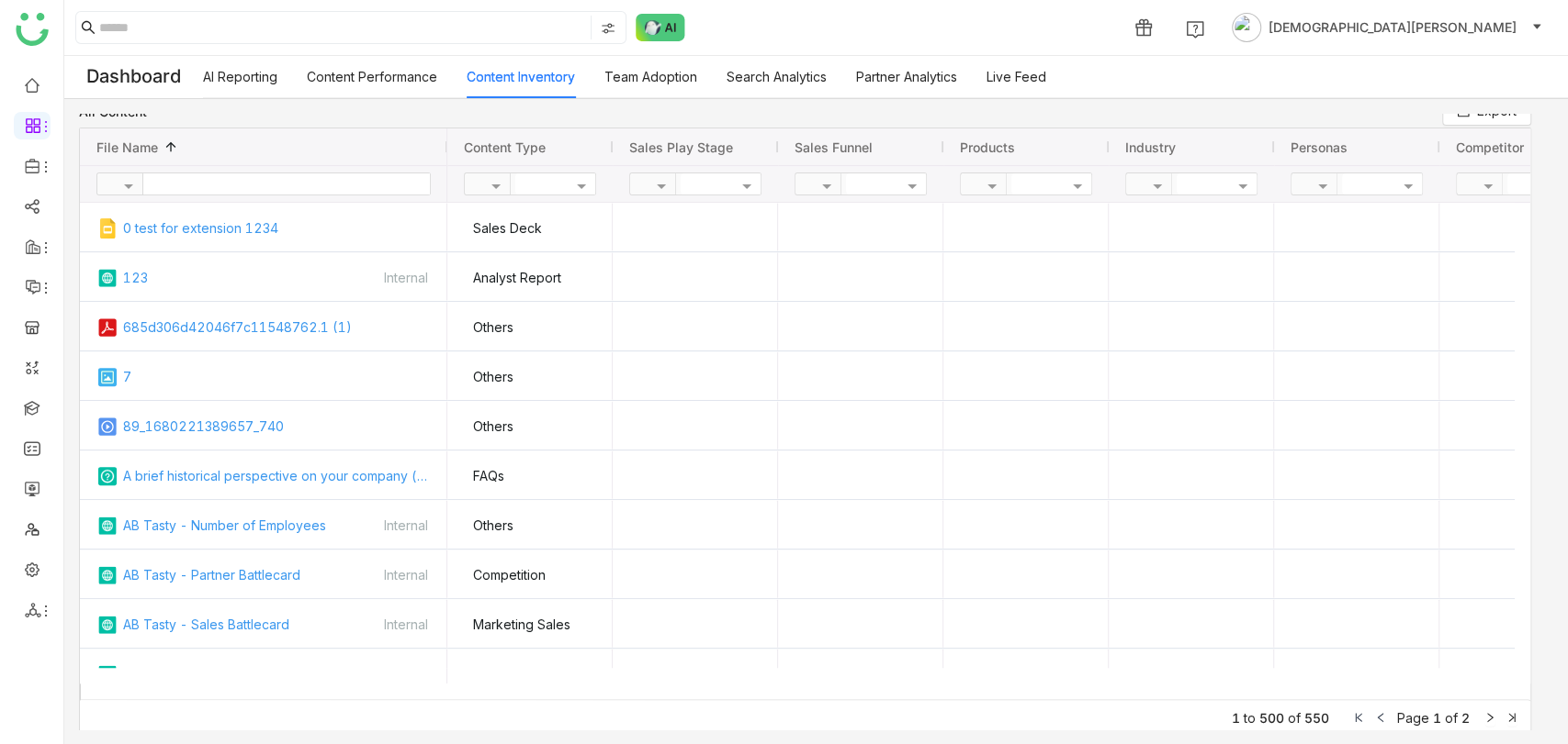
scroll to position [129, 0]
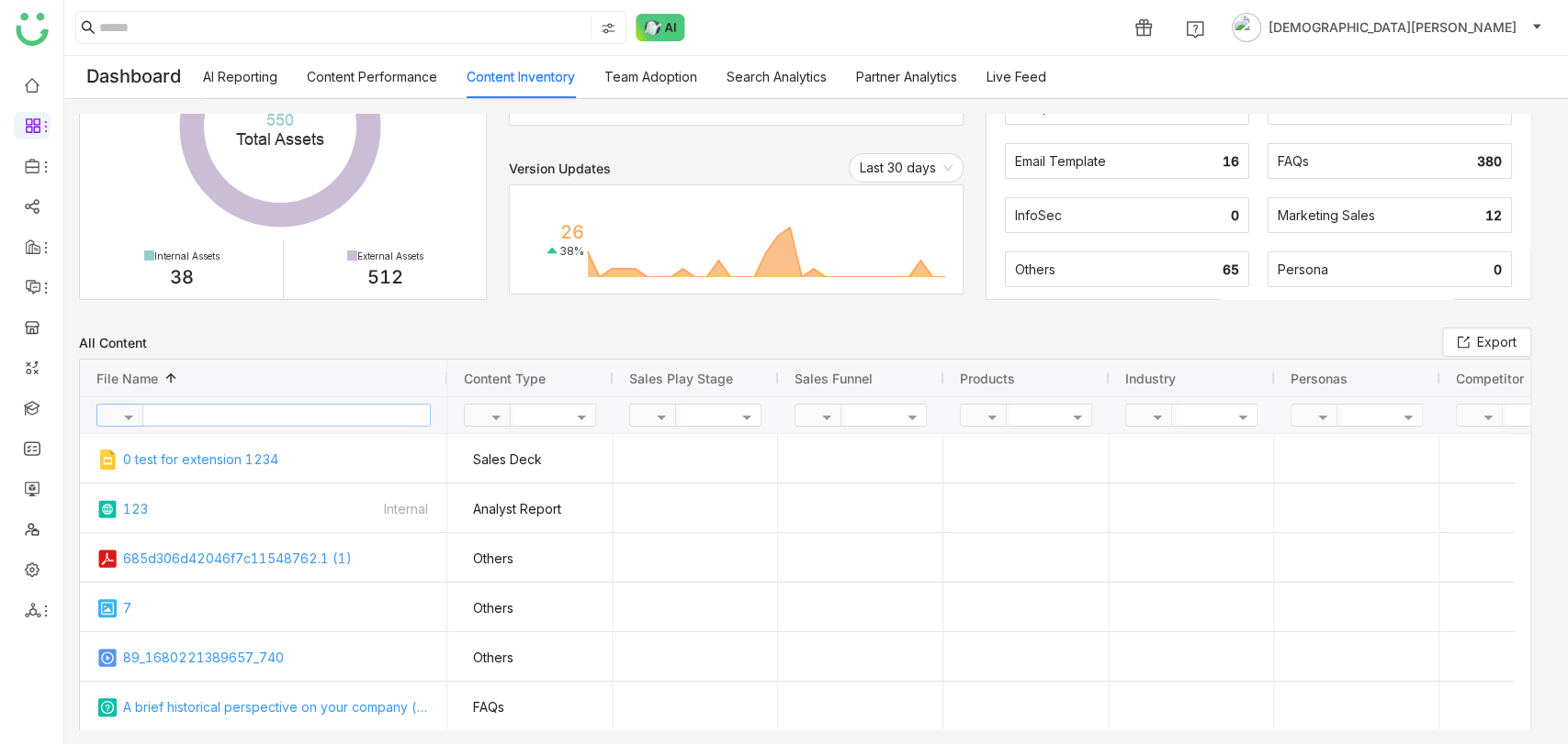
paste input "**********"
click at [231, 417] on input "text" at bounding box center [286, 415] width 286 height 21
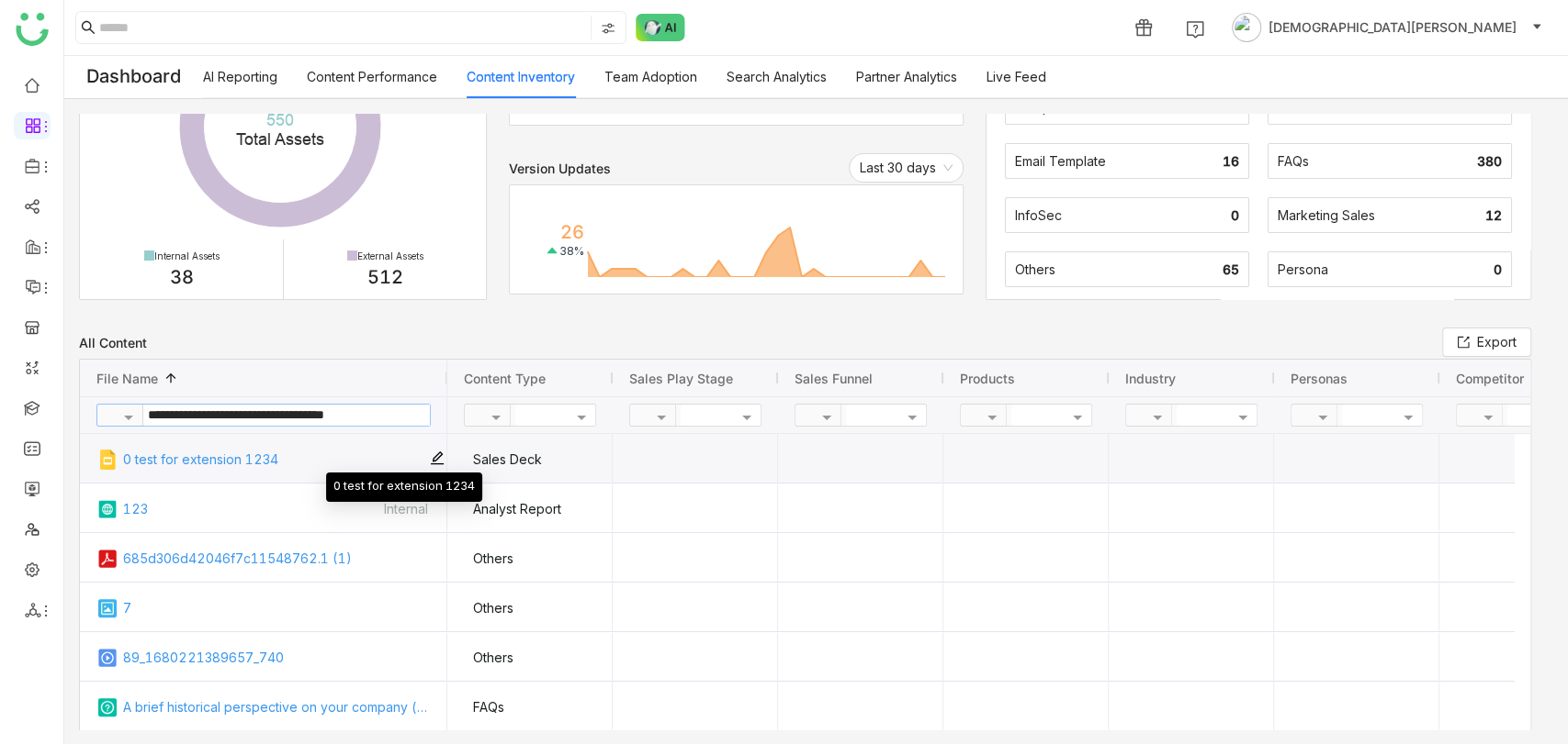
type input "**********"
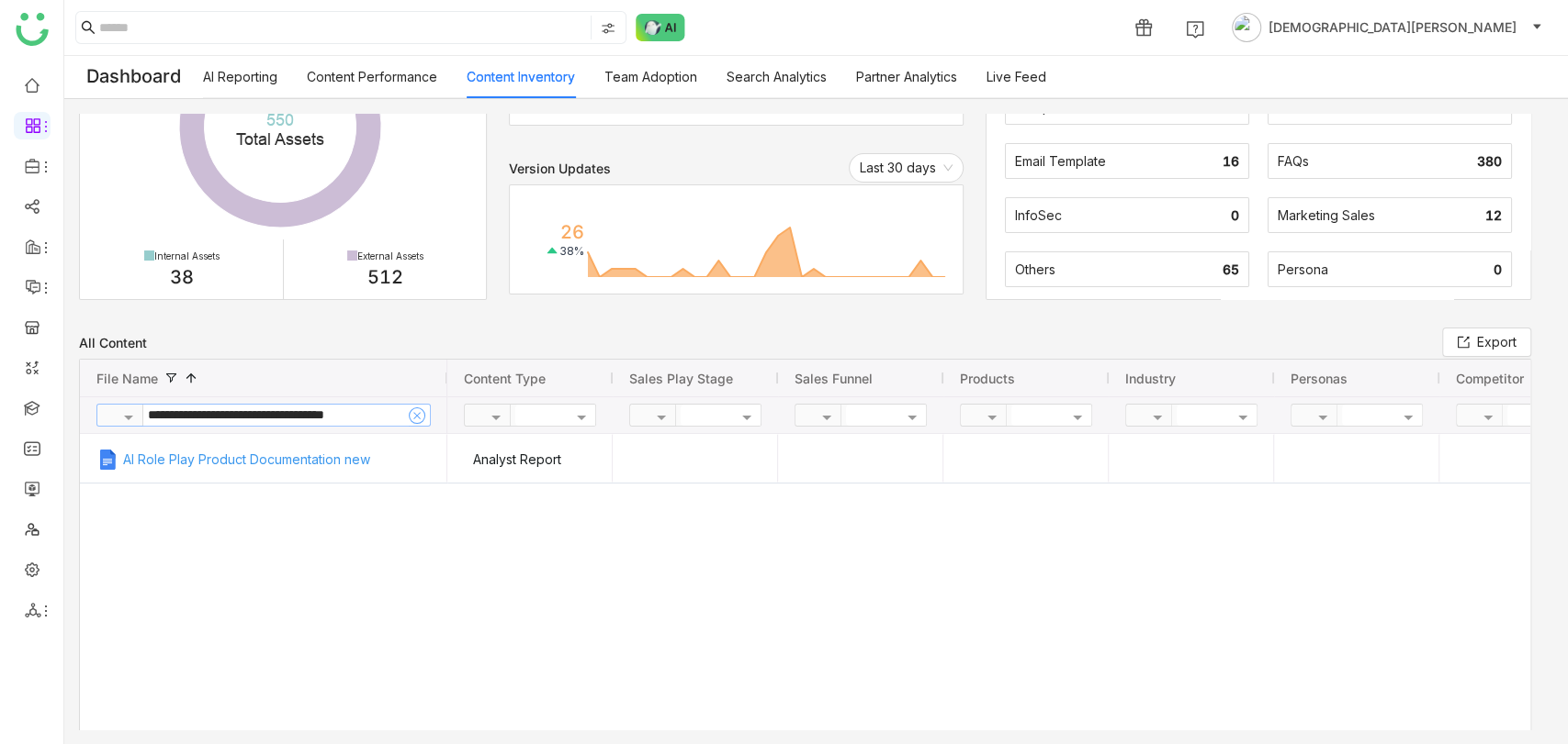
click at [415, 410] on span at bounding box center [417, 416] width 15 height 13
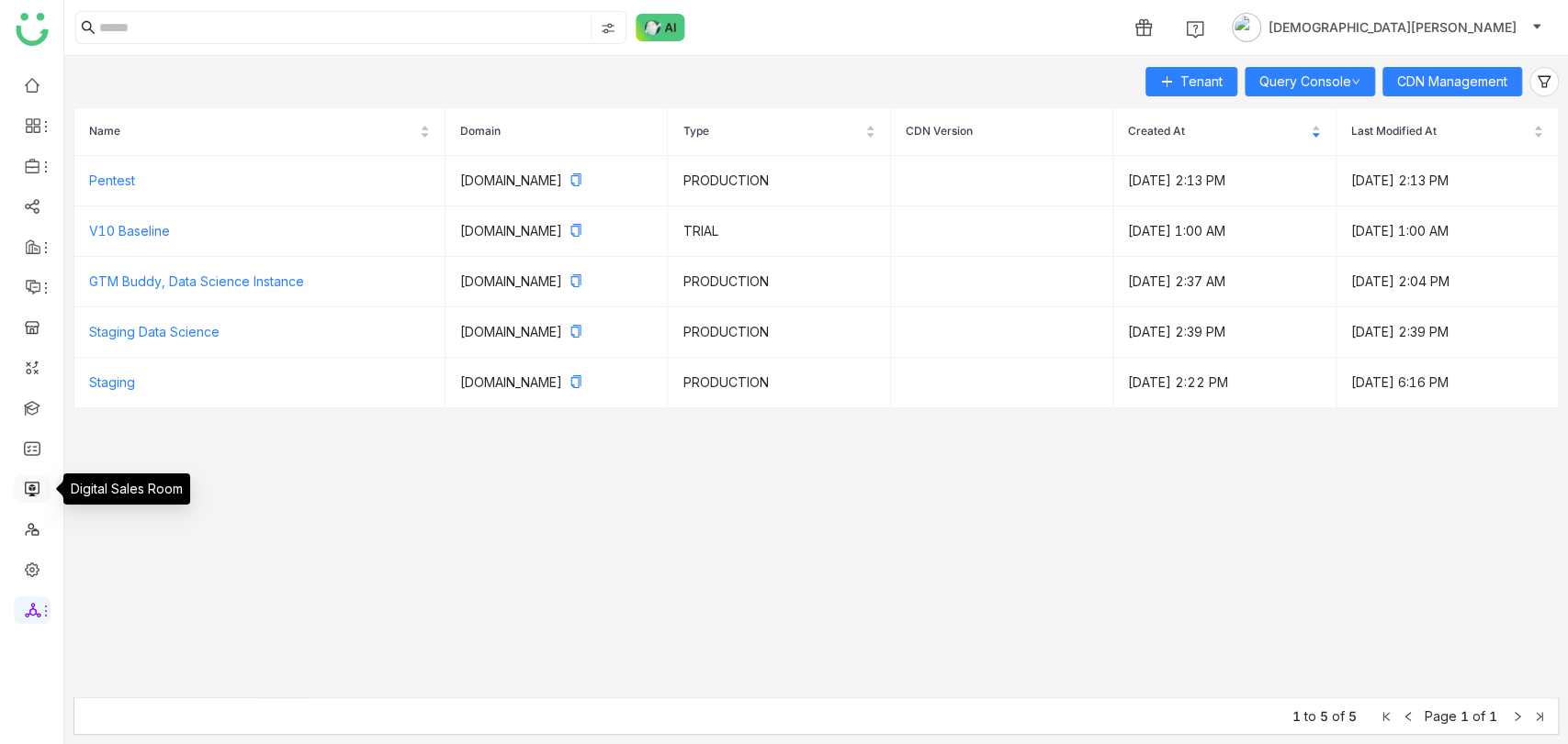
click at [33, 489] on link at bounding box center [33, 488] width 17 height 16
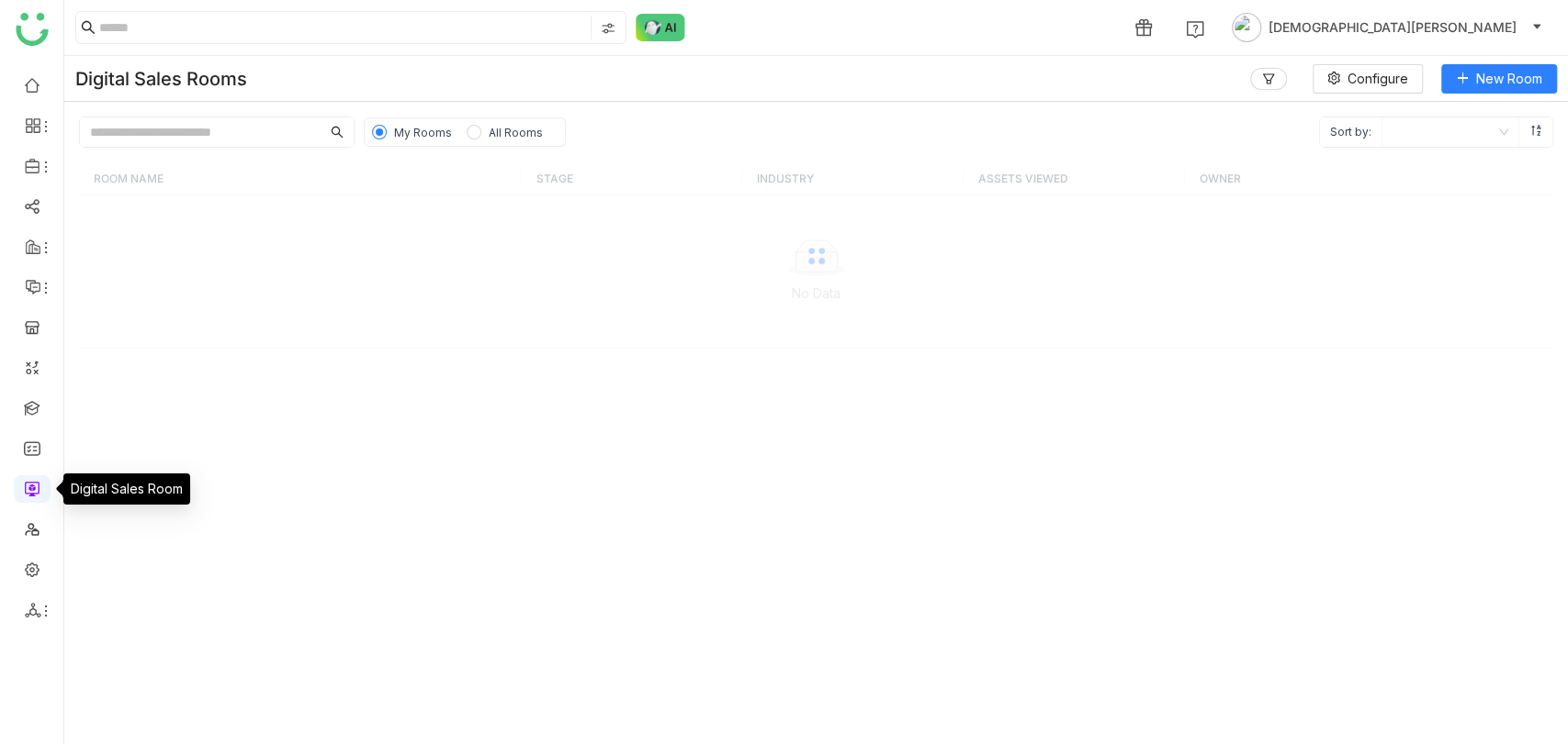
click at [33, 489] on link at bounding box center [33, 488] width 17 height 16
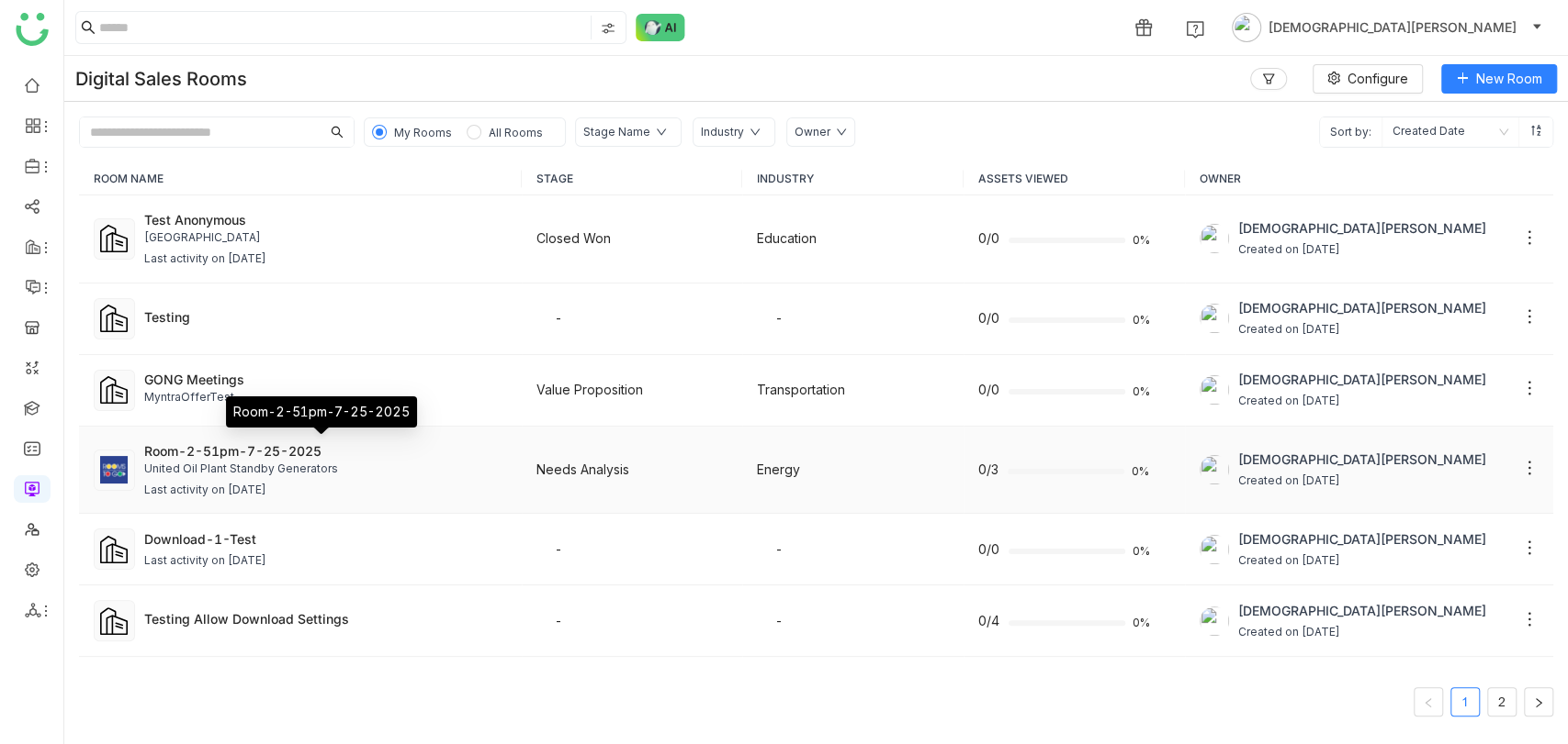
click at [314, 450] on div "Room-2-51pm-7-25-2025" at bounding box center [325, 450] width 362 height 20
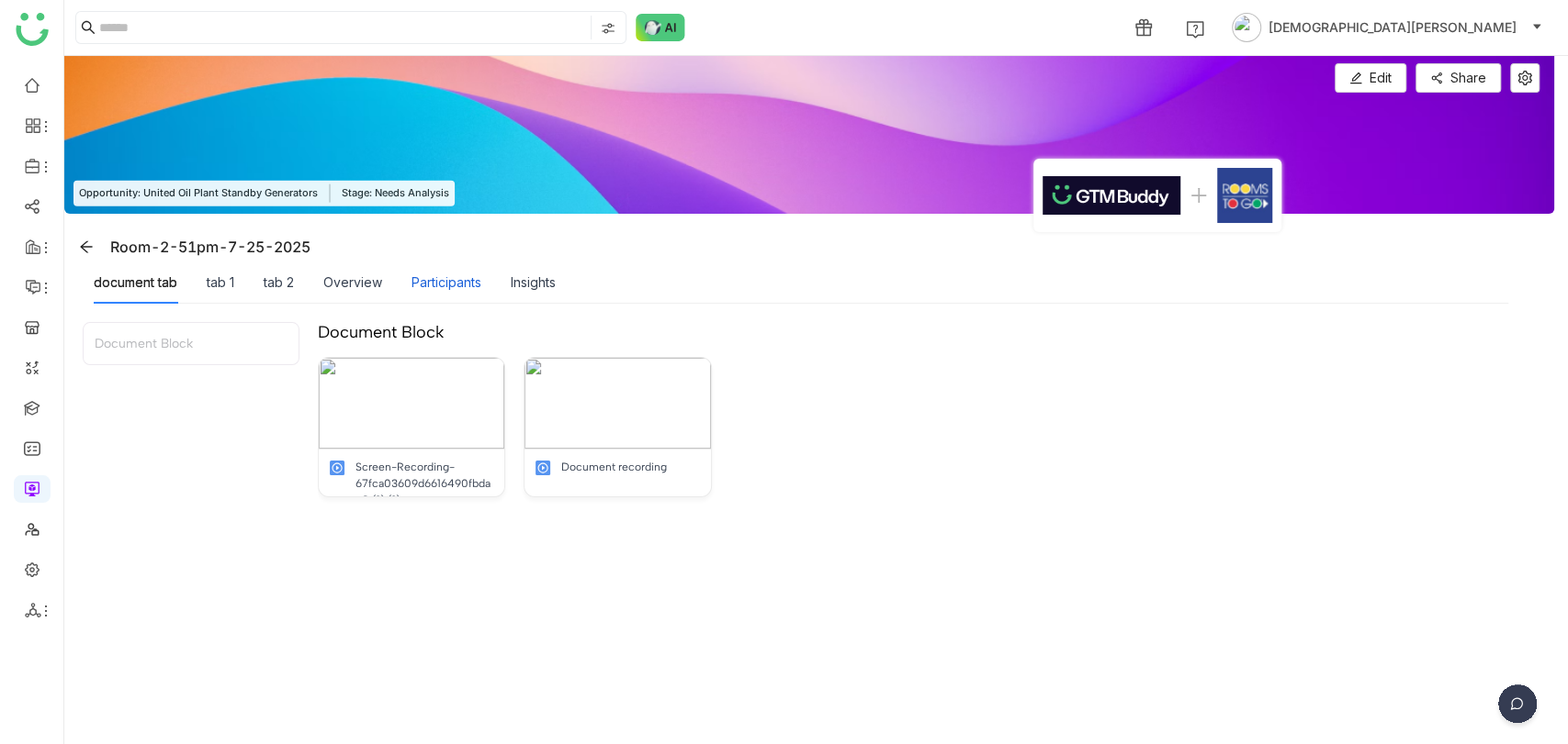
click at [476, 275] on div "Participants" at bounding box center [446, 283] width 70 height 20
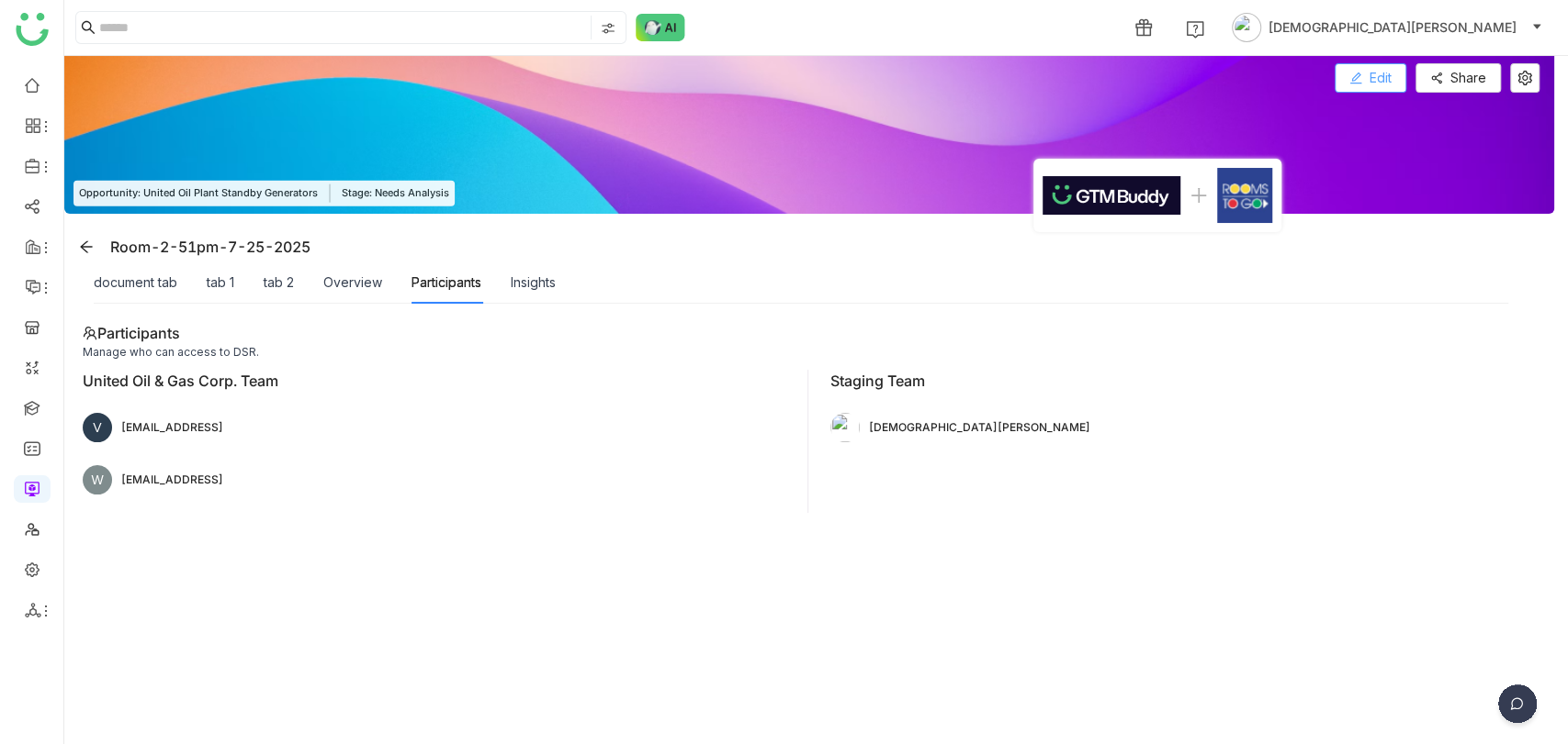
click at [1358, 82] on icon at bounding box center [1356, 78] width 12 height 12
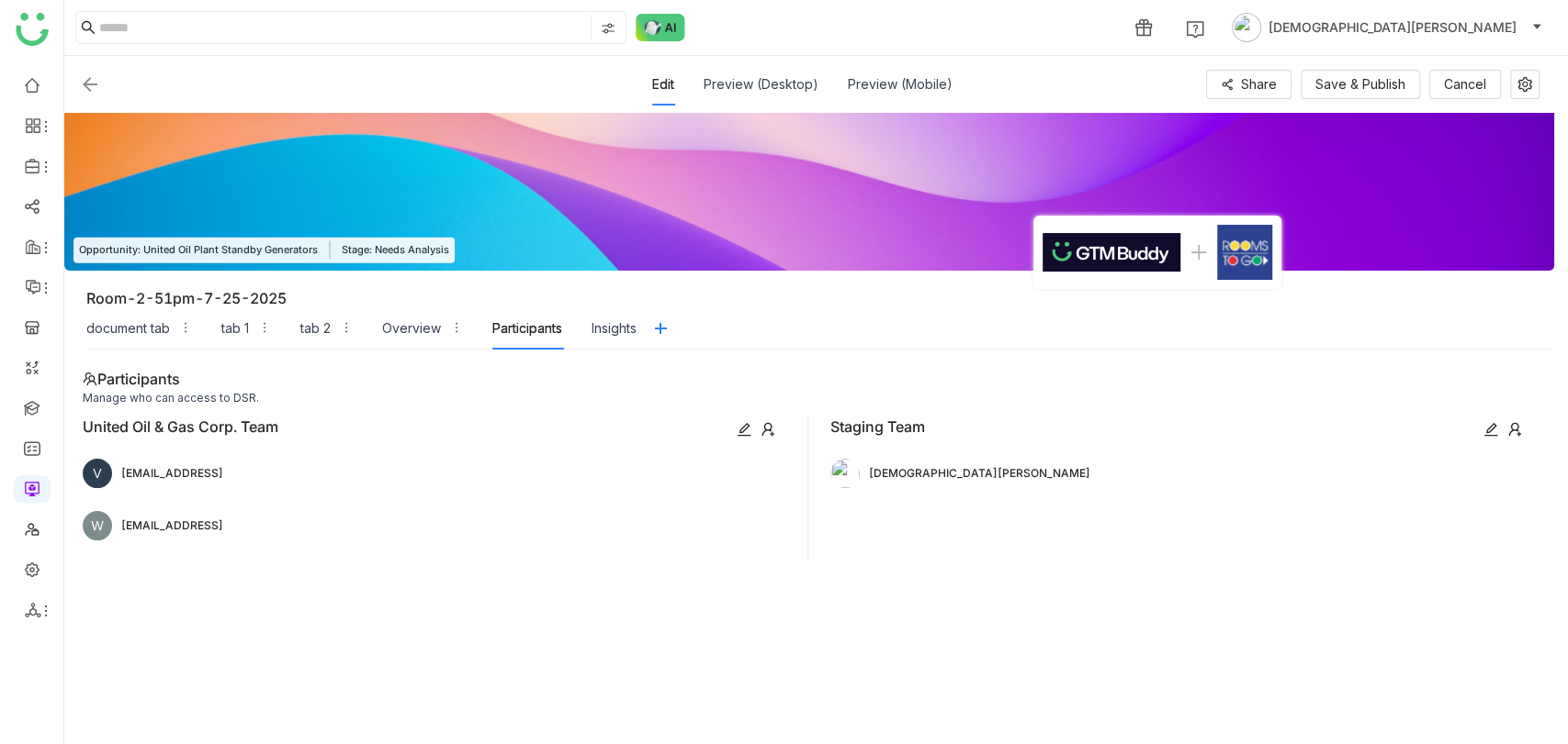
click at [1509, 427] on icon at bounding box center [1515, 430] width 15 height 15
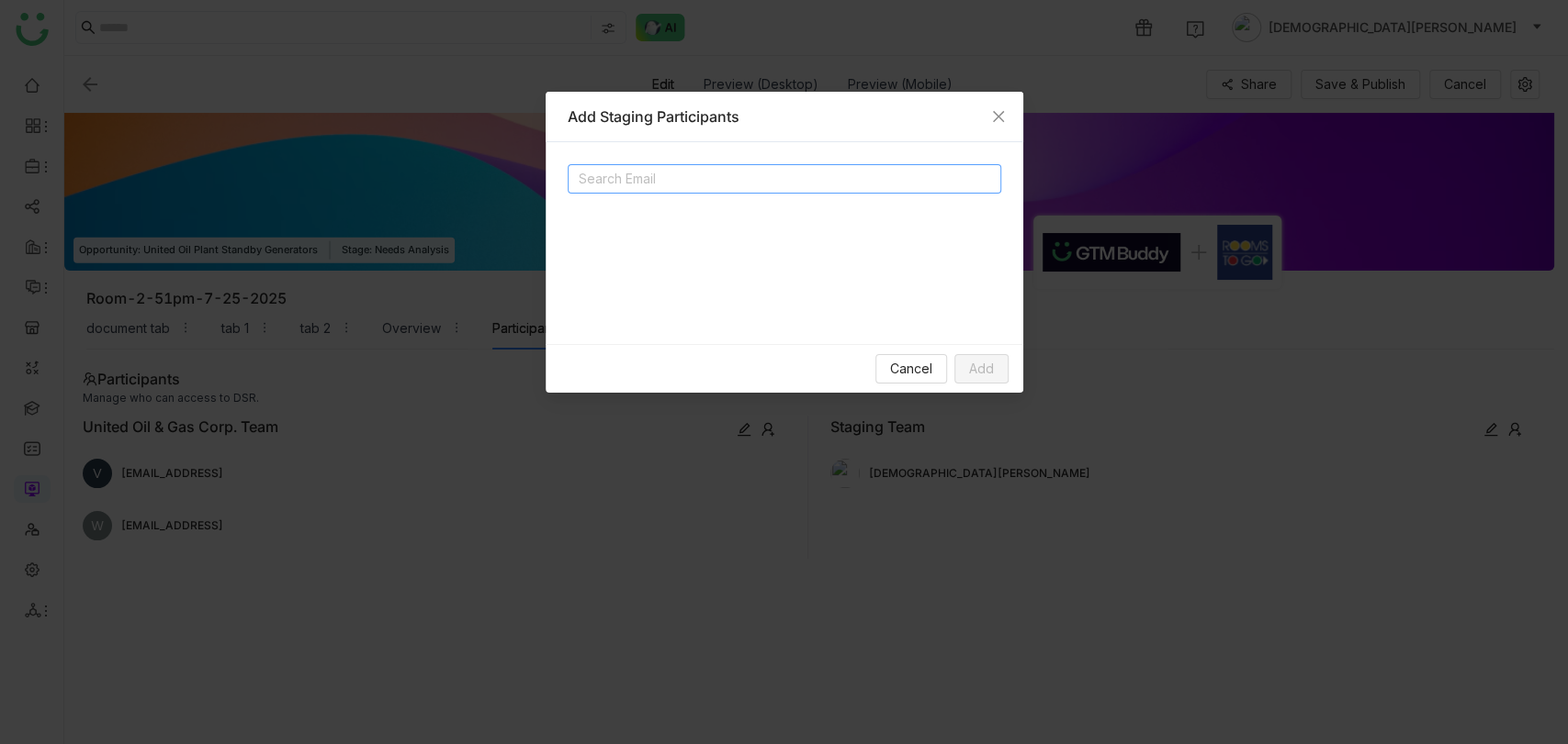
click at [702, 187] on input at bounding box center [762, 179] width 367 height 22
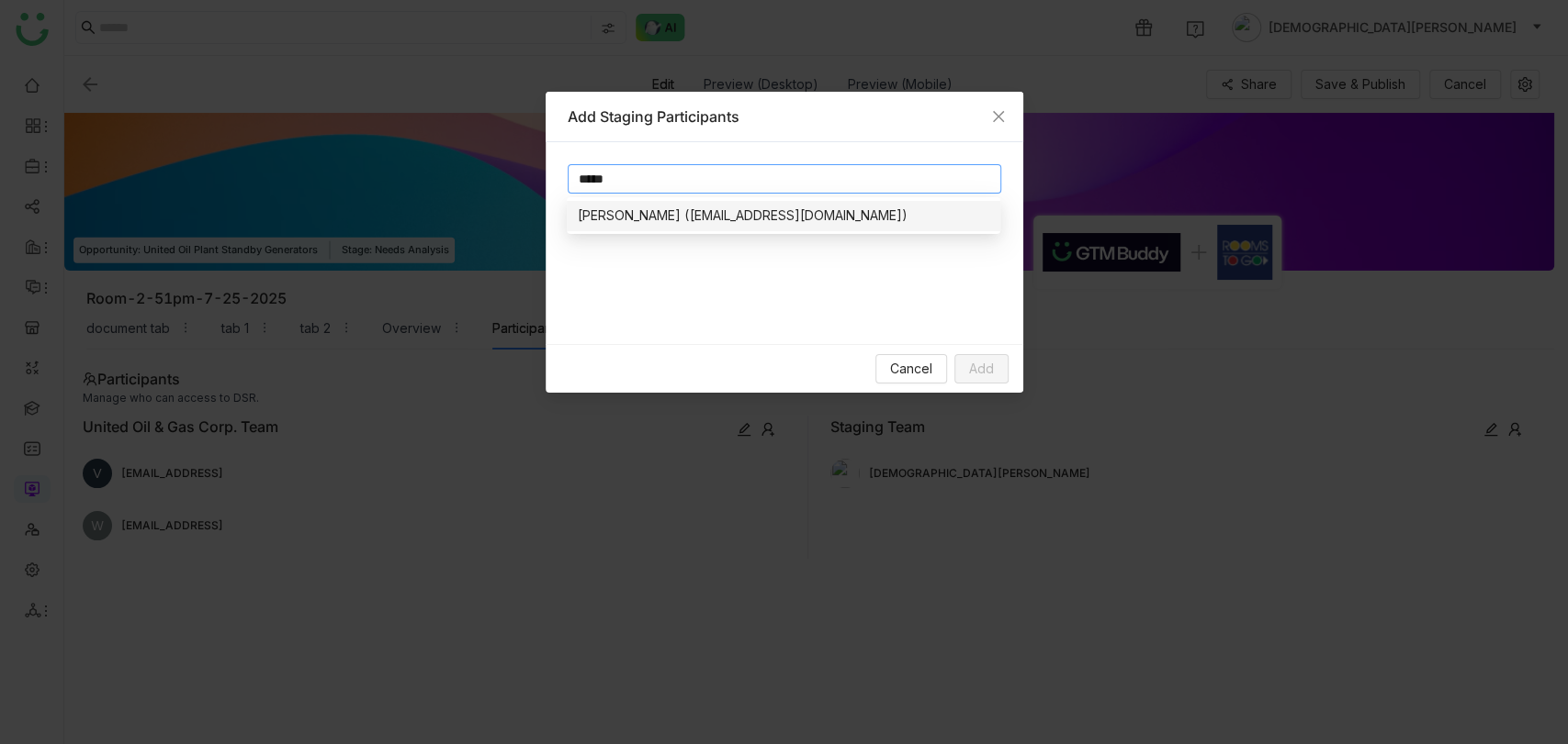
type input "*****"
click at [691, 207] on div "[PERSON_NAME] ([EMAIL_ADDRESS][DOMAIN_NAME])" at bounding box center [784, 215] width 412 height 20
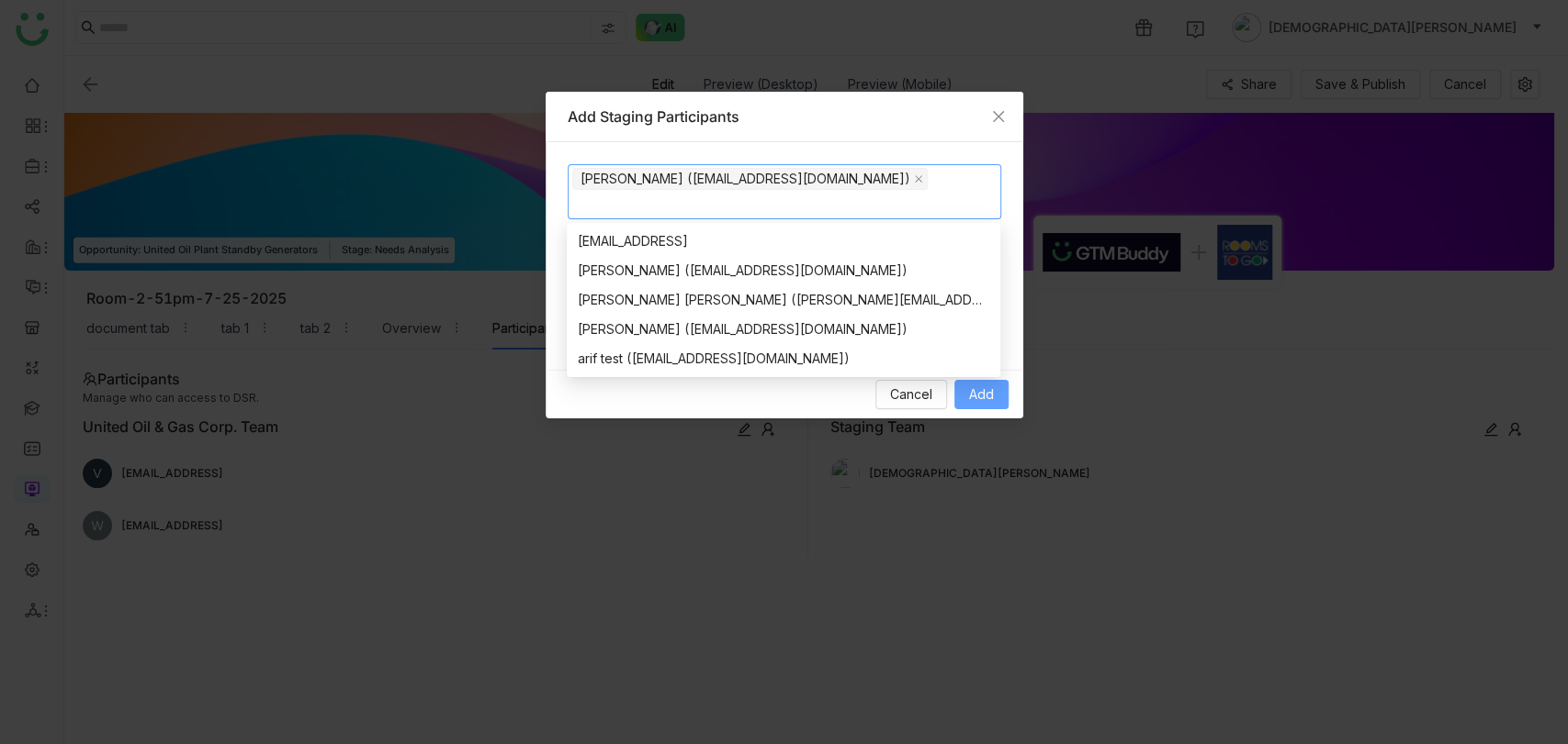
click at [976, 400] on span "Add" at bounding box center [982, 395] width 25 height 20
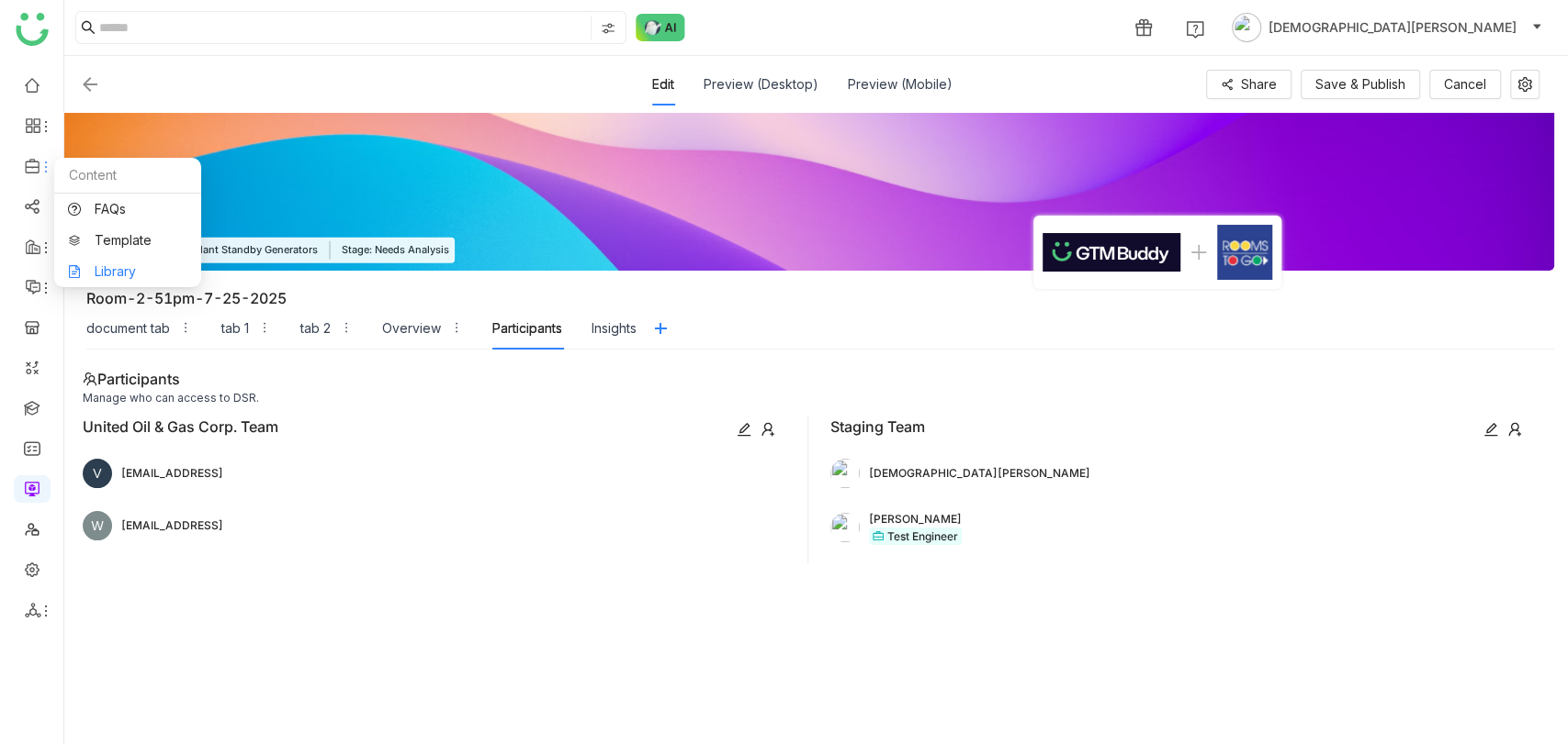
click at [126, 268] on link "Library" at bounding box center [127, 272] width 119 height 13
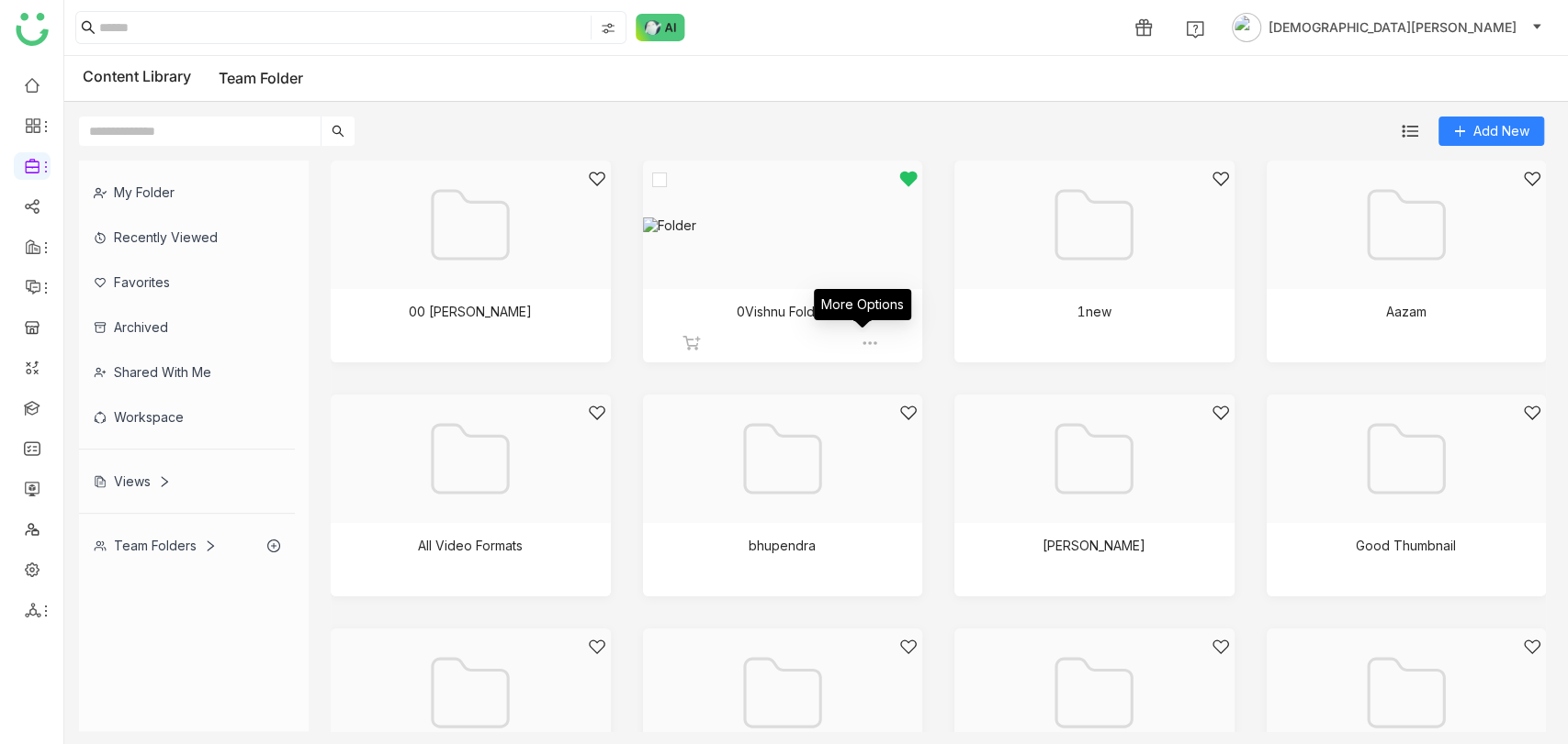
click at [864, 342] on img at bounding box center [870, 344] width 19 height 19
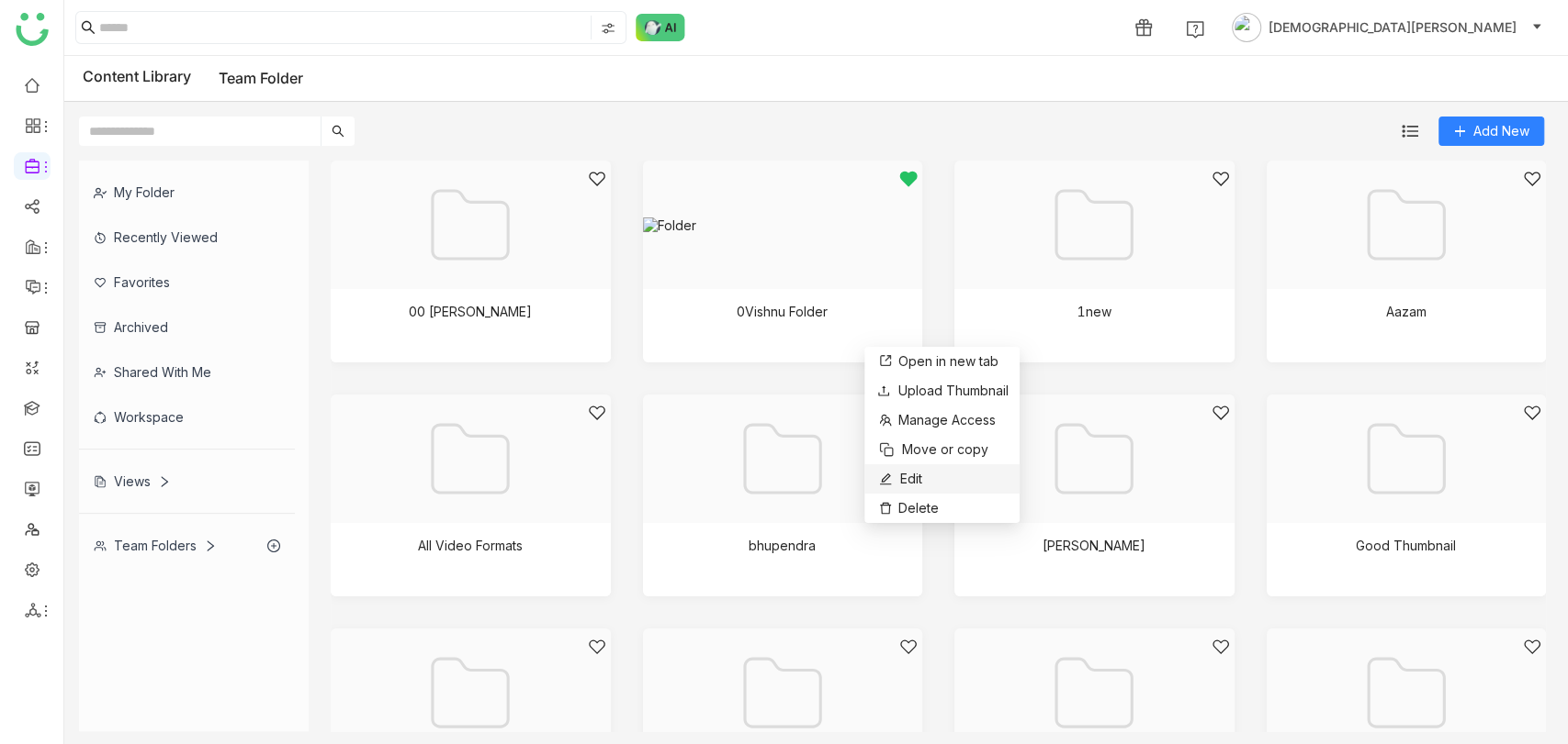
click at [916, 472] on span "Edit" at bounding box center [911, 479] width 22 height 20
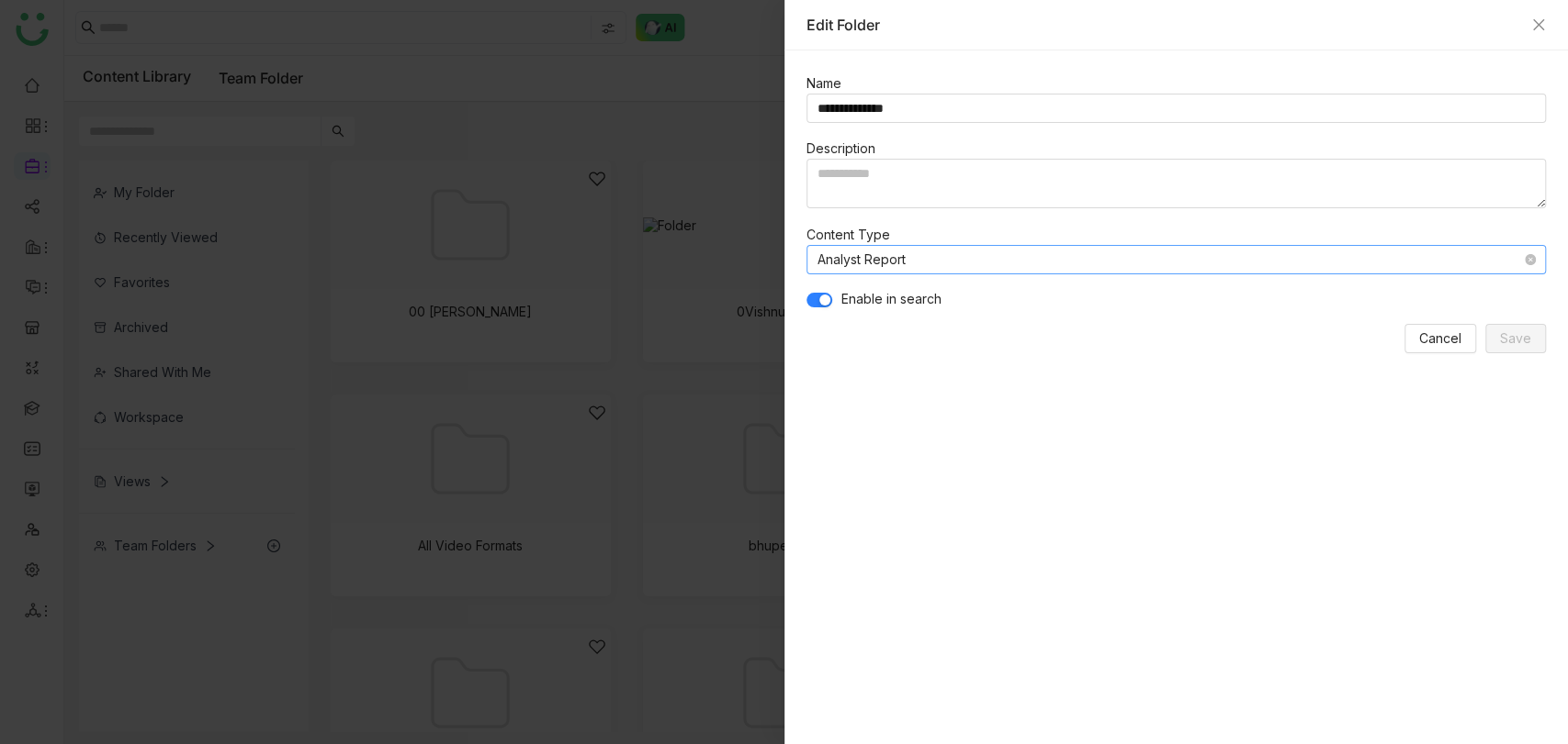
click at [975, 256] on nz-select-item "Analyst Report" at bounding box center [1177, 260] width 718 height 28
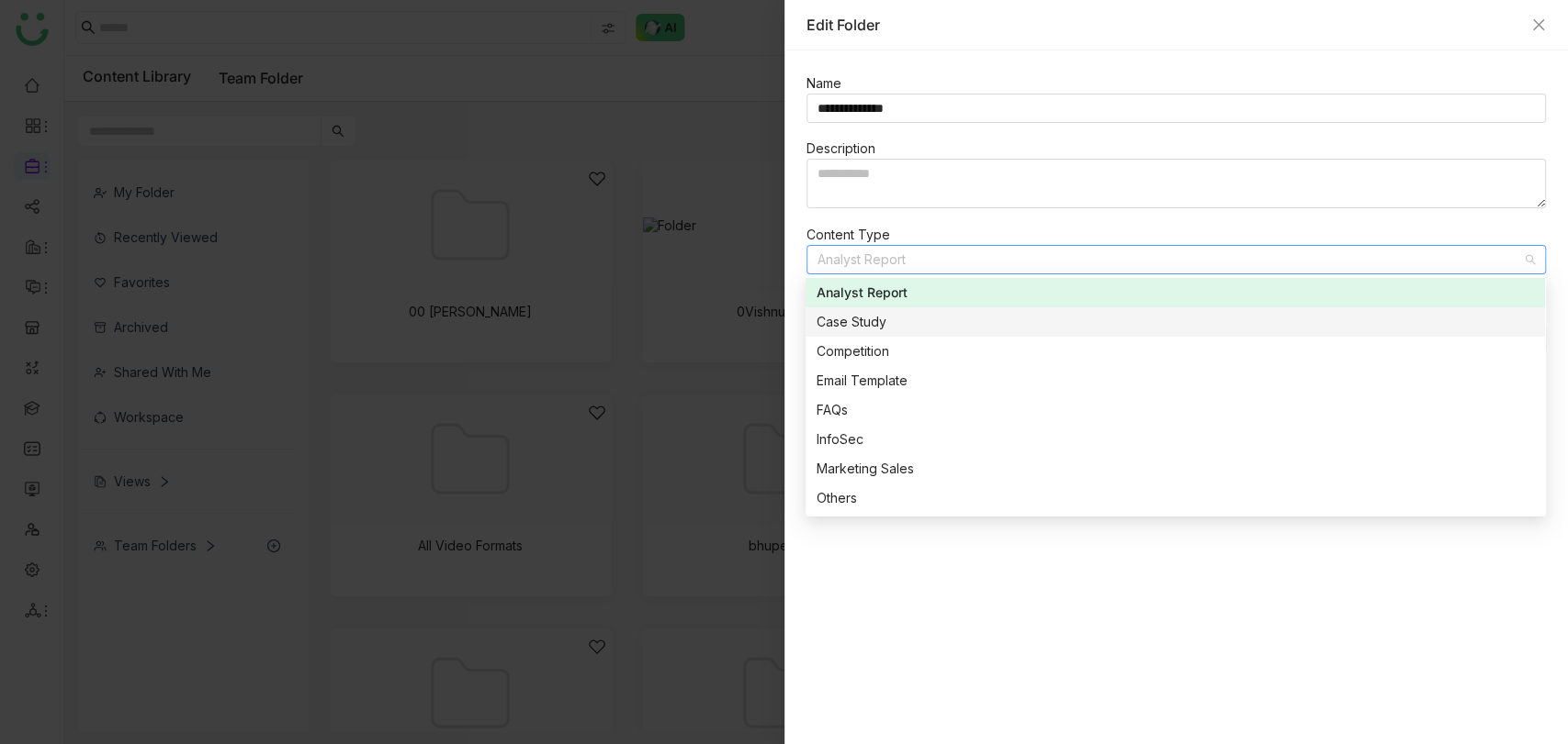
click at [882, 323] on div "Case Study" at bounding box center [1176, 322] width 718 height 20
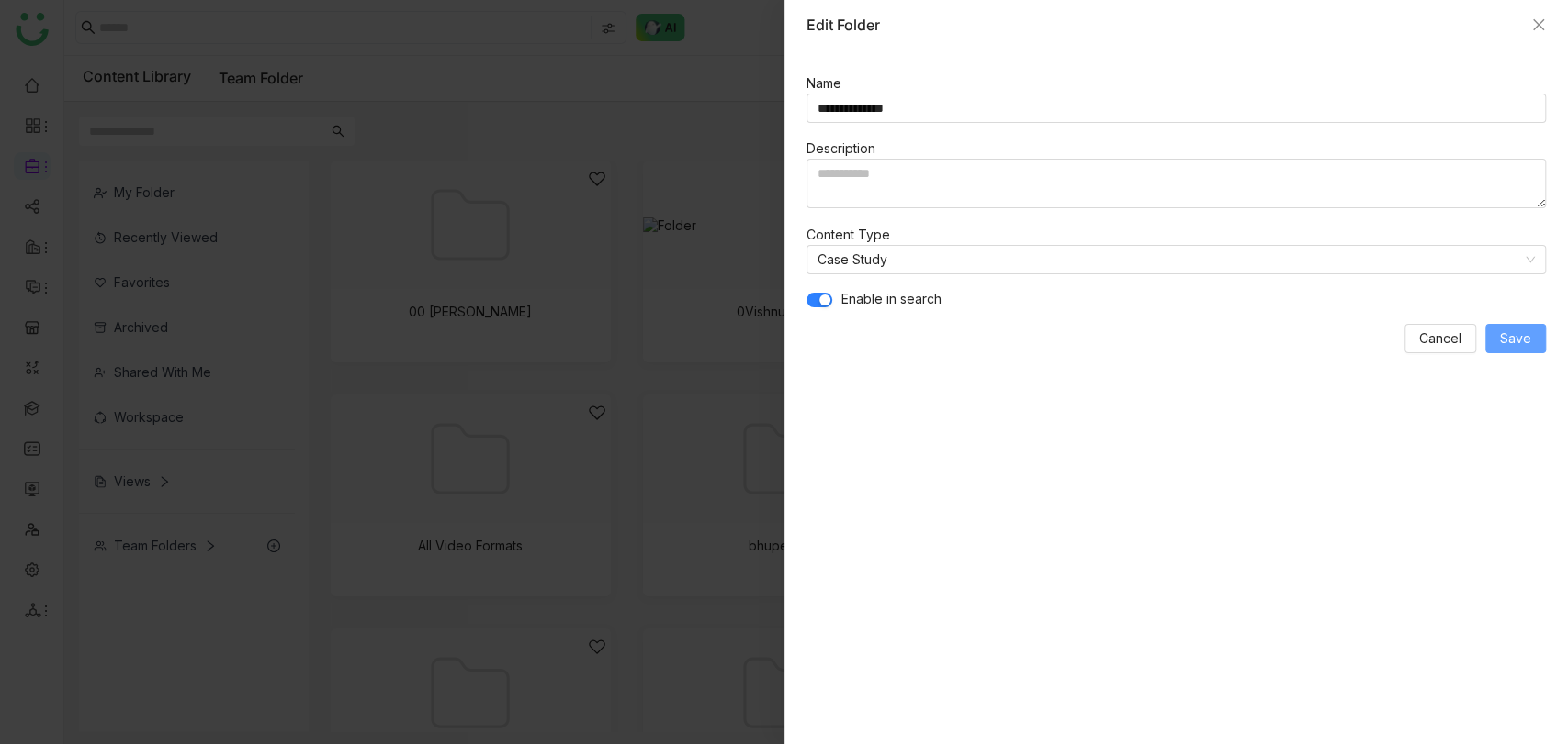
click at [1522, 340] on span "Save" at bounding box center [1516, 339] width 32 height 20
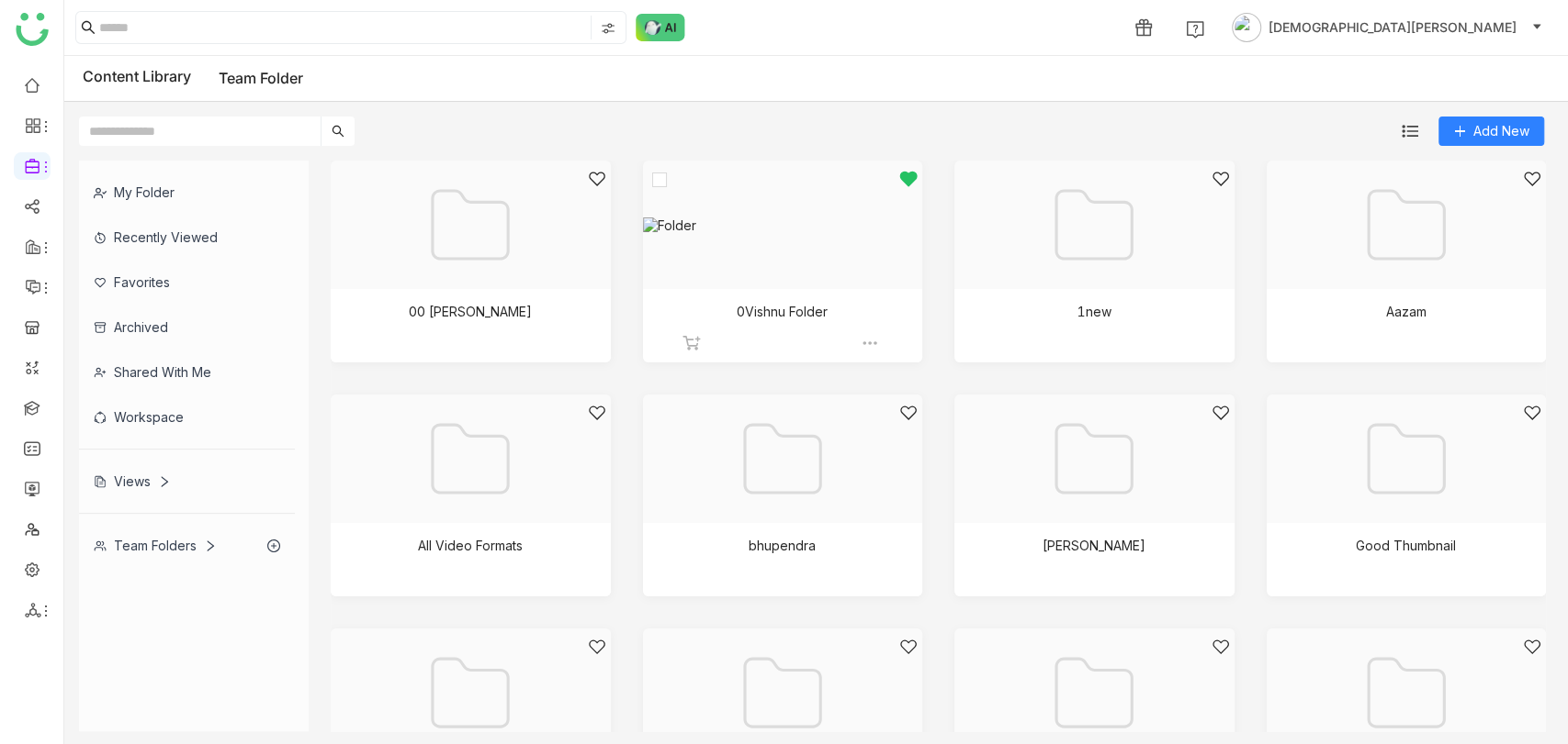
click at [771, 281] on div at bounding box center [777, 248] width 249 height 156
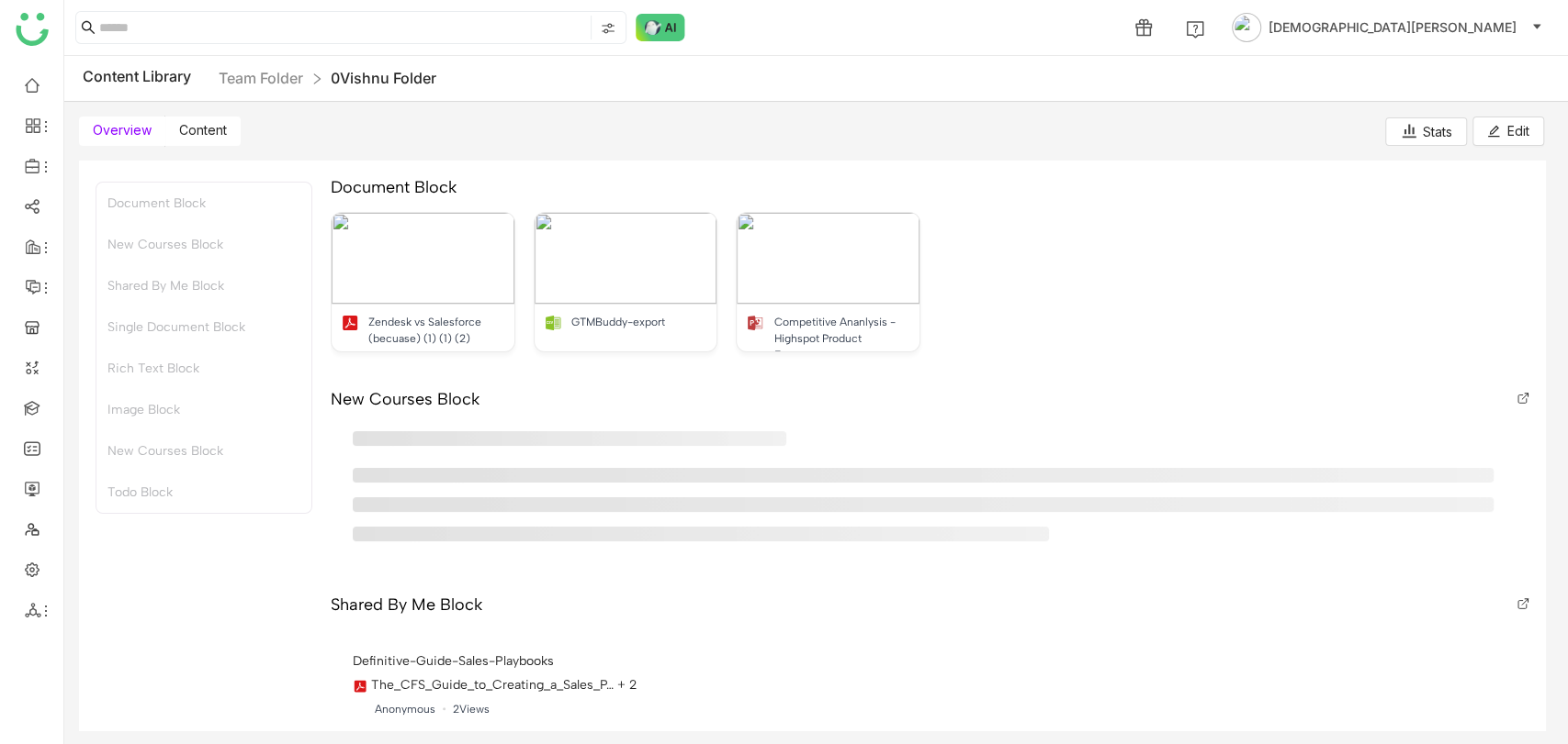
click at [204, 132] on span "Content" at bounding box center [203, 129] width 47 height 16
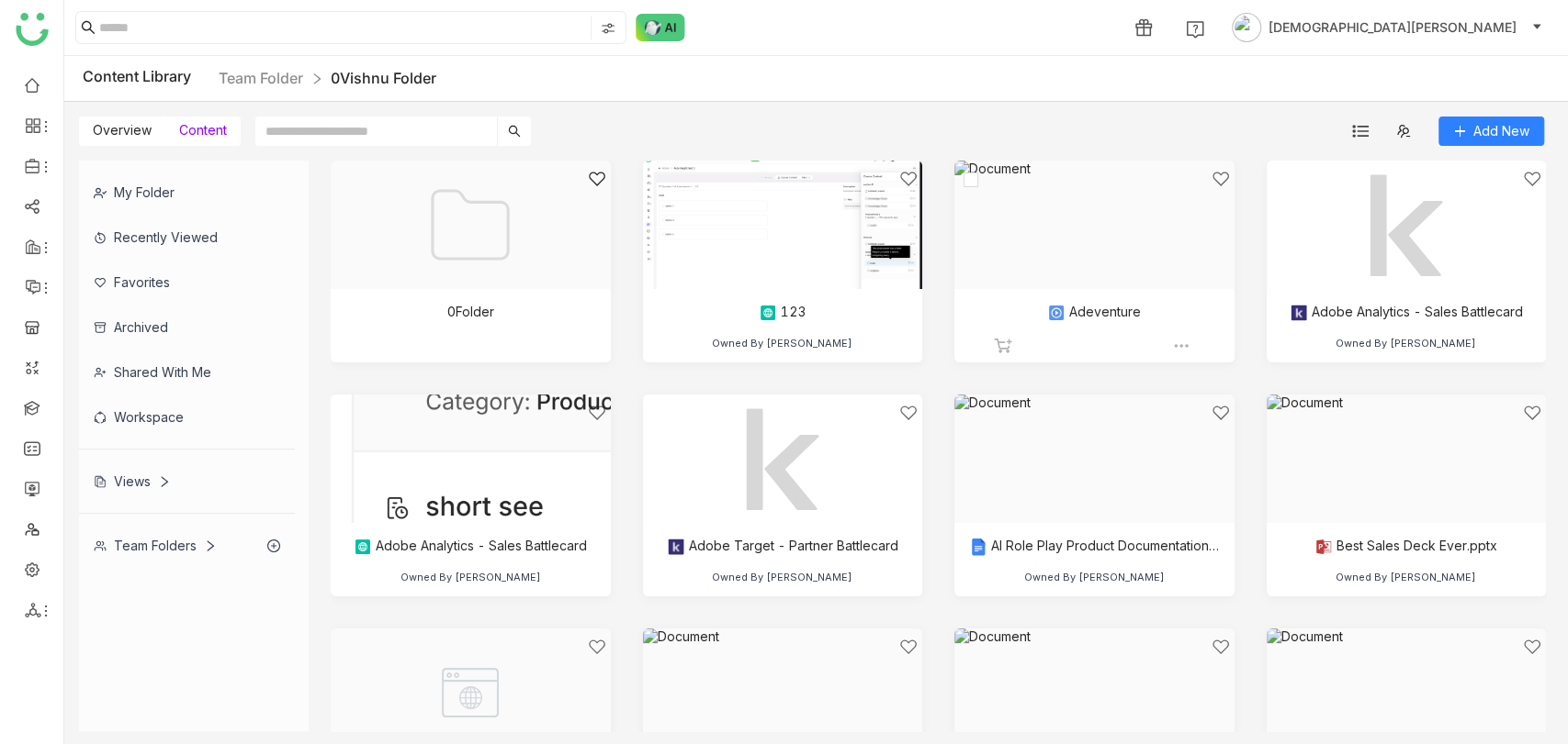
click at [1080, 268] on div at bounding box center [1088, 248] width 249 height 156
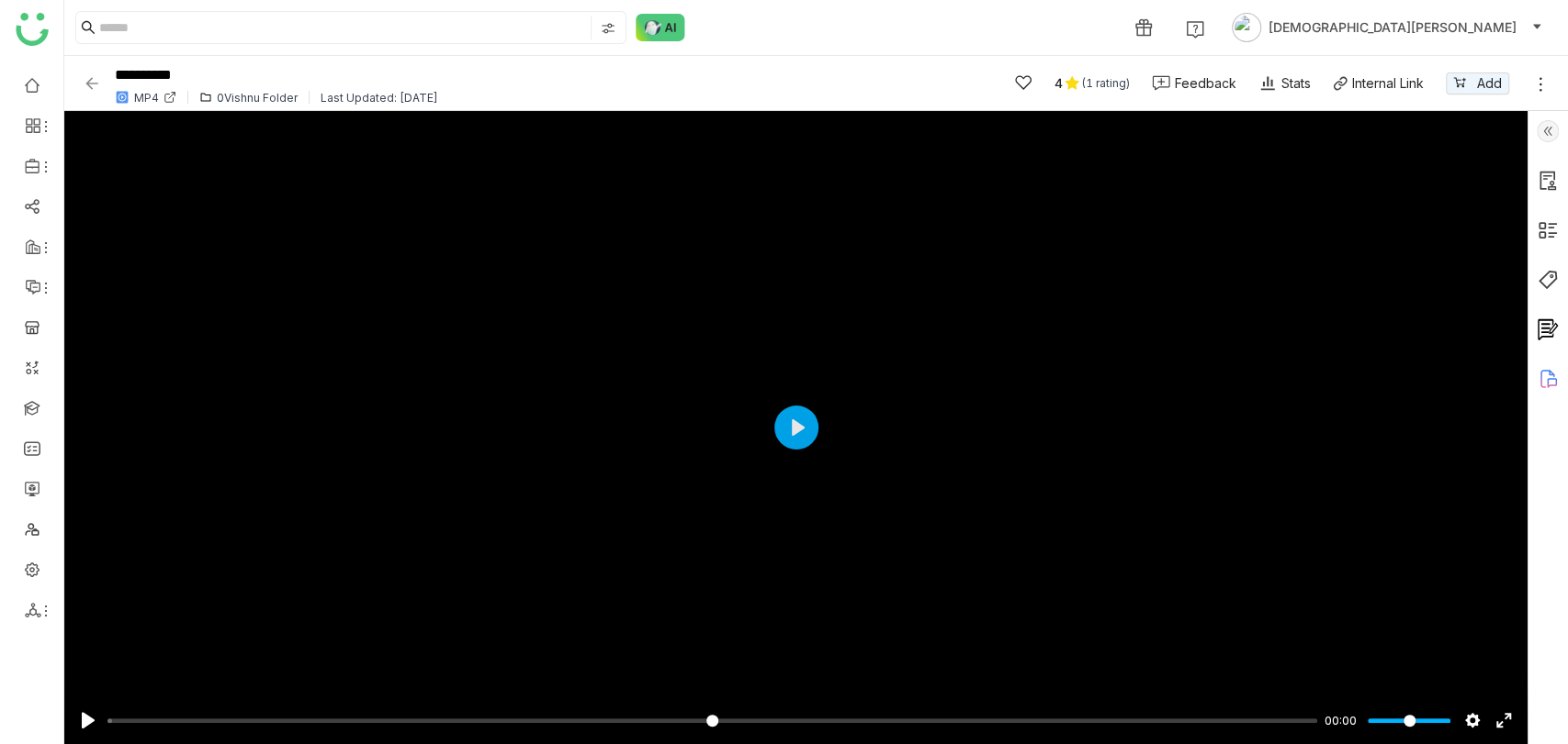
click at [1543, 131] on img at bounding box center [1548, 131] width 22 height 22
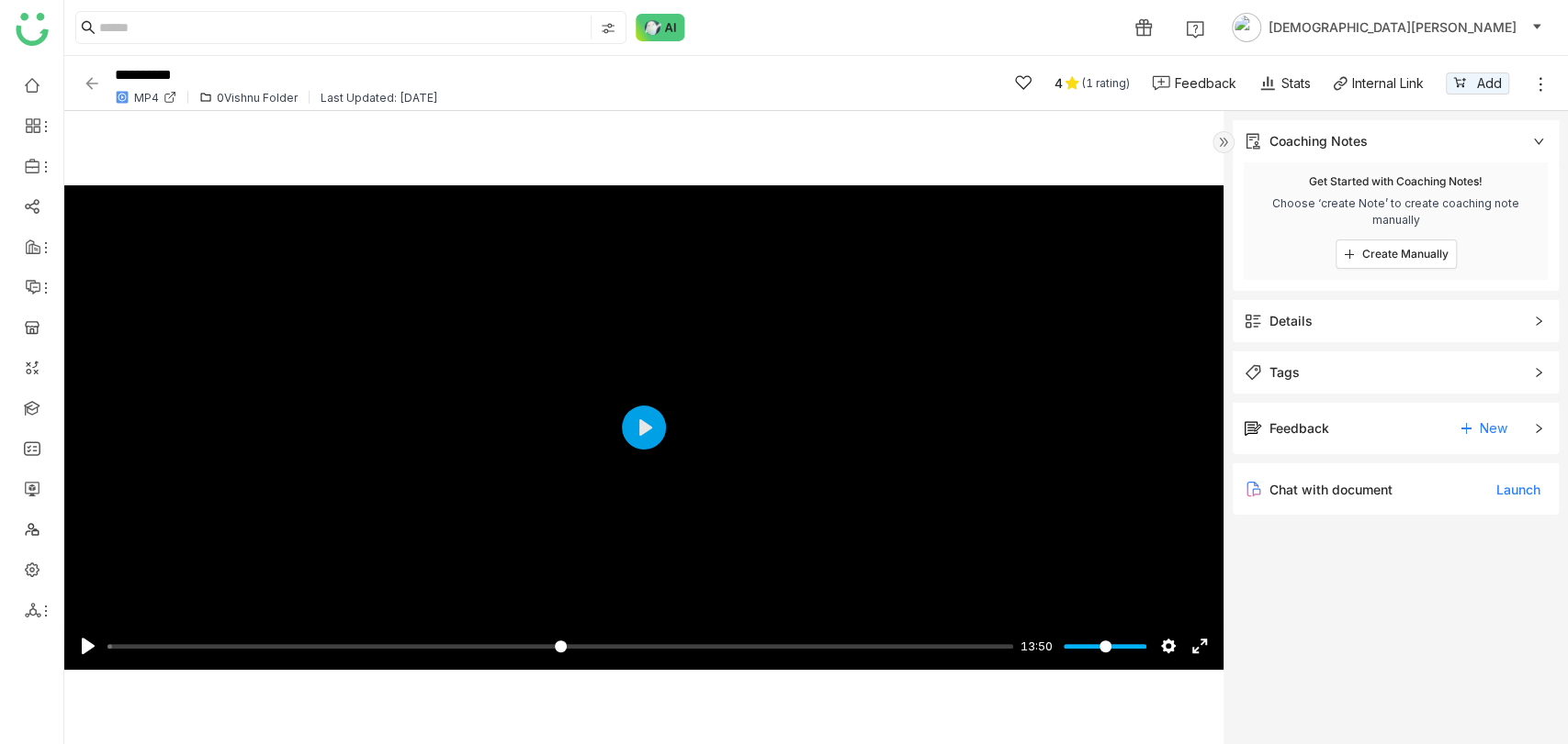
type input "*"
click at [1288, 364] on div "Tags" at bounding box center [1285, 372] width 31 height 20
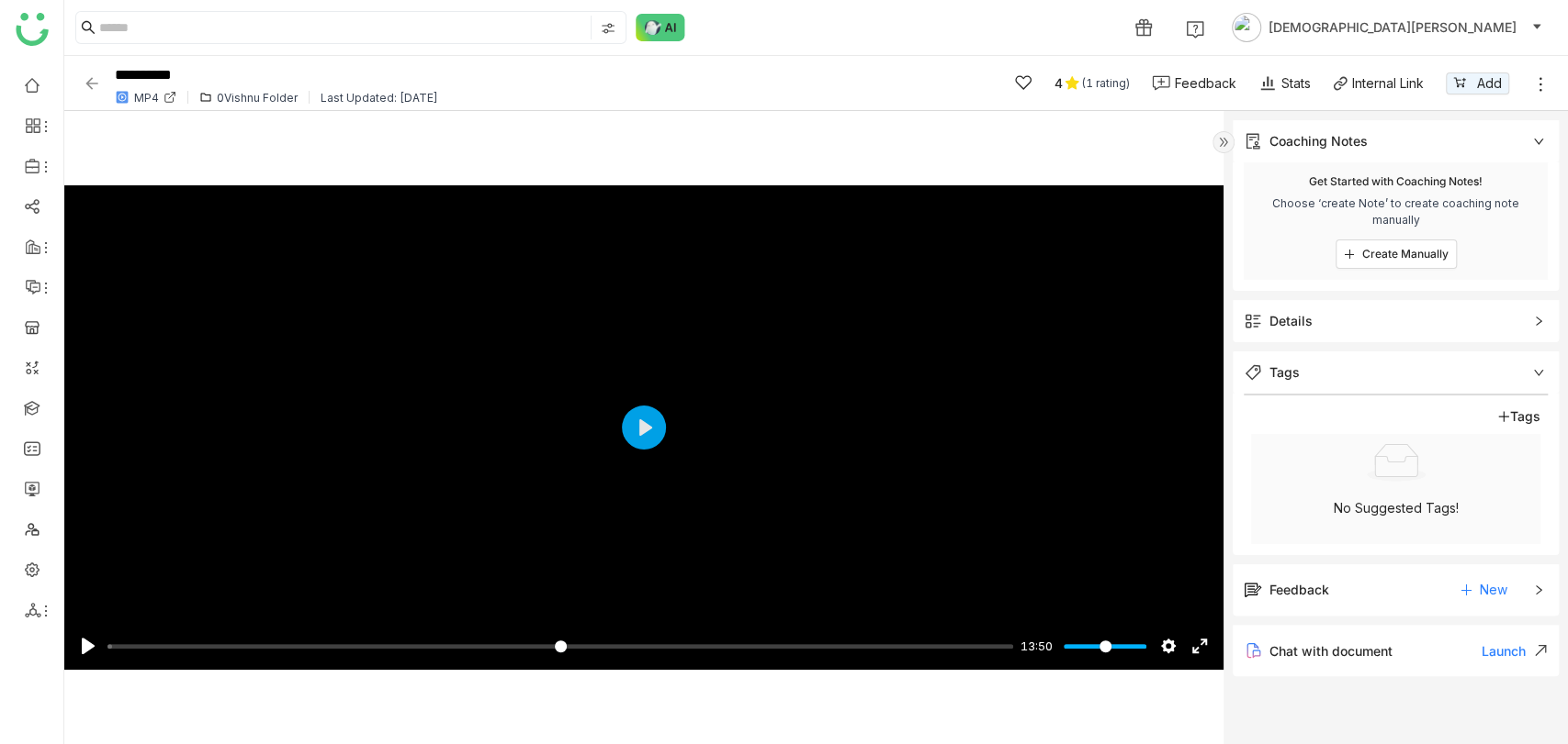
click at [1292, 320] on div "Details" at bounding box center [1291, 321] width 43 height 20
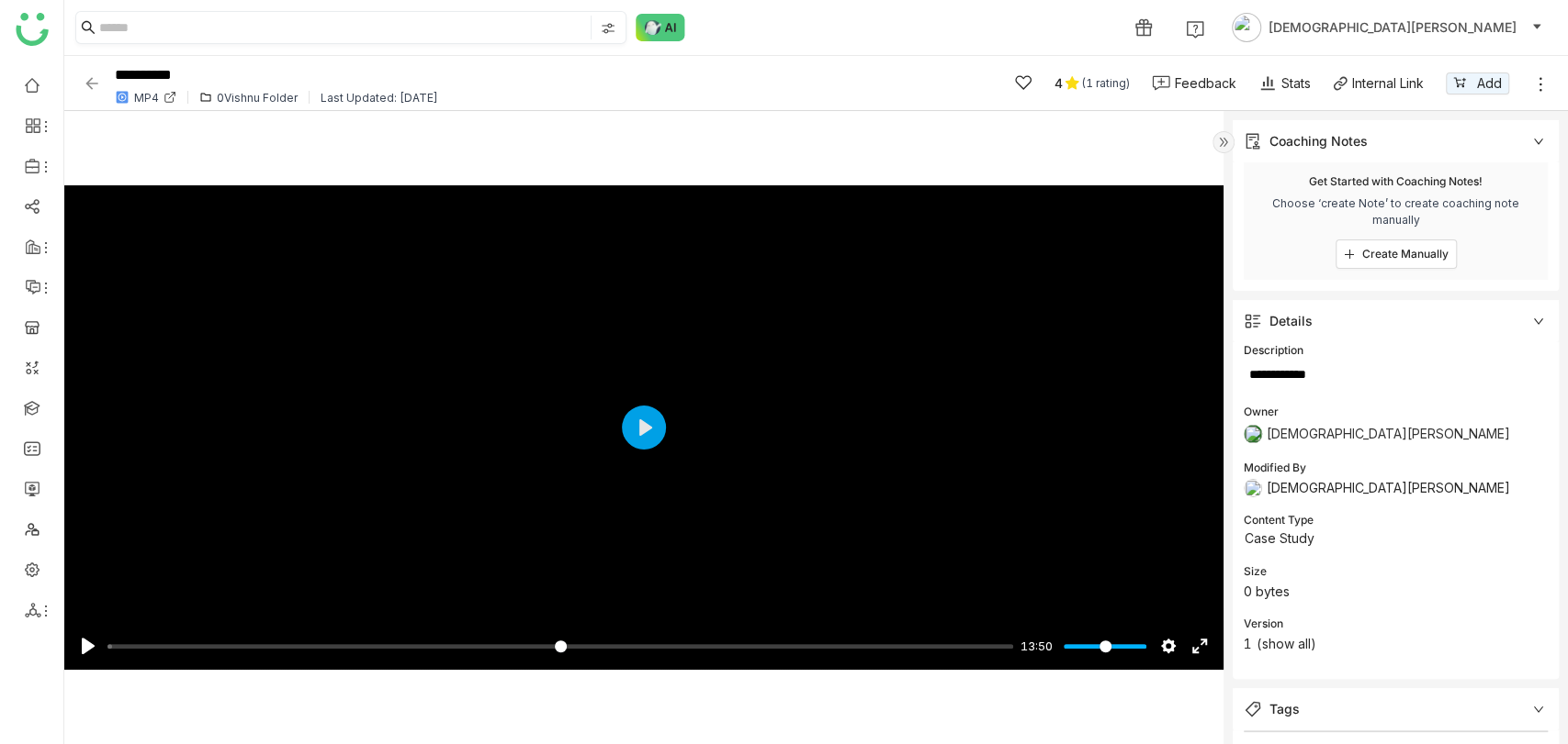
click at [182, 24] on input at bounding box center [343, 28] width 488 height 24
paste input "**********"
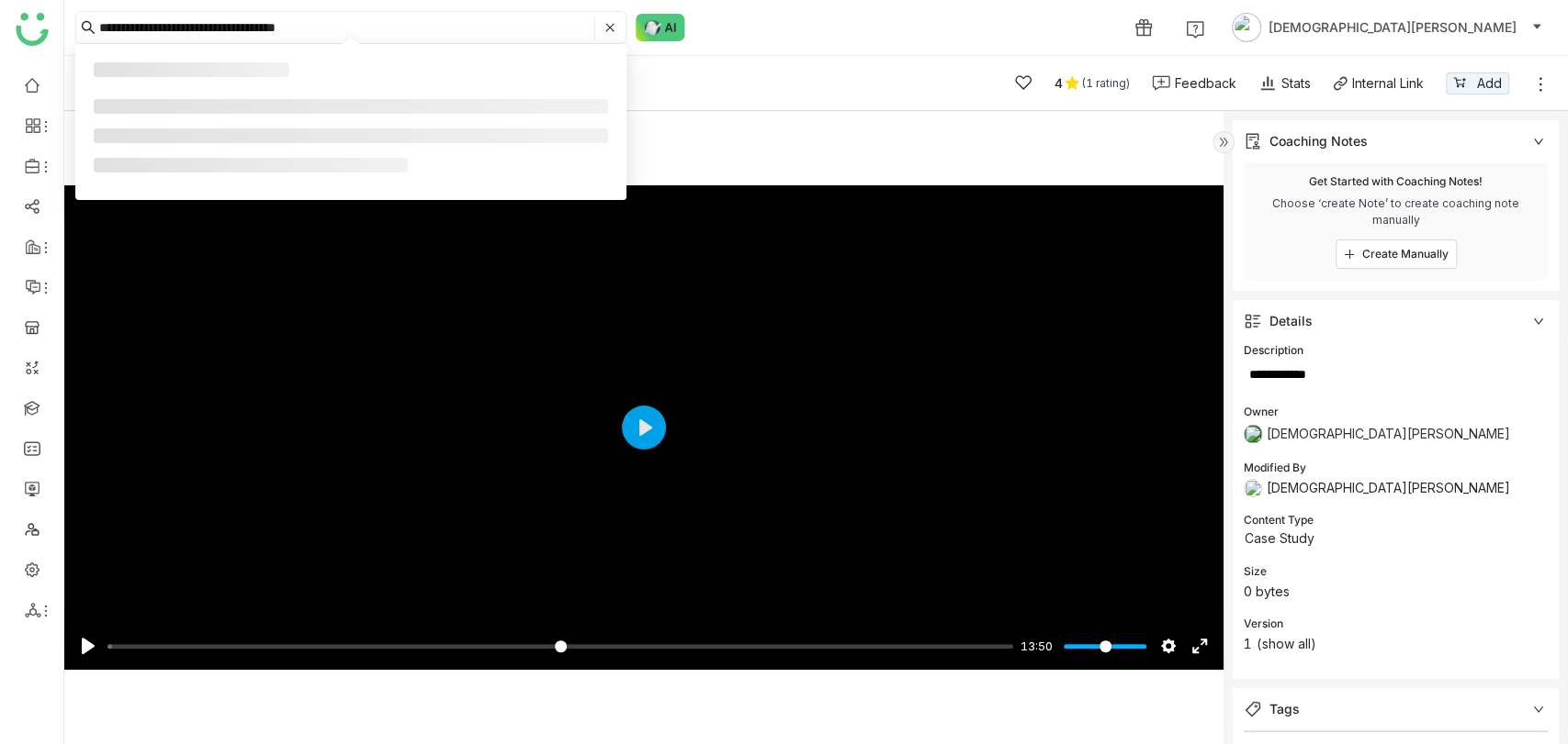
type input "**********"
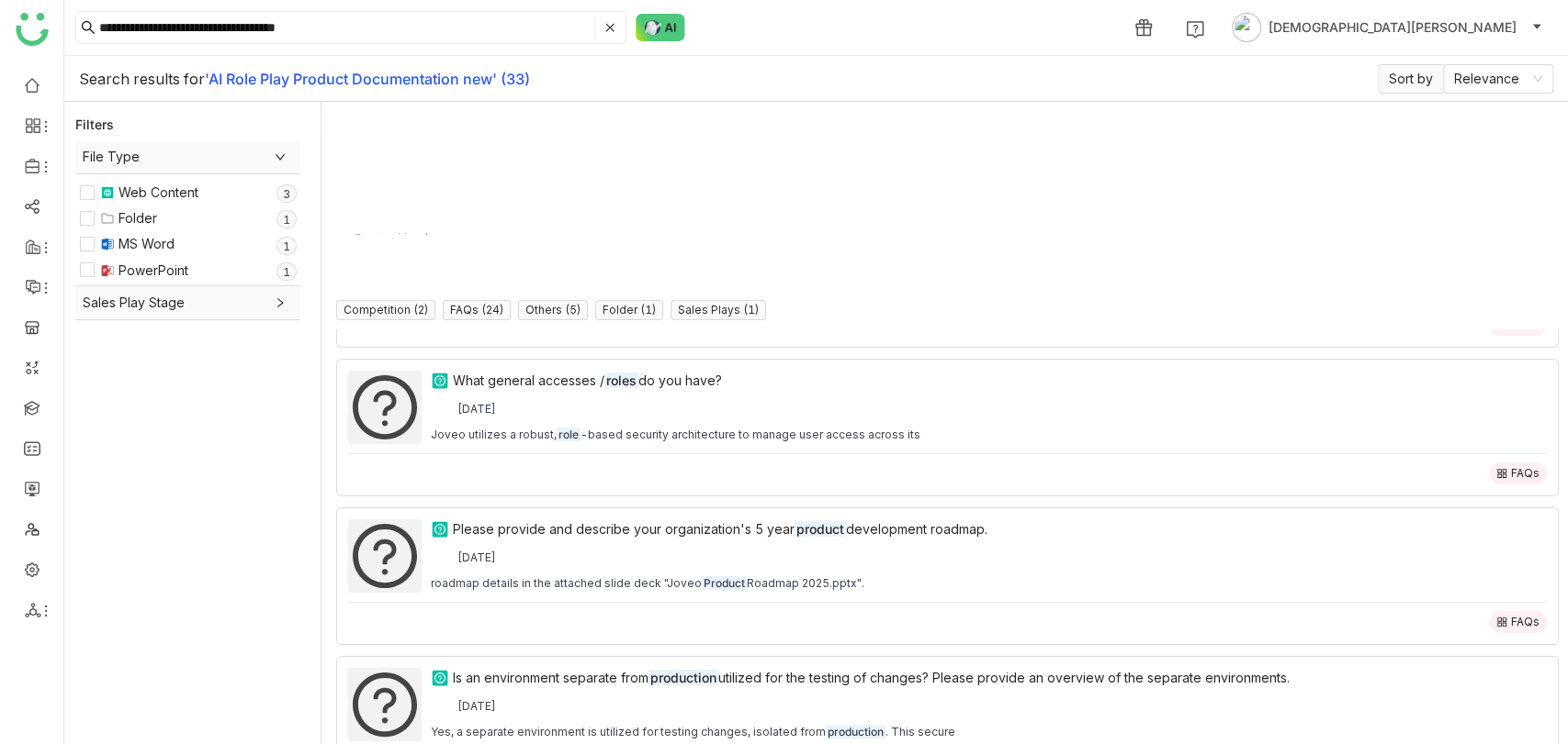
scroll to position [521, 0]
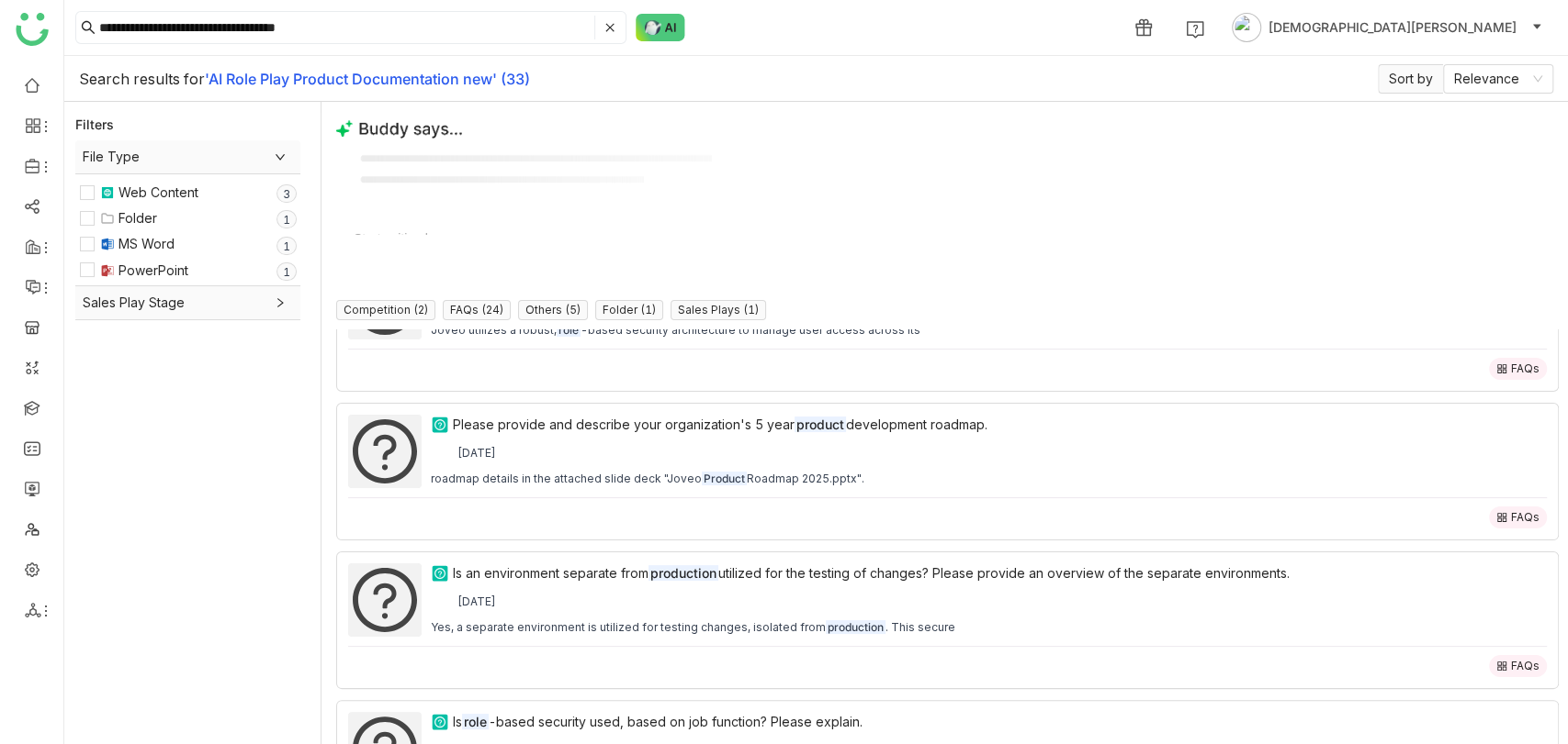
click at [109, 246] on img at bounding box center [108, 244] width 15 height 15
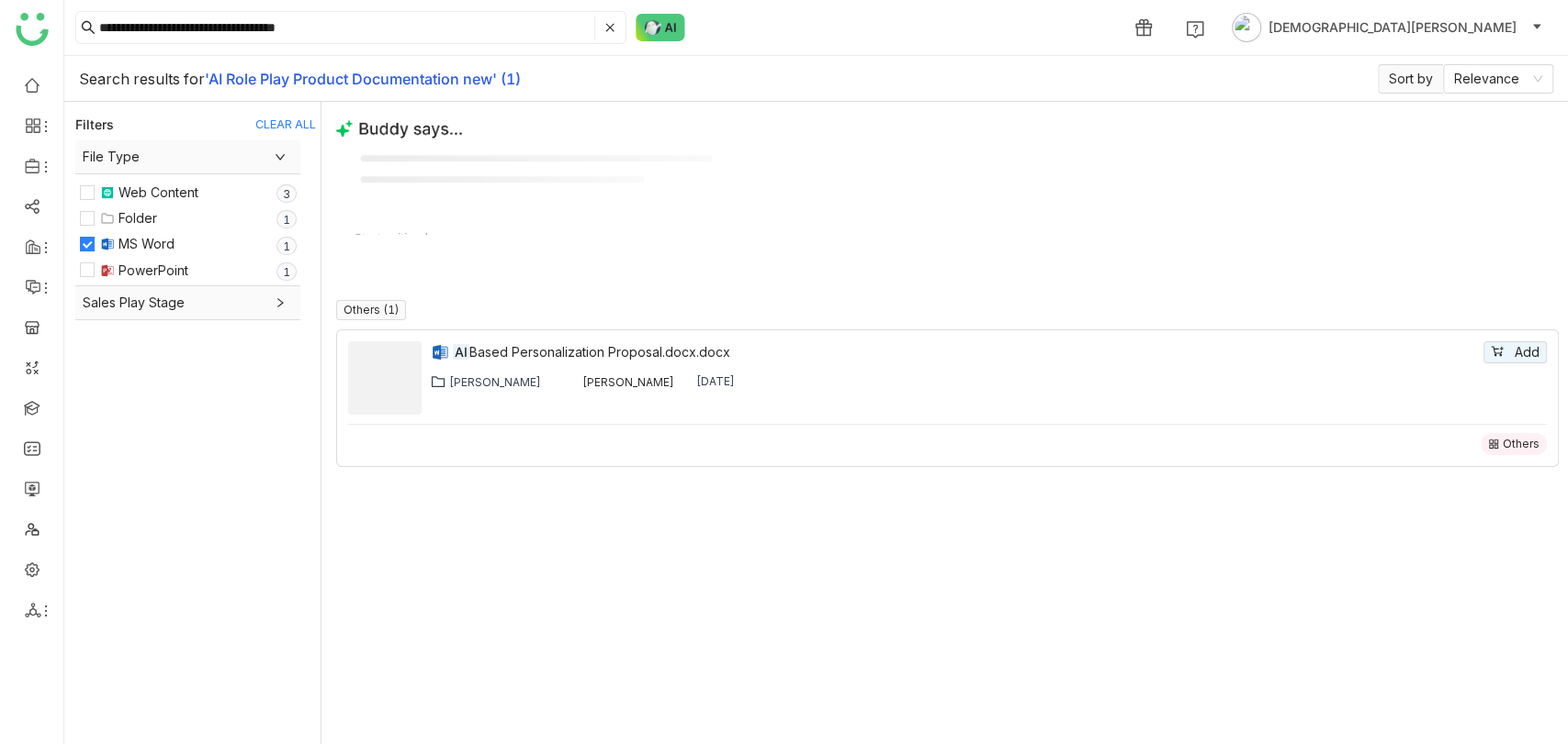
scroll to position [0, 0]
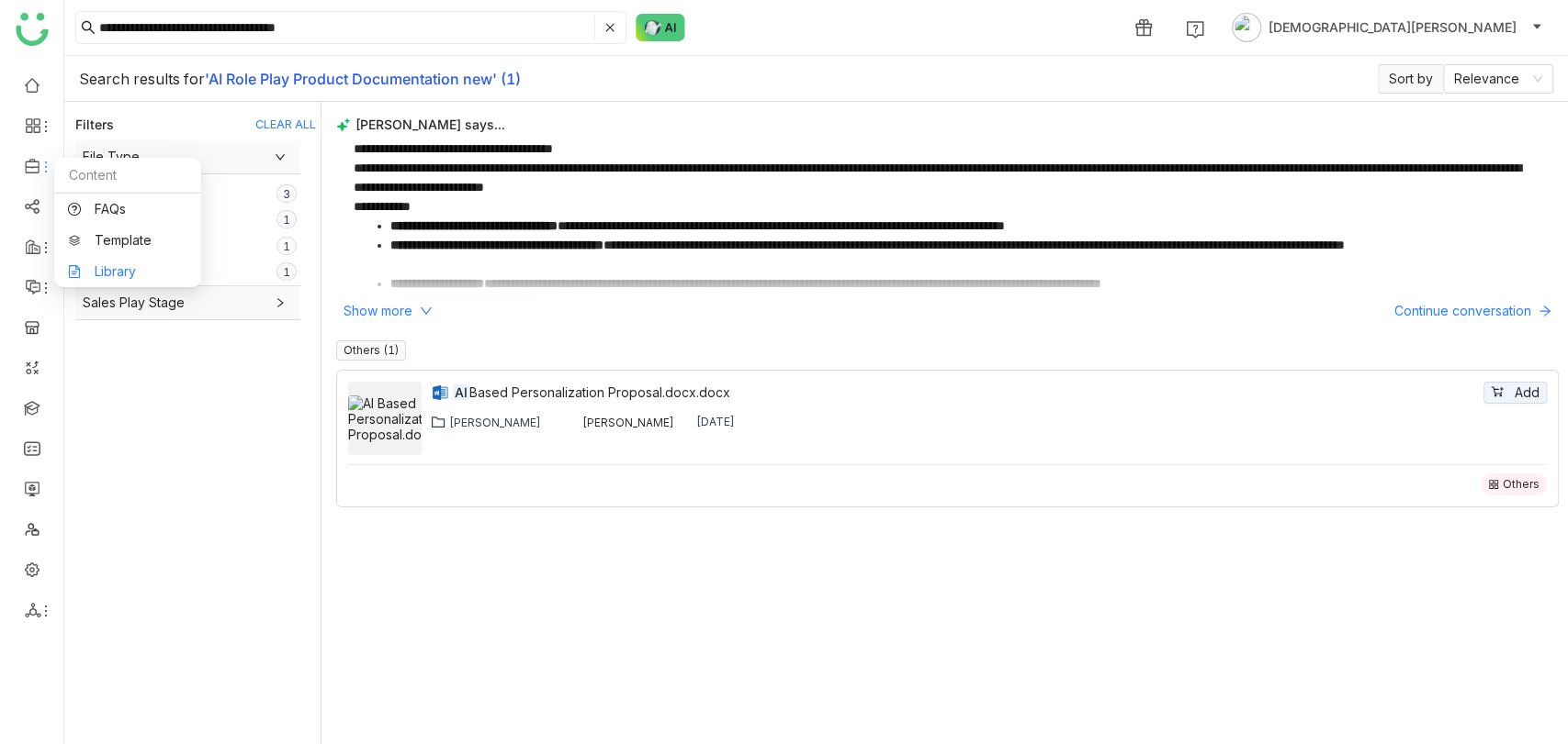
click at [113, 268] on link "Library" at bounding box center [127, 272] width 119 height 13
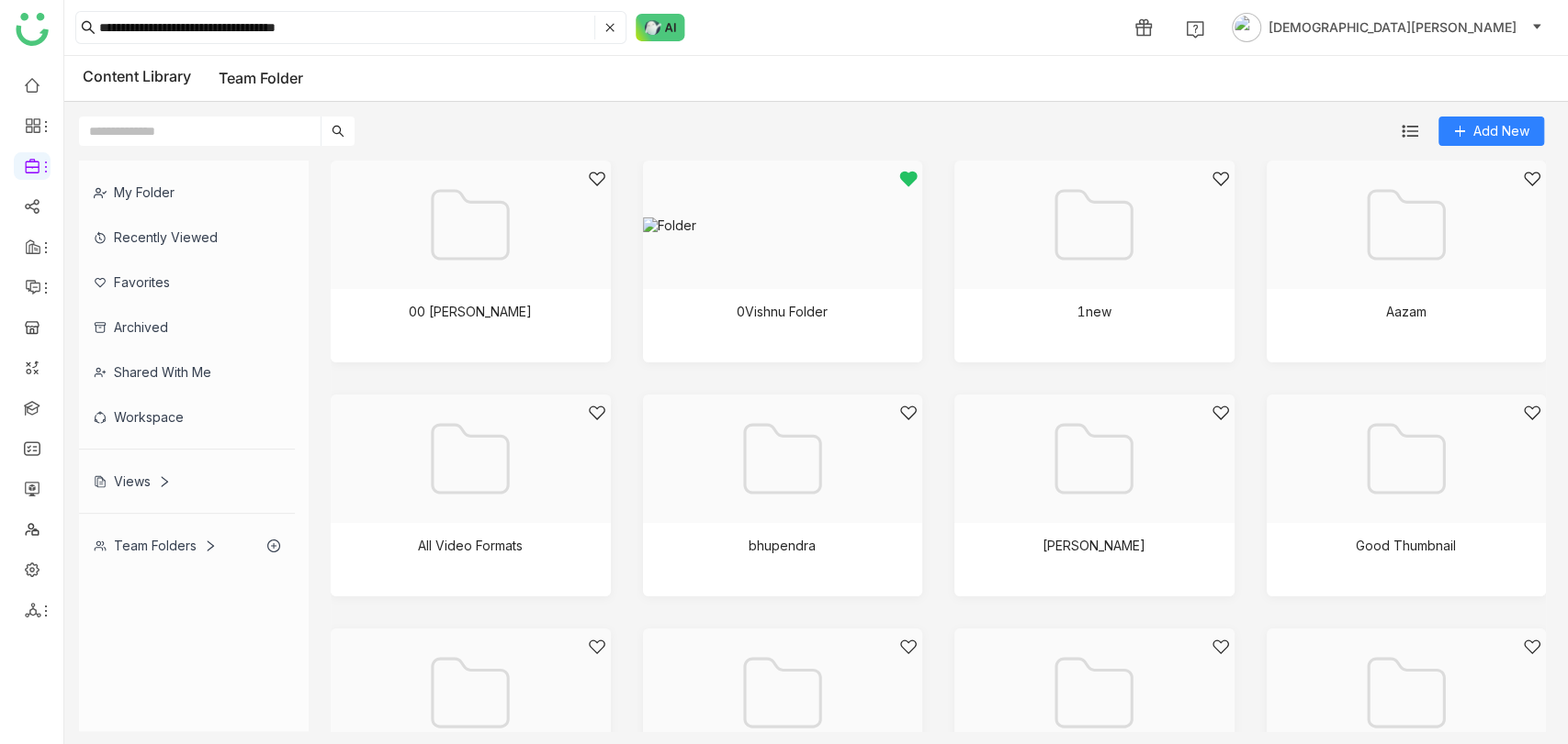
click at [786, 247] on div at bounding box center [777, 248] width 249 height 156
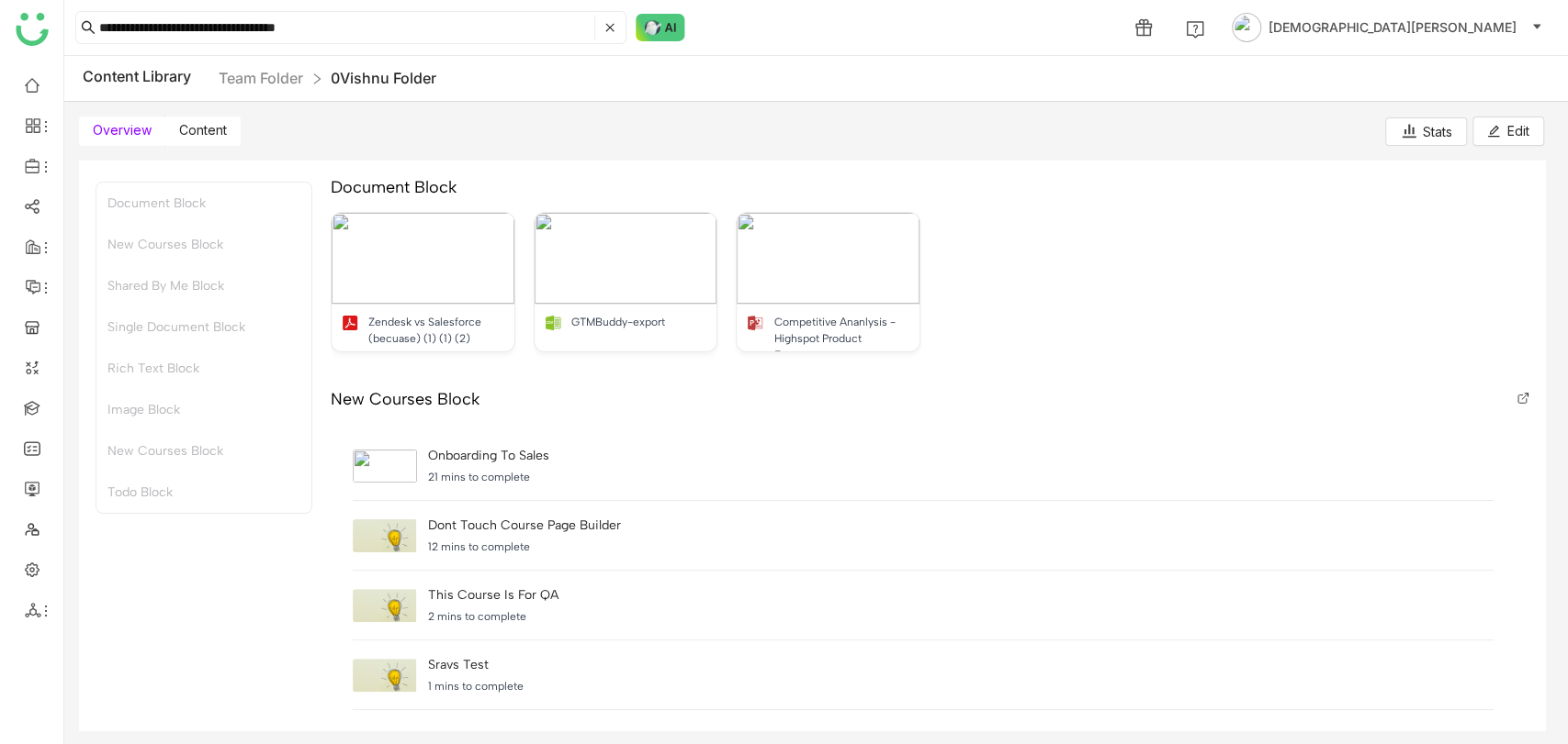
click at [217, 136] on span "Content" at bounding box center [203, 129] width 47 height 16
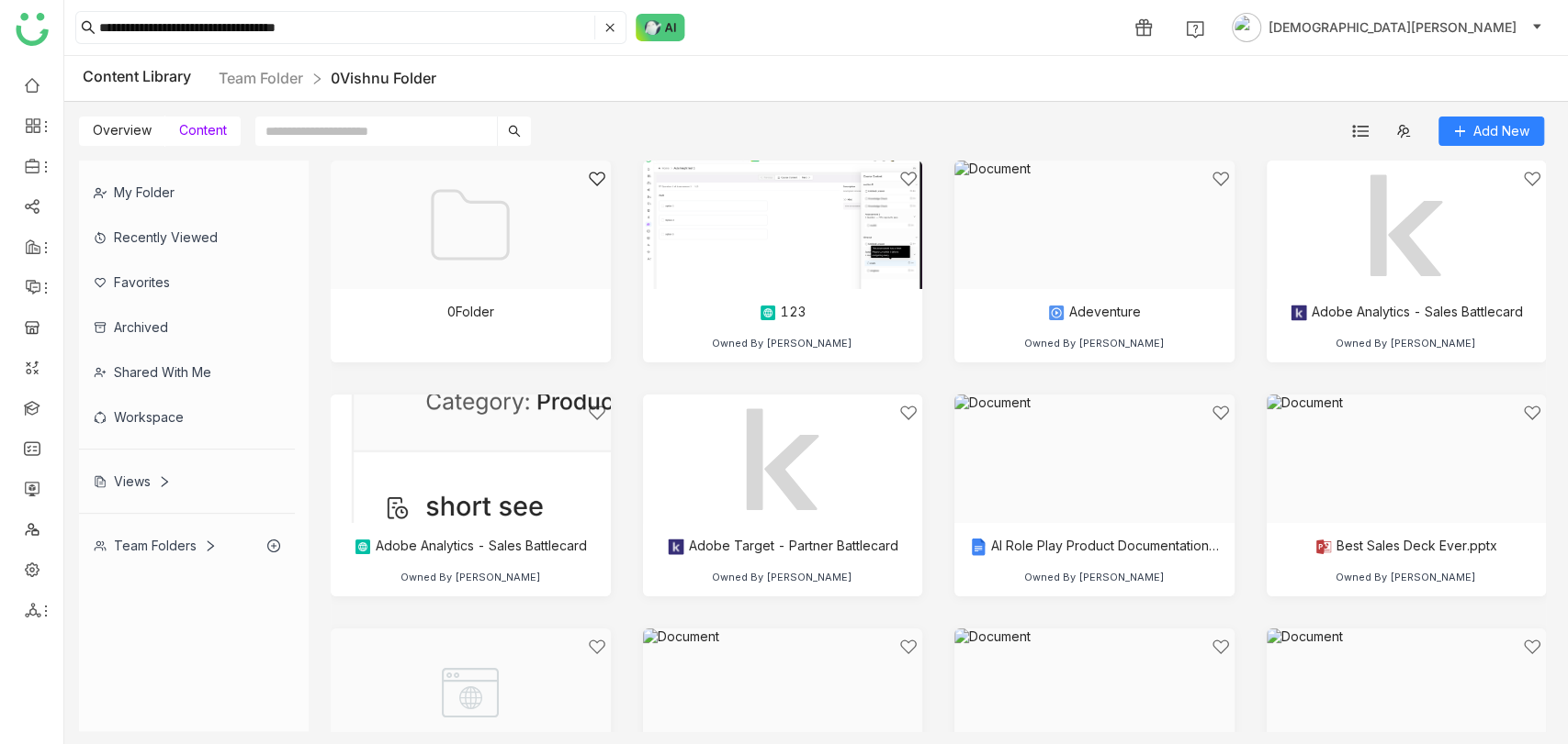
paste input "**********"
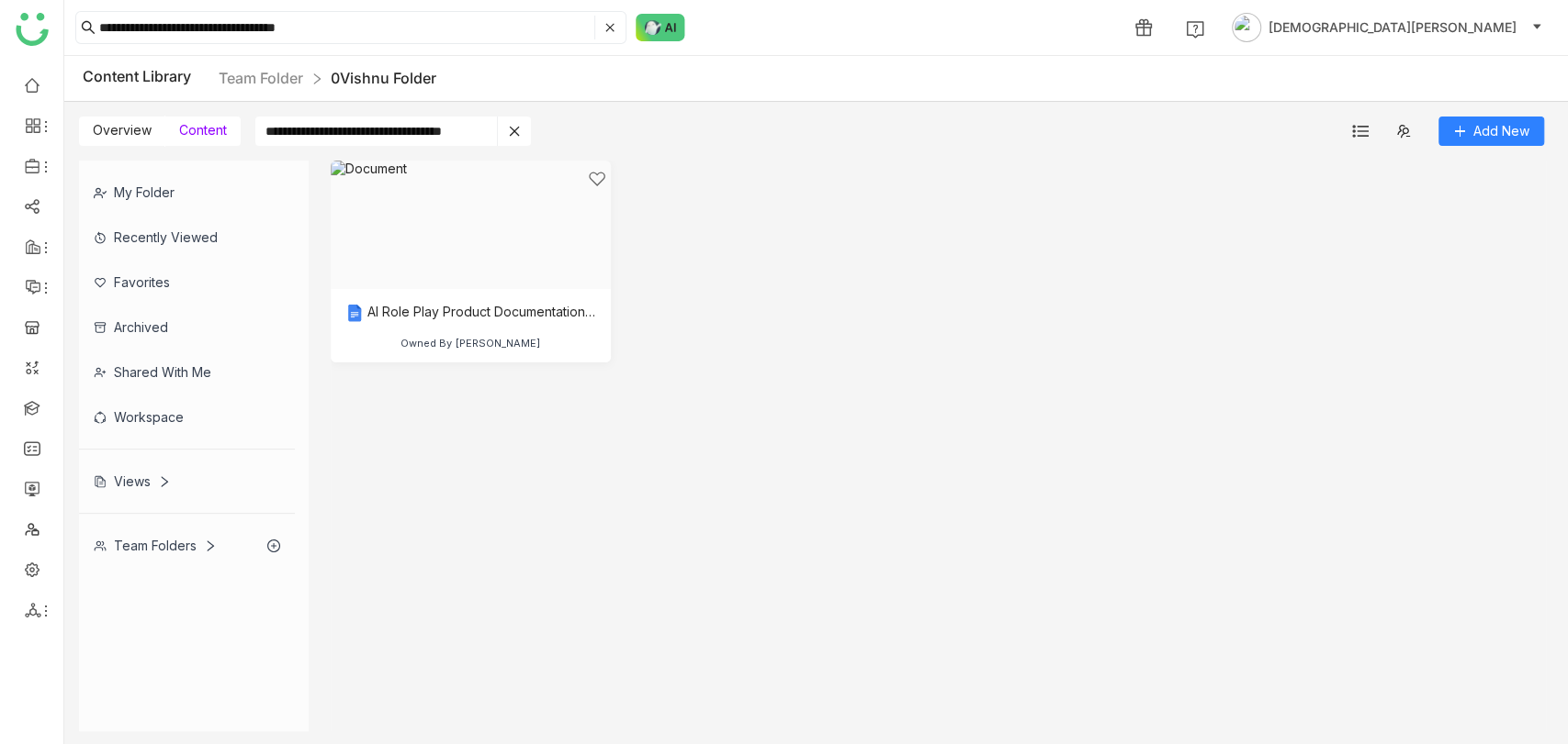
click at [326, 139] on input "**********" at bounding box center [376, 132] width 242 height 30
type input "**********"
click at [523, 315] on div at bounding box center [465, 248] width 249 height 156
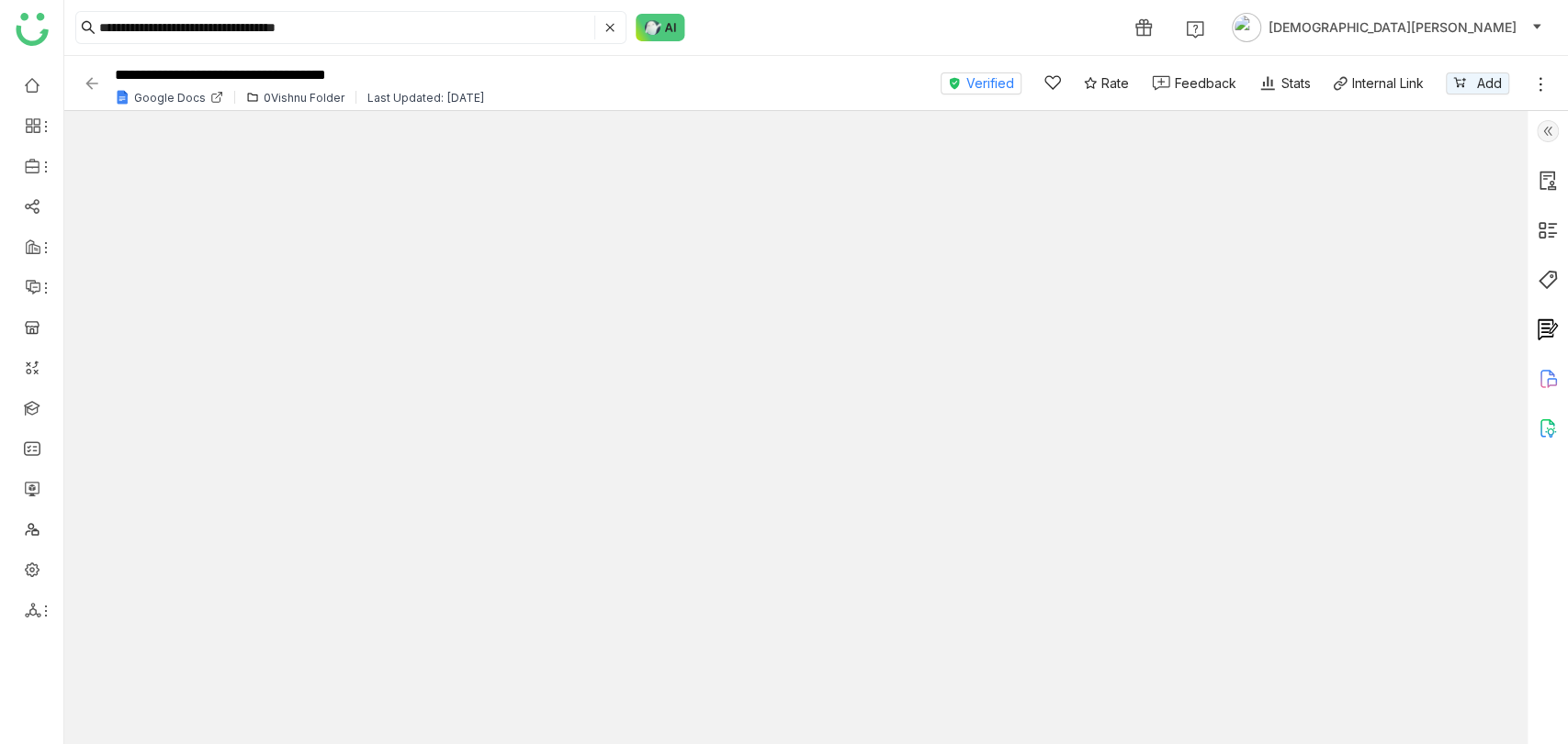
click at [1553, 135] on img at bounding box center [1548, 131] width 22 height 22
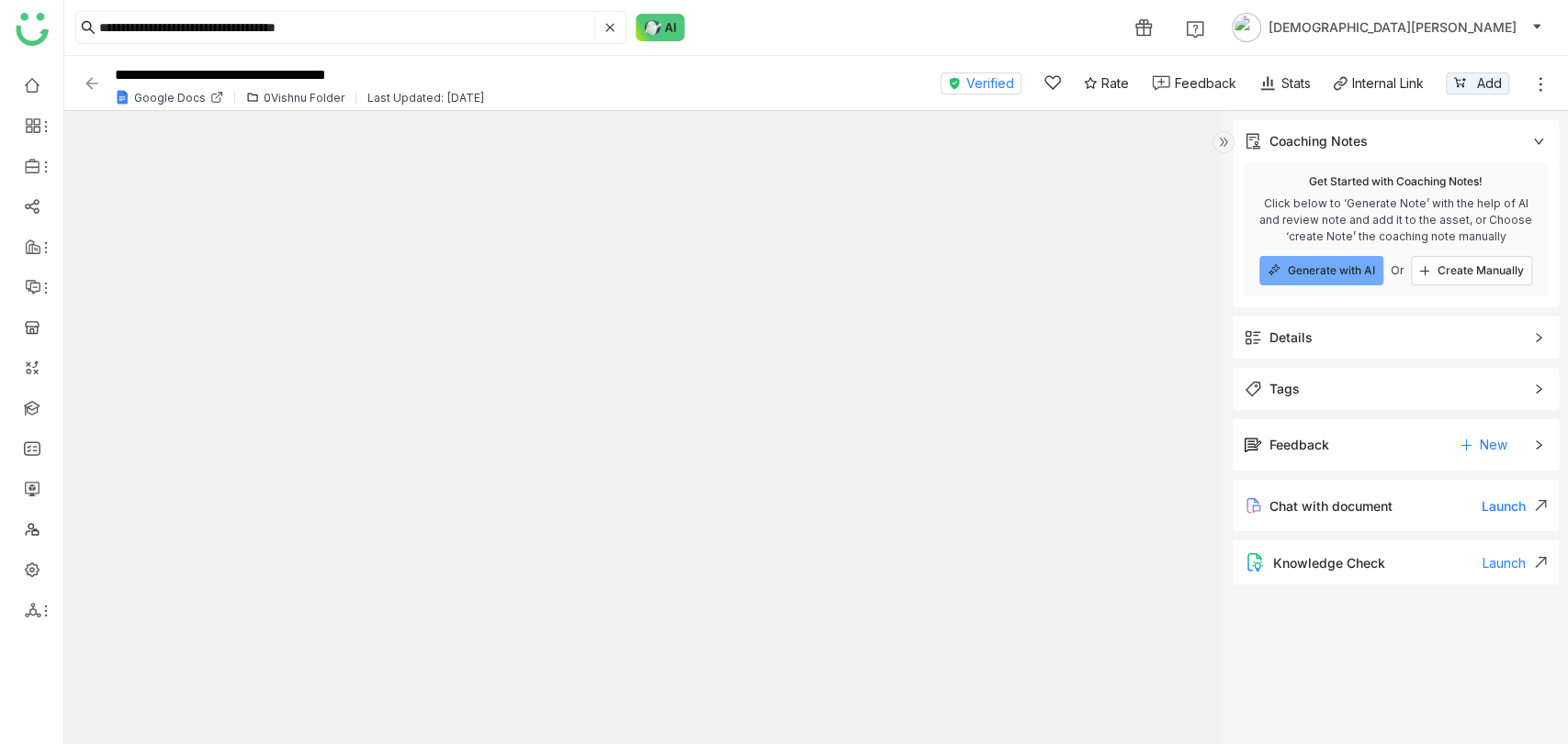
click at [1308, 342] on div "Details" at bounding box center [1291, 338] width 43 height 20
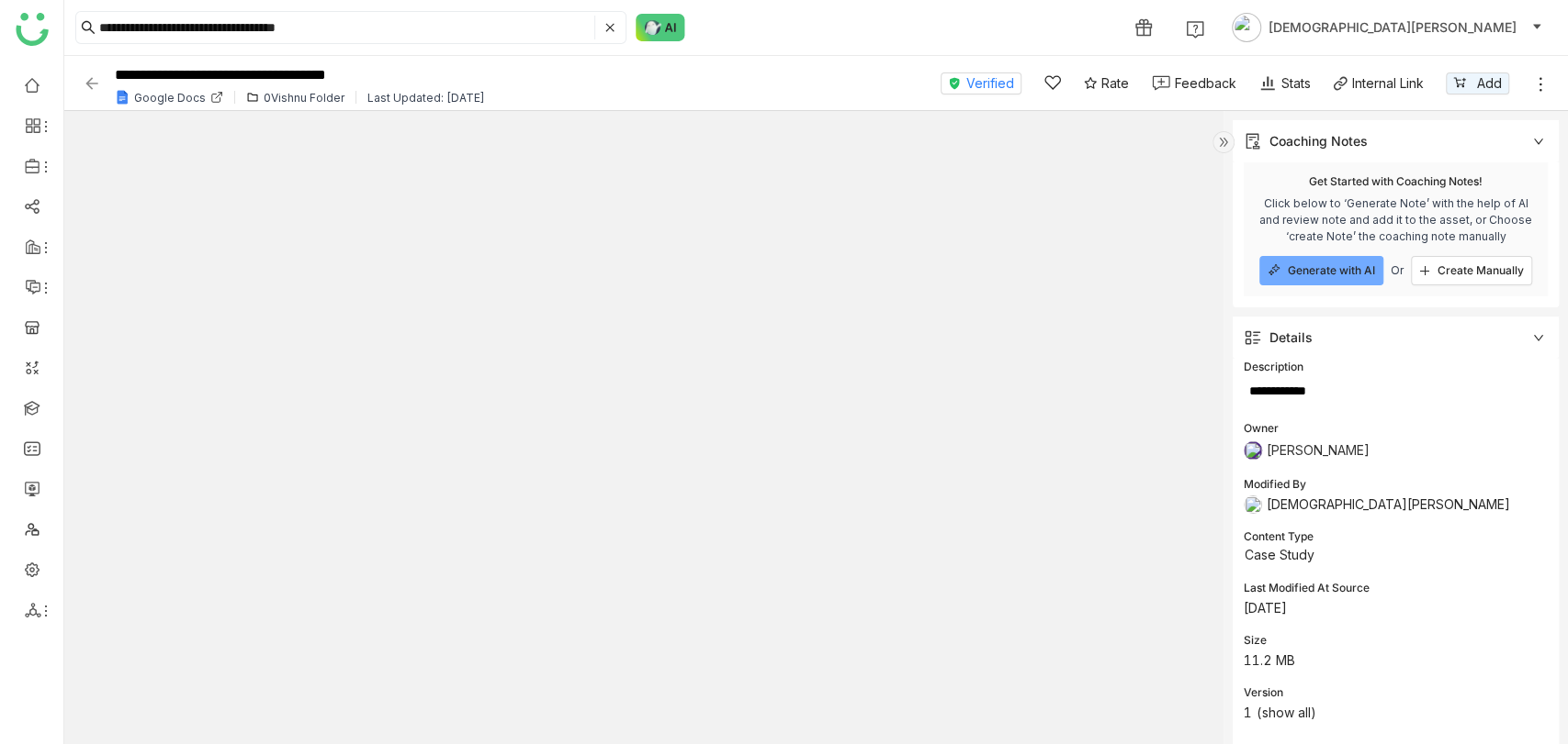
click at [1412, 346] on span "Details" at bounding box center [1382, 338] width 278 height 20
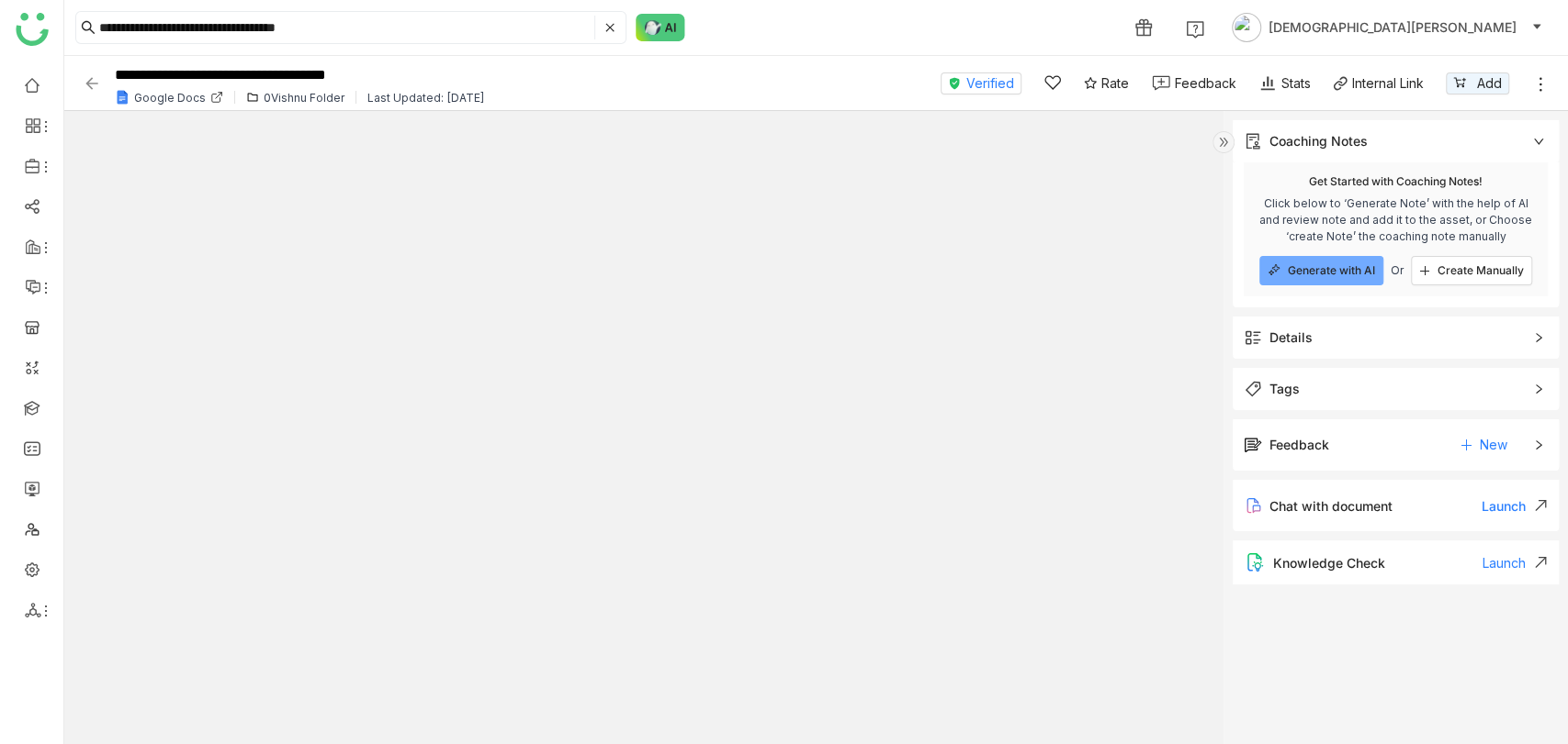
click at [1412, 346] on span "Details" at bounding box center [1382, 338] width 278 height 20
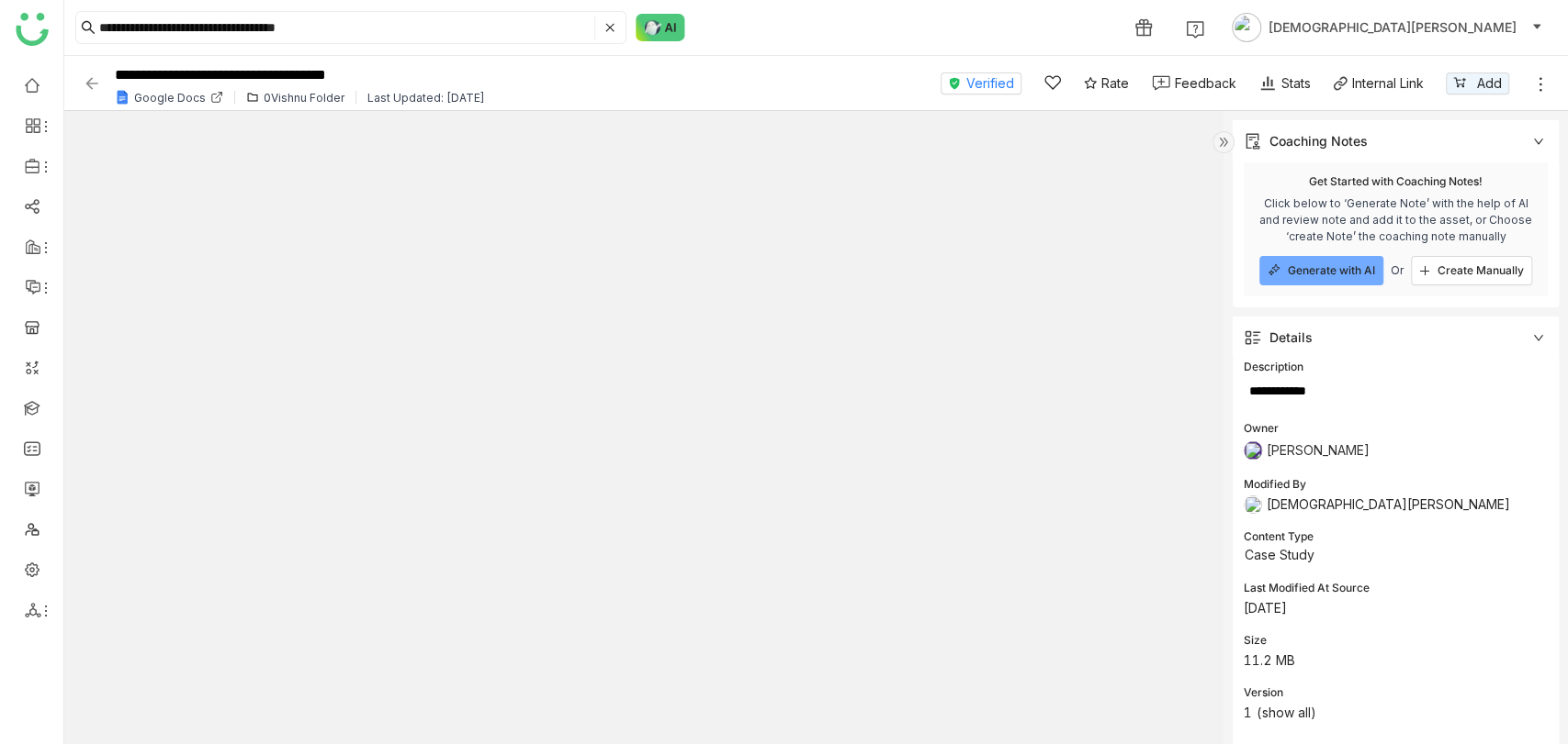
click at [90, 79] on img at bounding box center [92, 84] width 19 height 19
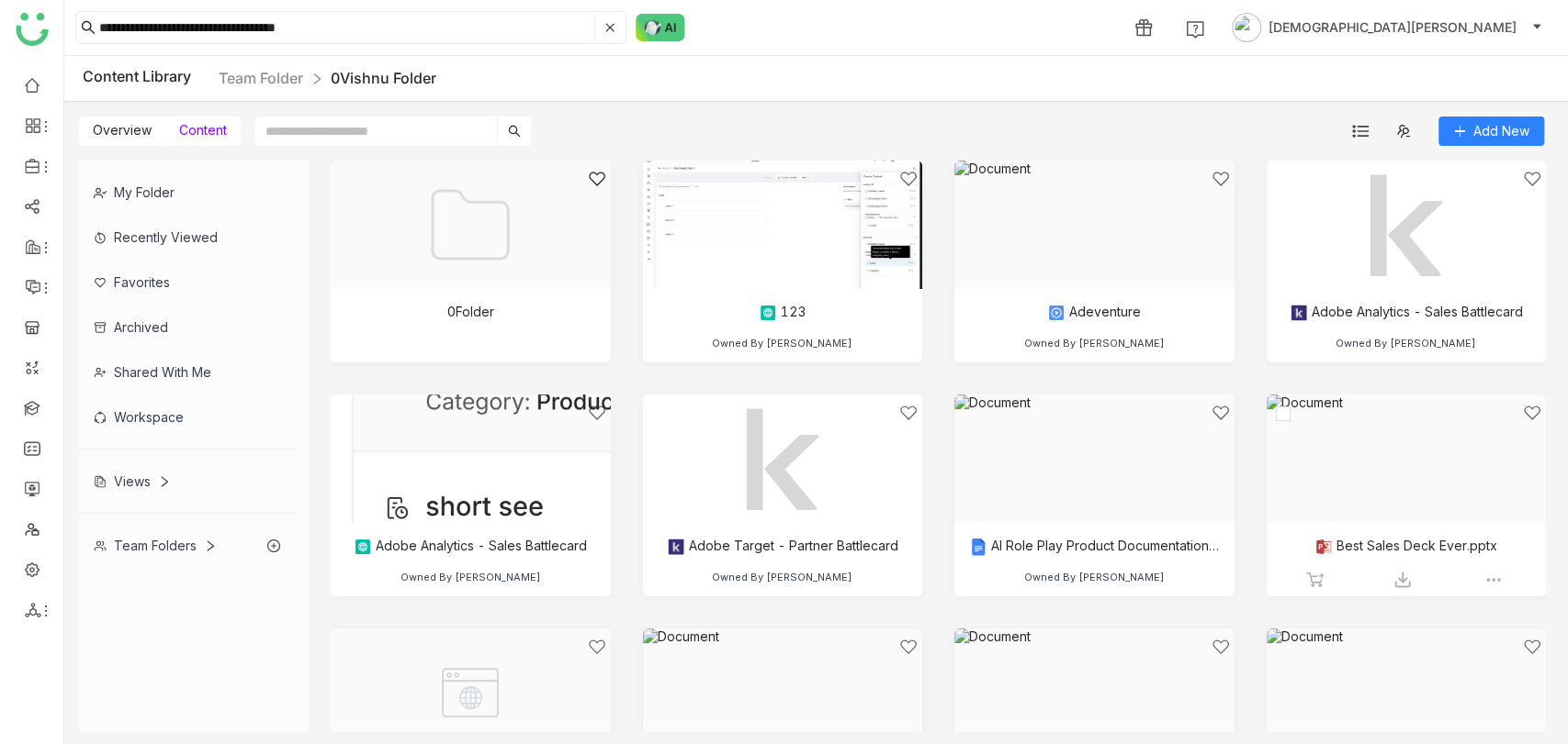
click at [1357, 527] on div at bounding box center [1401, 482] width 249 height 156
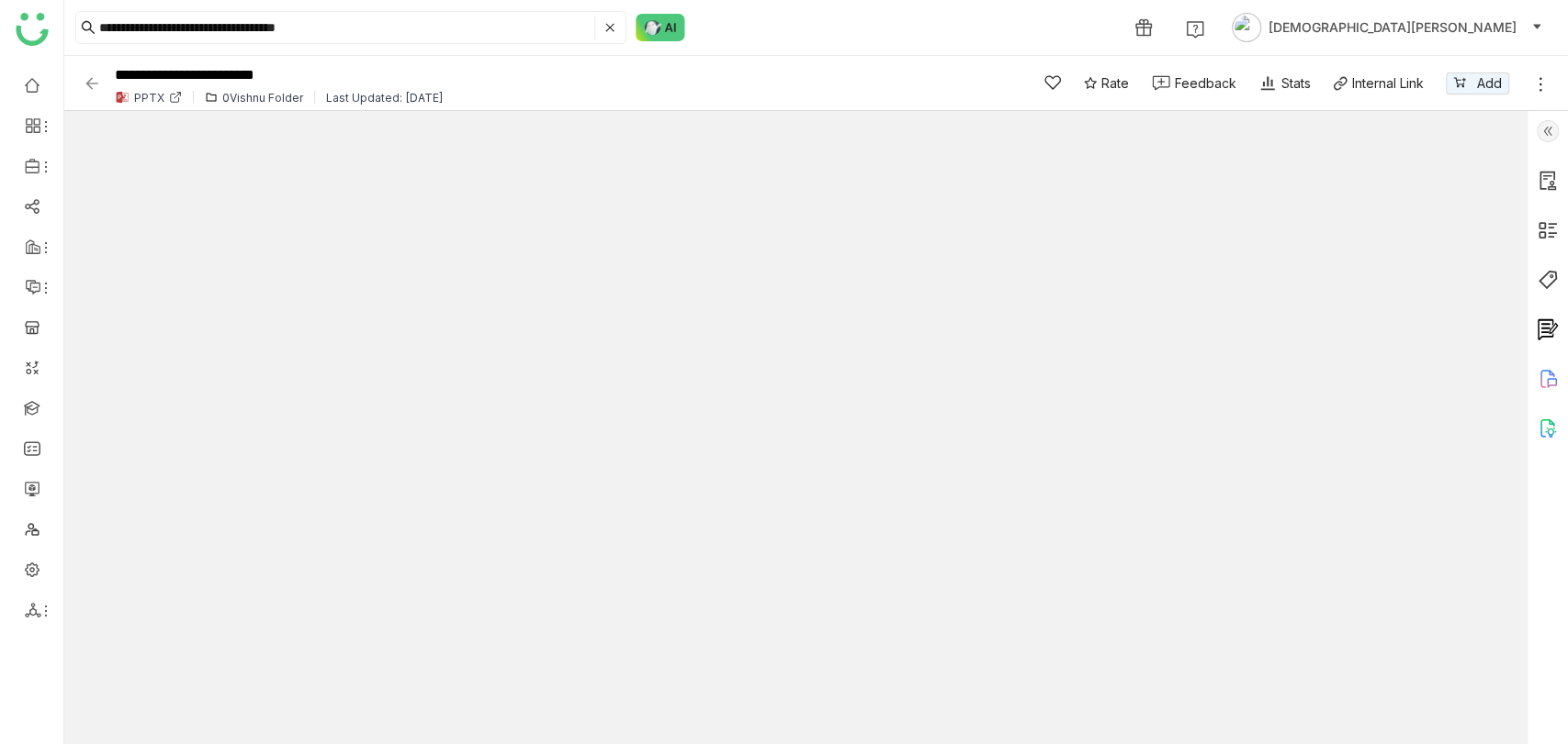
click at [1549, 128] on img at bounding box center [1548, 131] width 22 height 22
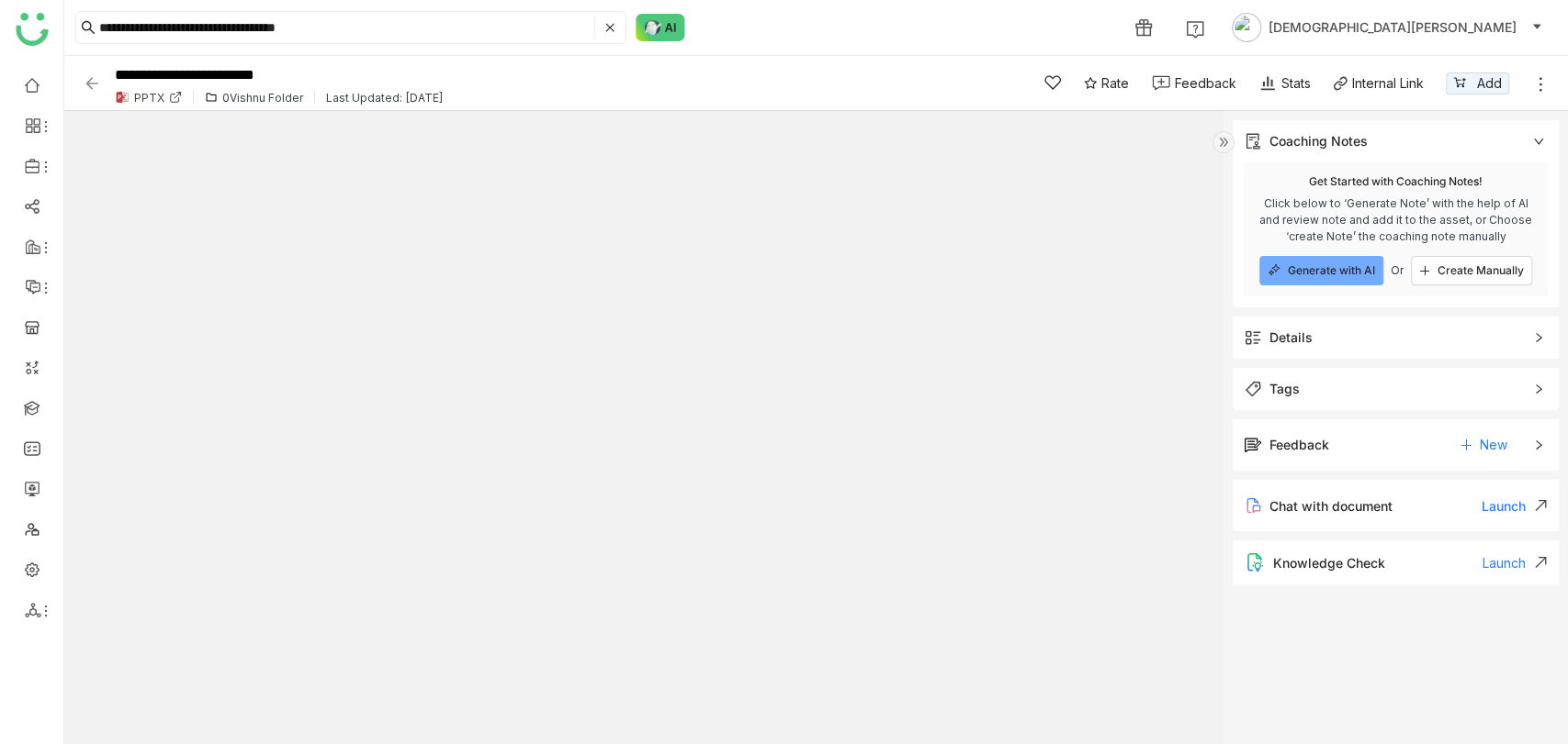
click at [1317, 326] on div "Details" at bounding box center [1395, 337] width 326 height 42
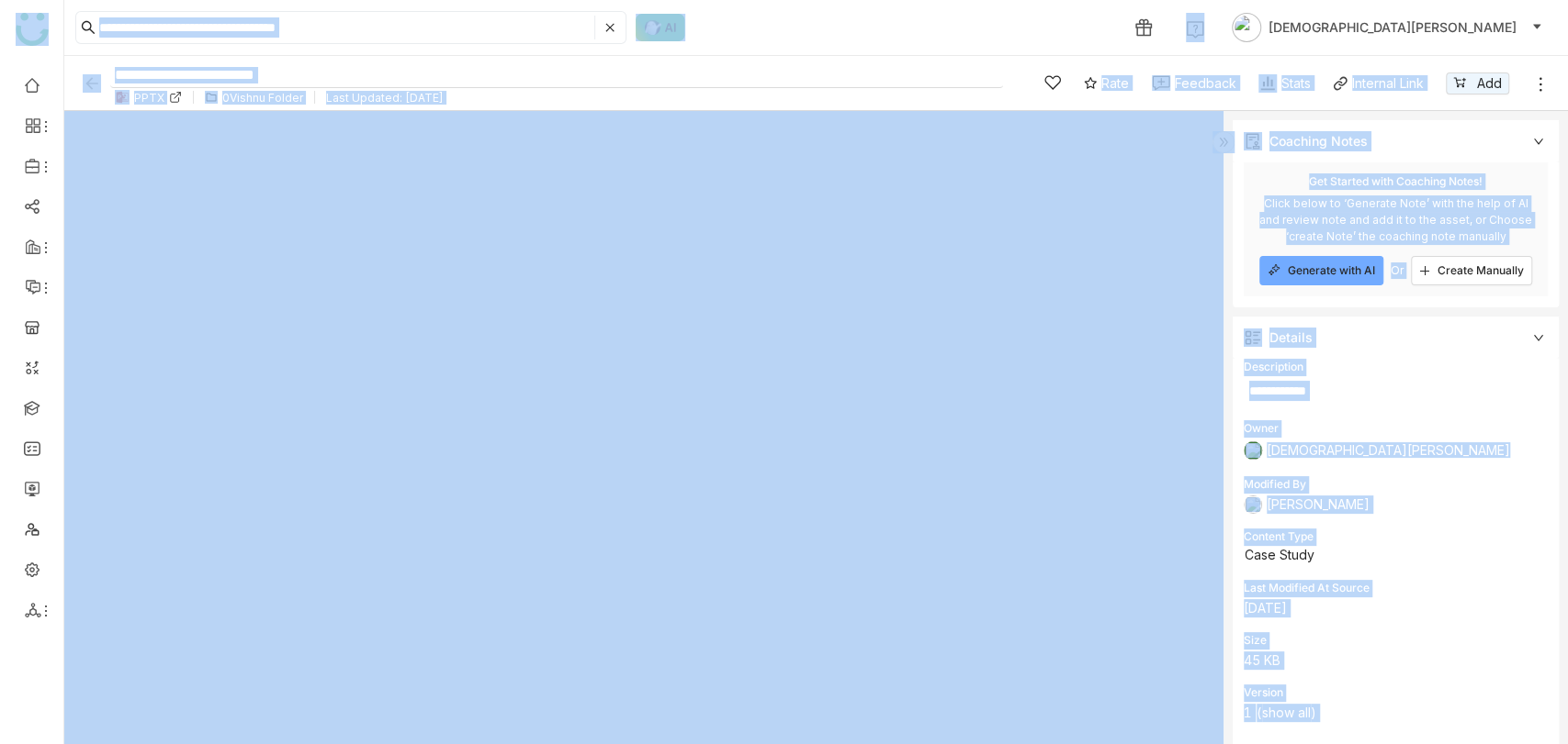
click at [232, 72] on input "**********" at bounding box center [557, 75] width 893 height 25
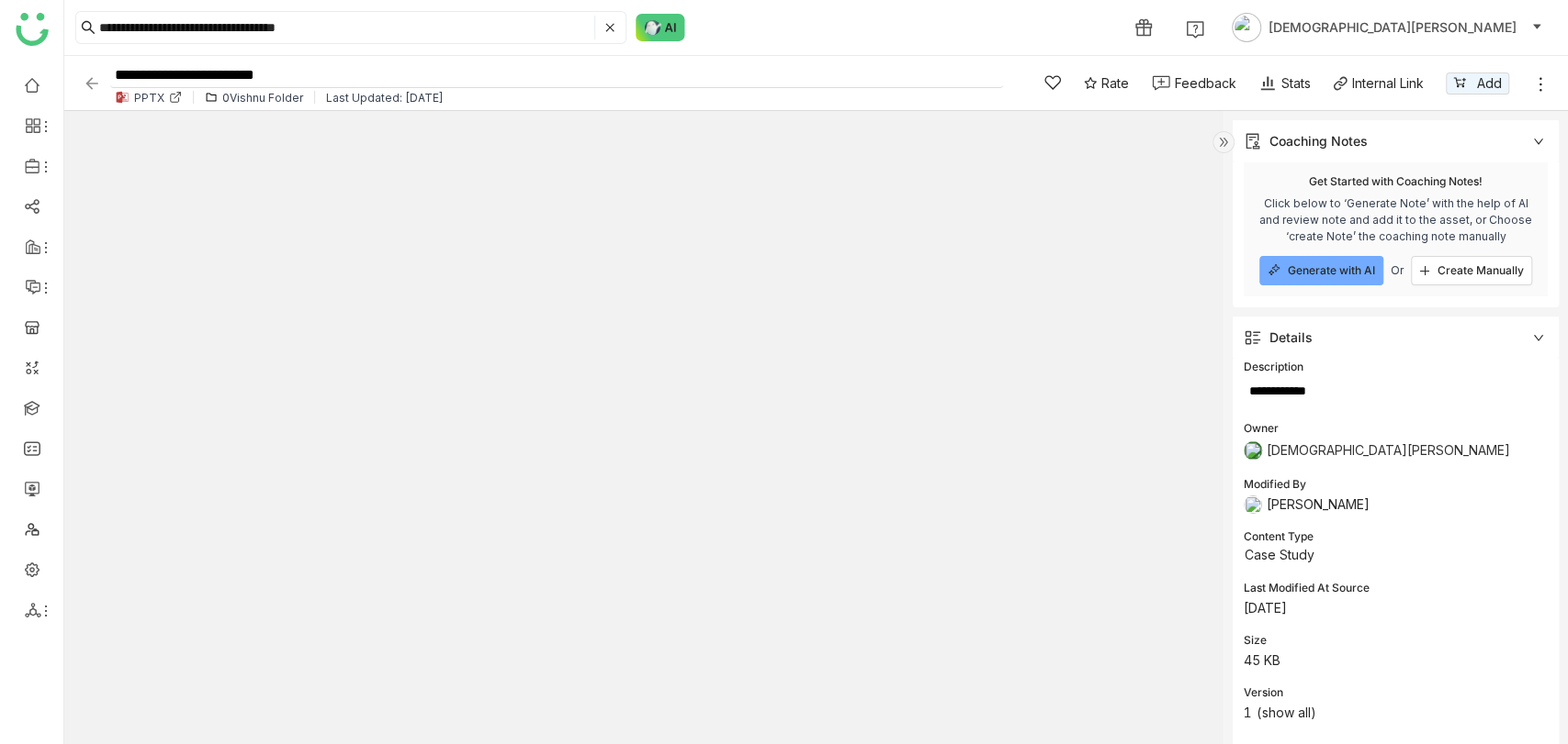
click at [232, 72] on input "**********" at bounding box center [557, 75] width 893 height 25
click at [342, 26] on input "**********" at bounding box center [345, 28] width 492 height 24
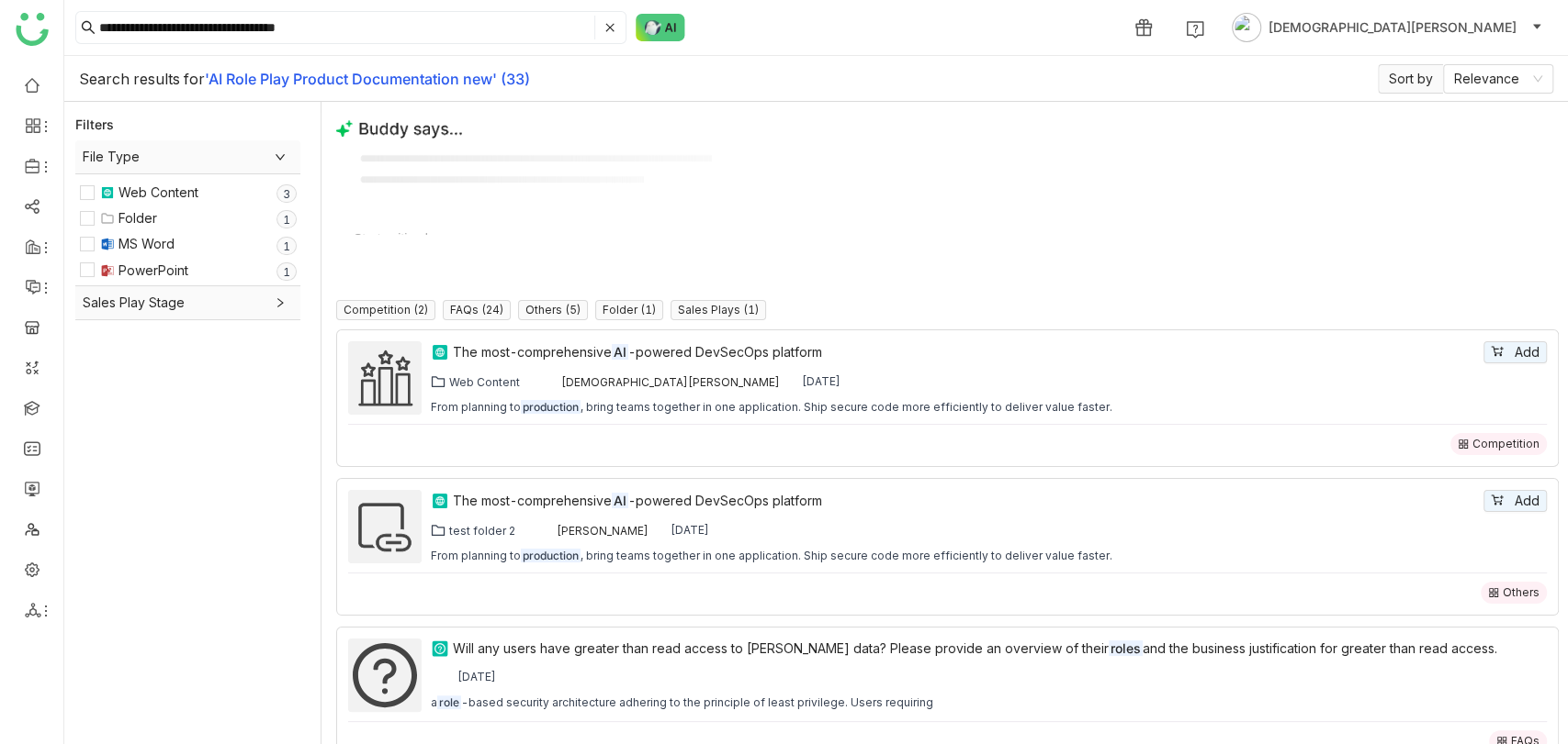
click at [162, 252] on div "MS Word" at bounding box center [146, 244] width 56 height 20
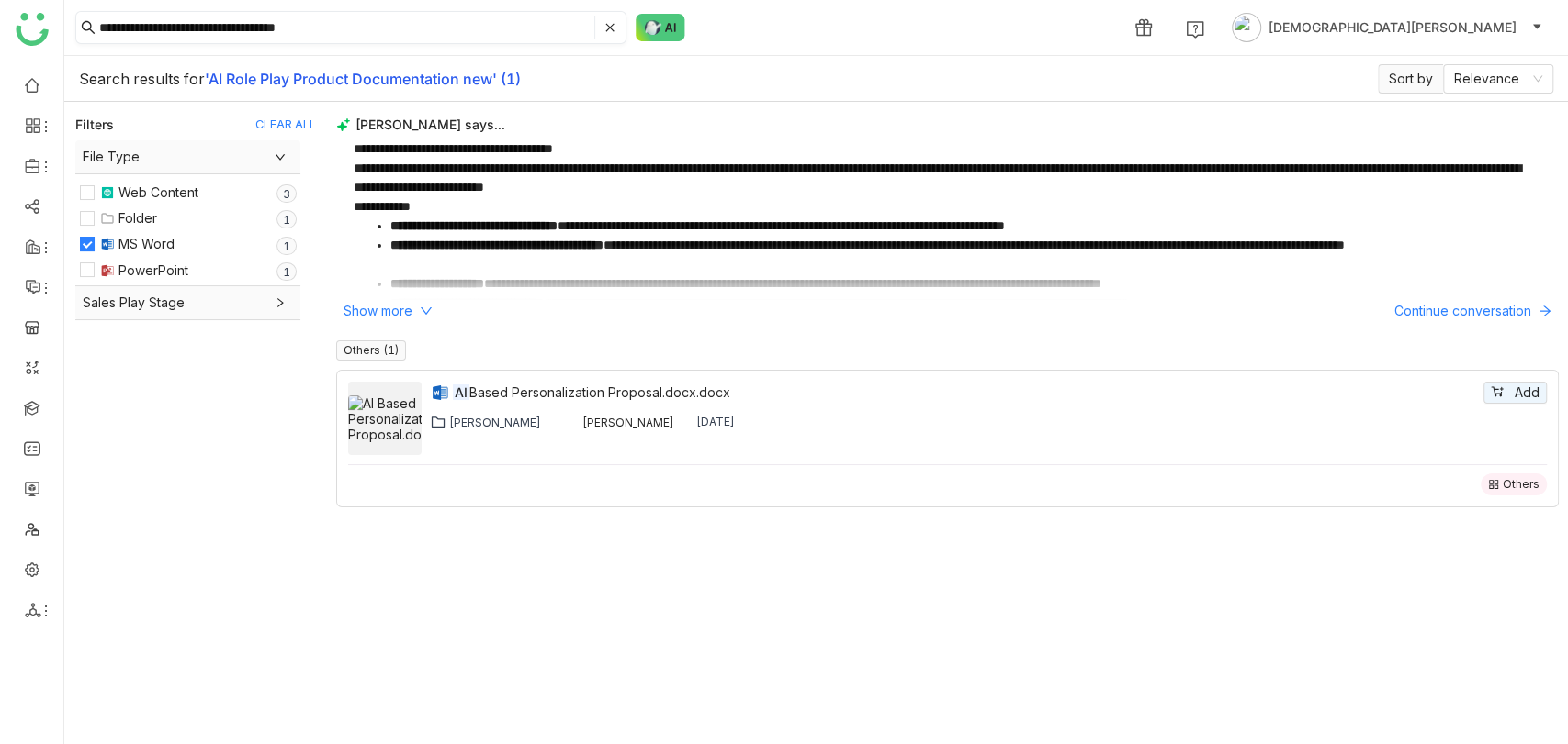
click at [614, 30] on icon at bounding box center [610, 28] width 11 height 11
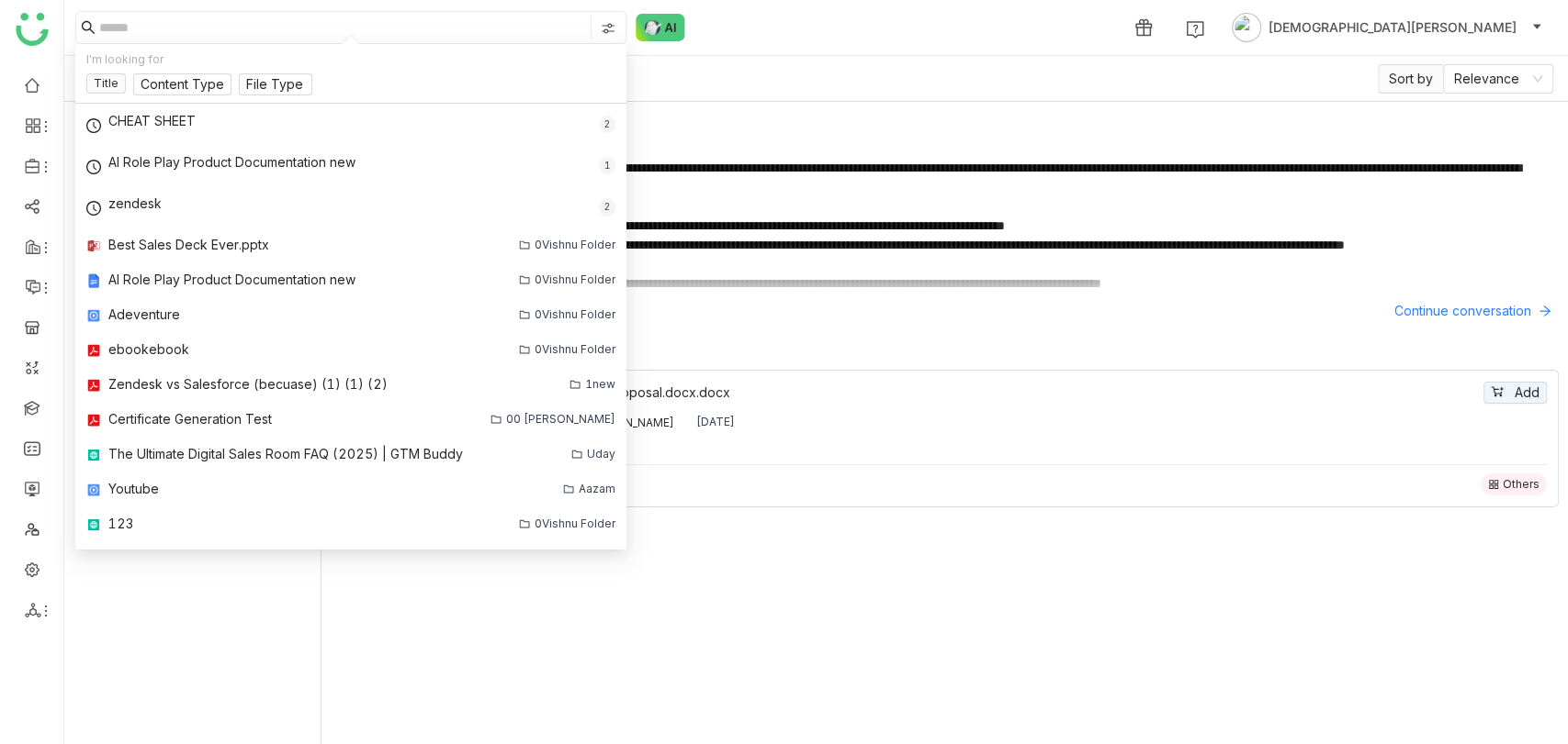
click at [646, 112] on div "**********" at bounding box center [944, 424] width 1246 height 643
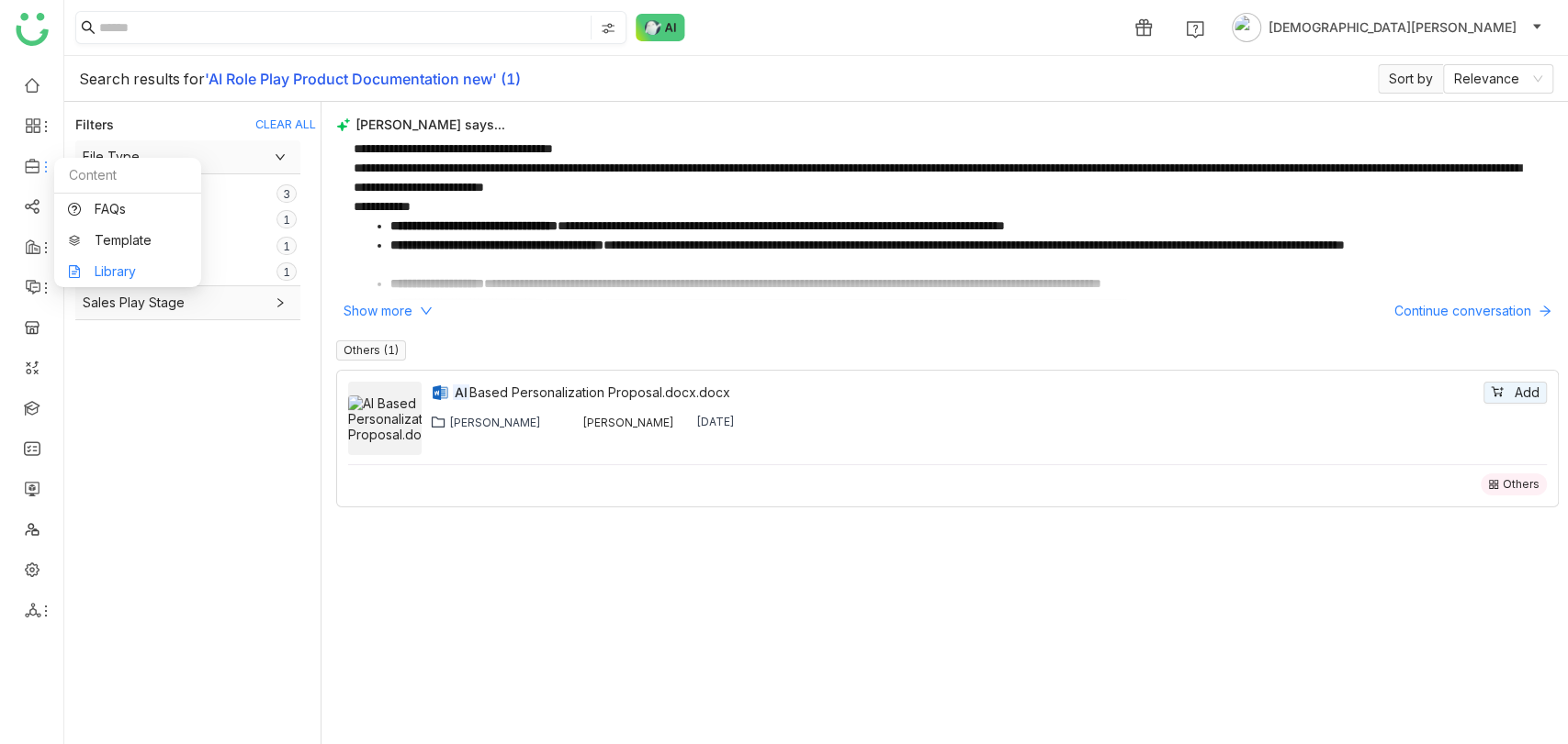
click at [128, 267] on link "Library" at bounding box center [127, 272] width 119 height 13
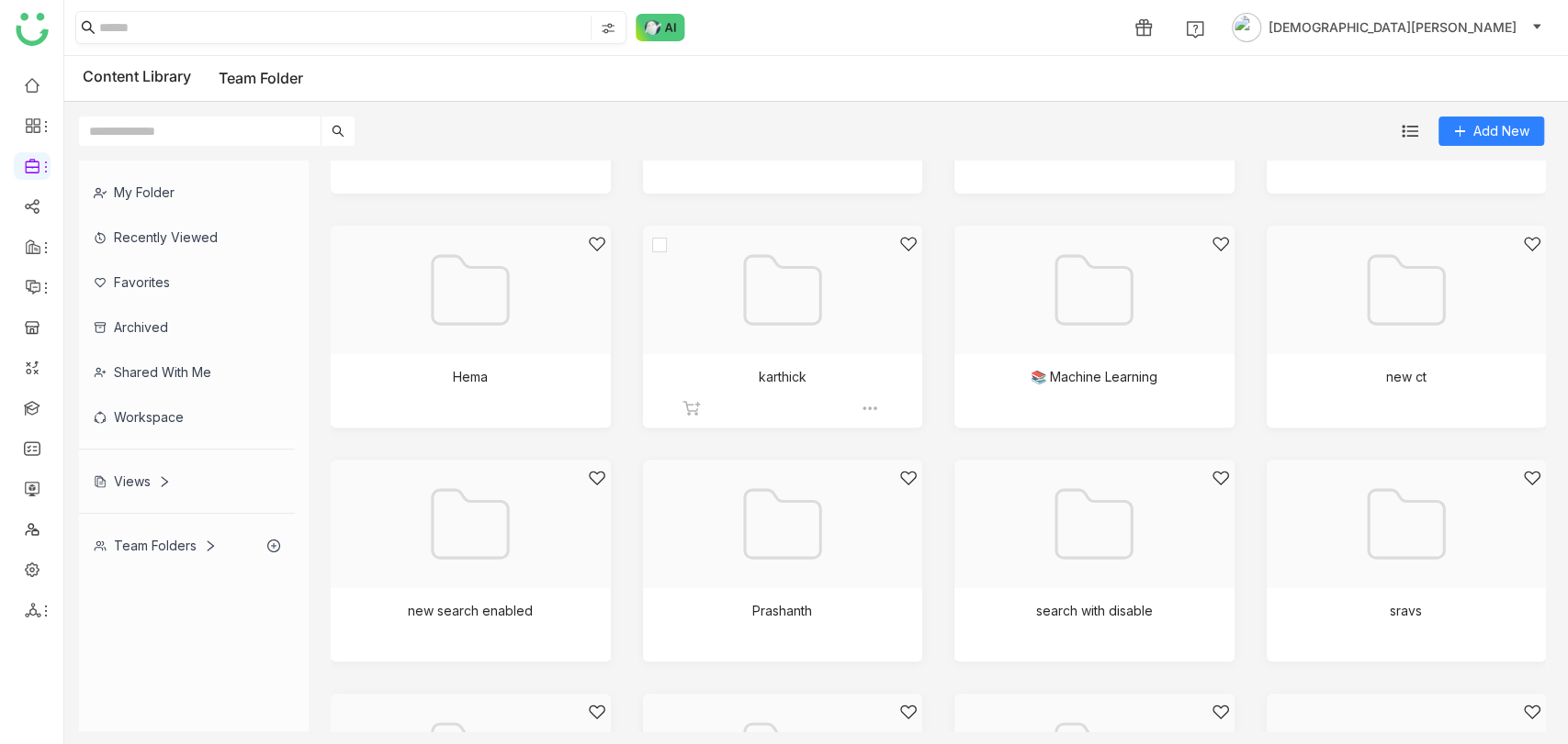
scroll to position [529, 0]
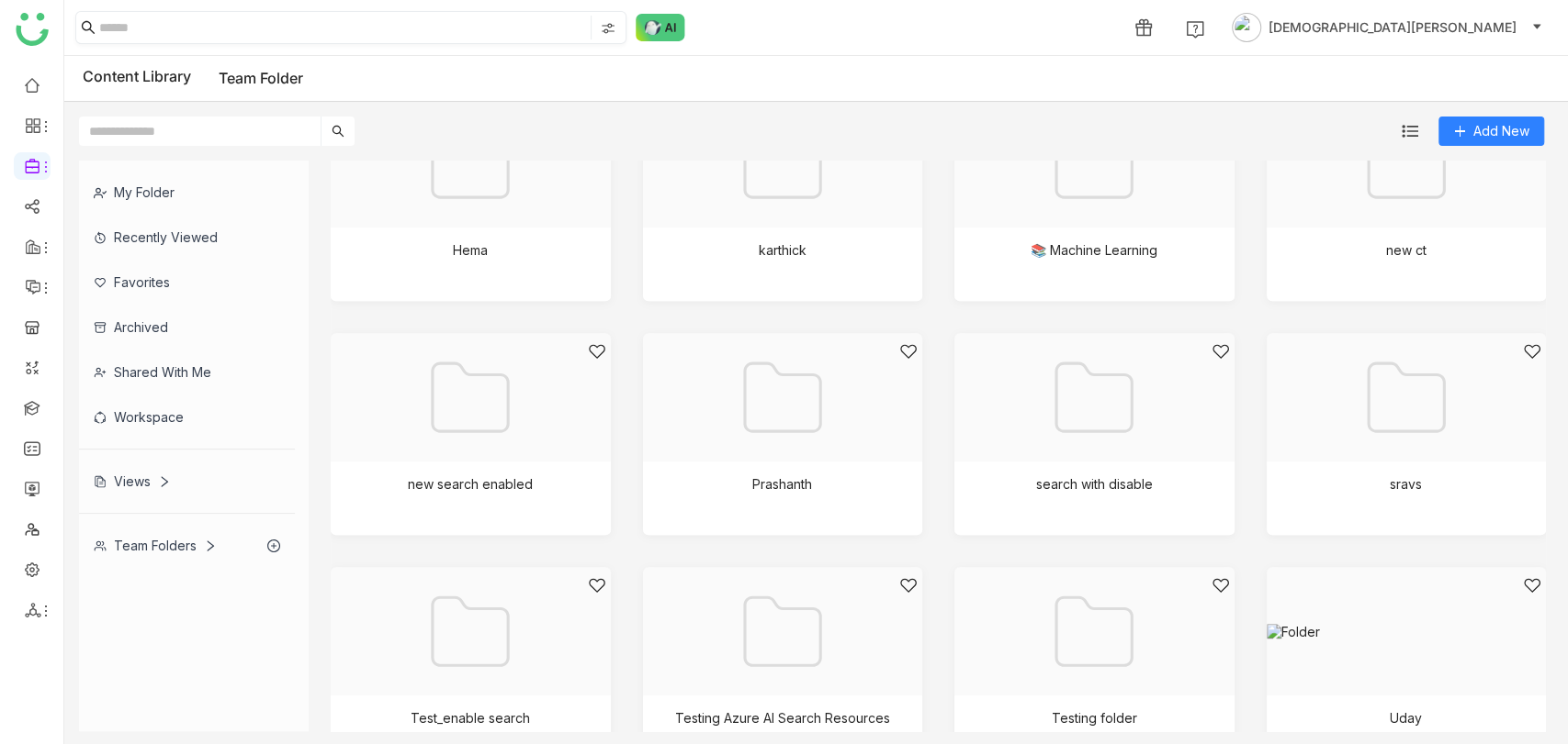
click at [222, 140] on input "text" at bounding box center [200, 132] width 242 height 30
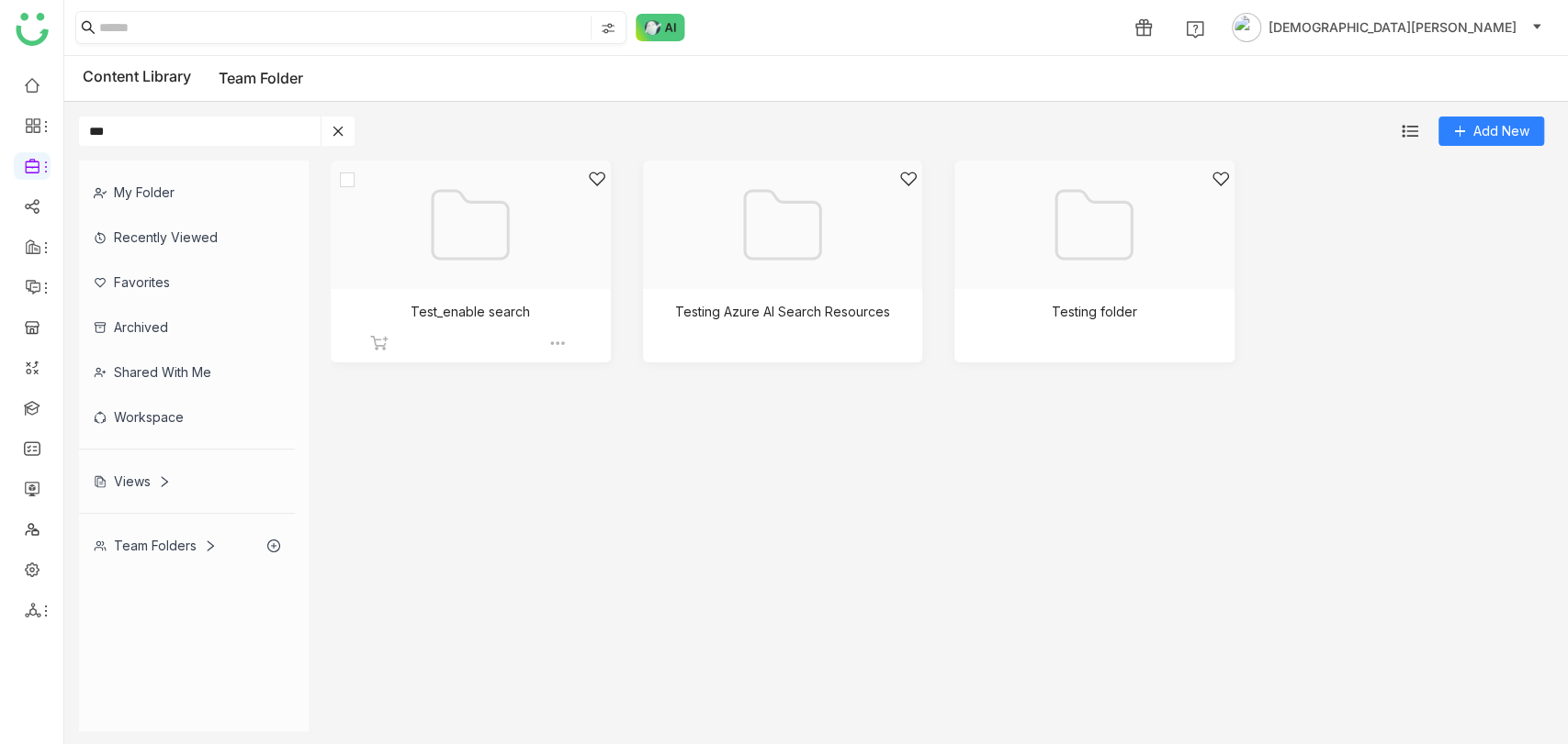
type input "***"
click at [560, 339] on img at bounding box center [558, 344] width 19 height 19
click at [617, 473] on span "Edit" at bounding box center [607, 476] width 22 height 20
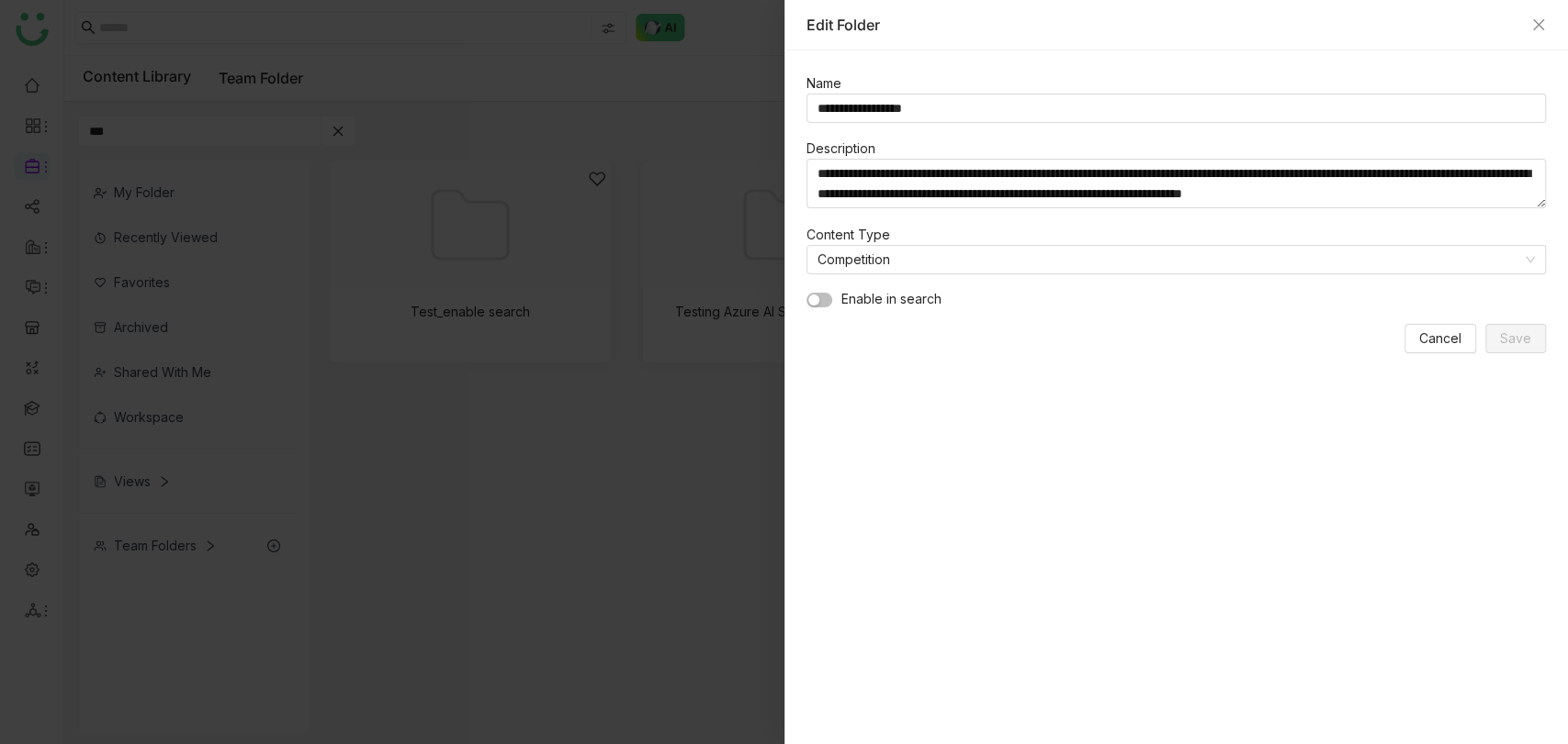
click at [825, 295] on button "button" at bounding box center [820, 300] width 26 height 15
click at [823, 294] on span "button" at bounding box center [825, 300] width 11 height 11
click at [1540, 23] on icon "Close" at bounding box center [1538, 25] width 15 height 15
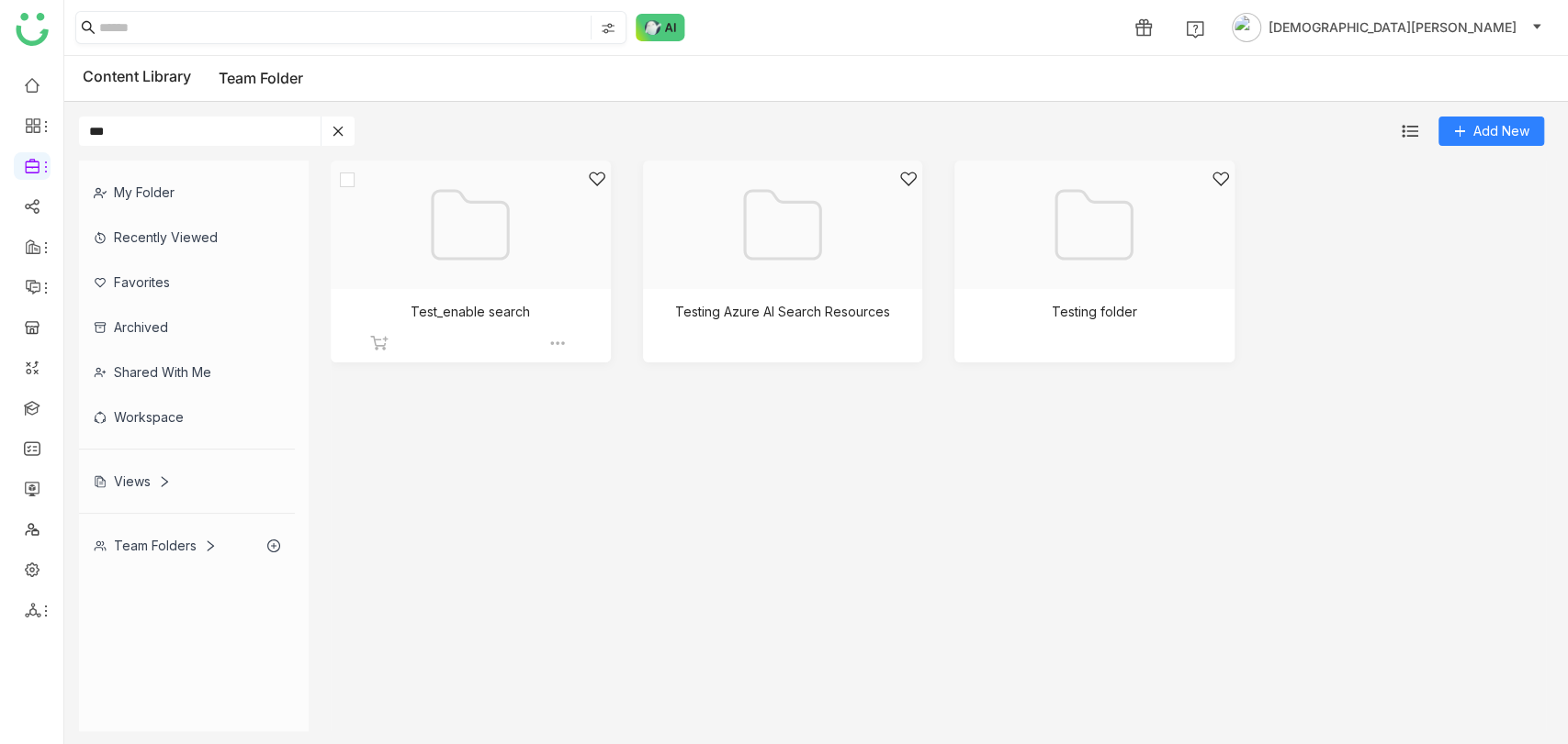
click at [568, 342] on div at bounding box center [560, 344] width 22 height 19
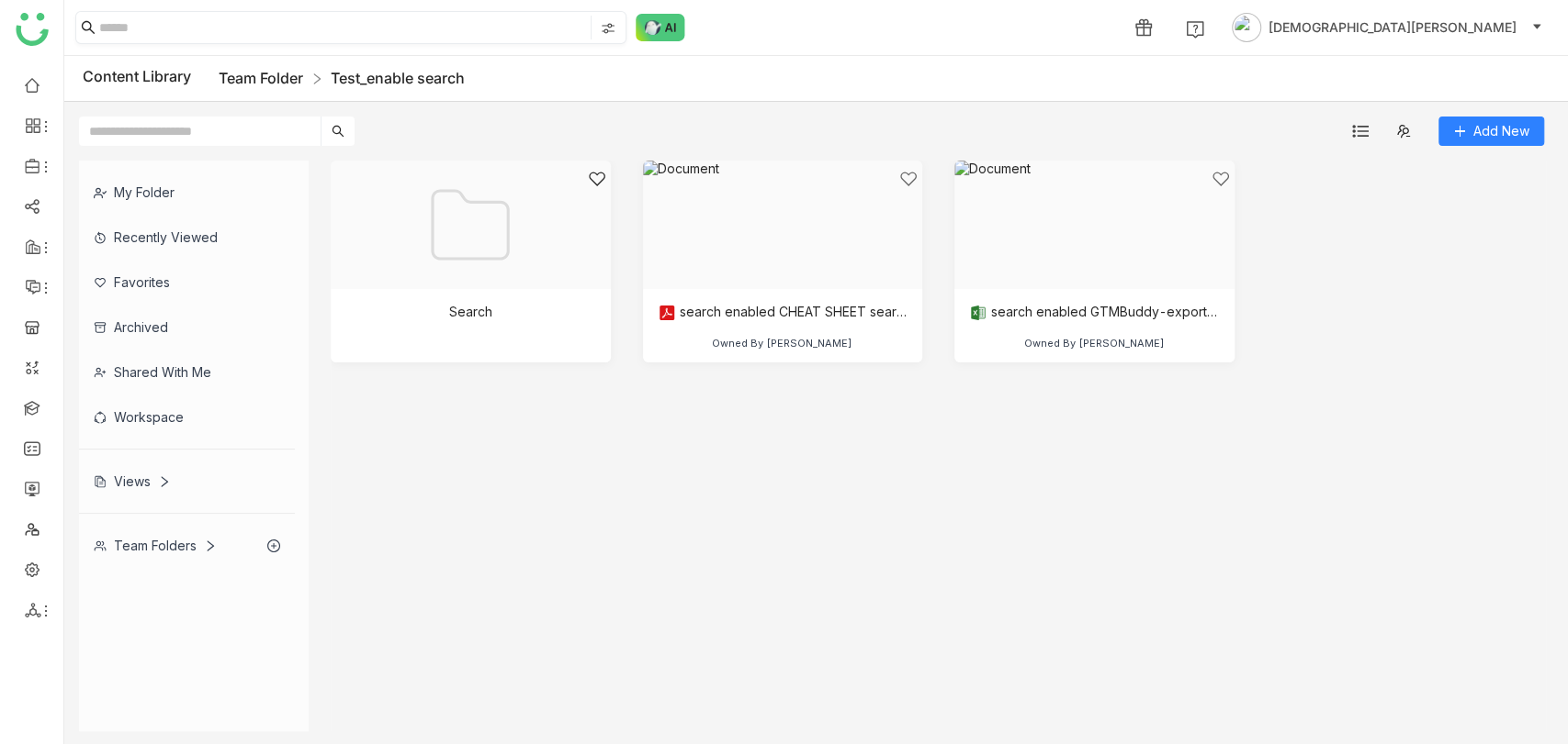
click at [250, 78] on link "Team Folder" at bounding box center [260, 78] width 85 height 19
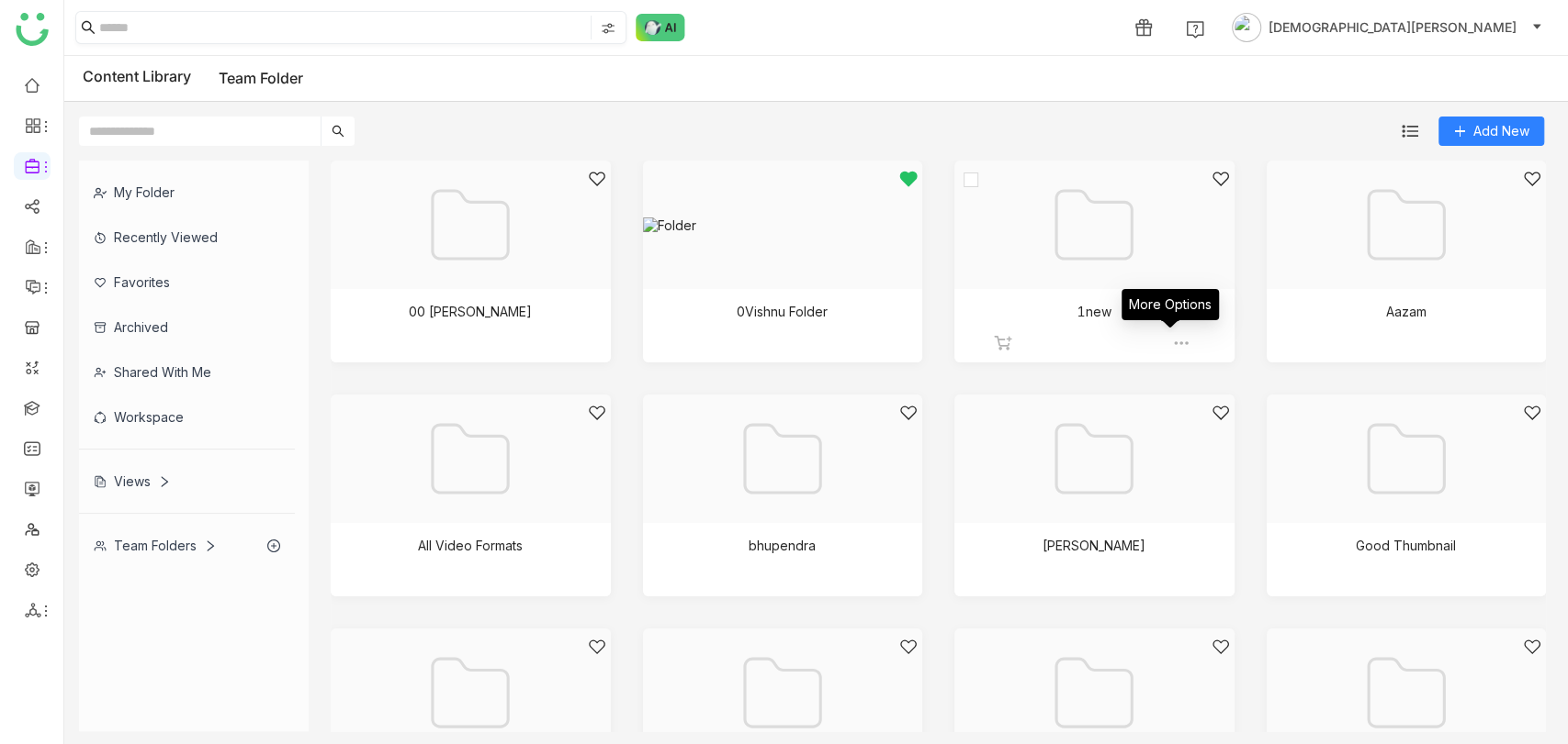
click at [1172, 340] on img at bounding box center [1181, 344] width 19 height 19
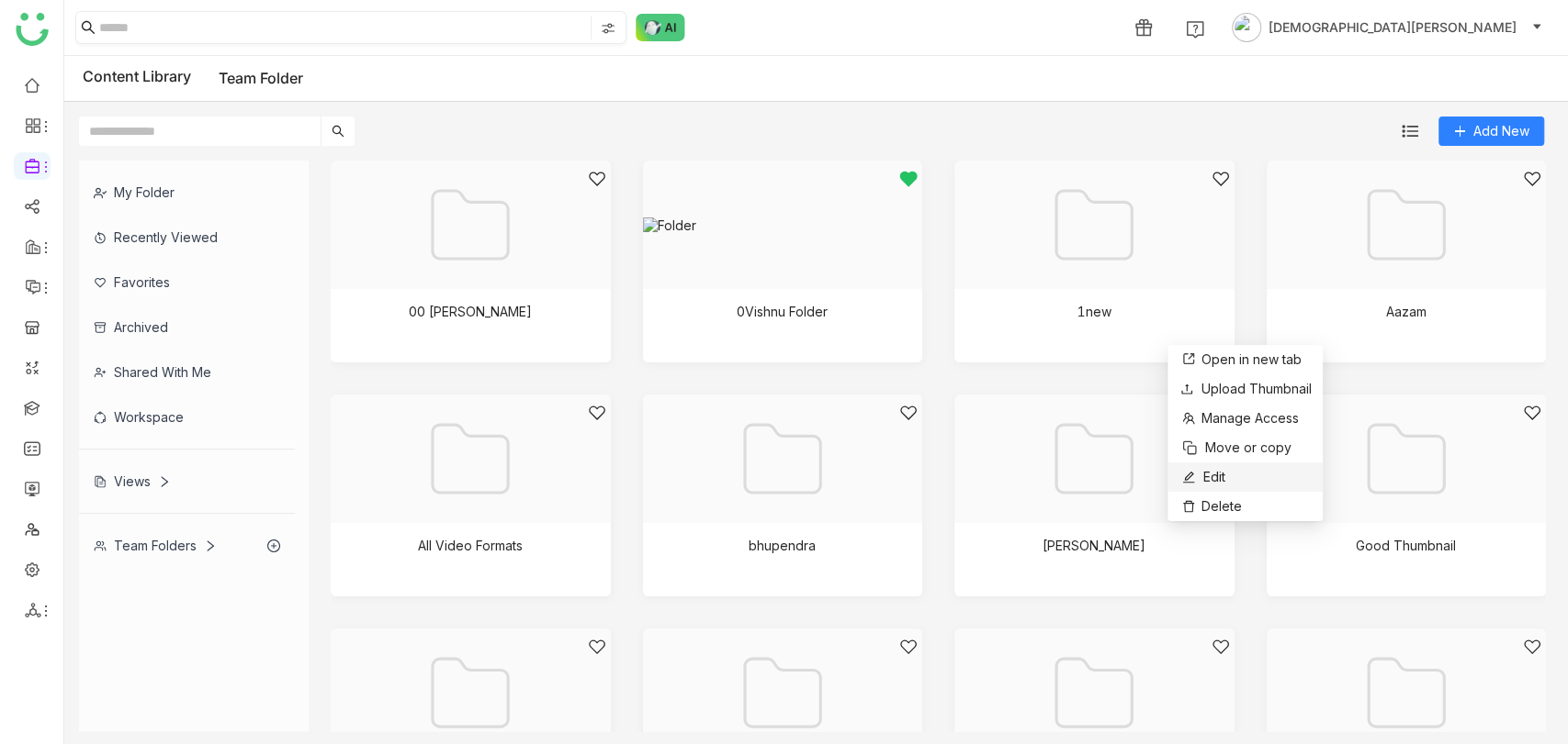
click at [1219, 476] on span "Edit" at bounding box center [1215, 477] width 22 height 20
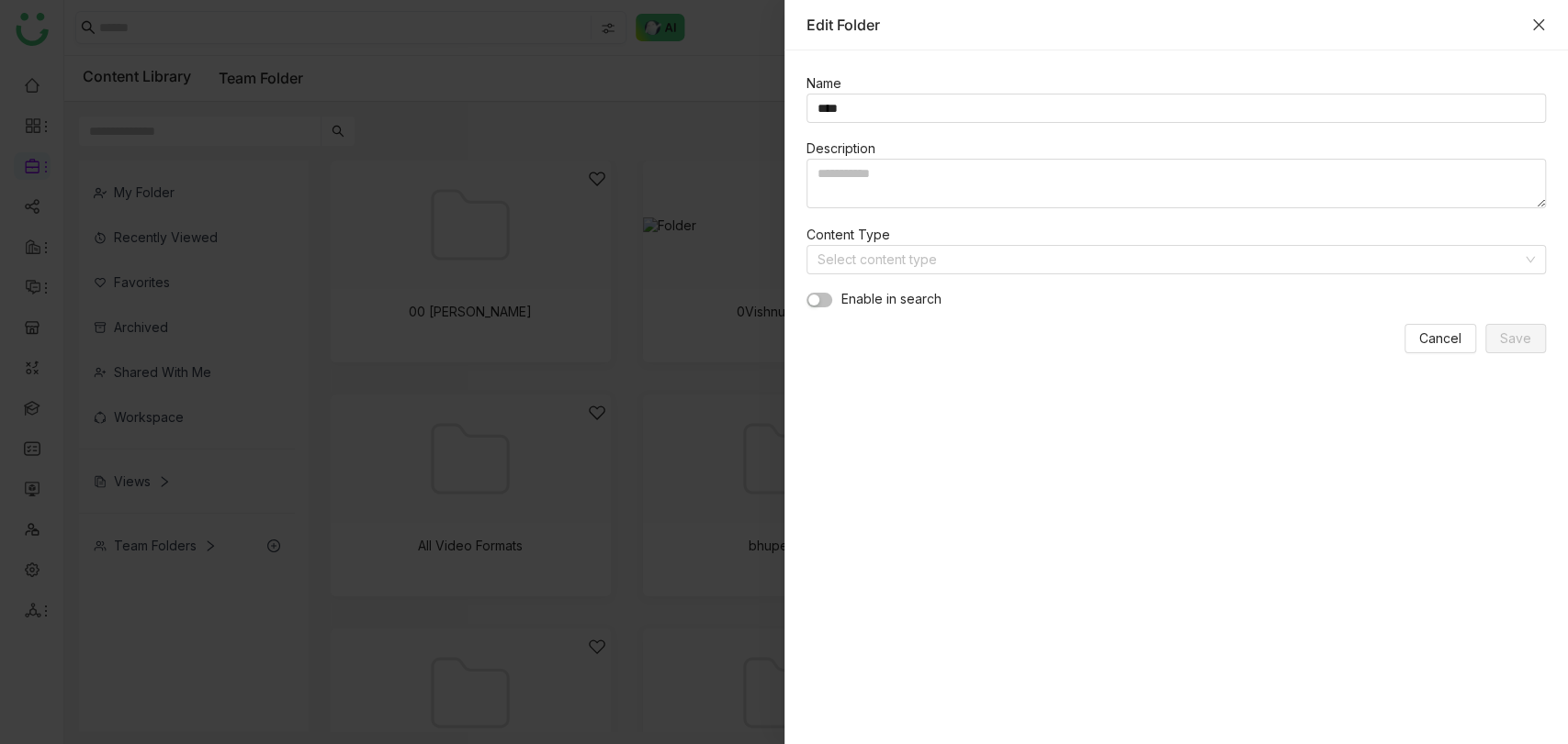
click at [1537, 21] on icon "Close" at bounding box center [1538, 25] width 15 height 15
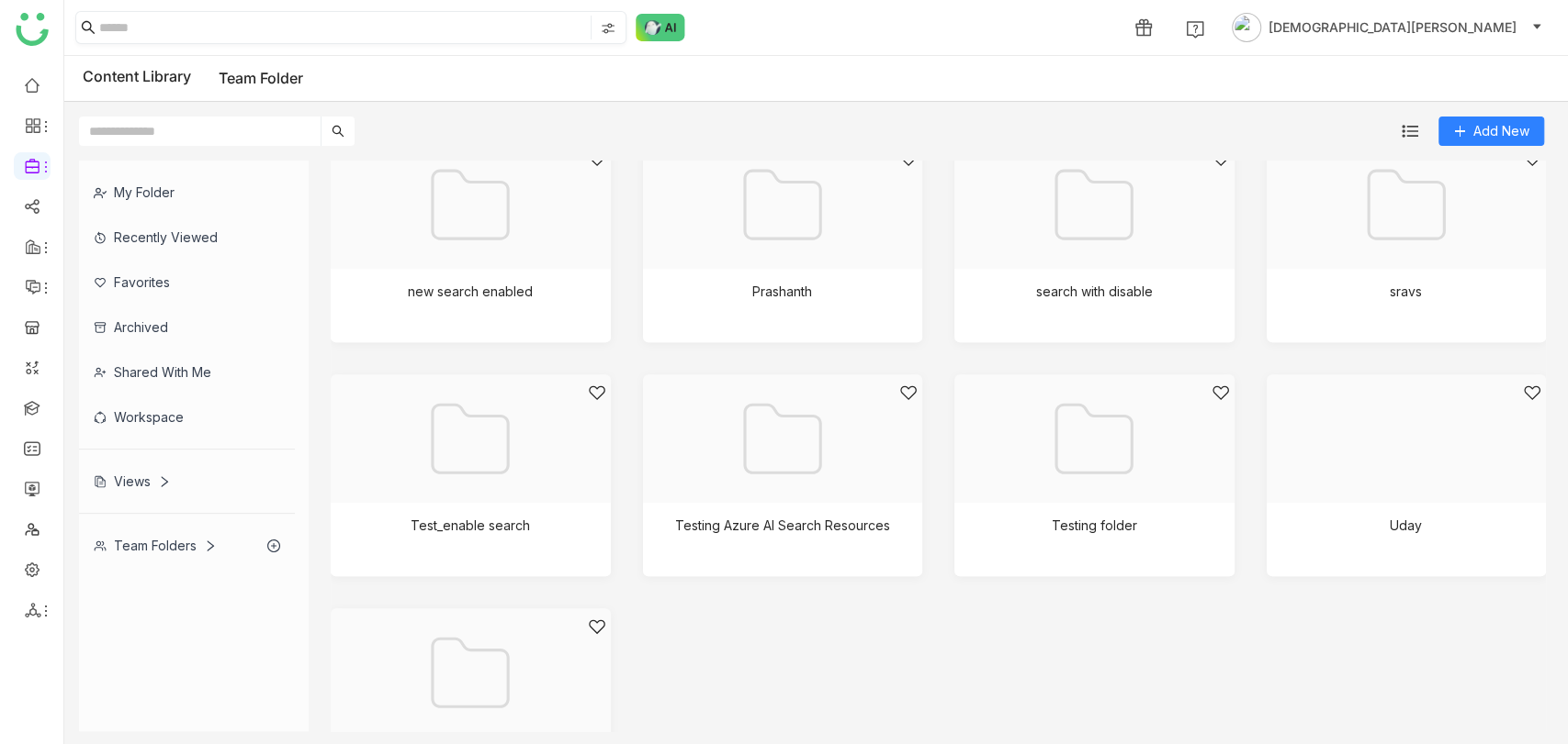
scroll to position [829, 0]
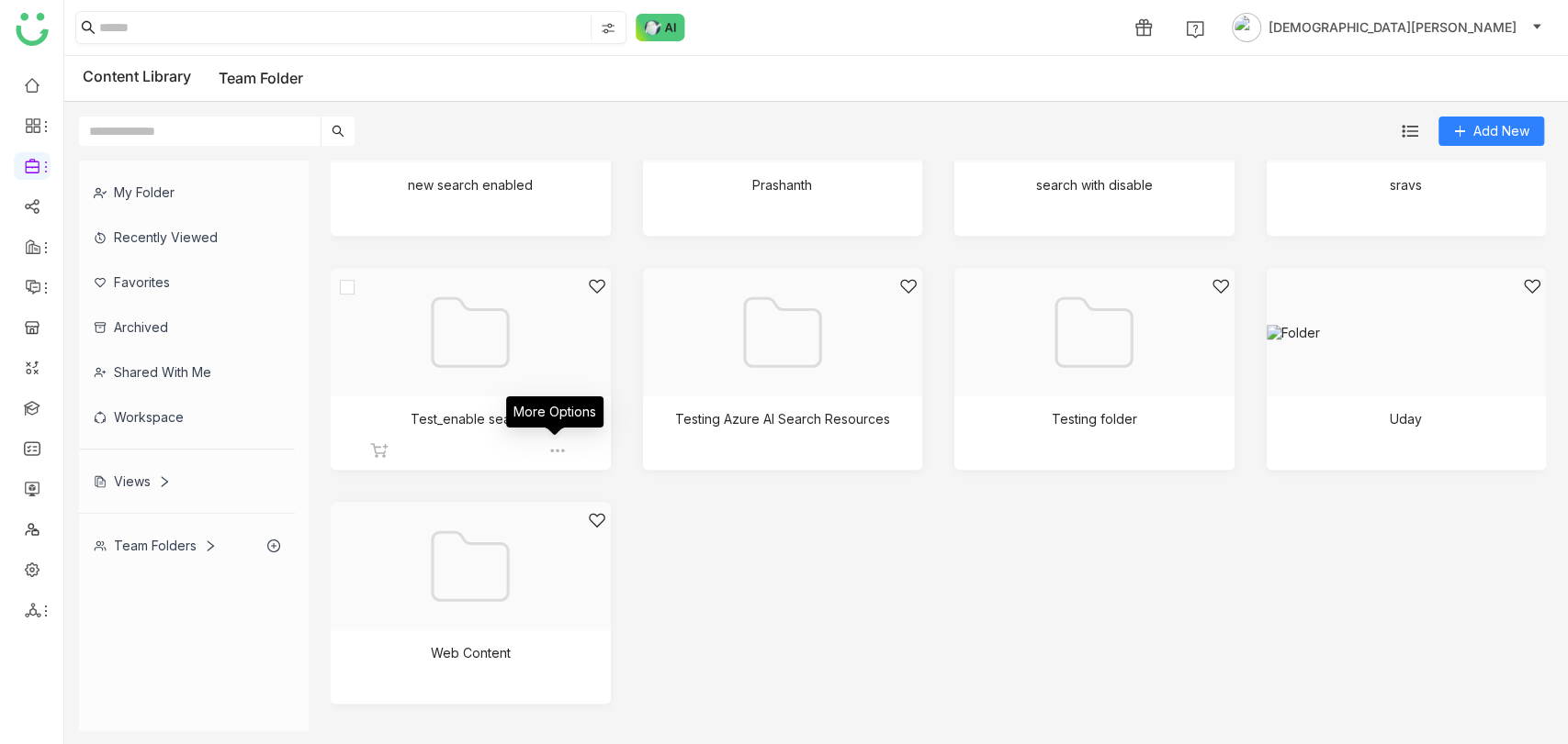
click at [548, 449] on img at bounding box center [558, 450] width 19 height 19
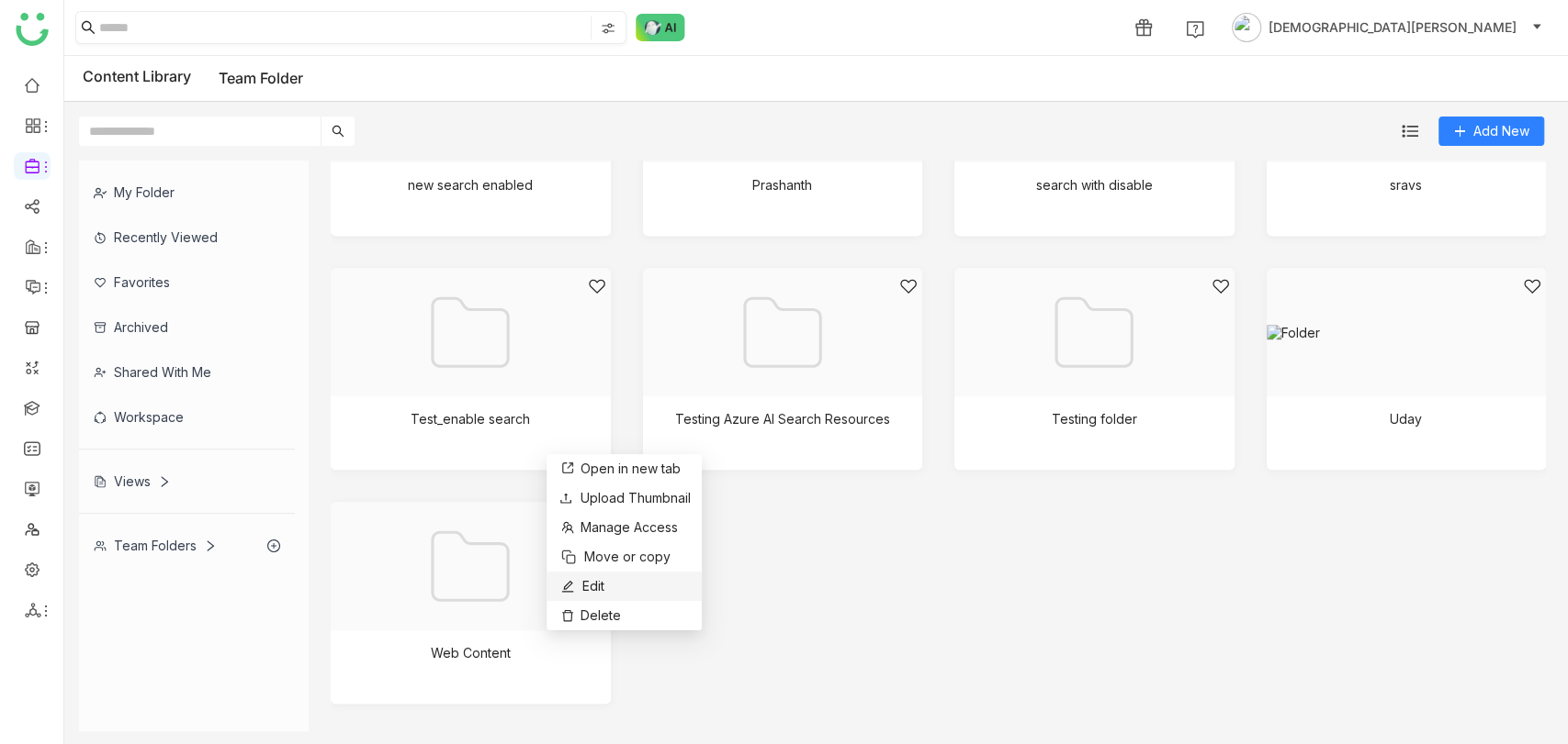
click at [587, 586] on span "Edit" at bounding box center [594, 587] width 22 height 20
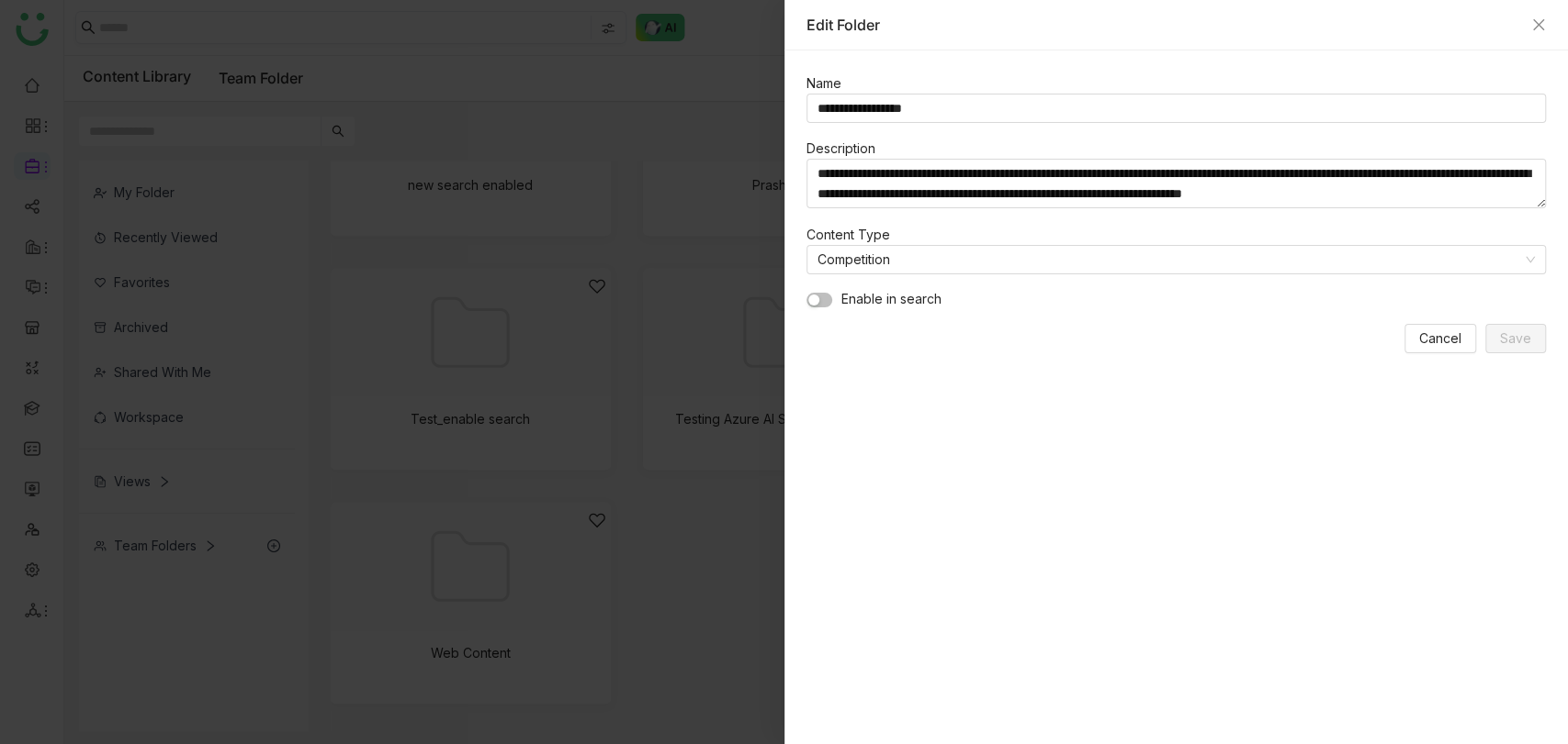
click at [816, 295] on span "button" at bounding box center [814, 300] width 11 height 11
click at [1509, 343] on span "Save" at bounding box center [1516, 339] width 32 height 20
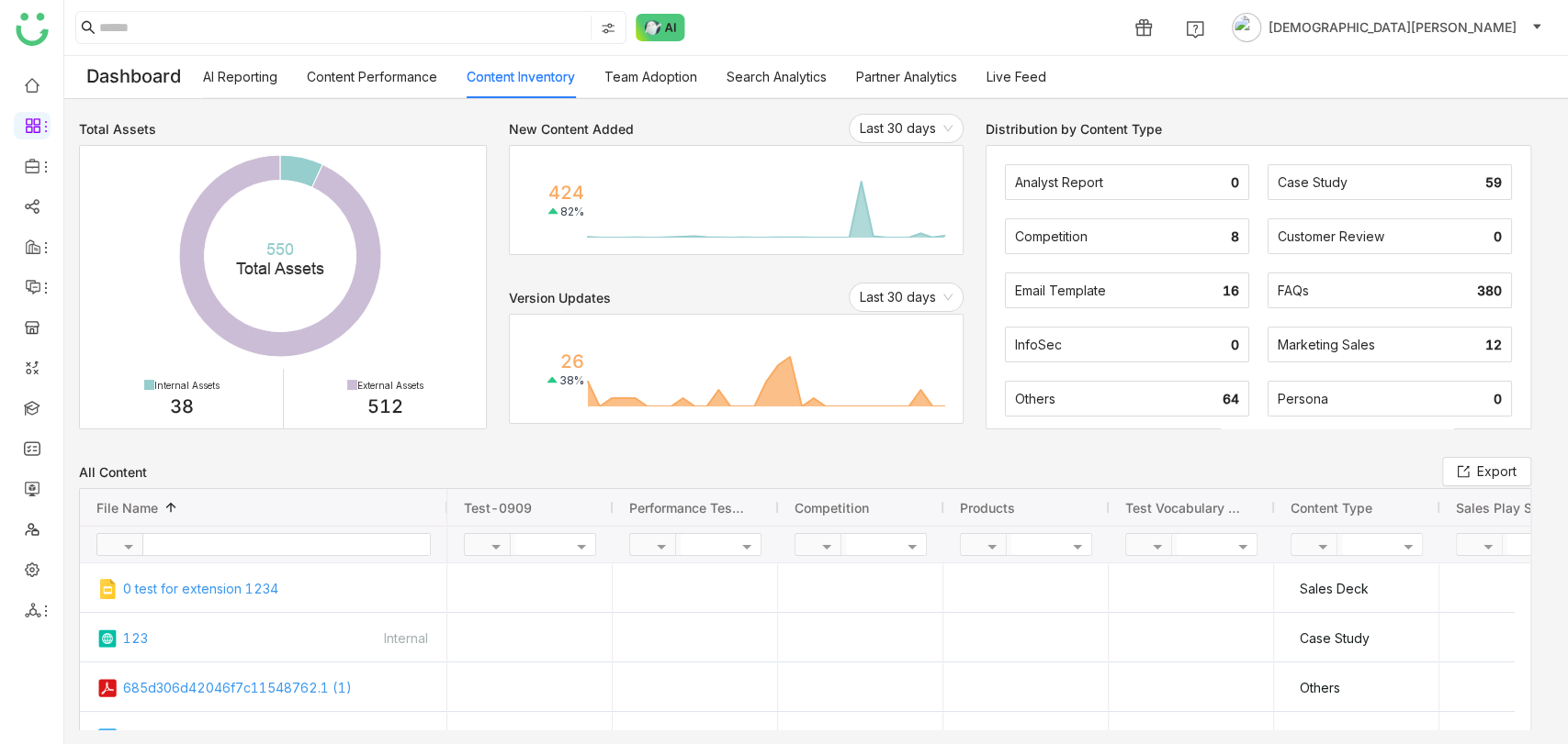
click at [381, 84] on link "Content Performance" at bounding box center [372, 76] width 130 height 16
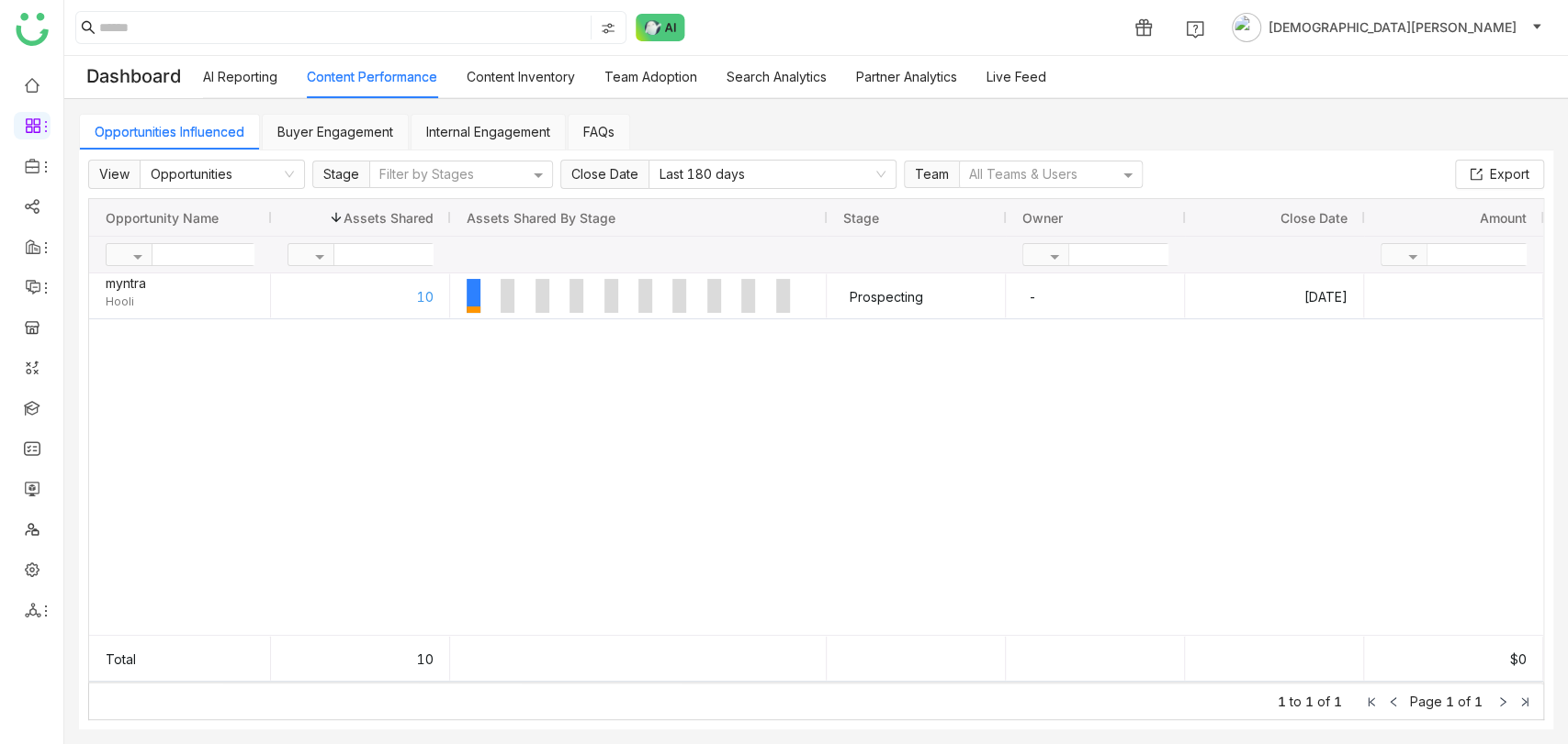
click at [522, 85] on link "Content Inventory" at bounding box center [520, 76] width 109 height 16
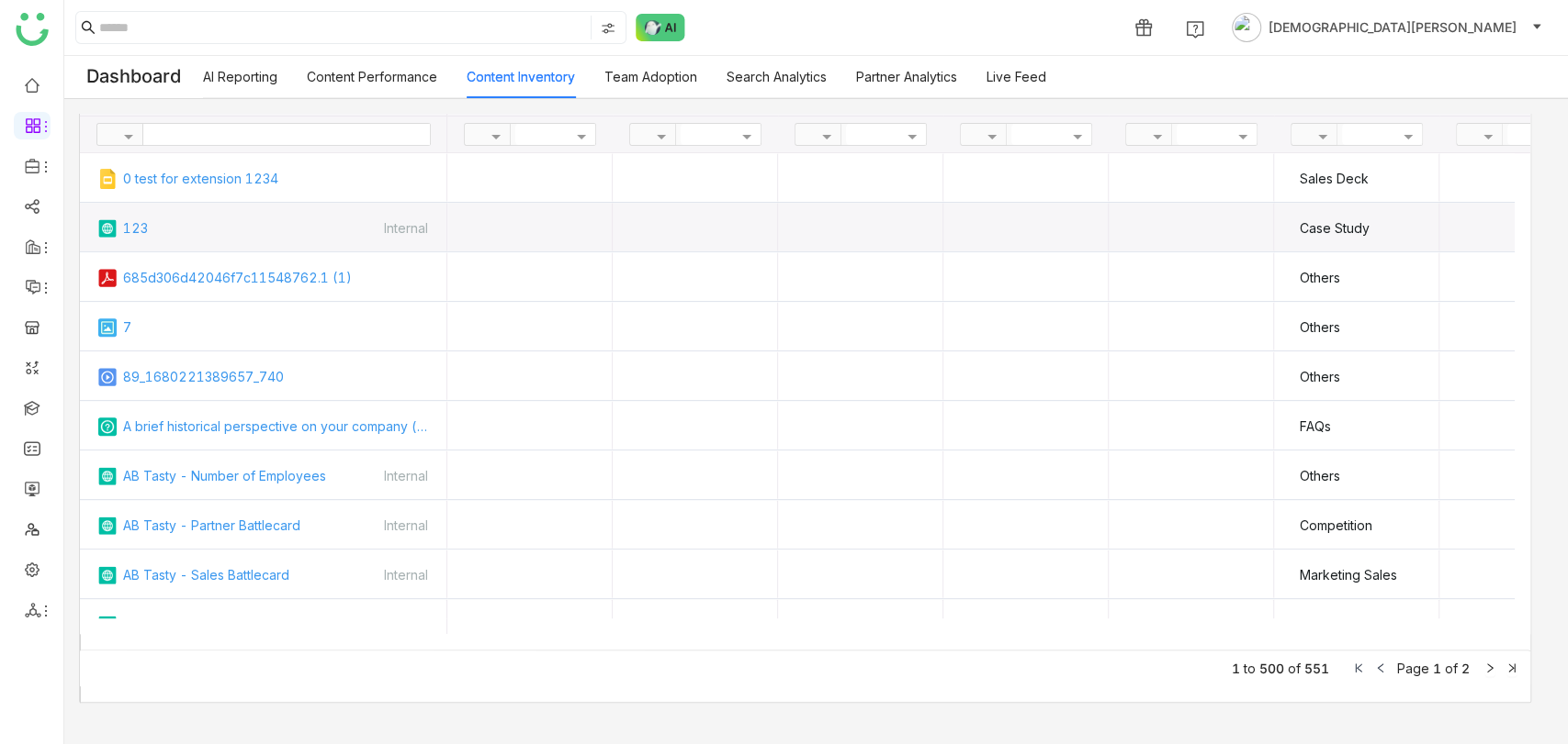
scroll to position [235, 0]
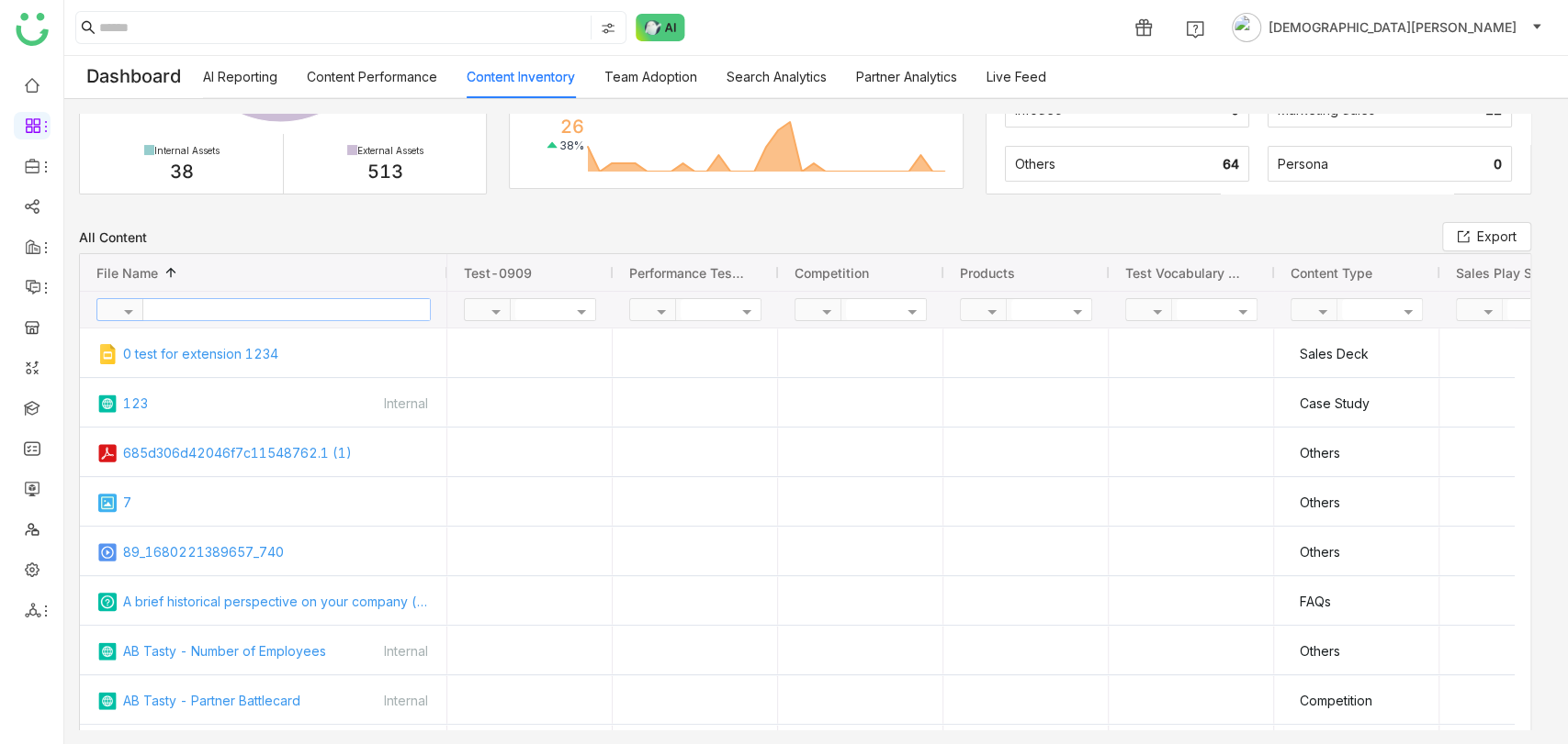
click at [227, 303] on input "text" at bounding box center [286, 309] width 286 height 21
paste input "**********"
type input "**********"
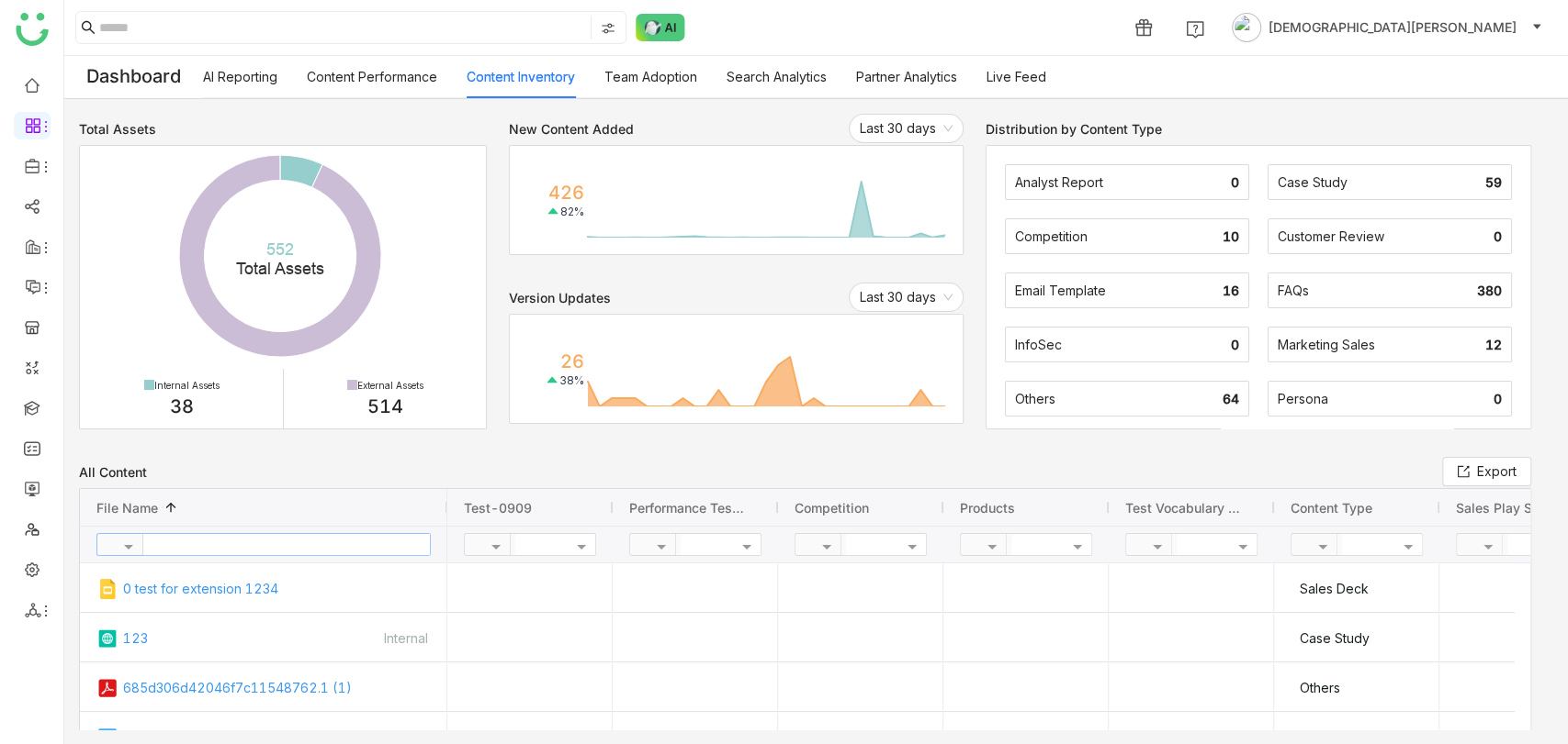
click at [265, 541] on input "text" at bounding box center [286, 544] width 286 height 21
paste input "**********"
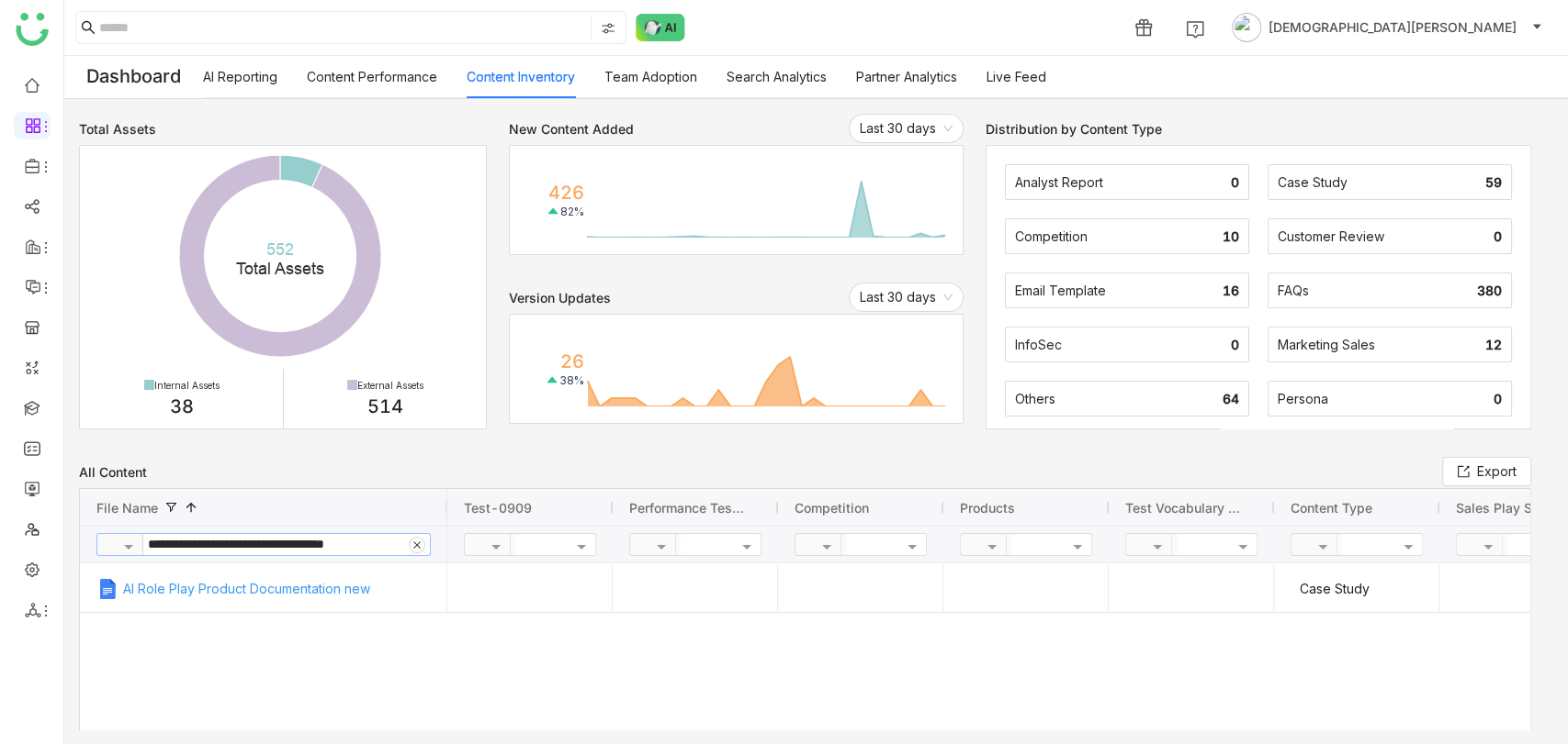
click at [246, 541] on input "**********" at bounding box center [276, 544] width 266 height 21
paste input "text"
type input "**********"
click at [417, 543] on icon at bounding box center [417, 545] width 9 height 9
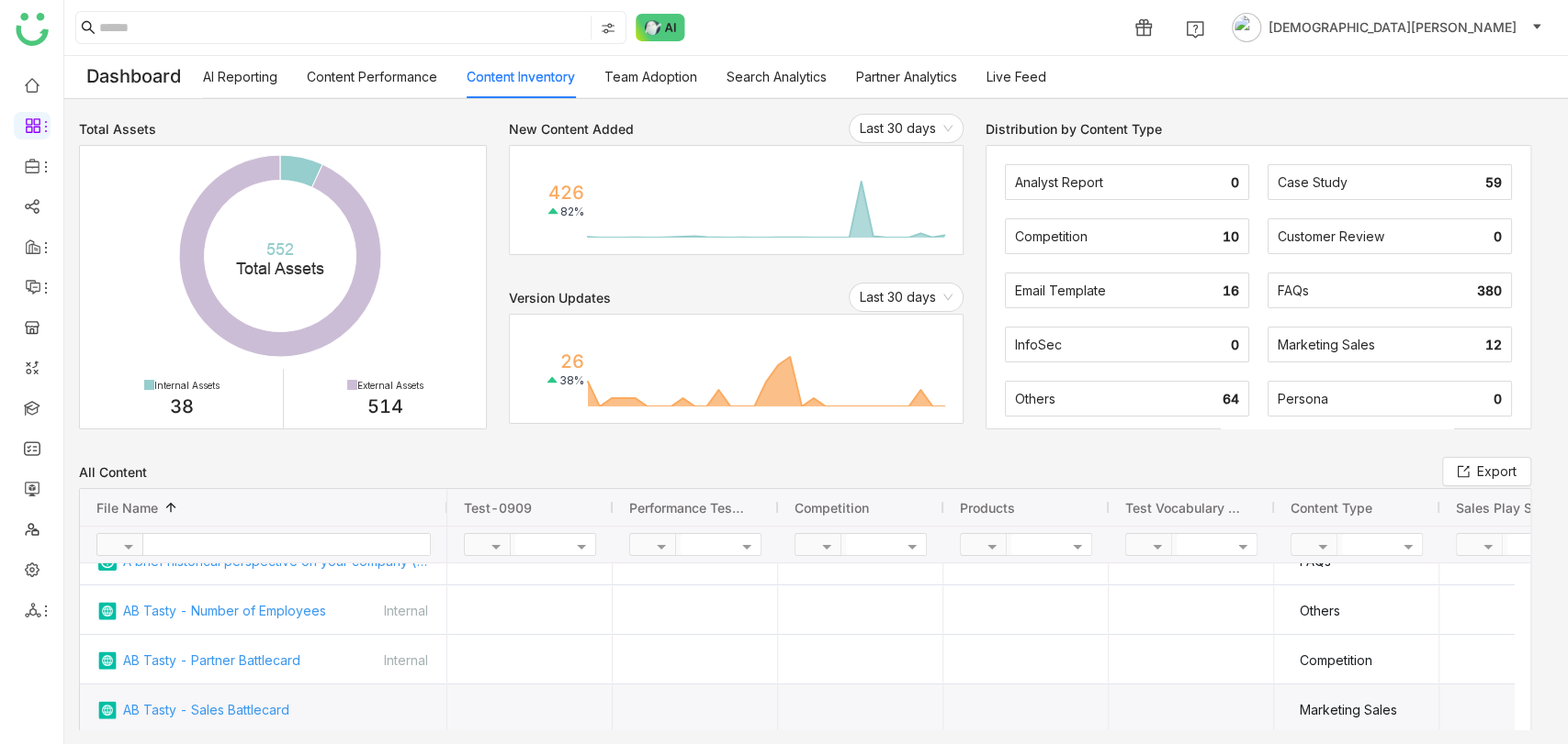
scroll to position [272, 0]
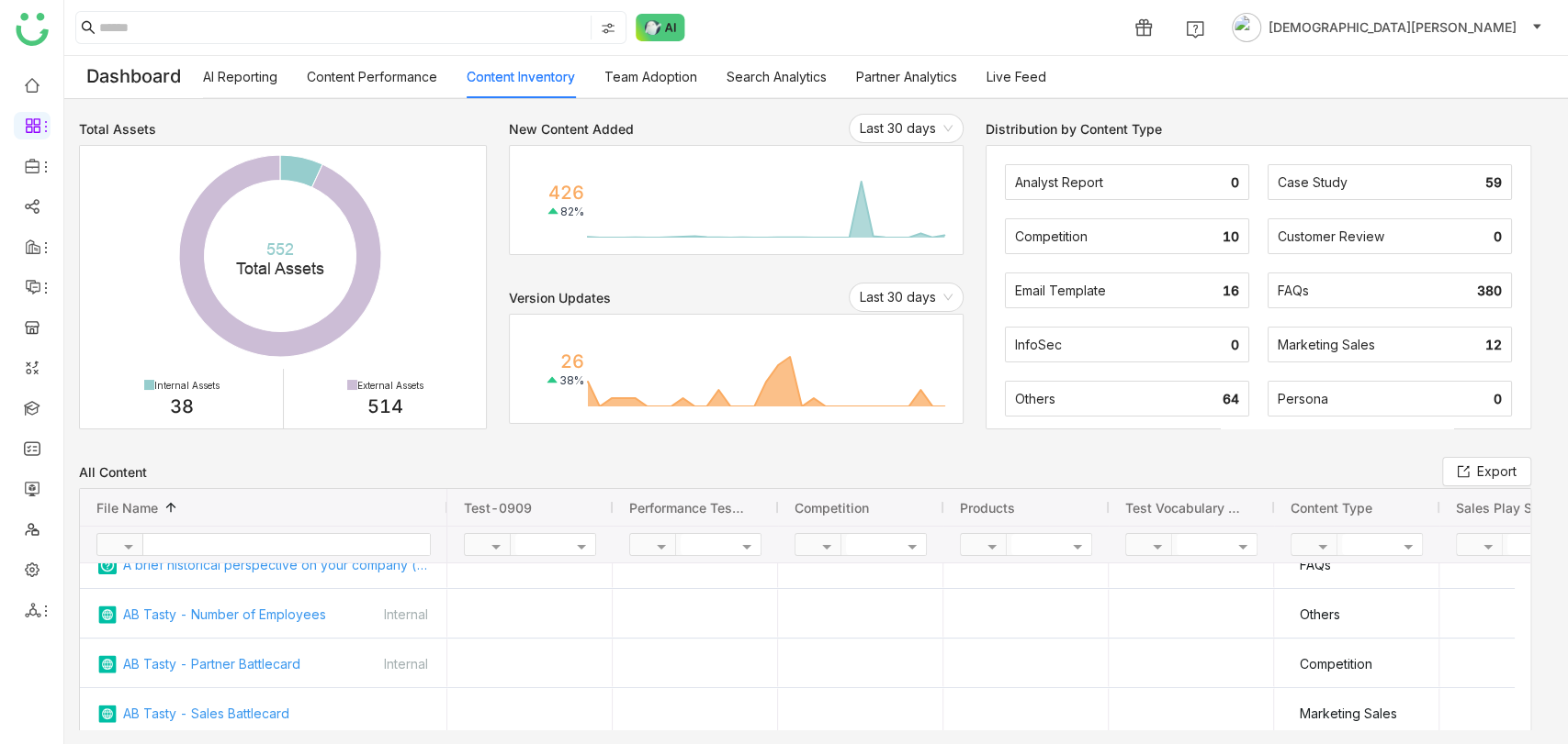
click at [675, 85] on link "Team Adoption" at bounding box center [651, 76] width 93 height 16
click at [668, 83] on link "Team Adoption" at bounding box center [651, 76] width 93 height 16
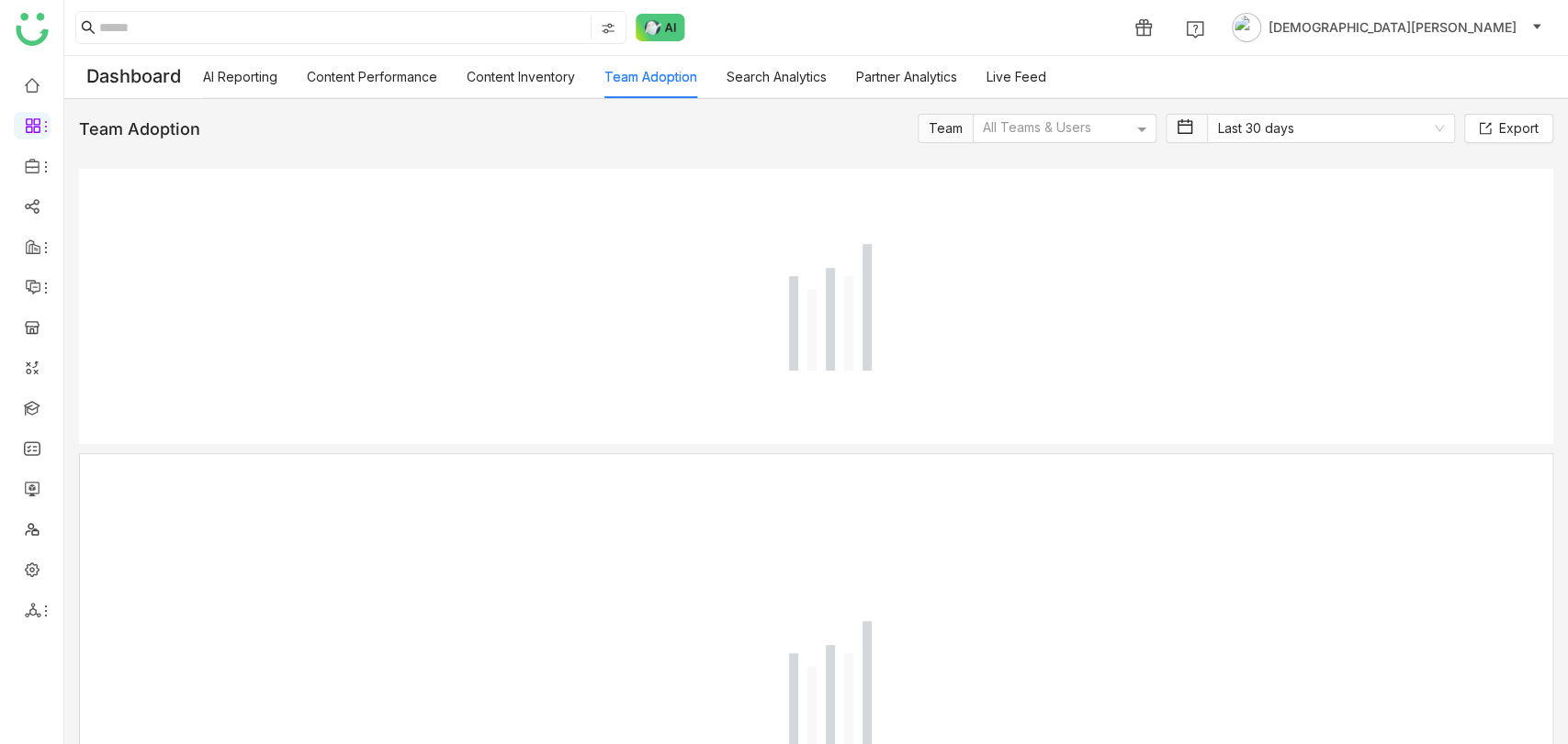
click at [668, 83] on link "Team Adoption" at bounding box center [651, 76] width 93 height 16
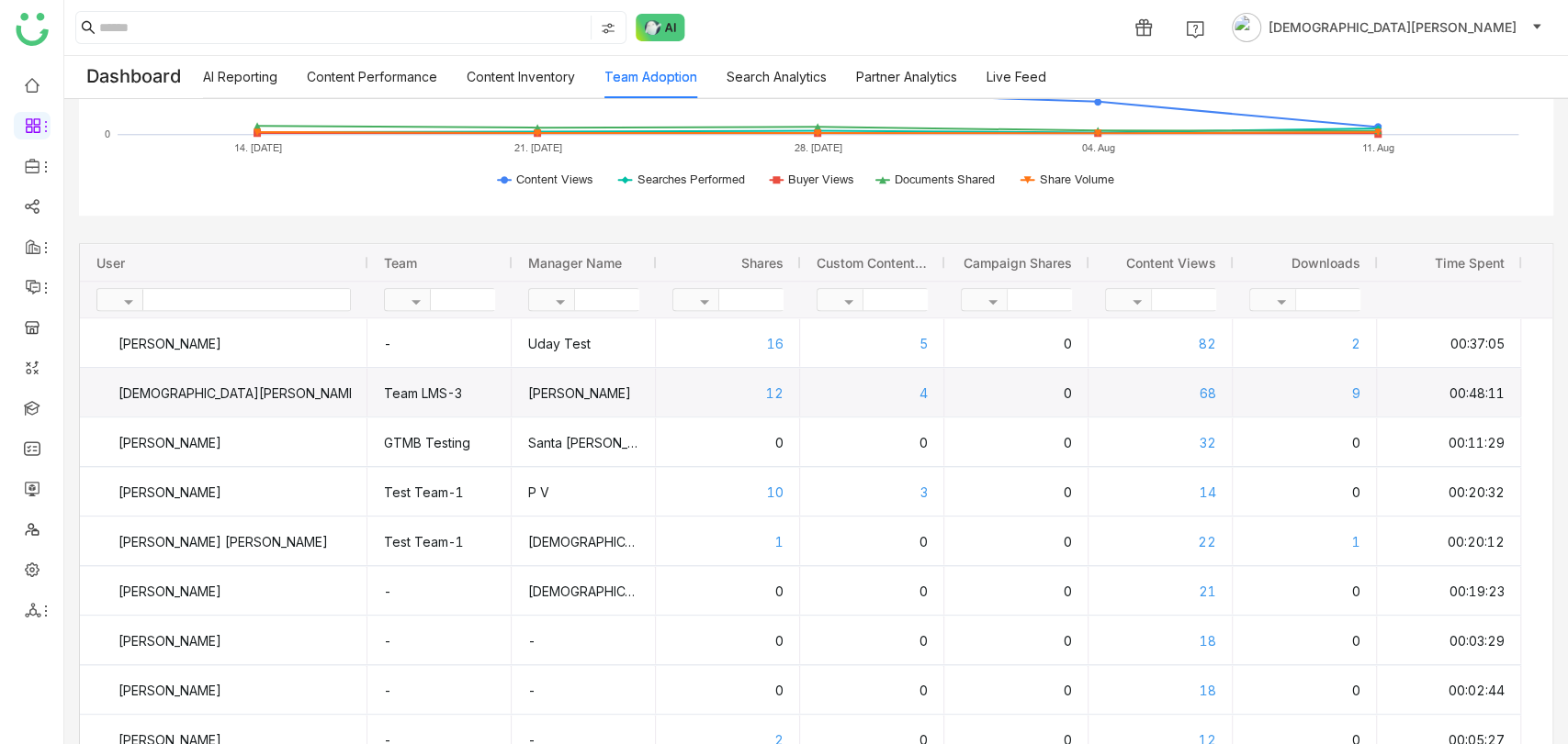
scroll to position [978, 0]
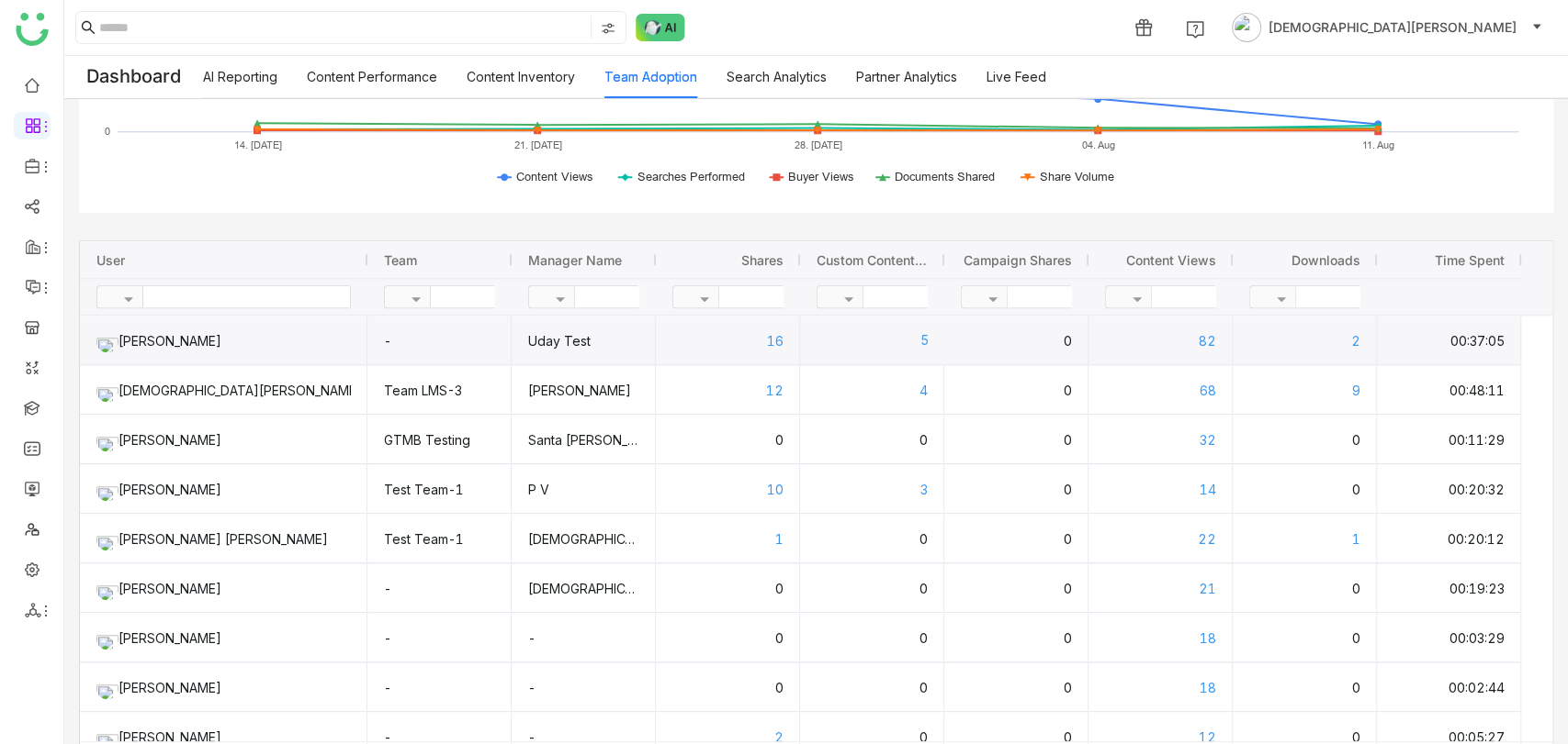
click at [905, 333] on div "5" at bounding box center [873, 340] width 113 height 48
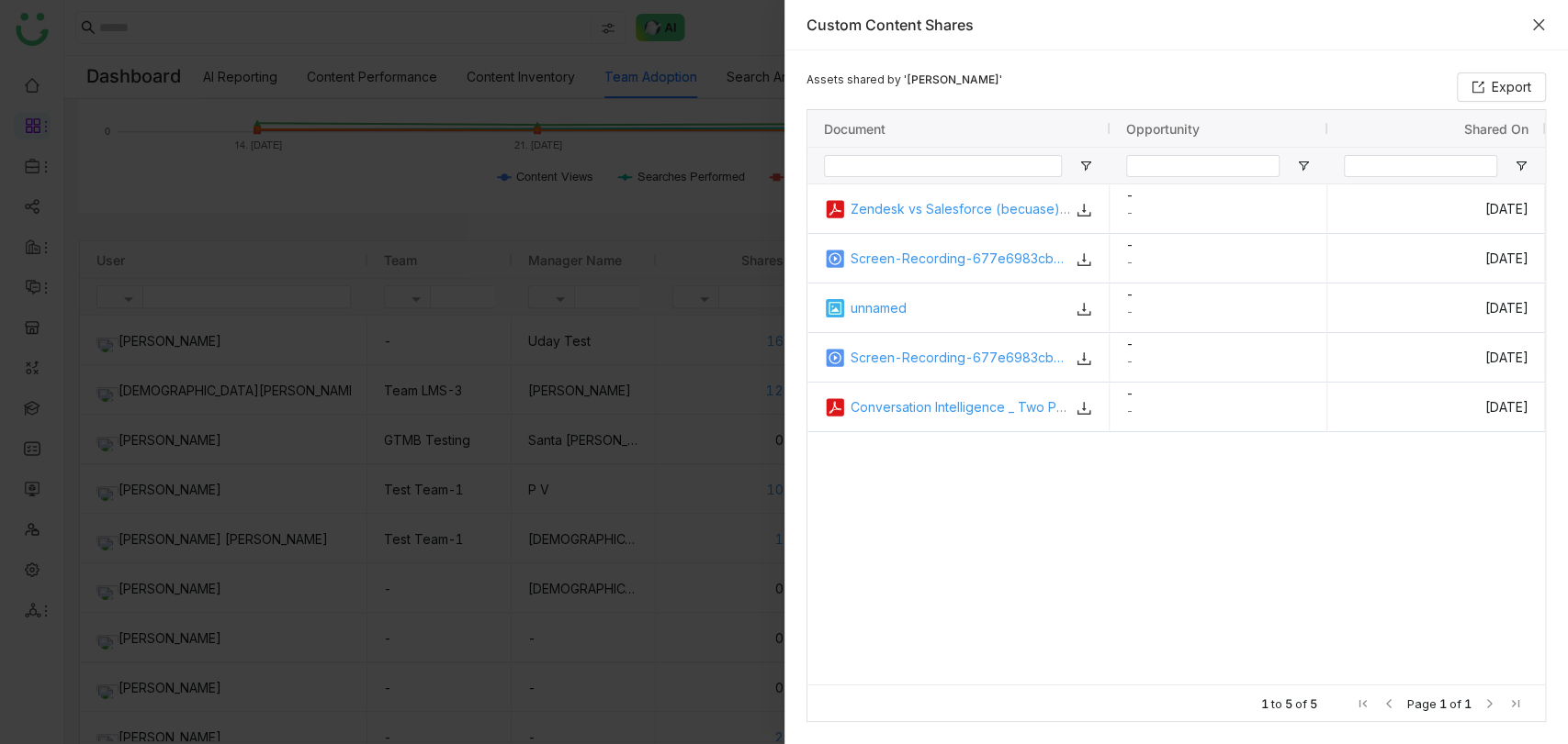
click at [1535, 26] on icon "Close" at bounding box center [1538, 25] width 11 height 11
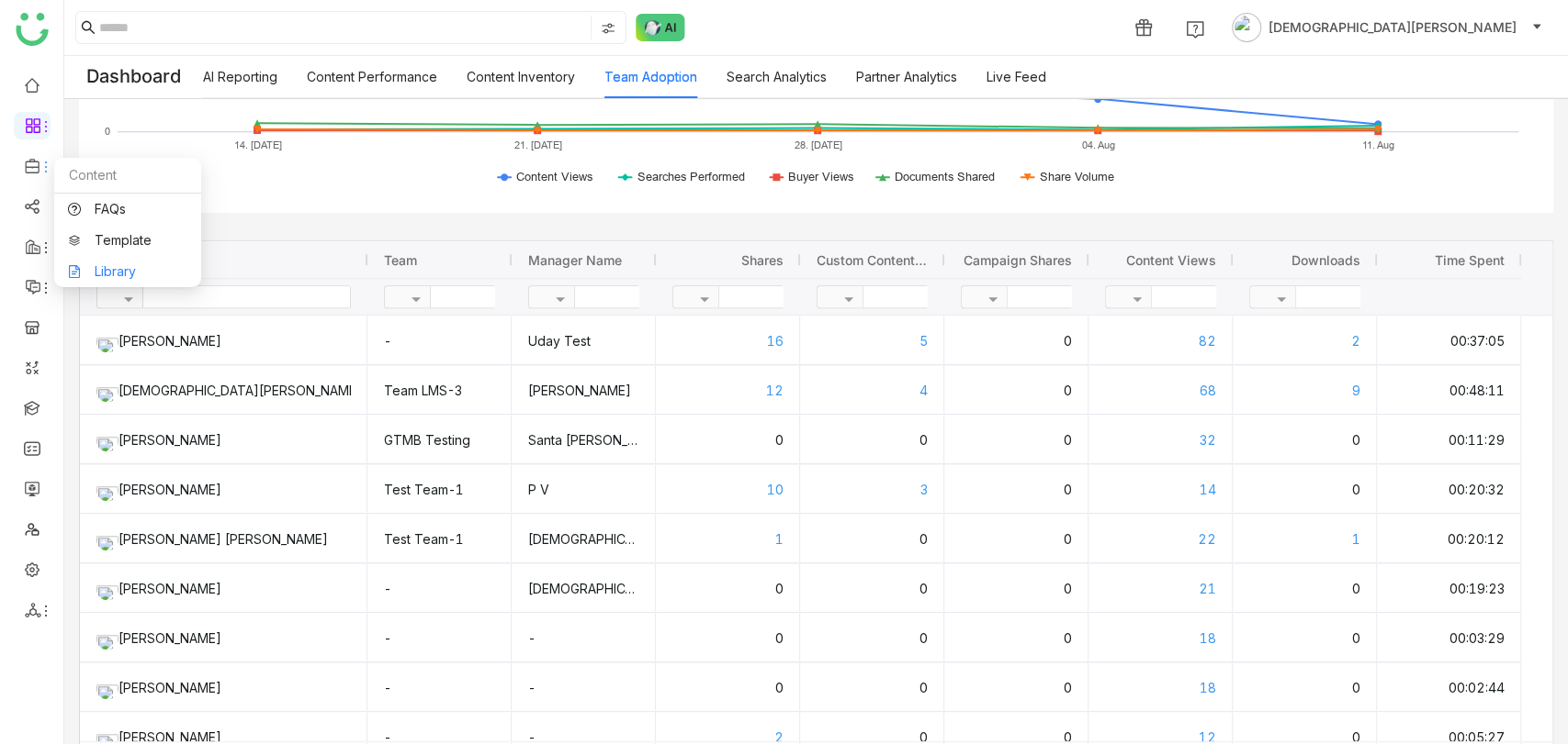
click at [130, 266] on link "Library" at bounding box center [127, 272] width 119 height 13
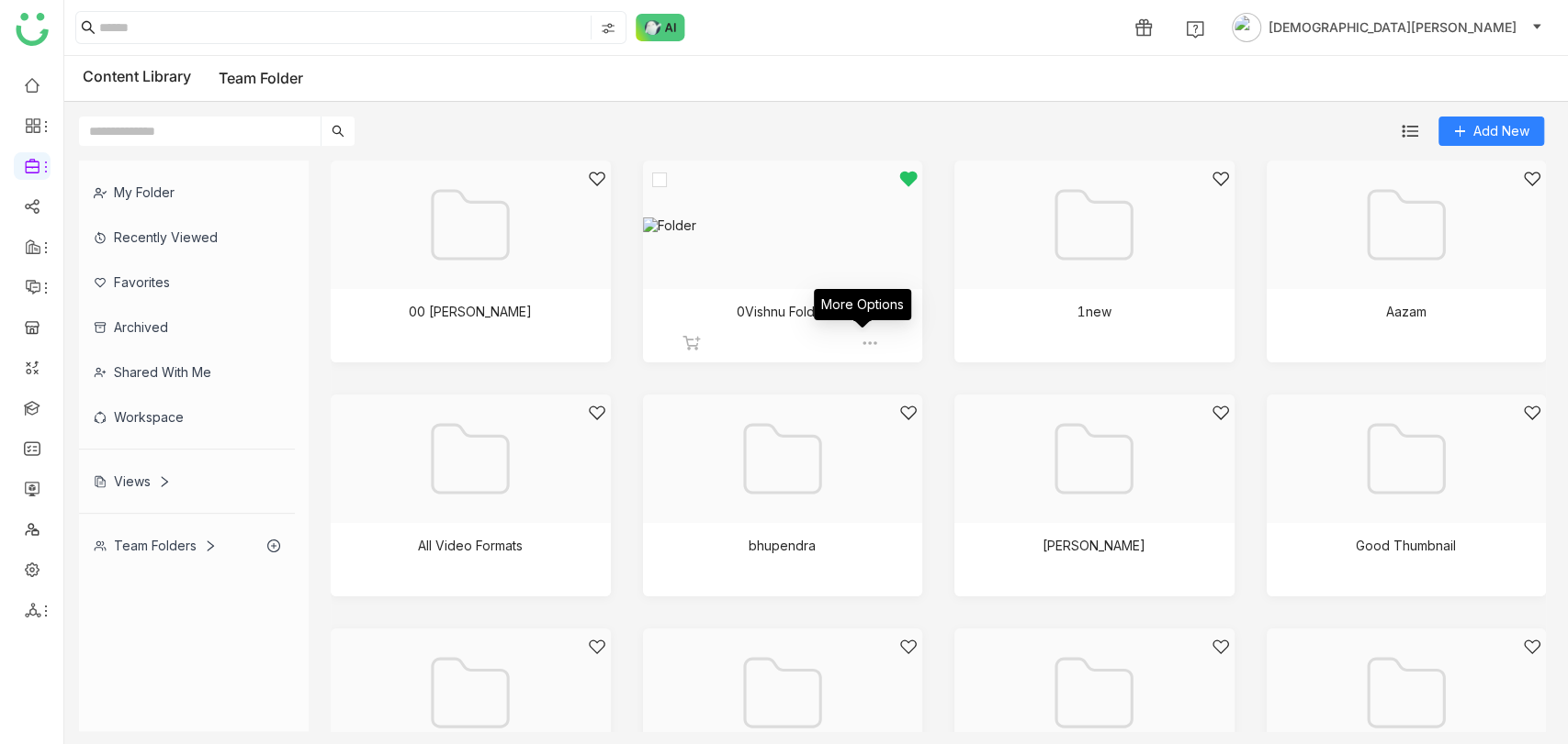
click at [867, 340] on img at bounding box center [870, 344] width 19 height 19
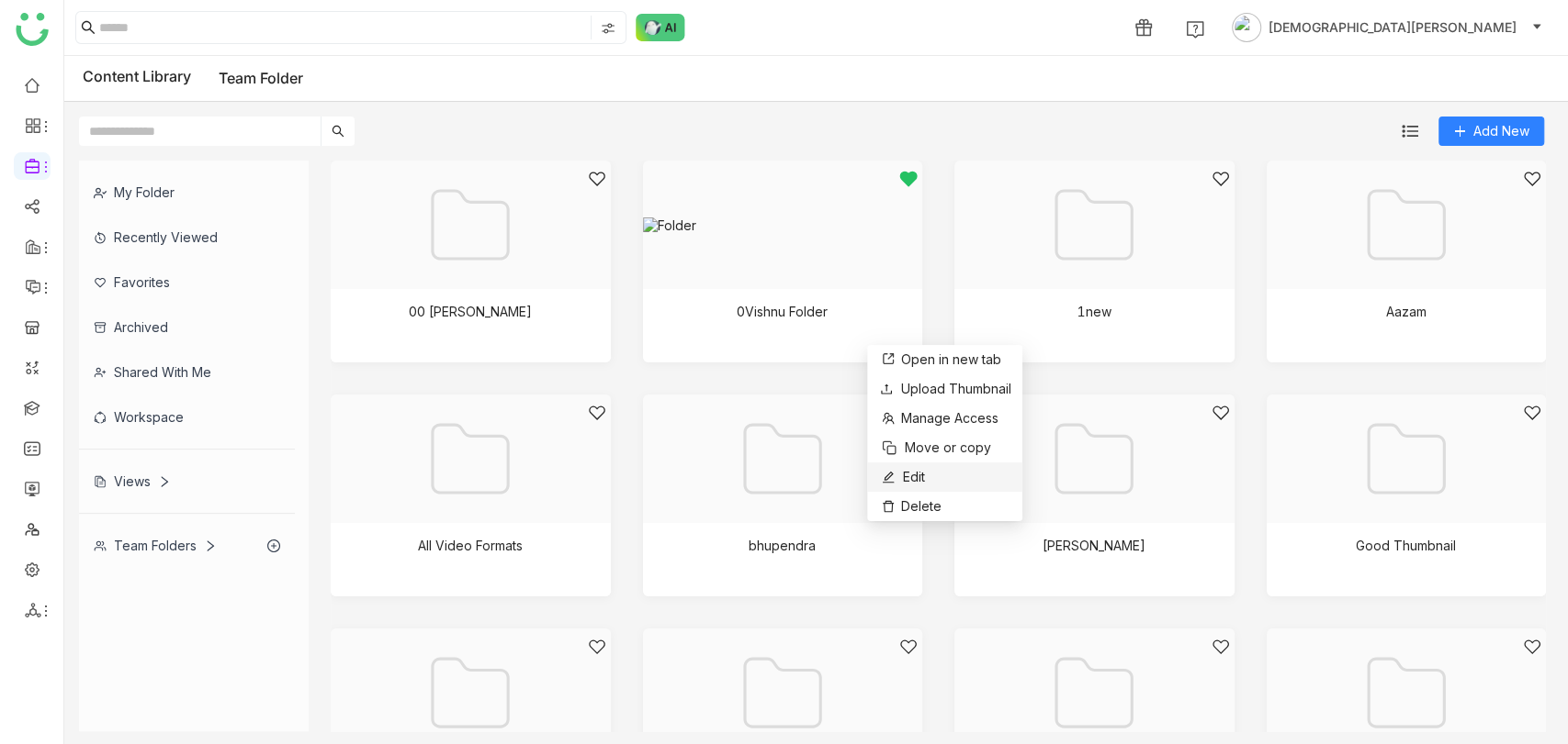
click at [912, 468] on span "Edit" at bounding box center [914, 477] width 22 height 20
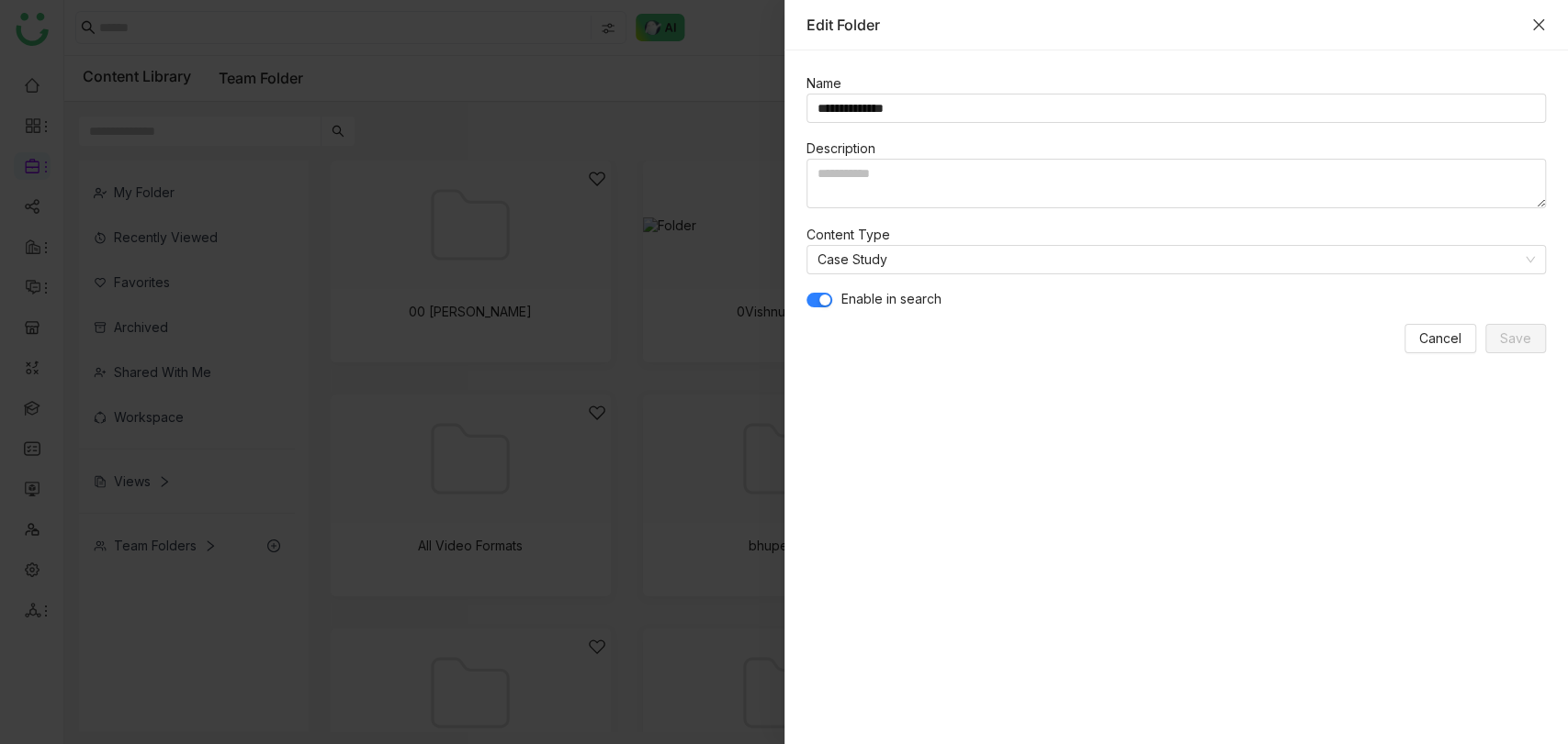
click at [1537, 24] on icon "Close" at bounding box center [1538, 25] width 11 height 11
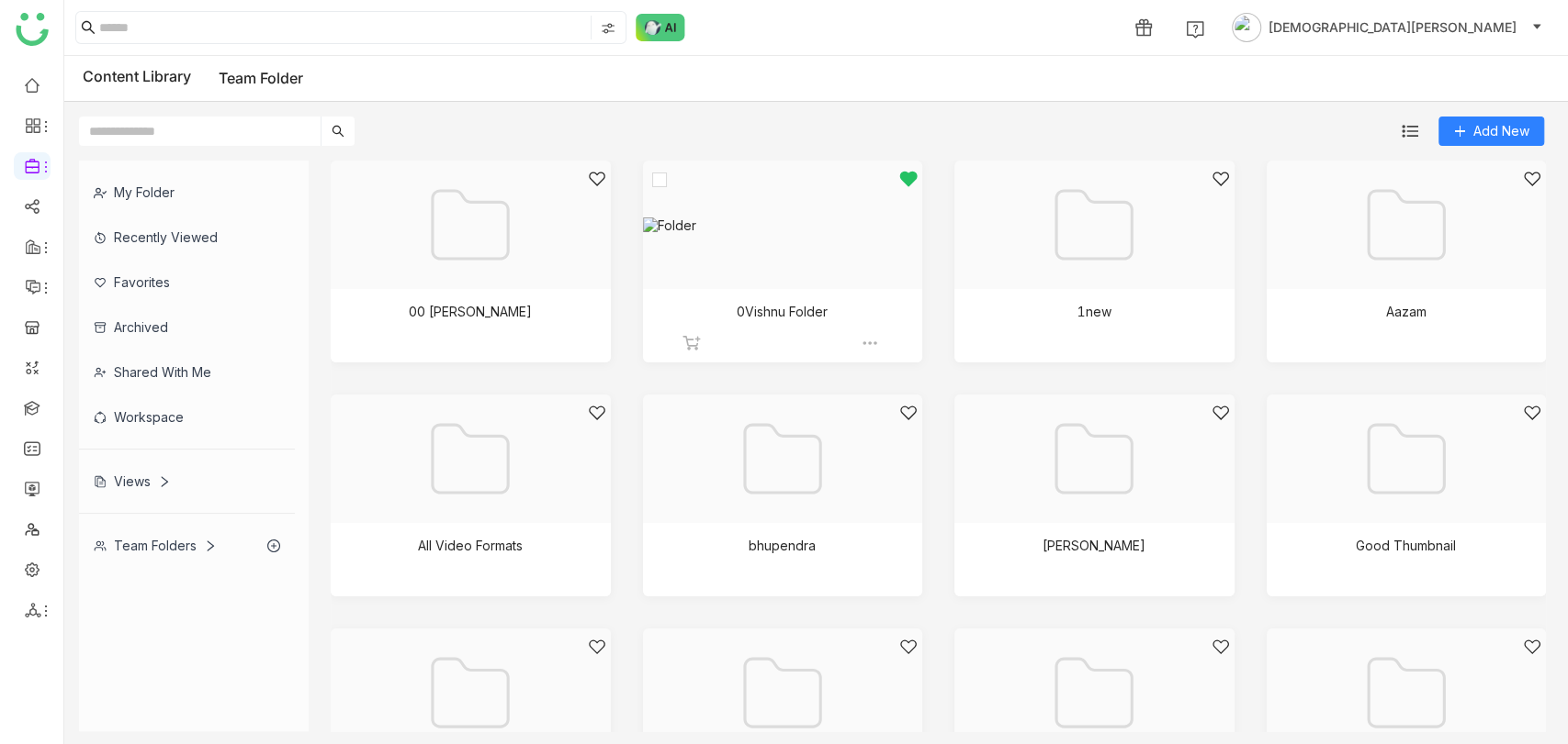
click at [733, 236] on div at bounding box center [777, 248] width 249 height 156
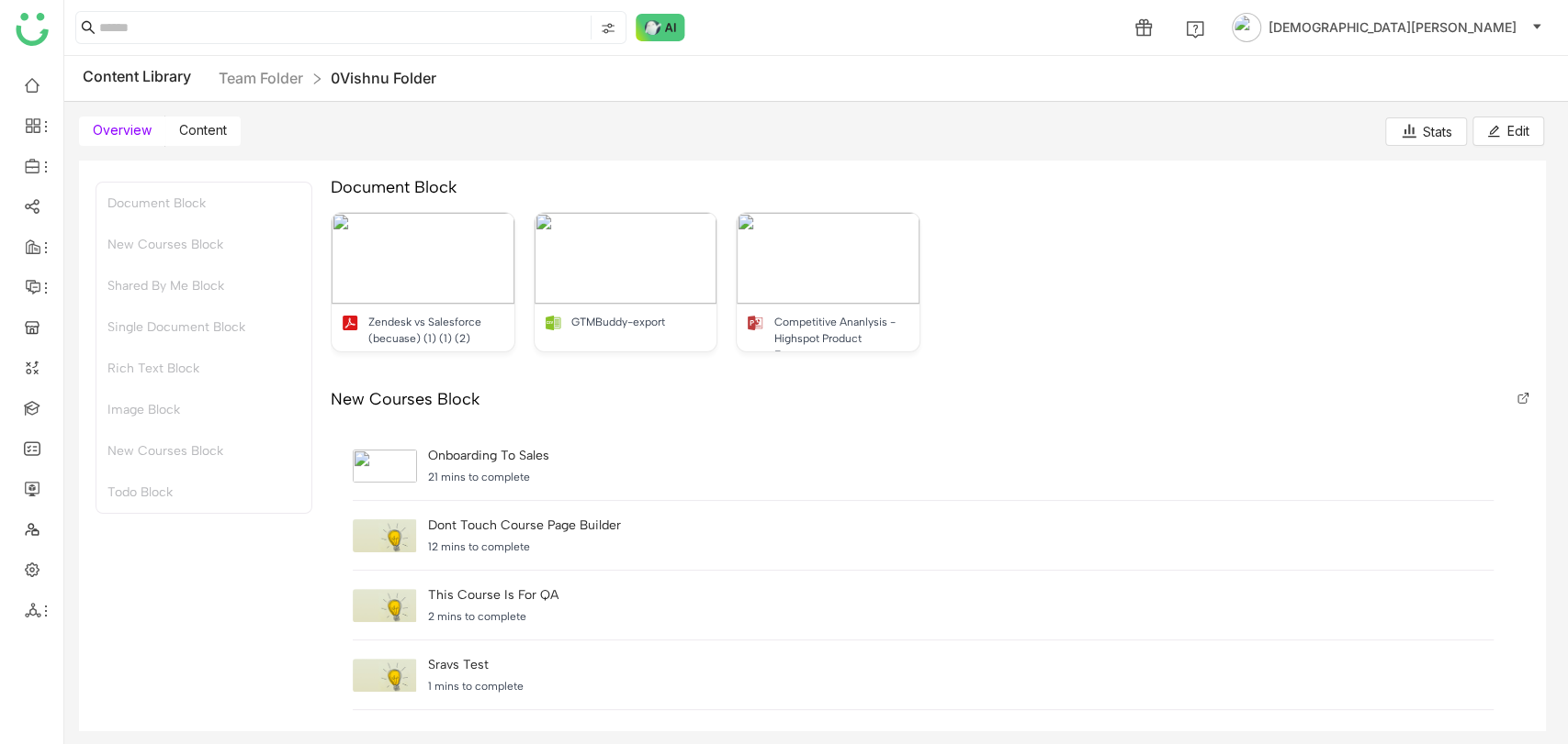
click at [205, 124] on span "Content" at bounding box center [203, 129] width 47 height 16
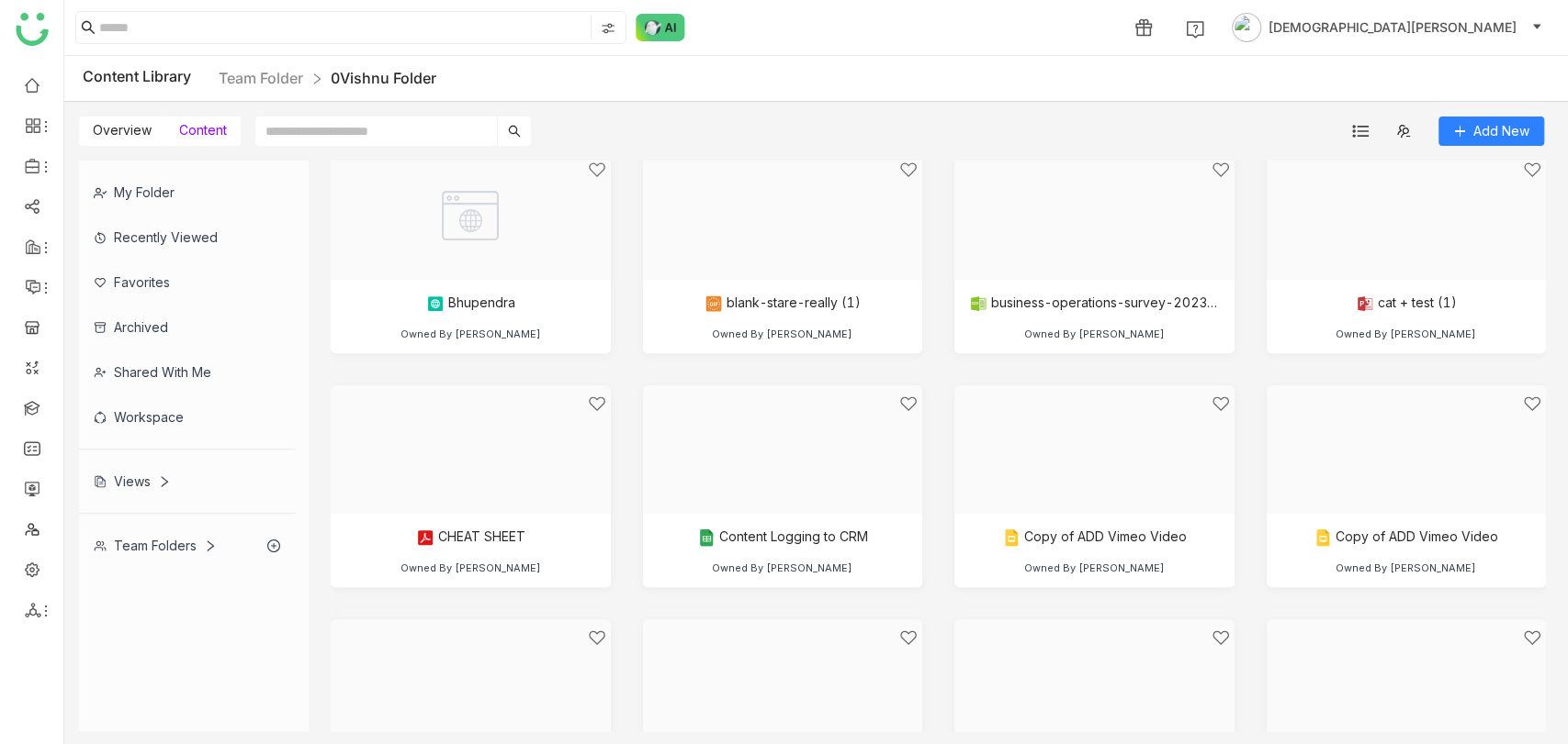
scroll to position [520, 0]
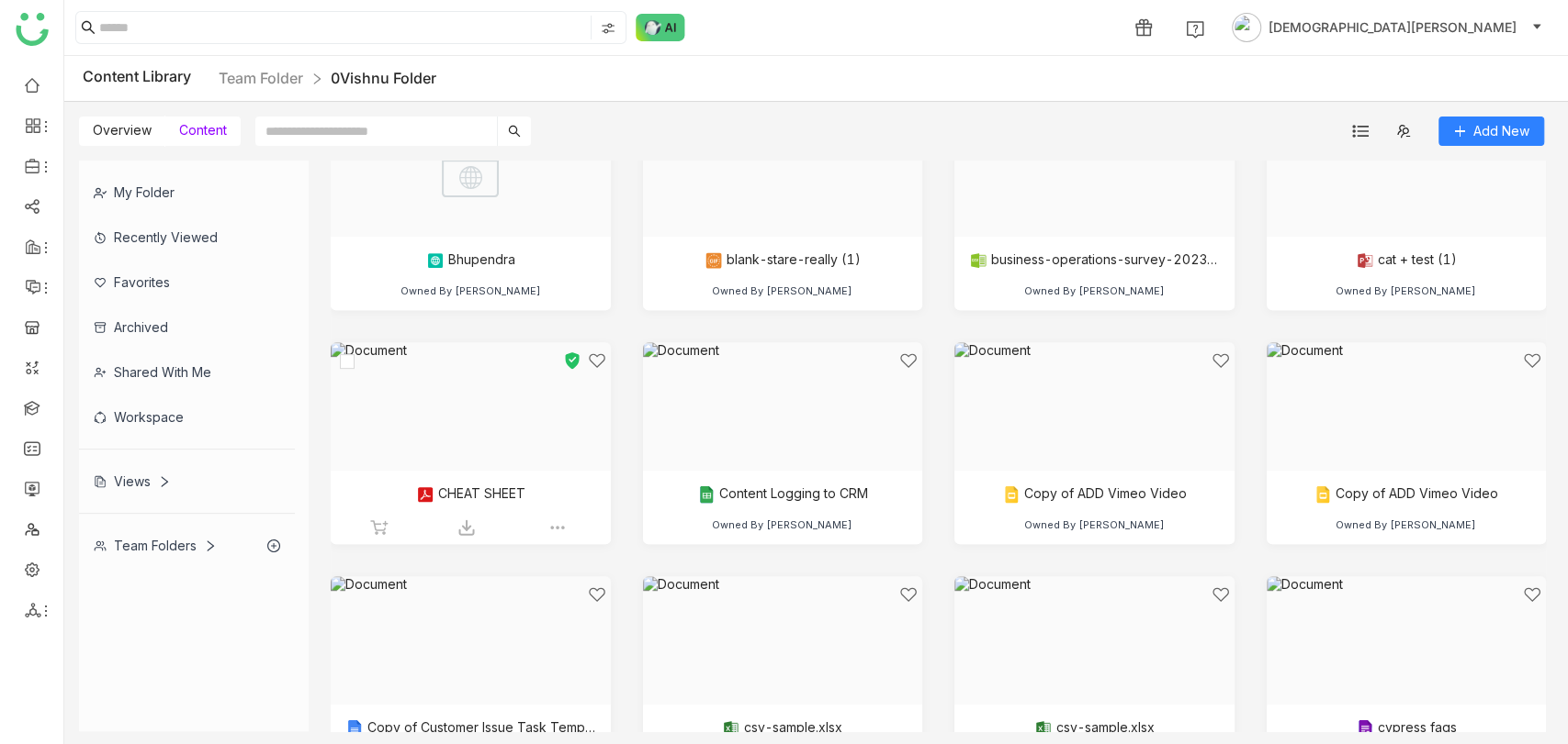
click at [473, 426] on div at bounding box center [465, 429] width 249 height 156
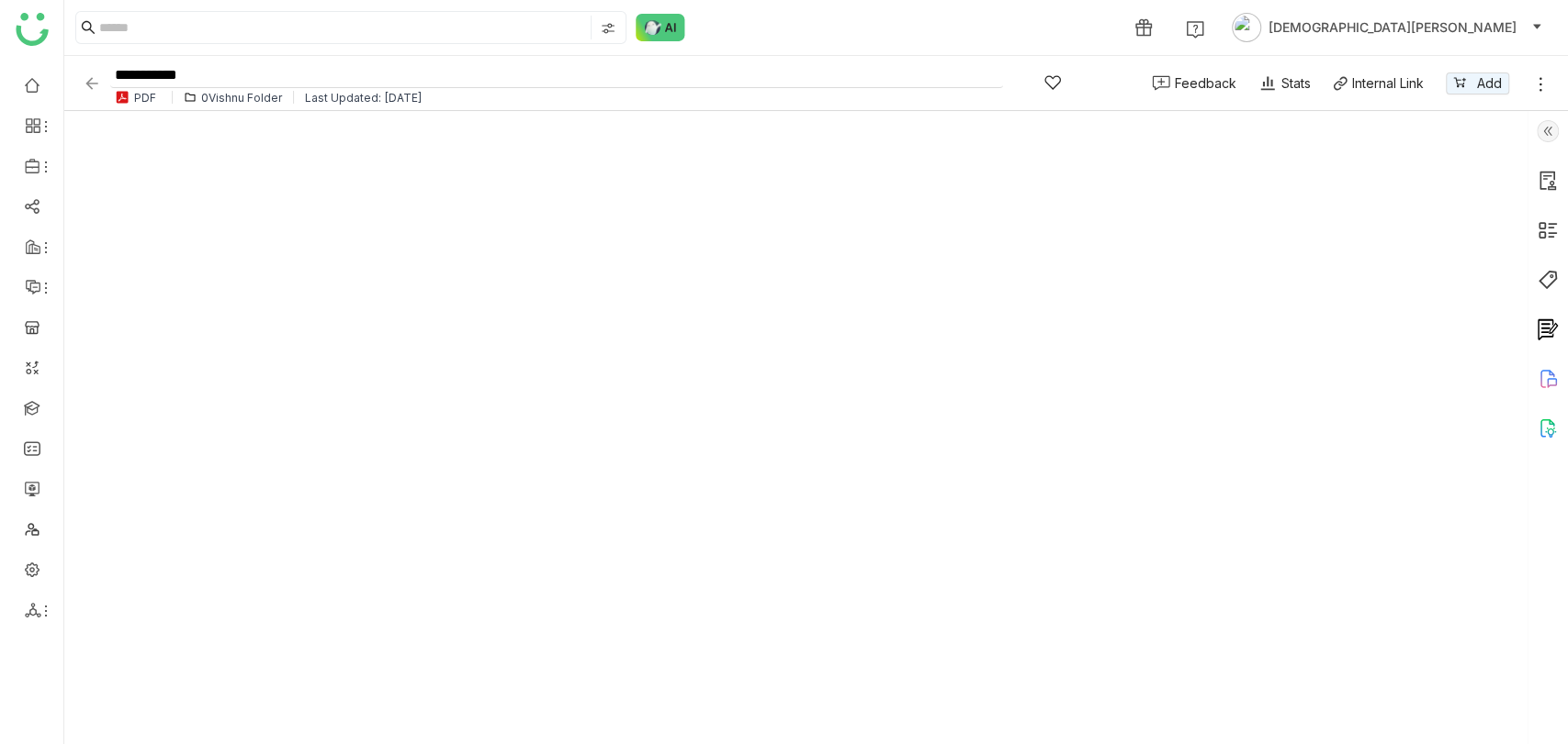
click at [230, 83] on input "**********" at bounding box center [557, 75] width 893 height 25
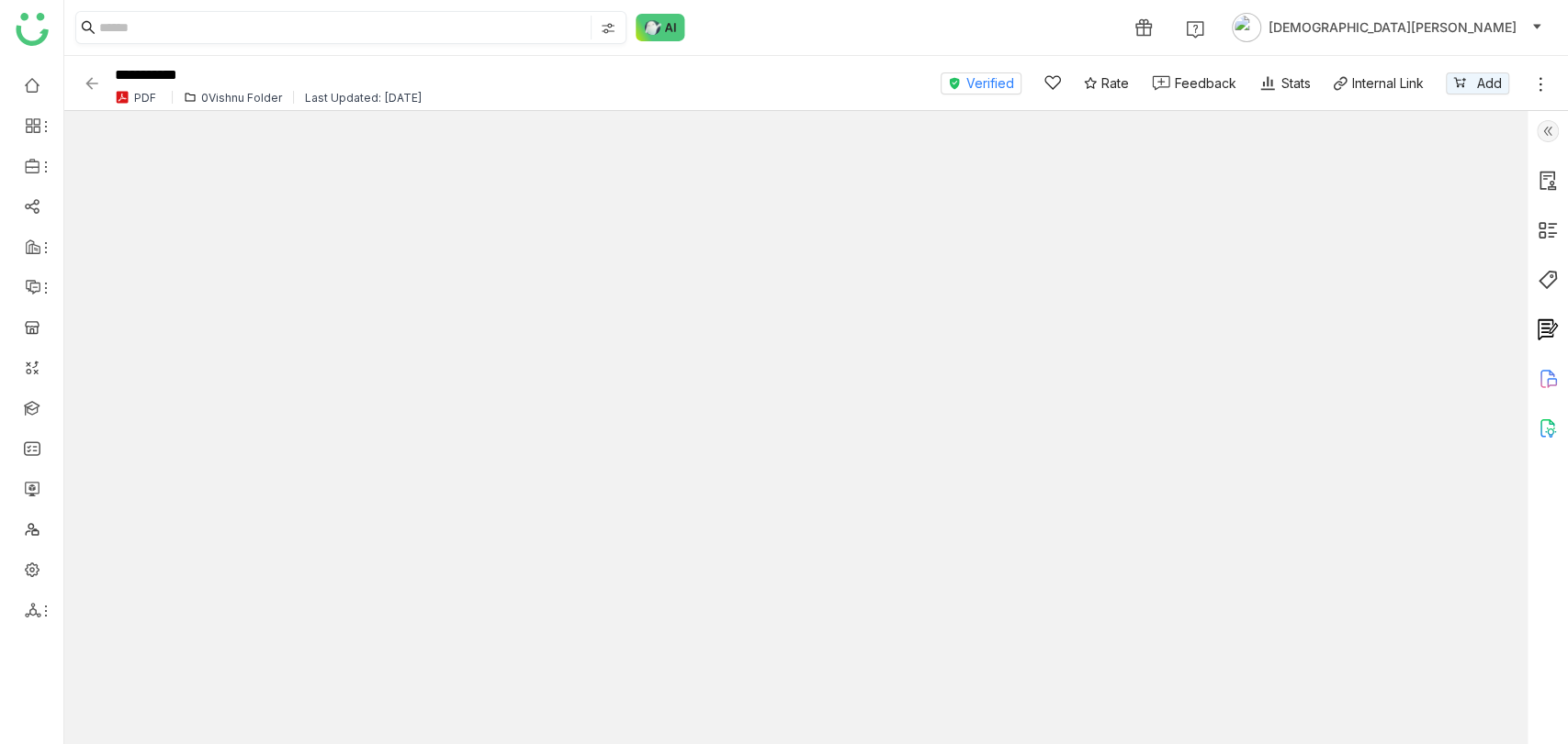
click at [168, 21] on input at bounding box center [343, 28] width 488 height 24
paste input "**********"
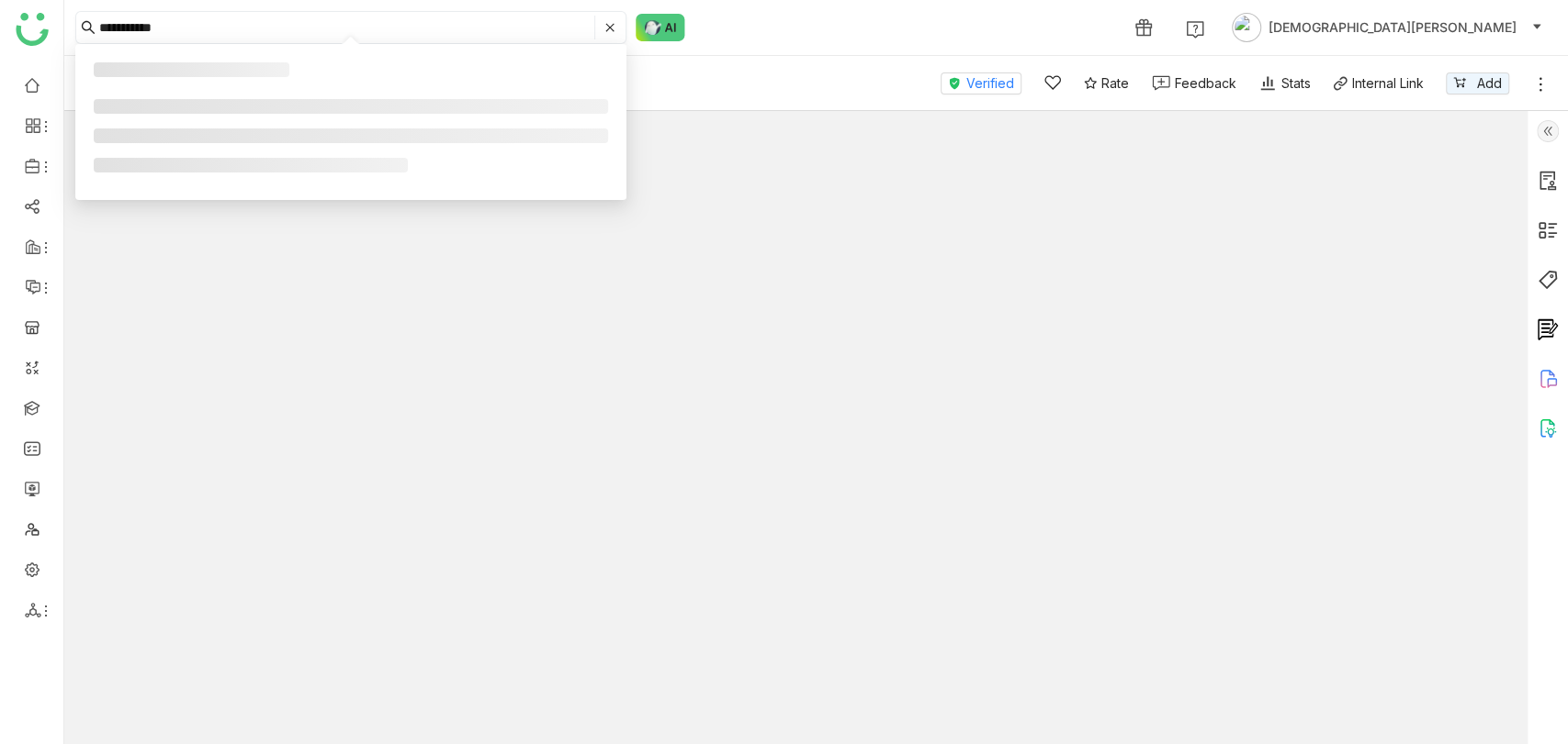
type input "**********"
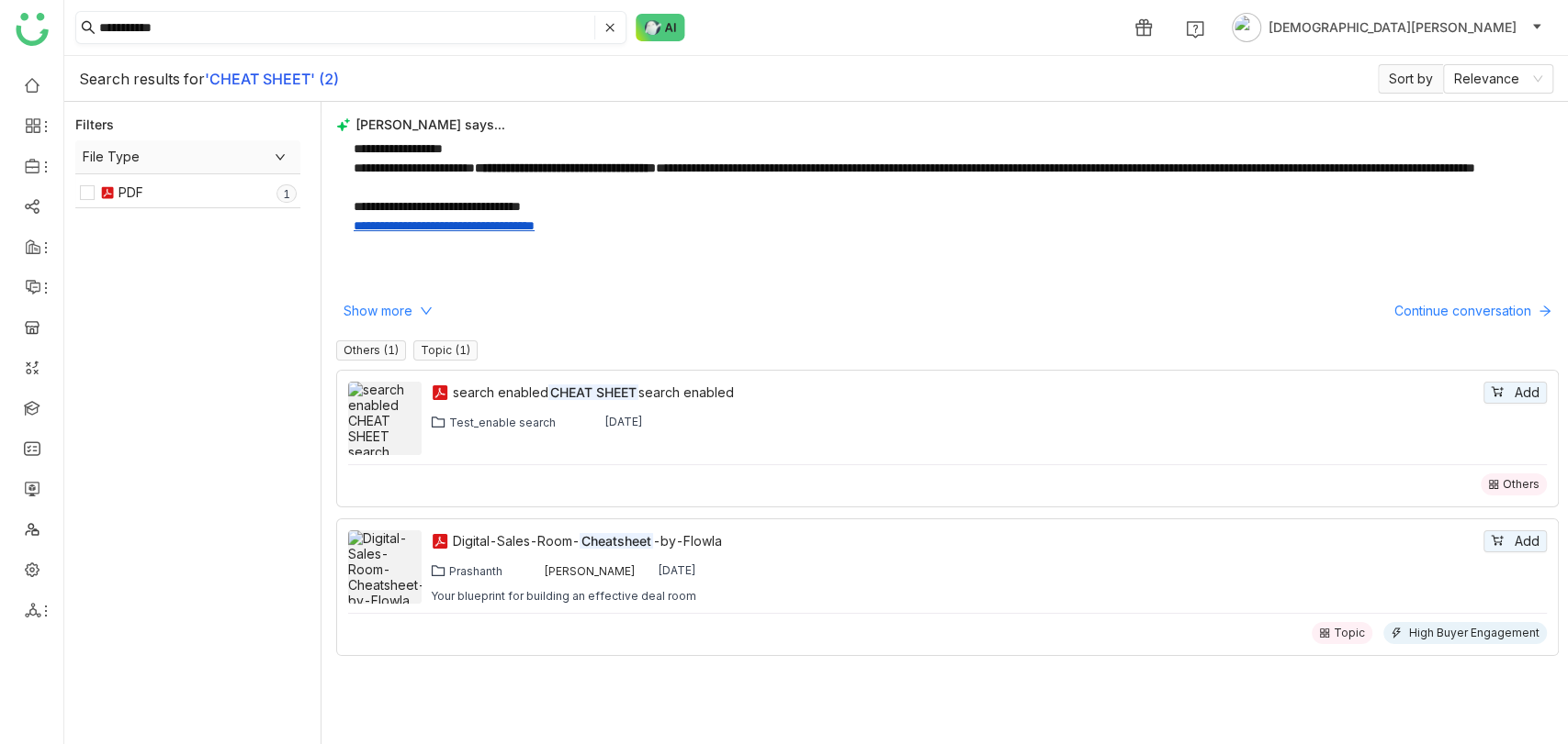
click at [231, 29] on input "**********" at bounding box center [345, 28] width 492 height 24
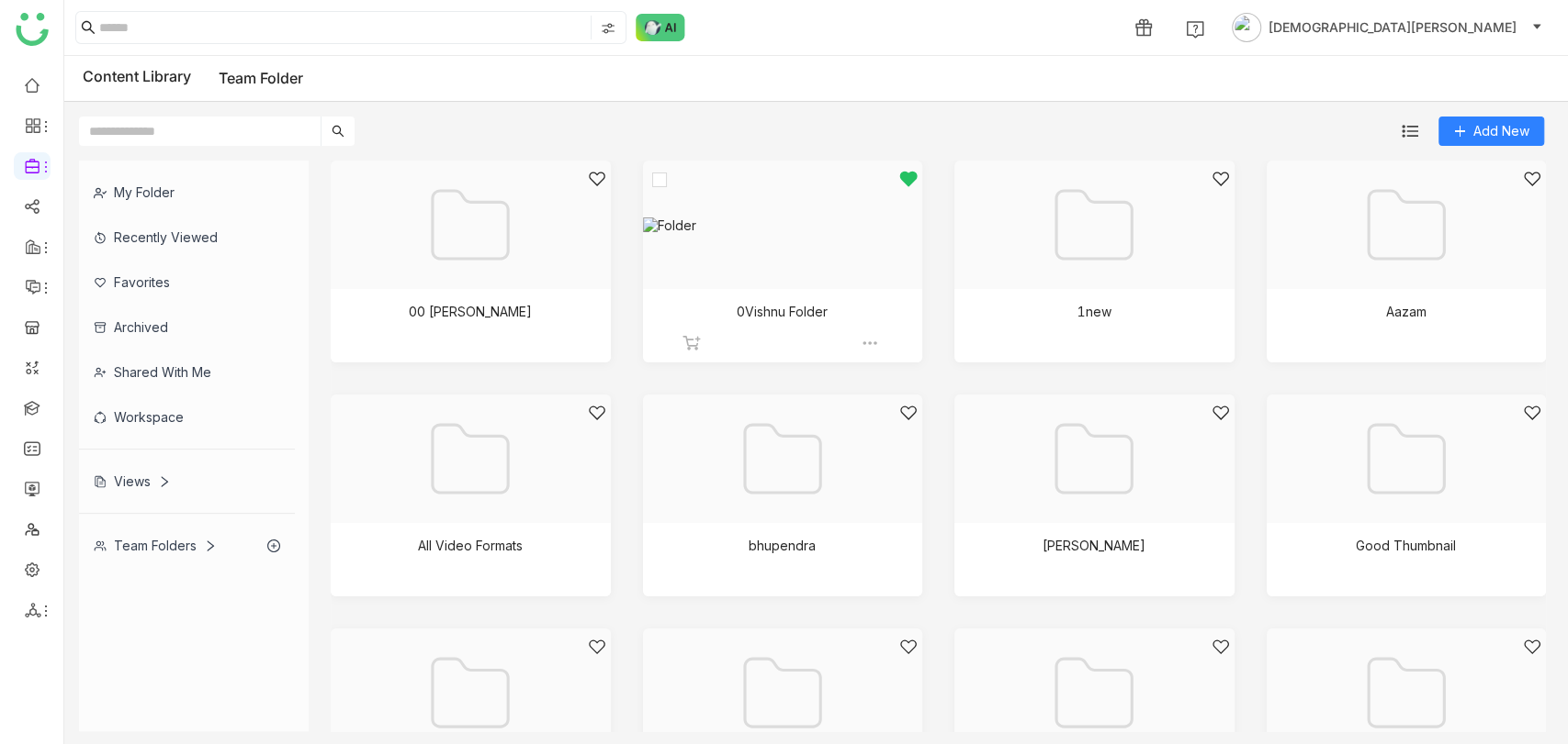
click at [833, 288] on div at bounding box center [777, 248] width 249 height 156
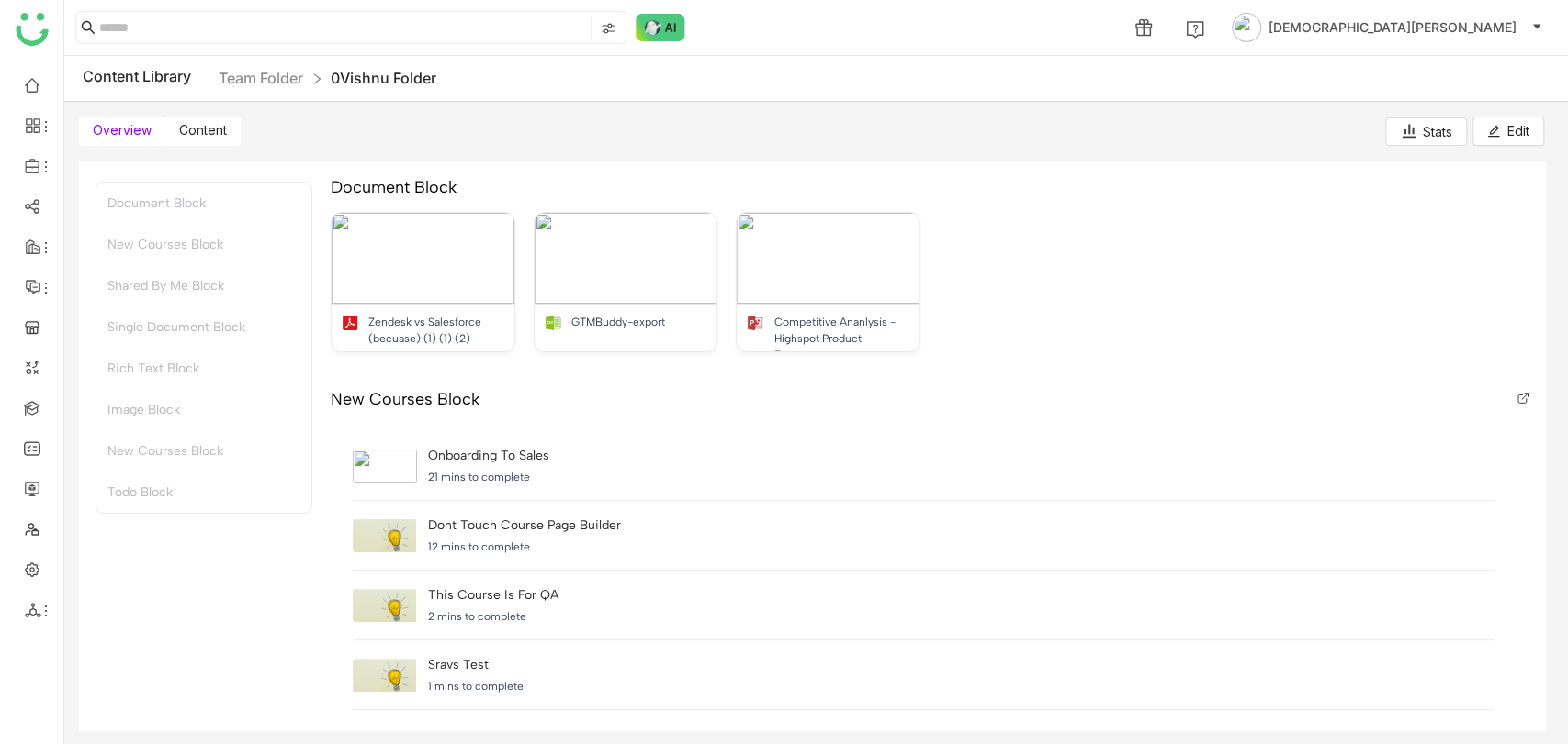
click at [210, 123] on span "Content" at bounding box center [203, 129] width 47 height 16
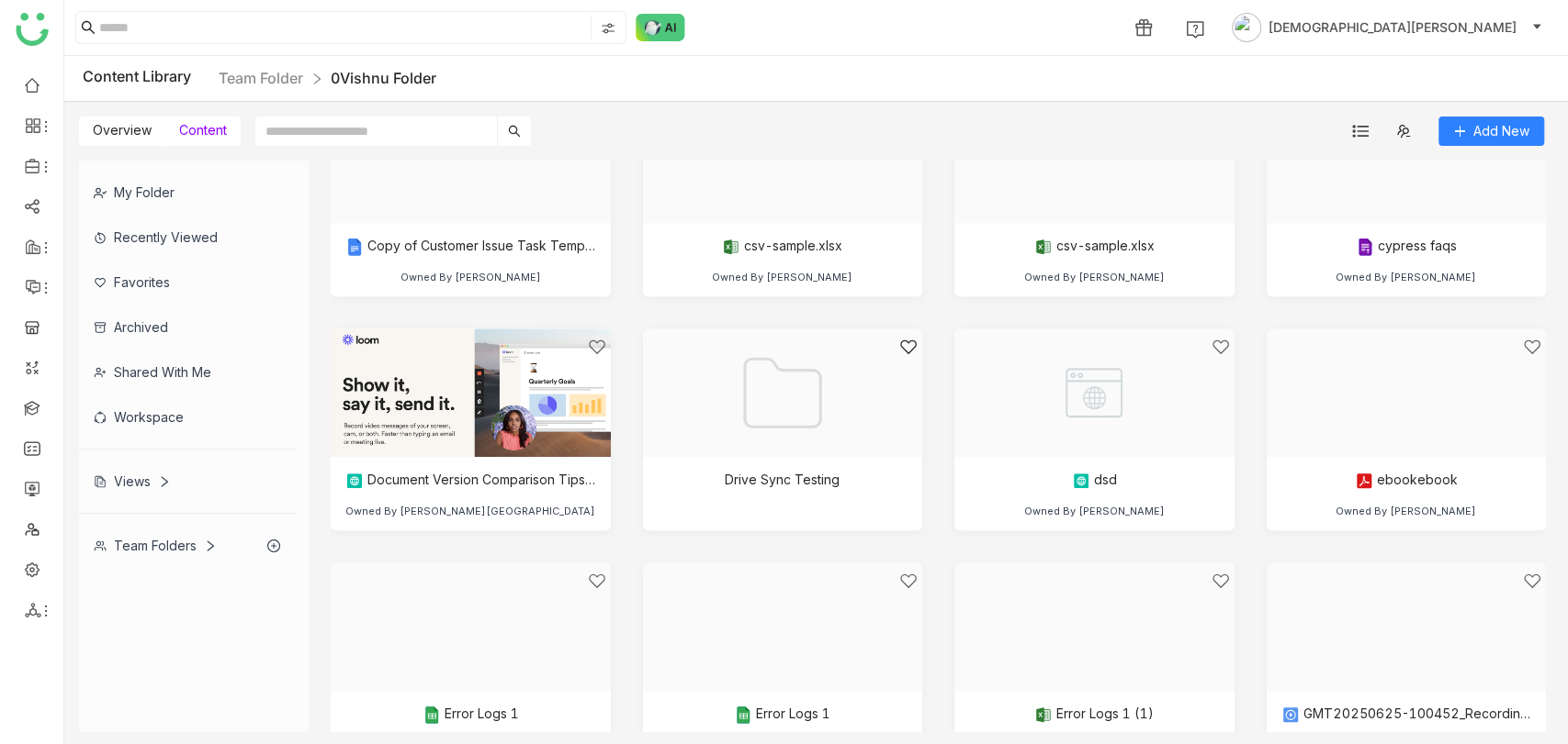
scroll to position [1064, 0]
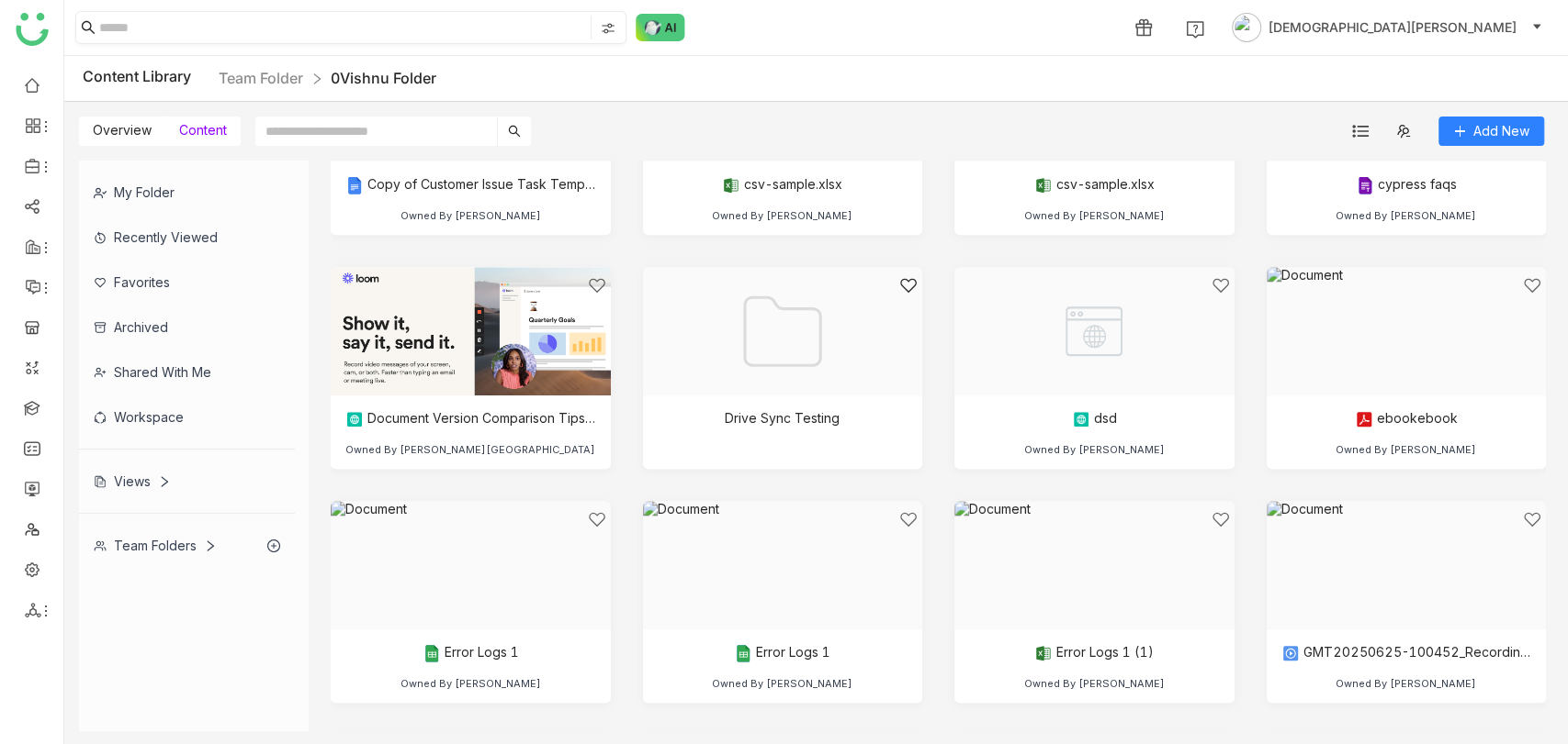
click at [282, 29] on input at bounding box center [343, 28] width 488 height 24
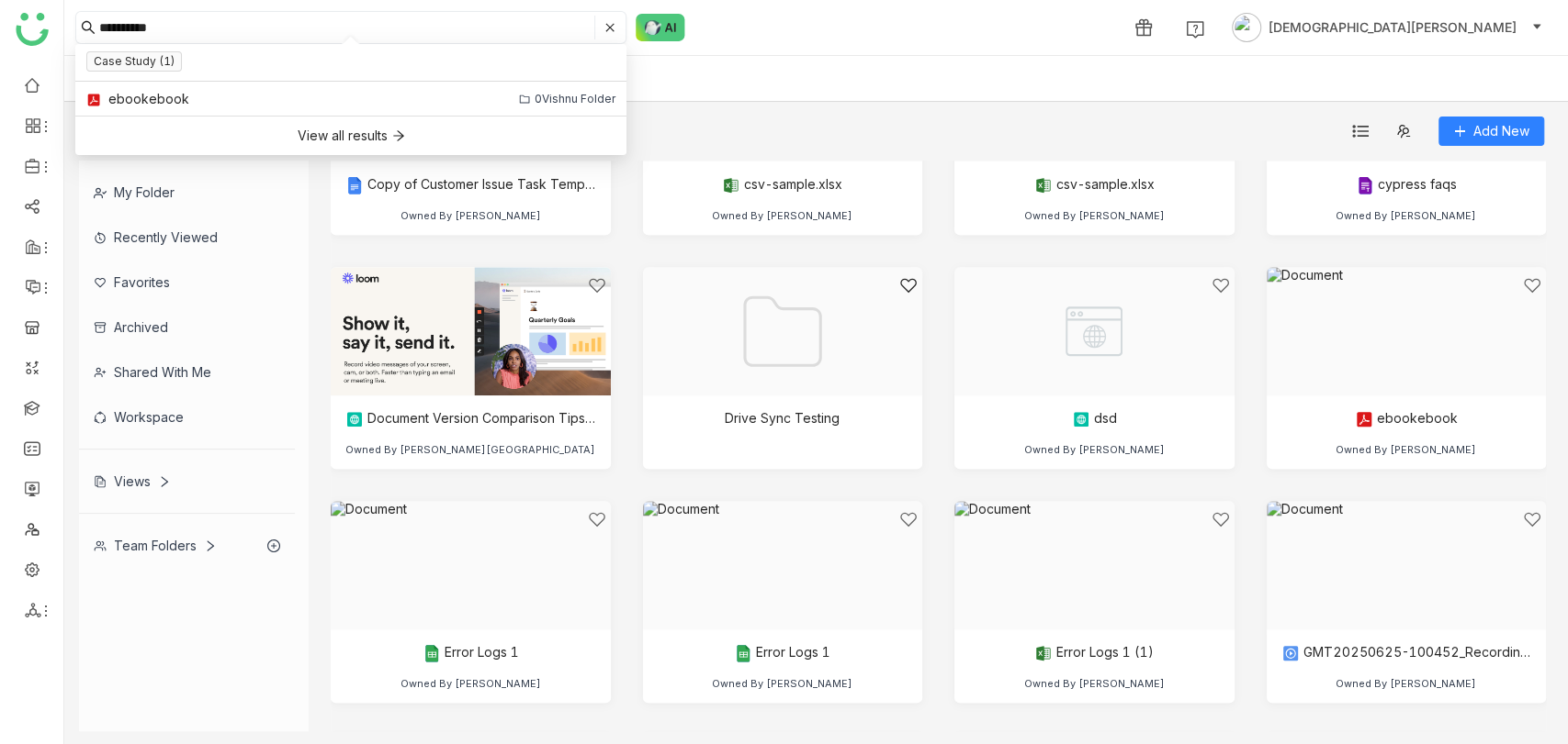
type input "**********"
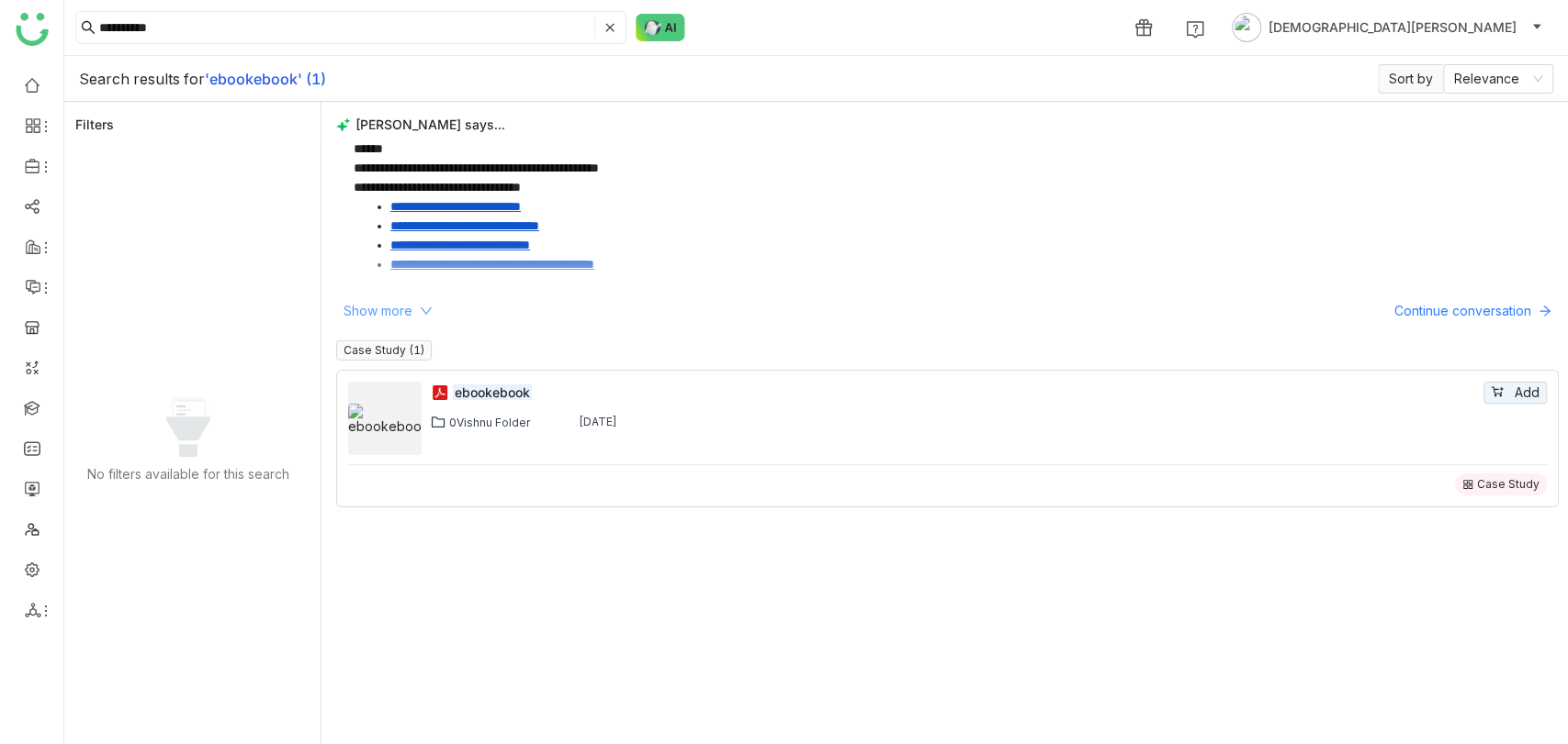
click at [421, 310] on icon at bounding box center [427, 311] width 13 height 13
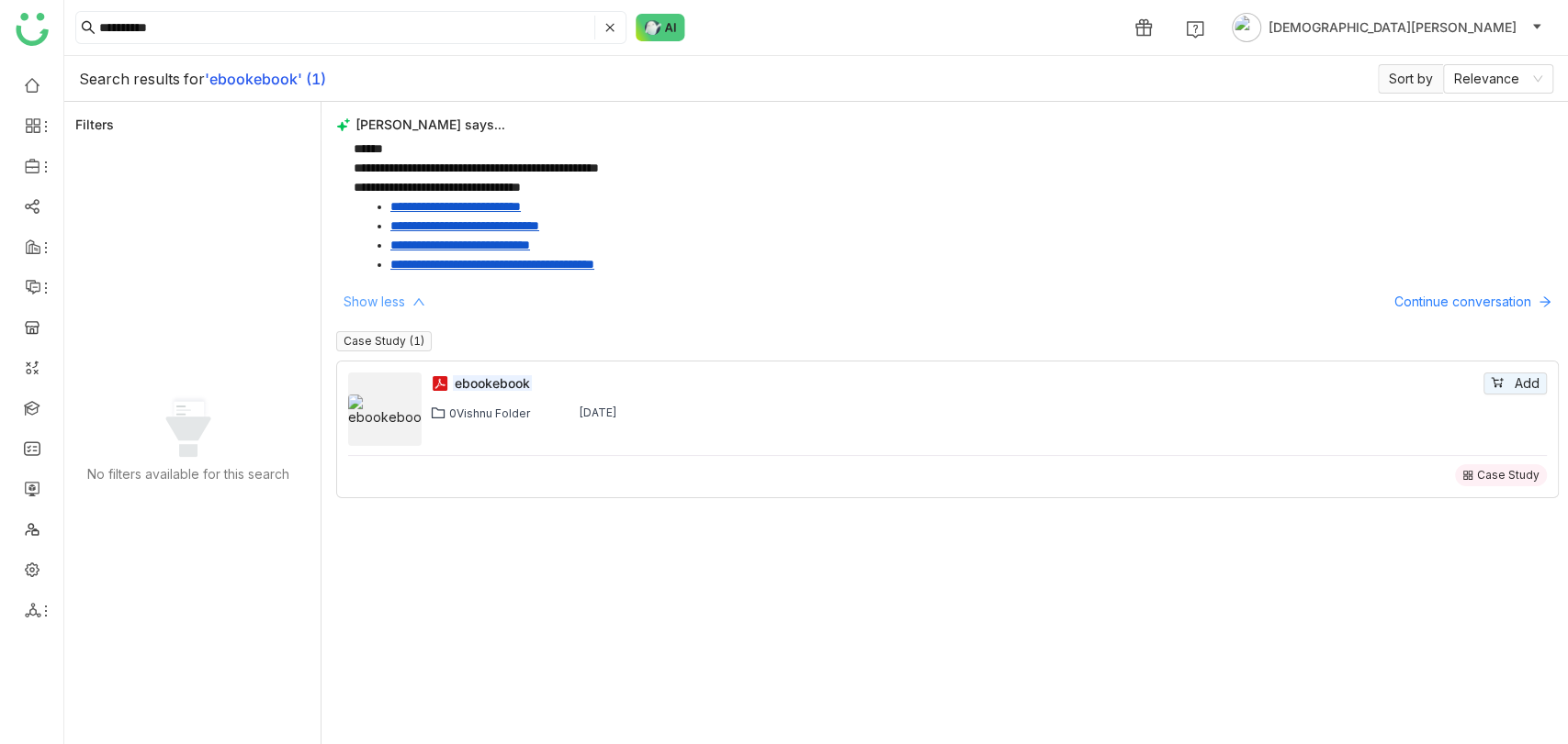
click at [413, 298] on icon at bounding box center [419, 302] width 13 height 13
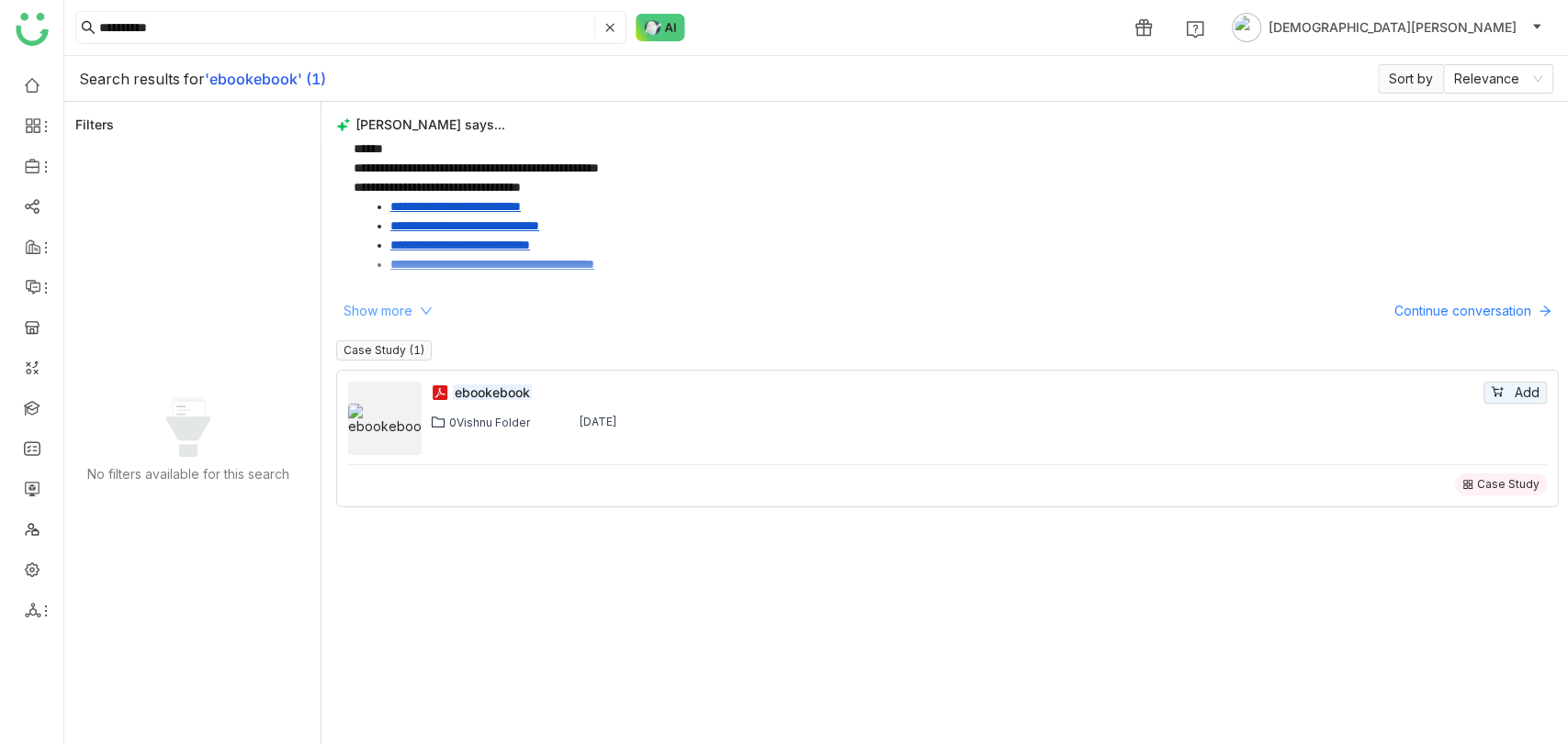
click at [425, 307] on icon at bounding box center [427, 311] width 13 height 13
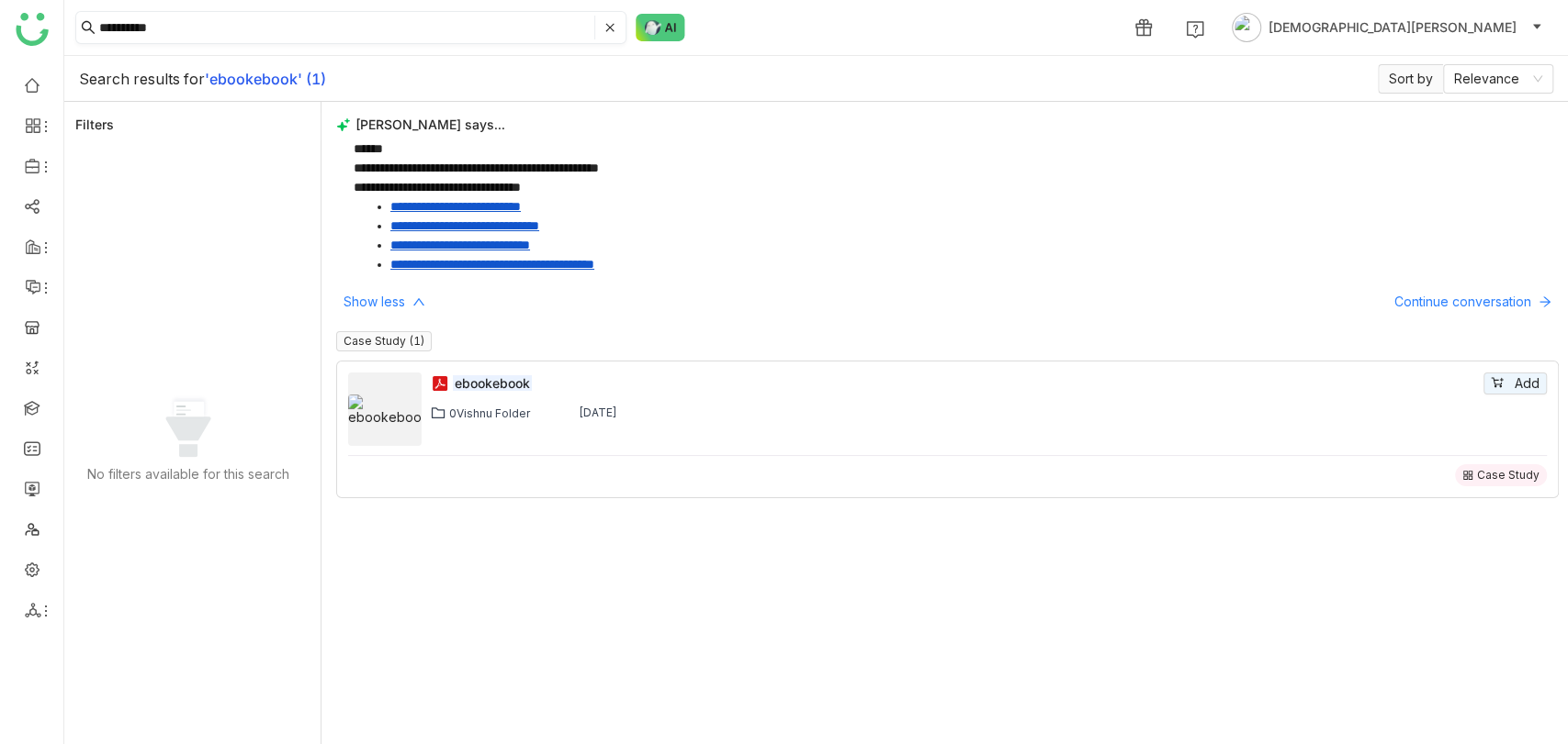
click at [165, 24] on input "**********" at bounding box center [345, 28] width 492 height 24
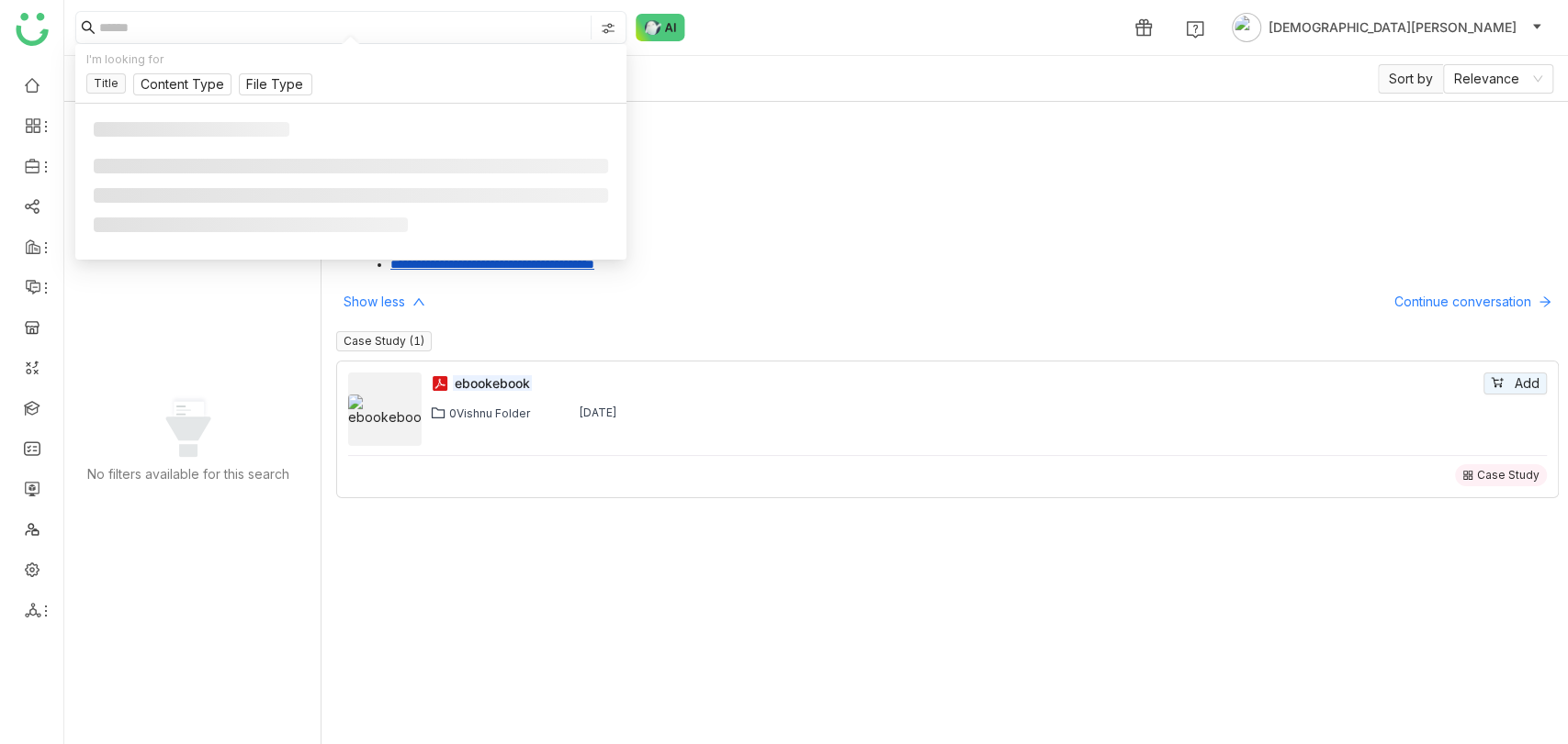
paste input "**********"
type input "**********"
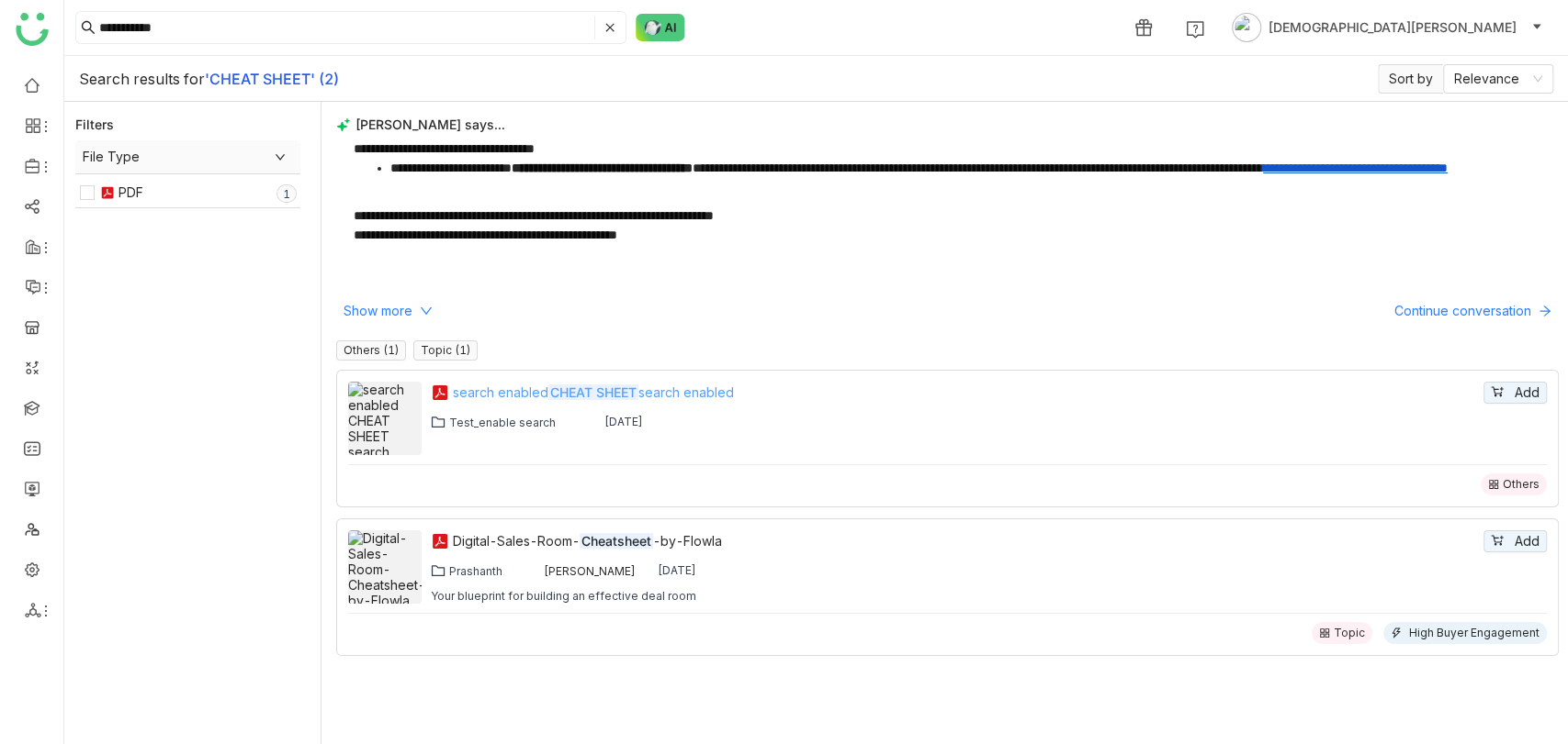
click at [560, 396] on em "CHEAT SHEET" at bounding box center [593, 392] width 90 height 16
click at [166, 13] on nz-input-group "**********" at bounding box center [350, 28] width 551 height 33
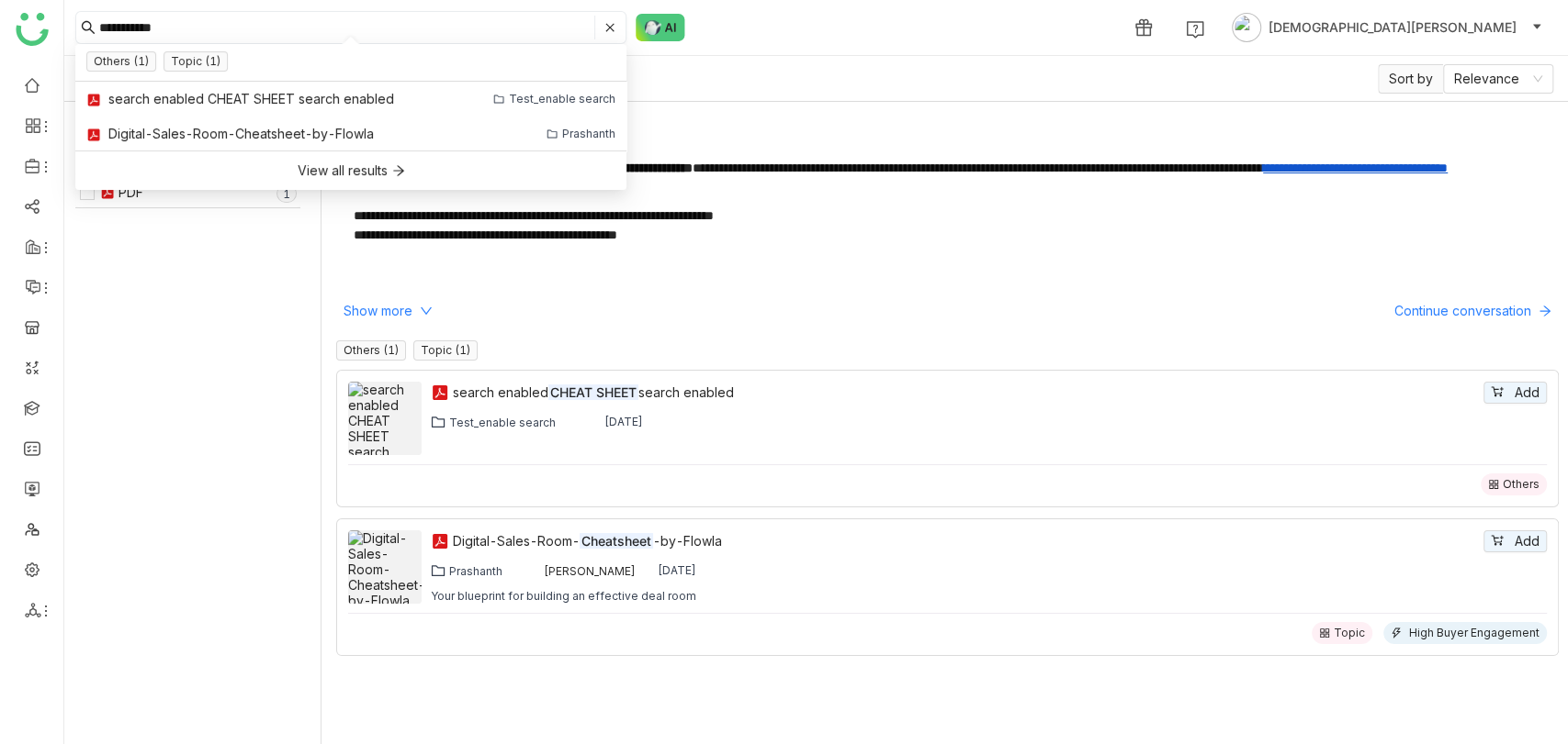
click at [166, 13] on nz-input-group "**********" at bounding box center [350, 28] width 551 height 33
click at [175, 28] on input "**********" at bounding box center [345, 28] width 492 height 24
click at [117, 266] on link "Library" at bounding box center [127, 272] width 119 height 13
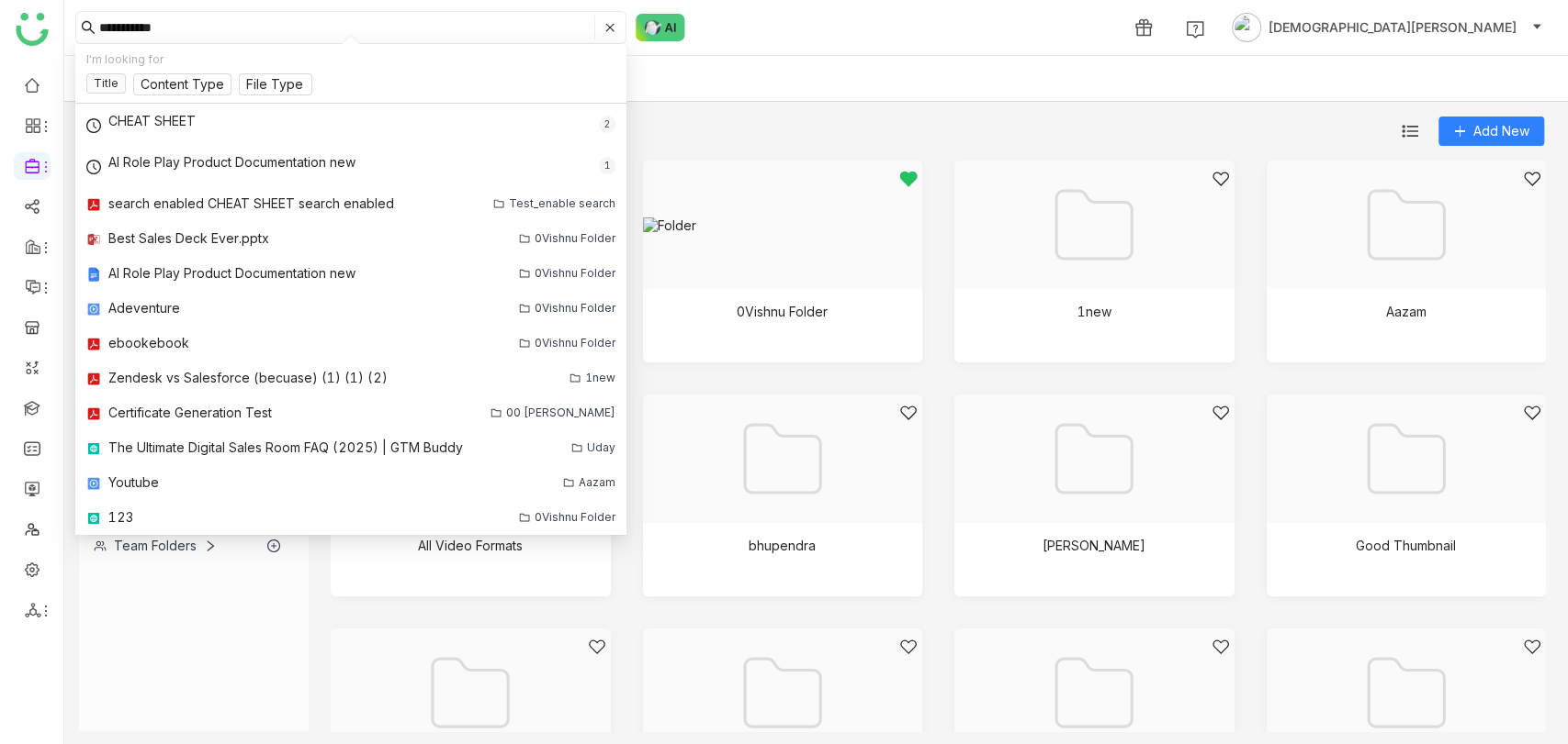
click at [757, 95] on div "Content Library Team Folder" at bounding box center [816, 78] width 1504 height 46
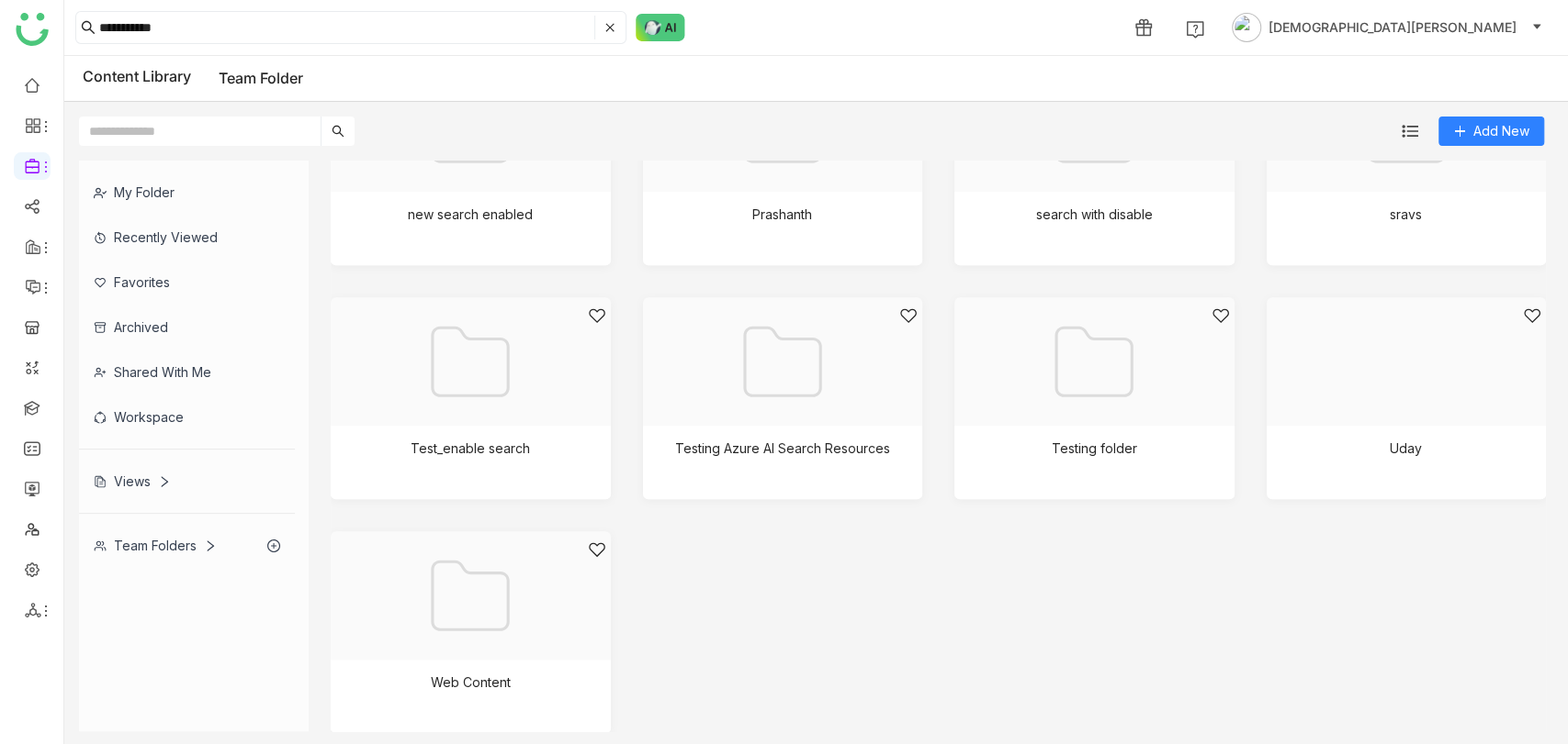
scroll to position [829, 0]
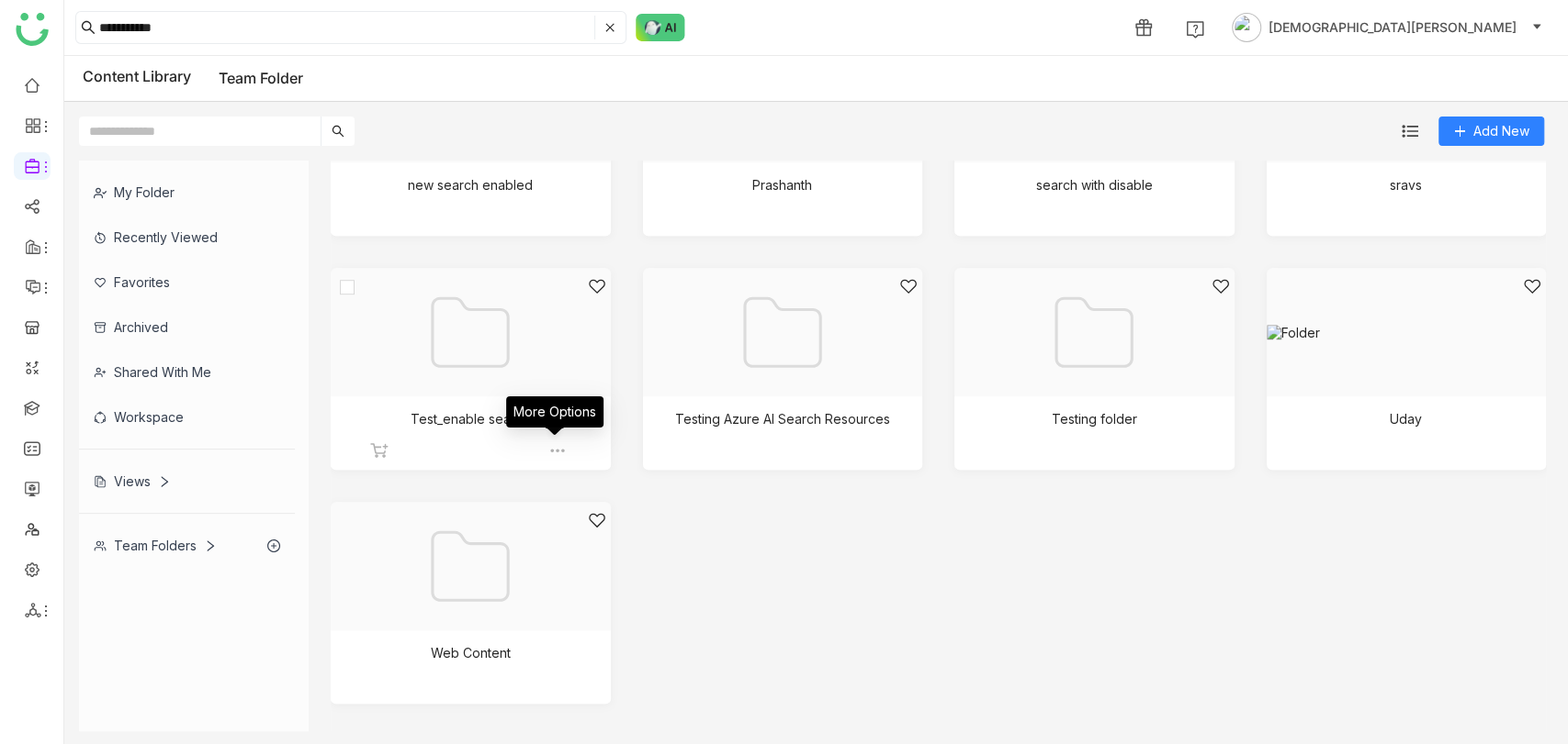
click at [553, 450] on img at bounding box center [558, 450] width 19 height 19
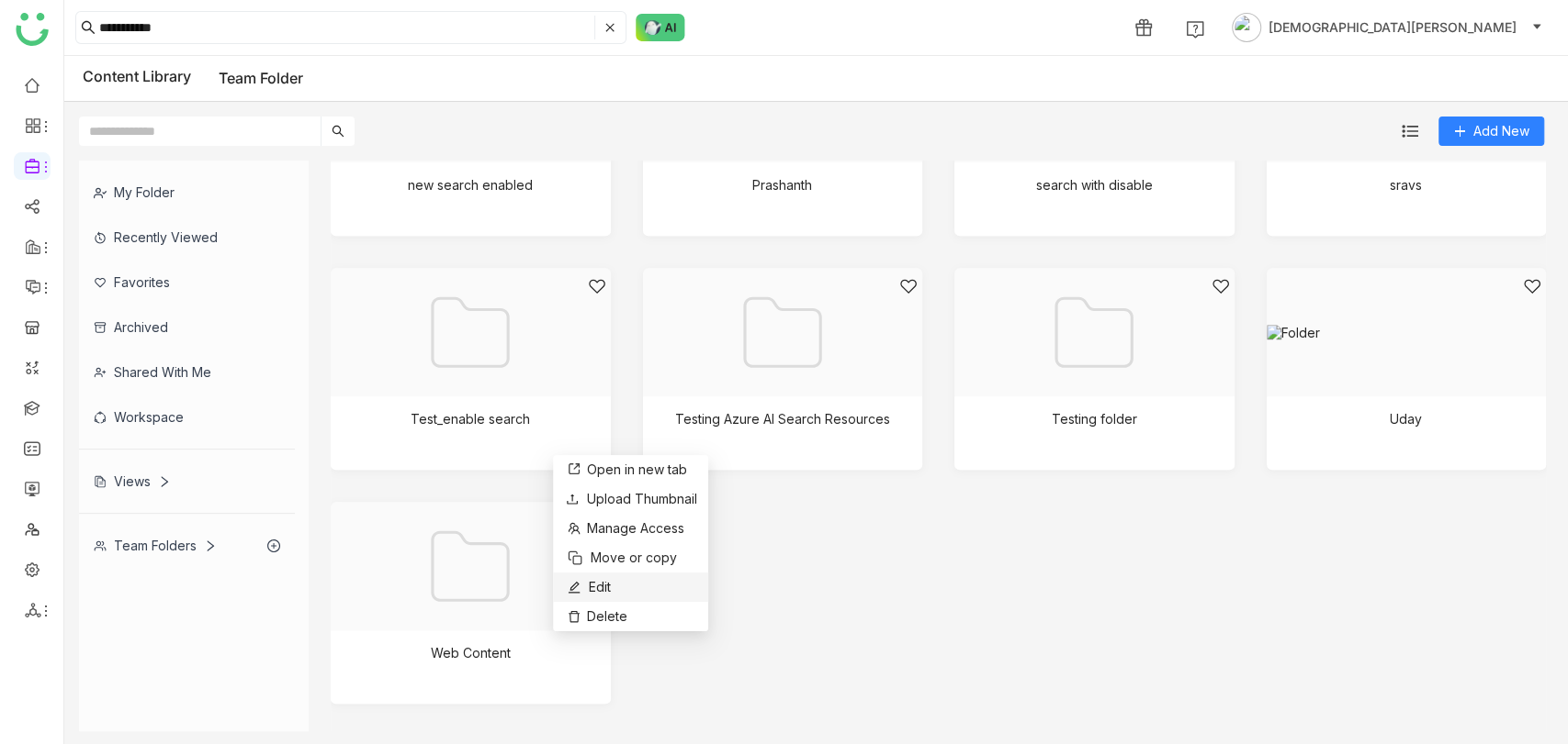
click at [610, 593] on span "Edit" at bounding box center [600, 588] width 22 height 20
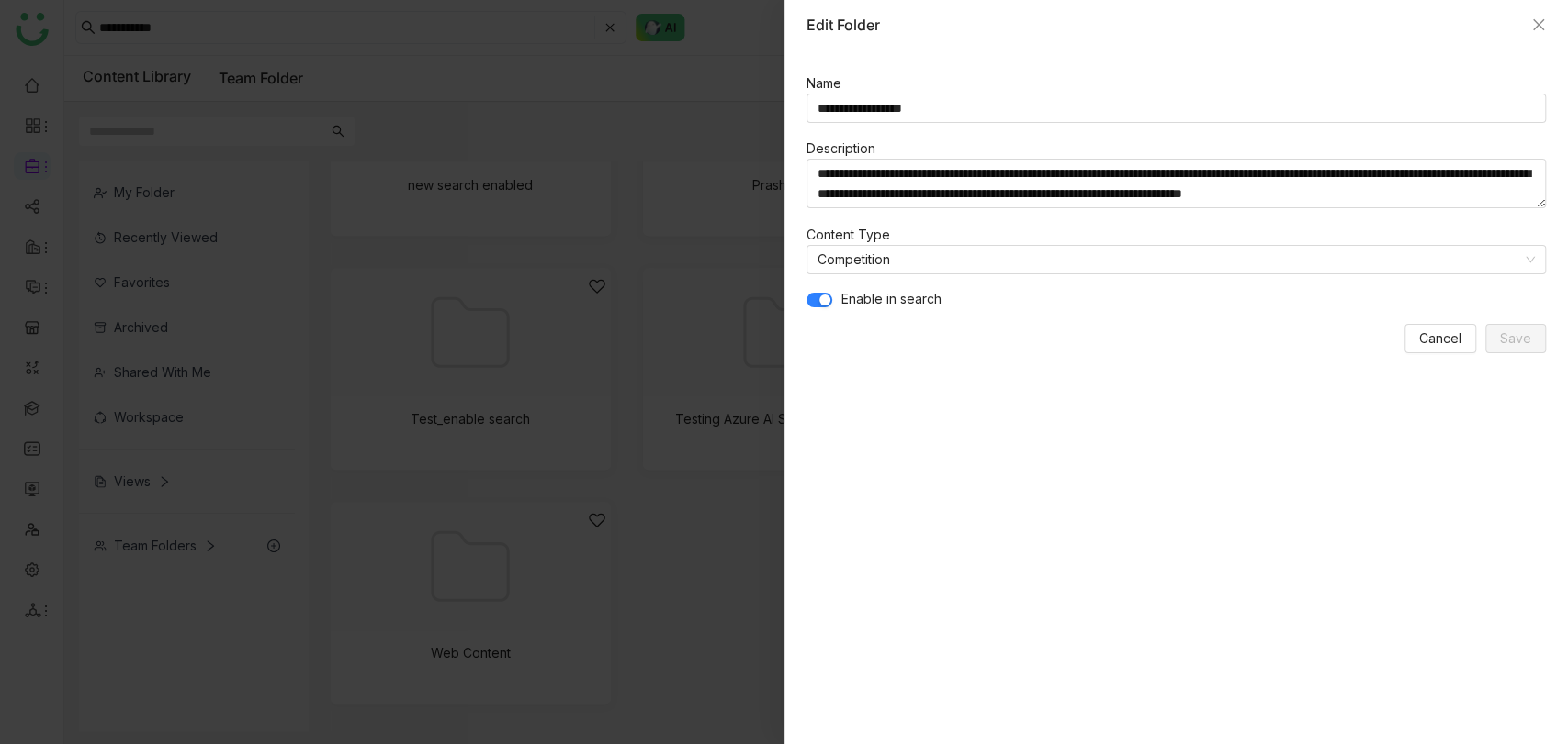
click at [820, 294] on span "button" at bounding box center [825, 300] width 11 height 11
click at [1523, 329] on span "Save" at bounding box center [1516, 339] width 32 height 20
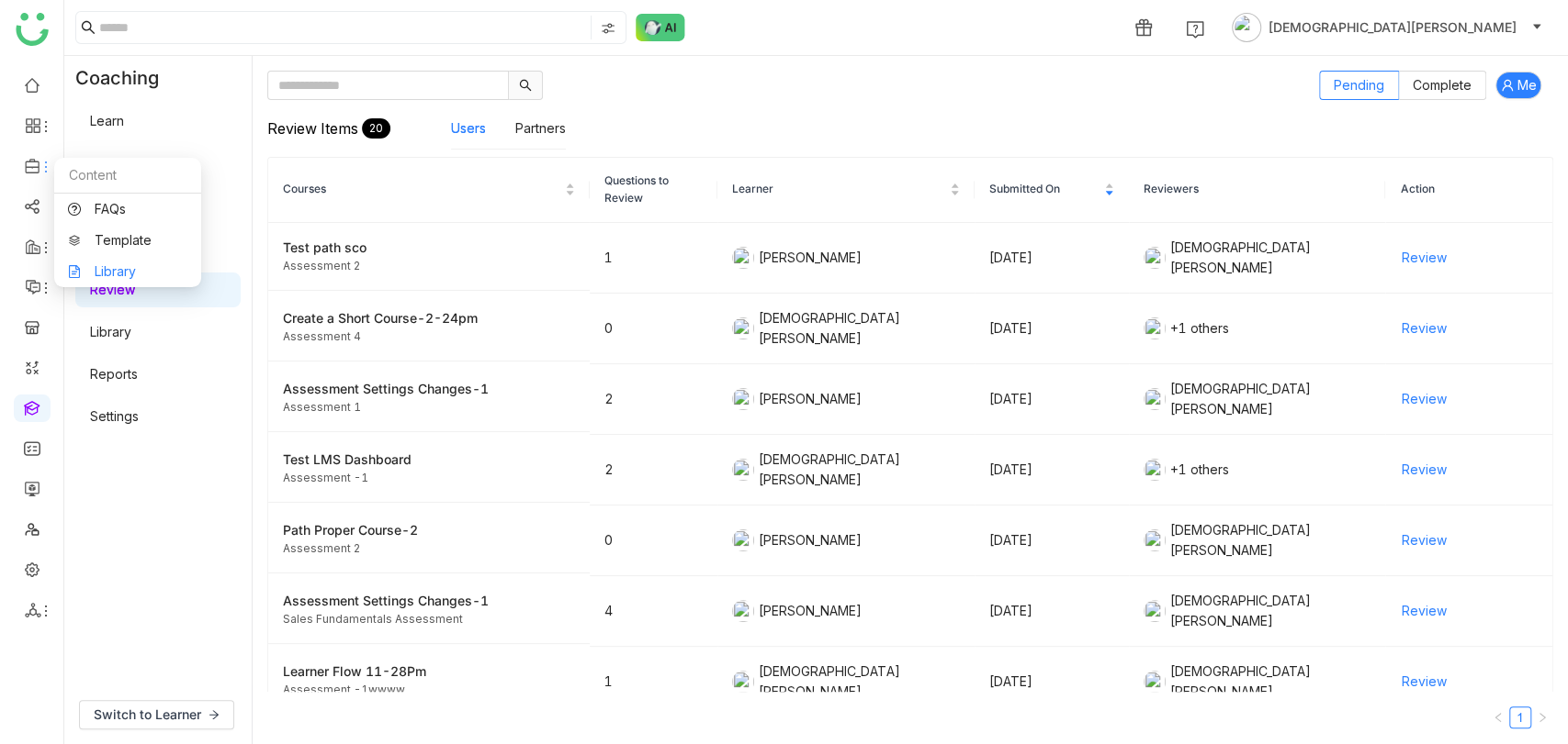
click at [117, 272] on link "Library" at bounding box center [127, 272] width 119 height 13
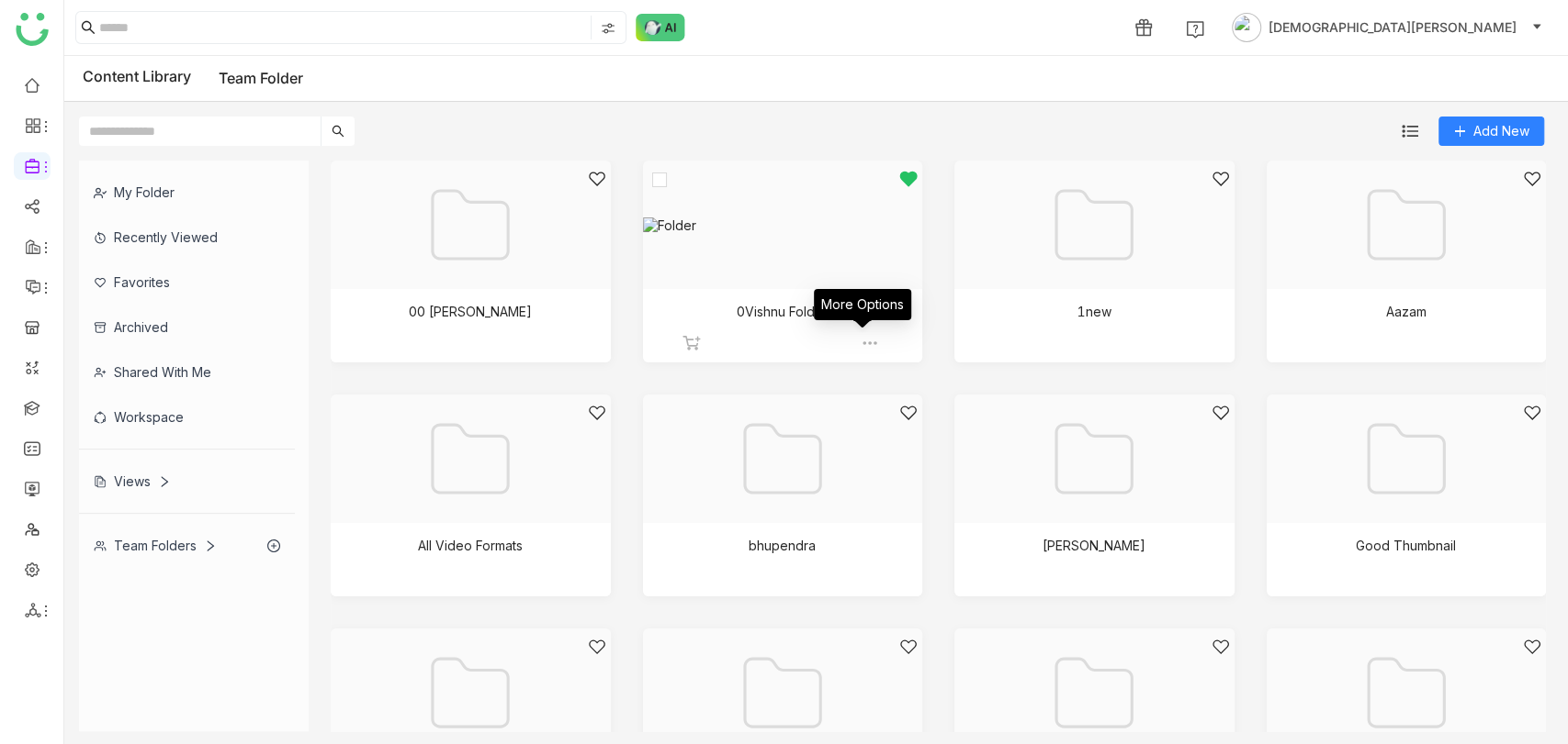
click at [861, 339] on img at bounding box center [870, 344] width 19 height 19
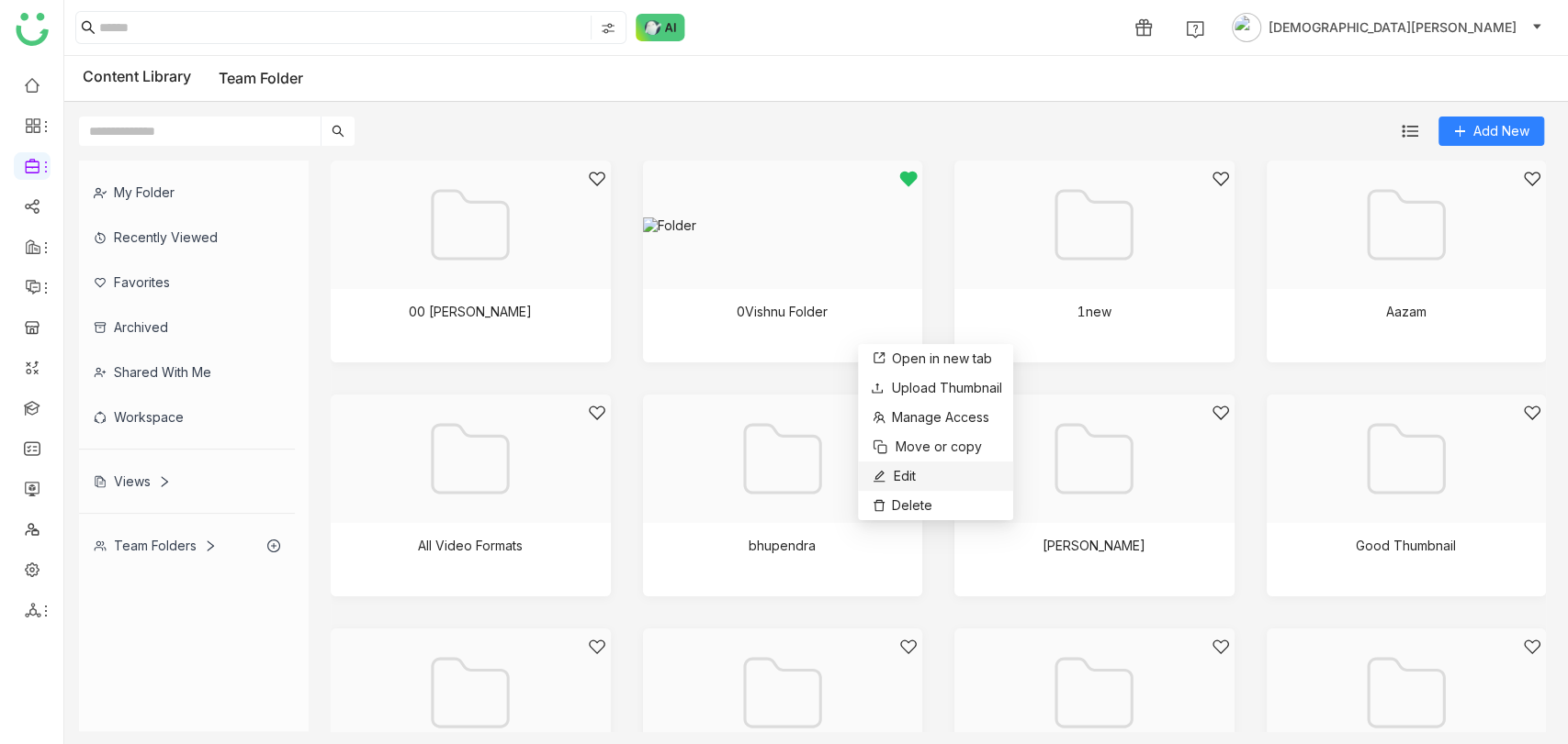
click at [903, 468] on span "Edit" at bounding box center [905, 476] width 22 height 20
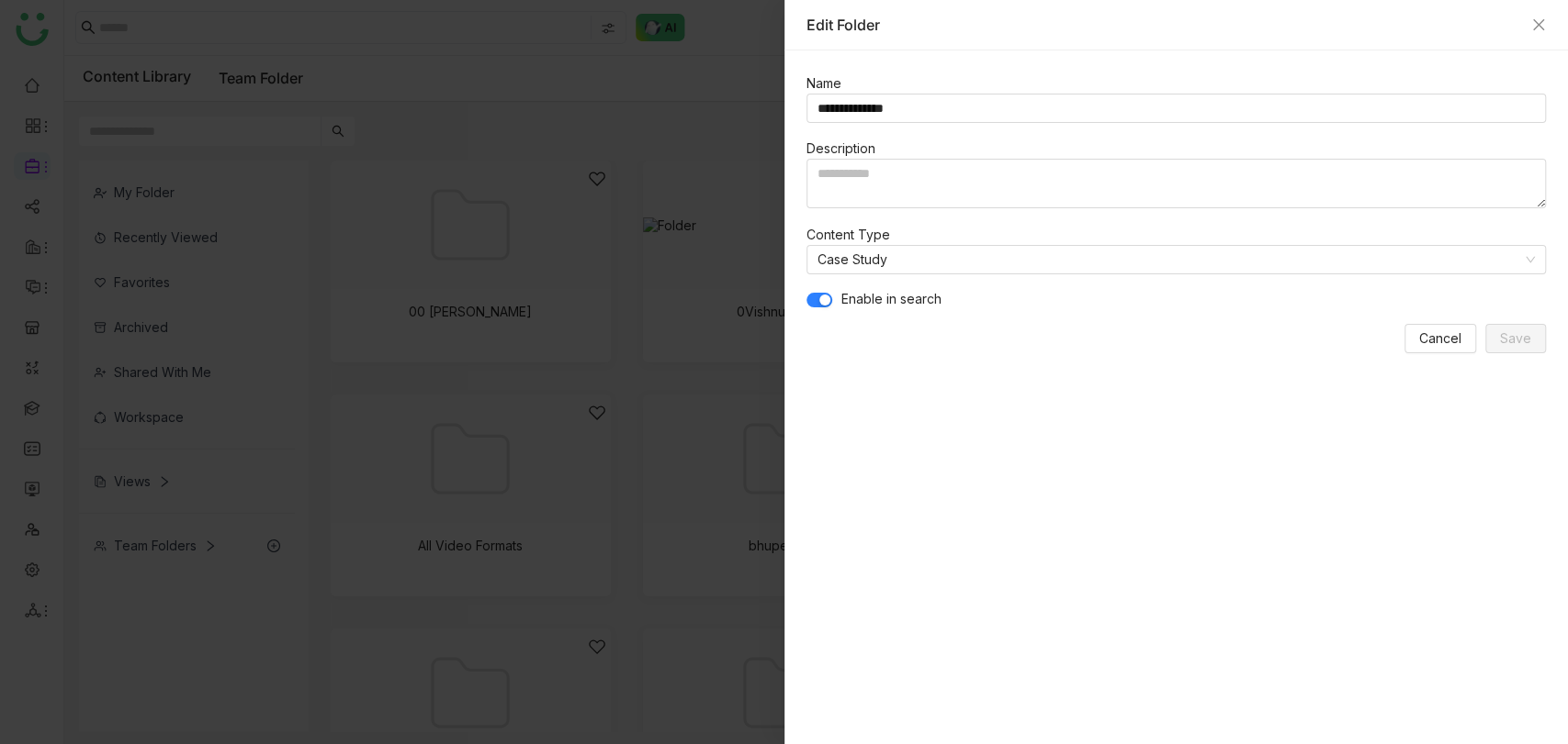
click at [816, 295] on button "button" at bounding box center [820, 300] width 26 height 15
click at [1509, 333] on span "Save" at bounding box center [1516, 339] width 32 height 20
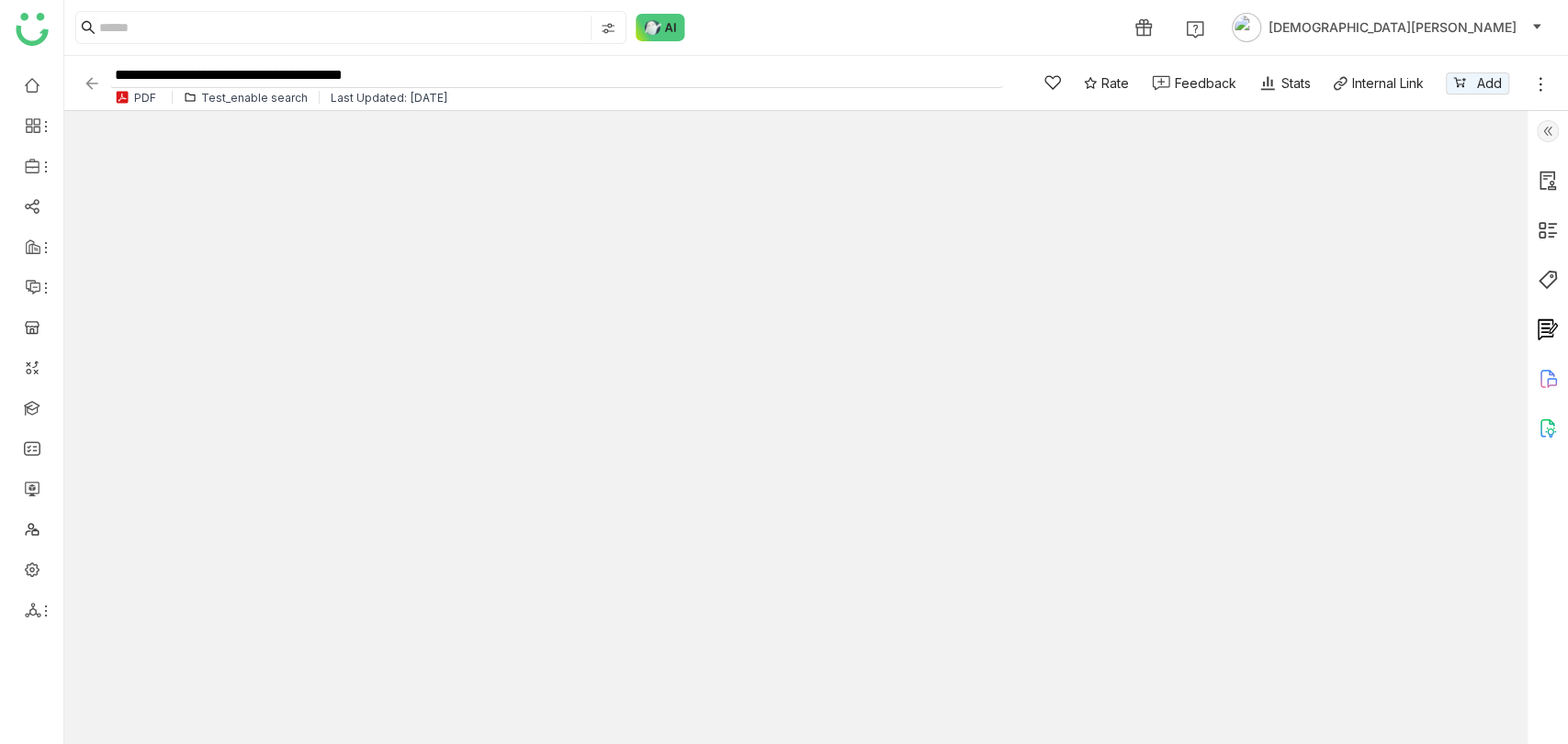
click at [346, 77] on input "**********" at bounding box center [557, 75] width 893 height 25
click at [80, 84] on div "**********" at bounding box center [816, 83] width 1504 height 55
click at [87, 82] on img at bounding box center [92, 84] width 19 height 19
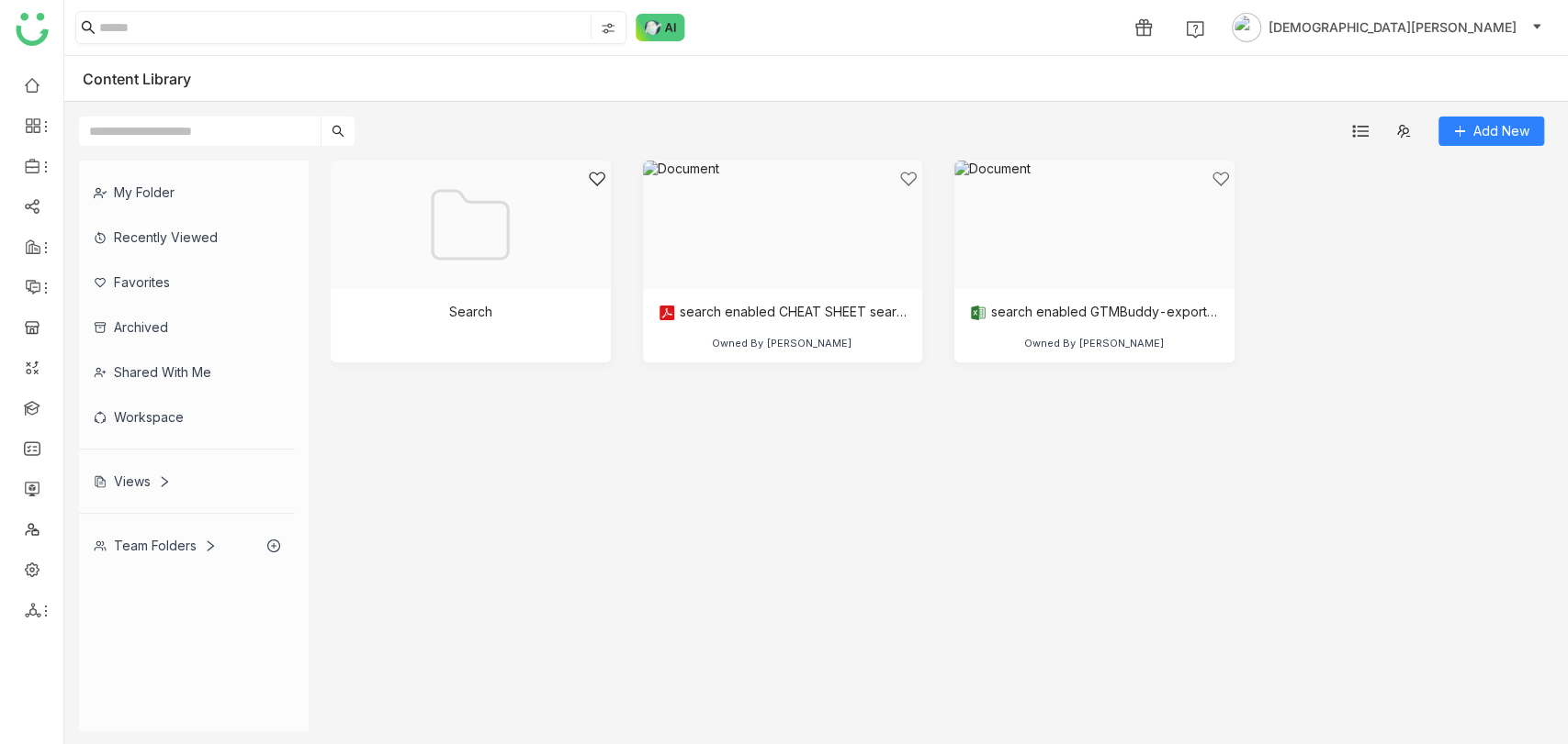
click at [144, 16] on input at bounding box center [343, 28] width 488 height 24
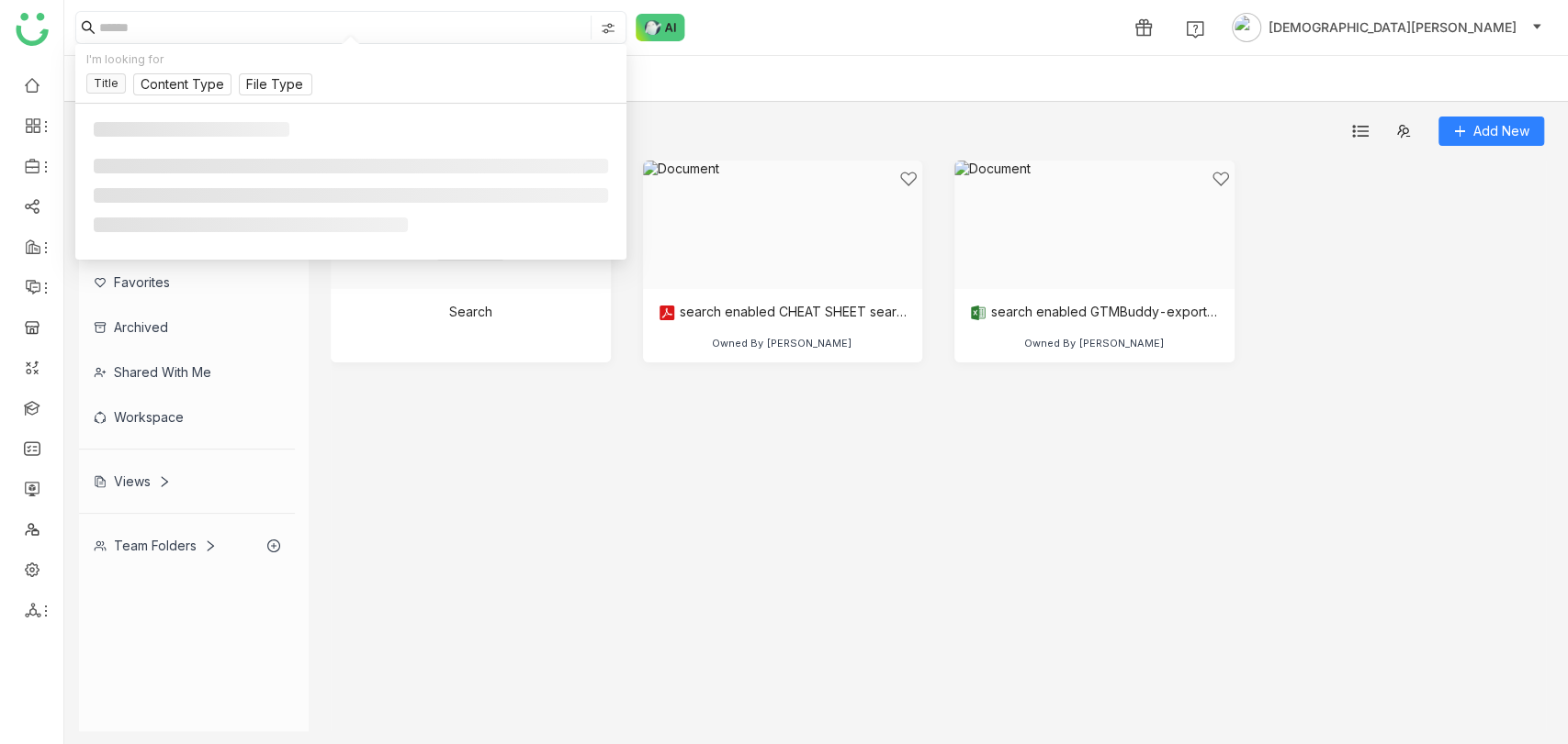
paste input "**********"
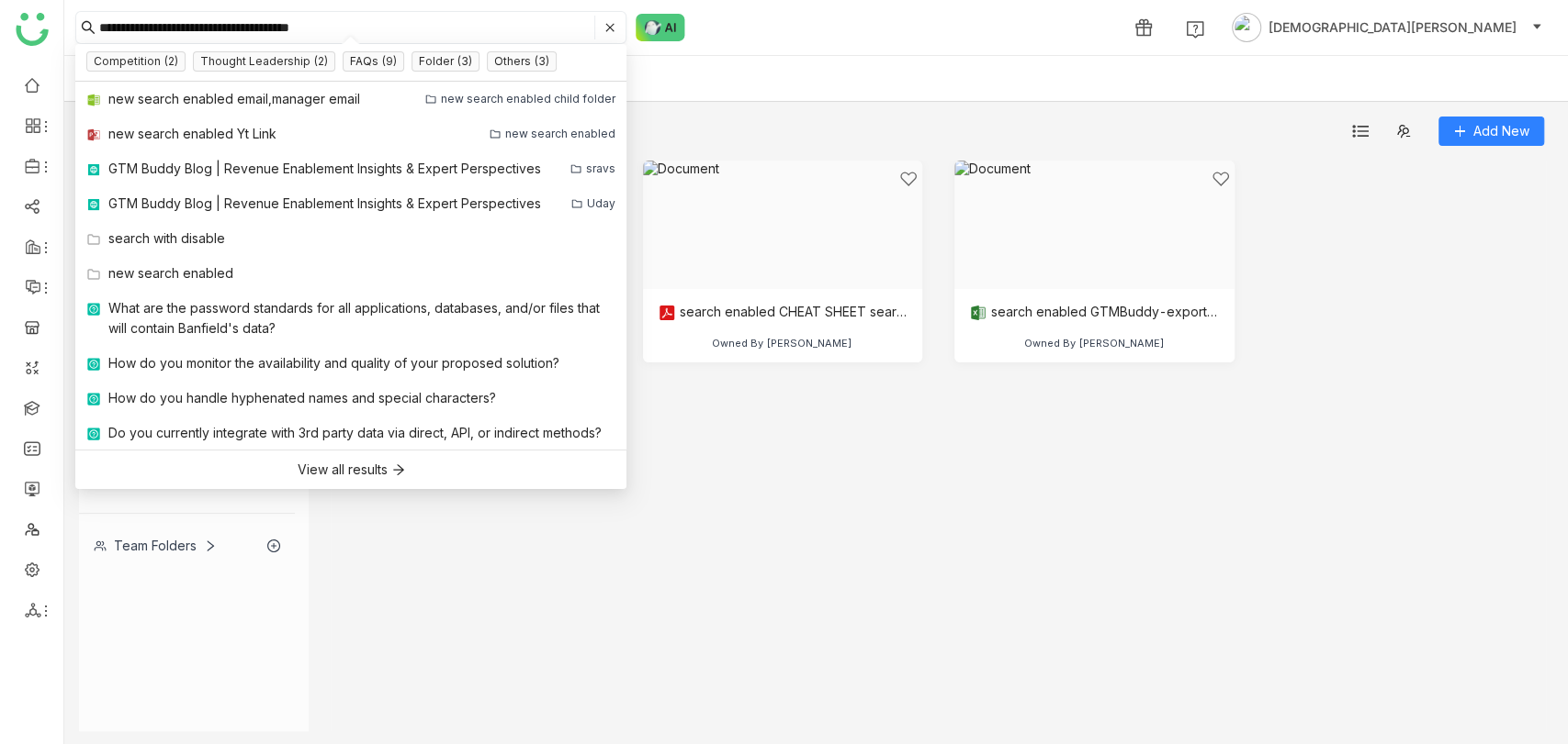
type input "**********"
